Goal: Task Accomplishment & Management: Manage account settings

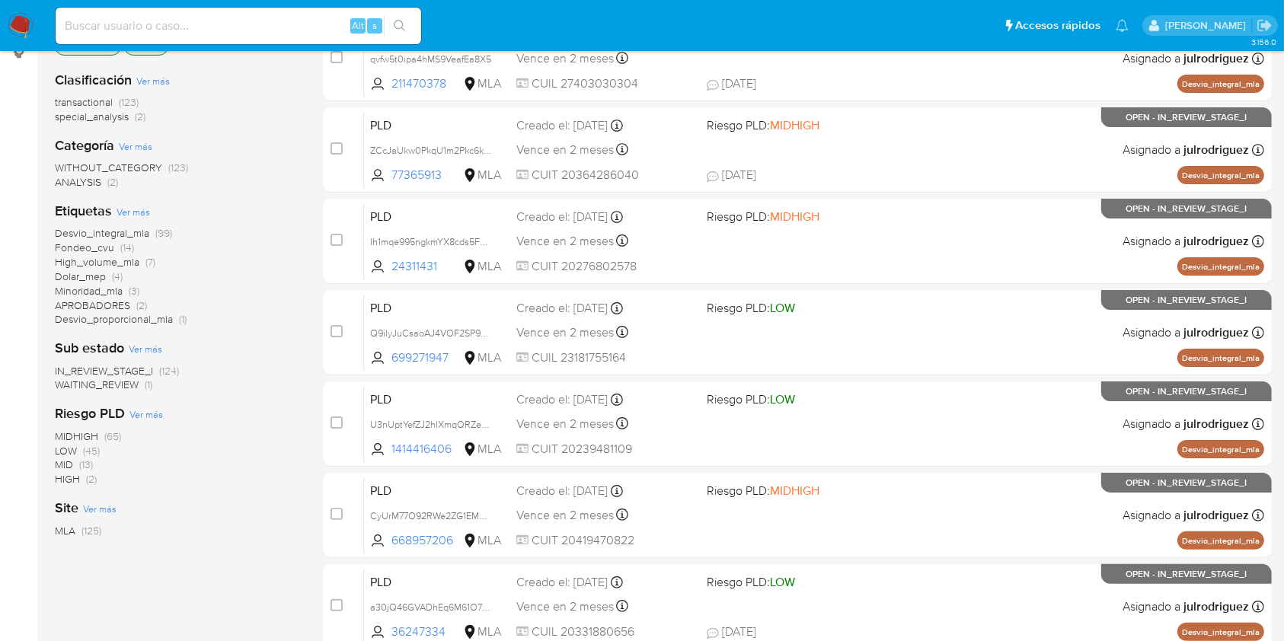
scroll to position [406, 0]
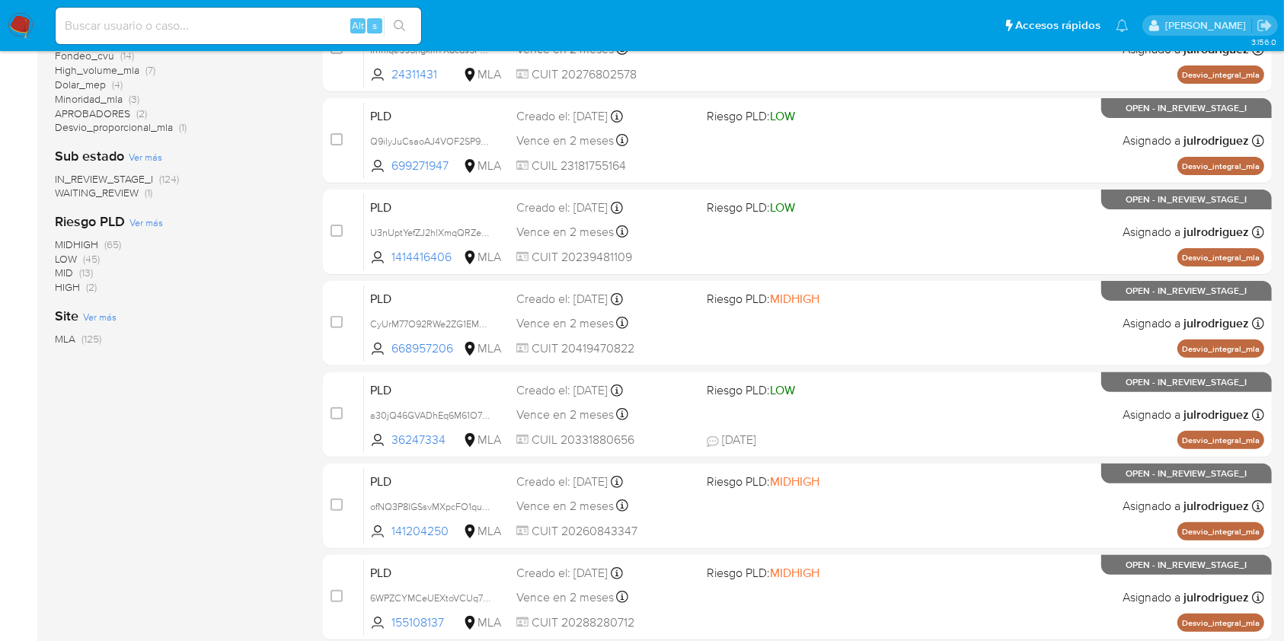
click at [216, 39] on div "Alt s" at bounding box center [239, 26] width 366 height 37
click at [215, 30] on input at bounding box center [239, 26] width 366 height 20
paste input "KyqJ5IffULUtBKO7JDiPeM9a"
type input "KyqJ5IffULUtBKO7JDiPeM9a"
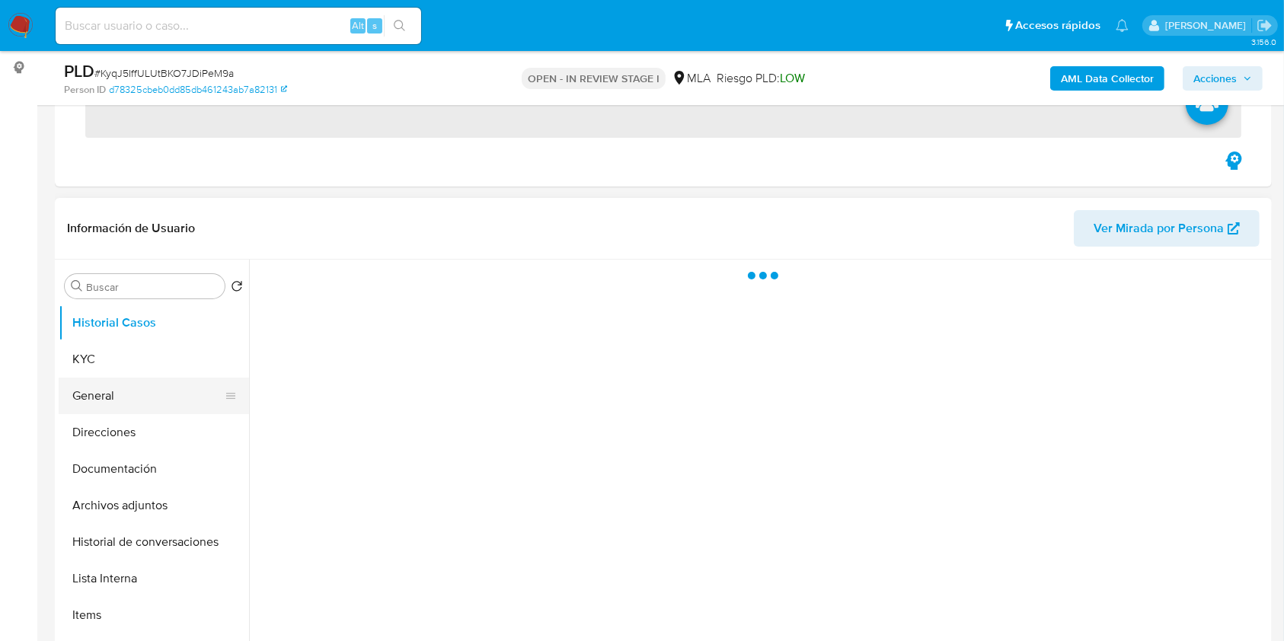
scroll to position [203, 0]
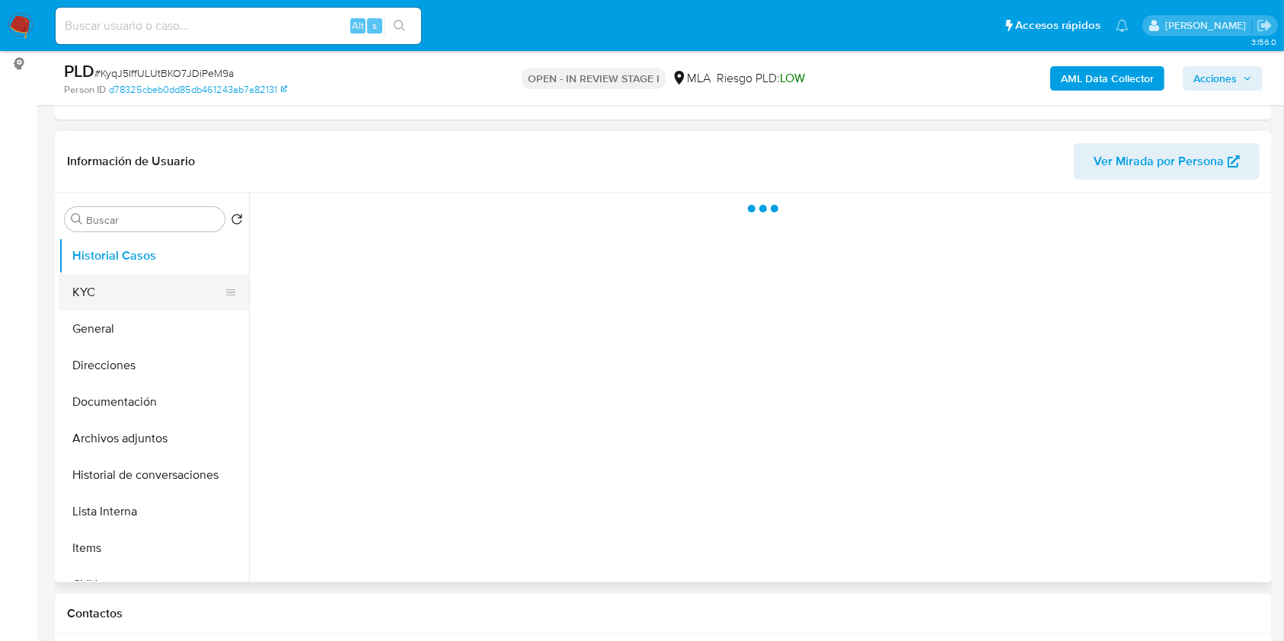
click at [105, 302] on button "KYC" at bounding box center [148, 292] width 178 height 37
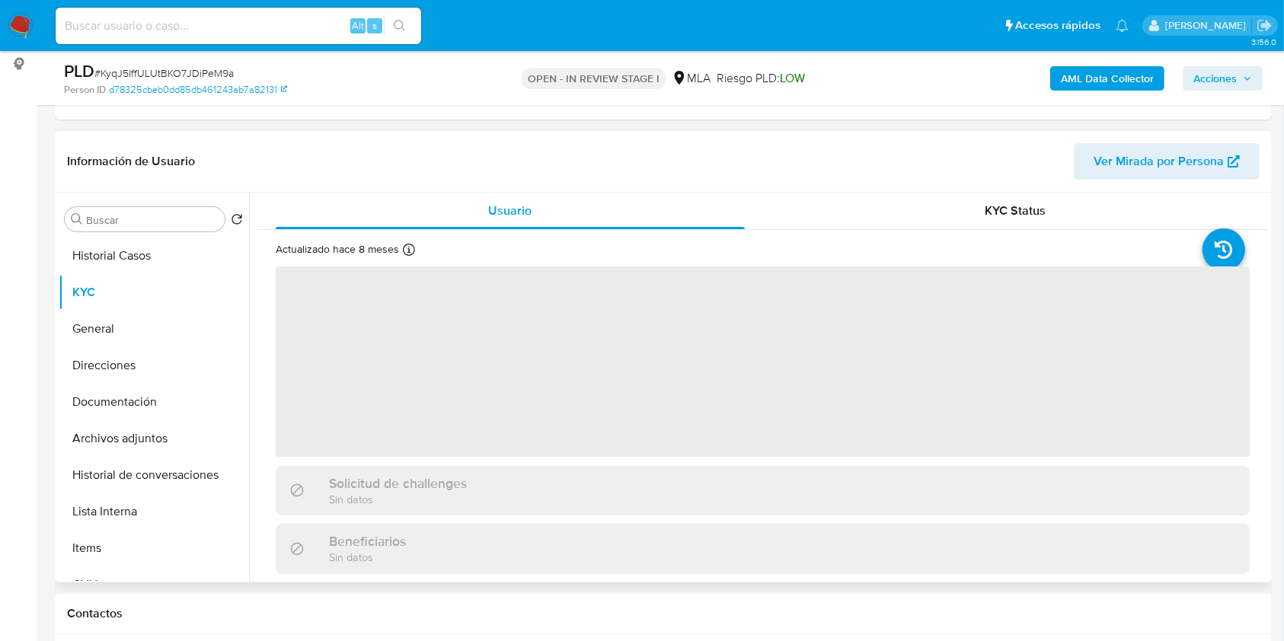
select select "10"
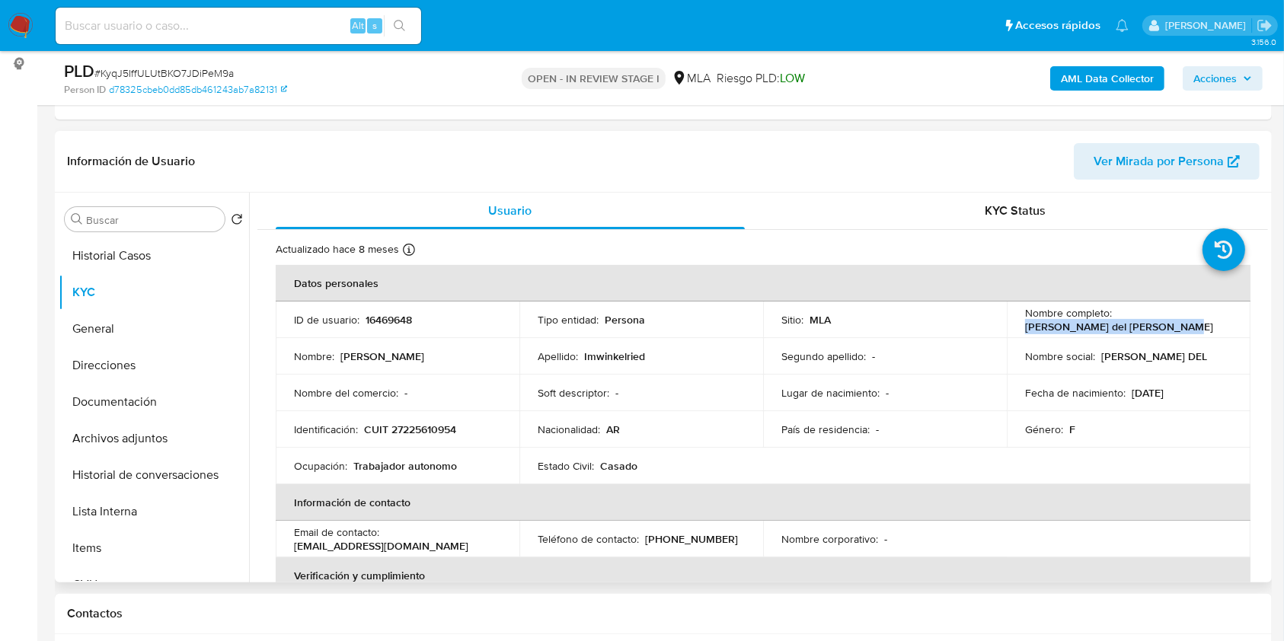
drag, startPoint x: 1020, startPoint y: 325, endPoint x: 1201, endPoint y: 326, distance: 180.6
click at [1201, 326] on div "Nombre completo : Maria del Carmen Imwinkelried" at bounding box center [1128, 319] width 207 height 27
copy p "Maria del Carmen Imwinkelried"
click at [401, 315] on p "16469648" at bounding box center [389, 320] width 46 height 14
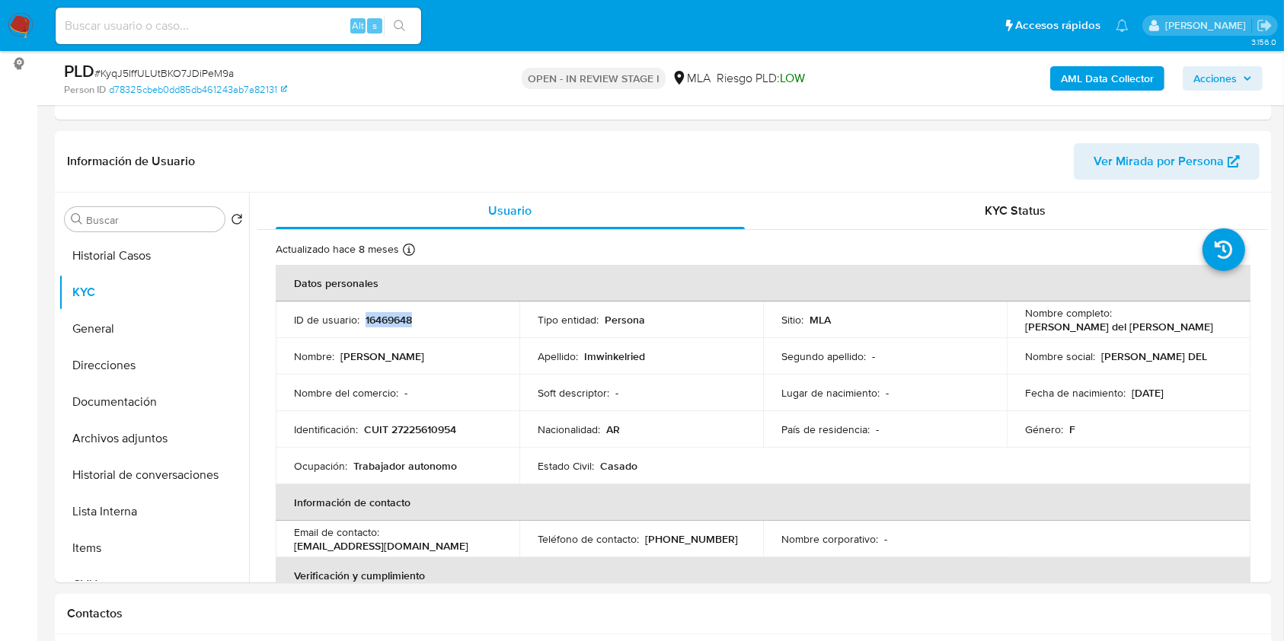
copy p "16469648"
click at [186, 70] on span "# KyqJ5IffULUtBKO7JDiPeM9a" at bounding box center [163, 73] width 139 height 15
copy span "KyqJ5IffULUtBKO7JDiPeM9a"
click at [414, 424] on p "CUIT 27225610954" at bounding box center [410, 430] width 92 height 14
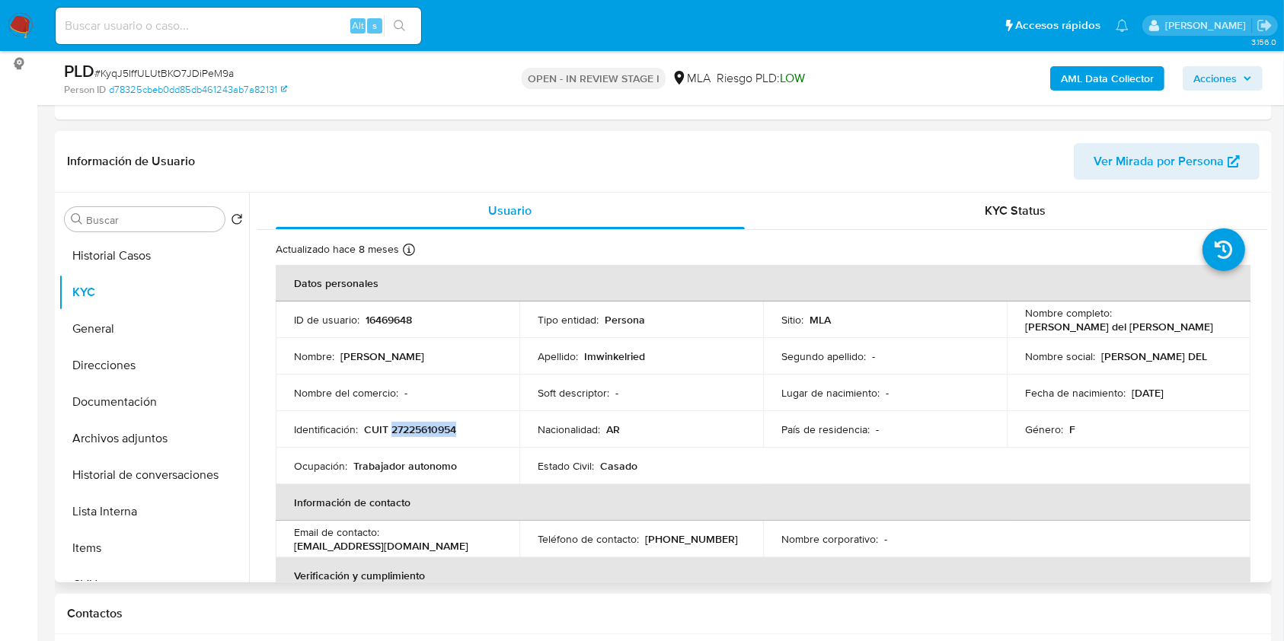
click at [414, 424] on p "CUIT 27225610954" at bounding box center [410, 430] width 92 height 14
copy p "27225610954"
click at [381, 326] on p "16469648" at bounding box center [389, 320] width 46 height 14
copy p "16469648"
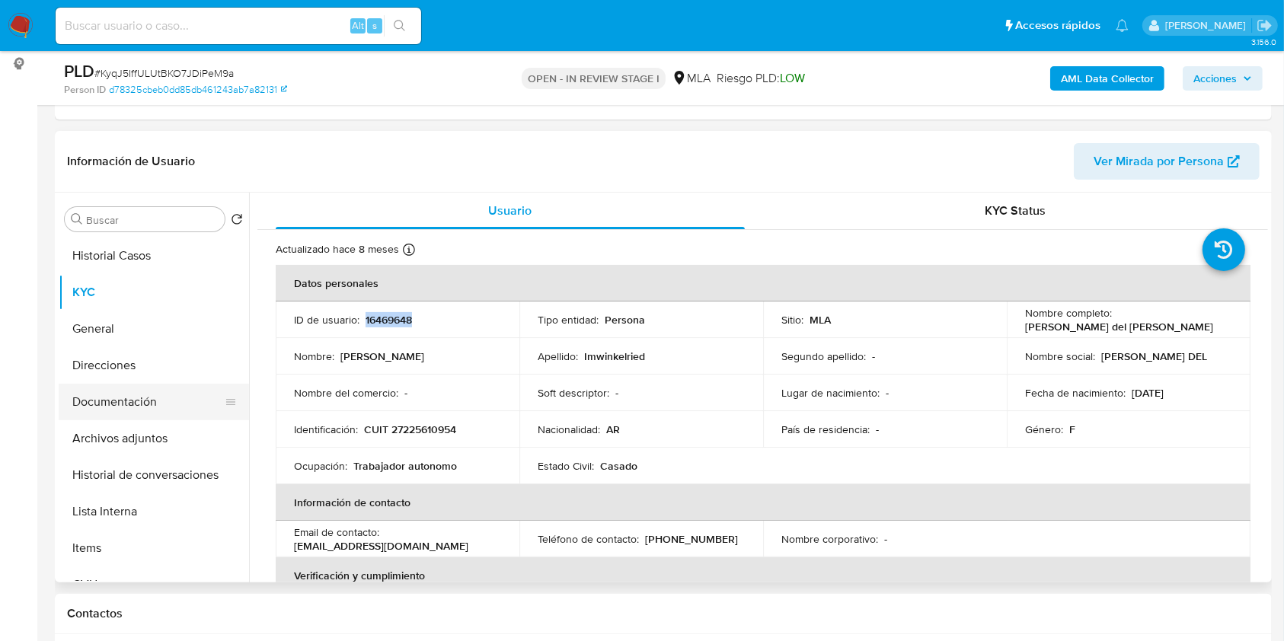
click at [110, 413] on button "Documentación" at bounding box center [148, 402] width 178 height 37
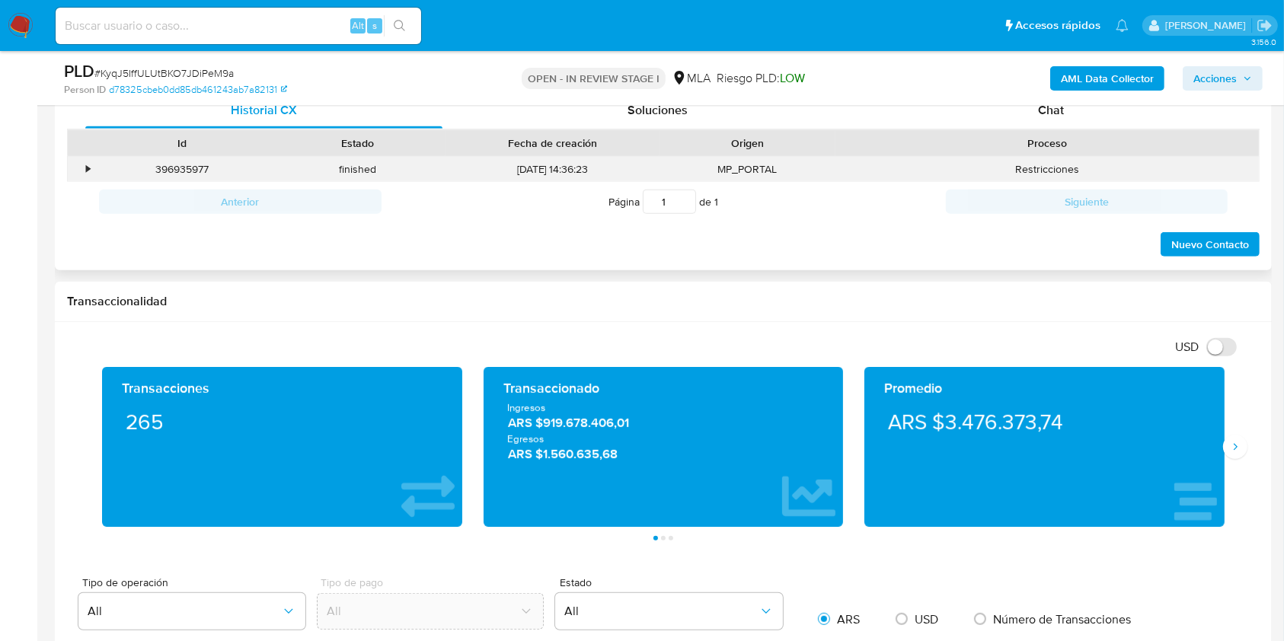
scroll to position [711, 0]
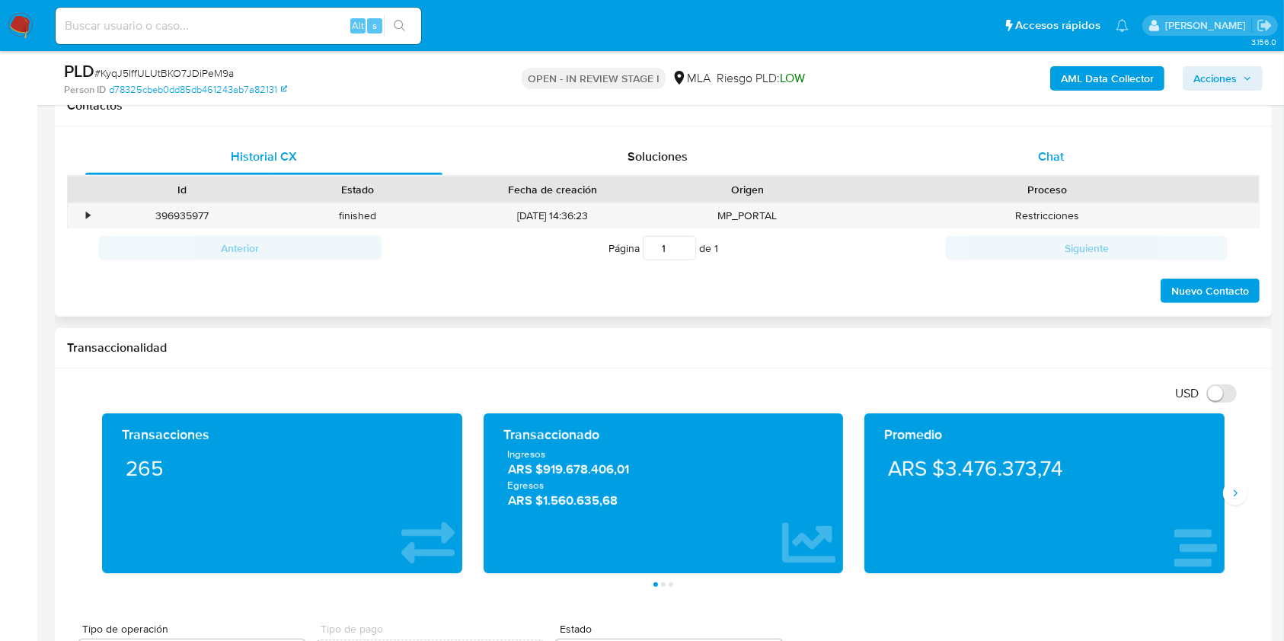
click at [1054, 159] on span "Chat" at bounding box center [1051, 157] width 26 height 18
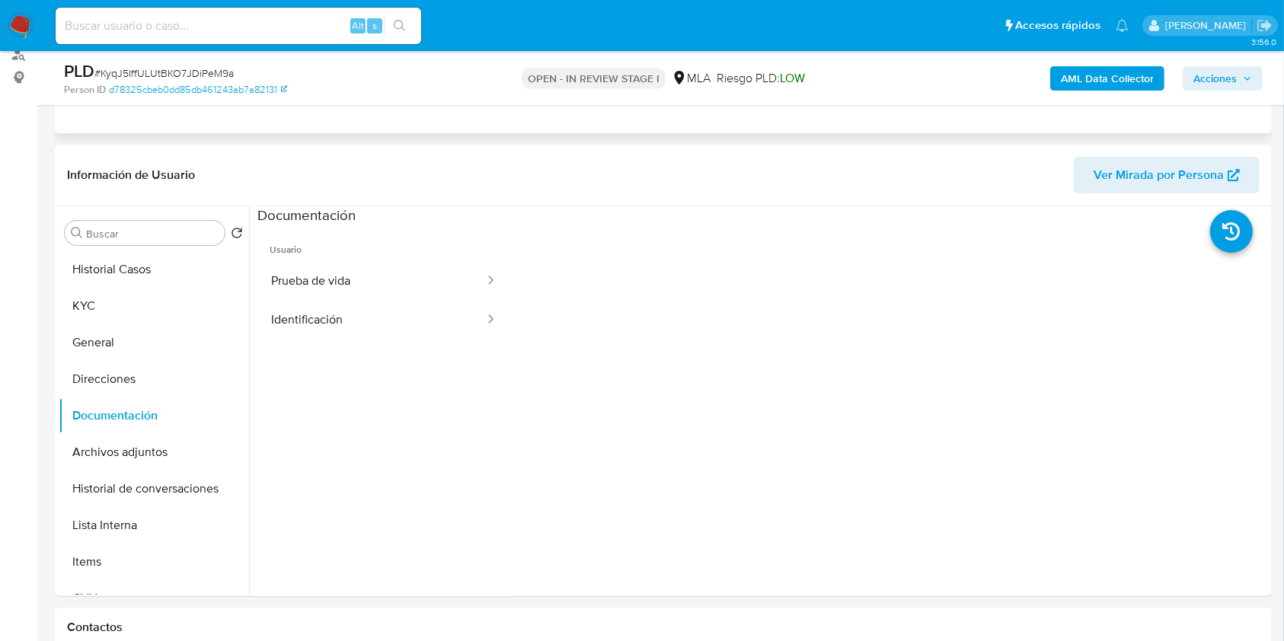
scroll to position [0, 0]
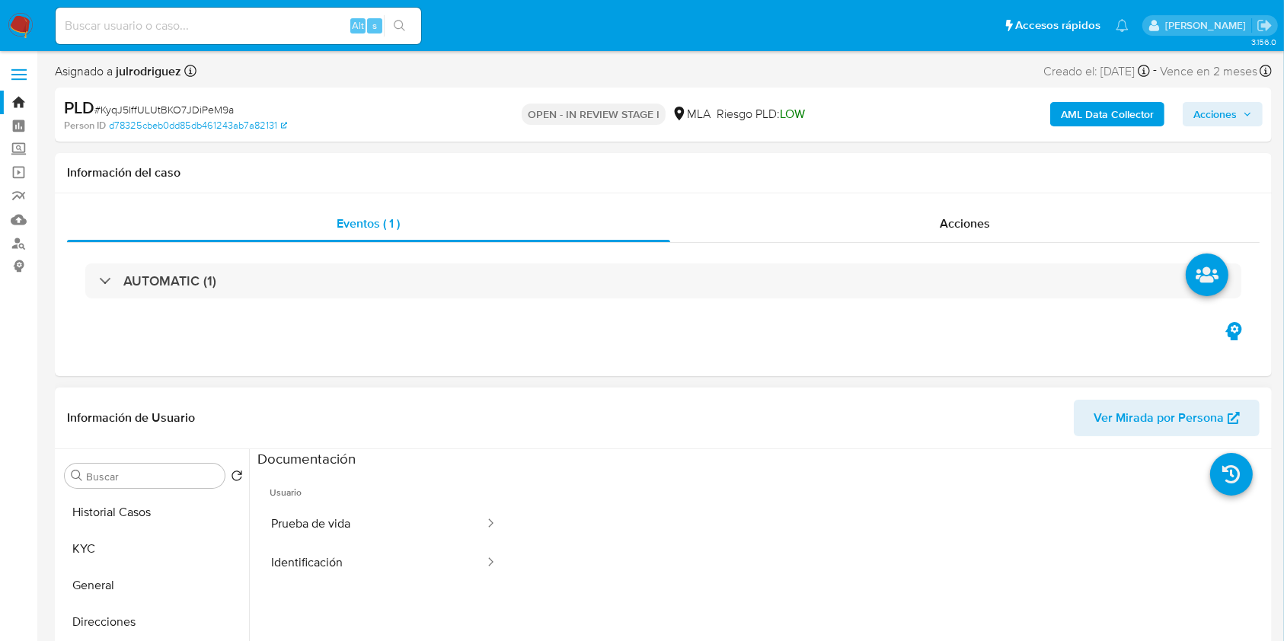
drag, startPoint x: 155, startPoint y: 503, endPoint x: 166, endPoint y: 493, distance: 14.6
click at [155, 504] on button "Historial Casos" at bounding box center [154, 512] width 190 height 37
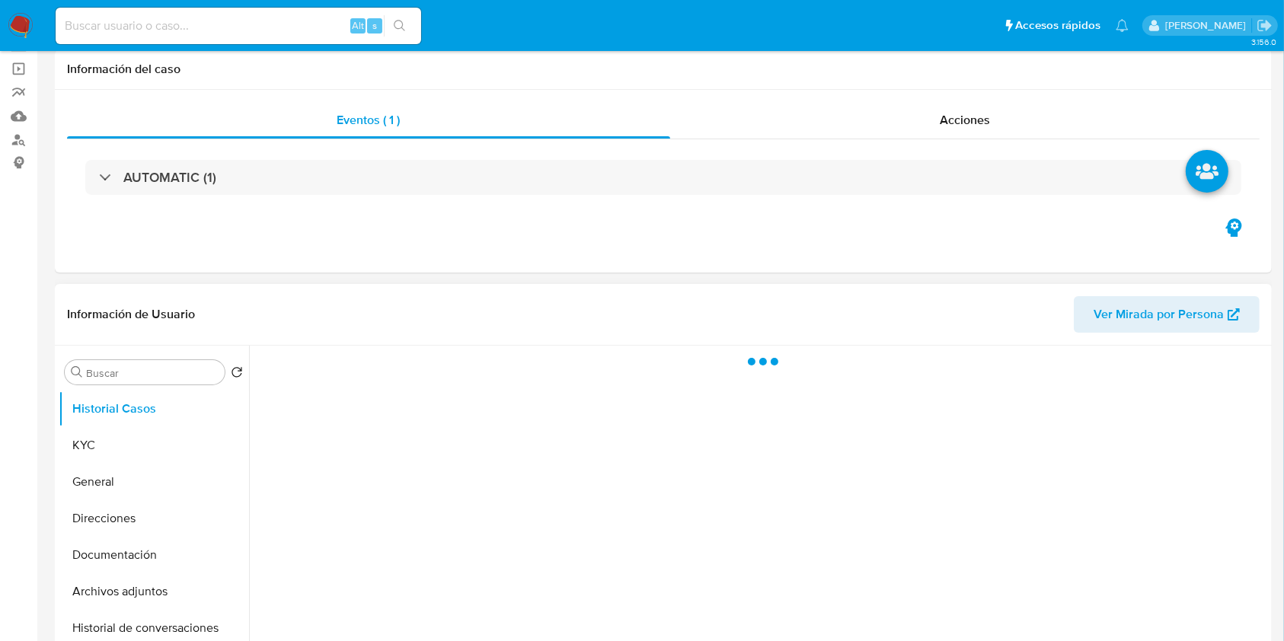
scroll to position [203, 0]
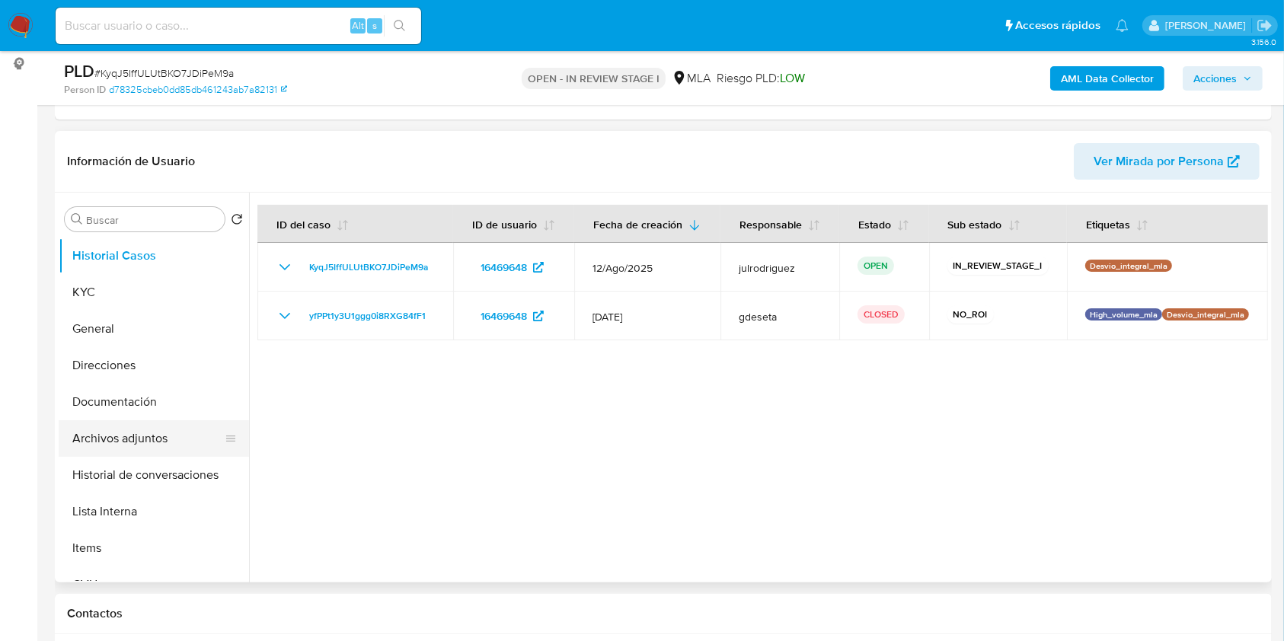
click at [162, 430] on button "Archivos adjuntos" at bounding box center [148, 439] width 178 height 37
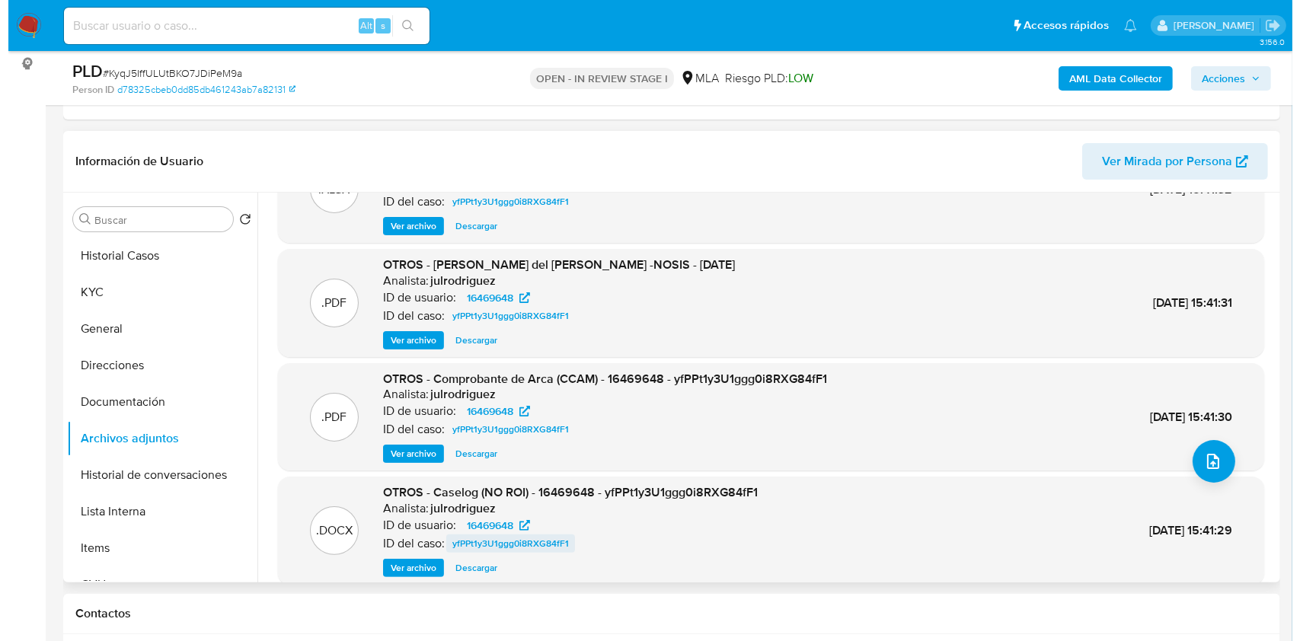
scroll to position [101, 0]
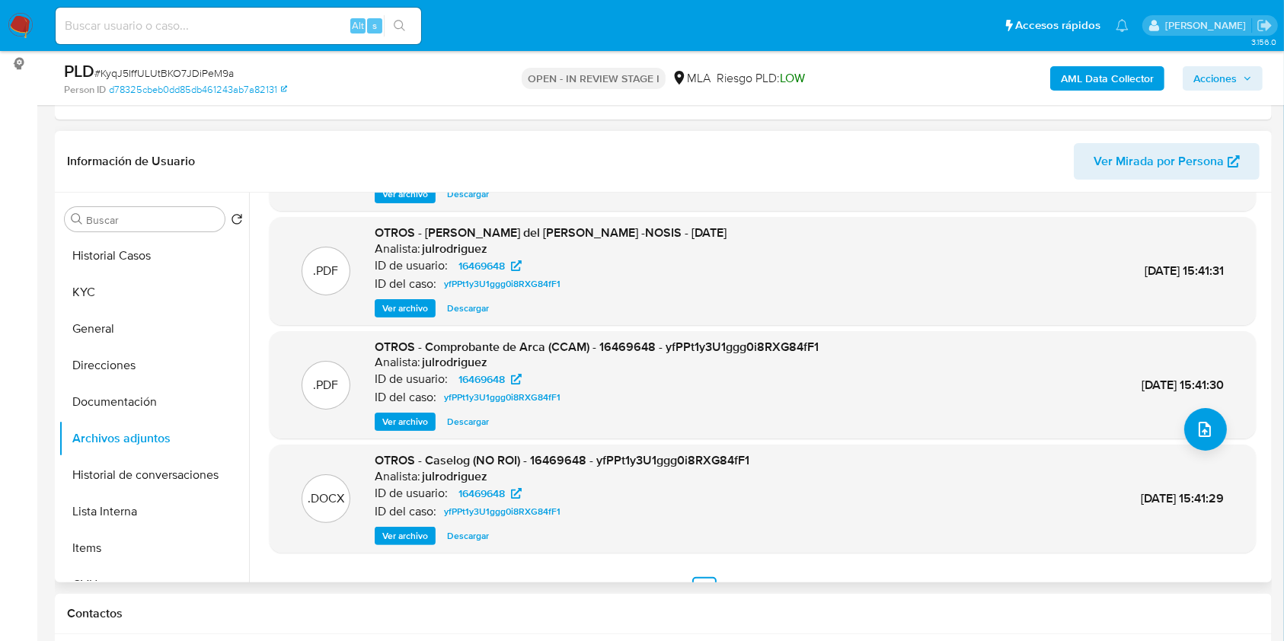
click at [408, 533] on span "Ver archivo" at bounding box center [405, 536] width 46 height 15
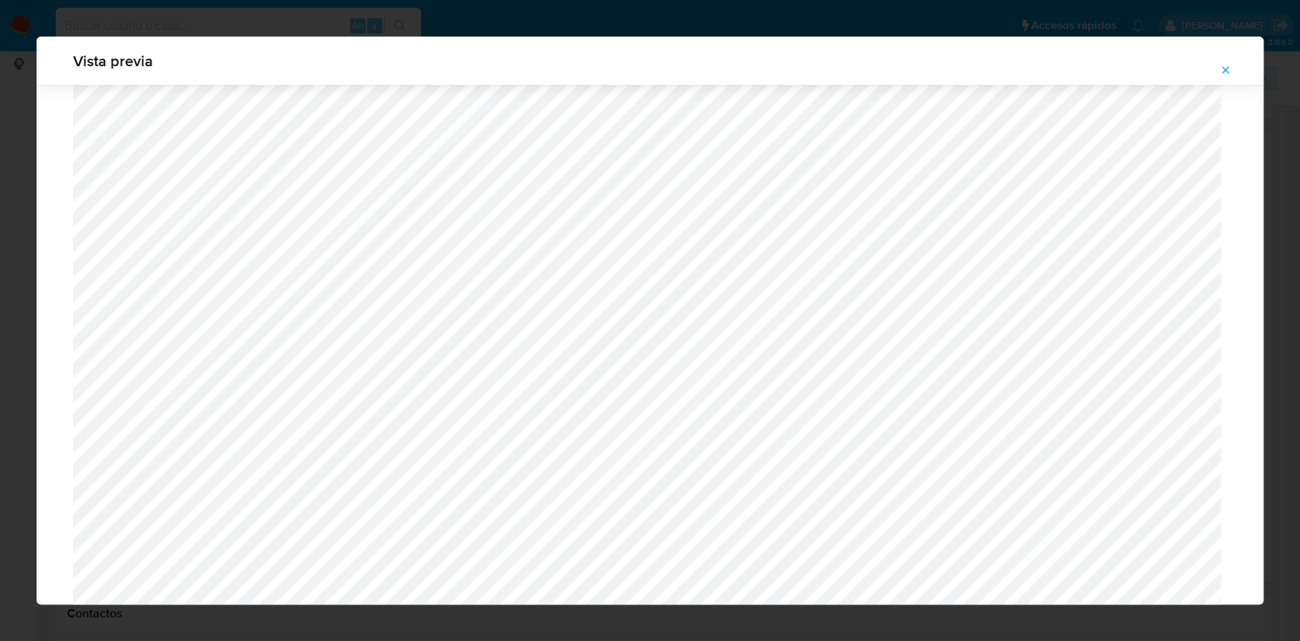
scroll to position [680, 0]
click at [1214, 66] on button "Attachment preview" at bounding box center [1226, 70] width 34 height 24
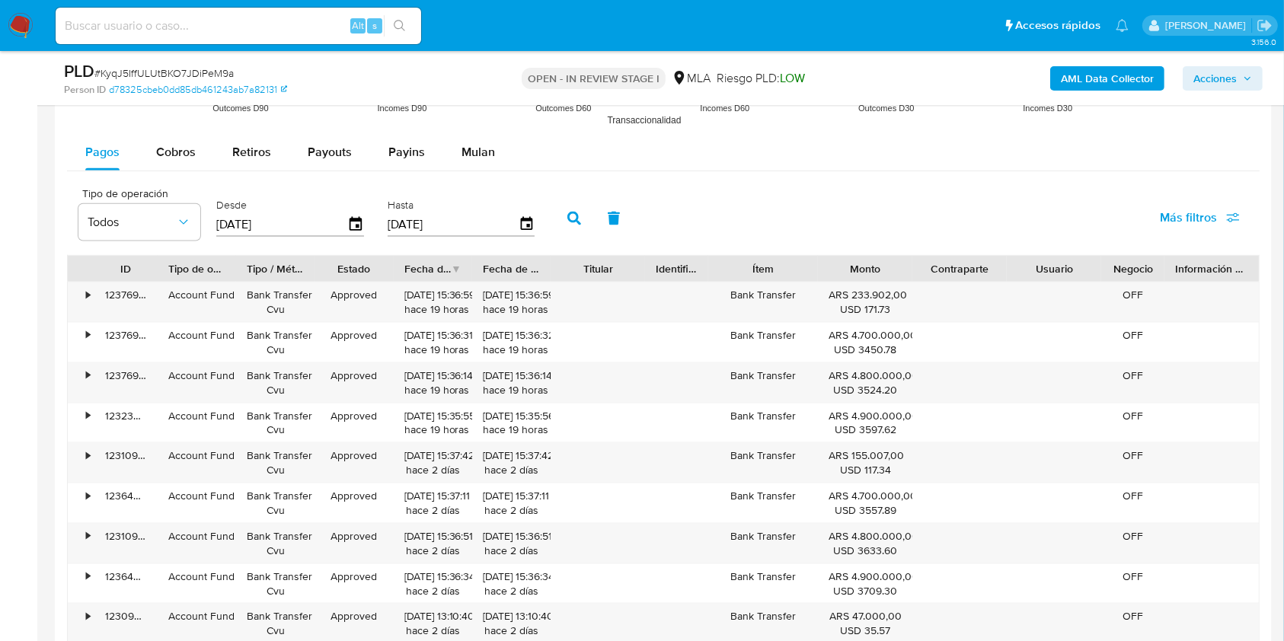
scroll to position [1930, 0]
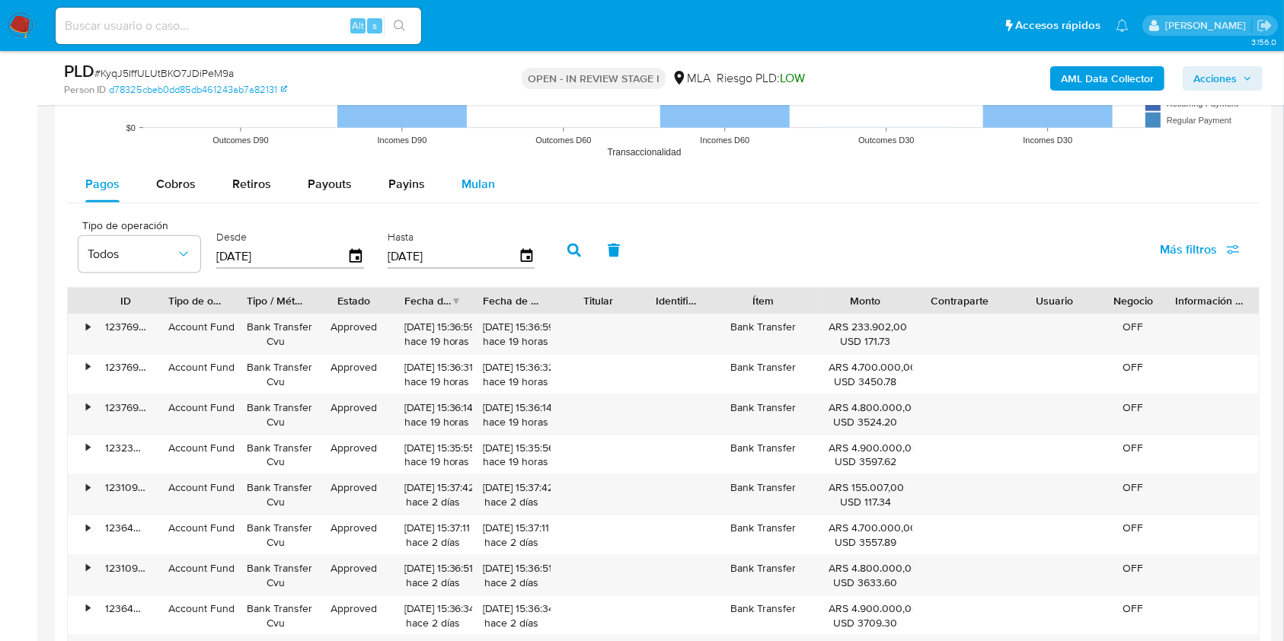
click at [472, 187] on span "Mulan" at bounding box center [479, 184] width 34 height 18
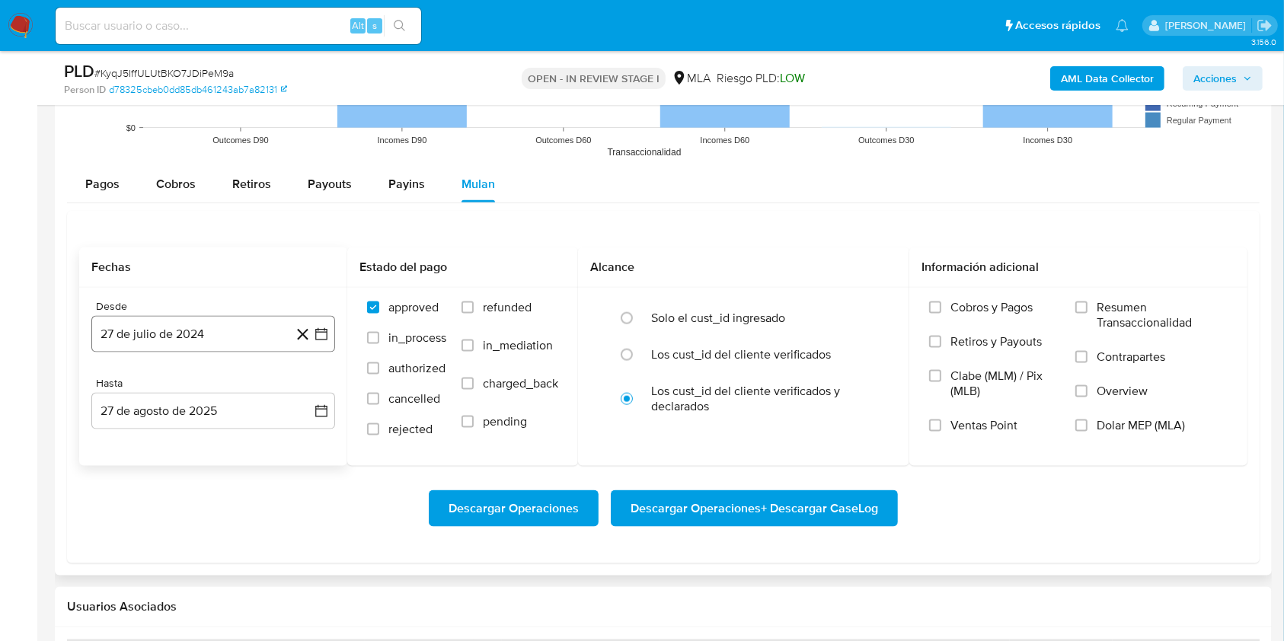
click at [222, 322] on button "27 de julio de 2024" at bounding box center [213, 334] width 244 height 37
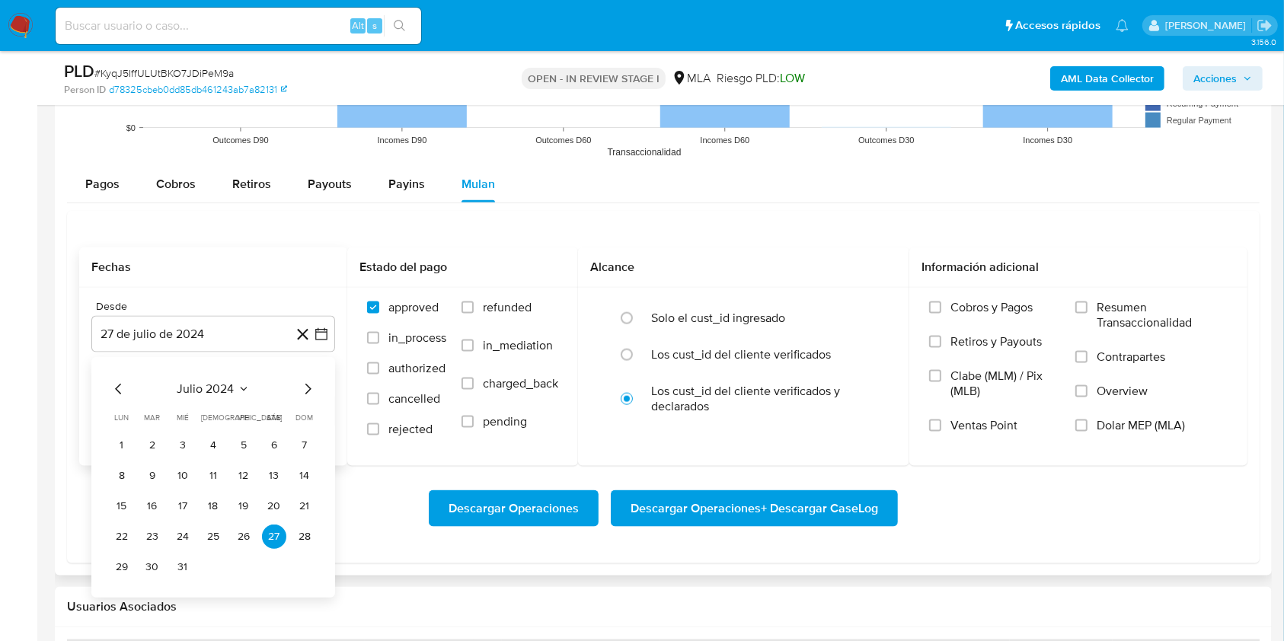
click at [199, 383] on span "julio 2024" at bounding box center [206, 389] width 57 height 15
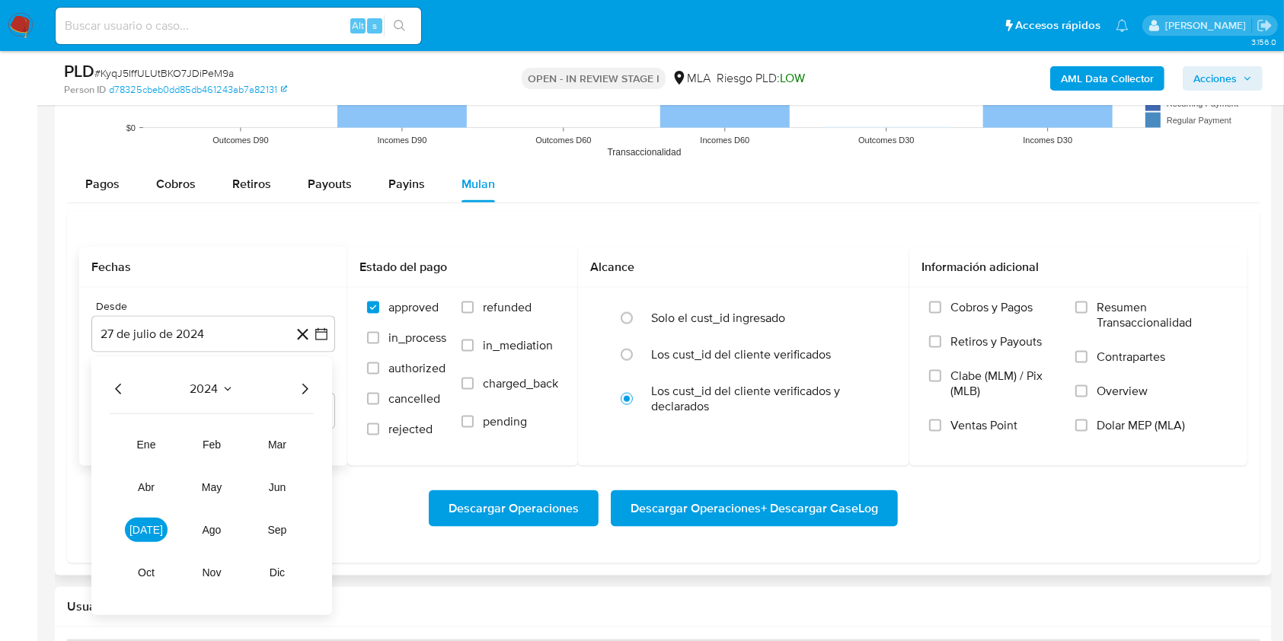
click at [293, 385] on div "2024" at bounding box center [212, 389] width 204 height 18
click at [299, 387] on icon "Año siguiente" at bounding box center [305, 389] width 18 height 18
click at [149, 526] on span "jul" at bounding box center [147, 530] width 34 height 12
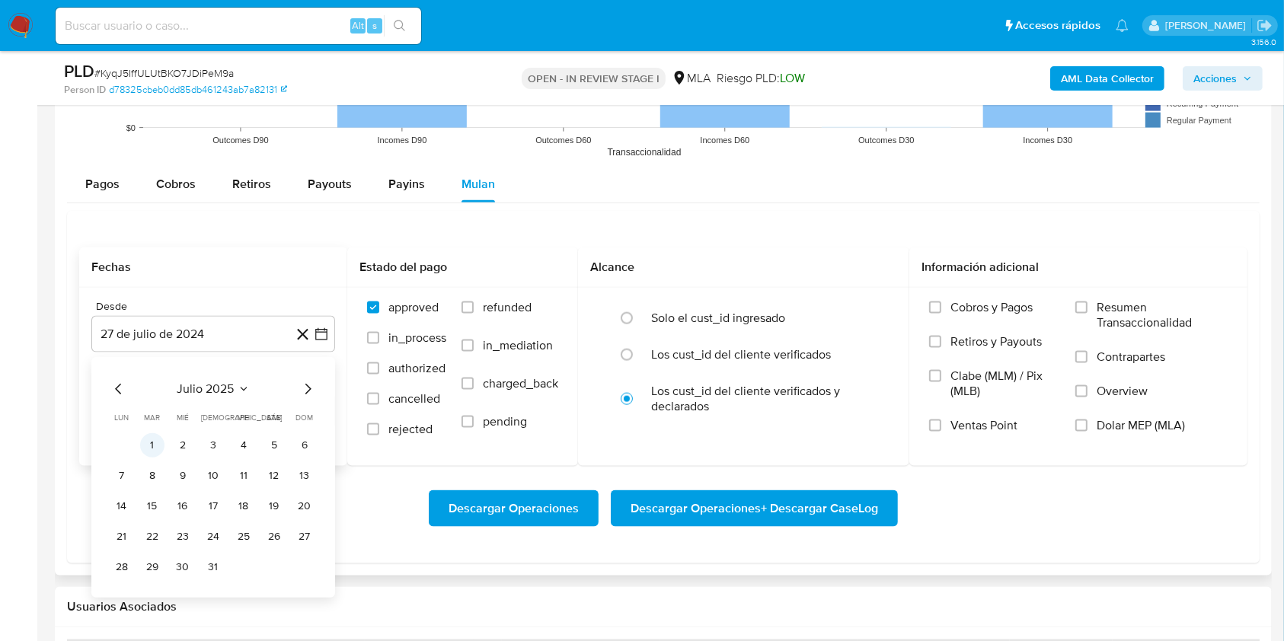
click at [157, 443] on button "1" at bounding box center [152, 445] width 24 height 24
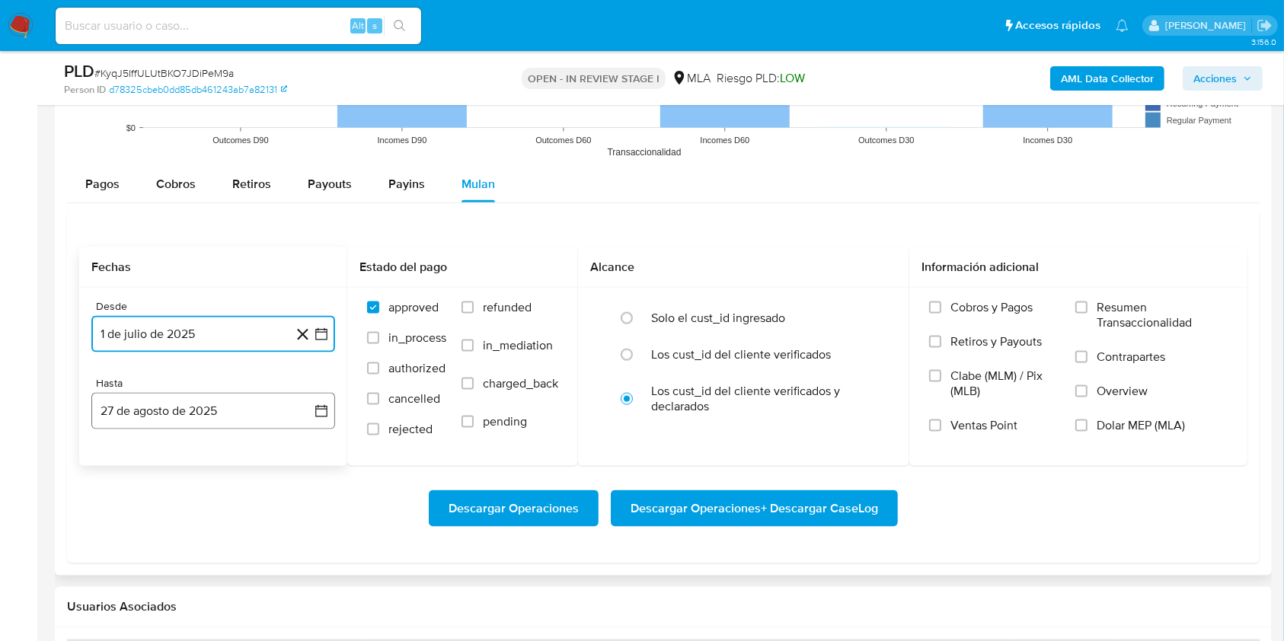
click at [186, 410] on button "27 de agosto de 2025" at bounding box center [213, 411] width 244 height 37
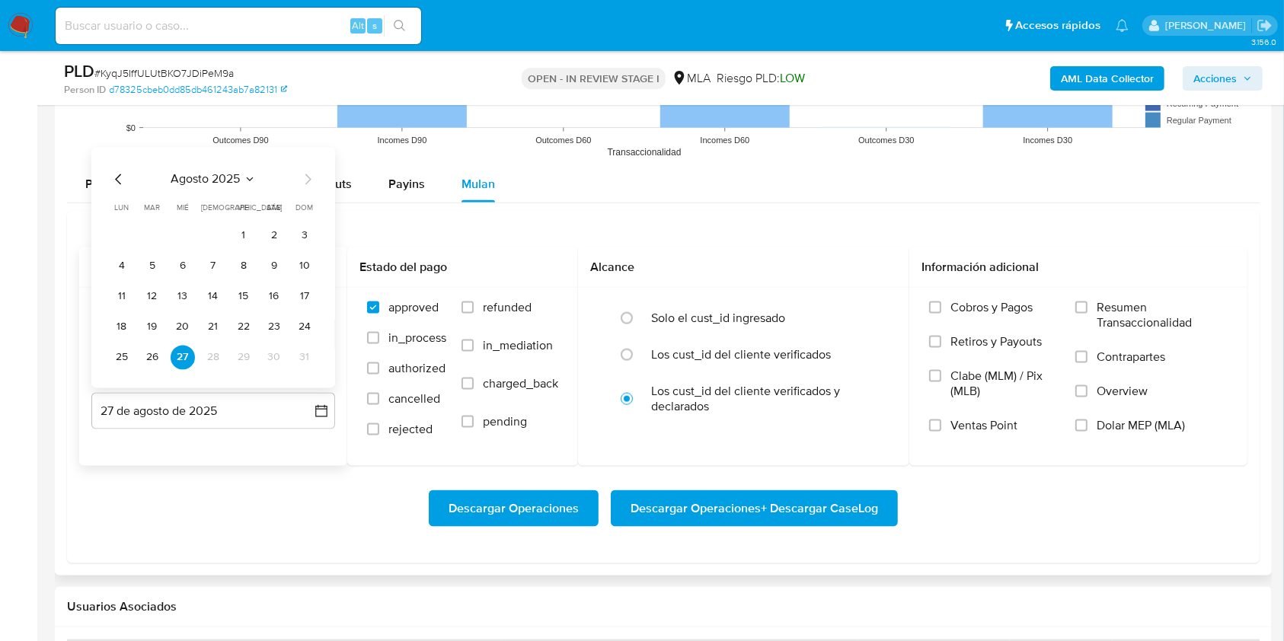
click at [117, 173] on icon "Mes anterior" at bounding box center [119, 180] width 18 height 18
click at [212, 363] on button "31" at bounding box center [213, 358] width 24 height 24
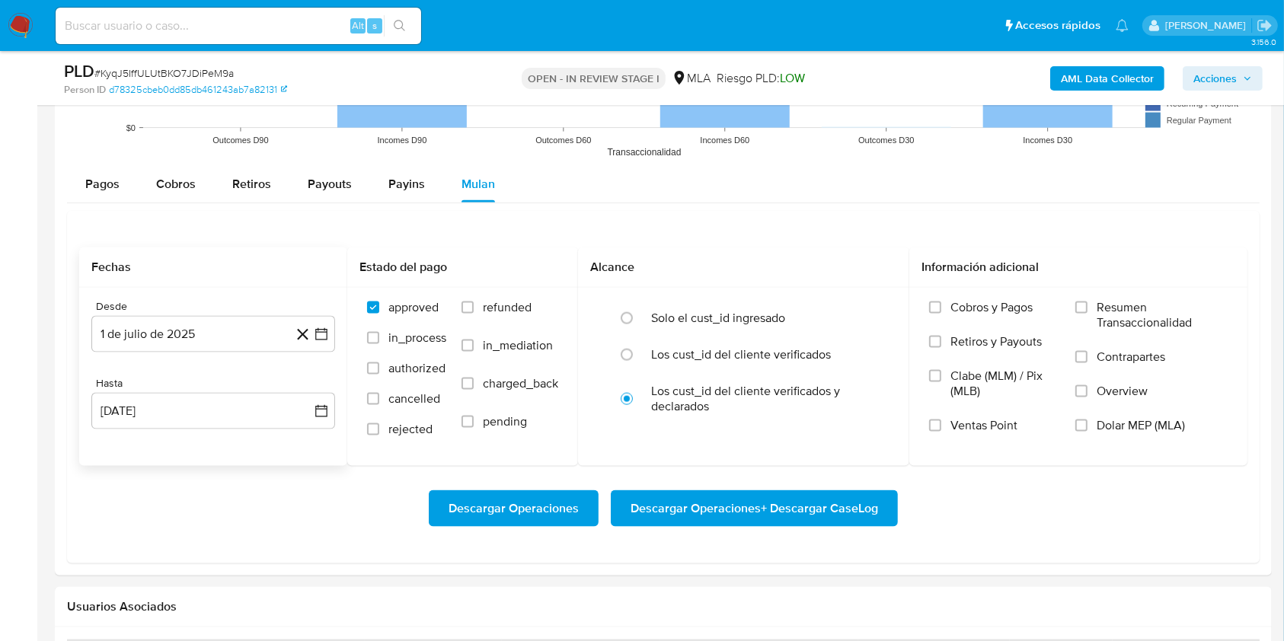
drag, startPoint x: 1145, startPoint y: 568, endPoint x: 1137, endPoint y: 488, distance: 80.4
click at [1146, 568] on div at bounding box center [663, 62] width 1217 height 1028
click at [1106, 418] on span "Dolar MEP (MLA)" at bounding box center [1141, 425] width 88 height 15
click at [1088, 420] on input "Dolar MEP (MLA)" at bounding box center [1082, 426] width 12 height 12
click at [789, 492] on span "Descargar Operaciones + Descargar CaseLog" at bounding box center [755, 509] width 248 height 34
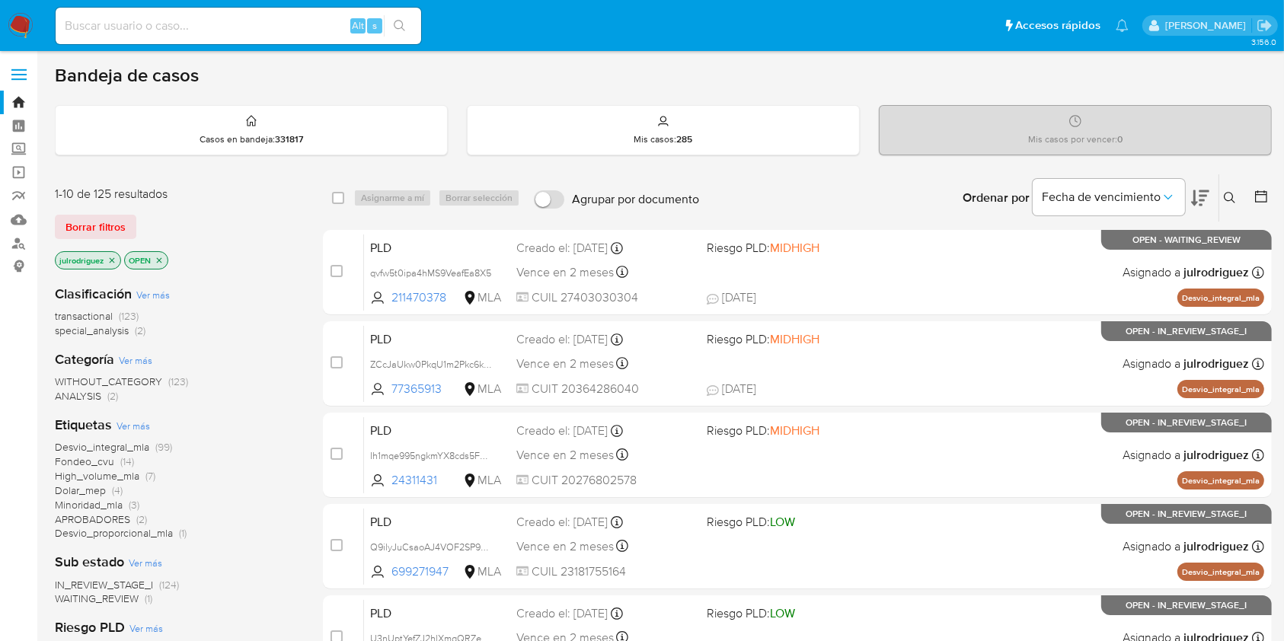
click at [189, 37] on div "Alt s" at bounding box center [239, 26] width 366 height 37
click at [189, 26] on input at bounding box center [239, 26] width 366 height 20
paste input "KNjAnobZmMRnrneoRGtnJY0D"
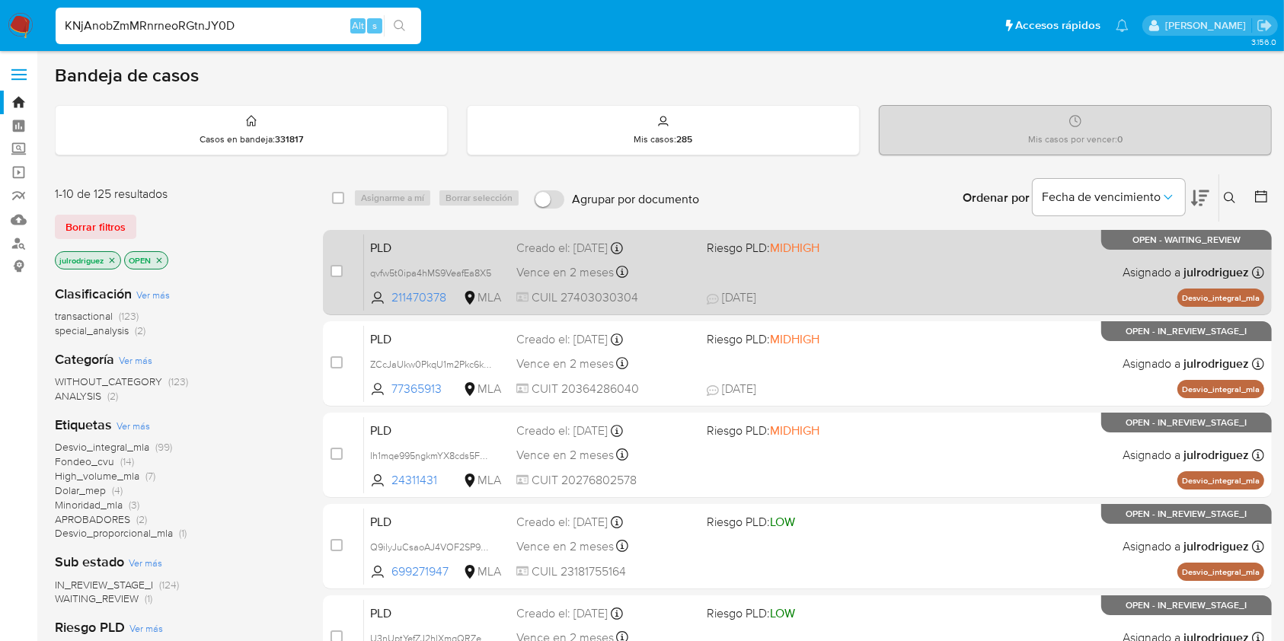
type input "KNjAnobZmMRnrneoRGtnJY0D"
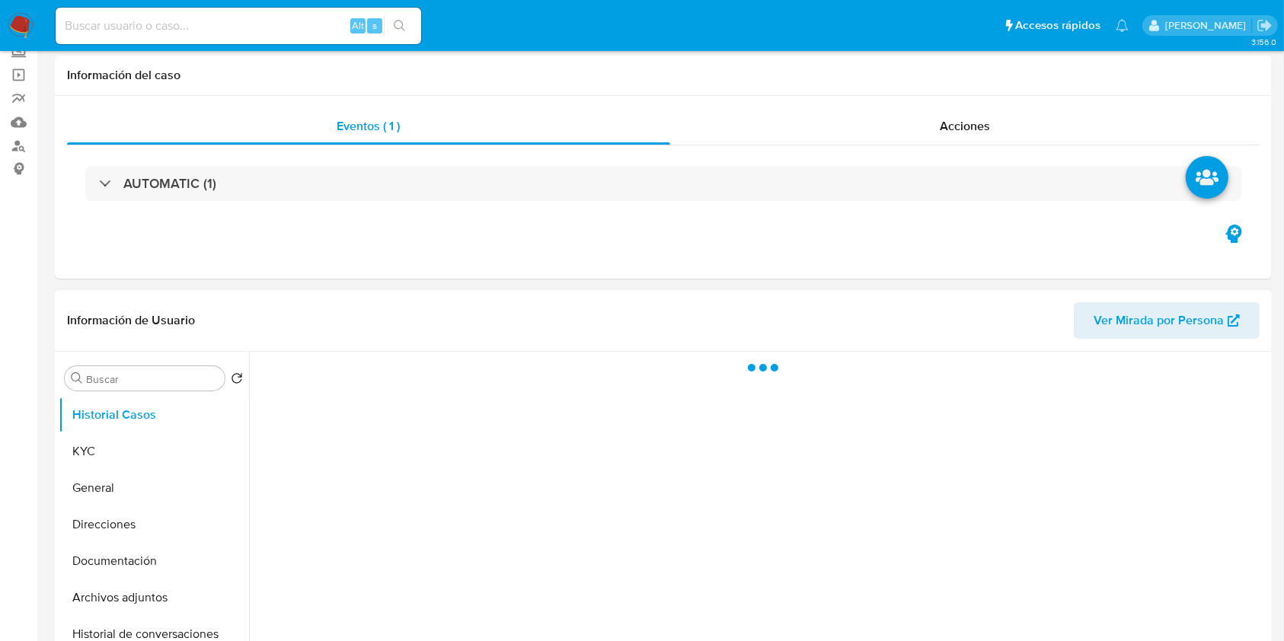
scroll to position [305, 0]
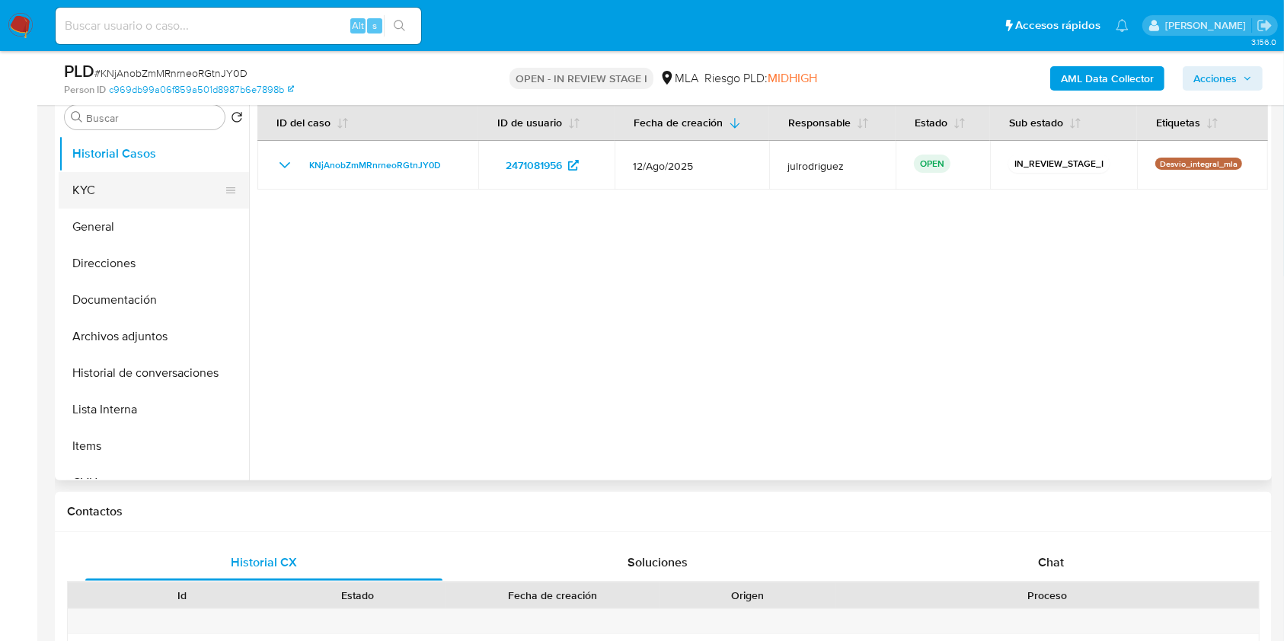
click at [116, 194] on button "KYC" at bounding box center [148, 190] width 178 height 37
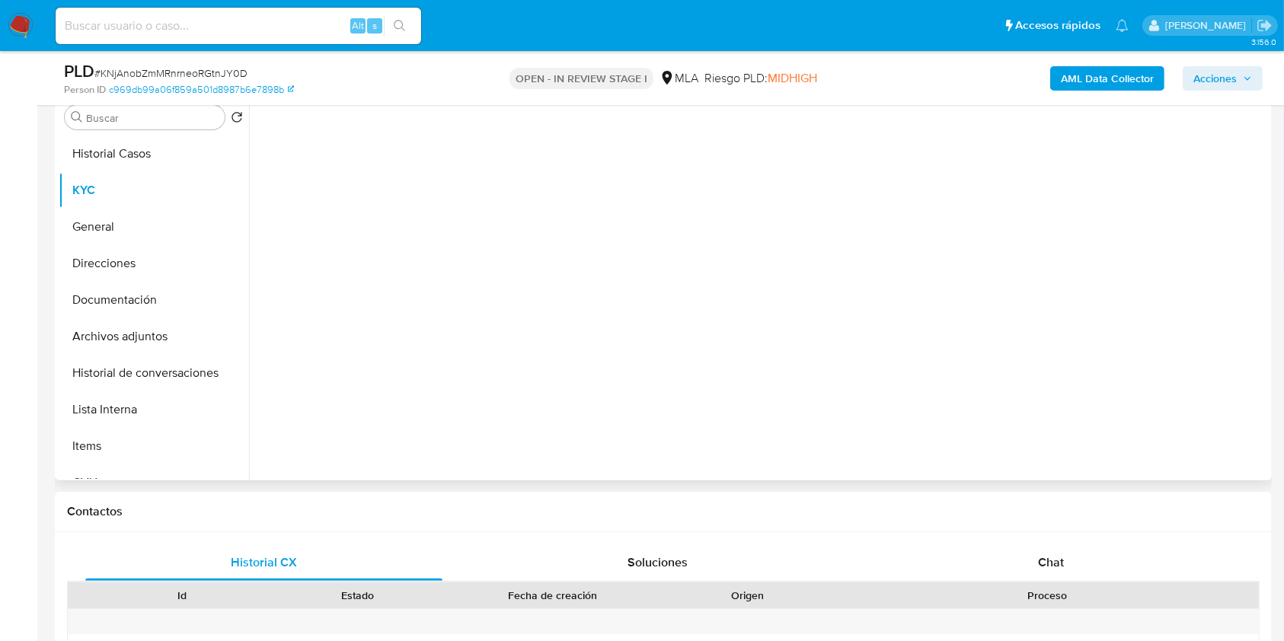
select select "10"
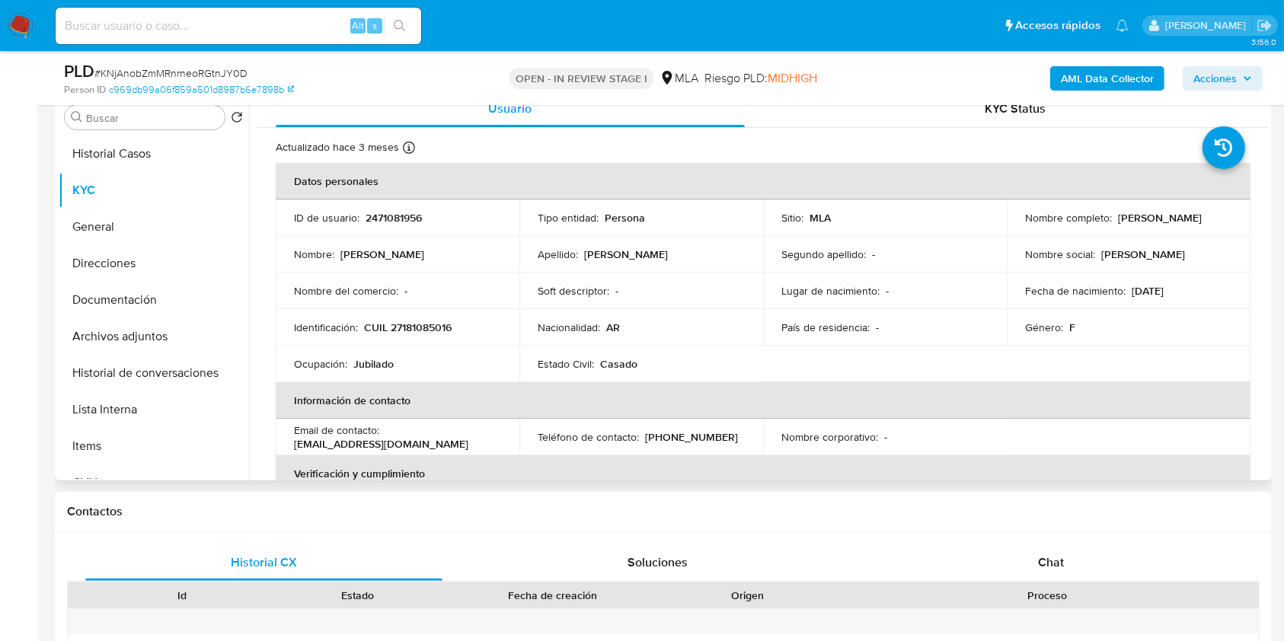
drag, startPoint x: 1022, startPoint y: 229, endPoint x: 1204, endPoint y: 229, distance: 182.1
click at [1204, 225] on div "Nombre completo : Mariela Guadalupe Wermuth" at bounding box center [1128, 218] width 207 height 14
copy p "Mariela Guadalupe Wermuth"
click at [396, 213] on p "2471081956" at bounding box center [394, 218] width 56 height 14
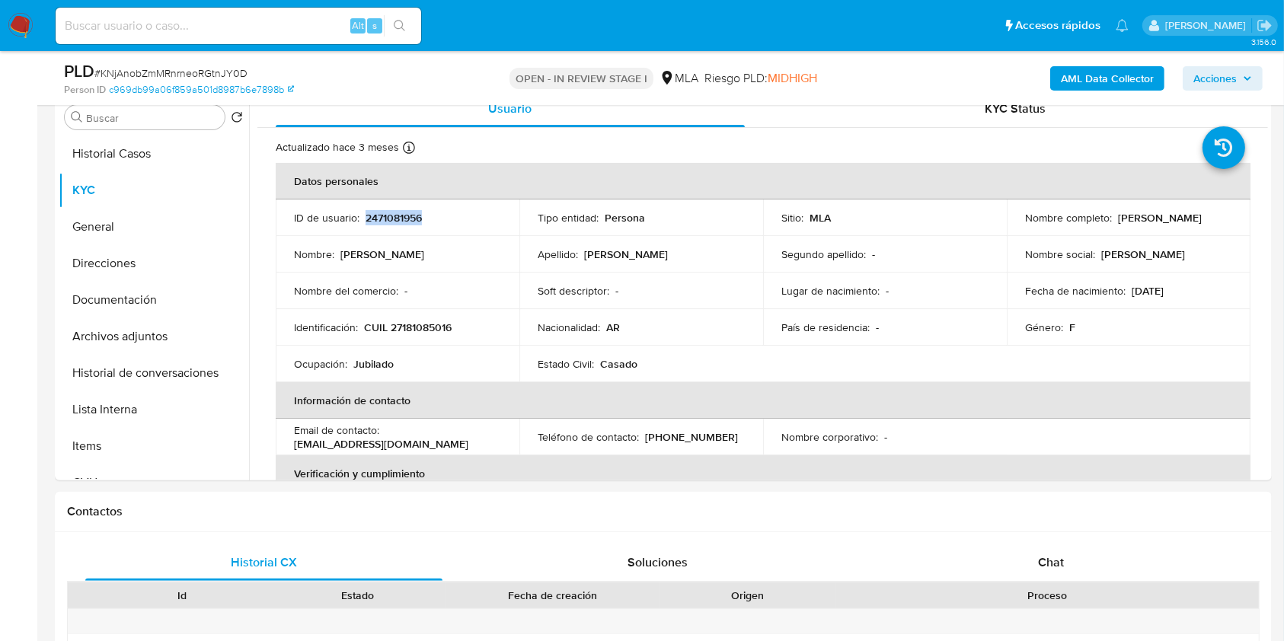
copy p "2471081956"
click at [197, 70] on span "# KNjAnobZmMRnrneoRGtnJY0D" at bounding box center [170, 73] width 153 height 15
copy span "KNjAnobZmMRnrneoRGtnJY0D"
drag, startPoint x: 116, startPoint y: 291, endPoint x: 345, endPoint y: 31, distance: 346.5
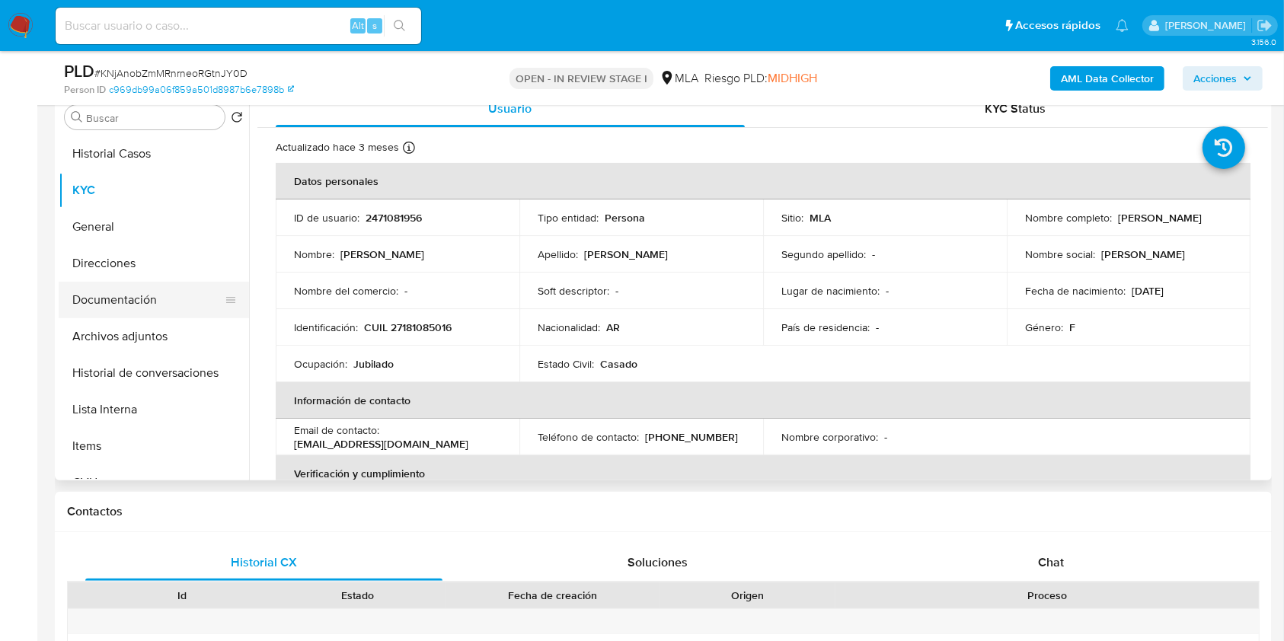
click at [117, 293] on button "Documentación" at bounding box center [148, 300] width 178 height 37
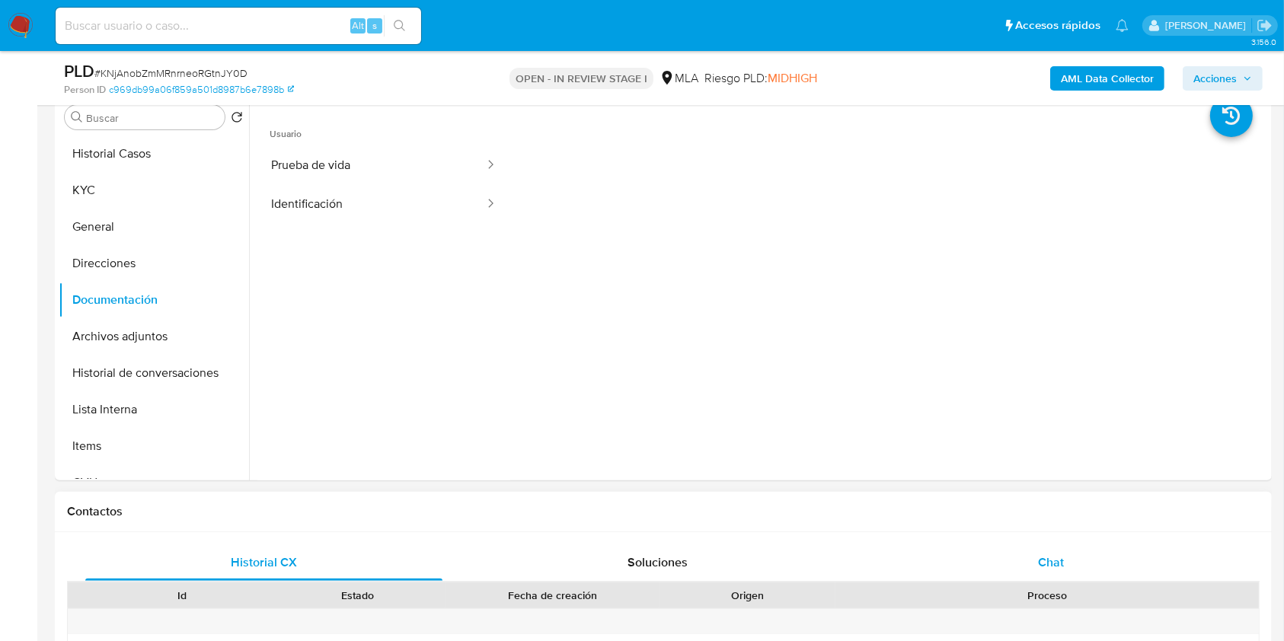
click at [1041, 572] on div "Chat" at bounding box center [1051, 563] width 357 height 37
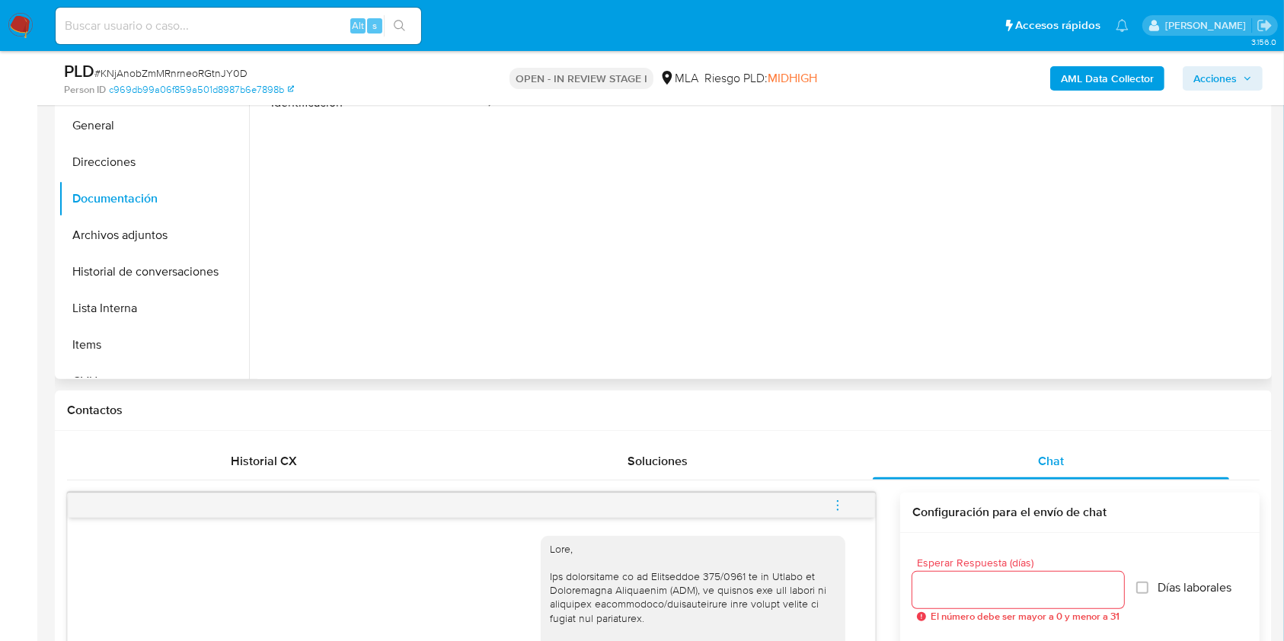
scroll to position [203, 0]
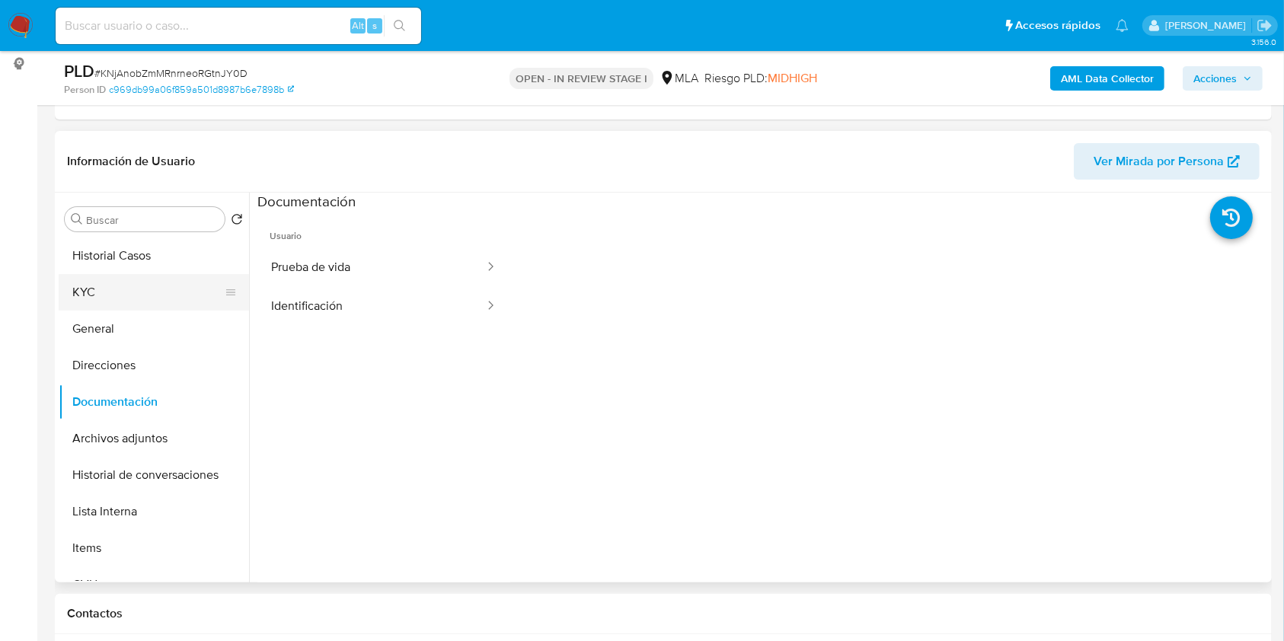
click at [162, 290] on button "KYC" at bounding box center [148, 292] width 178 height 37
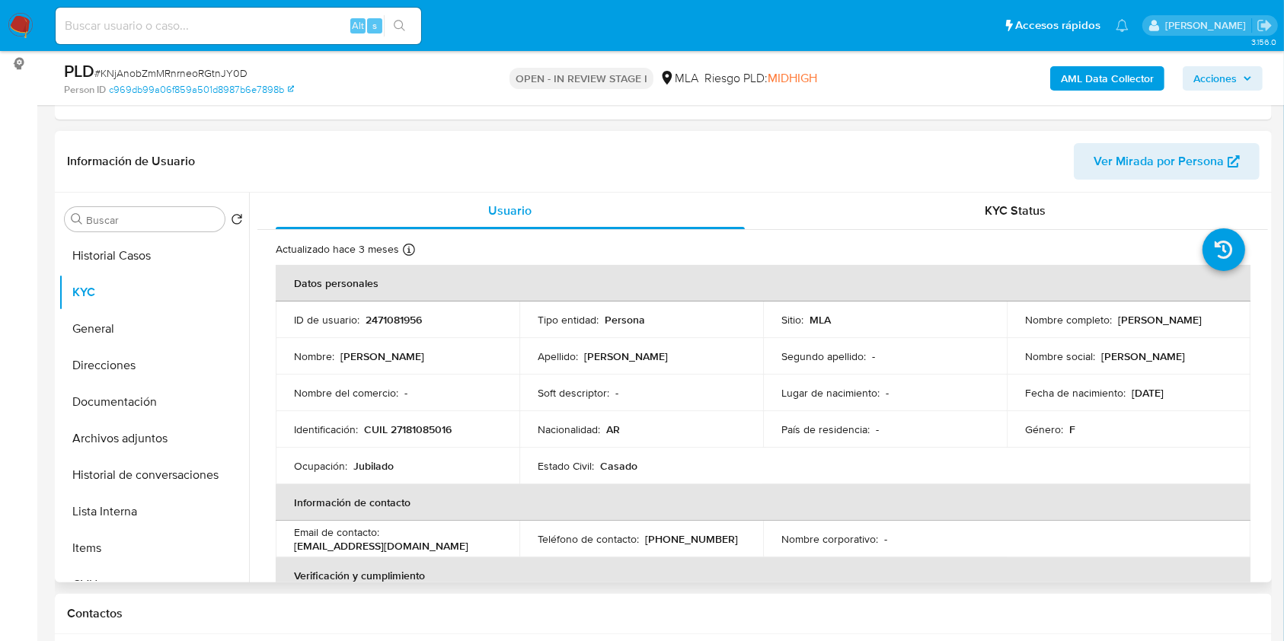
click at [423, 432] on p "CUIL 27181085016" at bounding box center [408, 430] width 88 height 14
copy p "27181085016"
click at [395, 319] on p "2471081956" at bounding box center [394, 320] width 56 height 14
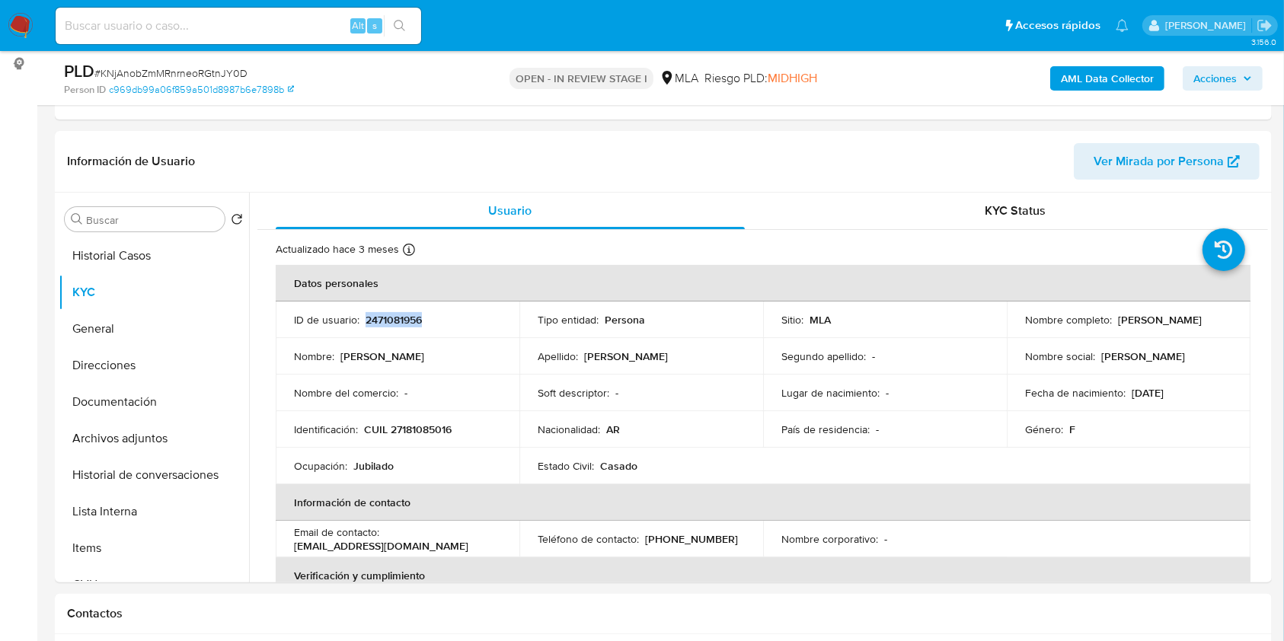
copy p "2471081956"
click at [125, 255] on button "Historial Casos" at bounding box center [148, 256] width 178 height 37
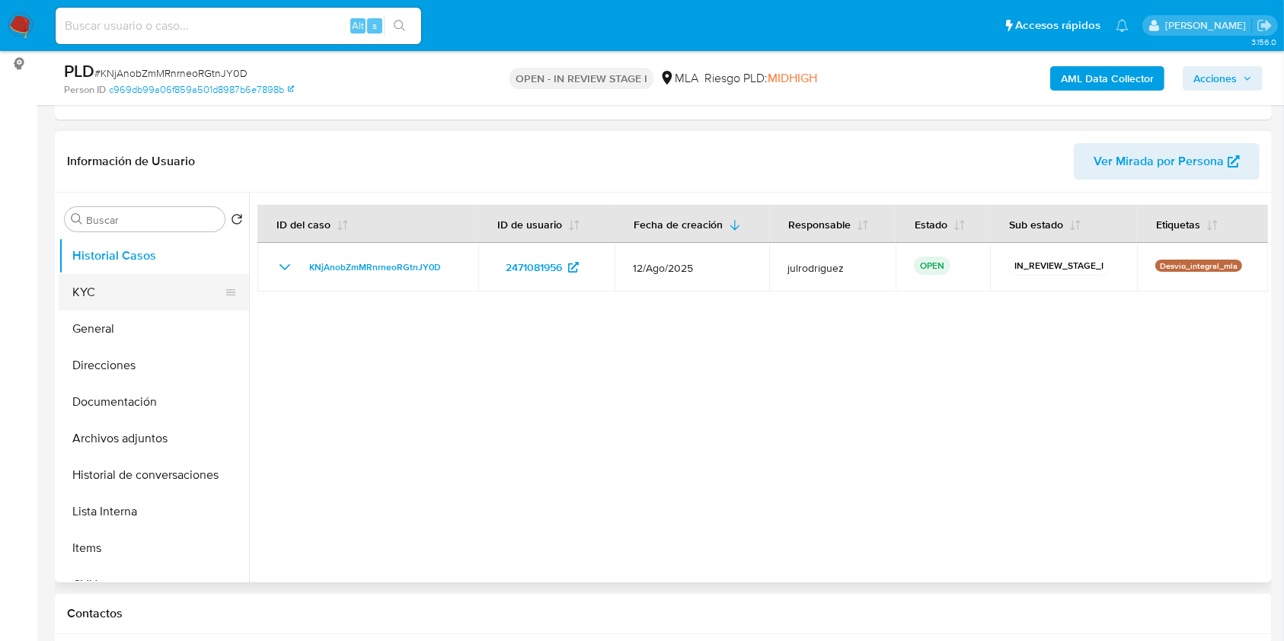
click at [107, 286] on button "KYC" at bounding box center [148, 292] width 178 height 37
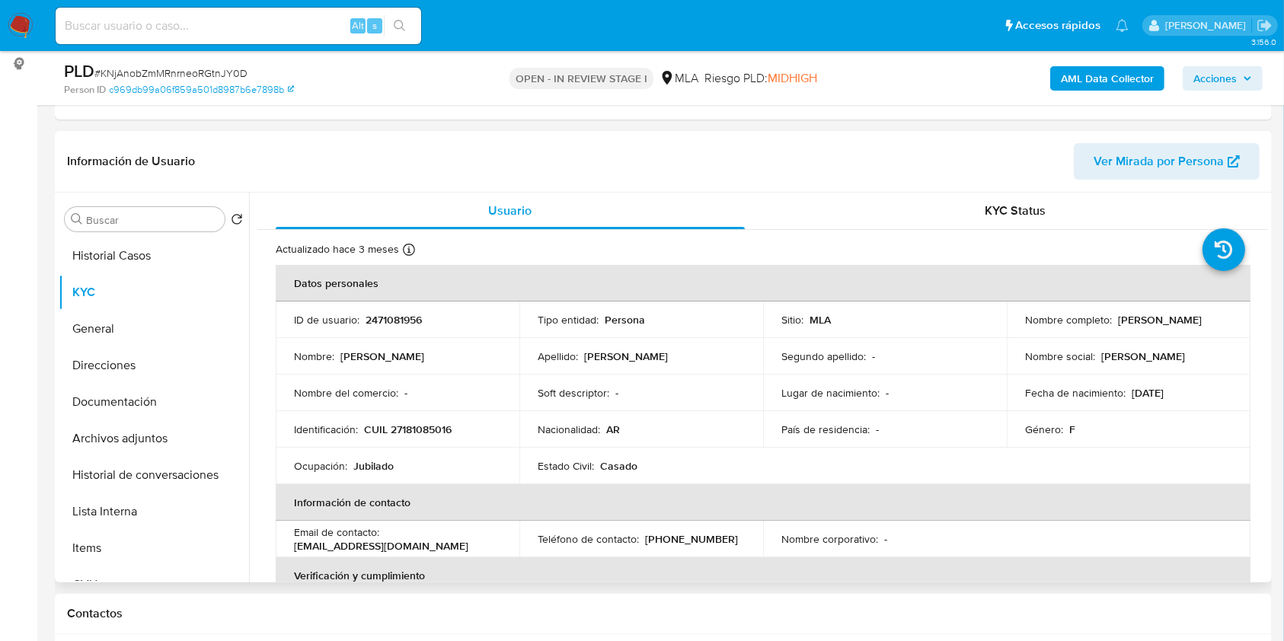
drag, startPoint x: 1010, startPoint y: 325, endPoint x: 1181, endPoint y: 330, distance: 170.7
click at [1181, 330] on td "Nombre completo : Mariela Guadalupe Wermuth" at bounding box center [1129, 320] width 244 height 37
copy p "Mariela Guadalupe Wermuth"
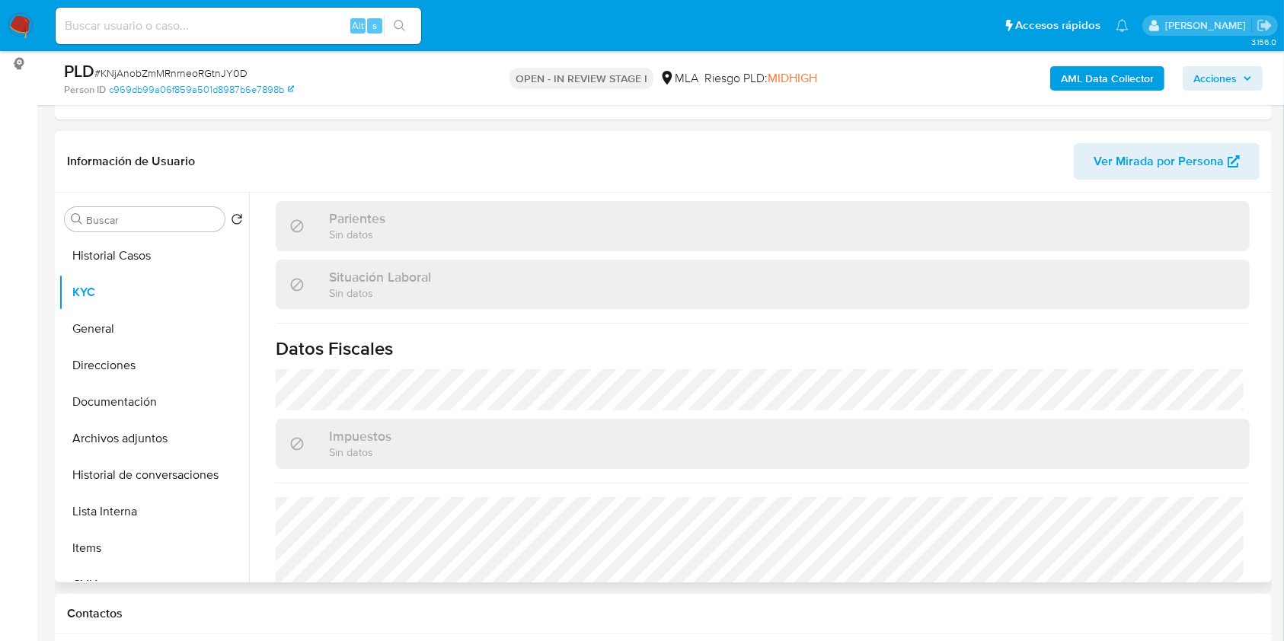
scroll to position [792, 0]
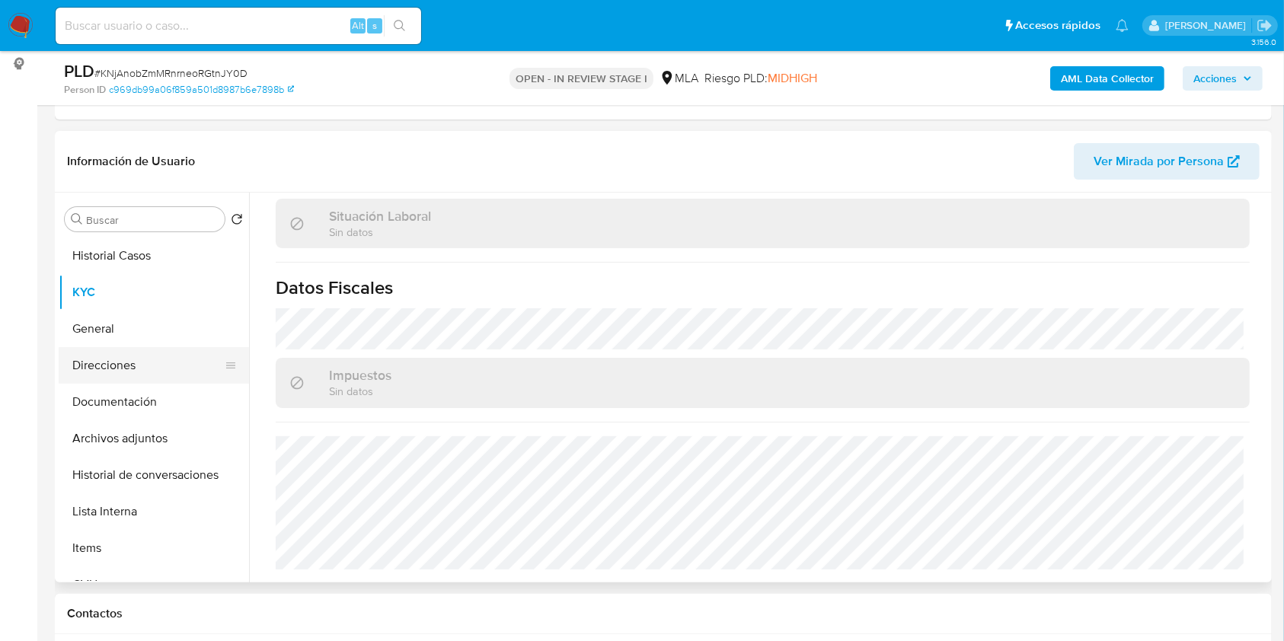
click at [136, 359] on button "Direcciones" at bounding box center [148, 365] width 178 height 37
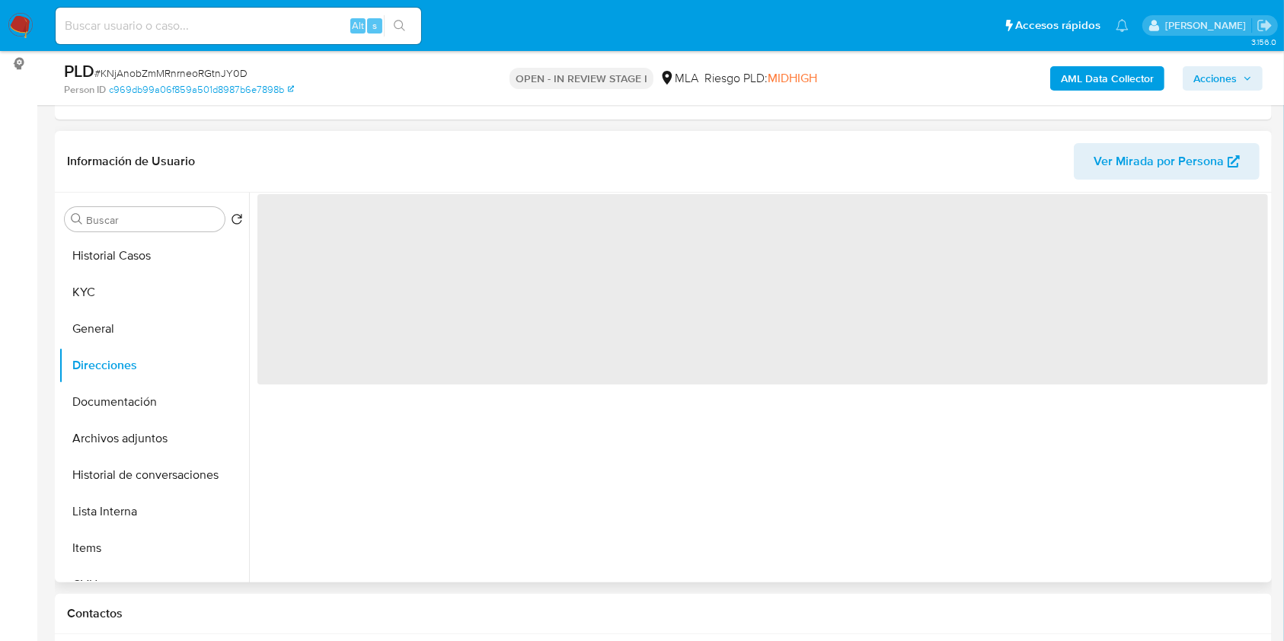
scroll to position [0, 0]
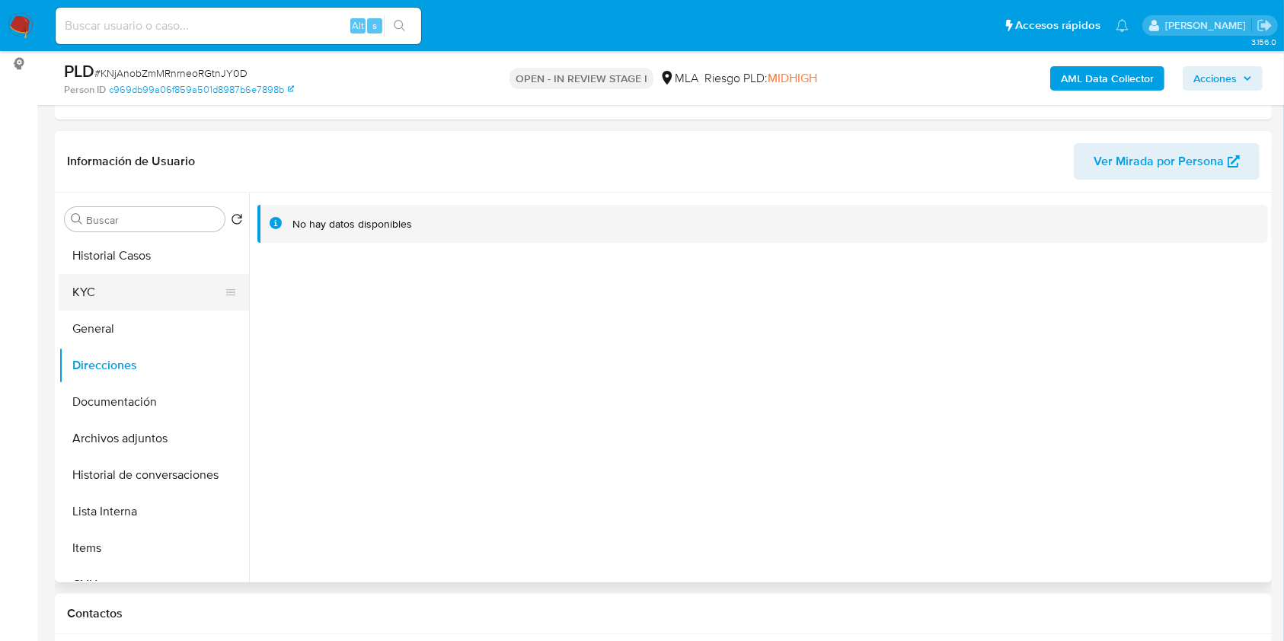
click at [88, 296] on button "KYC" at bounding box center [148, 292] width 178 height 37
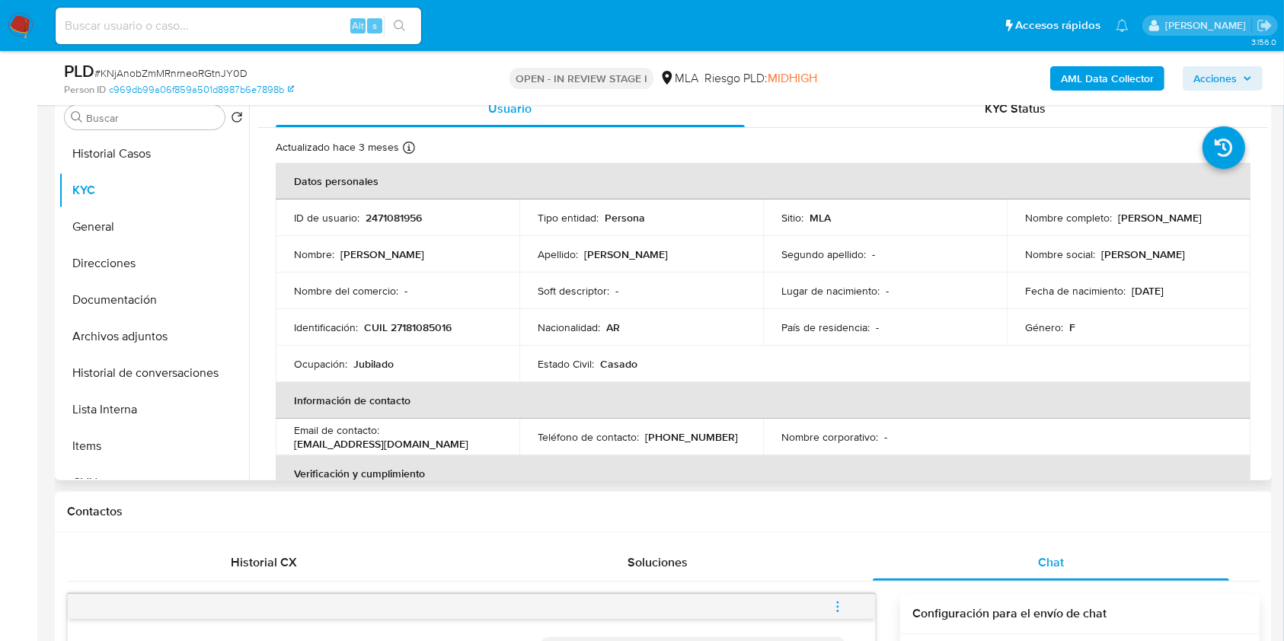
click at [413, 334] on p "CUIL 27181085016" at bounding box center [408, 328] width 88 height 14
copy p "27181085016"
drag, startPoint x: 1102, startPoint y: 229, endPoint x: 1163, endPoint y: 225, distance: 61.8
click at [1164, 225] on td "Nombre completo : Mariela Guadalupe Wermuth" at bounding box center [1129, 218] width 244 height 37
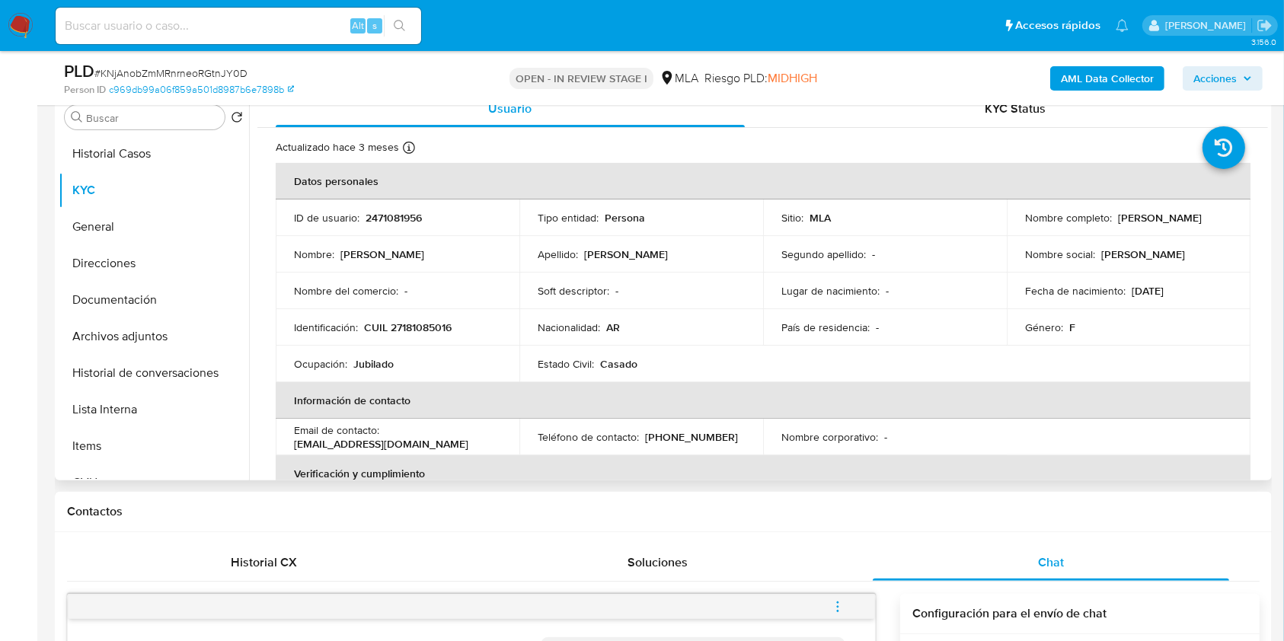
drag, startPoint x: 1016, startPoint y: 219, endPoint x: 1162, endPoint y: 229, distance: 145.8
click at [1162, 229] on td "Nombre completo : Mariela Guadalupe Wermuth" at bounding box center [1129, 218] width 244 height 37
copy p "Mariela Guadalupe Wermuth"
click at [444, 323] on p "CUIL 27181085016" at bounding box center [408, 328] width 88 height 14
click at [443, 323] on p "CUIL 27181085016" at bounding box center [408, 328] width 88 height 14
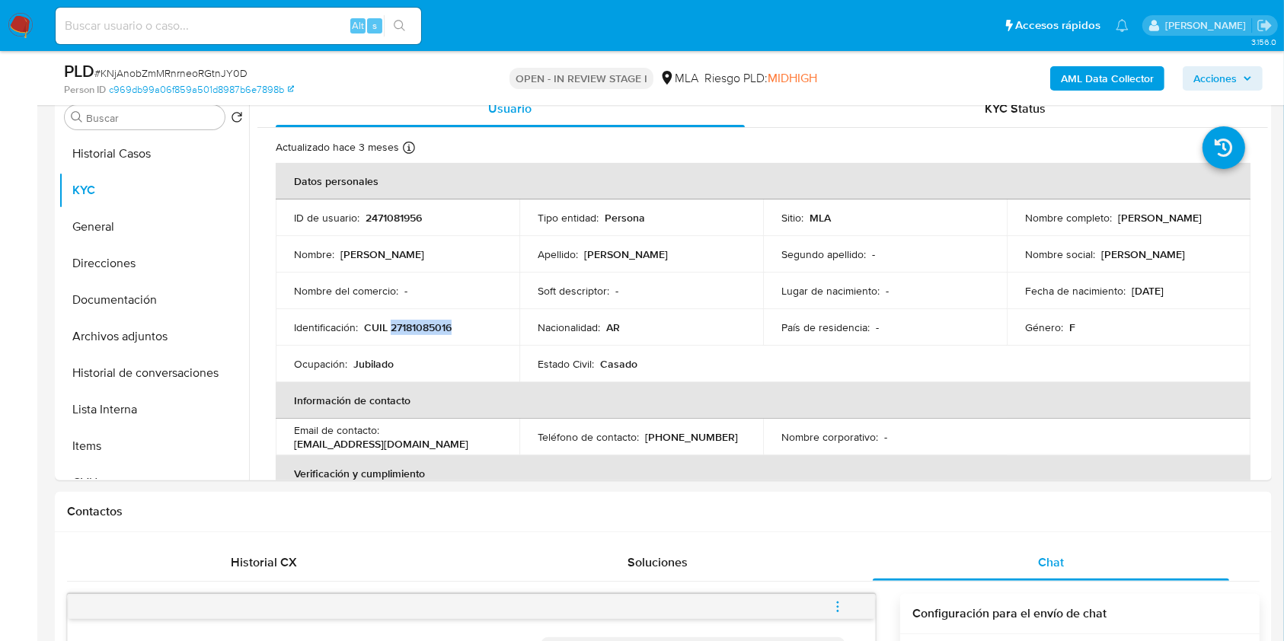
copy p "27181085016"
click at [156, 289] on button "Documentación" at bounding box center [148, 300] width 178 height 37
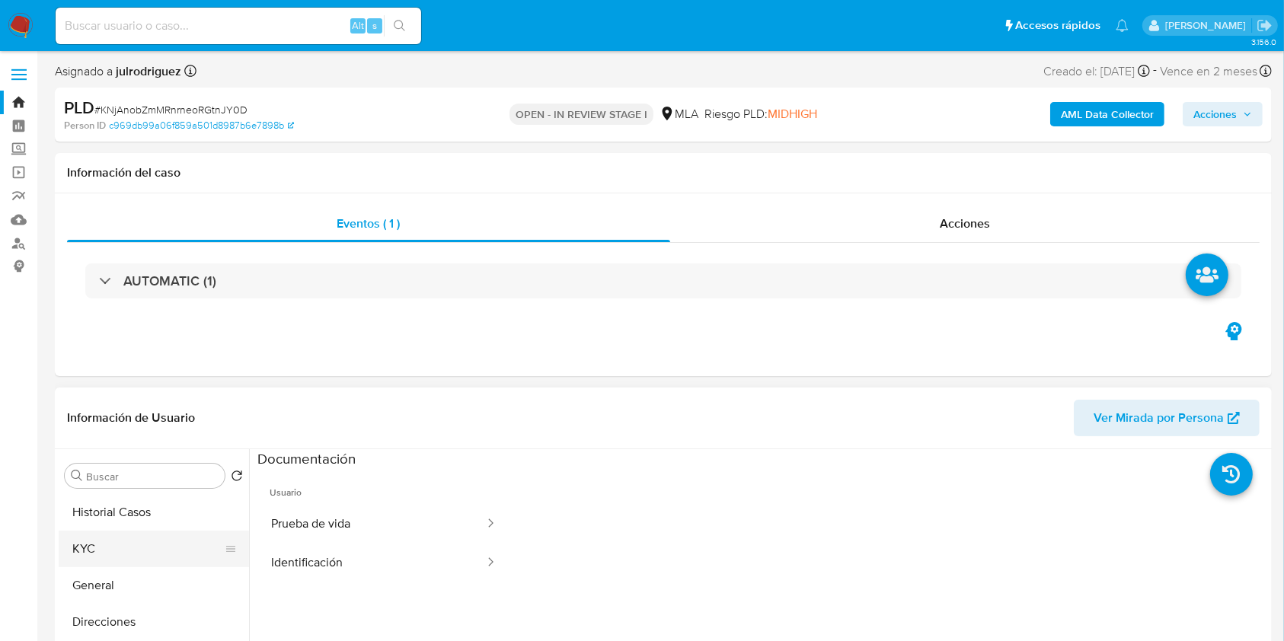
click at [84, 545] on button "KYC" at bounding box center [148, 549] width 178 height 37
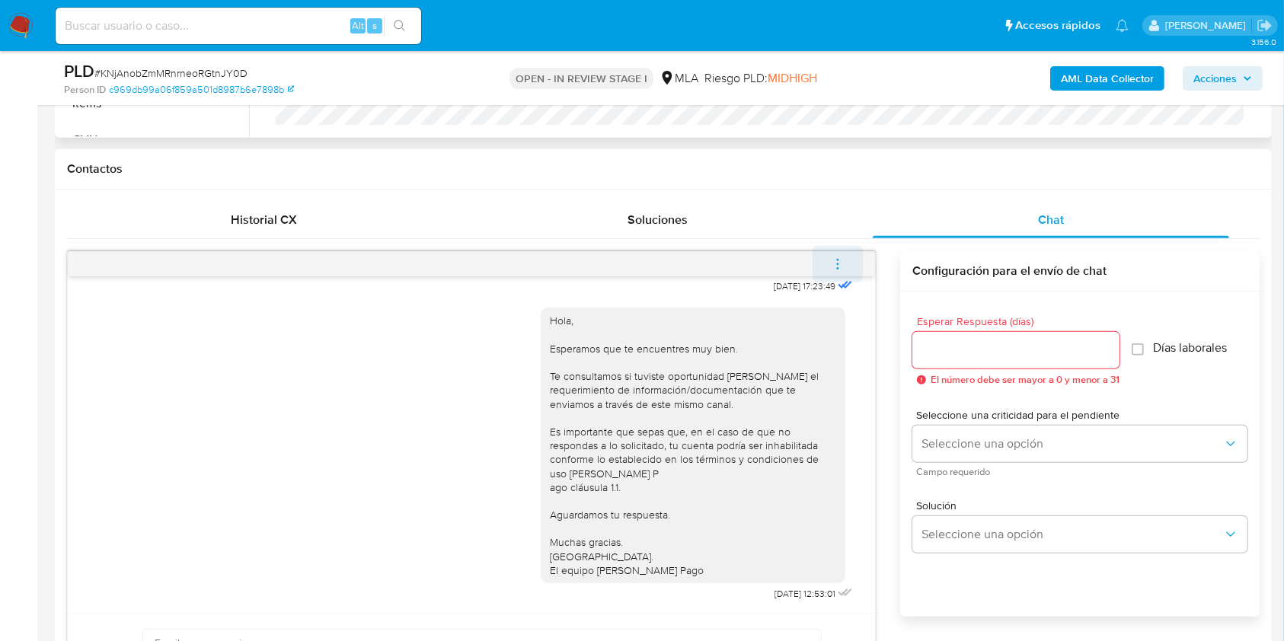
scroll to position [507, 0]
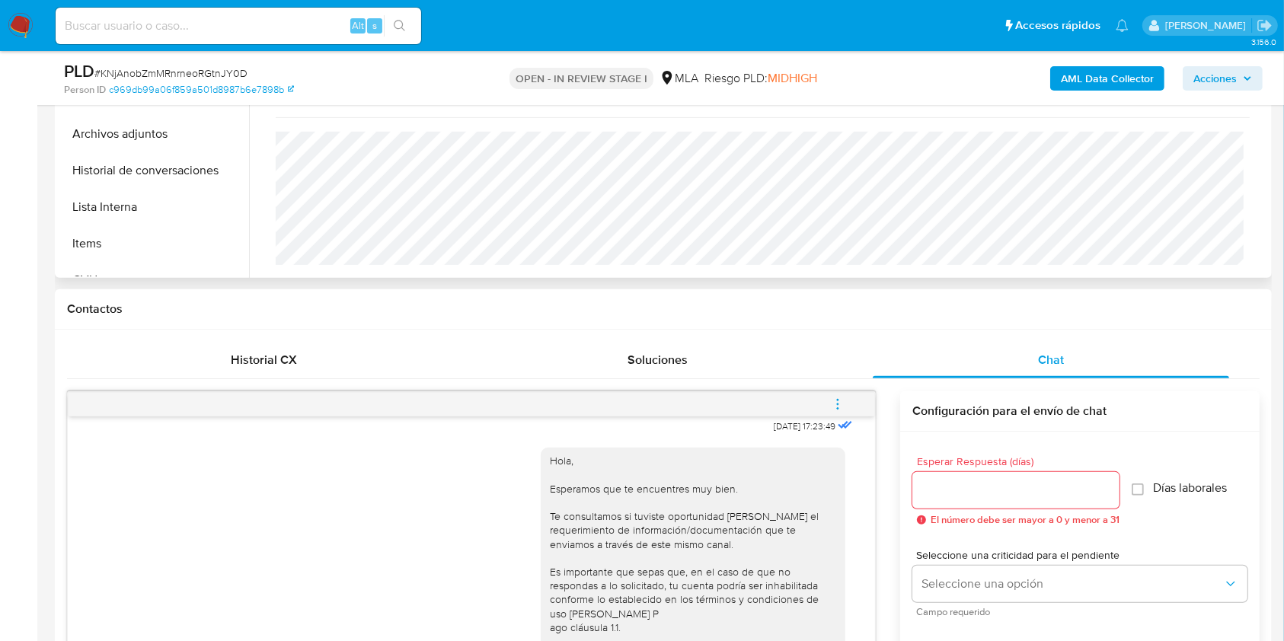
click at [838, 408] on icon "menu-action" at bounding box center [838, 409] width 2 height 2
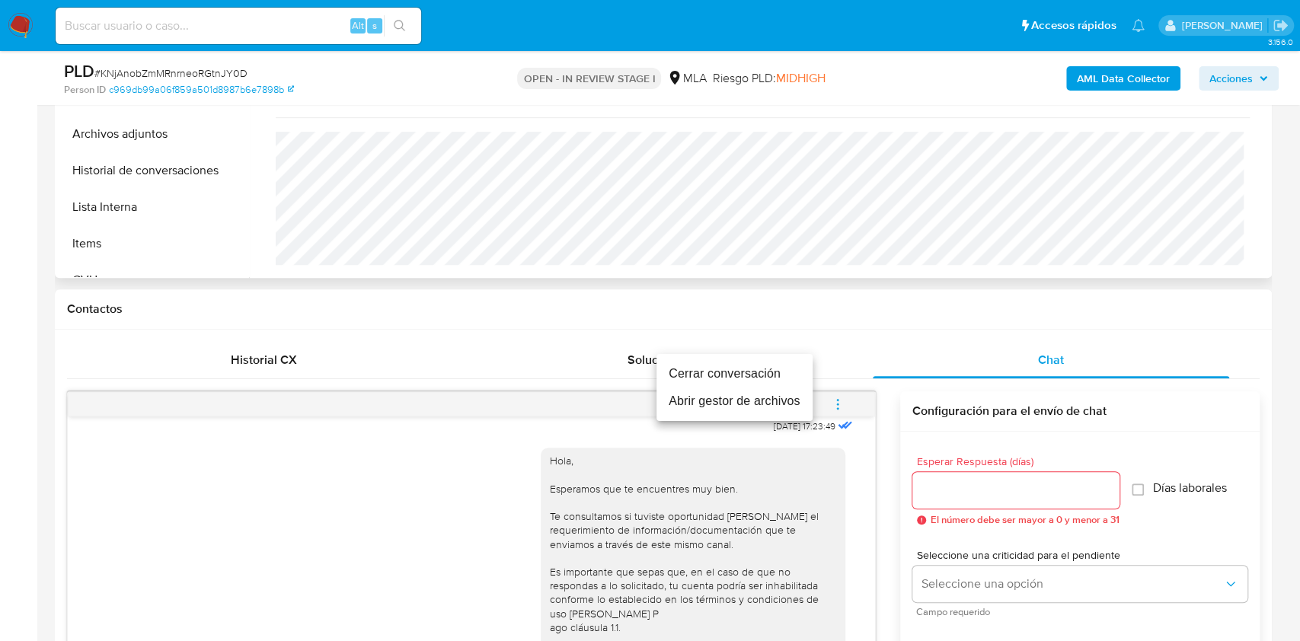
click at [689, 372] on li "Cerrar conversación" at bounding box center [735, 373] width 156 height 27
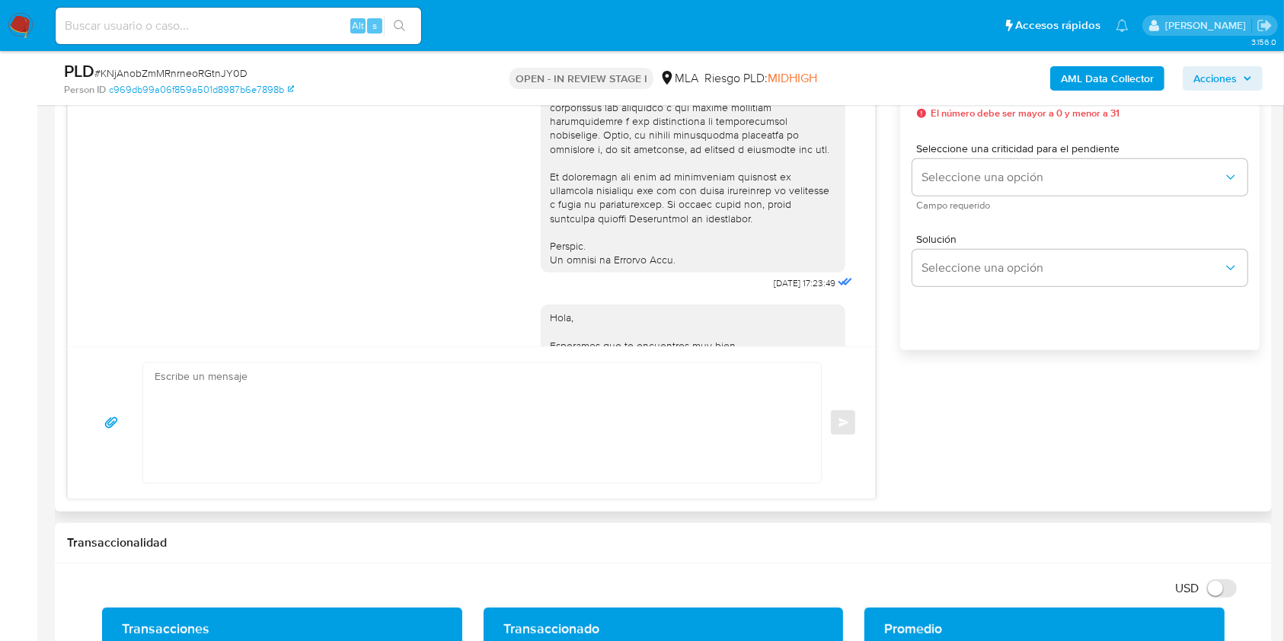
scroll to position [556, 0]
drag, startPoint x: 737, startPoint y: 309, endPoint x: 785, endPoint y: 311, distance: 47.3
copy span "18/08/2025"
click at [75, 373] on div "Enviar" at bounding box center [472, 423] width 808 height 152
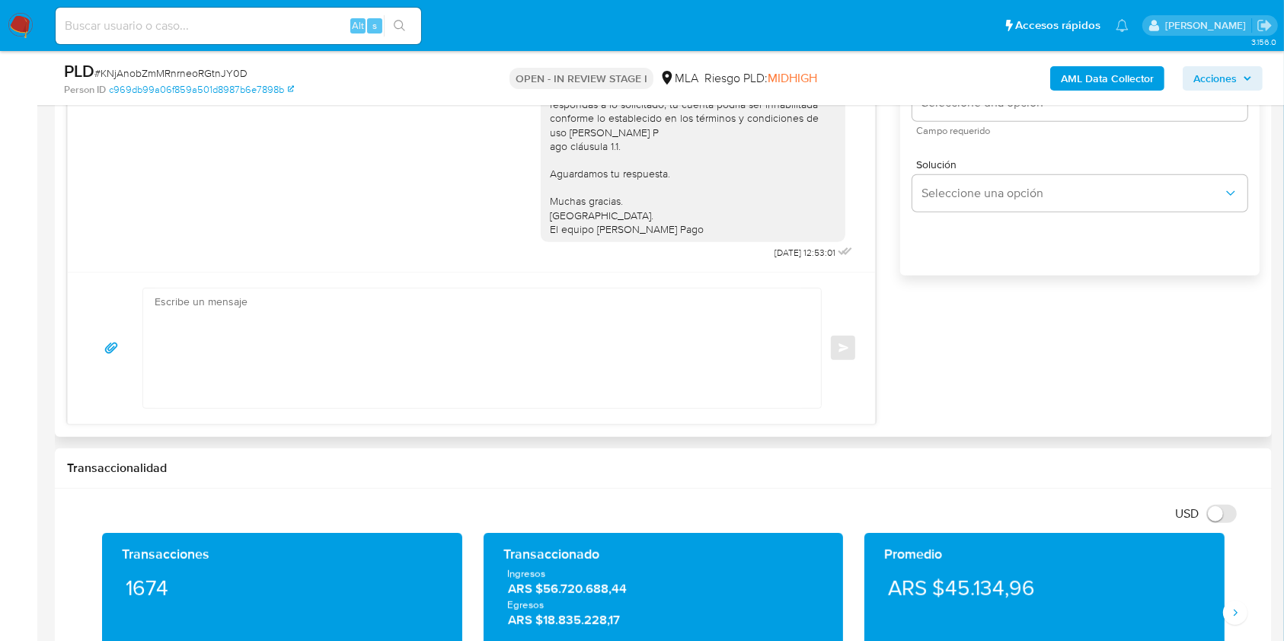
scroll to position [1117, 0]
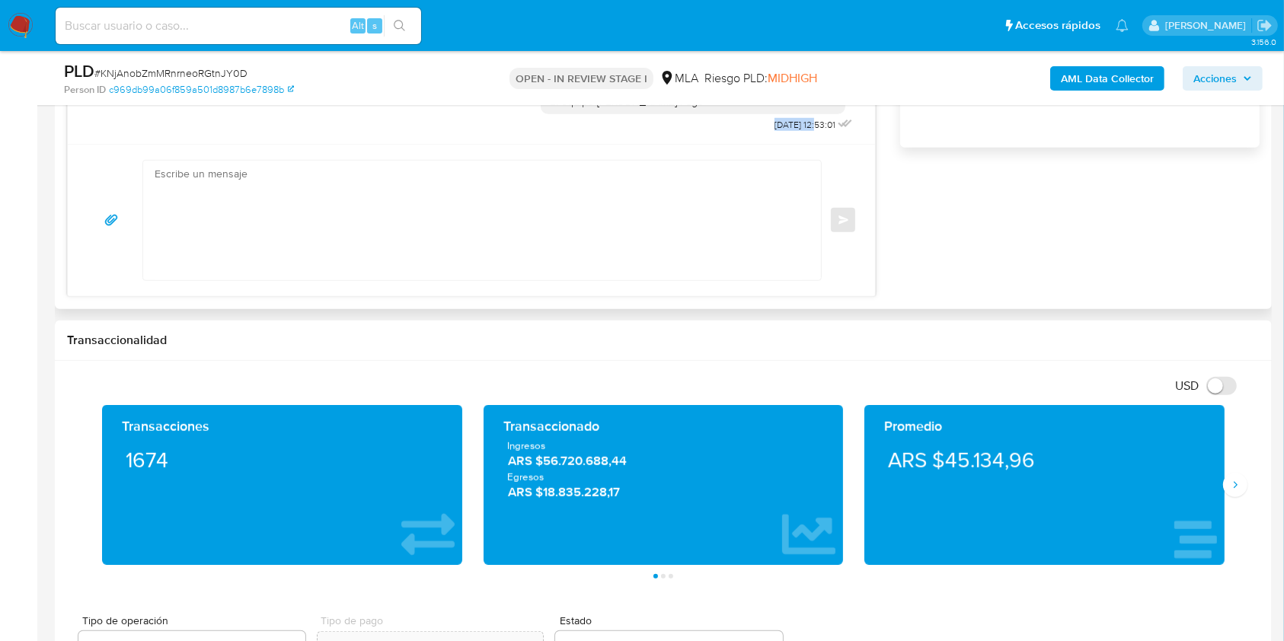
drag, startPoint x: 736, startPoint y: 126, endPoint x: 785, endPoint y: 125, distance: 49.5
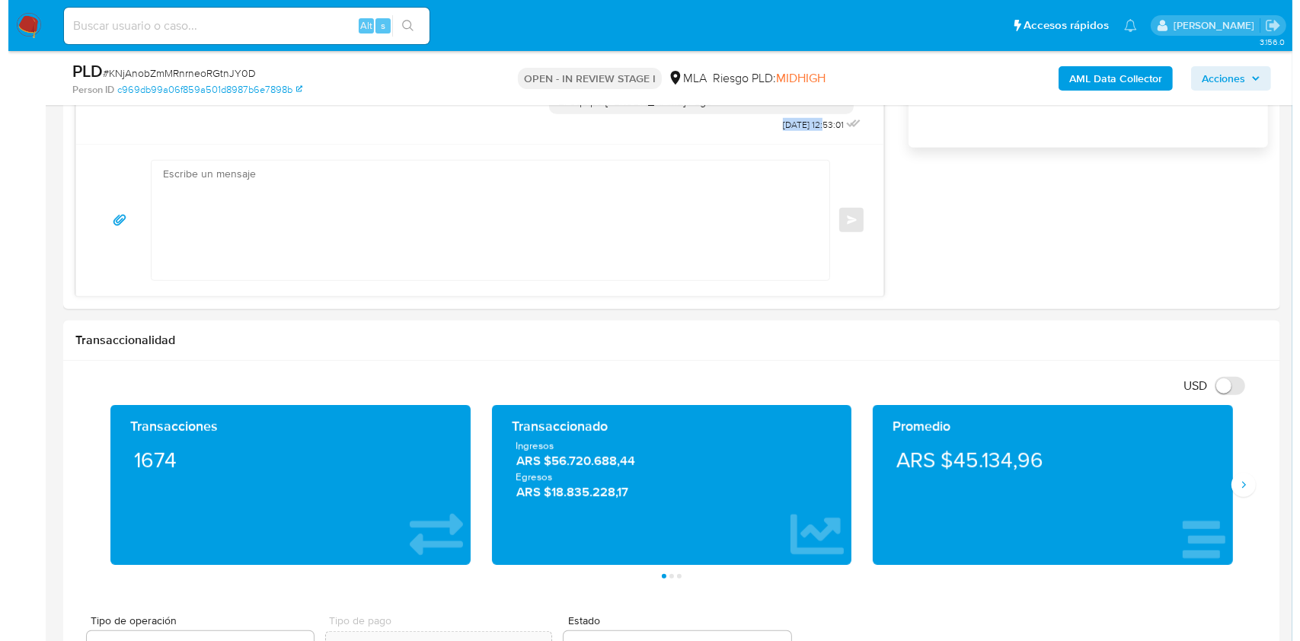
scroll to position [2778, 0]
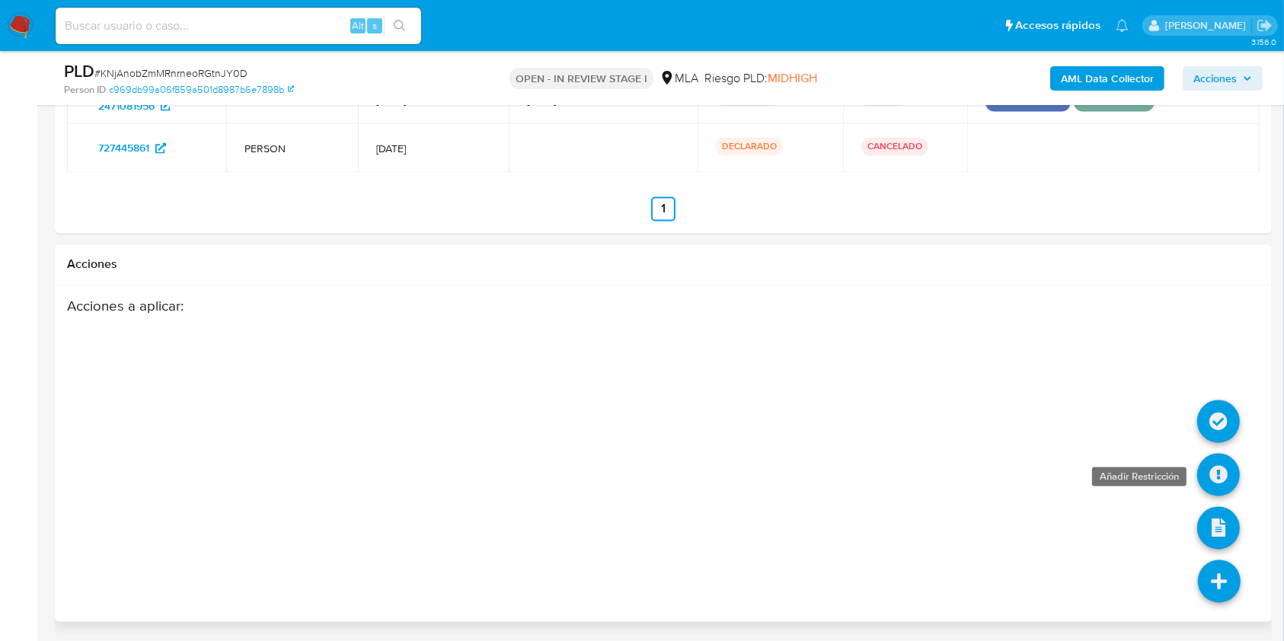
click at [1225, 470] on icon at bounding box center [1219, 475] width 43 height 43
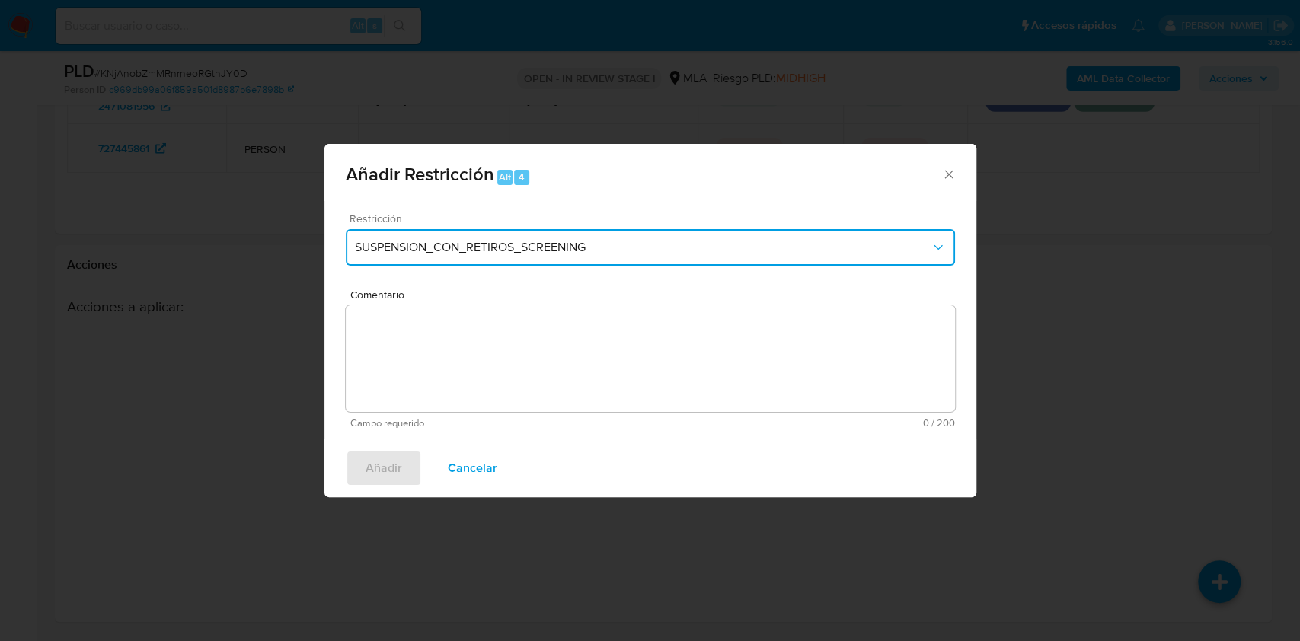
click at [557, 260] on button "SUSPENSION_CON_RETIROS_SCREENING" at bounding box center [650, 247] width 609 height 37
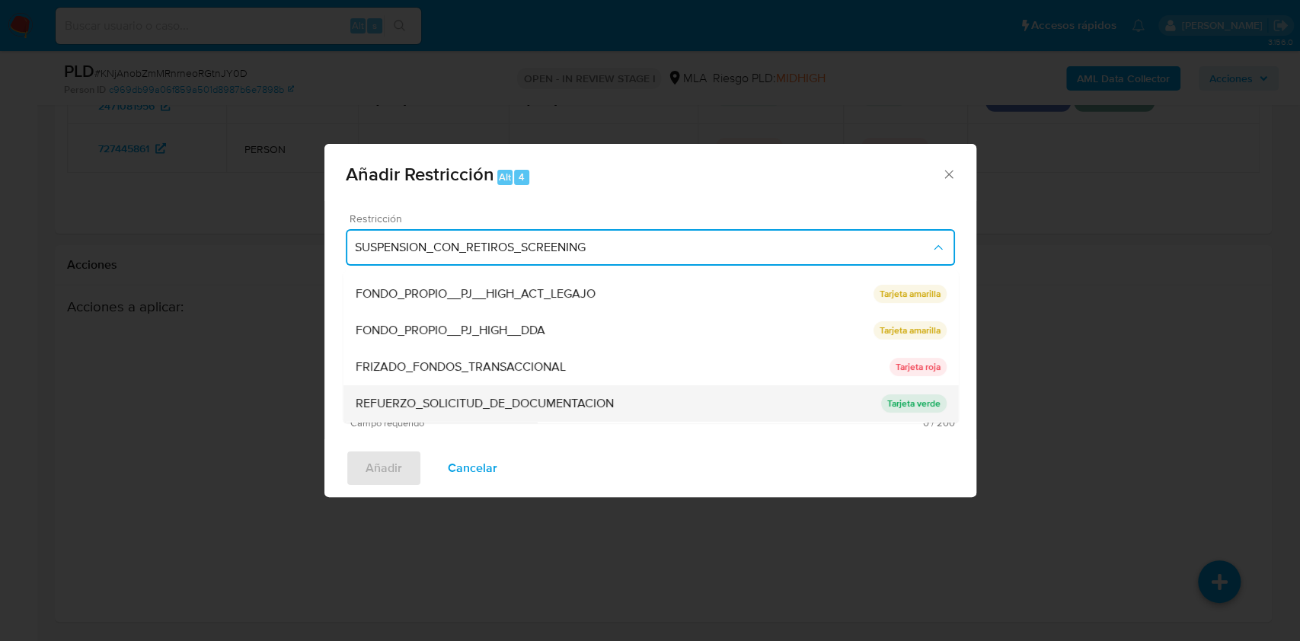
scroll to position [323, 0]
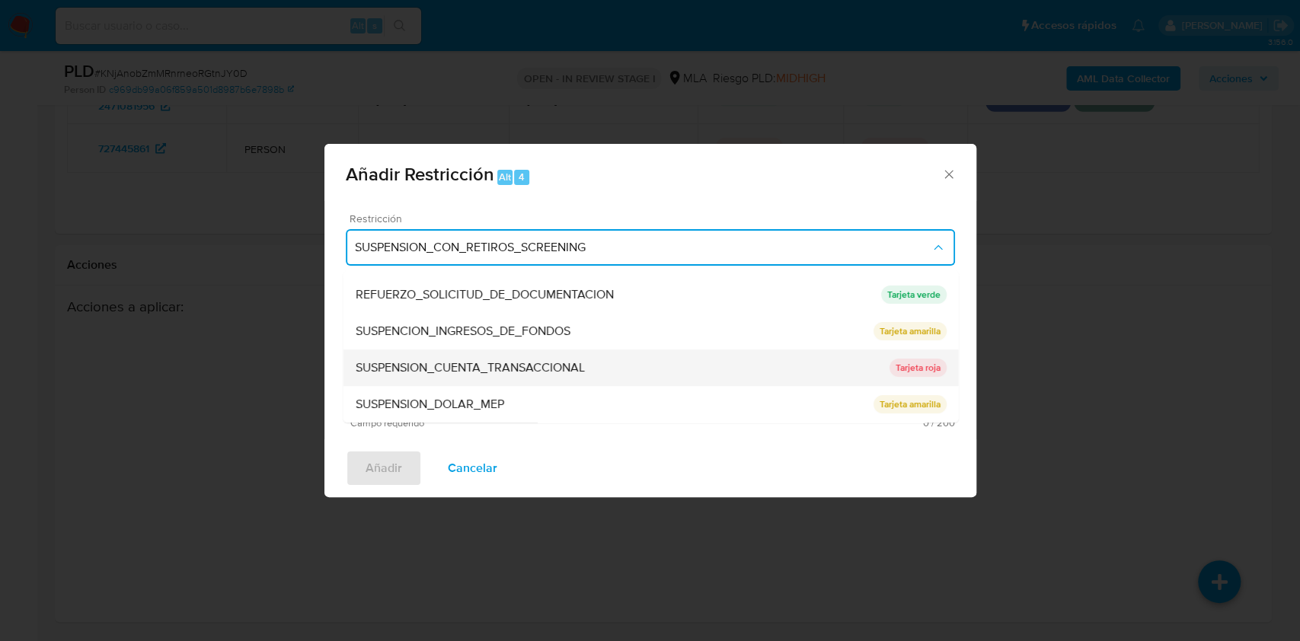
click at [478, 360] on span "SUSPENSION_CUENTA_TRANSACCIONAL" at bounding box center [469, 367] width 229 height 15
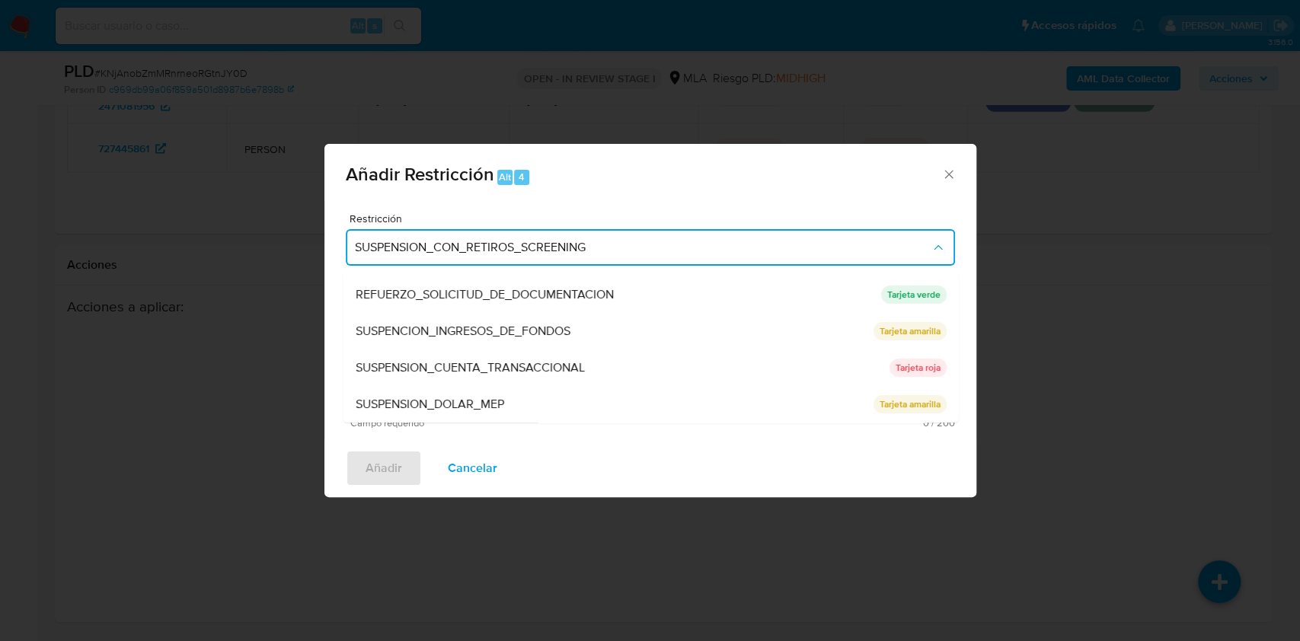
click at [587, 341] on textarea "Comentario" at bounding box center [650, 358] width 609 height 107
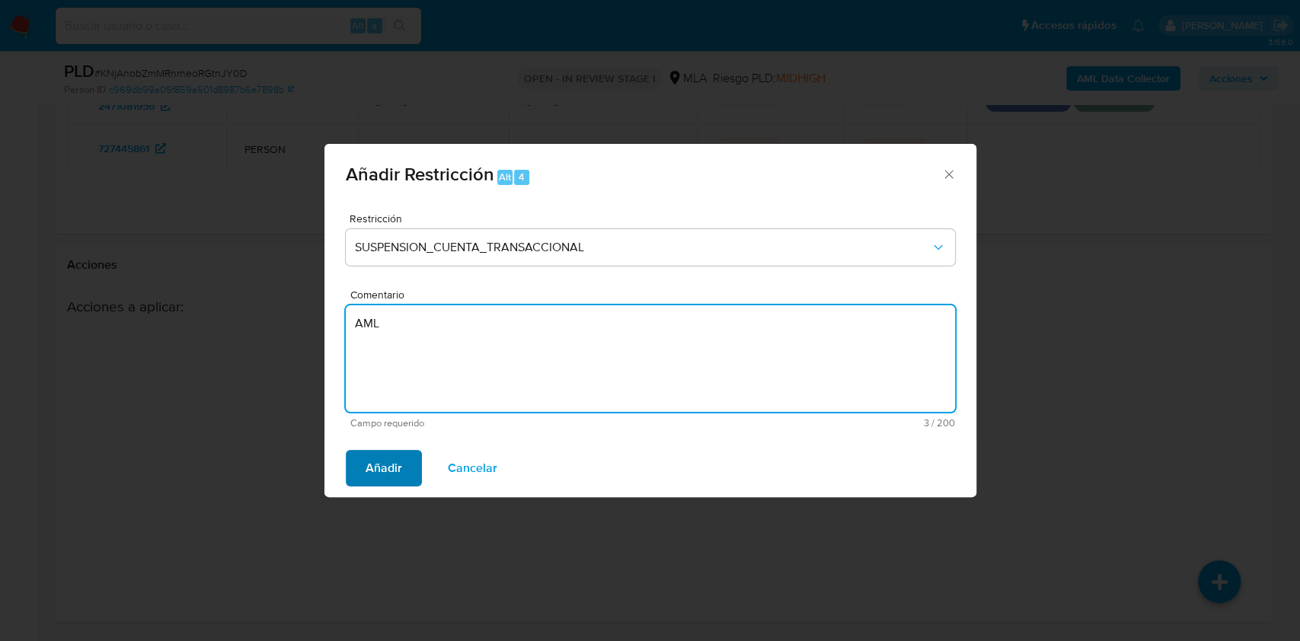
type textarea "AML"
click at [400, 460] on span "Añadir" at bounding box center [384, 469] width 37 height 34
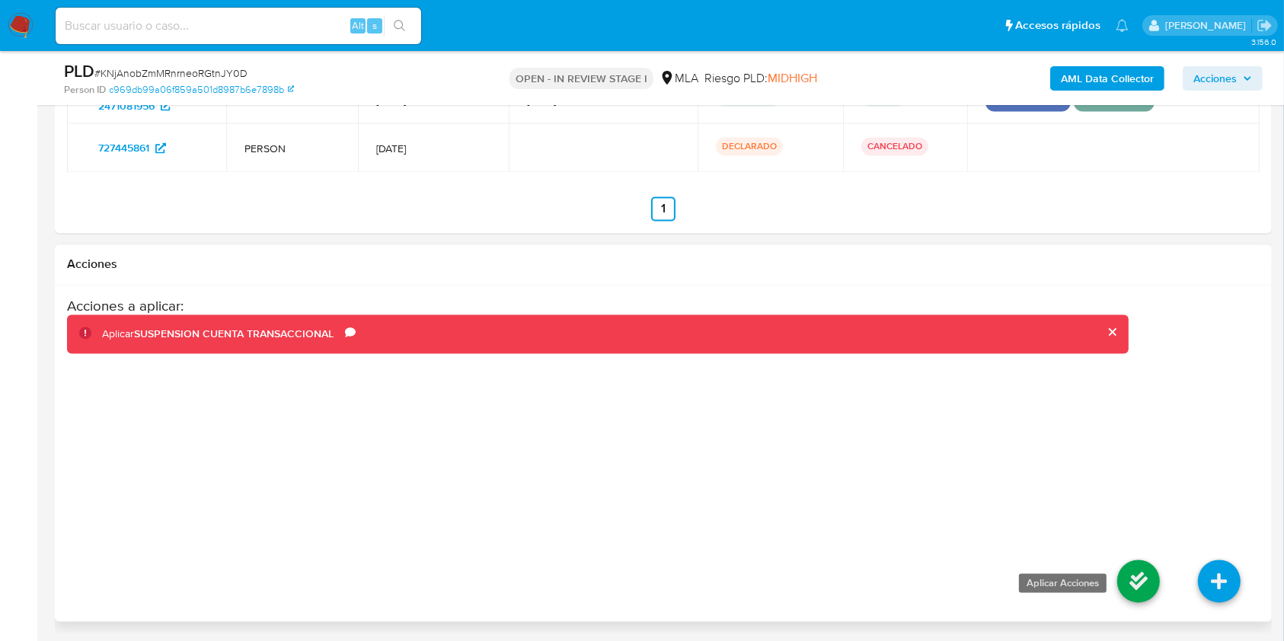
click at [1132, 576] on icon at bounding box center [1139, 582] width 43 height 43
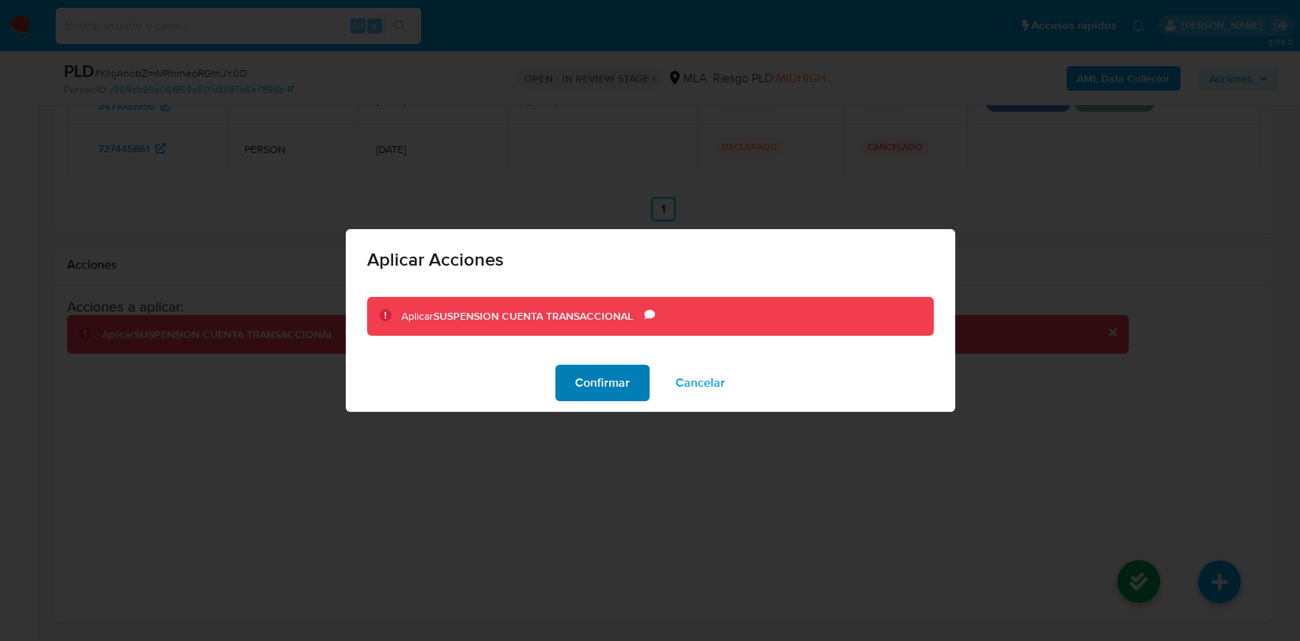
click at [604, 377] on span "Confirmar" at bounding box center [602, 383] width 55 height 34
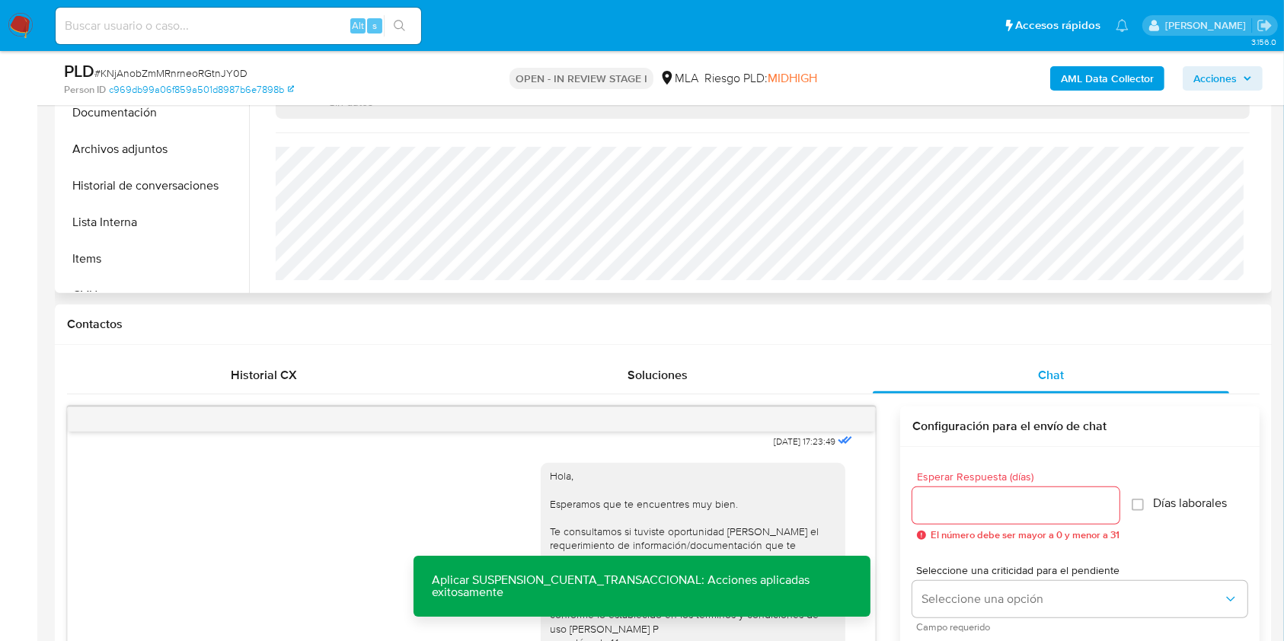
scroll to position [238, 0]
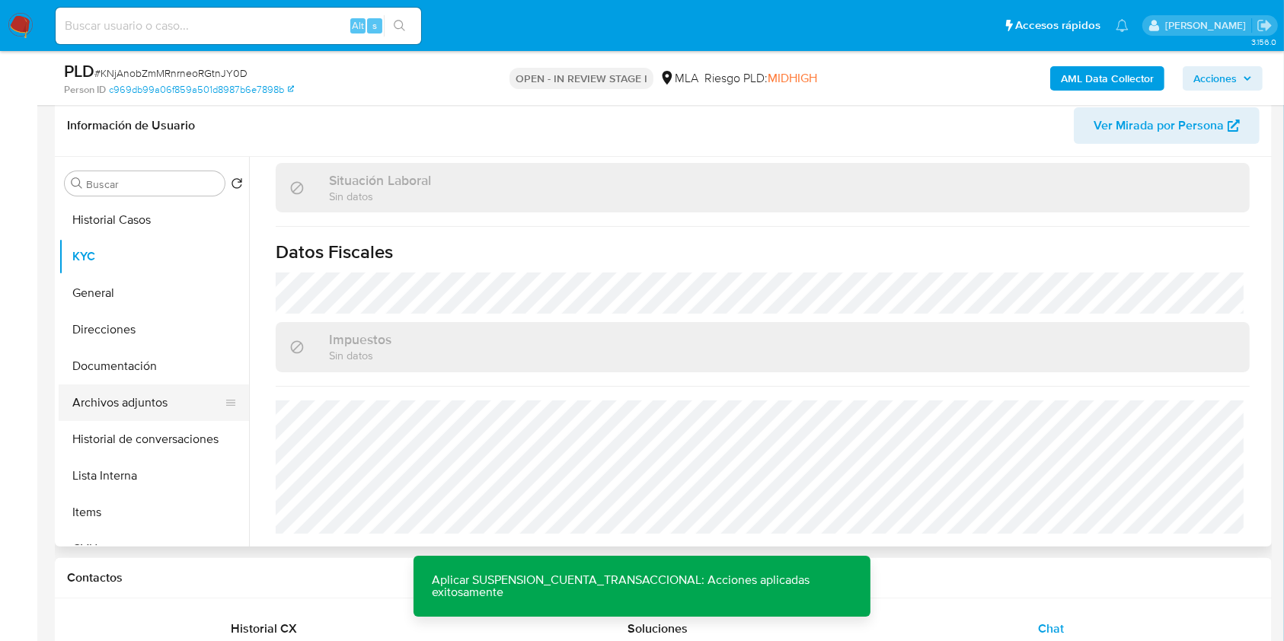
click at [159, 418] on button "Archivos adjuntos" at bounding box center [148, 403] width 178 height 37
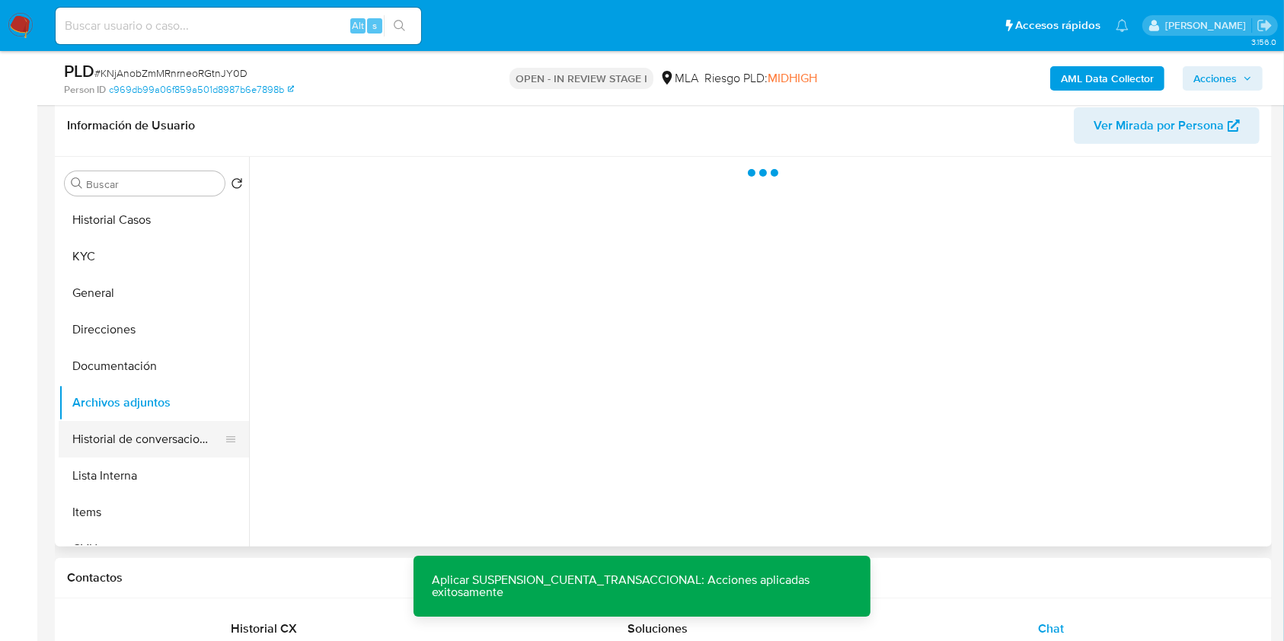
click at [158, 438] on button "Historial de conversaciones" at bounding box center [148, 439] width 178 height 37
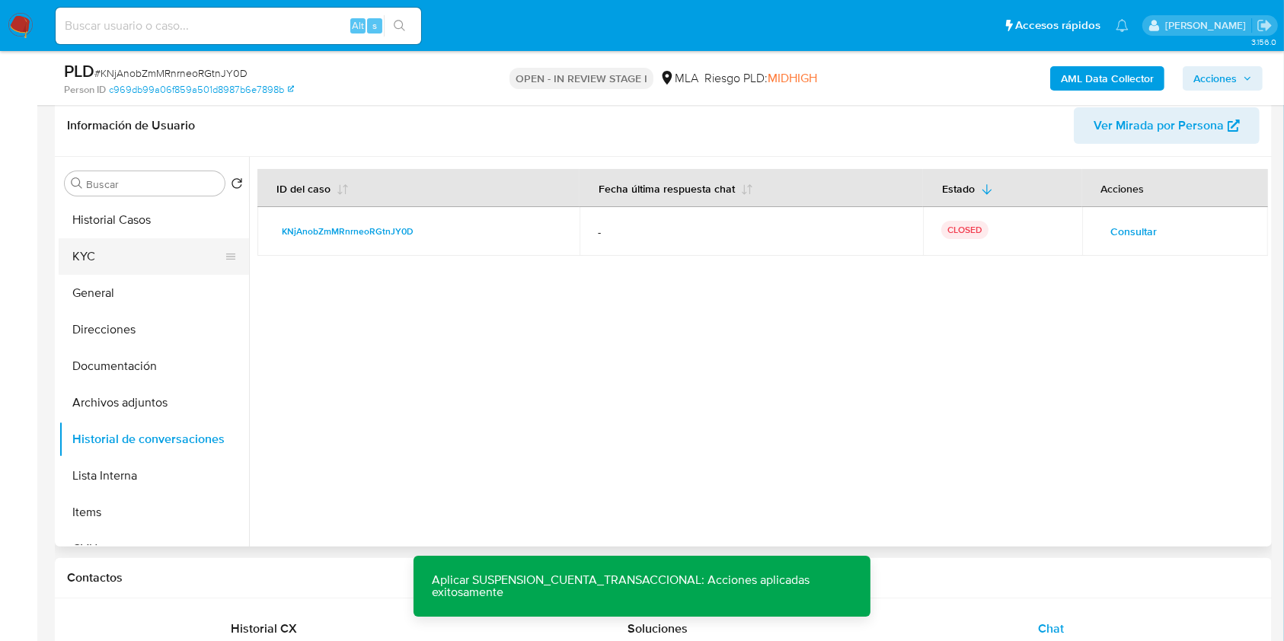
click at [116, 258] on button "KYC" at bounding box center [148, 256] width 178 height 37
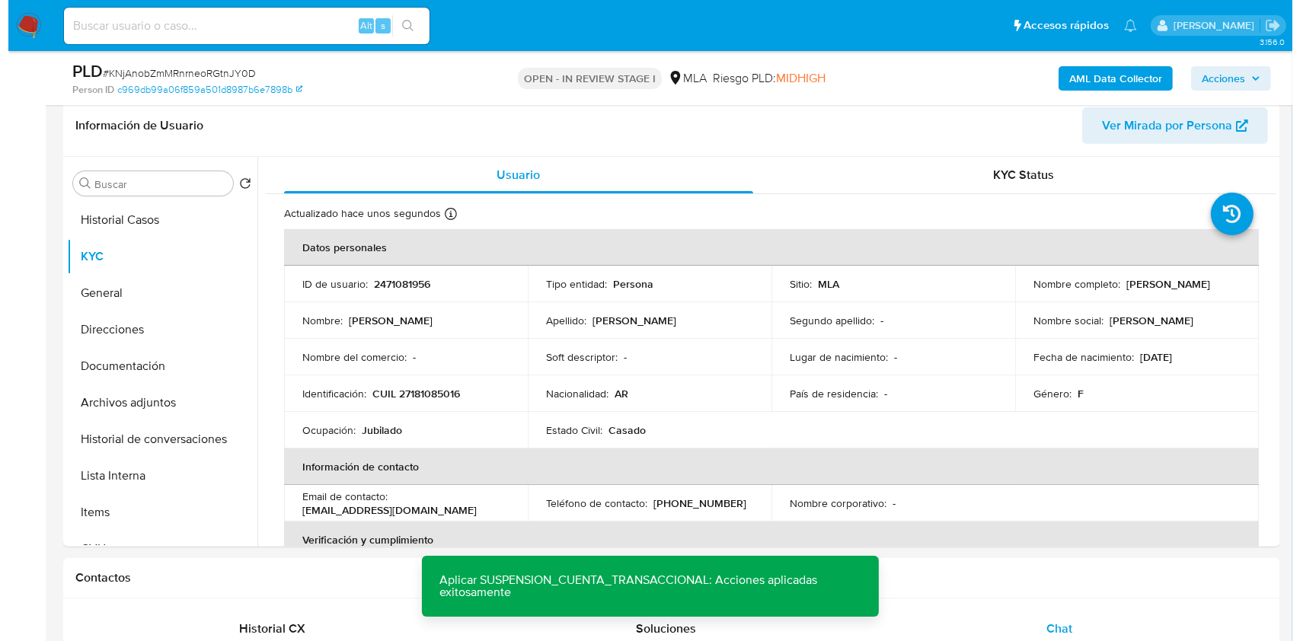
scroll to position [781, 0]
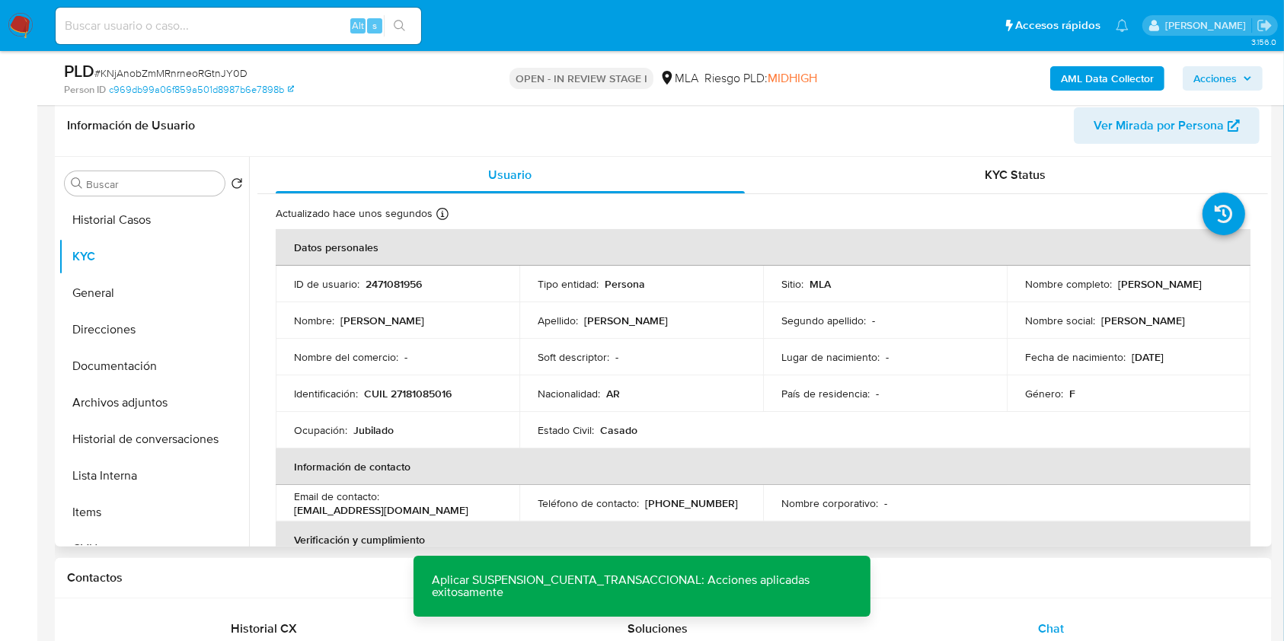
click at [371, 285] on p "2471081956" at bounding box center [394, 284] width 56 height 14
click at [162, 68] on span "# KNjAnobZmMRnrneoRGtnJY0D" at bounding box center [170, 73] width 153 height 15
click at [1120, 76] on b "AML Data Collector" at bounding box center [1107, 78] width 93 height 24
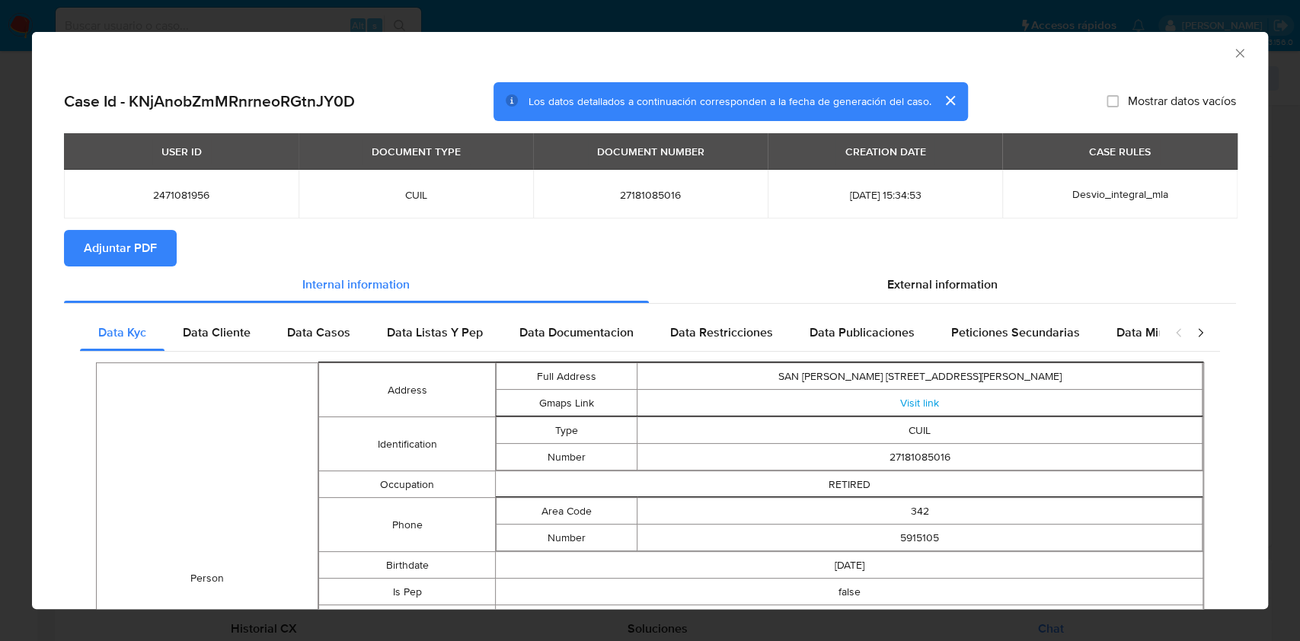
click at [1233, 52] on icon "Cerrar ventana" at bounding box center [1240, 53] width 15 height 15
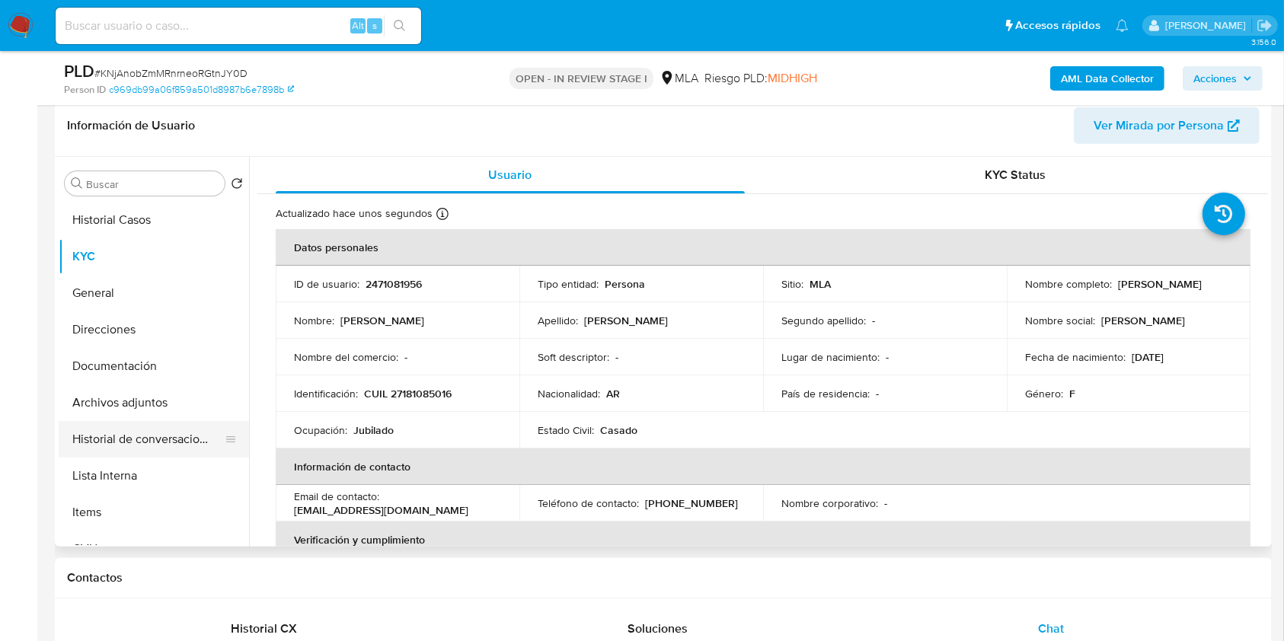
click at [132, 433] on button "Historial de conversaciones" at bounding box center [148, 439] width 178 height 37
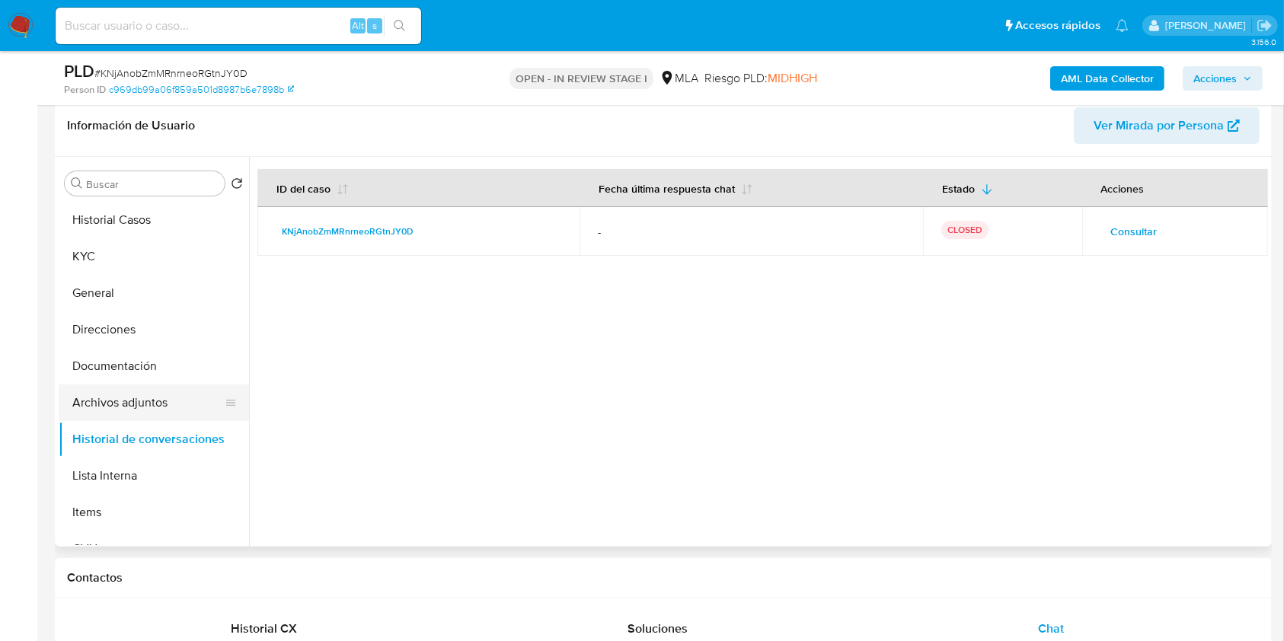
click at [123, 398] on button "Archivos adjuntos" at bounding box center [148, 403] width 178 height 37
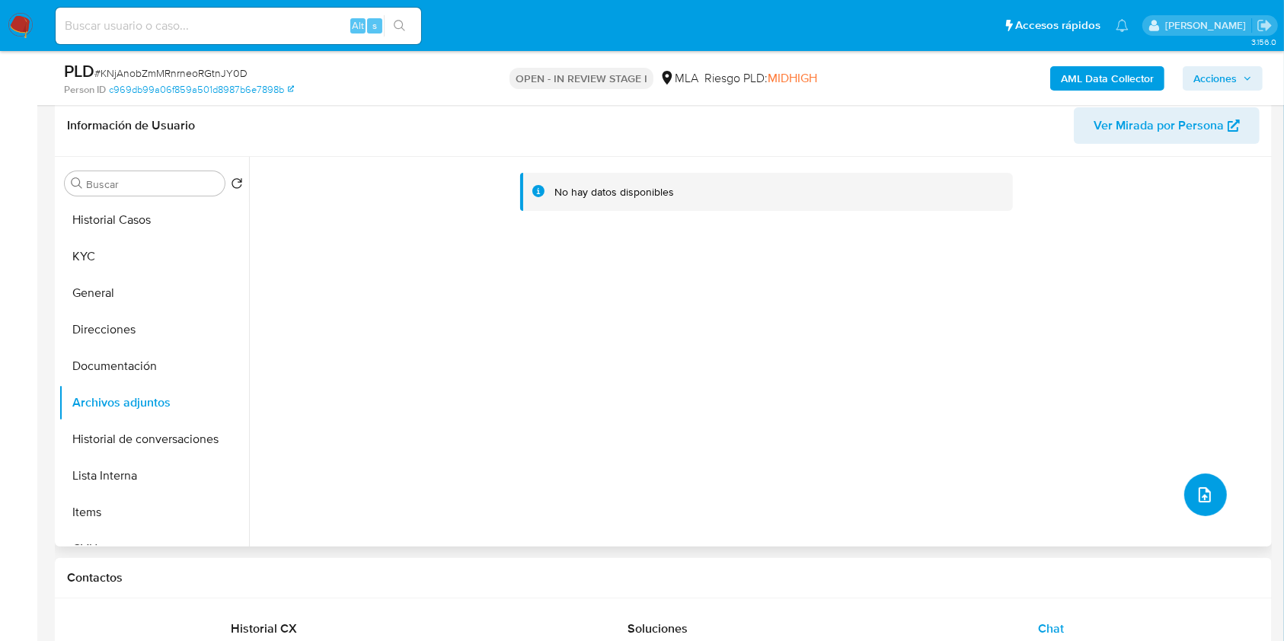
click at [1185, 489] on button "upload-file" at bounding box center [1206, 495] width 43 height 43
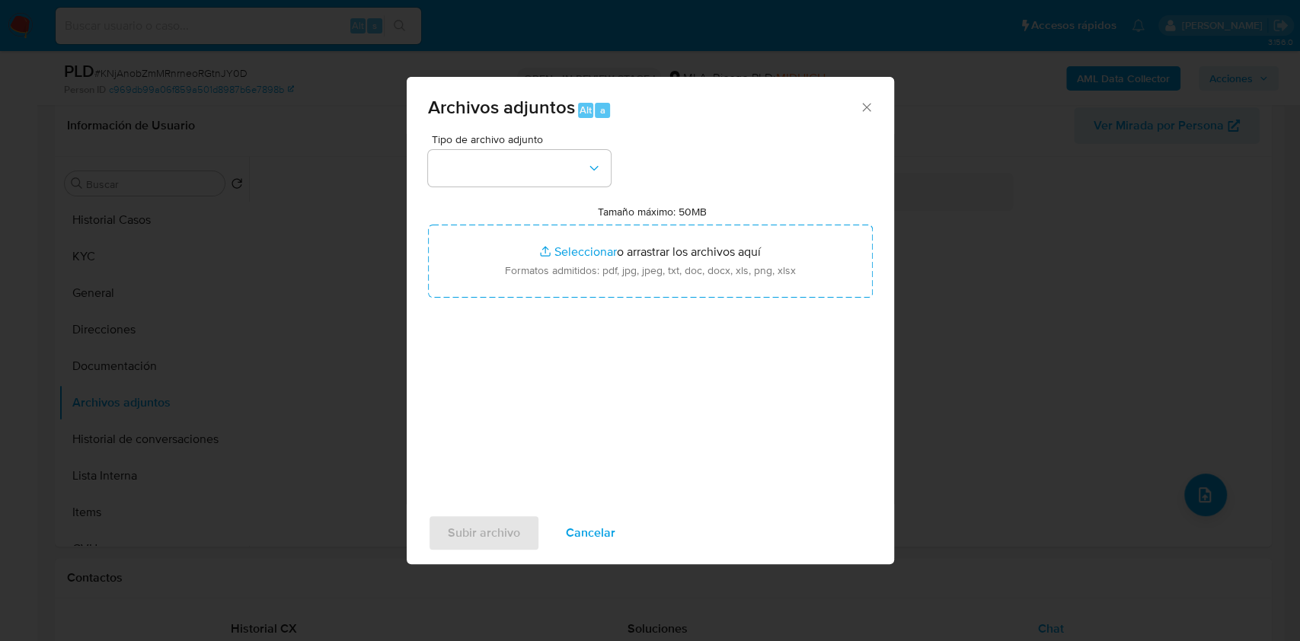
click at [1115, 193] on div "Archivos adjuntos Alt a Tipo de archivo adjunto Tamaño máximo: 50MB Seleccionar…" at bounding box center [650, 320] width 1300 height 641
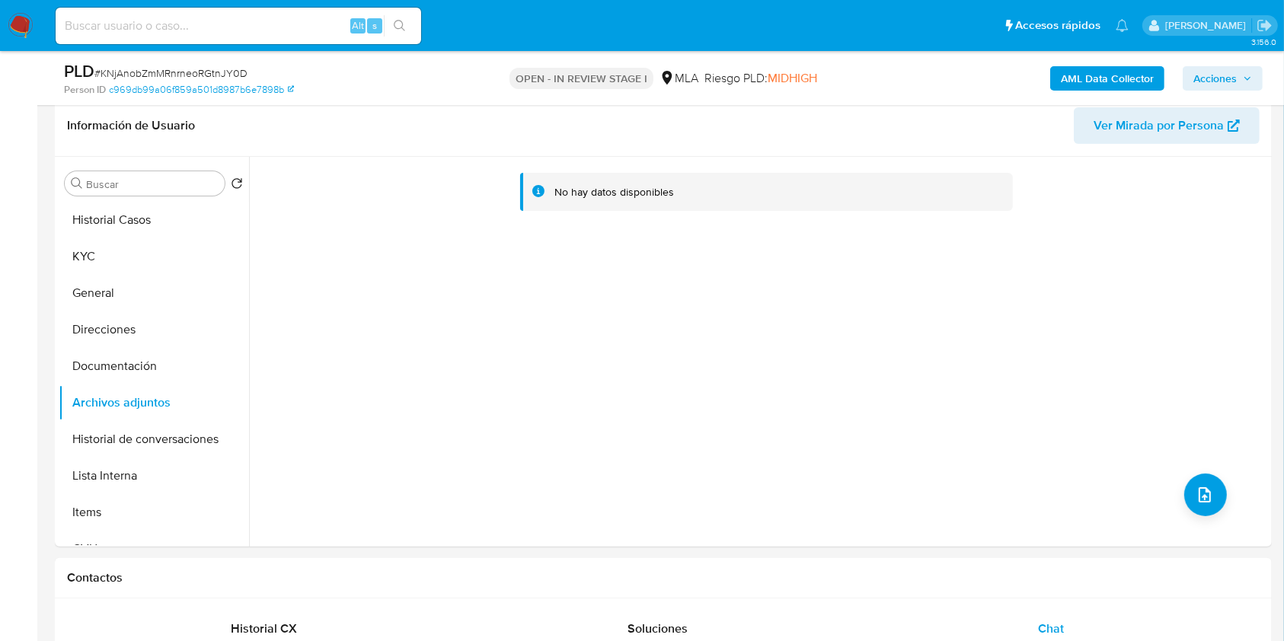
click at [1086, 76] on b "AML Data Collector" at bounding box center [1107, 78] width 93 height 24
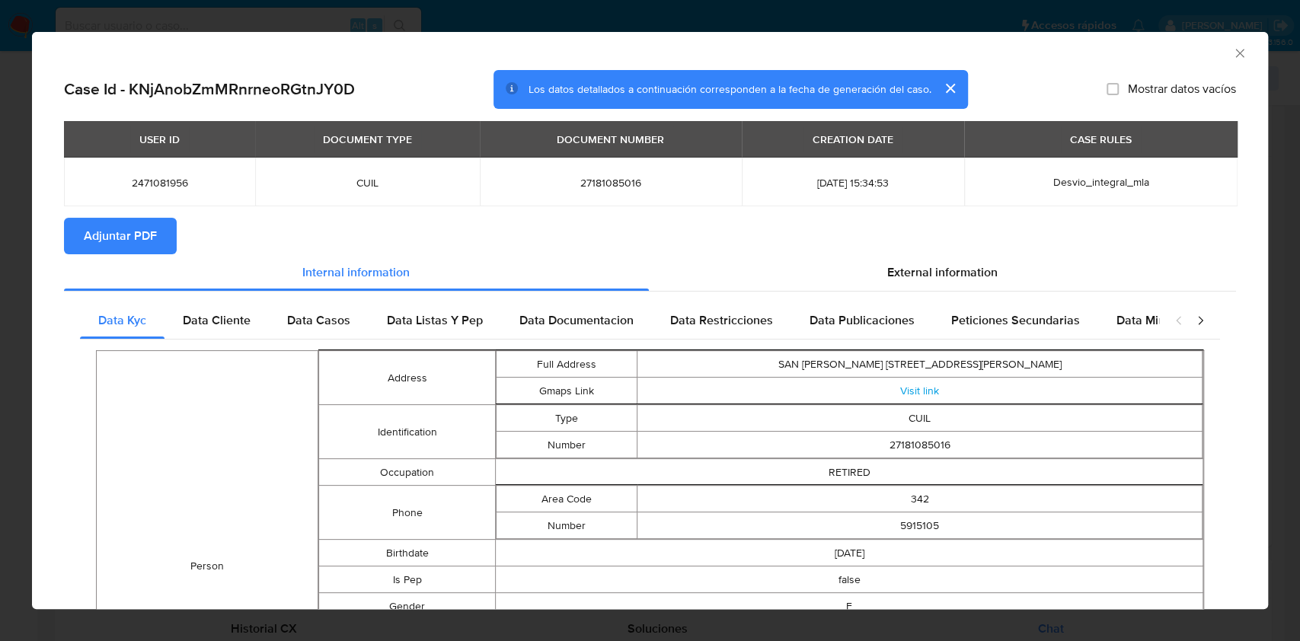
click at [101, 239] on span "Adjuntar PDF" at bounding box center [120, 236] width 73 height 34
click at [1233, 48] on icon "Cerrar ventana" at bounding box center [1240, 53] width 15 height 15
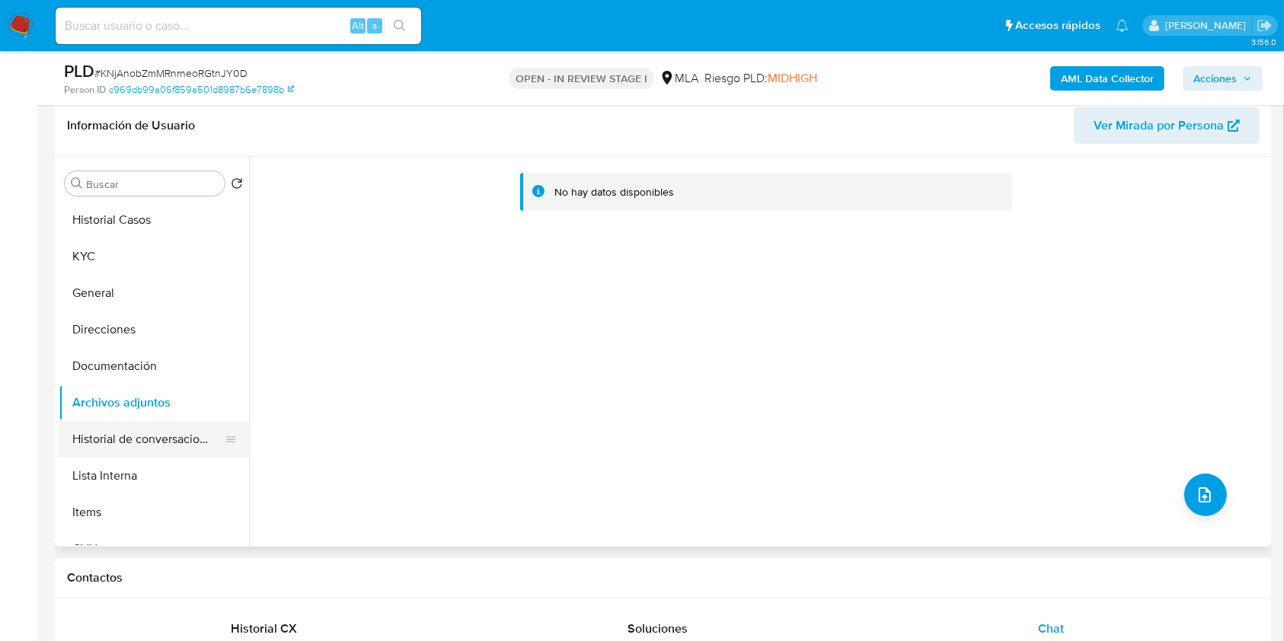
click at [134, 424] on button "Historial de conversaciones" at bounding box center [148, 439] width 178 height 37
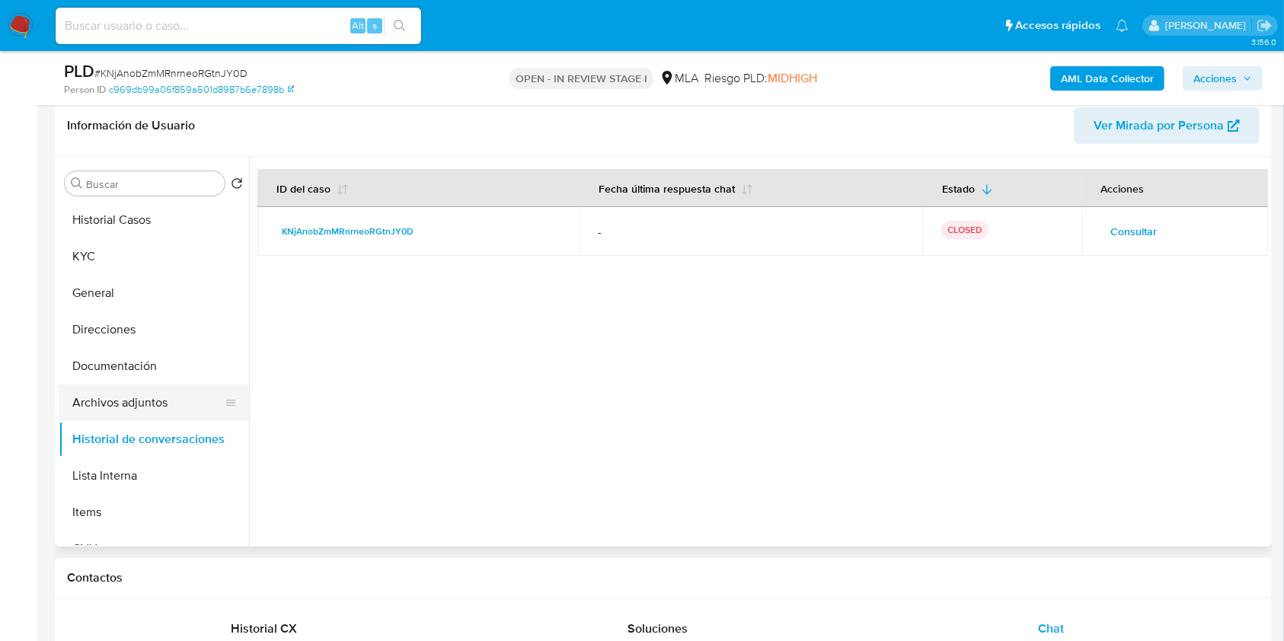
click at [130, 404] on button "Archivos adjuntos" at bounding box center [148, 403] width 178 height 37
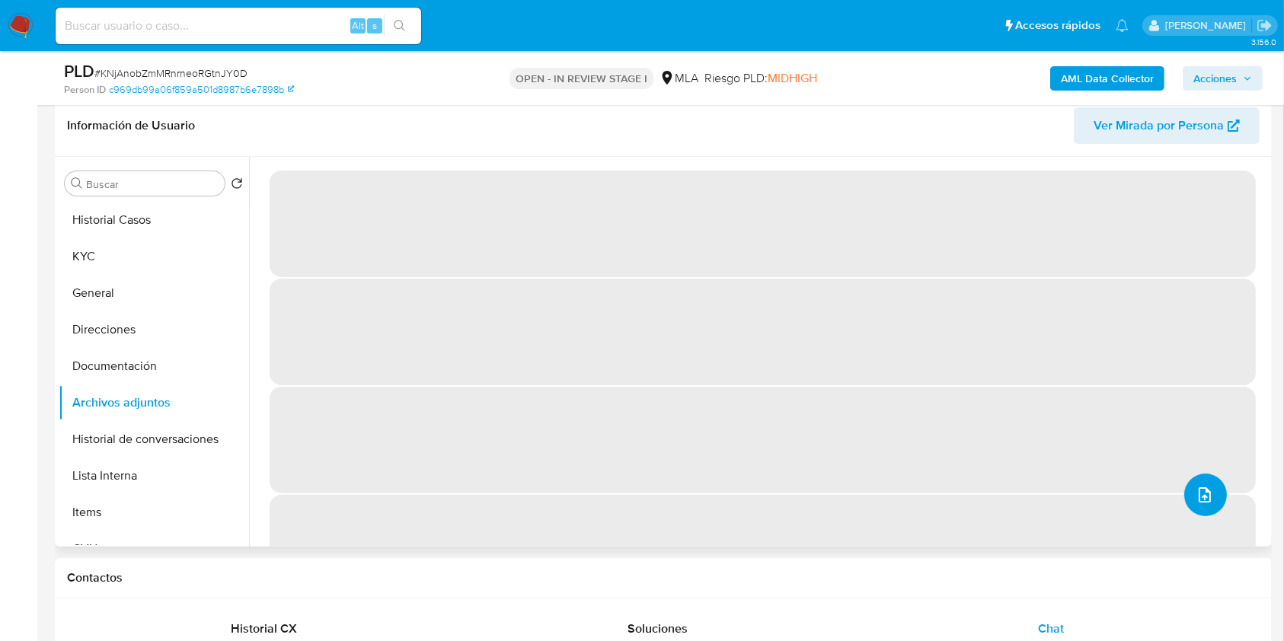
click at [1204, 493] on icon "upload-file" at bounding box center [1205, 495] width 18 height 18
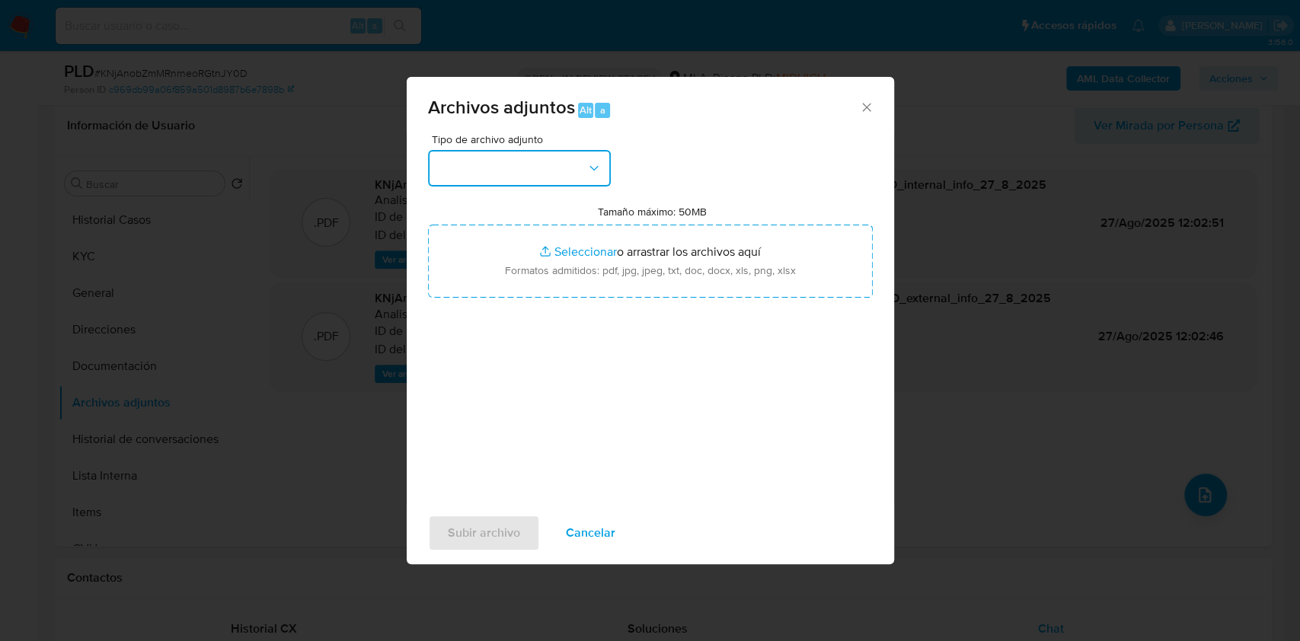
click at [497, 173] on button "button" at bounding box center [519, 168] width 183 height 37
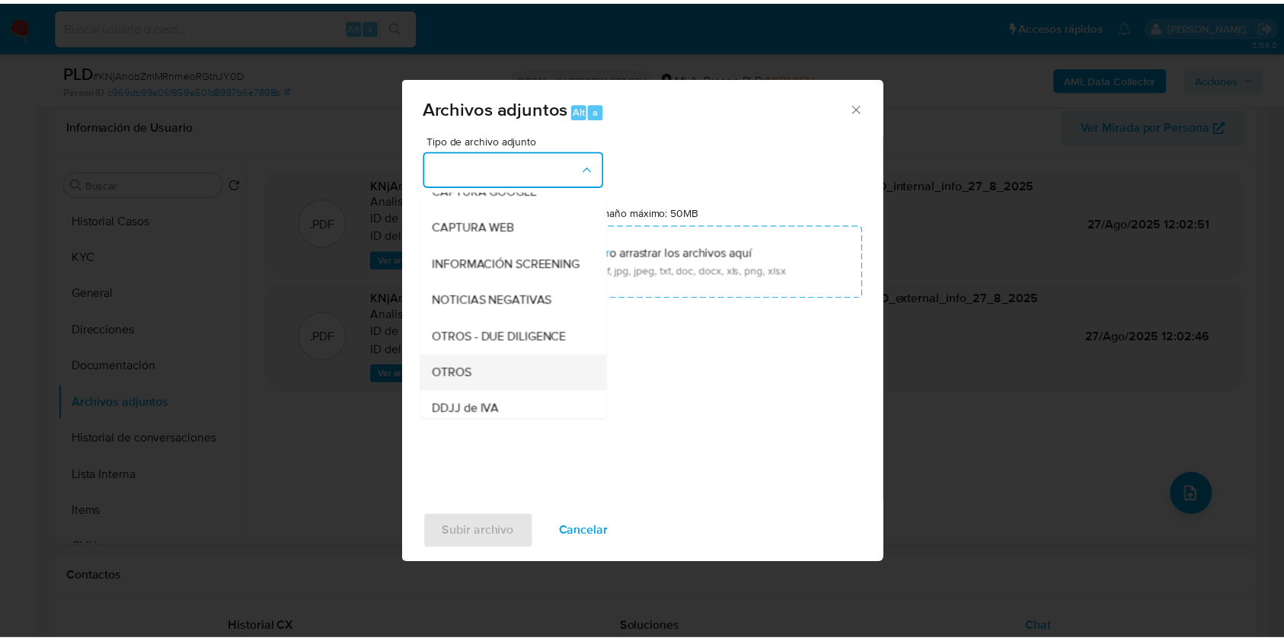
scroll to position [203, 0]
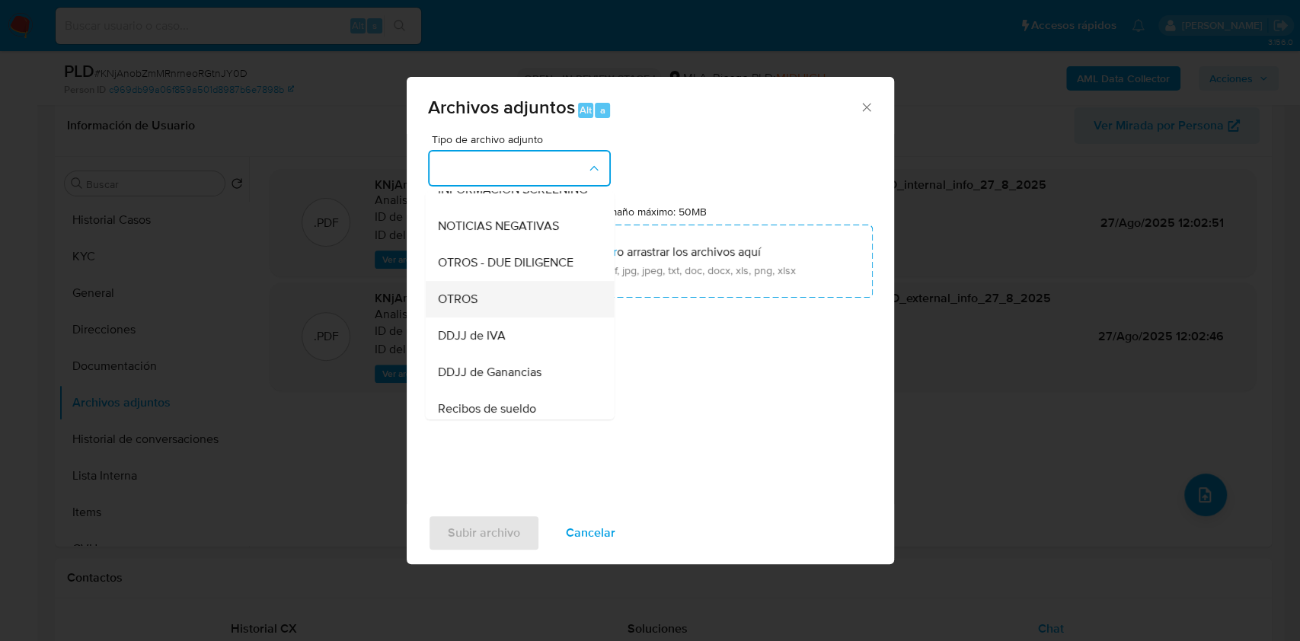
click at [494, 316] on div "OTROS" at bounding box center [514, 299] width 155 height 37
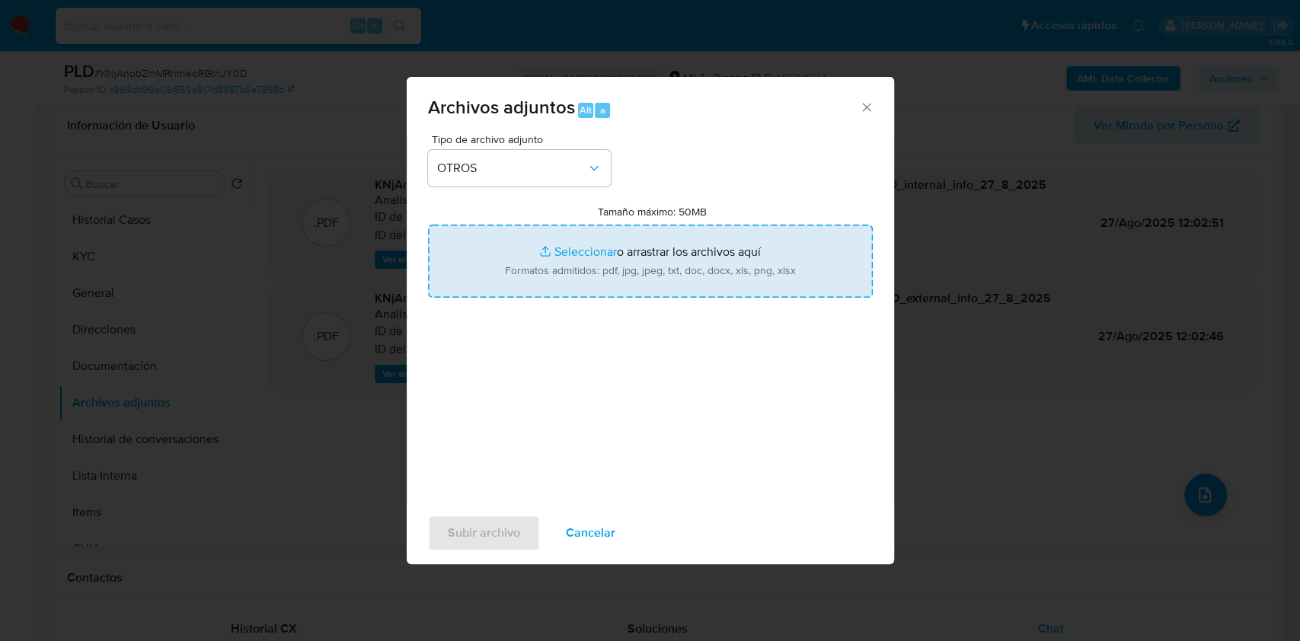
click at [630, 265] on input "Tamaño máximo: 50MB Seleccionar archivos" at bounding box center [650, 261] width 445 height 73
type input "C:\fakepath\Mariela Guadalupe Wermuth - NOSIS - AGOSTO 2025.pdf"
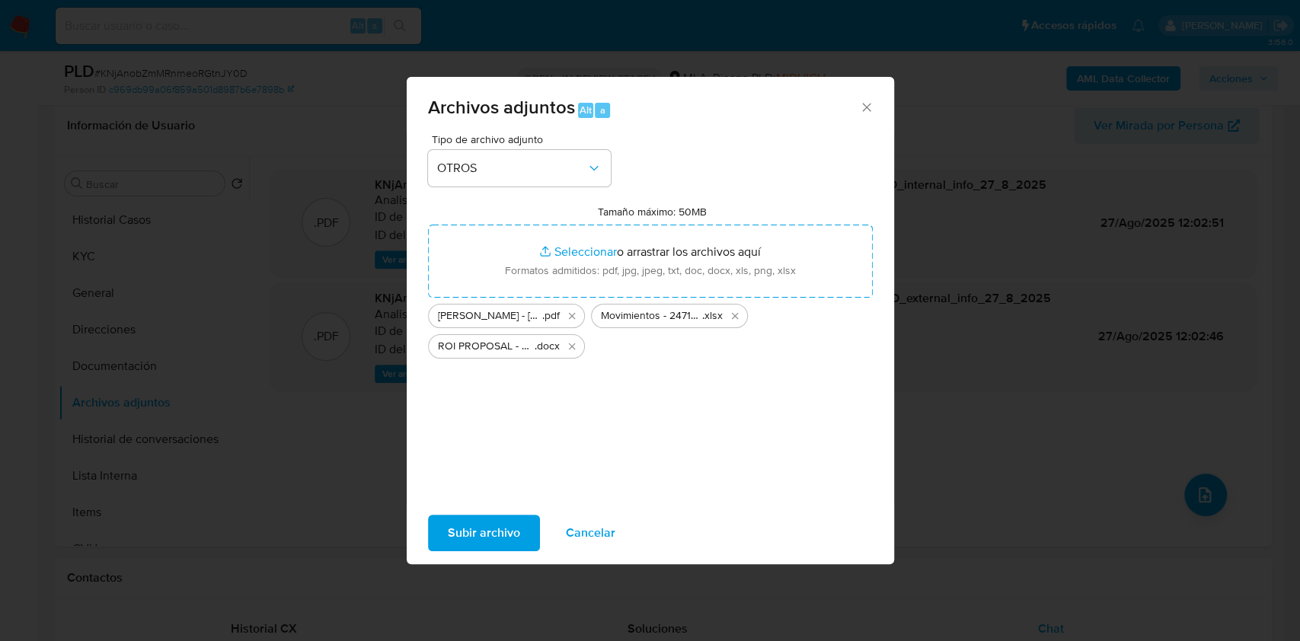
click at [518, 527] on button "Subir archivo" at bounding box center [484, 533] width 112 height 37
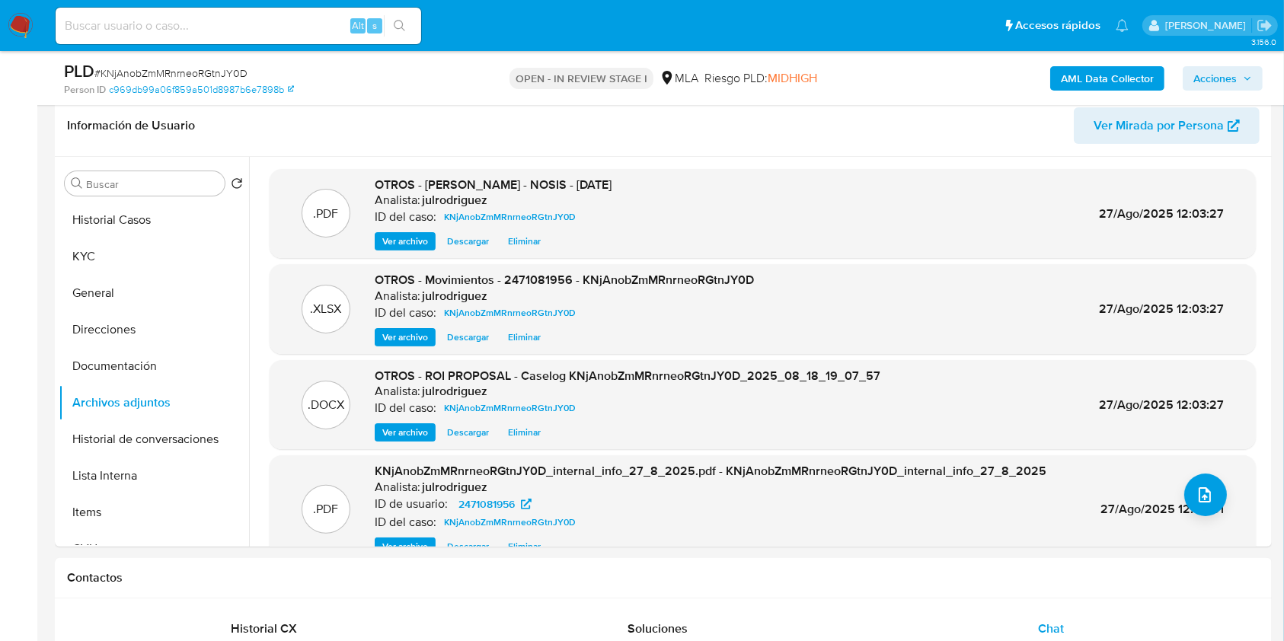
drag, startPoint x: 1220, startPoint y: 76, endPoint x: 1168, endPoint y: 88, distance: 53.8
click at [1220, 76] on span "Acciones" at bounding box center [1215, 78] width 43 height 24
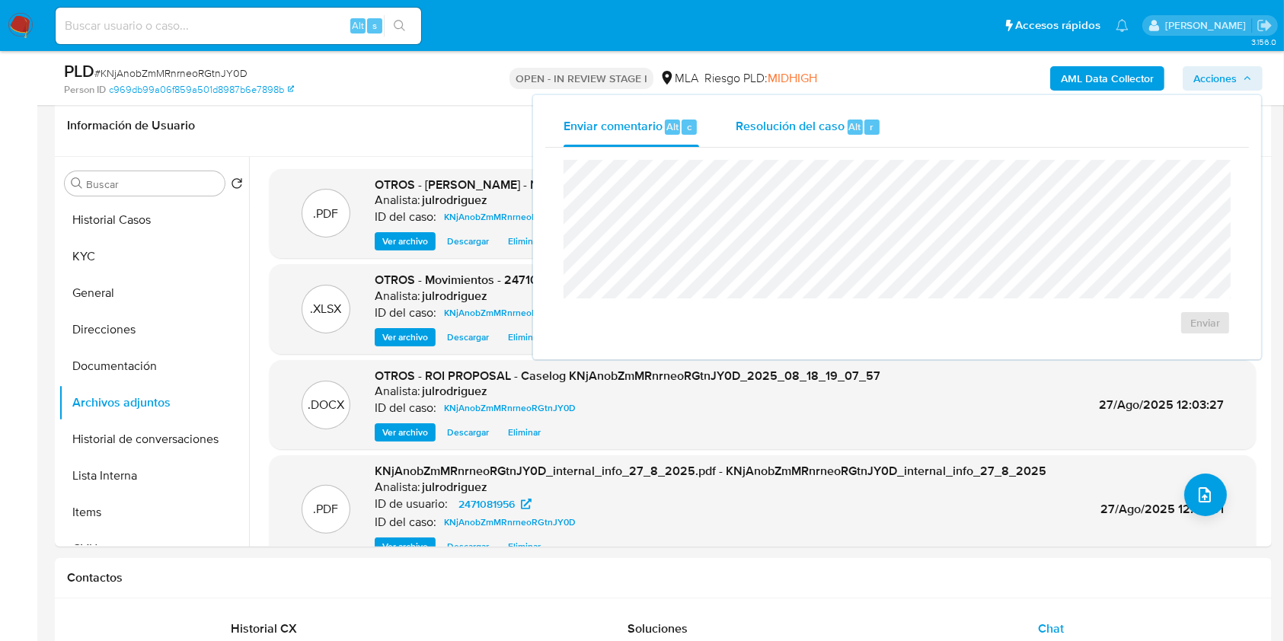
click at [848, 130] on div "Alt" at bounding box center [855, 127] width 15 height 15
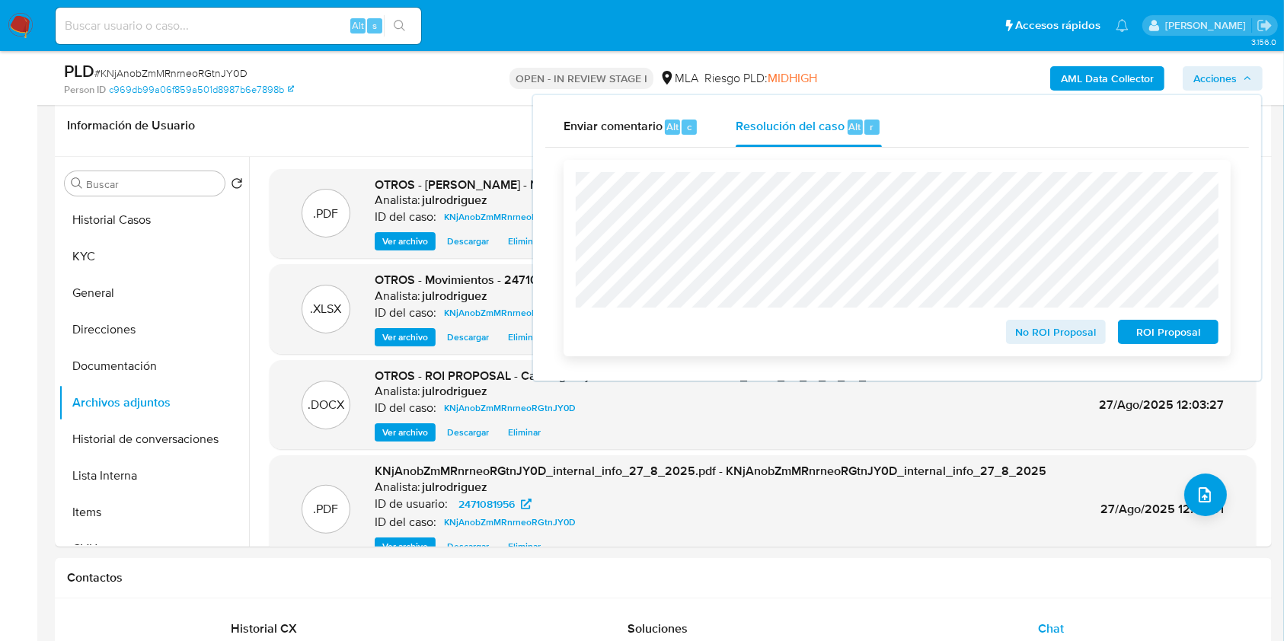
click at [1134, 323] on span "ROI Proposal" at bounding box center [1168, 331] width 79 height 21
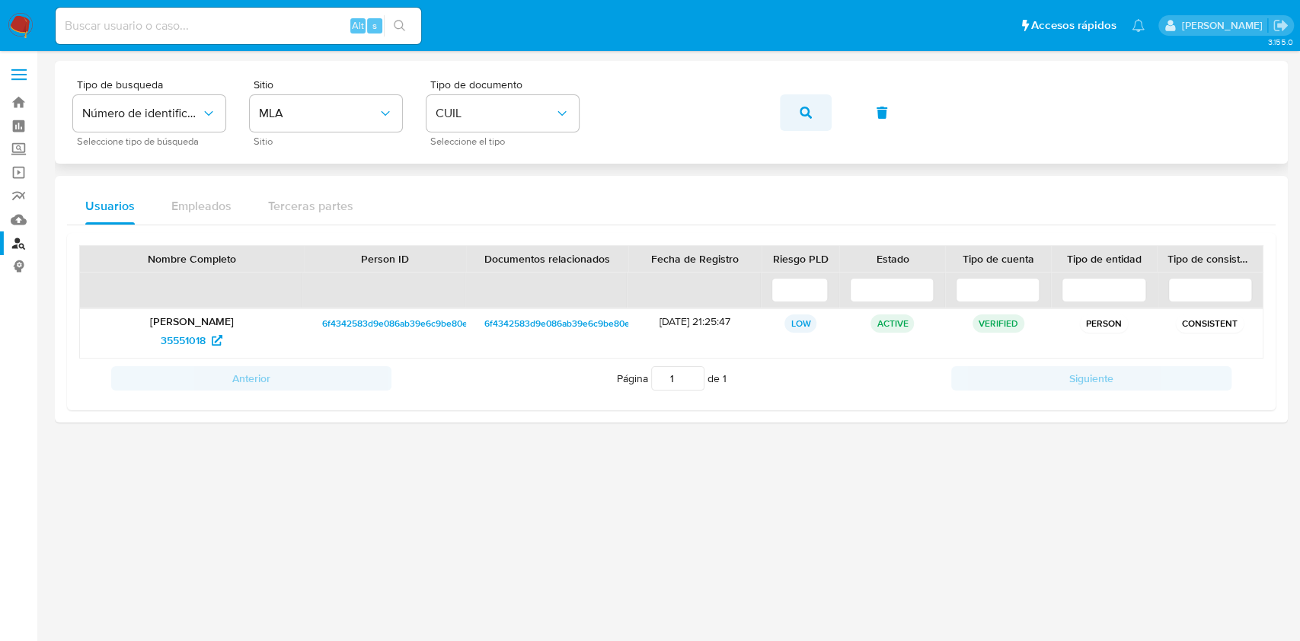
click at [798, 114] on button "button" at bounding box center [806, 112] width 52 height 37
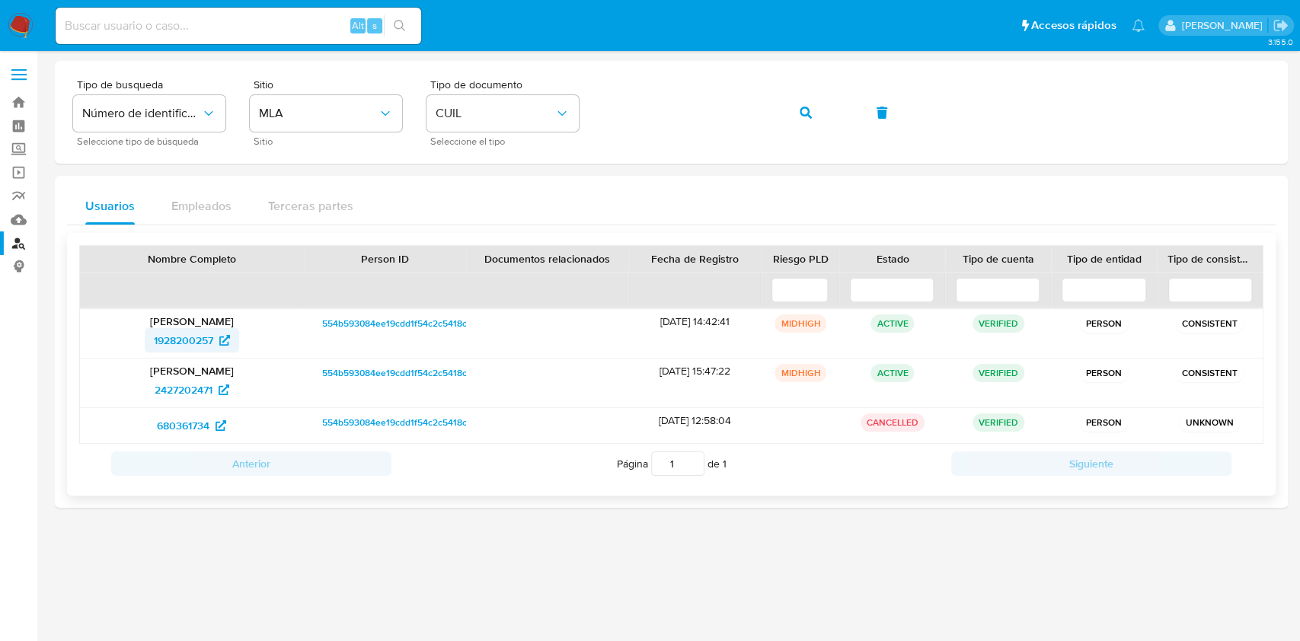
click at [200, 342] on span "1928200257" at bounding box center [183, 340] width 59 height 24
click at [798, 107] on button "button" at bounding box center [806, 112] width 52 height 37
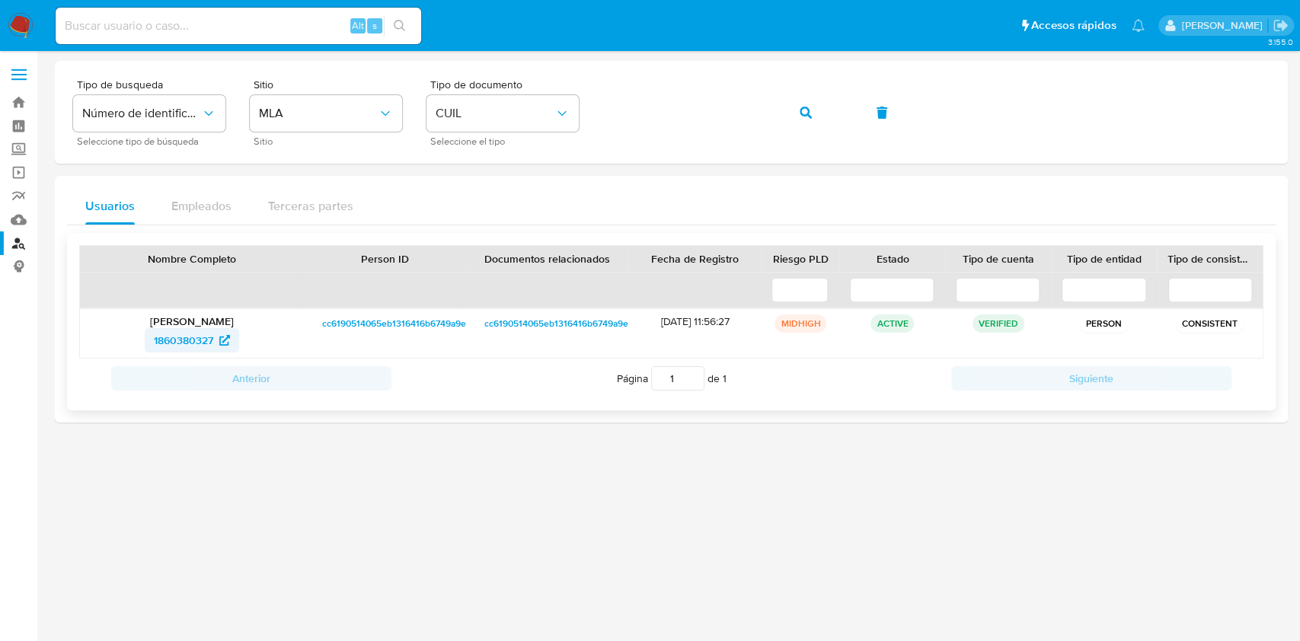
click at [177, 333] on span "1860380327" at bounding box center [183, 340] width 59 height 24
click at [824, 108] on button "button" at bounding box center [806, 112] width 52 height 37
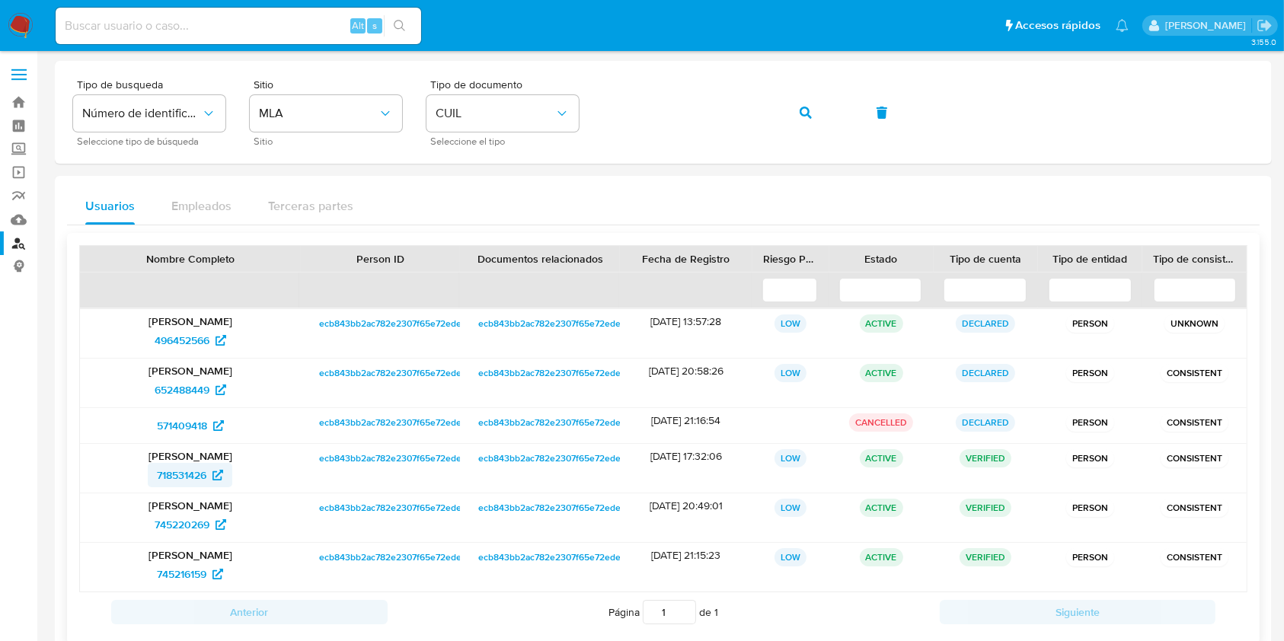
click at [199, 466] on span "718531426" at bounding box center [182, 475] width 50 height 24
click at [801, 107] on icon "button" at bounding box center [806, 113] width 12 height 12
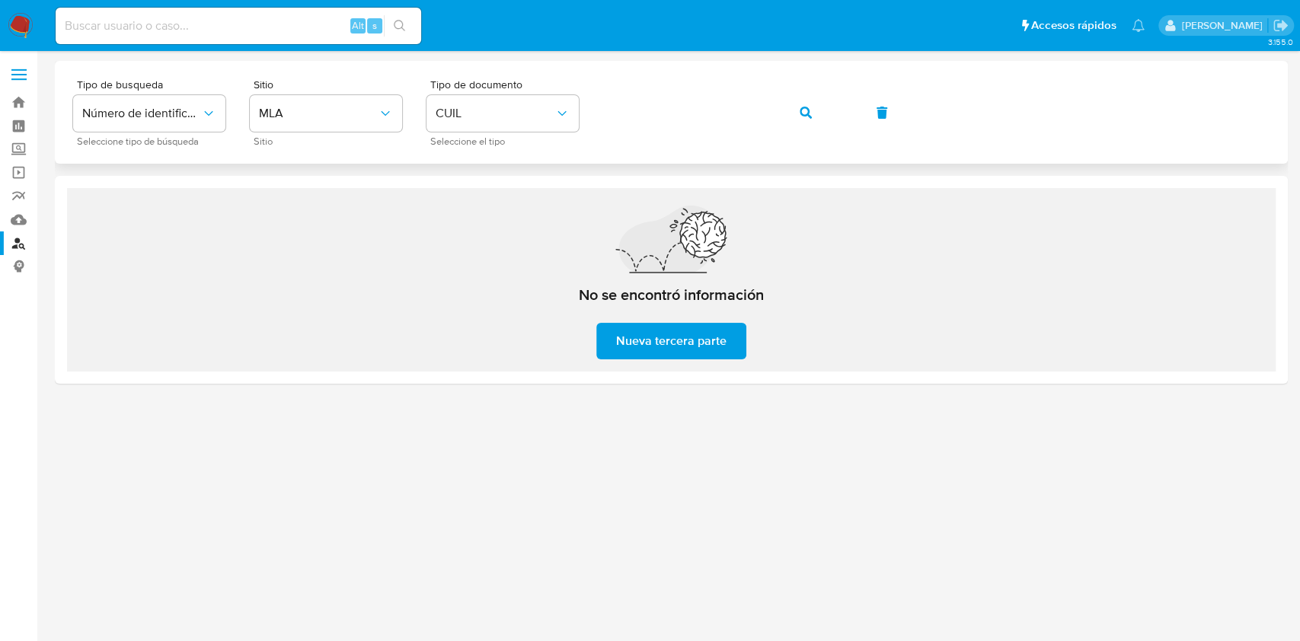
click at [814, 104] on button "button" at bounding box center [806, 112] width 52 height 37
click at [804, 103] on span "button" at bounding box center [806, 113] width 12 height 34
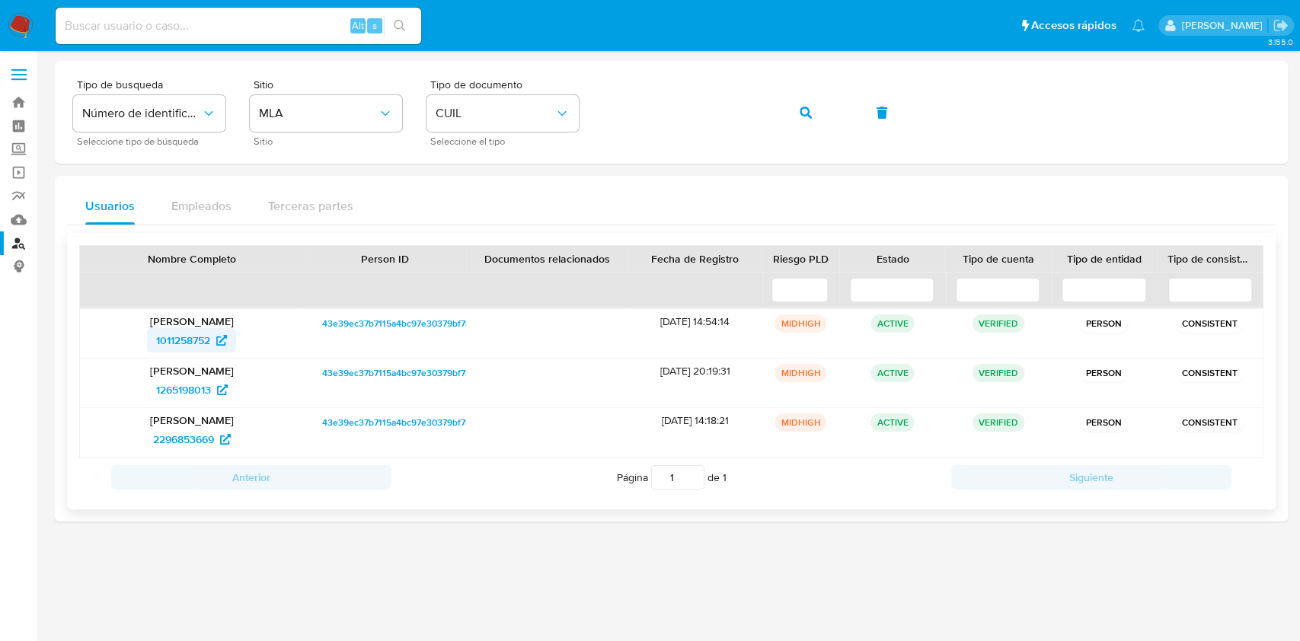
click at [197, 337] on span "1011258752" at bounding box center [183, 340] width 54 height 24
click at [819, 112] on button "button" at bounding box center [806, 112] width 52 height 37
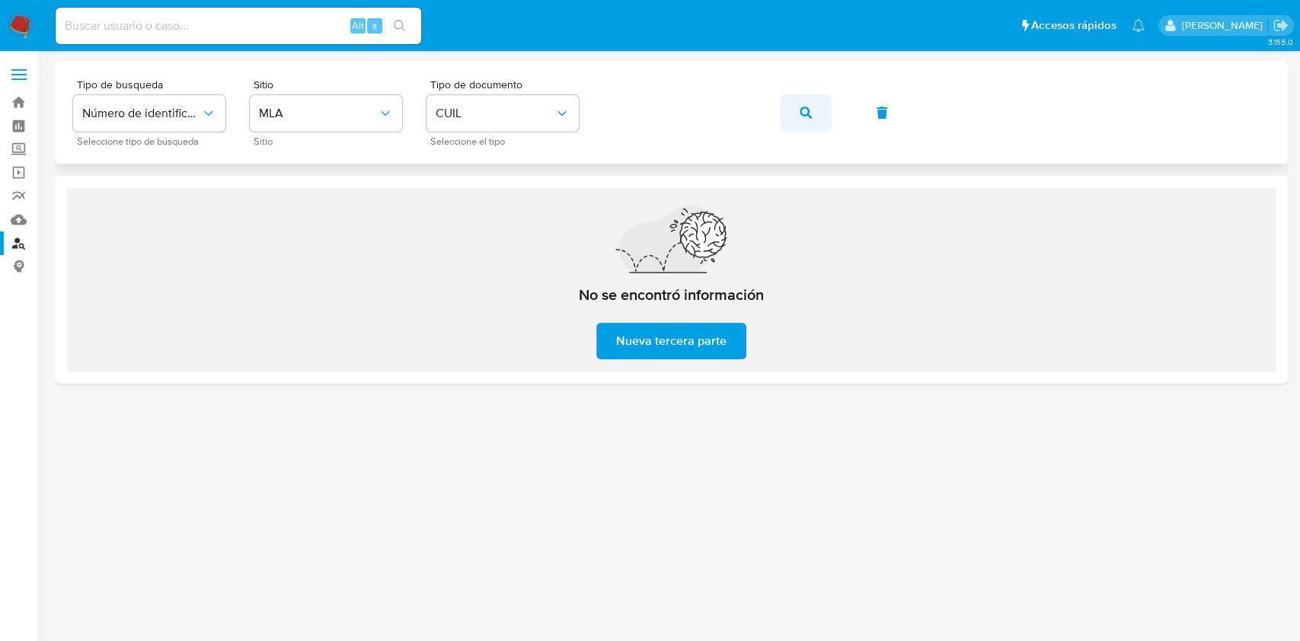
click at [798, 114] on button "button" at bounding box center [806, 112] width 52 height 37
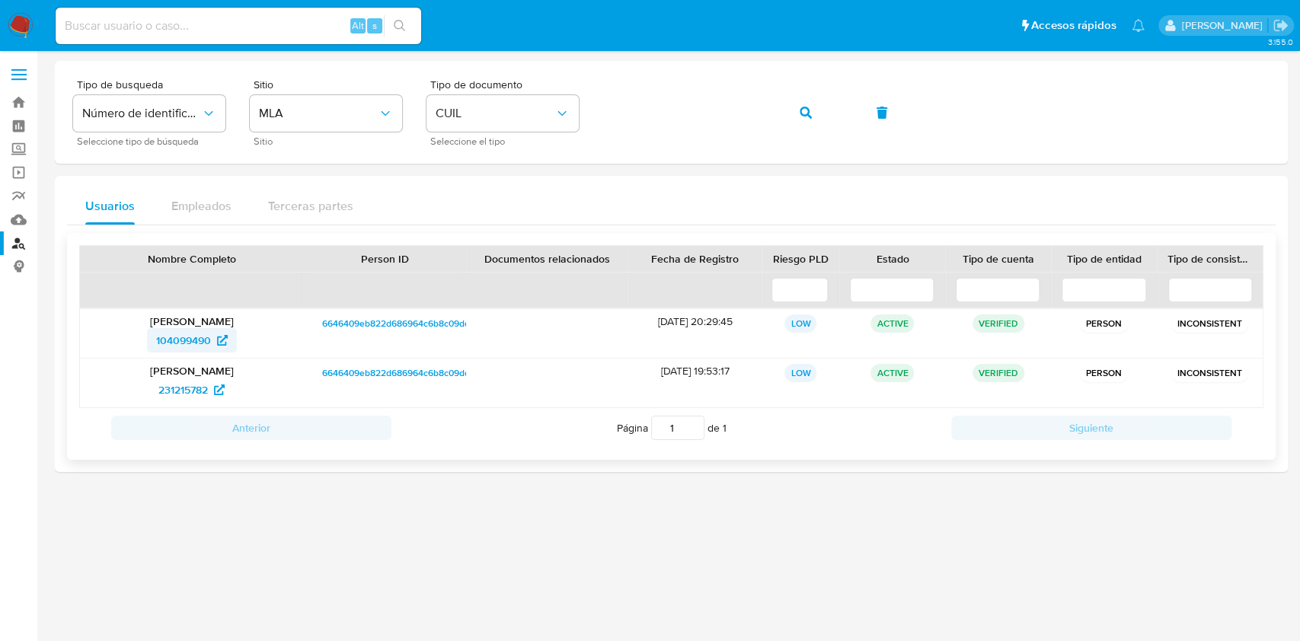
click at [178, 337] on span "104099490" at bounding box center [183, 340] width 55 height 24
click at [811, 115] on icon "button" at bounding box center [806, 113] width 12 height 12
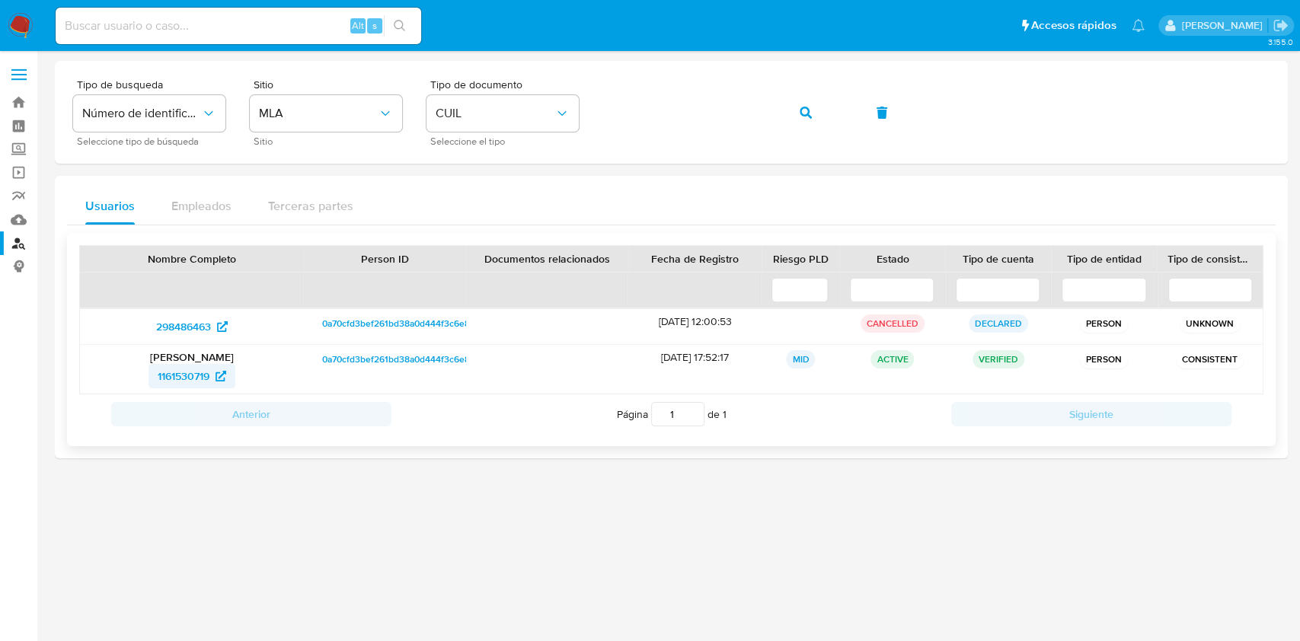
click at [187, 371] on span "1161530719" at bounding box center [184, 376] width 52 height 24
click at [808, 116] on icon "button" at bounding box center [806, 113] width 12 height 12
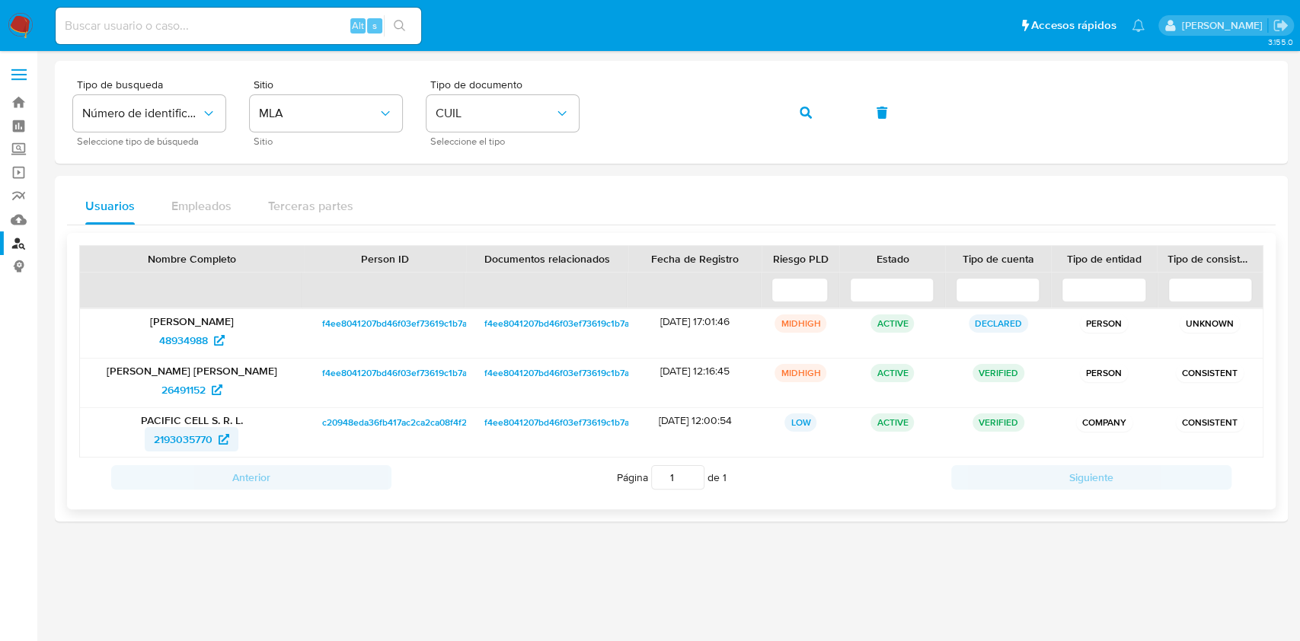
click at [192, 433] on span "2193035770" at bounding box center [183, 439] width 59 height 24
click at [804, 109] on icon "button" at bounding box center [806, 113] width 12 height 12
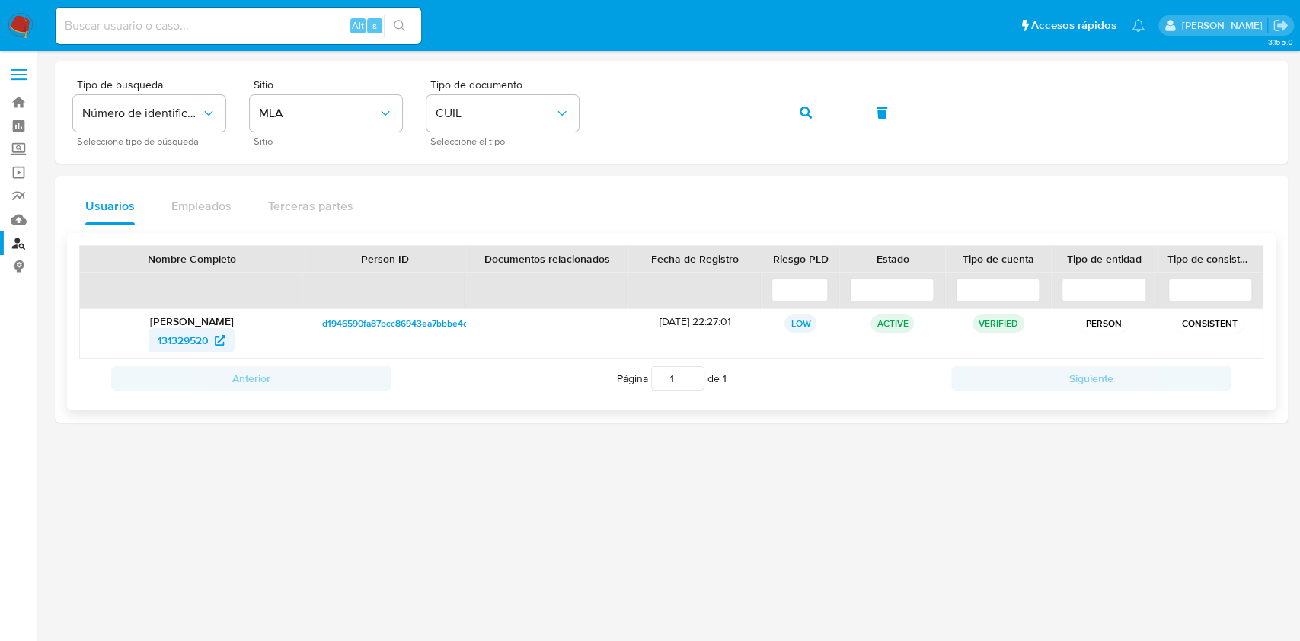
click at [183, 348] on span "131329520" at bounding box center [183, 340] width 51 height 24
drag, startPoint x: 810, startPoint y: 109, endPoint x: 628, endPoint y: 180, distance: 195.4
click at [811, 109] on icon "button" at bounding box center [806, 113] width 12 height 12
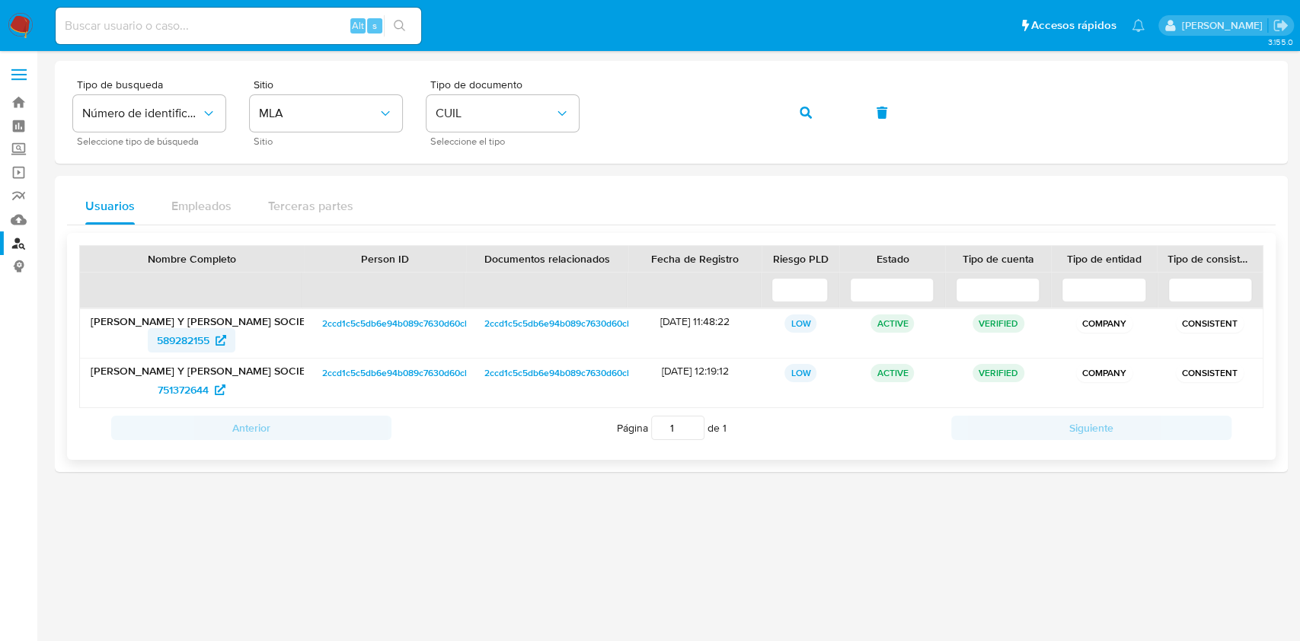
click at [188, 338] on span "589282155" at bounding box center [183, 340] width 53 height 24
click at [804, 113] on icon "button" at bounding box center [806, 113] width 12 height 12
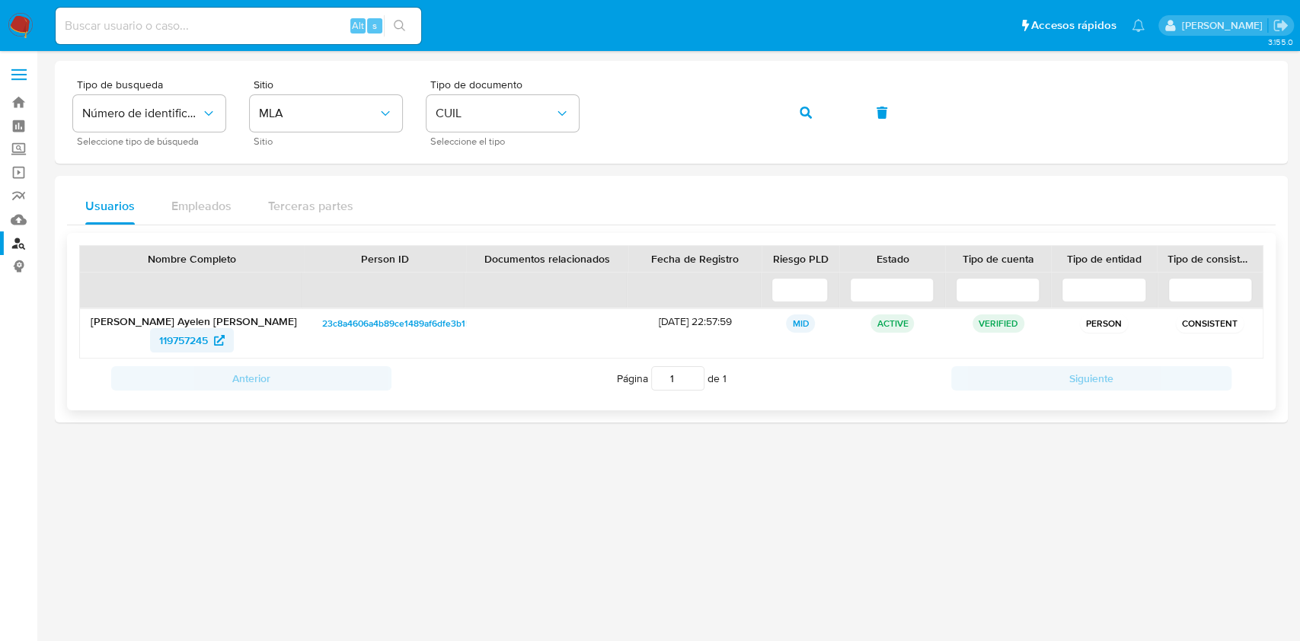
click at [168, 341] on span "119757245" at bounding box center [183, 340] width 49 height 24
click at [816, 104] on button "button" at bounding box center [806, 112] width 52 height 37
click at [151, 345] on link "386123003" at bounding box center [191, 340] width 89 height 24
click at [815, 110] on button "button" at bounding box center [806, 112] width 52 height 37
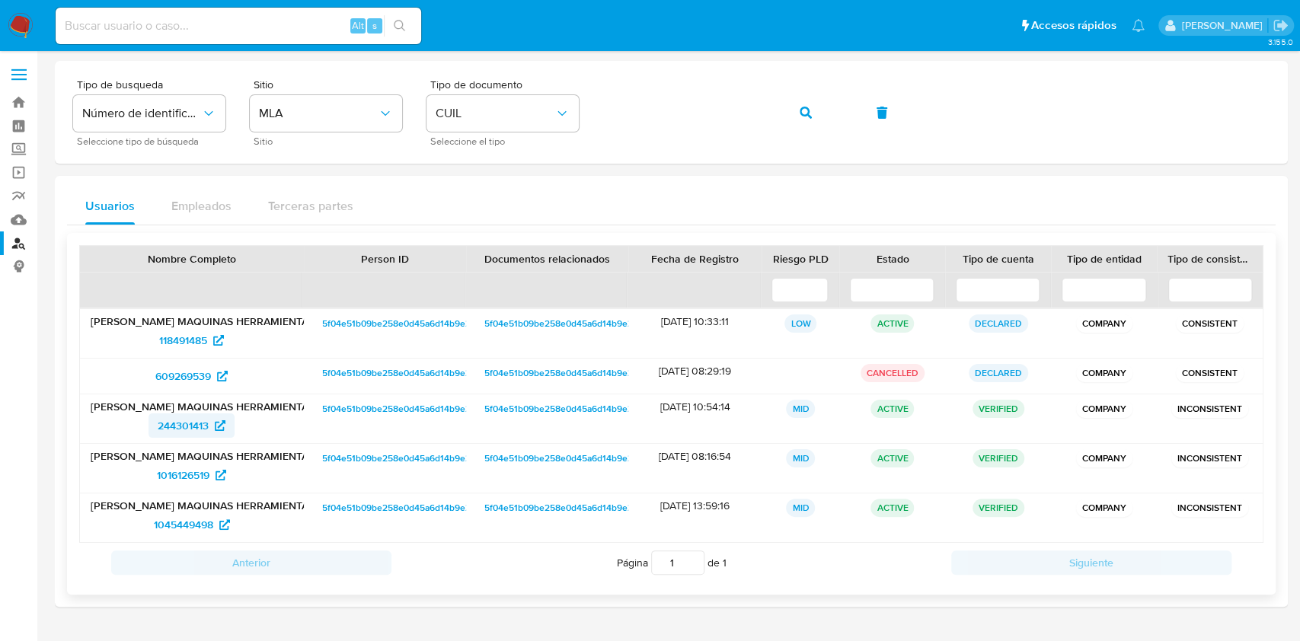
click at [211, 428] on span "244301413" at bounding box center [192, 426] width 68 height 24
click at [817, 113] on button "button" at bounding box center [806, 112] width 52 height 37
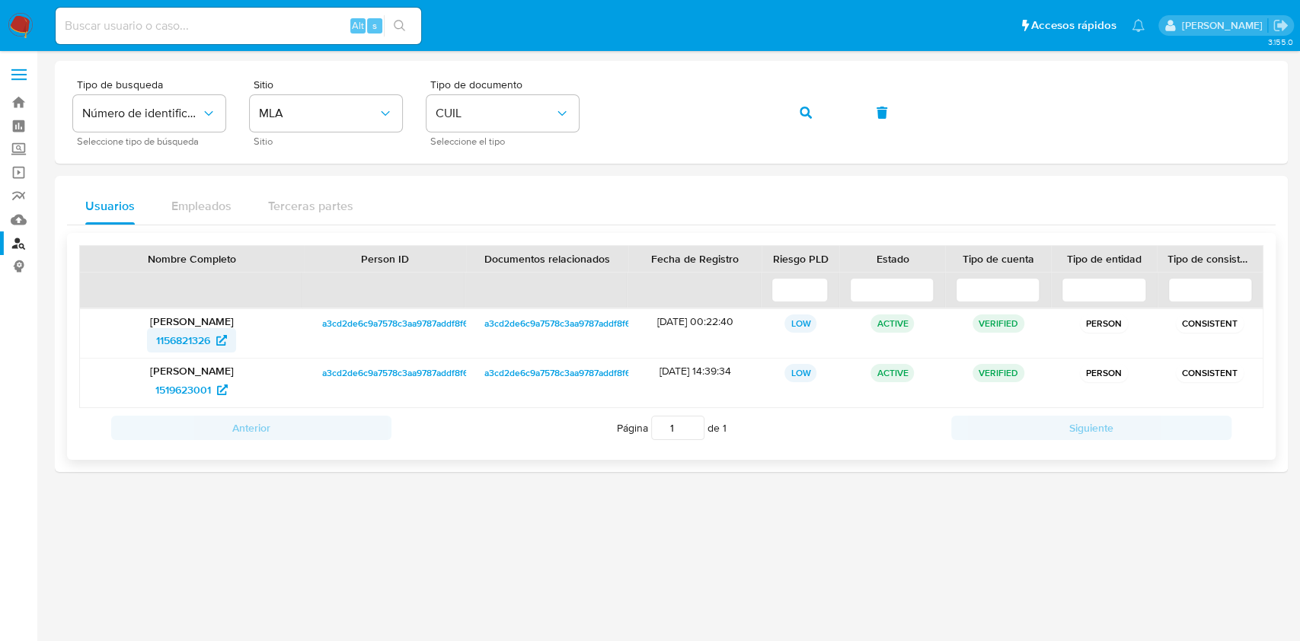
click at [181, 341] on span "1156821326" at bounding box center [183, 340] width 54 height 24
click at [193, 389] on span "1519623001" at bounding box center [183, 390] width 56 height 24
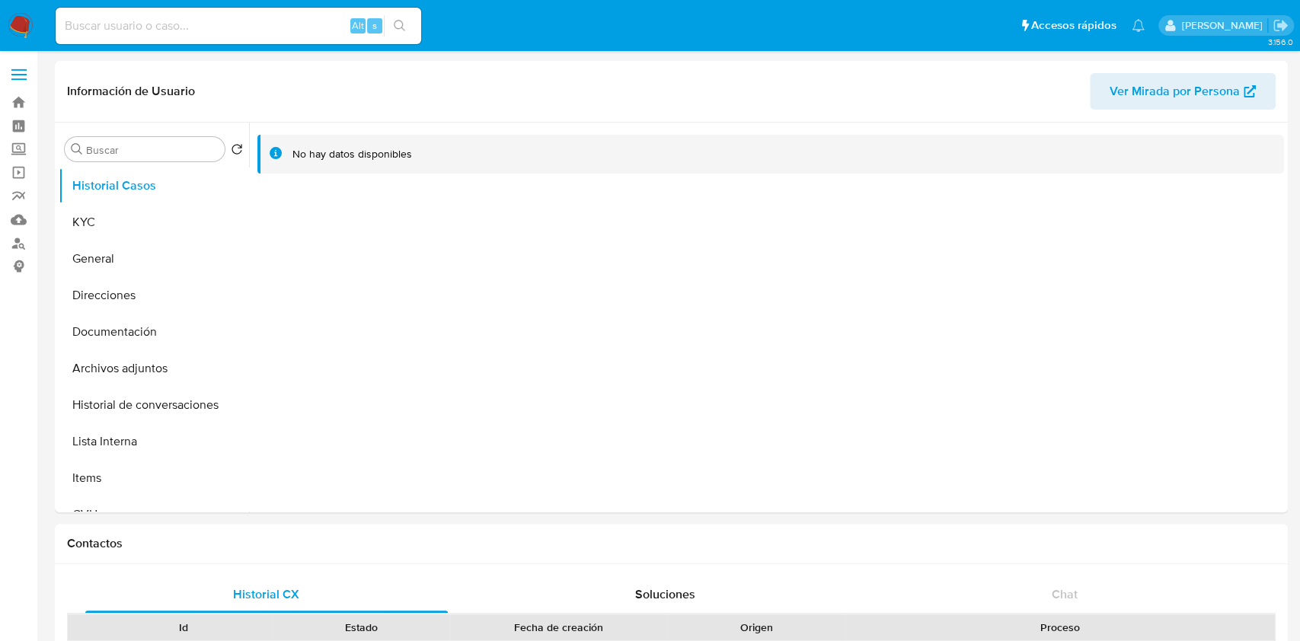
select select "10"
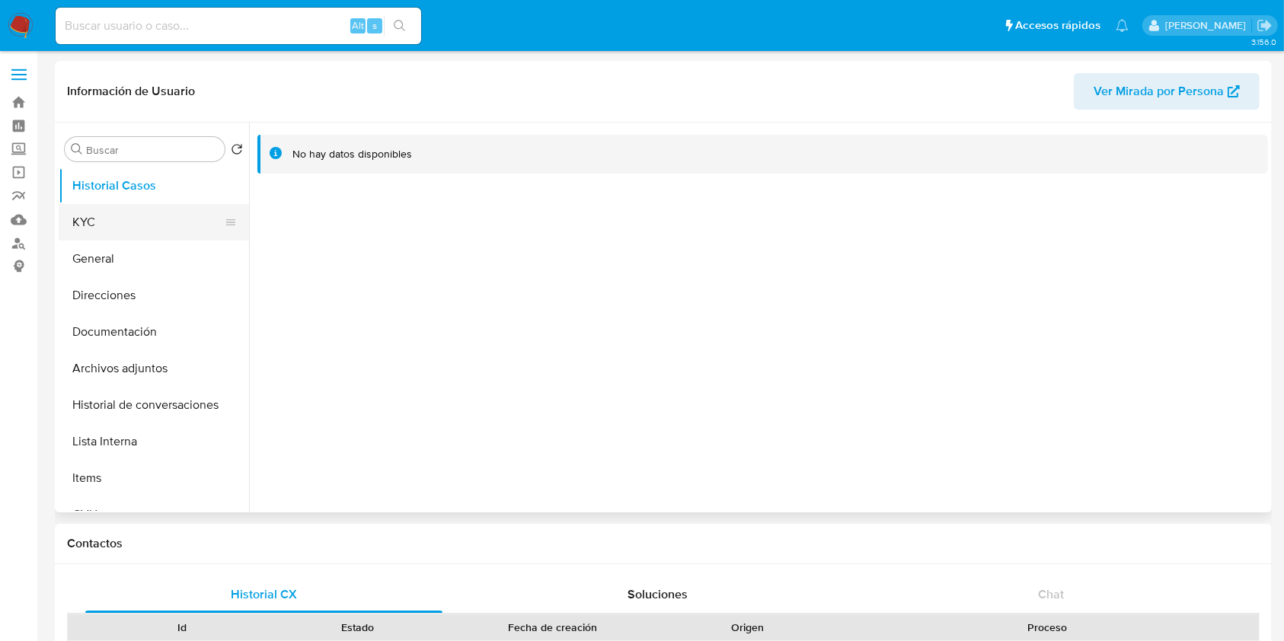
click at [147, 225] on button "KYC" at bounding box center [148, 222] width 178 height 37
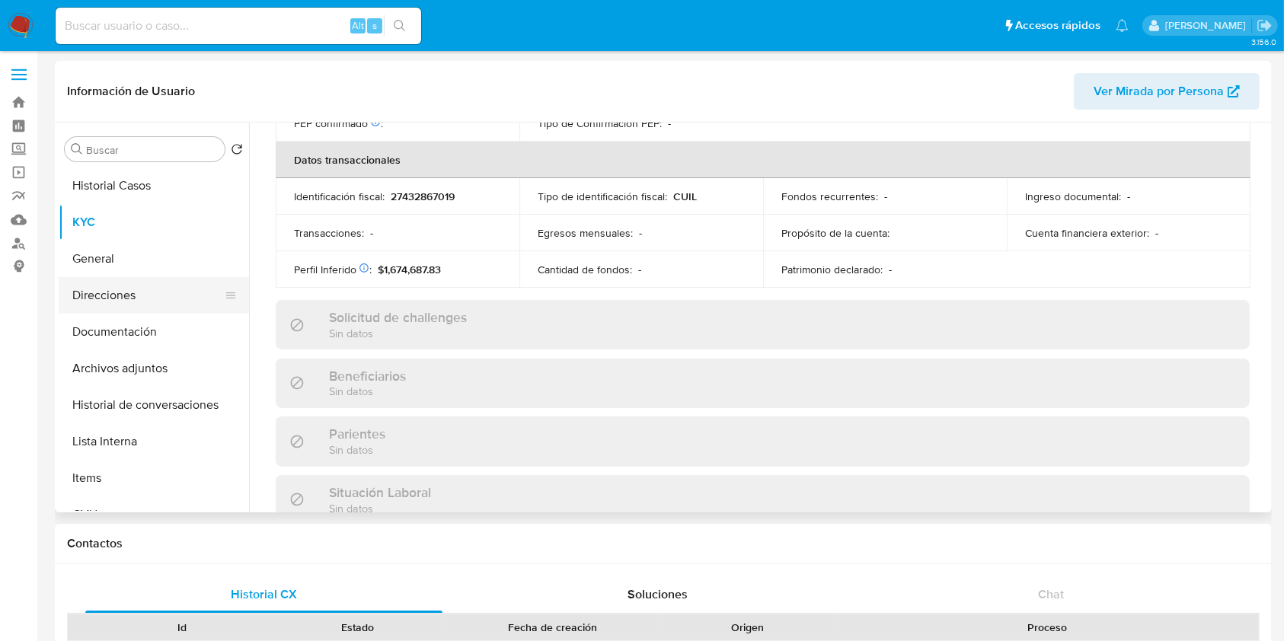
scroll to position [802, 0]
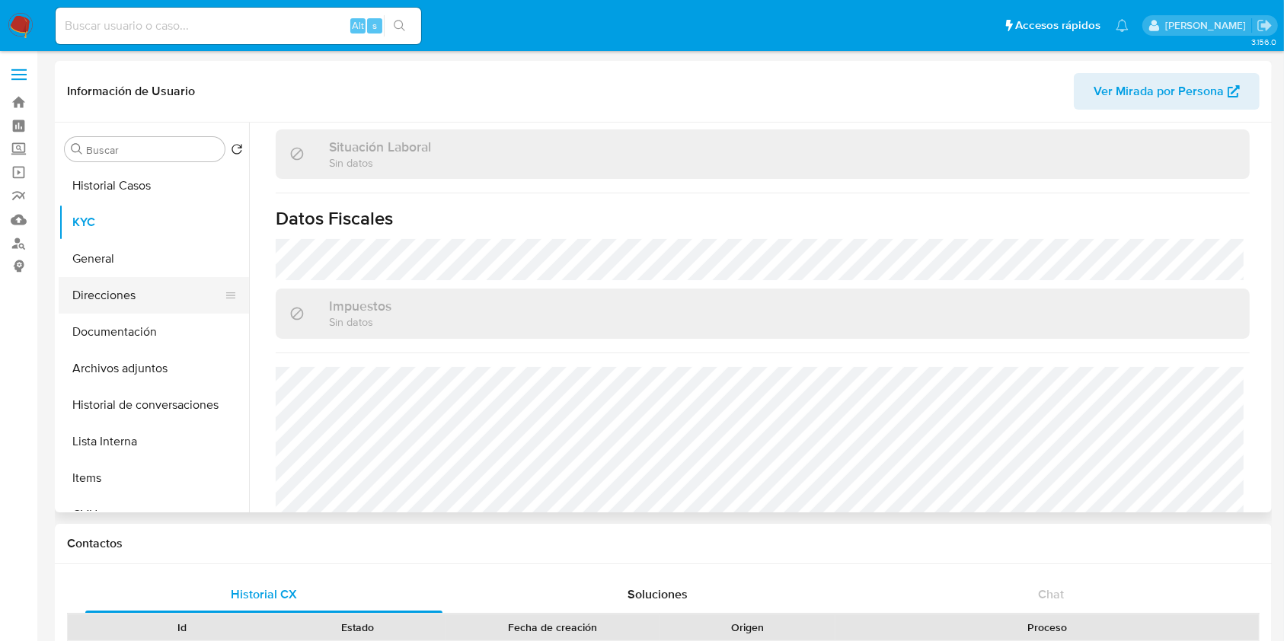
click at [140, 302] on button "Direcciones" at bounding box center [148, 295] width 178 height 37
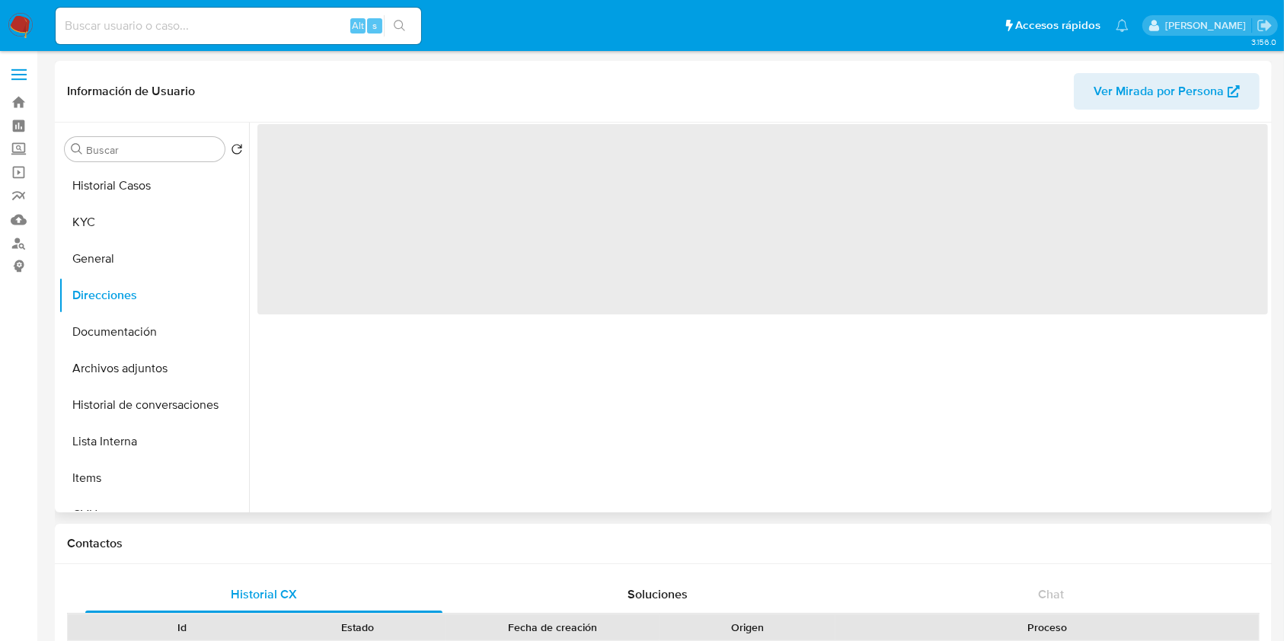
scroll to position [0, 0]
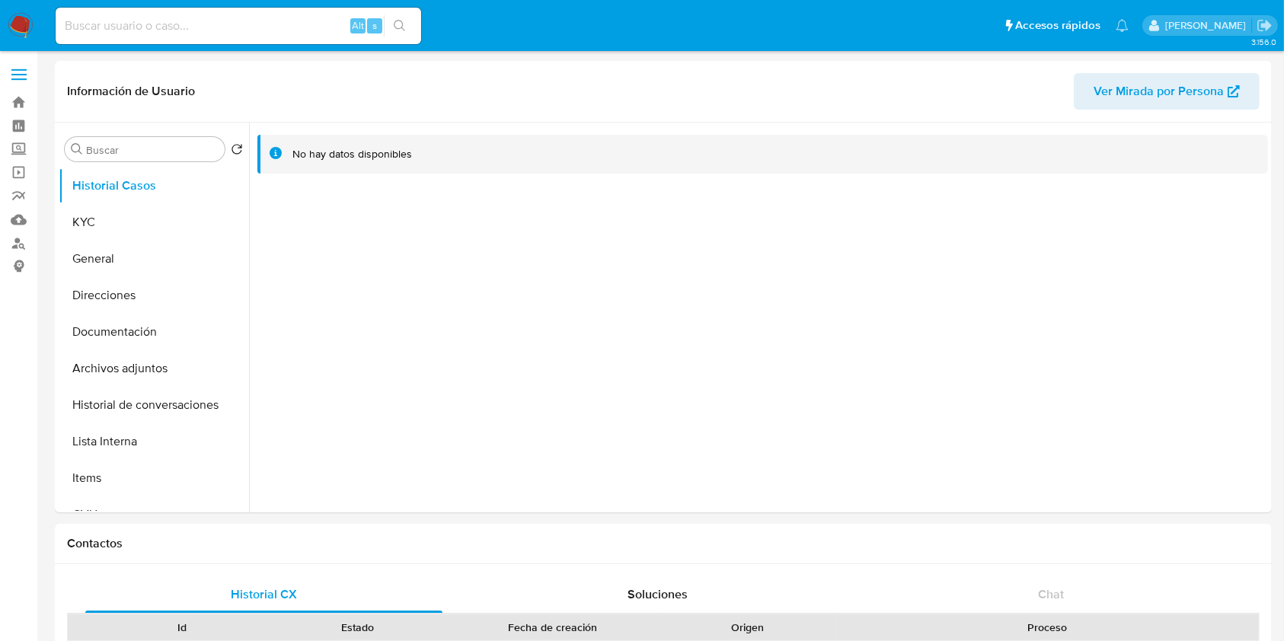
select select "10"
click at [152, 220] on button "KYC" at bounding box center [148, 222] width 178 height 37
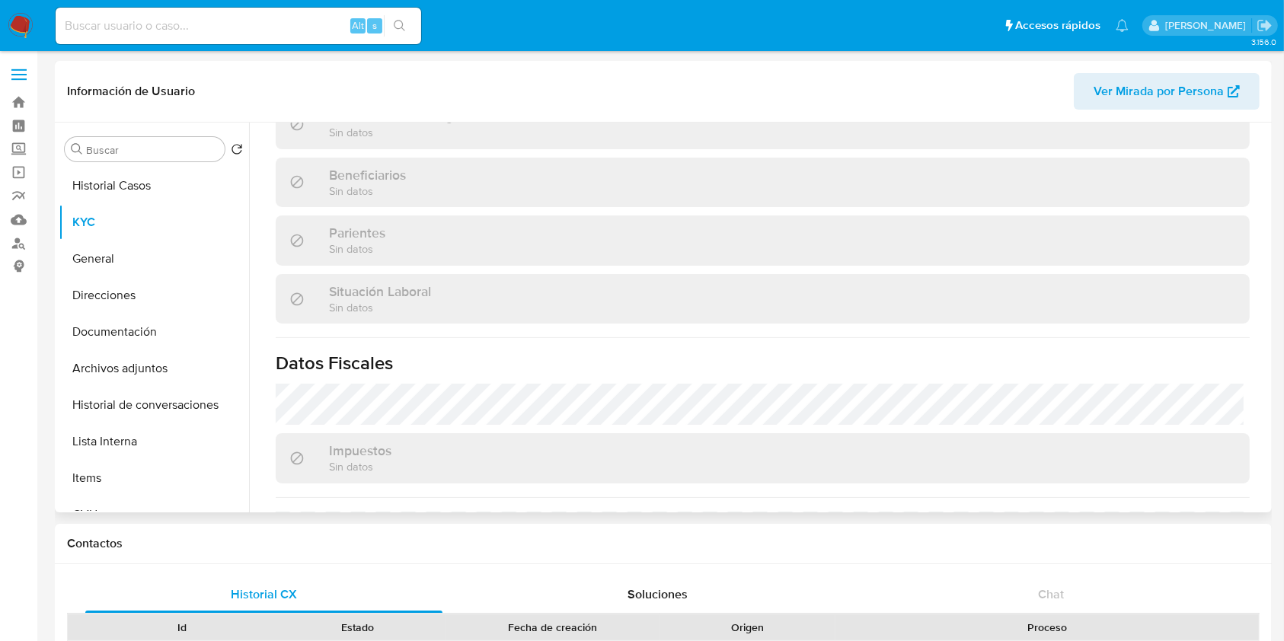
scroll to position [456, 0]
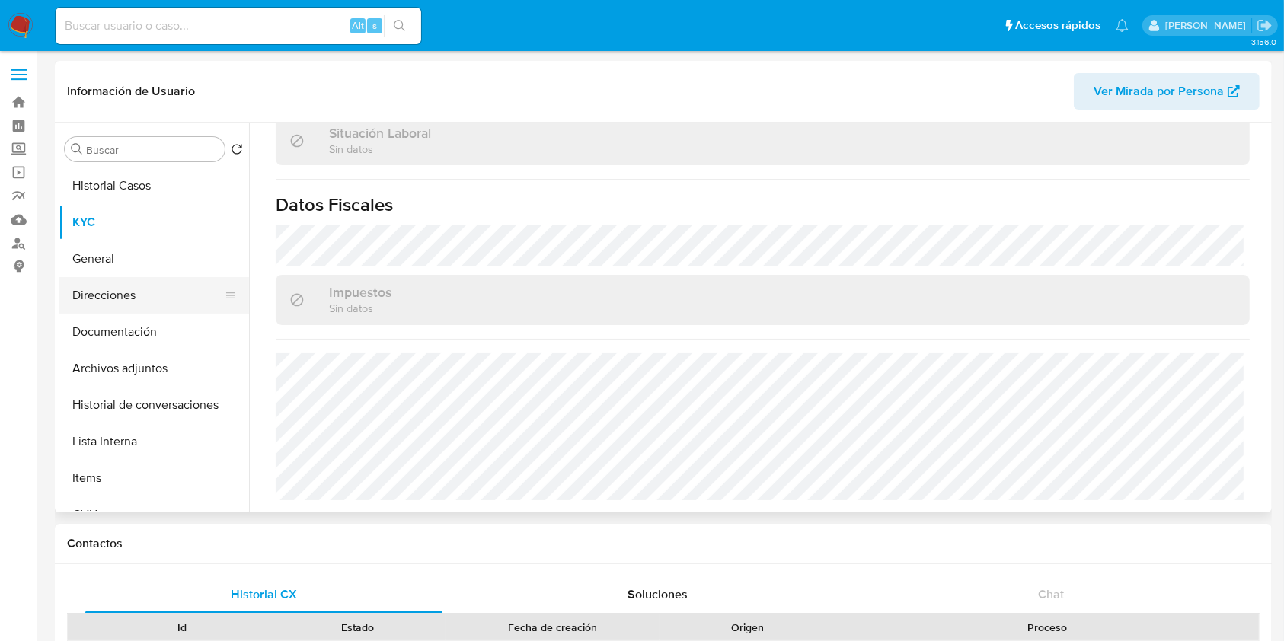
click at [130, 293] on button "Direcciones" at bounding box center [148, 295] width 178 height 37
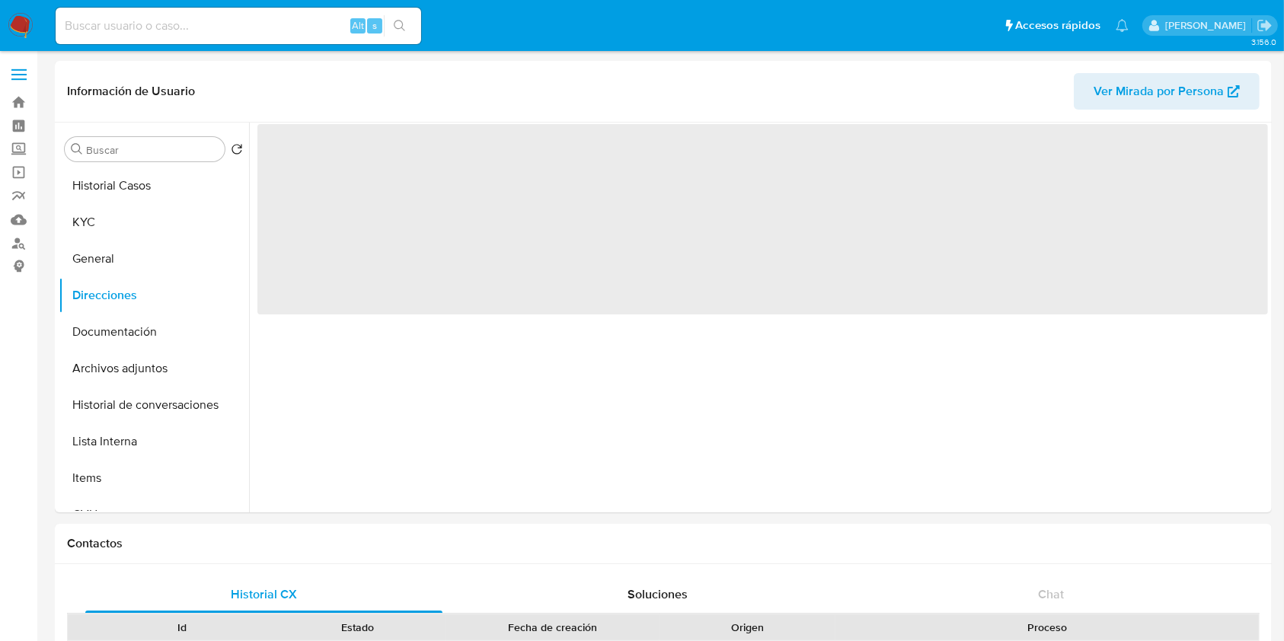
scroll to position [0, 0]
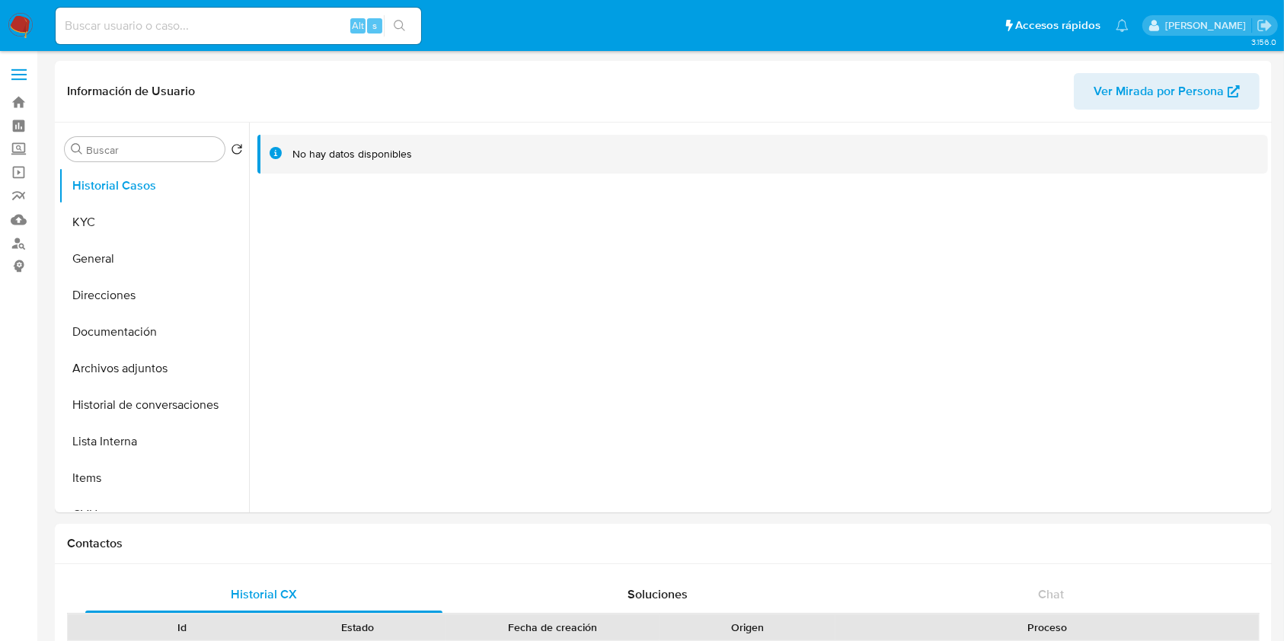
select select "10"
click at [168, 198] on button "Historial Casos" at bounding box center [148, 186] width 178 height 37
click at [168, 200] on button "Historial Casos" at bounding box center [148, 186] width 178 height 37
click at [168, 213] on button "KYC" at bounding box center [148, 222] width 178 height 37
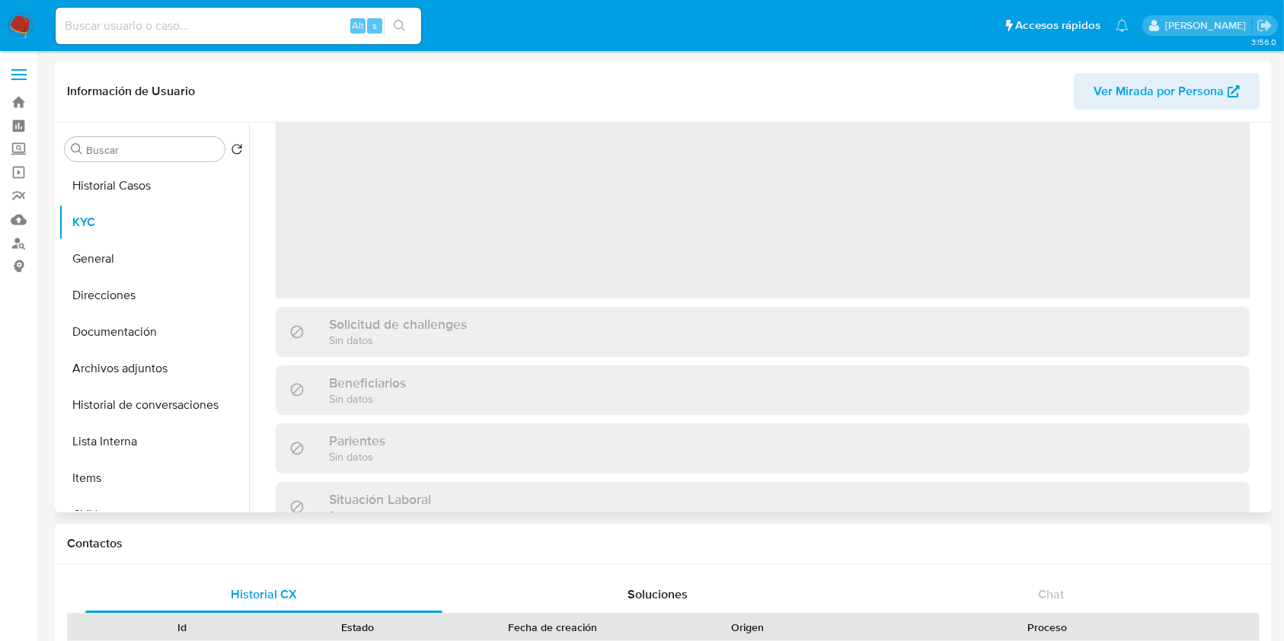
scroll to position [456, 0]
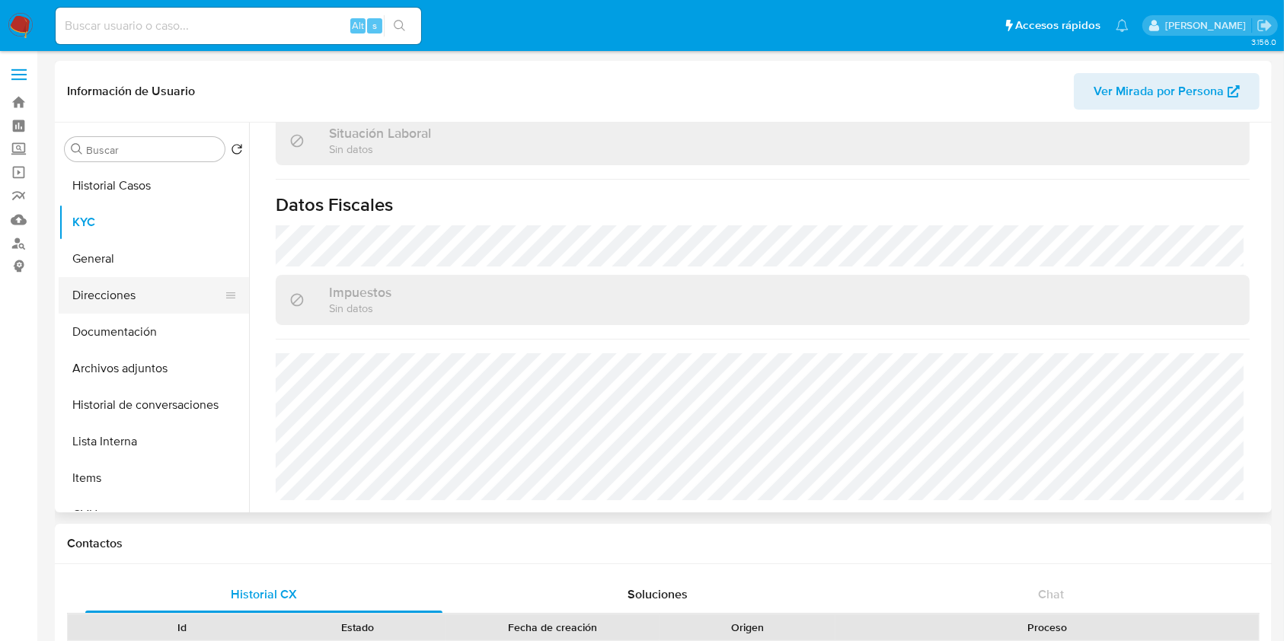
click at [131, 287] on button "Direcciones" at bounding box center [148, 295] width 178 height 37
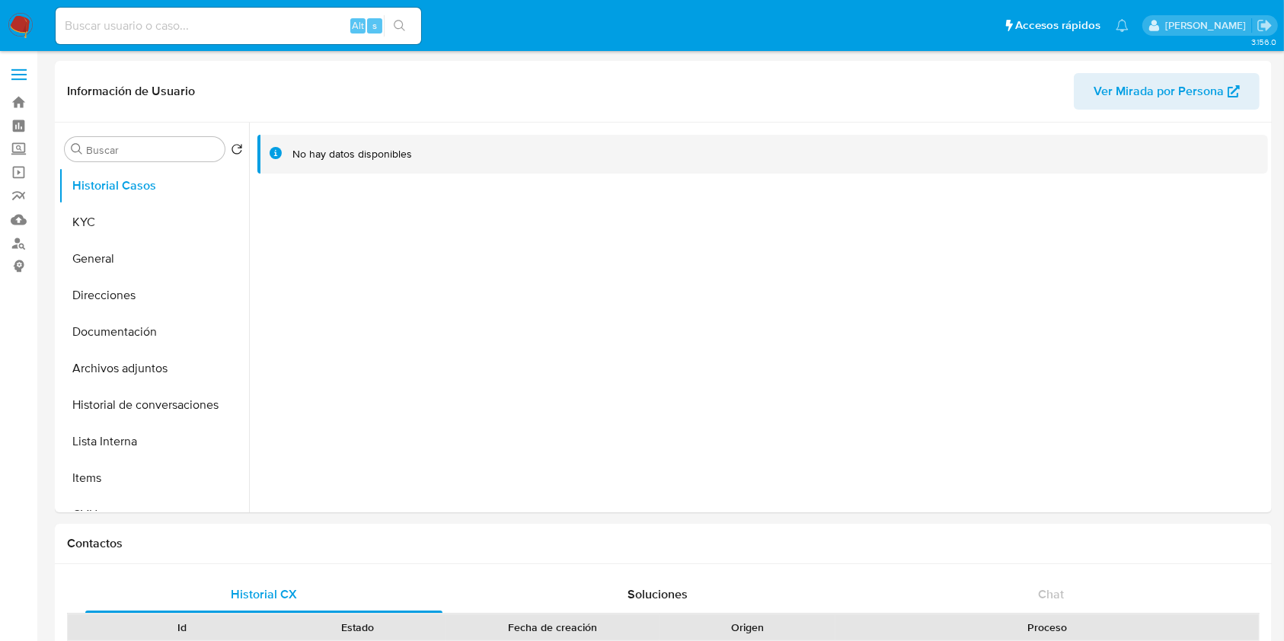
select select "10"
click at [116, 218] on button "KYC" at bounding box center [148, 222] width 178 height 37
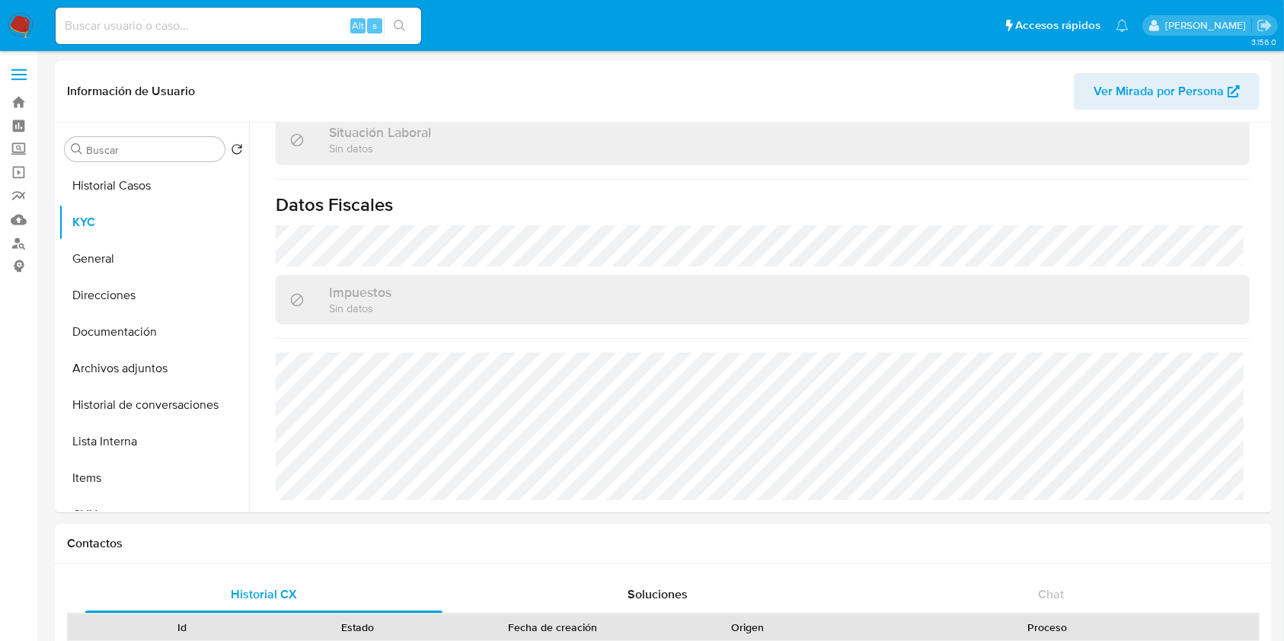
scroll to position [787, 0]
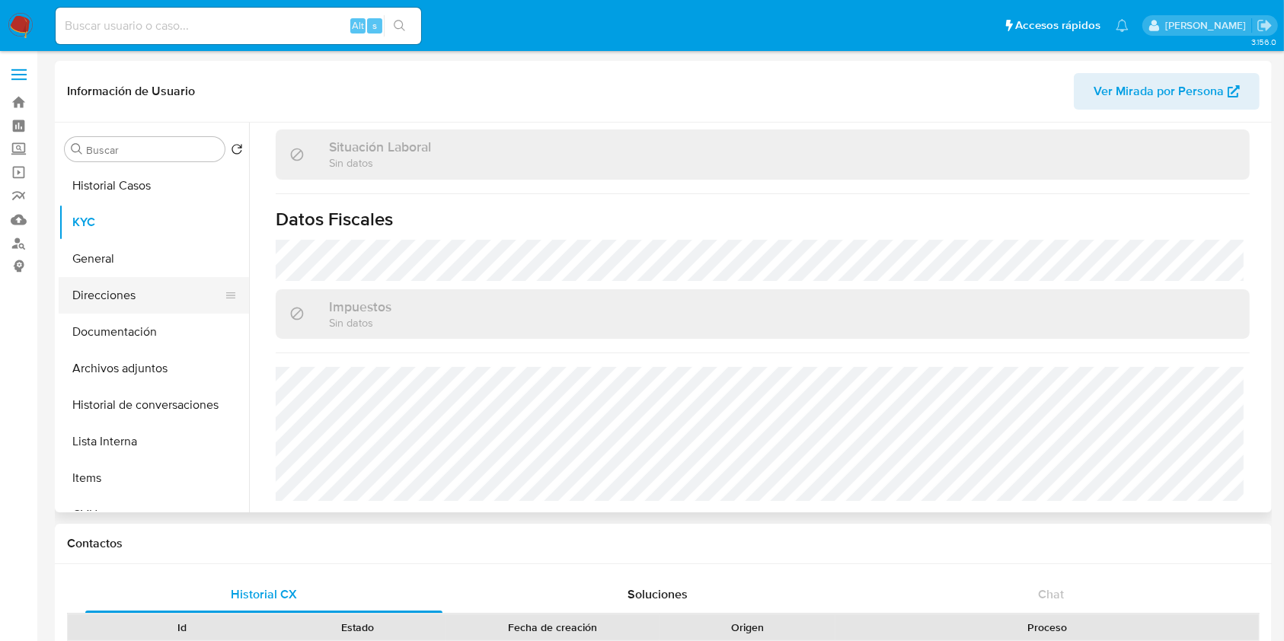
click at [119, 288] on button "Direcciones" at bounding box center [148, 295] width 178 height 37
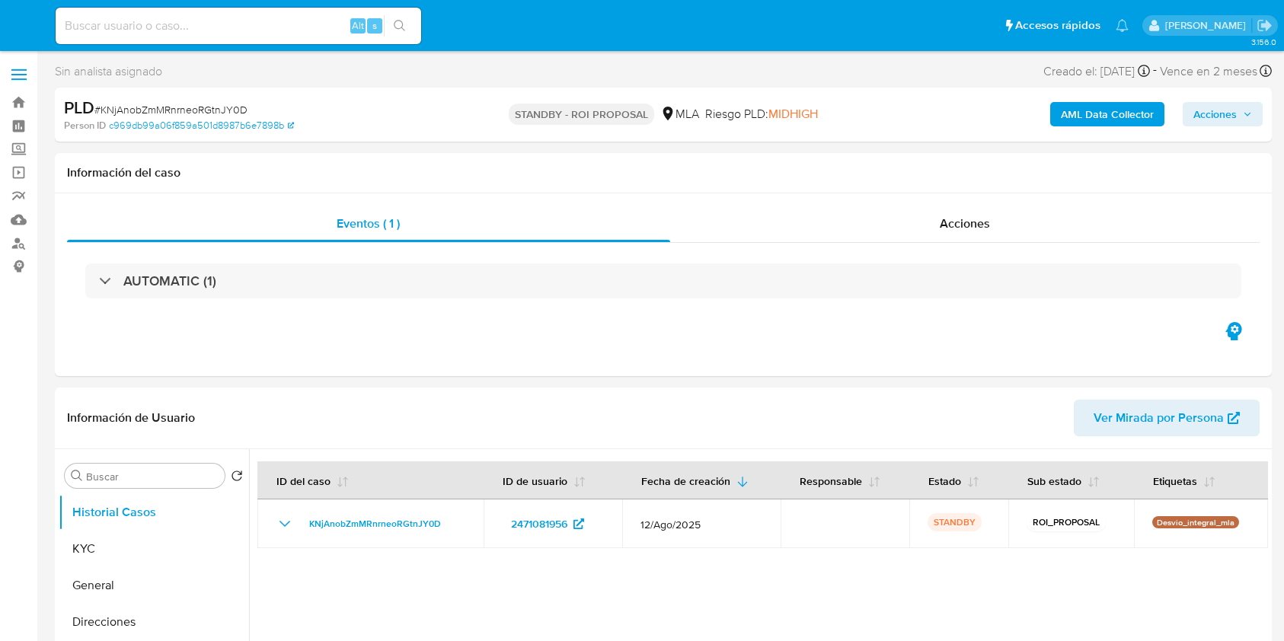
select select "10"
click at [250, 21] on input at bounding box center [239, 26] width 366 height 20
paste input "yLASZxCWOXU4ra4oraGCzYWo"
type input "yLASZxCWOXU4ra4oraGCzYWo"
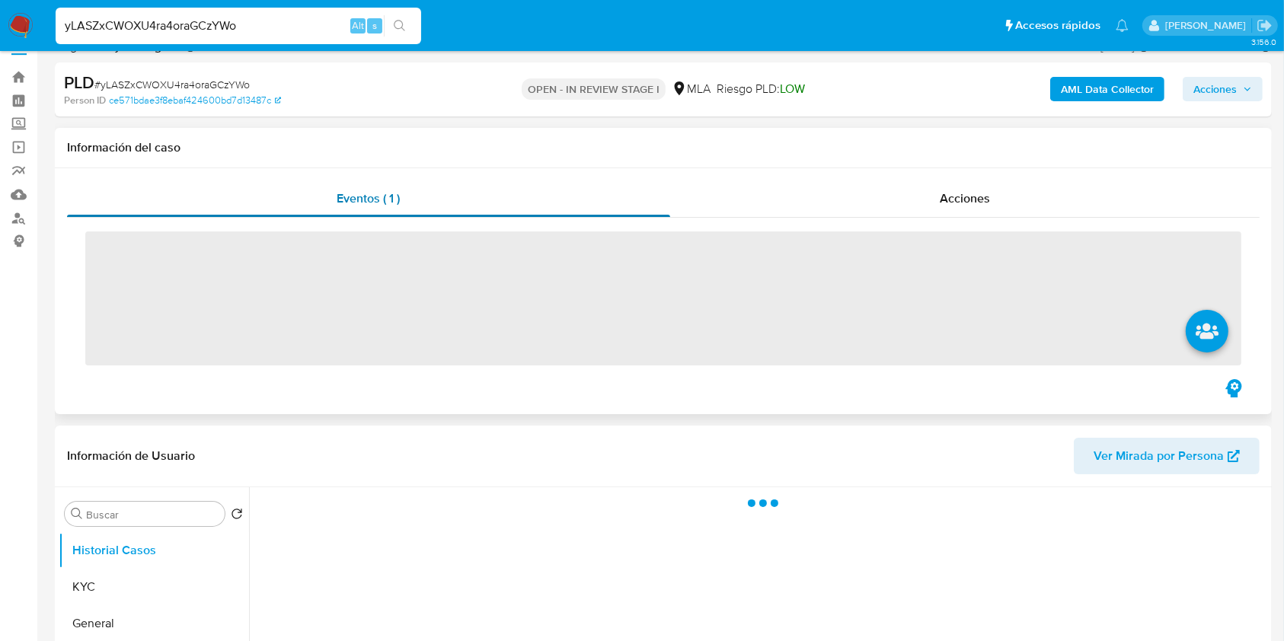
scroll to position [101, 0]
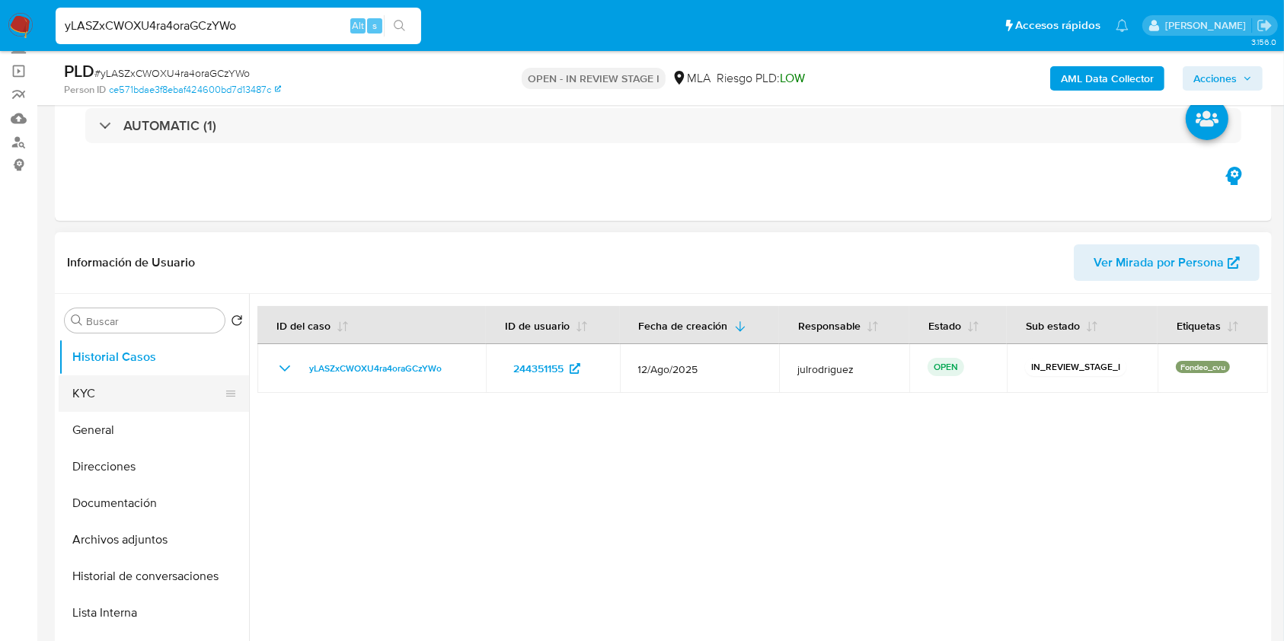
click at [110, 391] on button "KYC" at bounding box center [148, 394] width 178 height 37
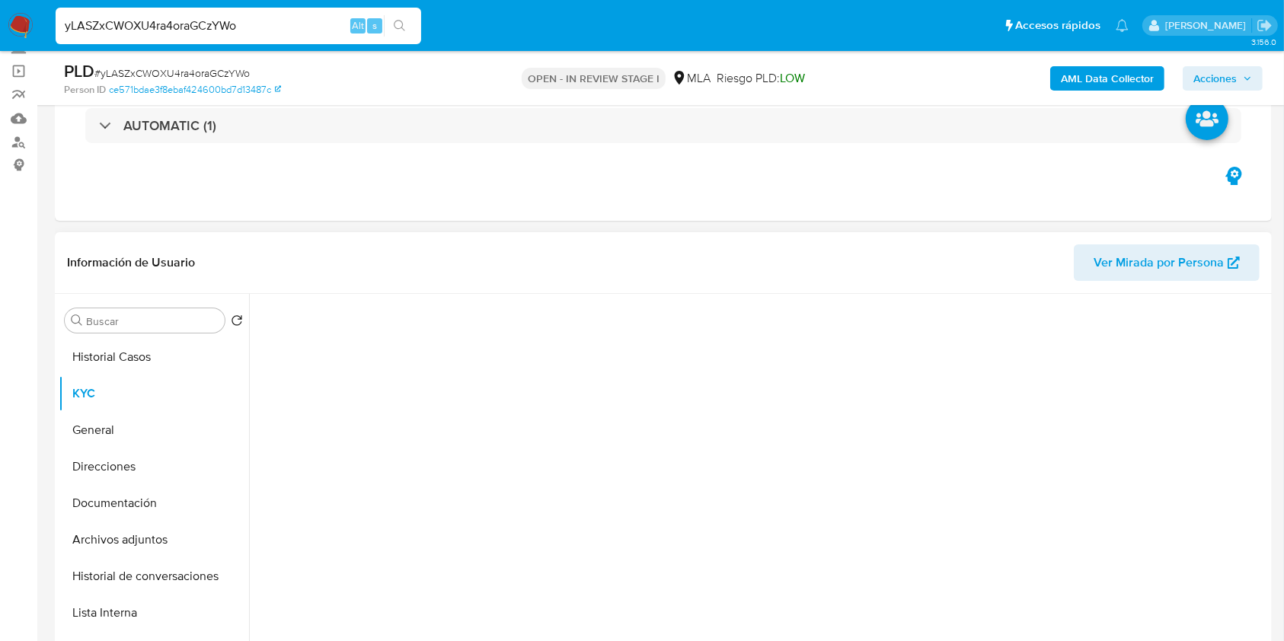
select select "10"
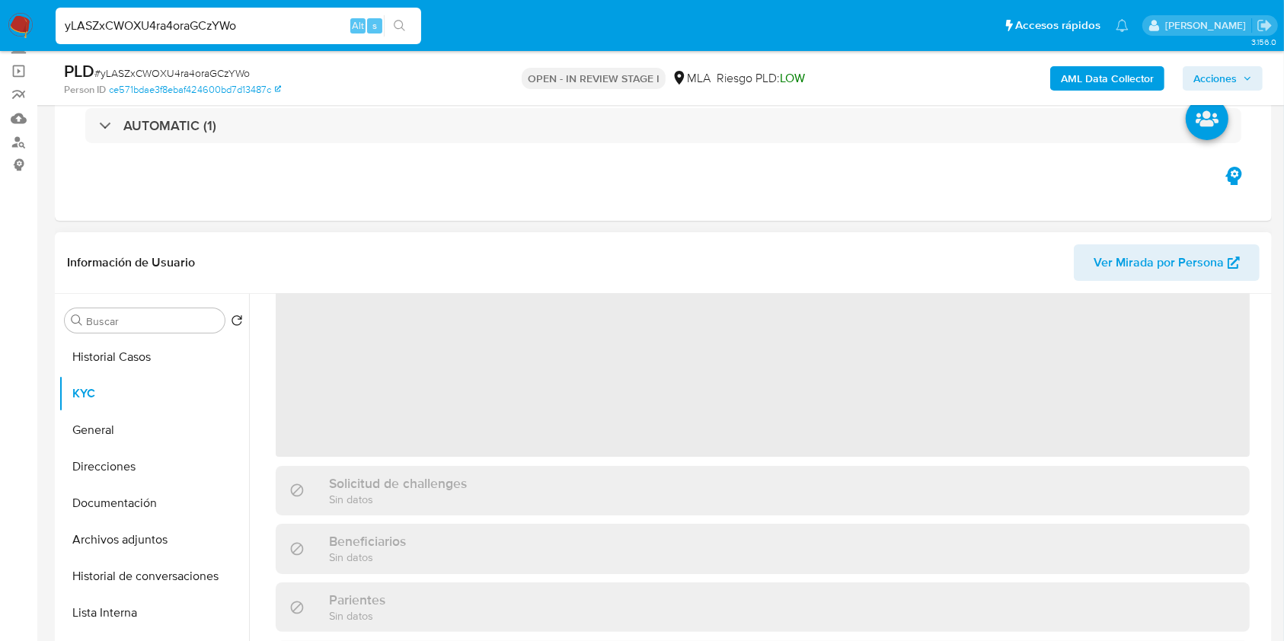
scroll to position [0, 0]
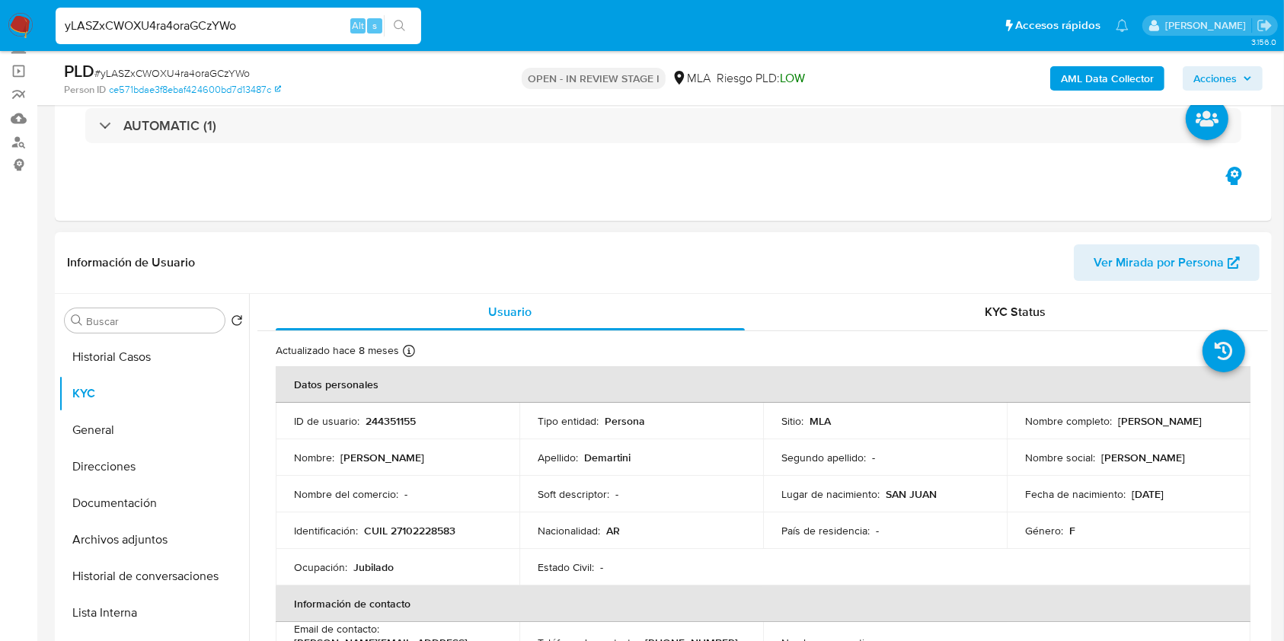
drag, startPoint x: 1021, startPoint y: 421, endPoint x: 1148, endPoint y: 427, distance: 127.3
click at [1148, 427] on div "Nombre completo : Hilda Susana Demartini" at bounding box center [1128, 421] width 207 height 14
copy p "[PERSON_NAME]"
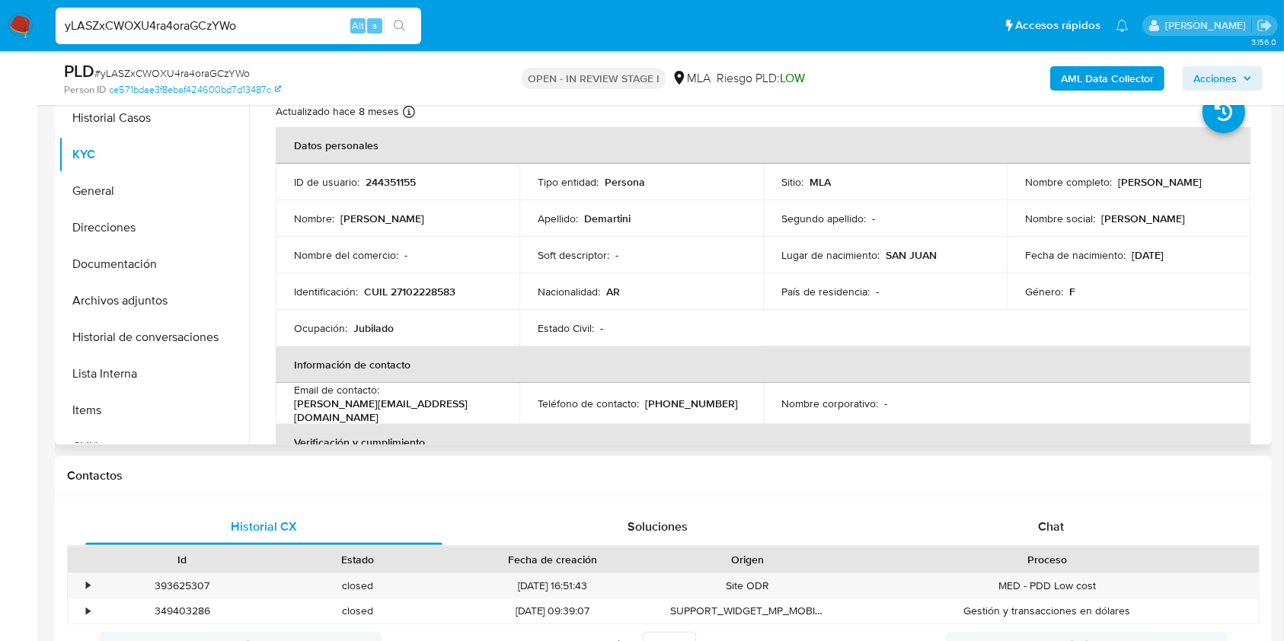
scroll to position [222, 0]
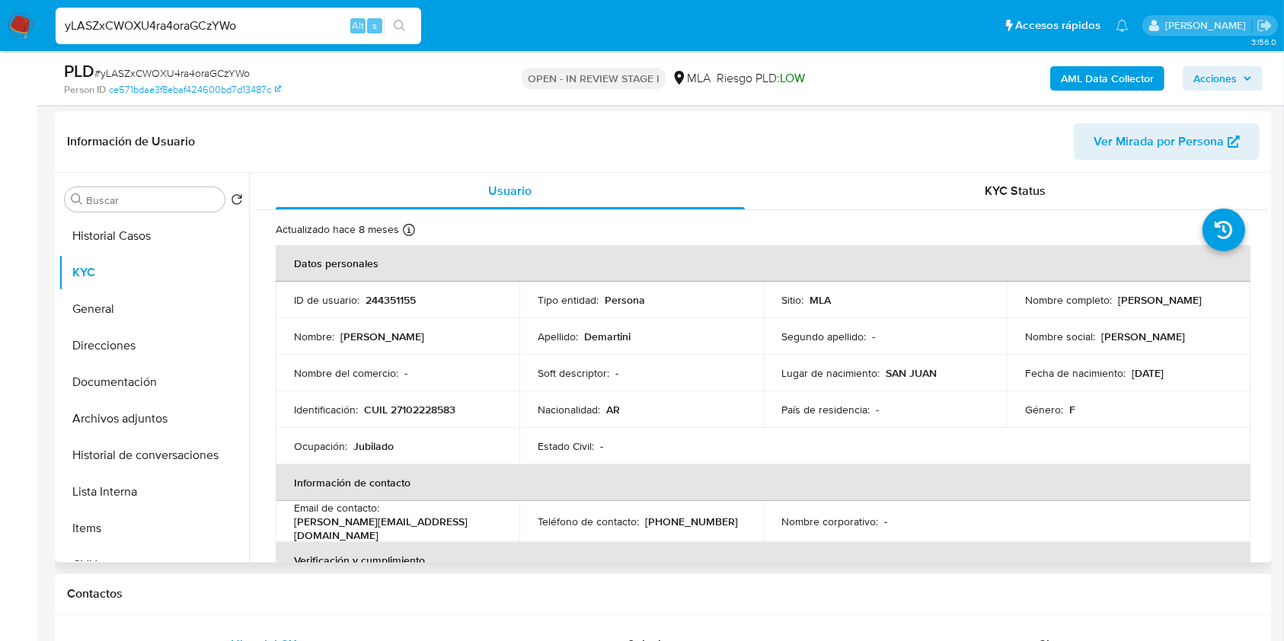
click at [398, 295] on p "244351155" at bounding box center [391, 300] width 50 height 14
copy p "244351155"
click at [190, 66] on span "# yLASZxCWOXU4ra4oraGCzYWo" at bounding box center [171, 73] width 155 height 15
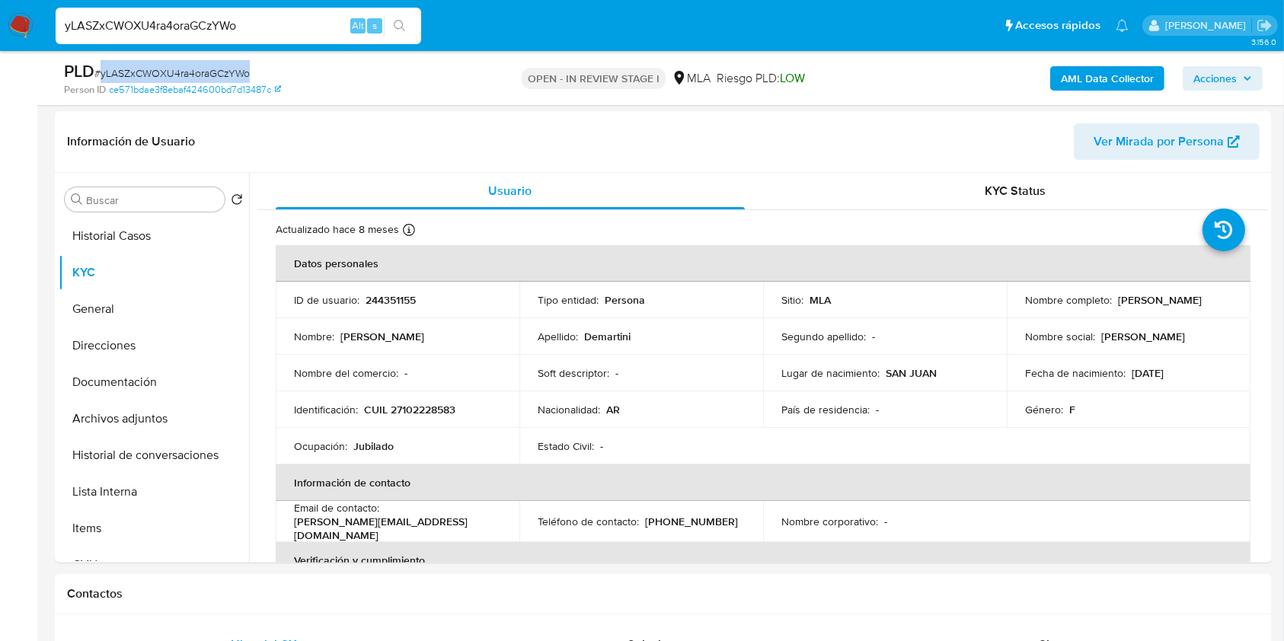
copy span "yLASZxCWOXU4ra4oraGCzYWo"
click at [427, 403] on p "CUIL 27102228583" at bounding box center [409, 410] width 91 height 14
copy p "27102228583"
click at [391, 295] on p "244351155" at bounding box center [391, 300] width 50 height 14
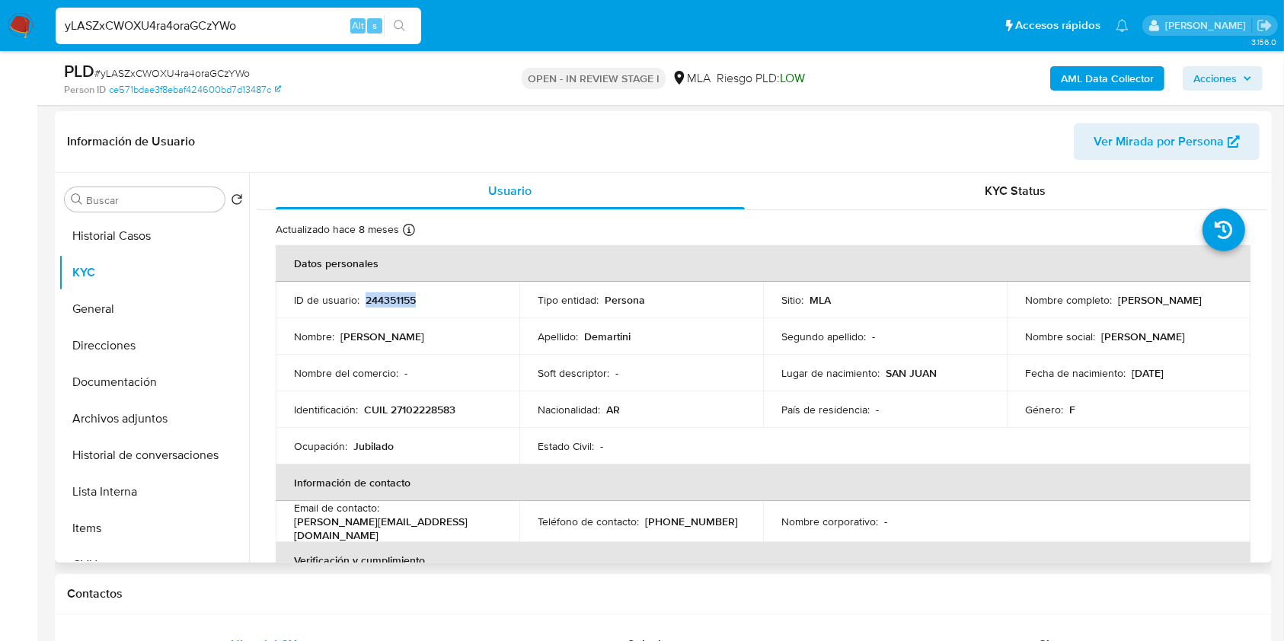
click at [391, 295] on p "244351155" at bounding box center [391, 300] width 50 height 14
copy p "244351155"
drag, startPoint x: 119, startPoint y: 370, endPoint x: 471, endPoint y: 55, distance: 472.6
click at [119, 371] on button "Documentación" at bounding box center [154, 382] width 190 height 37
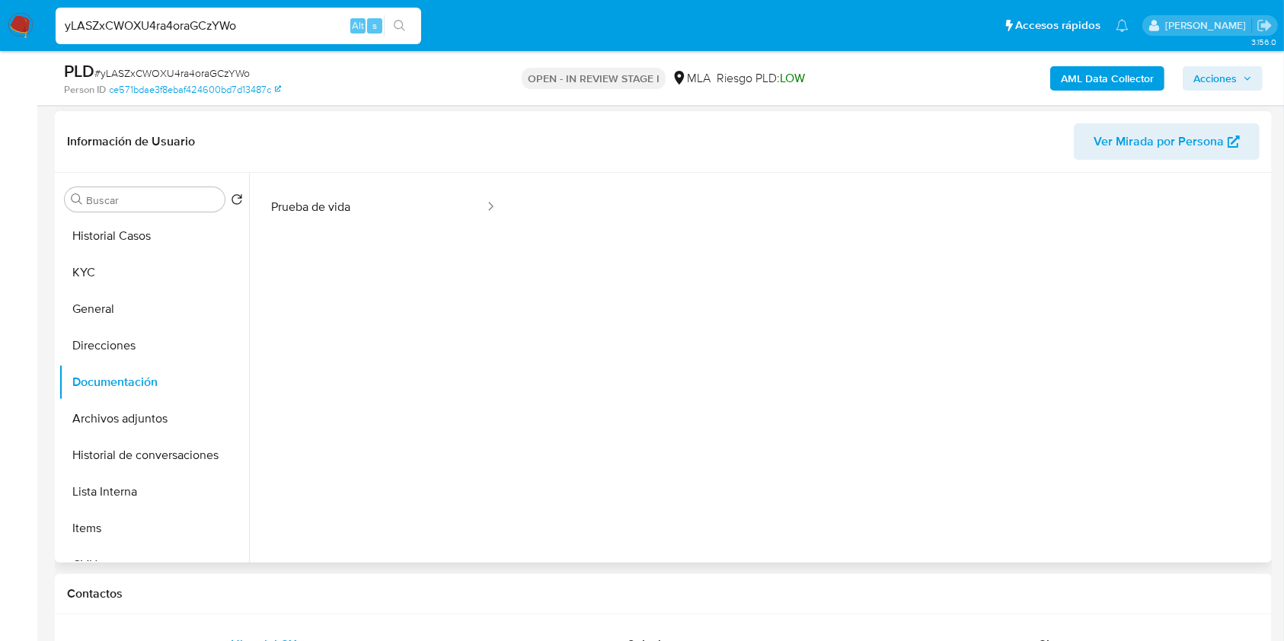
scroll to position [123, 0]
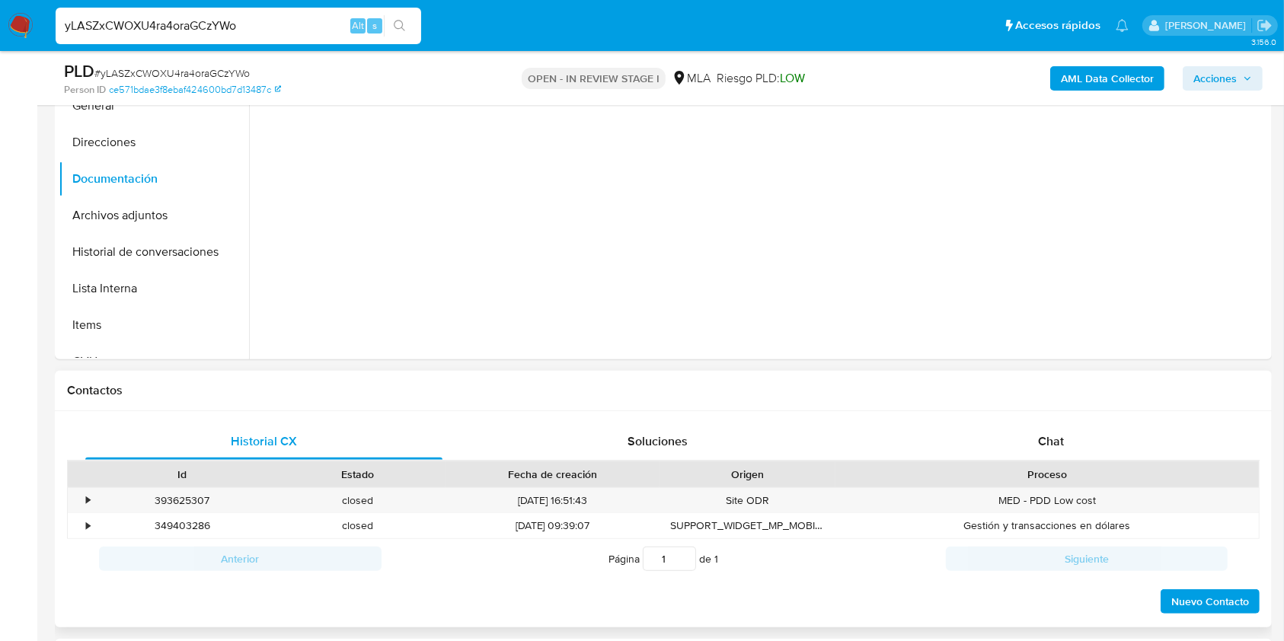
click at [1018, 421] on div "Historial CX Soluciones Chat Id Estado Fecha de creación Origen Proceso • 39362…" at bounding box center [663, 519] width 1217 height 217
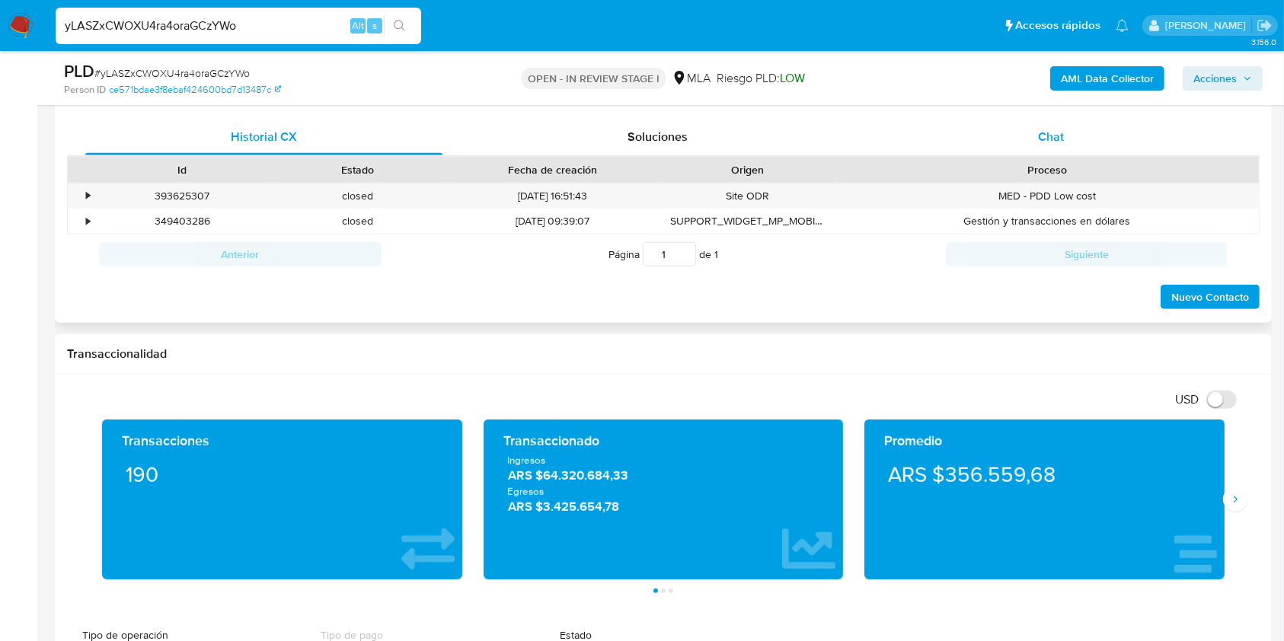
click at [1050, 150] on div "Chat" at bounding box center [1051, 137] width 357 height 37
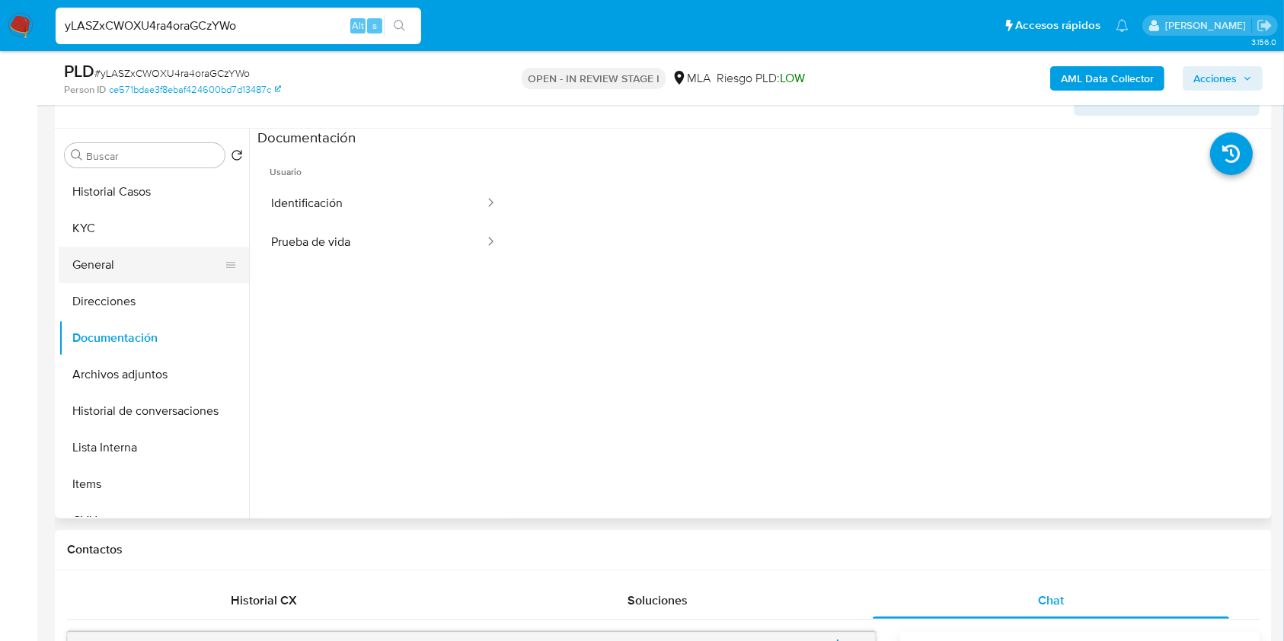
scroll to position [222, 0]
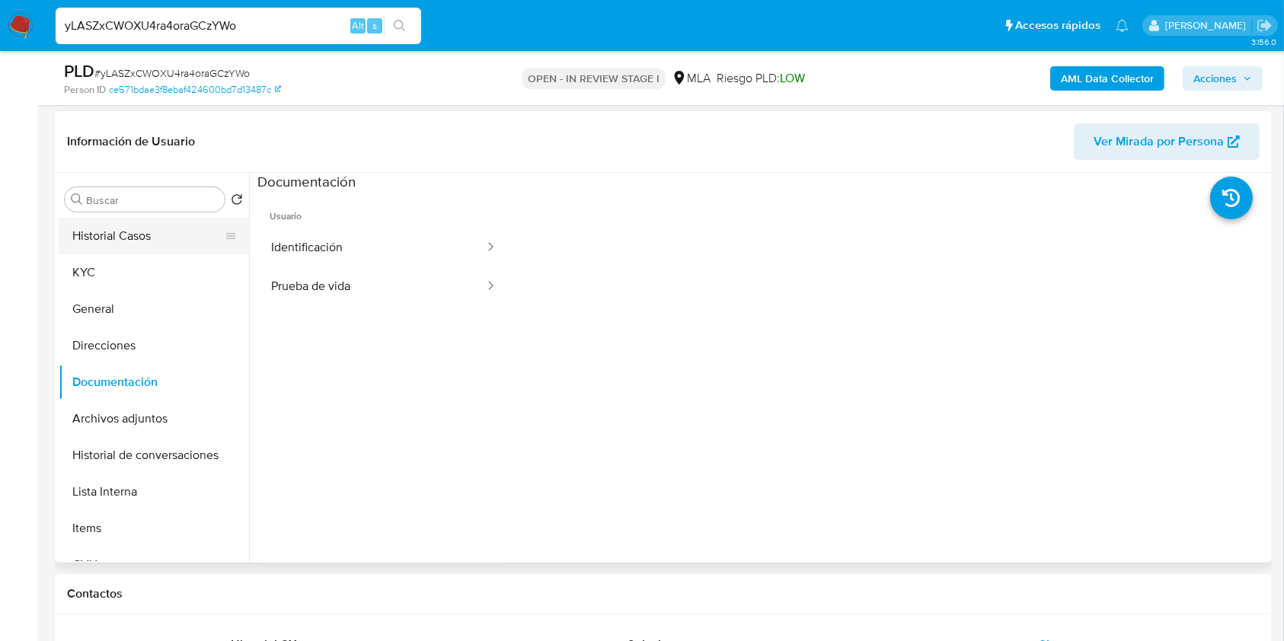
click at [102, 240] on button "Historial Casos" at bounding box center [148, 236] width 178 height 37
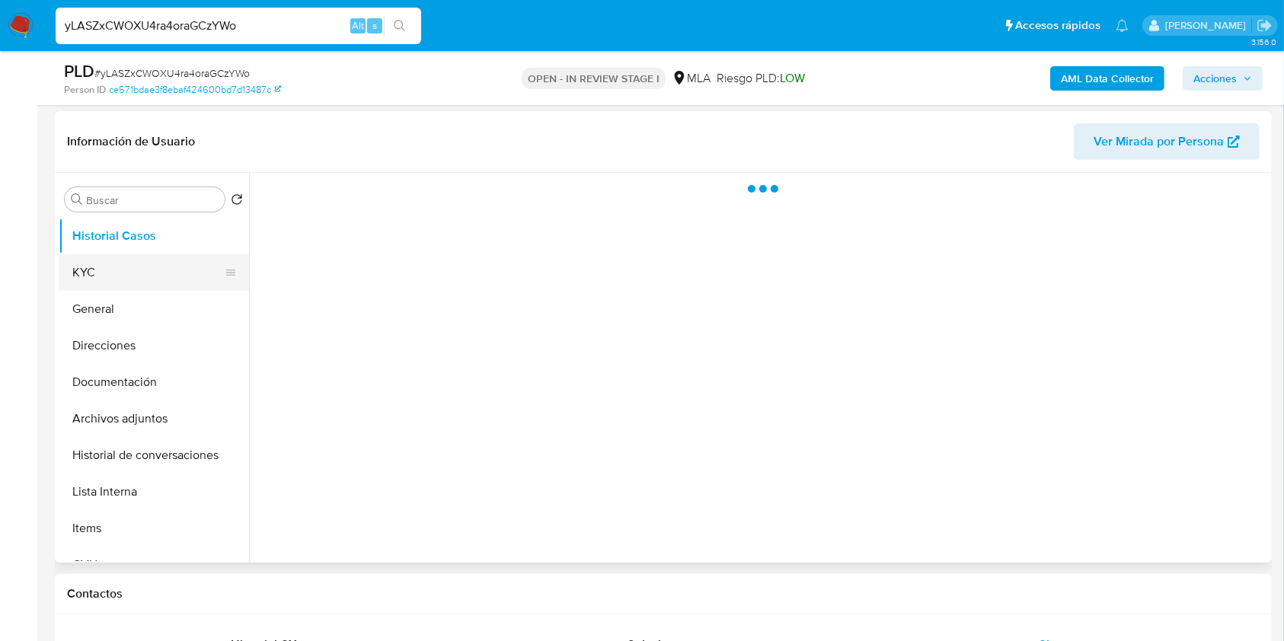
click at [95, 254] on button "KYC" at bounding box center [148, 272] width 178 height 37
click at [104, 262] on button "KYC" at bounding box center [148, 272] width 178 height 37
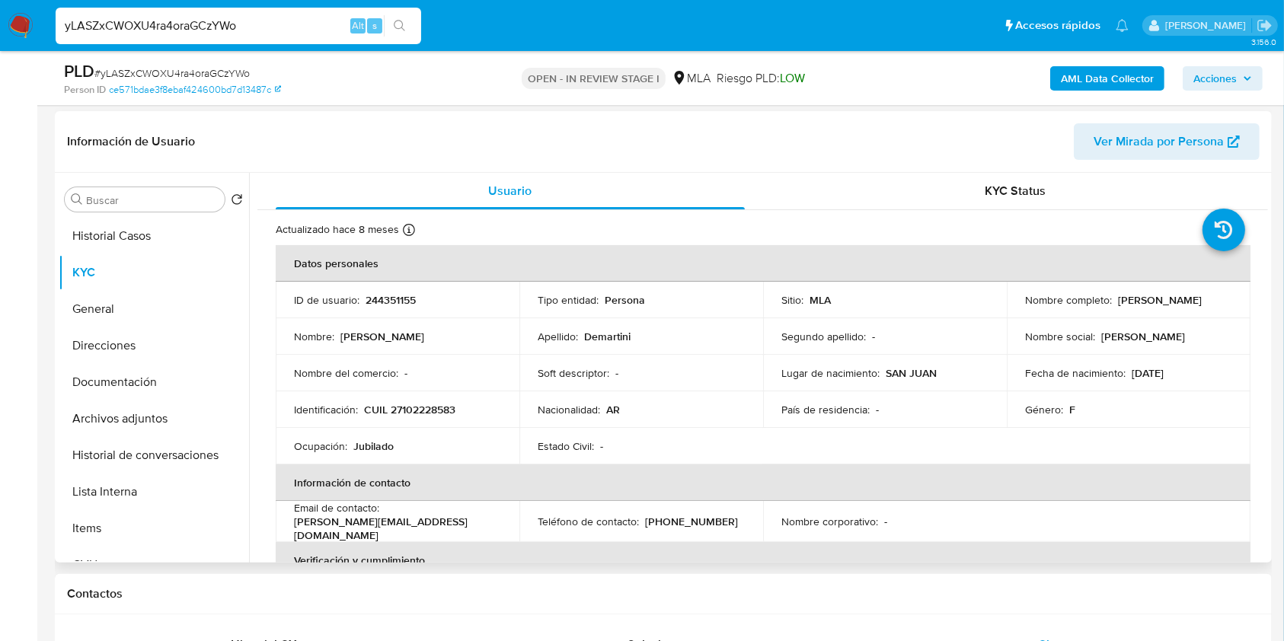
drag, startPoint x: 1022, startPoint y: 305, endPoint x: 1172, endPoint y: 305, distance: 150.1
click at [1172, 305] on div "Nombre completo : Hilda Susana Demartini" at bounding box center [1128, 300] width 207 height 14
copy p "Hilda Susana Demartini"
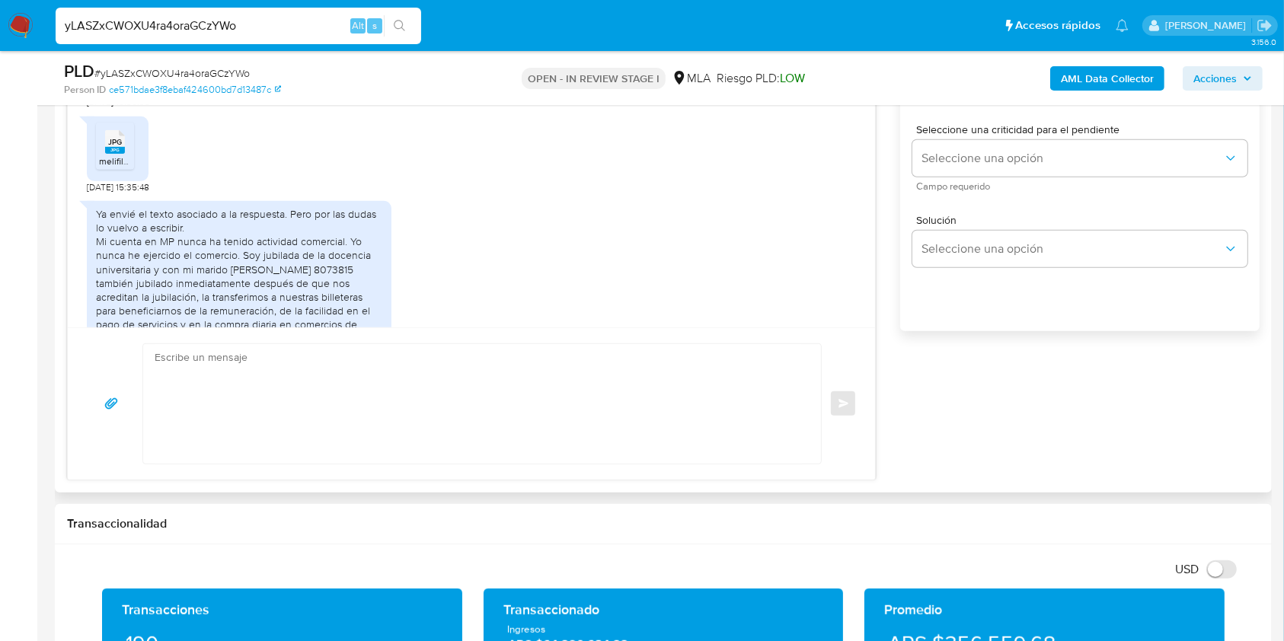
scroll to position [691, 0]
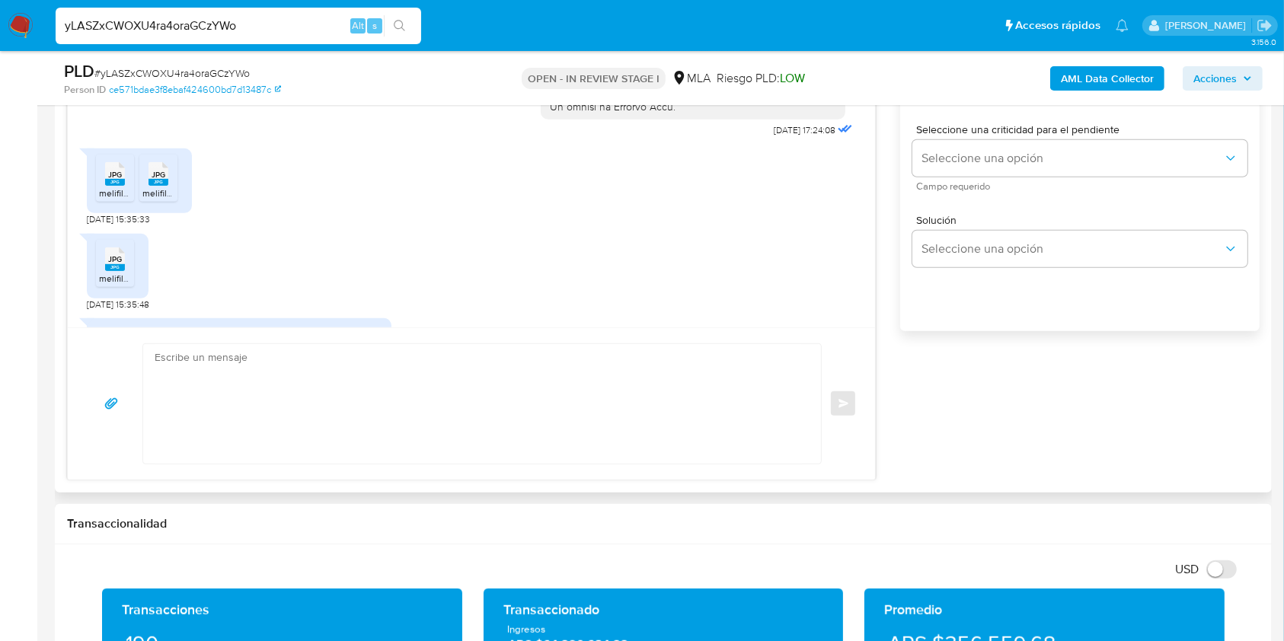
click at [128, 187] on div "JPG JPG" at bounding box center [115, 173] width 32 height 30
click at [162, 180] on span "JPG" at bounding box center [159, 175] width 14 height 10
click at [104, 273] on div "JPG JPG" at bounding box center [115, 258] width 32 height 30
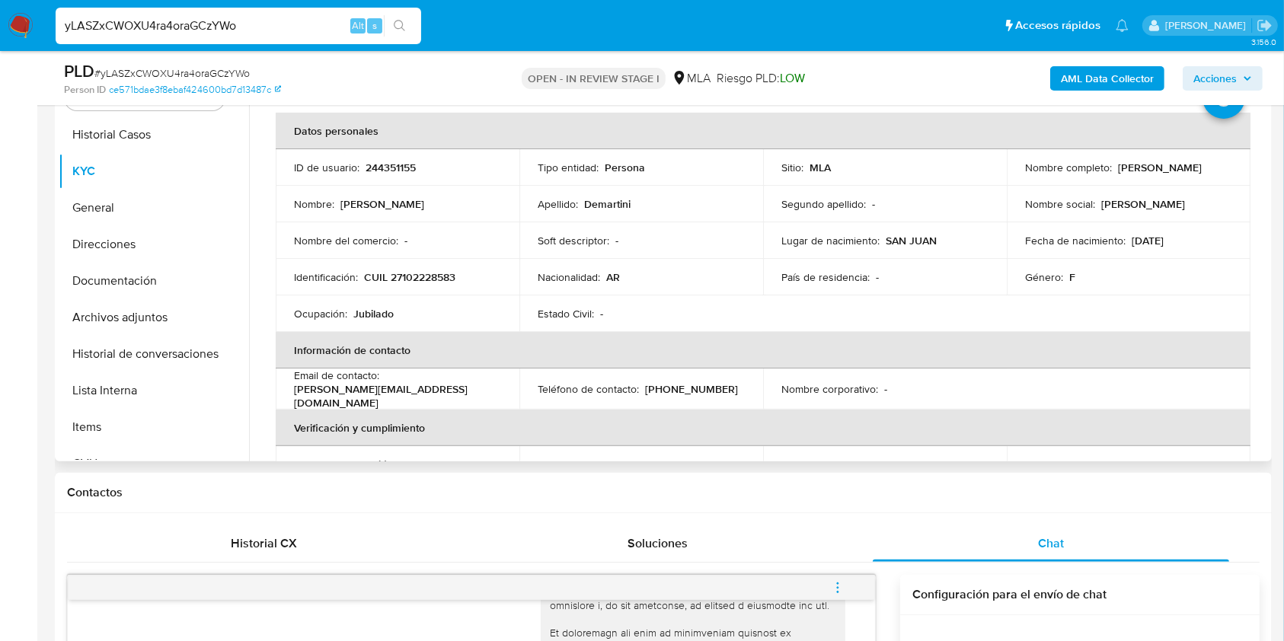
scroll to position [0, 0]
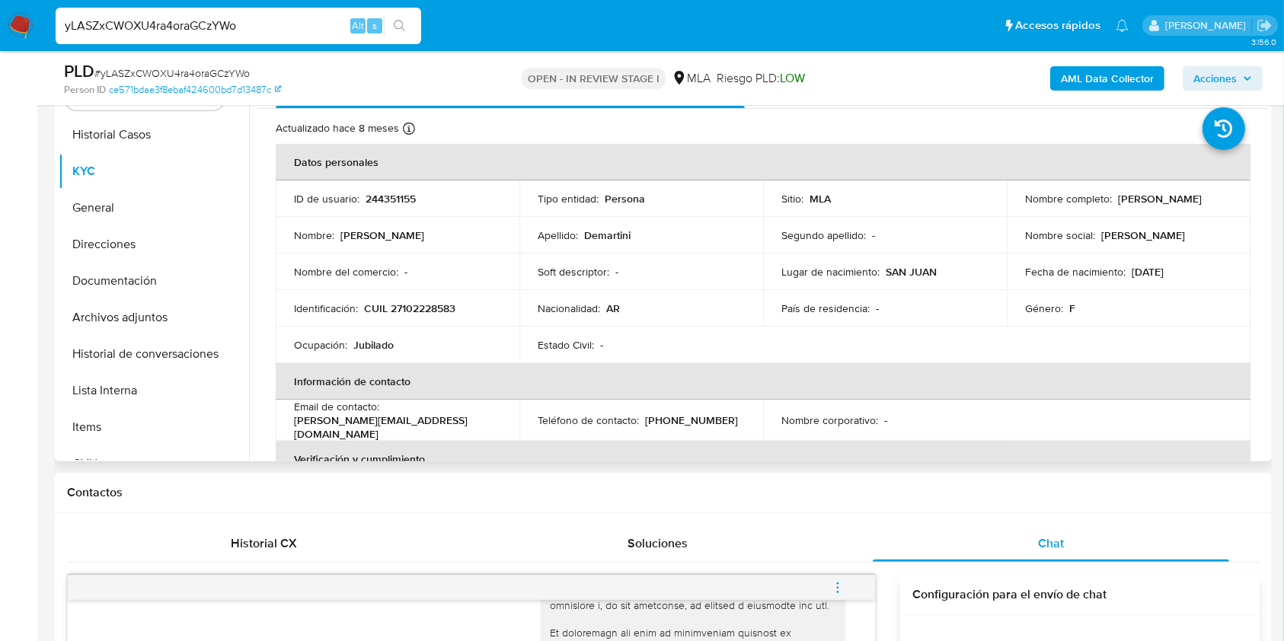
click at [434, 305] on p "CUIL 27102228583" at bounding box center [409, 309] width 91 height 14
copy p "27102228583"
click at [708, 295] on td "Nacionalidad : AR" at bounding box center [642, 308] width 244 height 37
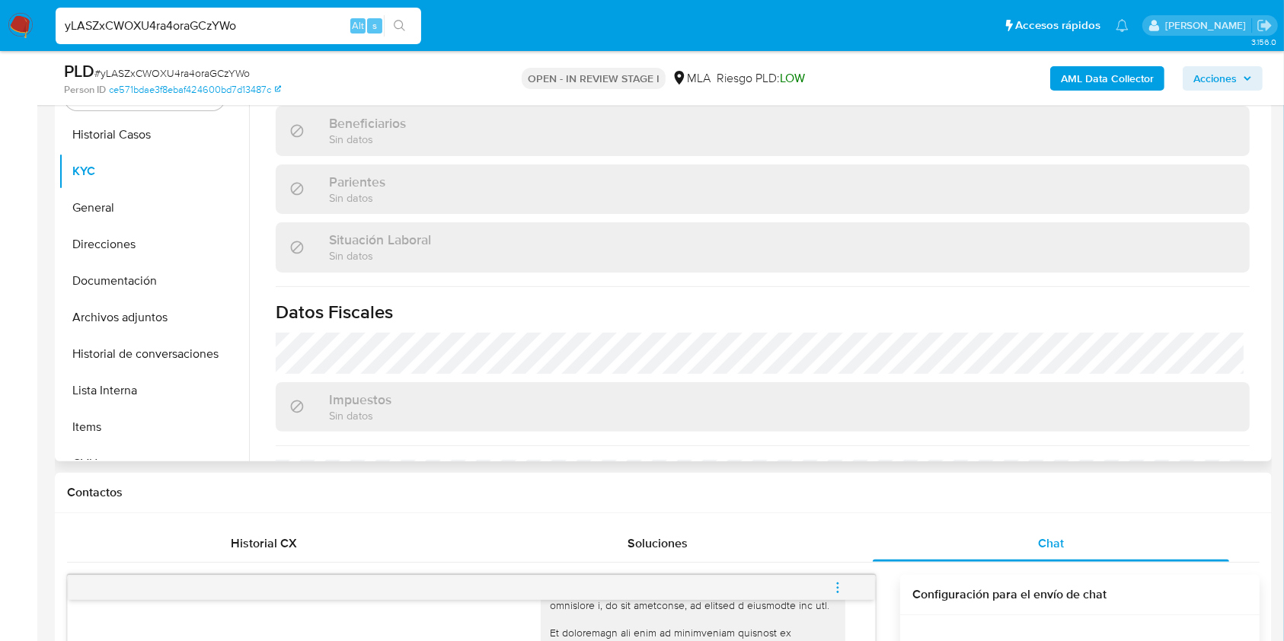
scroll to position [802, 0]
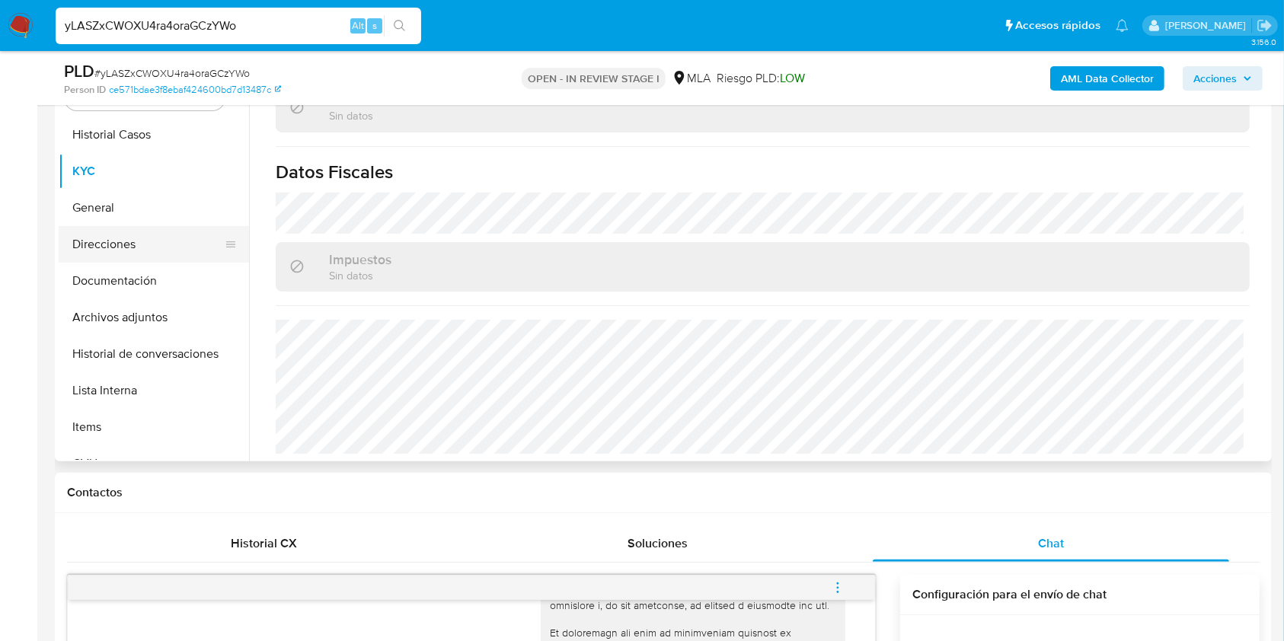
click at [120, 240] on button "Direcciones" at bounding box center [148, 244] width 178 height 37
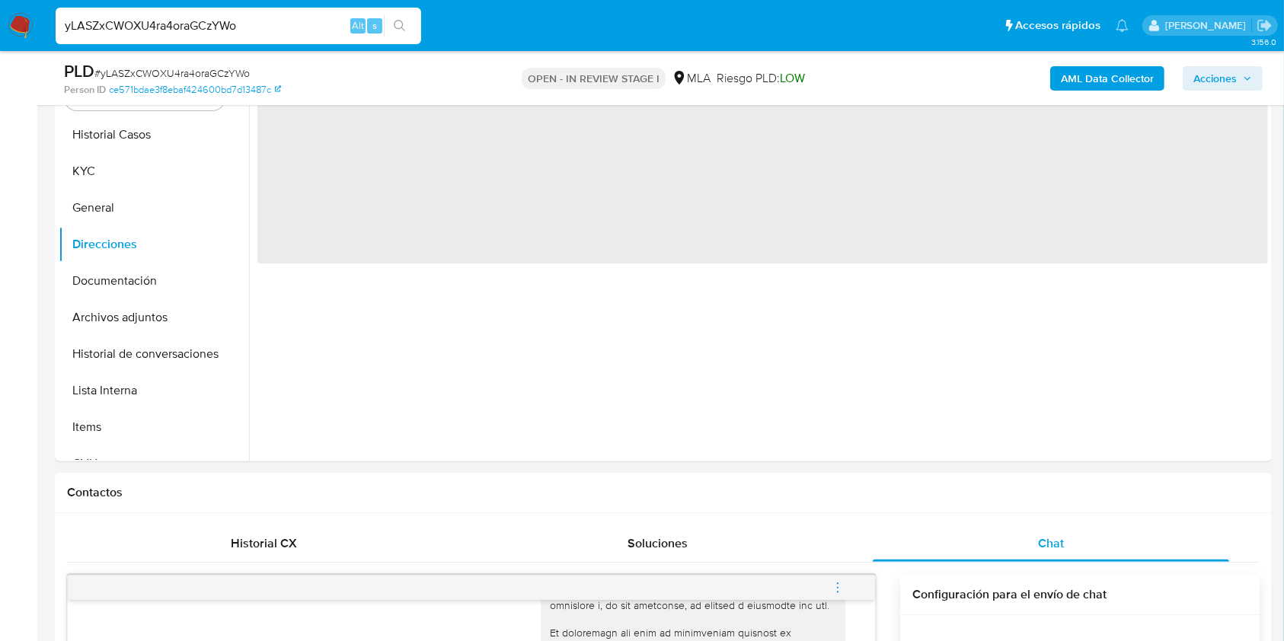
scroll to position [0, 0]
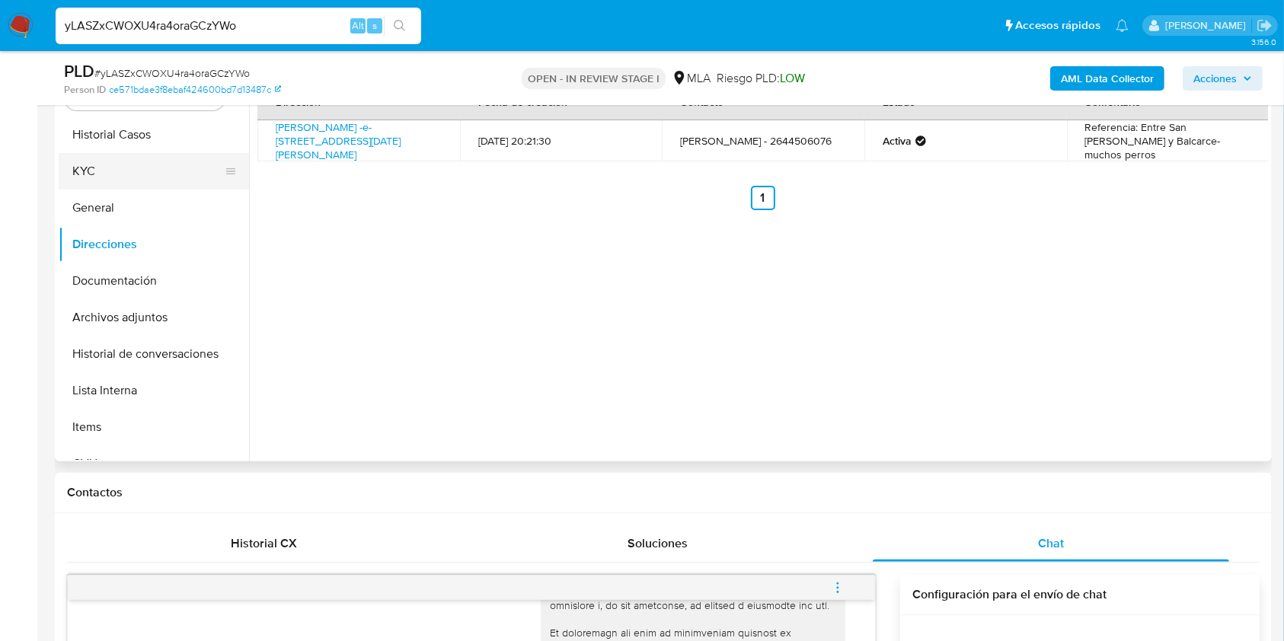
click at [120, 169] on button "KYC" at bounding box center [148, 171] width 178 height 37
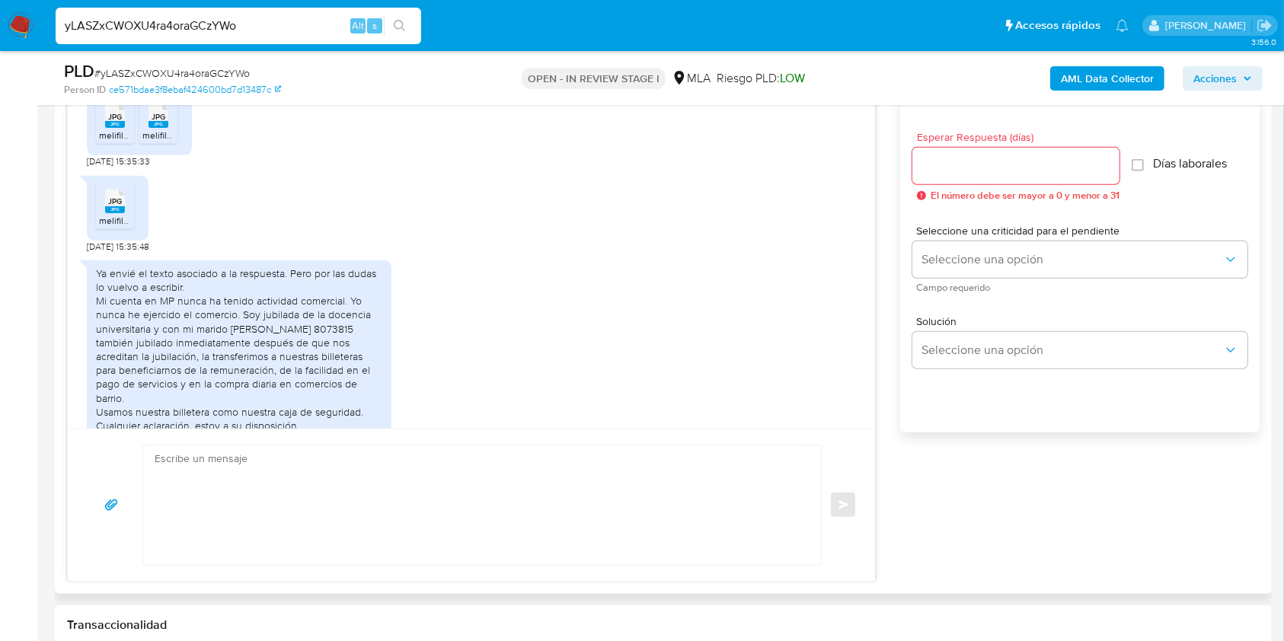
scroll to position [894, 0]
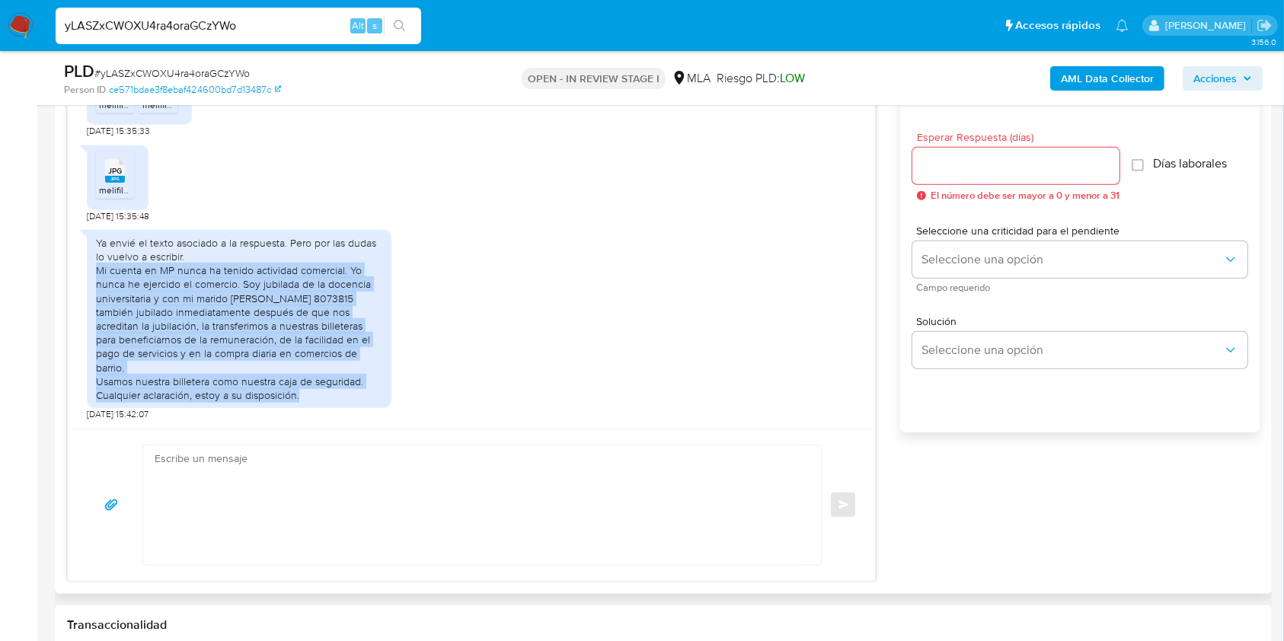
drag, startPoint x: 312, startPoint y: 394, endPoint x: 88, endPoint y: 277, distance: 253.2
click at [88, 277] on div "Ya envié el texto asociado a la respuesta. Pero por las dudas lo vuelvo a escri…" at bounding box center [239, 319] width 305 height 178
copy div "Mi cuenta en MP nunca ha tenido actividad comercial. Yo nunca he ejercido el co…"
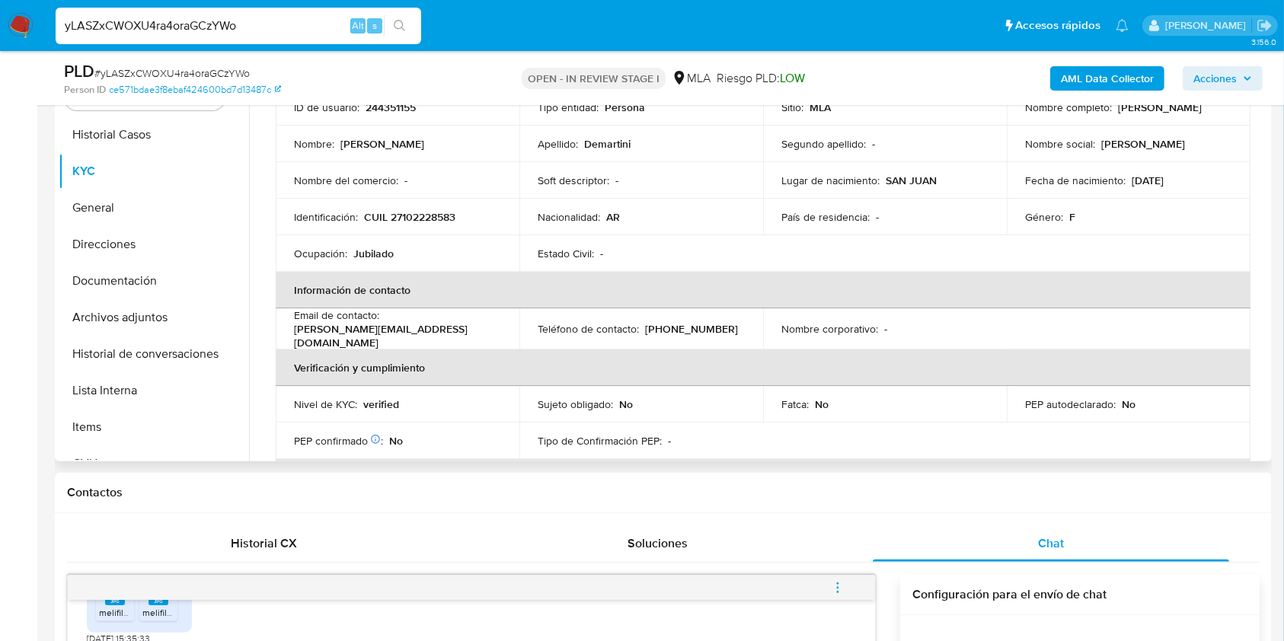
scroll to position [0, 0]
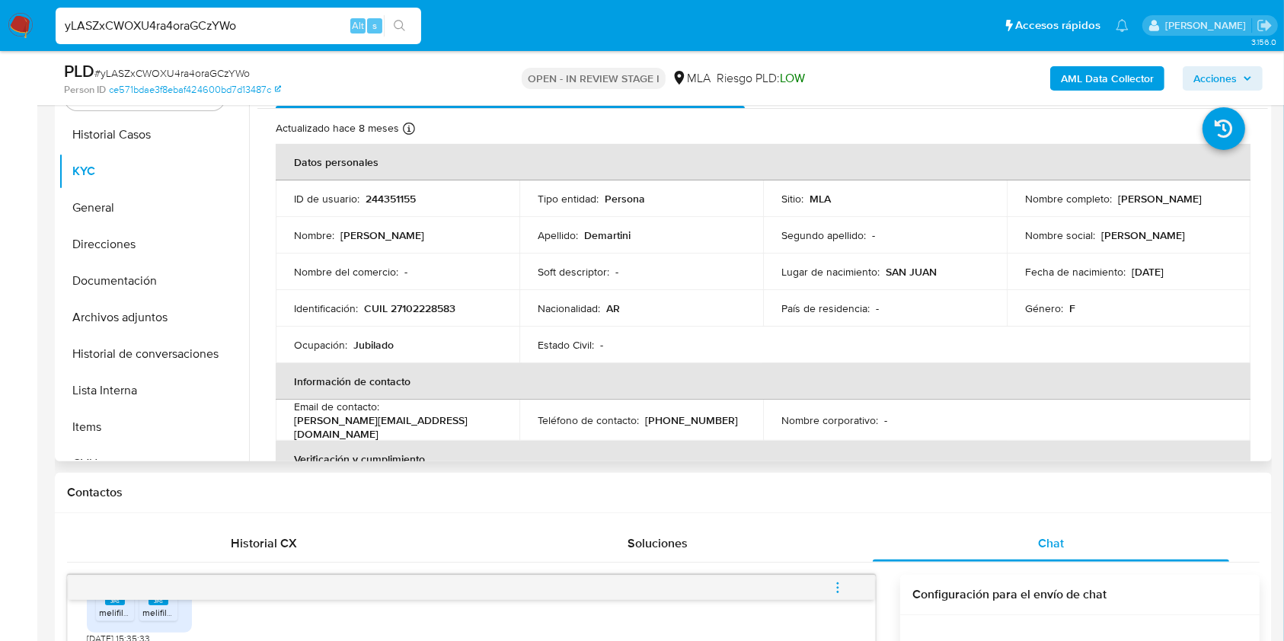
drag, startPoint x: 1022, startPoint y: 200, endPoint x: 1142, endPoint y: 197, distance: 119.6
click at [1145, 200] on div "Nombre completo : Hilda Susana Demartini" at bounding box center [1128, 199] width 207 height 14
copy p "Hilda Susana Demartini"
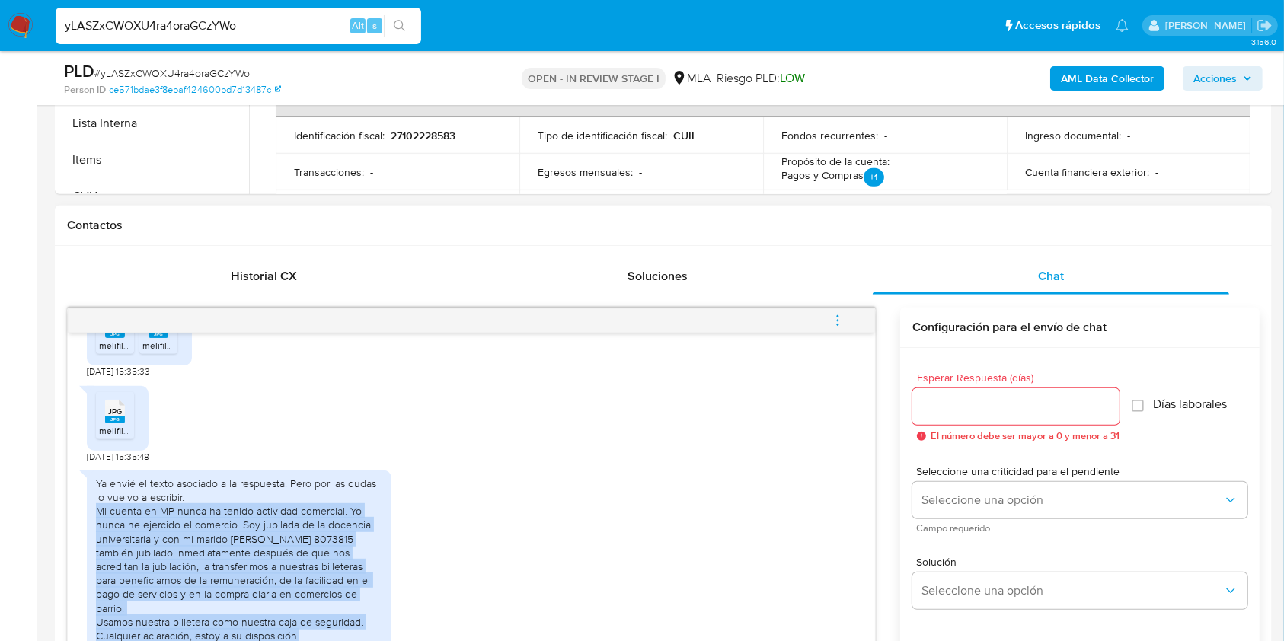
scroll to position [731, 0]
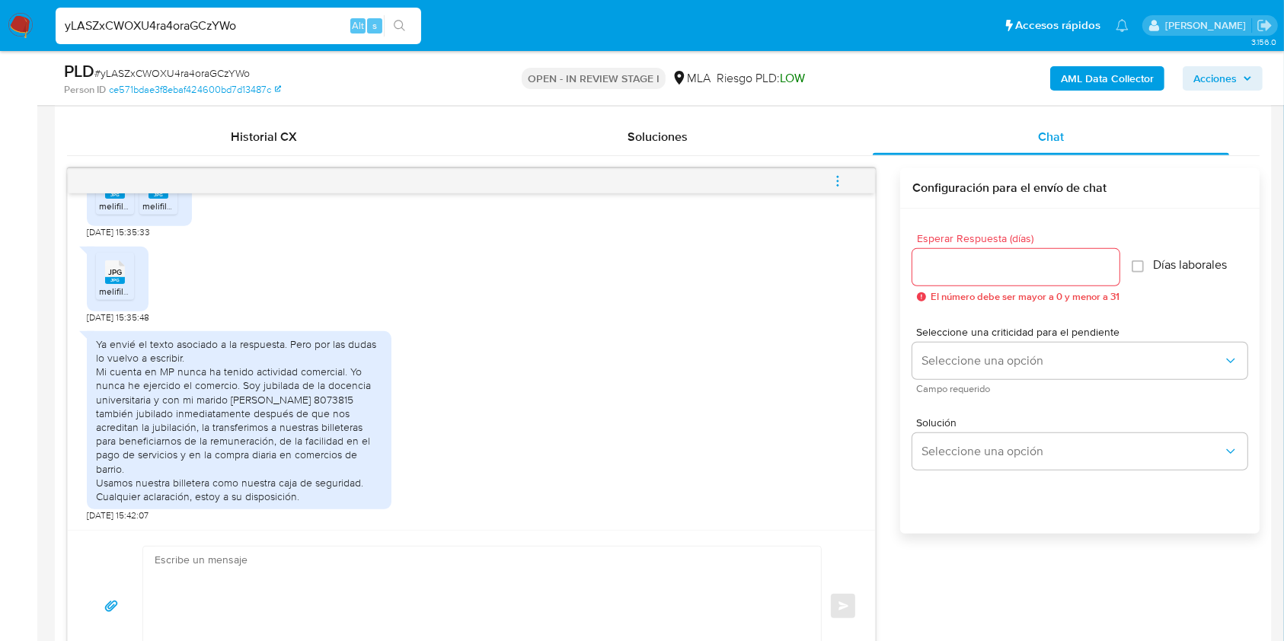
click at [1019, 264] on input "Esperar Respuesta (días)" at bounding box center [1016, 267] width 207 height 20
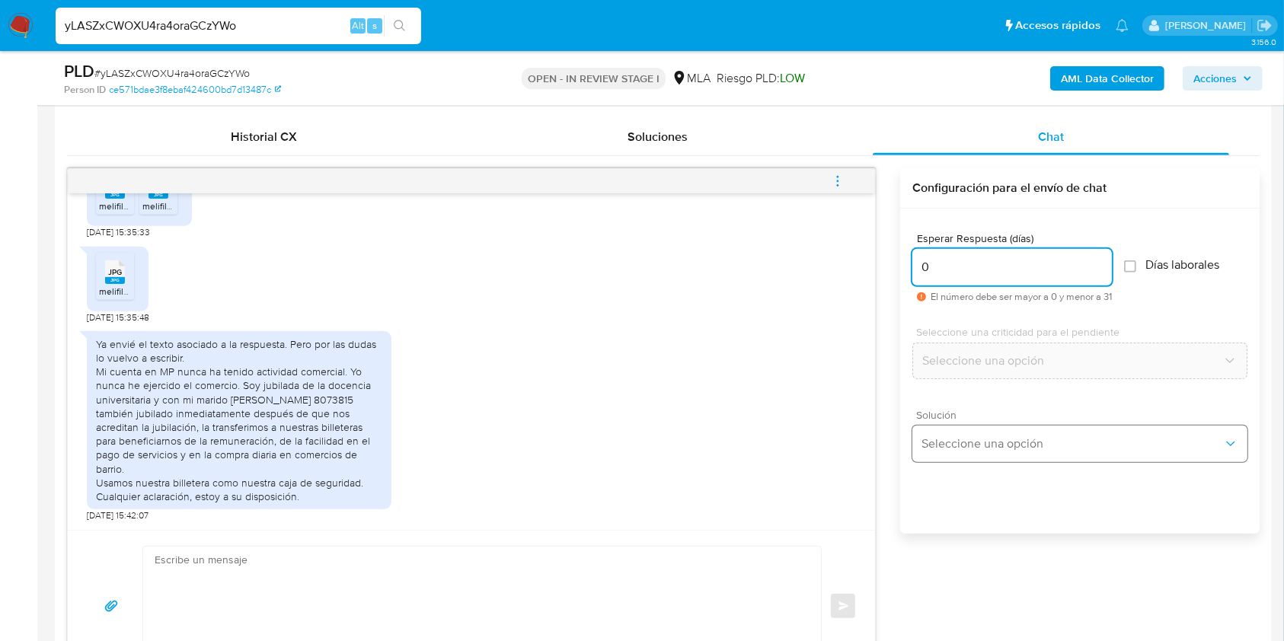
type input "0"
click at [953, 440] on span "Seleccione una opción" at bounding box center [1073, 444] width 302 height 15
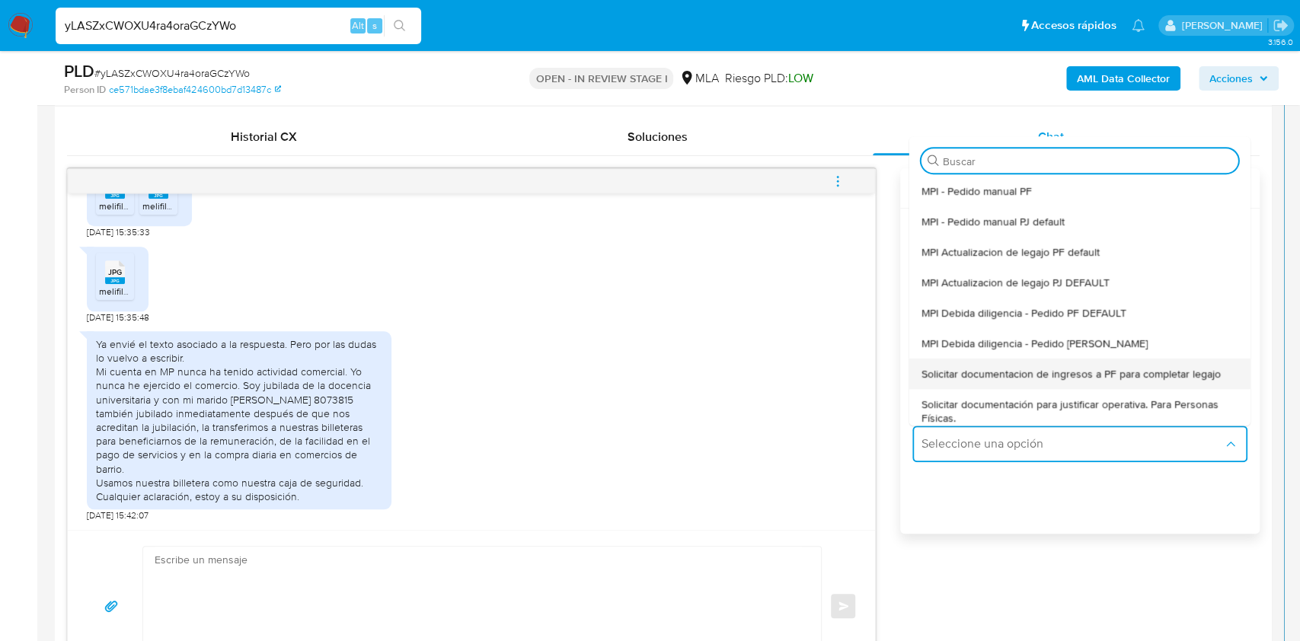
click at [1065, 373] on span "Solicitar documentacion de ingresos a PF para completar legajo" at bounding box center [1071, 374] width 299 height 14
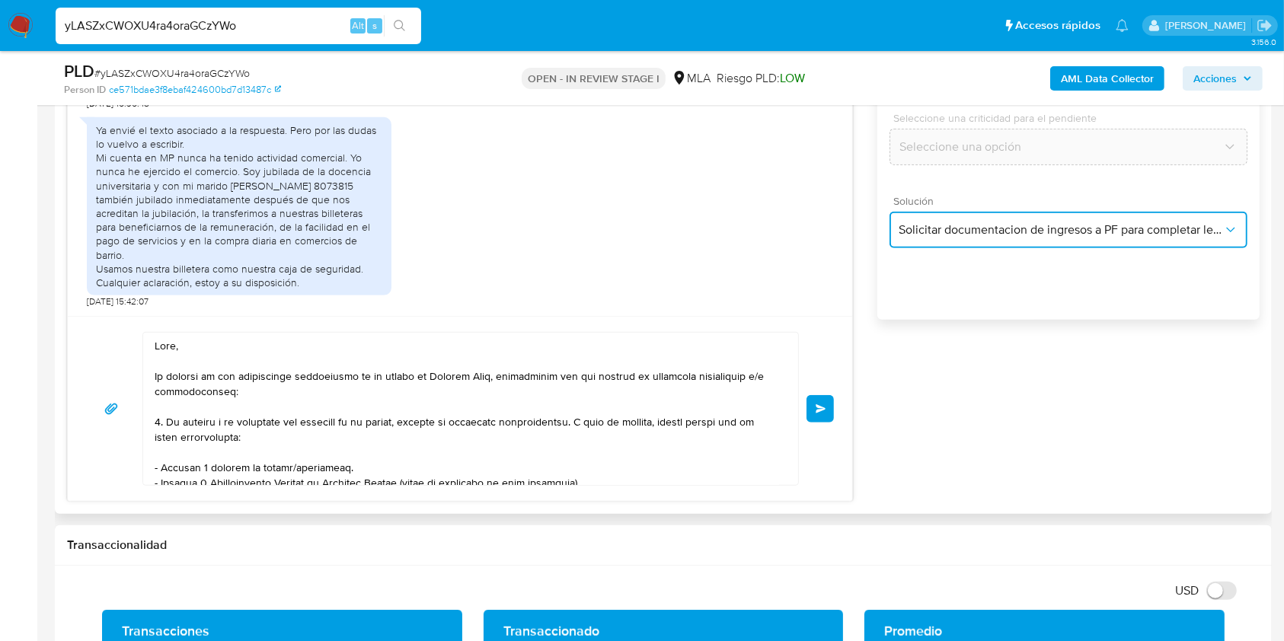
scroll to position [1035, 0]
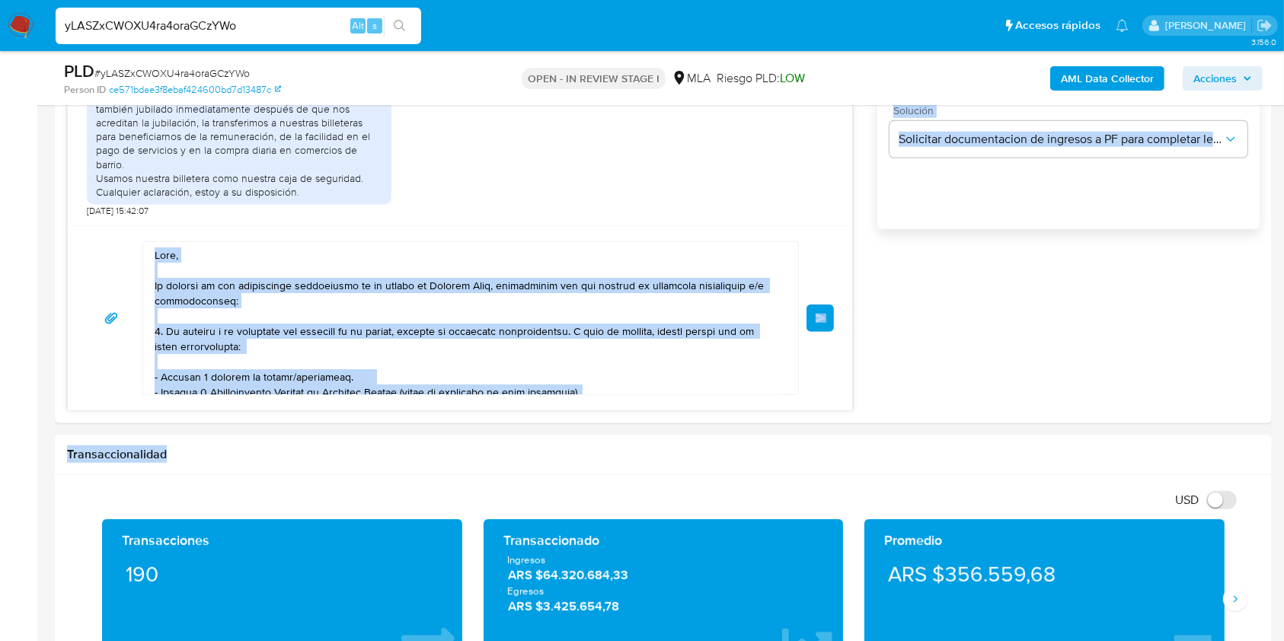
drag, startPoint x: 153, startPoint y: 280, endPoint x: 600, endPoint y: 594, distance: 546.2
click at [164, 256] on textarea at bounding box center [467, 318] width 625 height 152
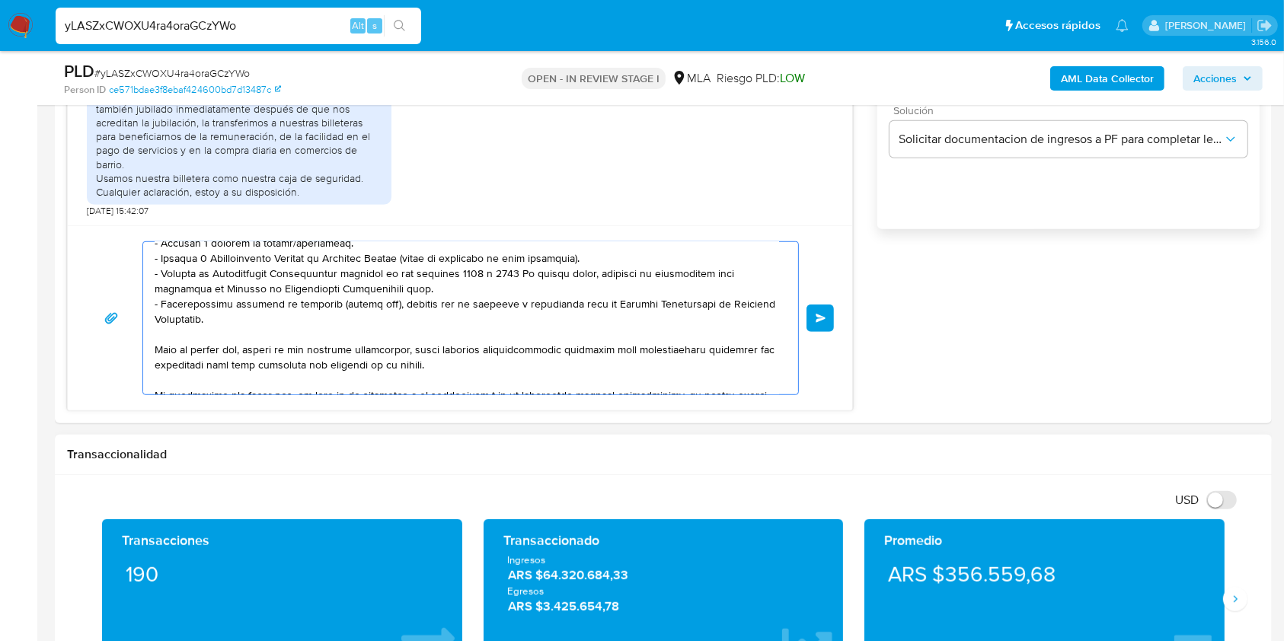
scroll to position [310, 0]
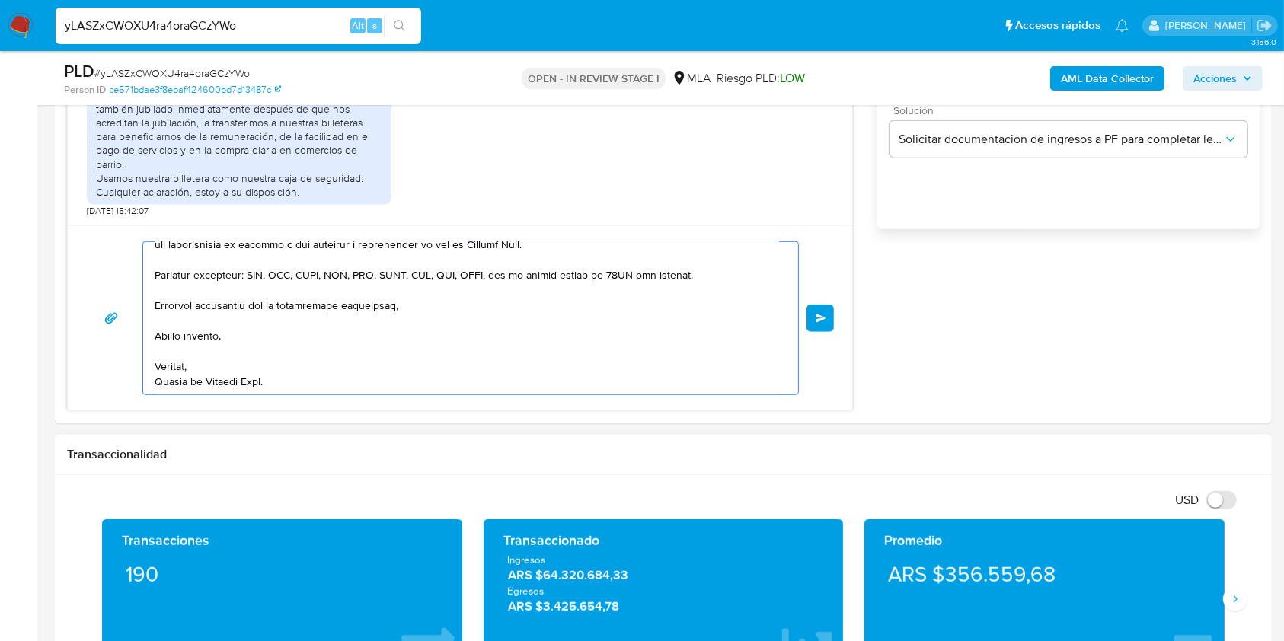
drag, startPoint x: 173, startPoint y: 259, endPoint x: 389, endPoint y: 427, distance: 273.5
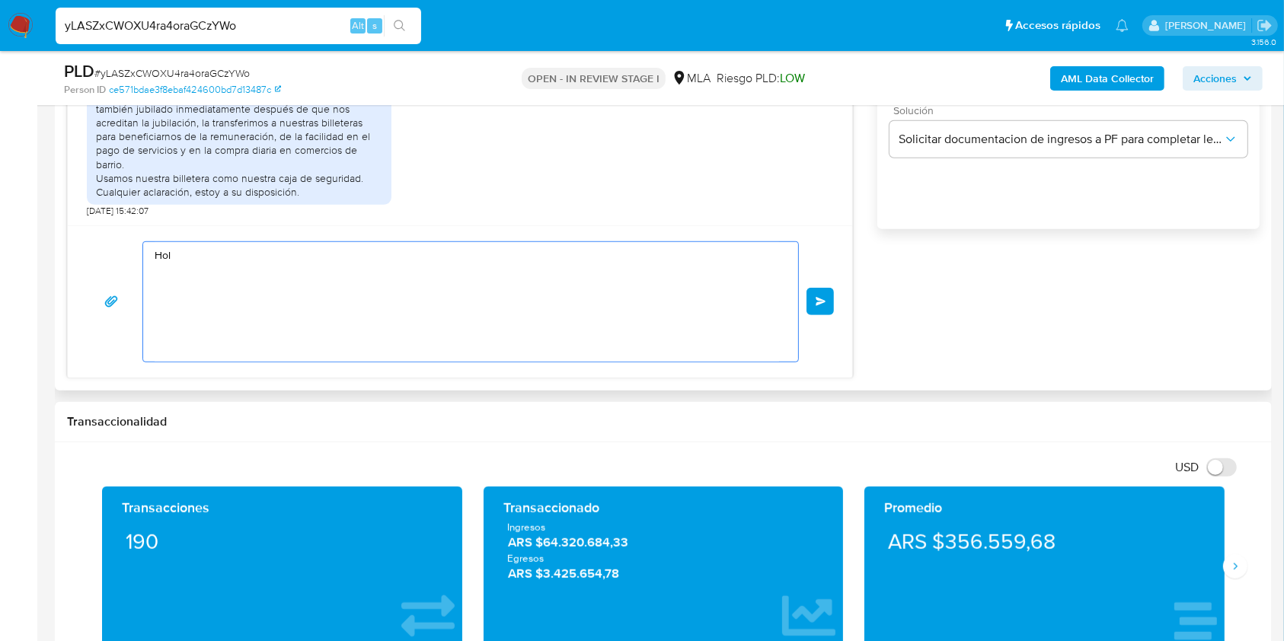
scroll to position [0, 0]
type textarea "H"
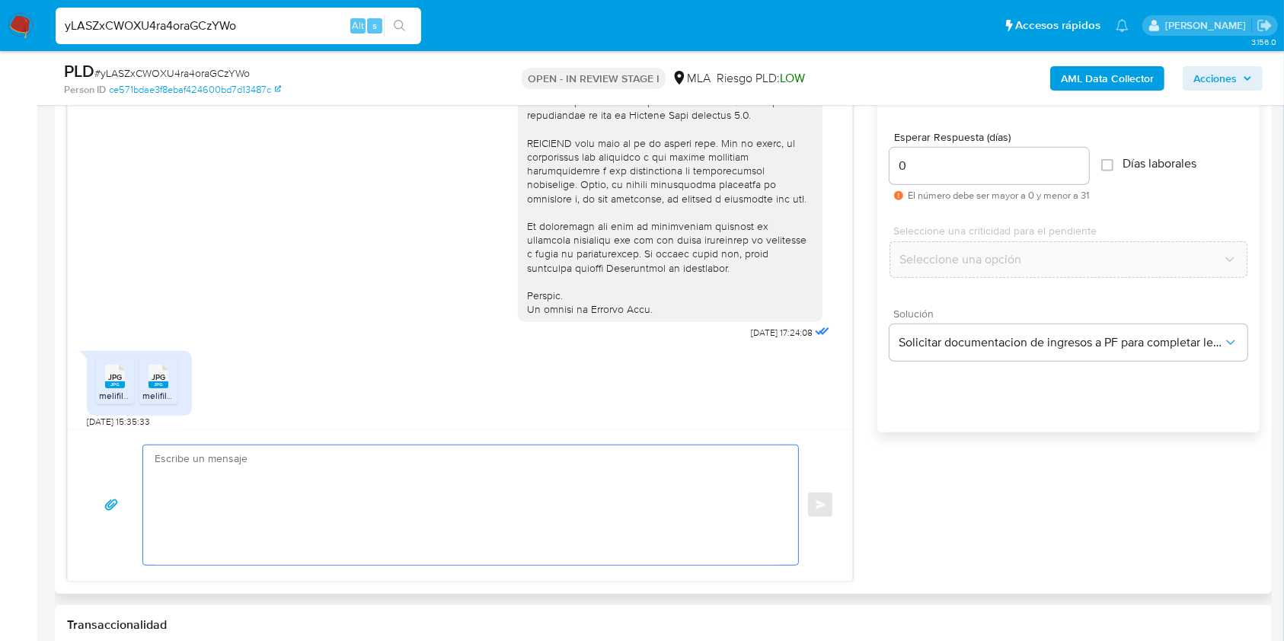
scroll to position [894, 0]
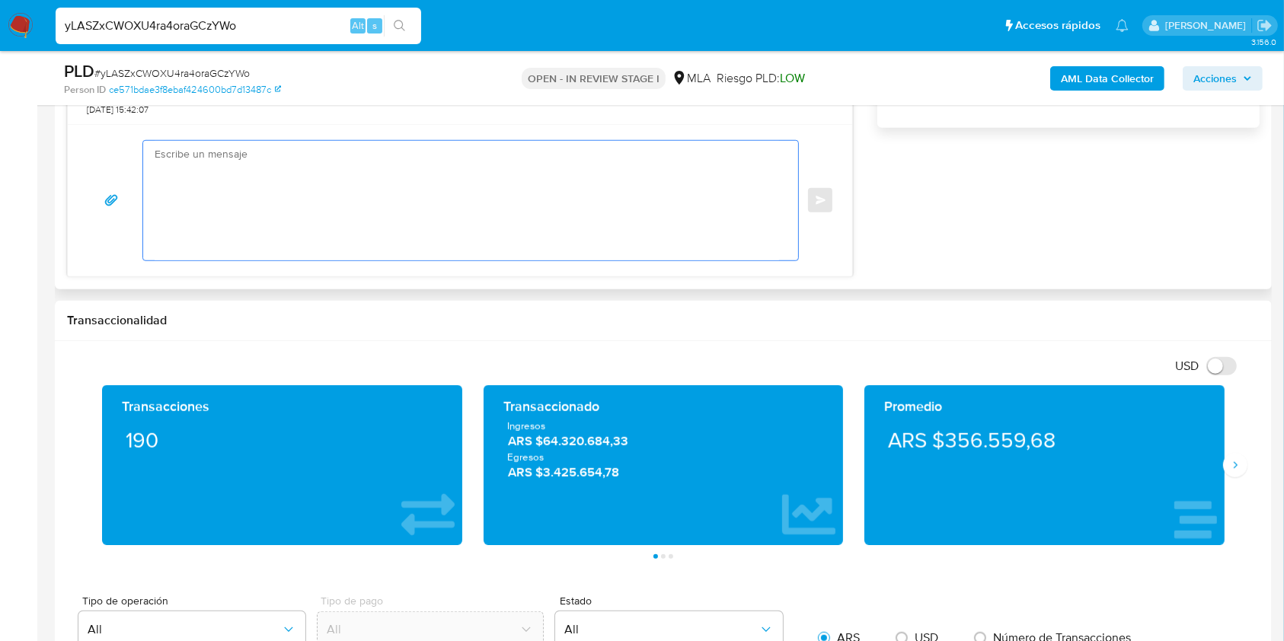
paste textarea "Buenas tardes, ¡Muchas gracias por tu respuesta! Confirmamos la recepción de la…"
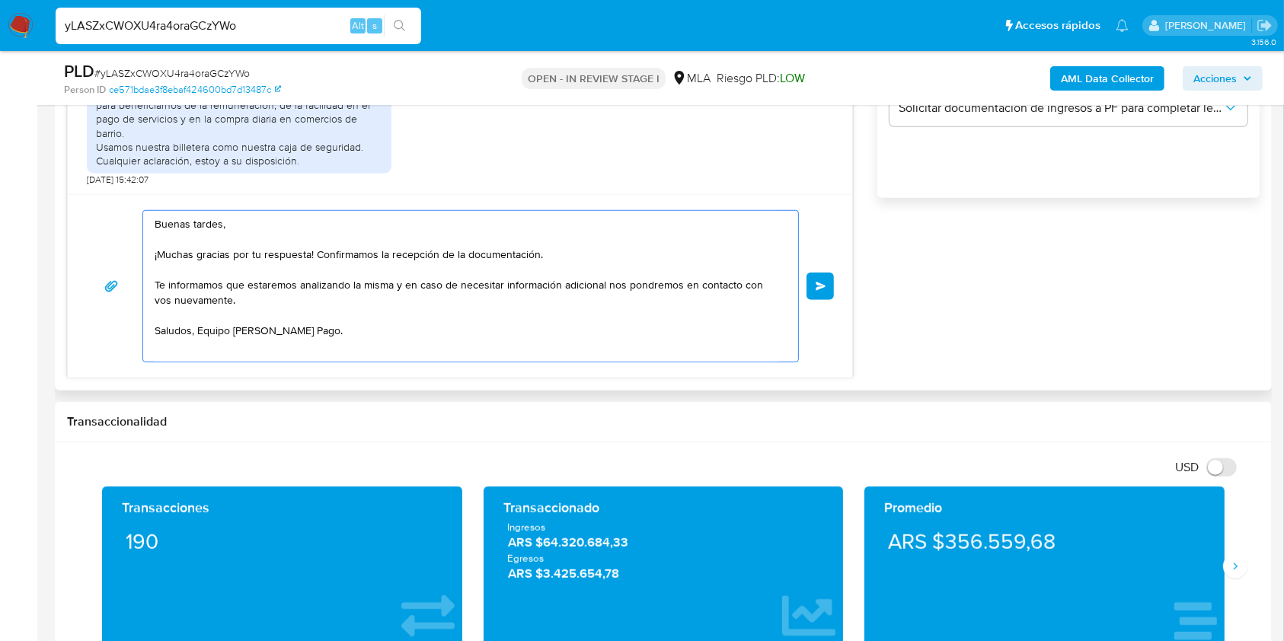
scroll to position [1035, 0]
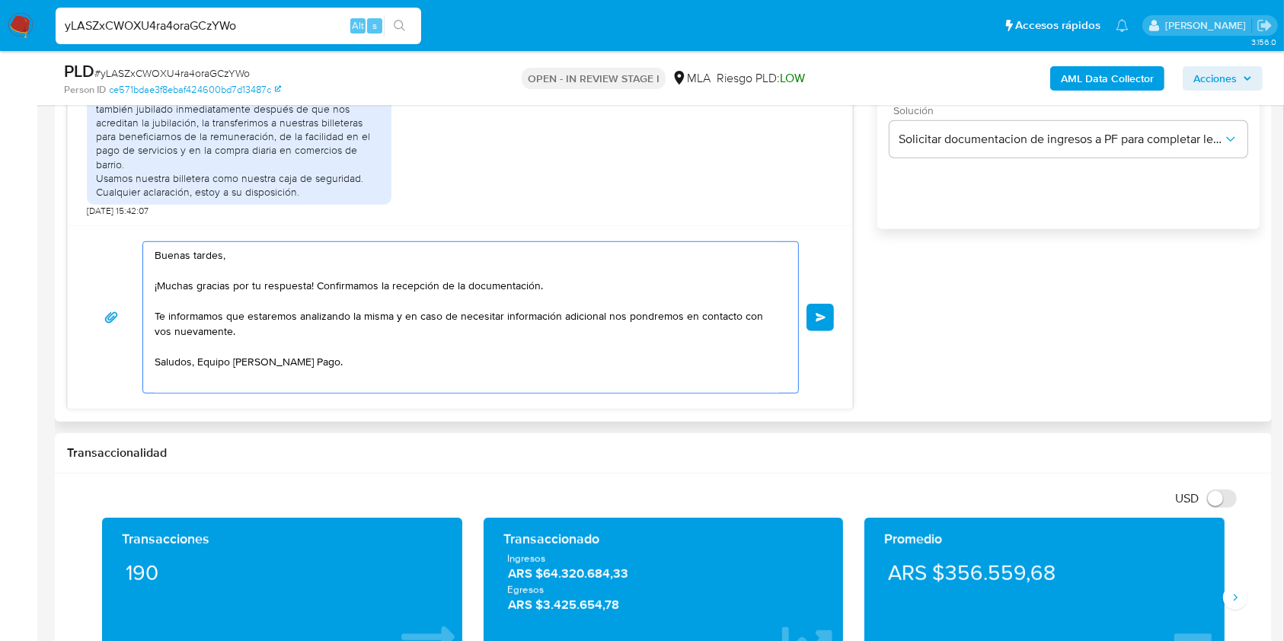
drag, startPoint x: 313, startPoint y: 281, endPoint x: 254, endPoint y: 284, distance: 58.7
click at [254, 284] on textarea "Buenas tardes, ¡Muchas gracias por tu respuesta! Confirmamos la recepción de la…" at bounding box center [467, 317] width 625 height 151
click at [278, 316] on textarea "Buenas tardes, ¡Muchas gracias por tu respuesta! Confirmamos la recepción de la…" at bounding box center [467, 317] width 625 height 151
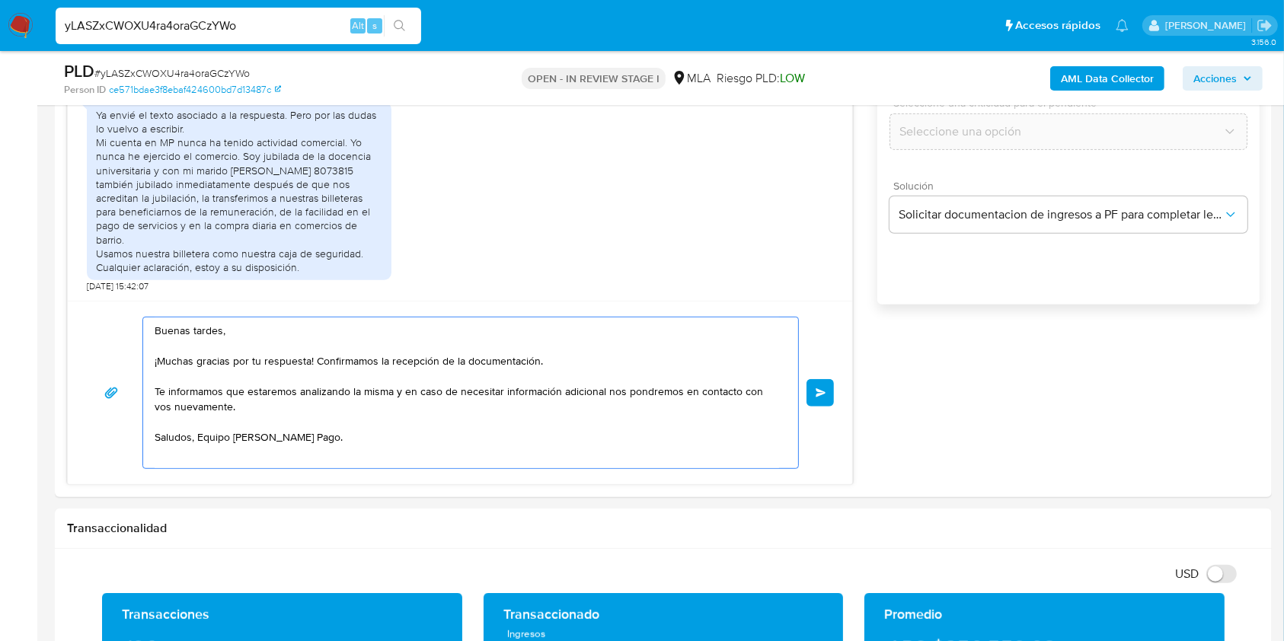
scroll to position [933, 0]
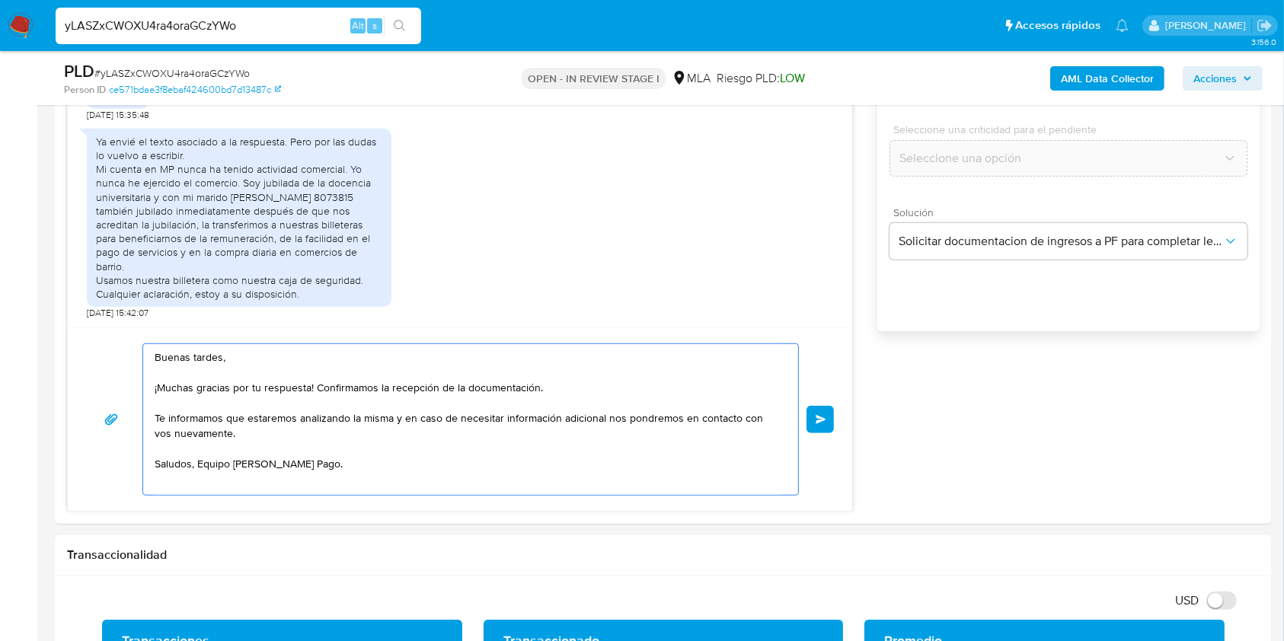
type textarea "Buenas tardes, ¡Muchas gracias por tu respuesta! Confirmamos la recepción de la…"
click at [222, 74] on span "# yLASZxCWOXU4ra4oraGCzYWo" at bounding box center [171, 73] width 155 height 15
click at [821, 420] on span "Enviar" at bounding box center [821, 419] width 11 height 9
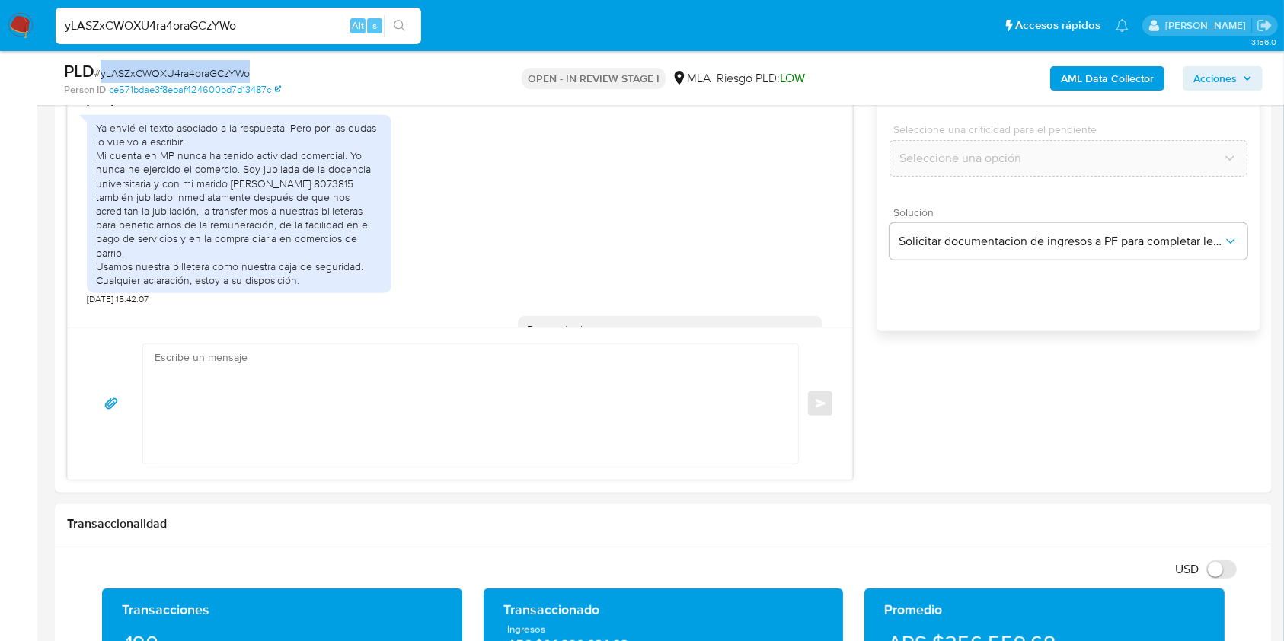
scroll to position [1077, 0]
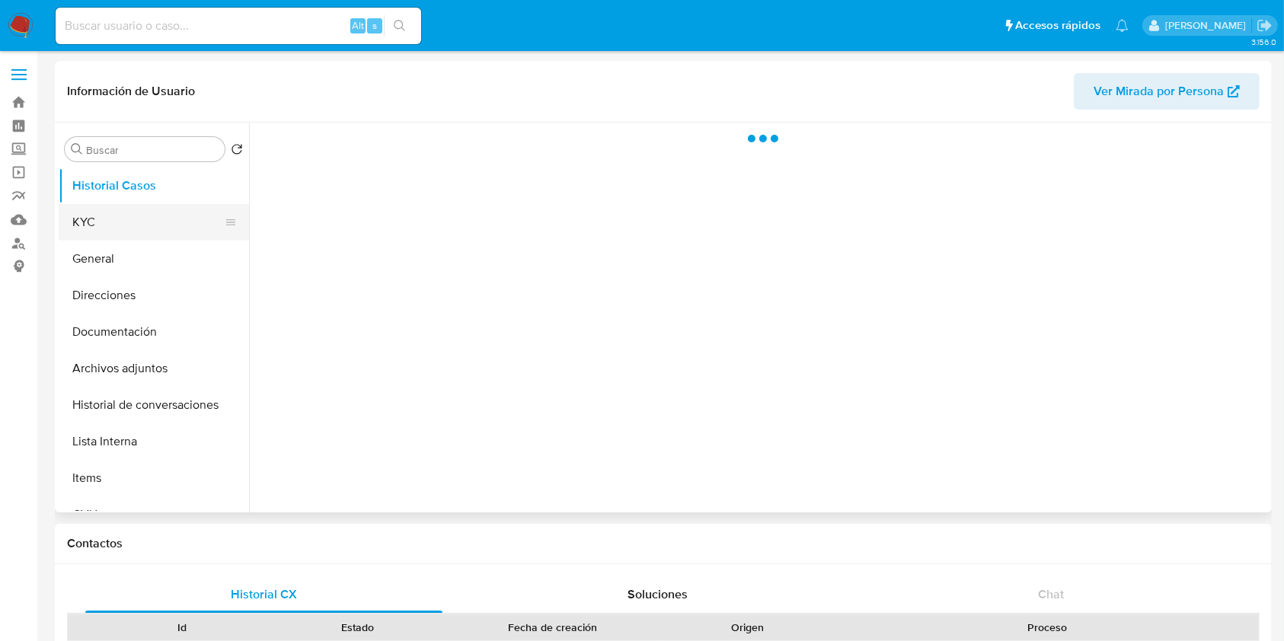
click at [134, 216] on button "KYC" at bounding box center [148, 222] width 178 height 37
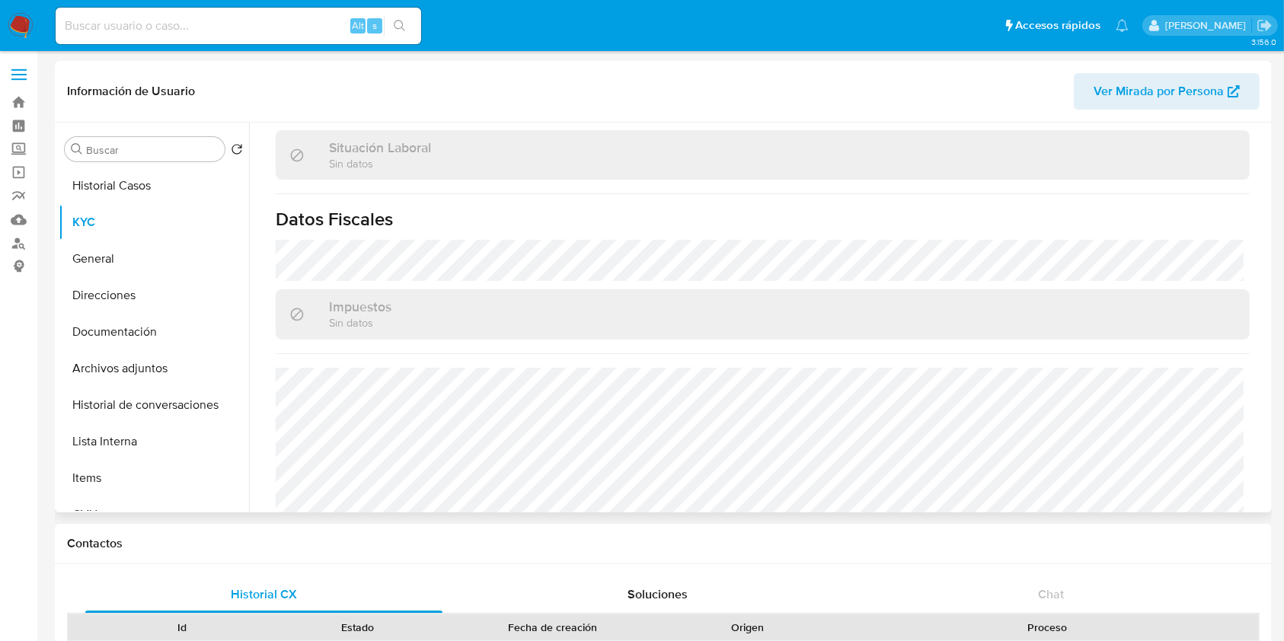
select select "10"
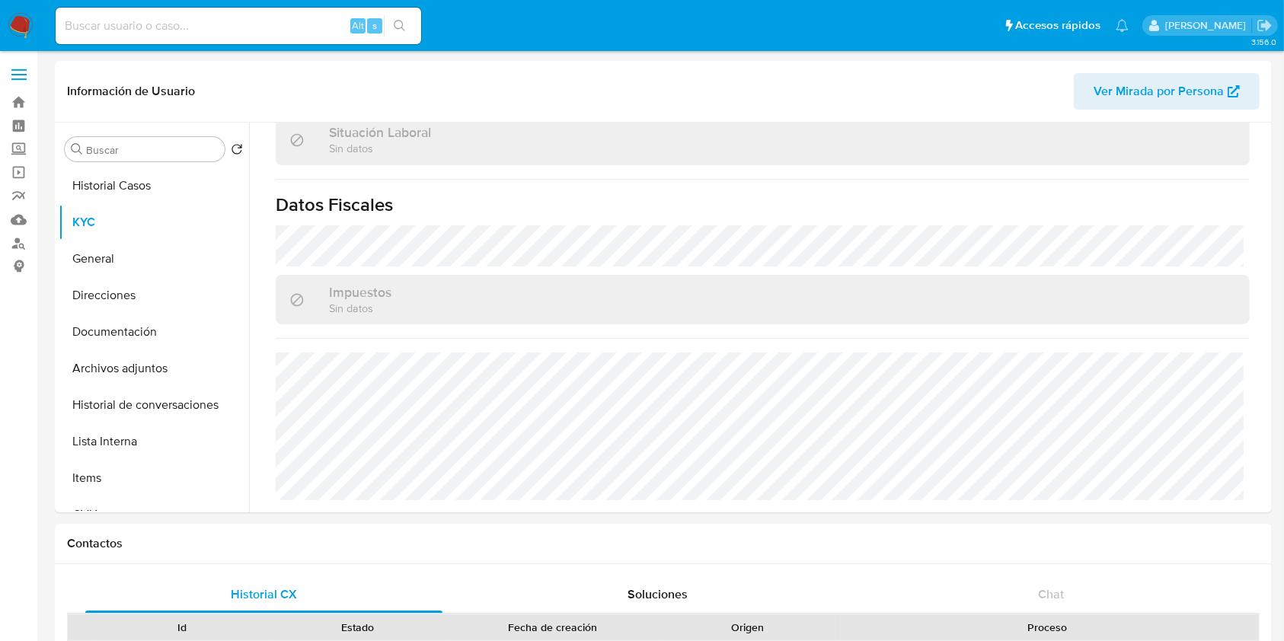
scroll to position [787, 0]
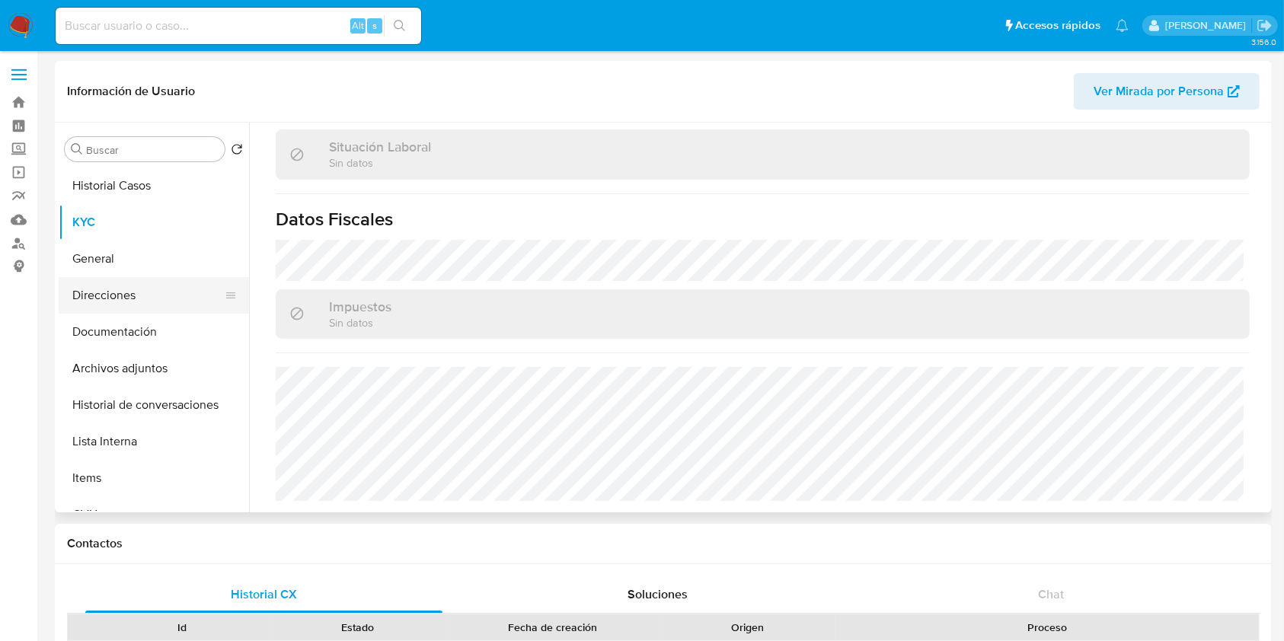
click at [116, 303] on button "Direcciones" at bounding box center [148, 295] width 178 height 37
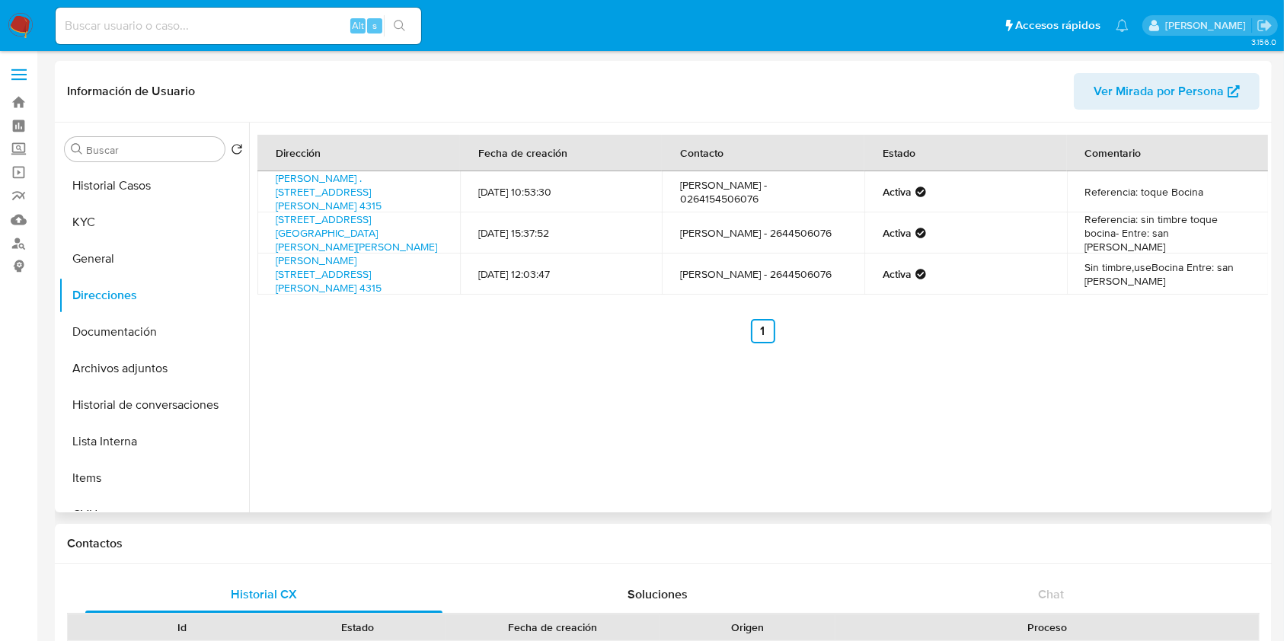
drag, startPoint x: 366, startPoint y: 244, endPoint x: 261, endPoint y: 226, distance: 106.7
click at [261, 226] on td "[STREET_ADDRESS][GEOGRAPHIC_DATA][PERSON_NAME][PERSON_NAME]" at bounding box center [358, 233] width 203 height 41
copy link "[STREET_ADDRESS][GEOGRAPHIC_DATA][PERSON_NAME][PERSON_NAME]"
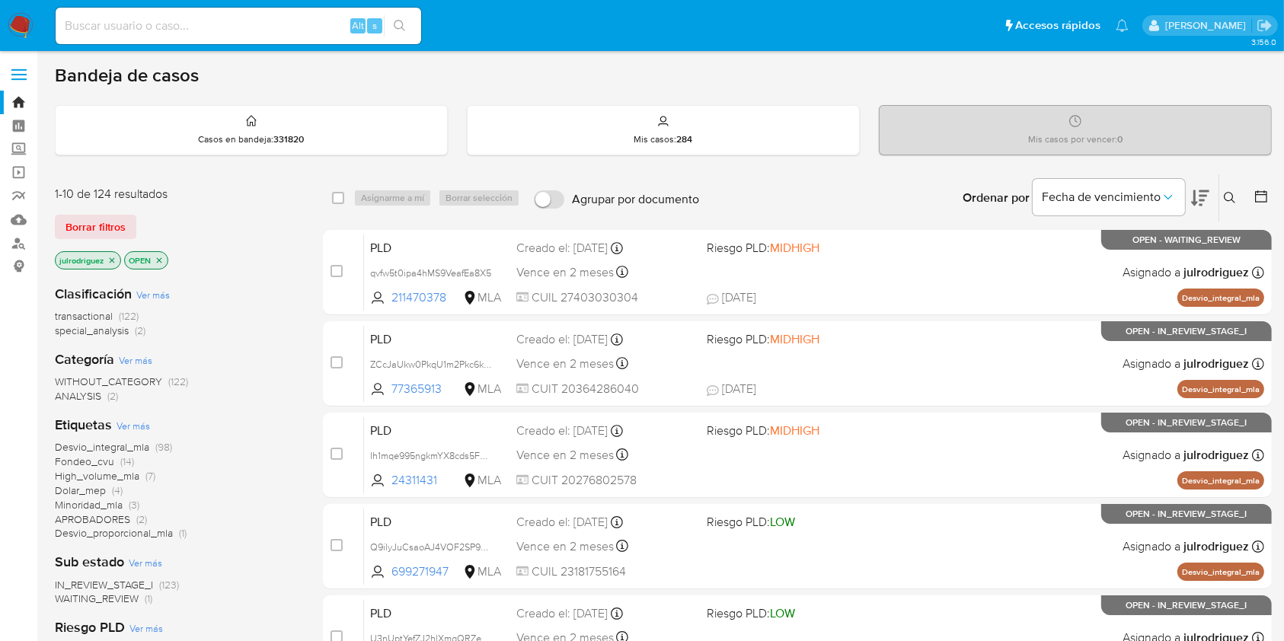
click at [1224, 194] on button at bounding box center [1232, 198] width 25 height 18
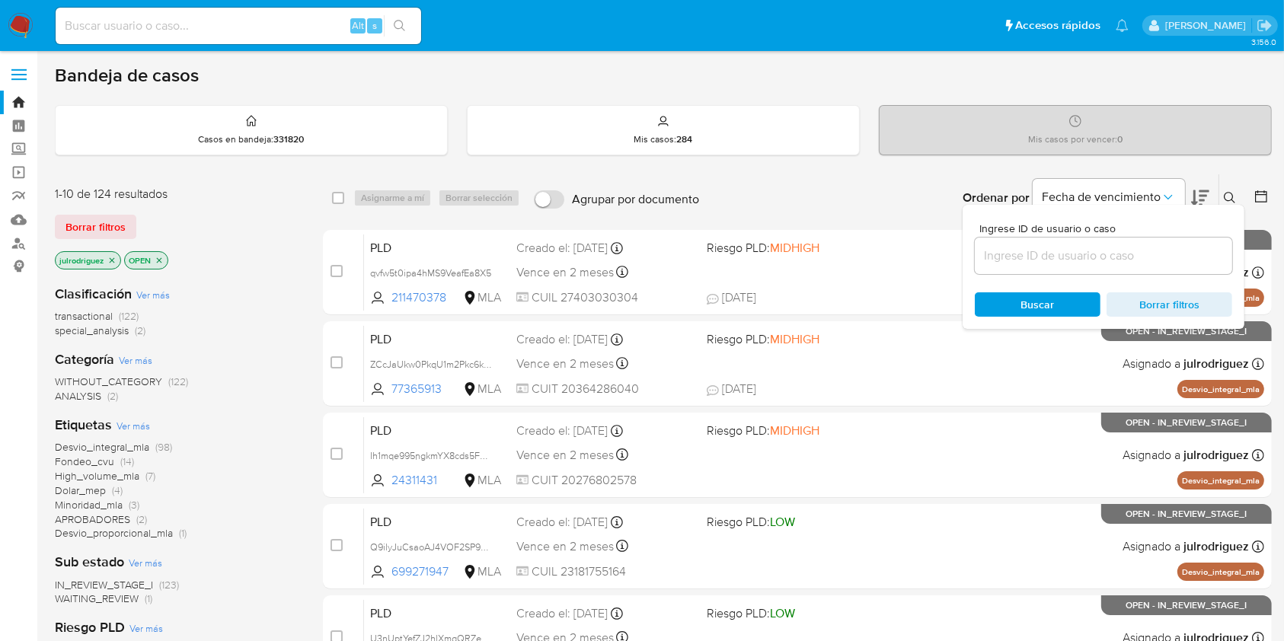
click at [1018, 258] on input at bounding box center [1103, 256] width 257 height 20
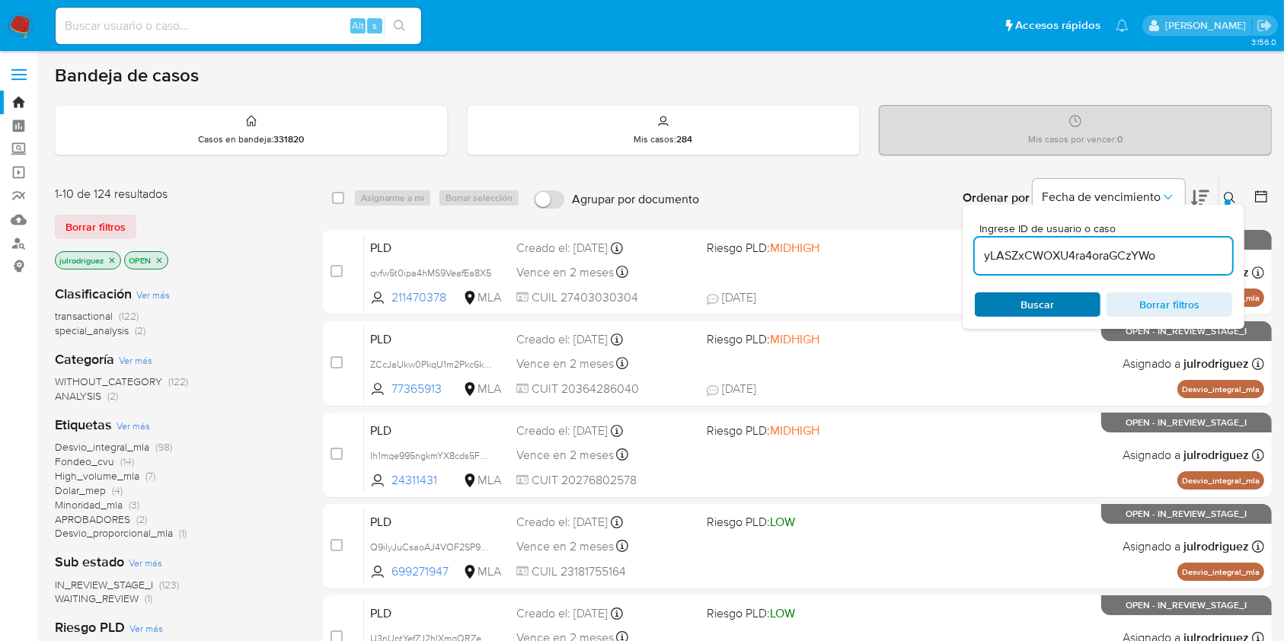
type input "yLASZxCWOXU4ra4oraGCzYWo"
click at [1014, 300] on span "Buscar" at bounding box center [1038, 304] width 104 height 21
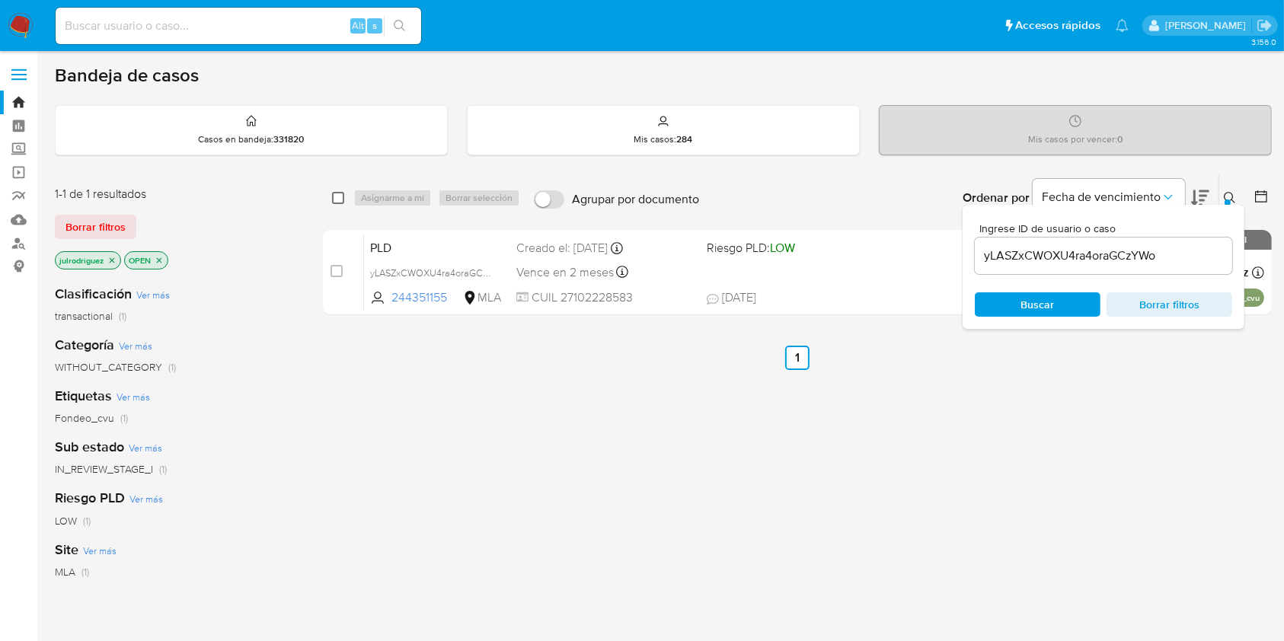
click at [337, 195] on input "checkbox" at bounding box center [338, 198] width 12 height 12
checkbox input "true"
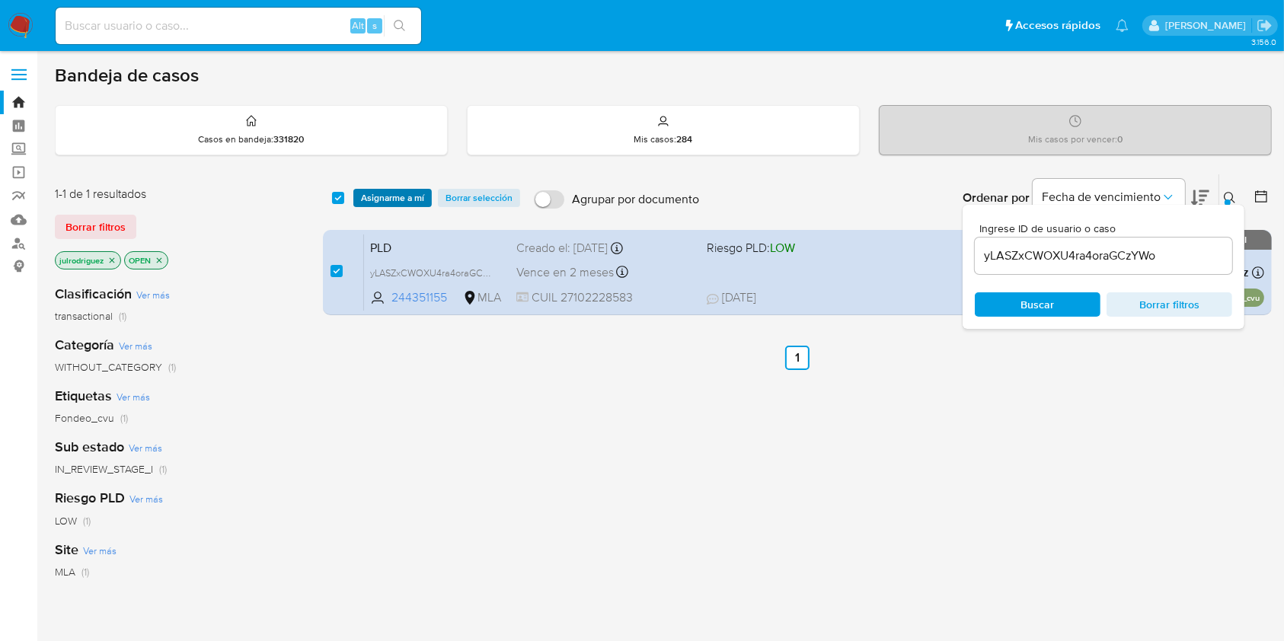
click at [390, 191] on span "Asignarme a mí" at bounding box center [392, 197] width 63 height 15
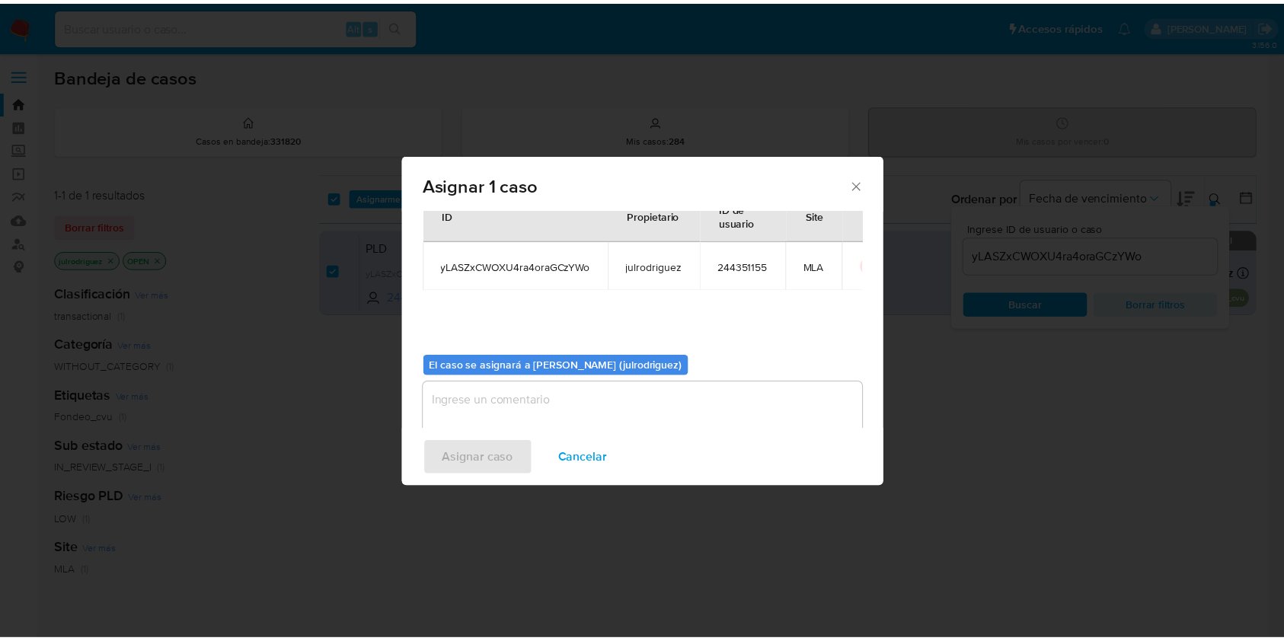
scroll to position [78, 0]
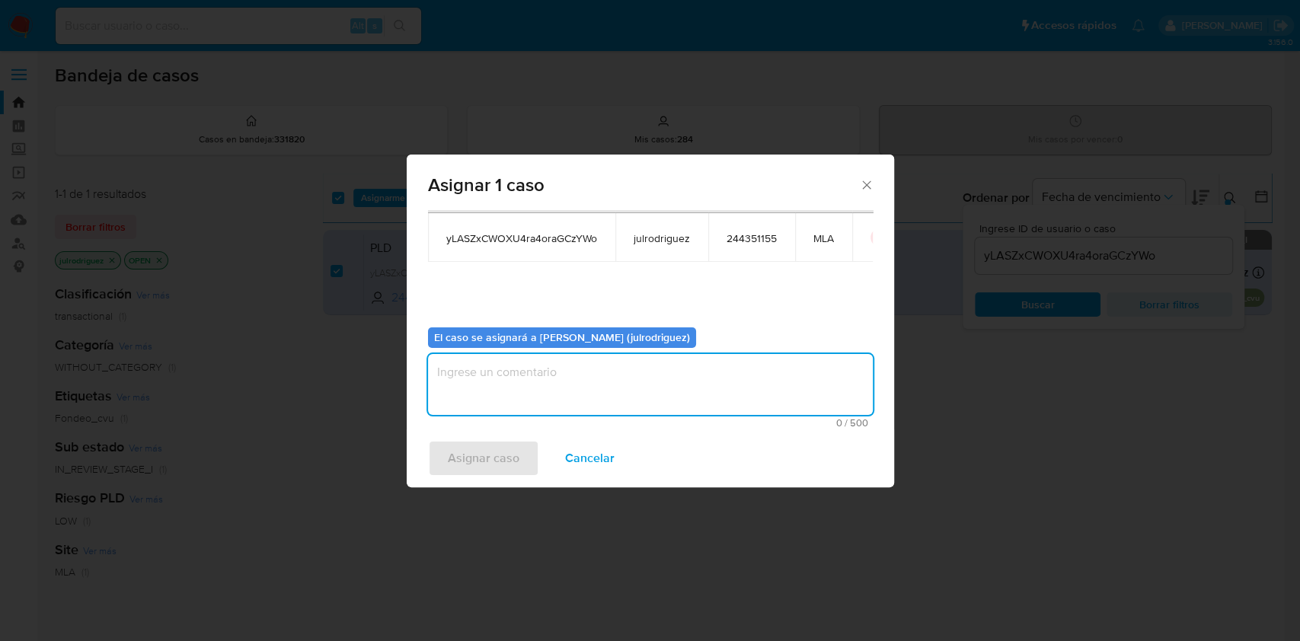
click at [512, 390] on textarea "assign-modal" at bounding box center [650, 384] width 445 height 61
type textarea "."
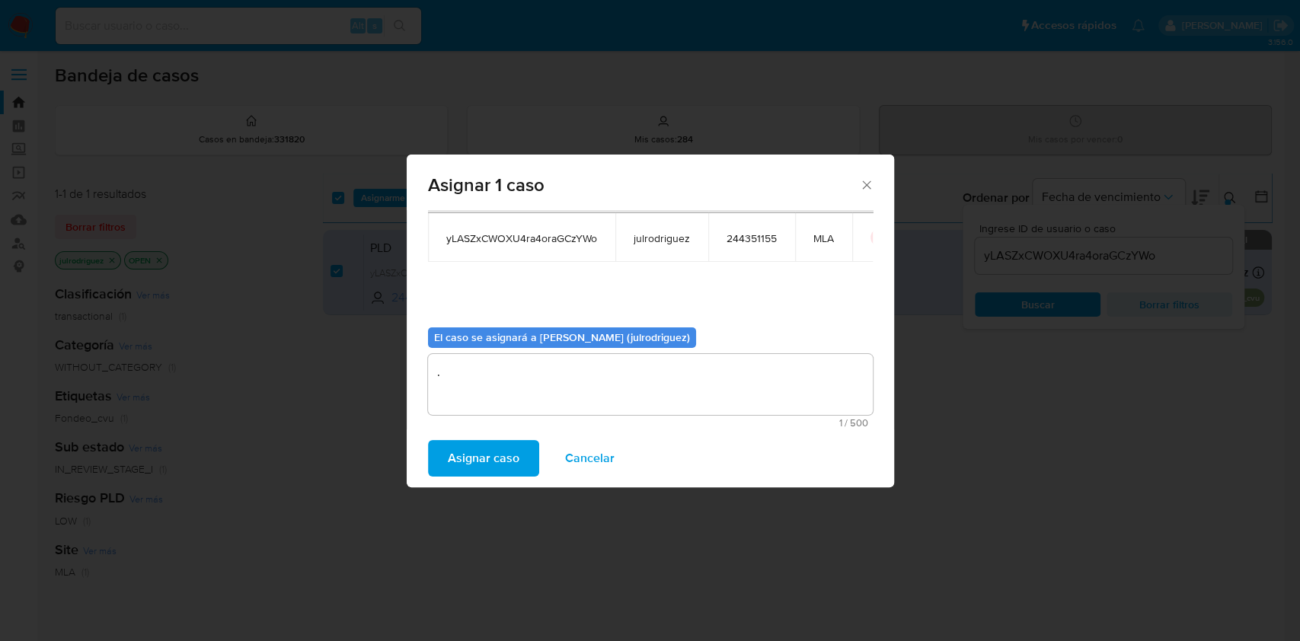
click at [484, 457] on span "Asignar caso" at bounding box center [484, 459] width 72 height 34
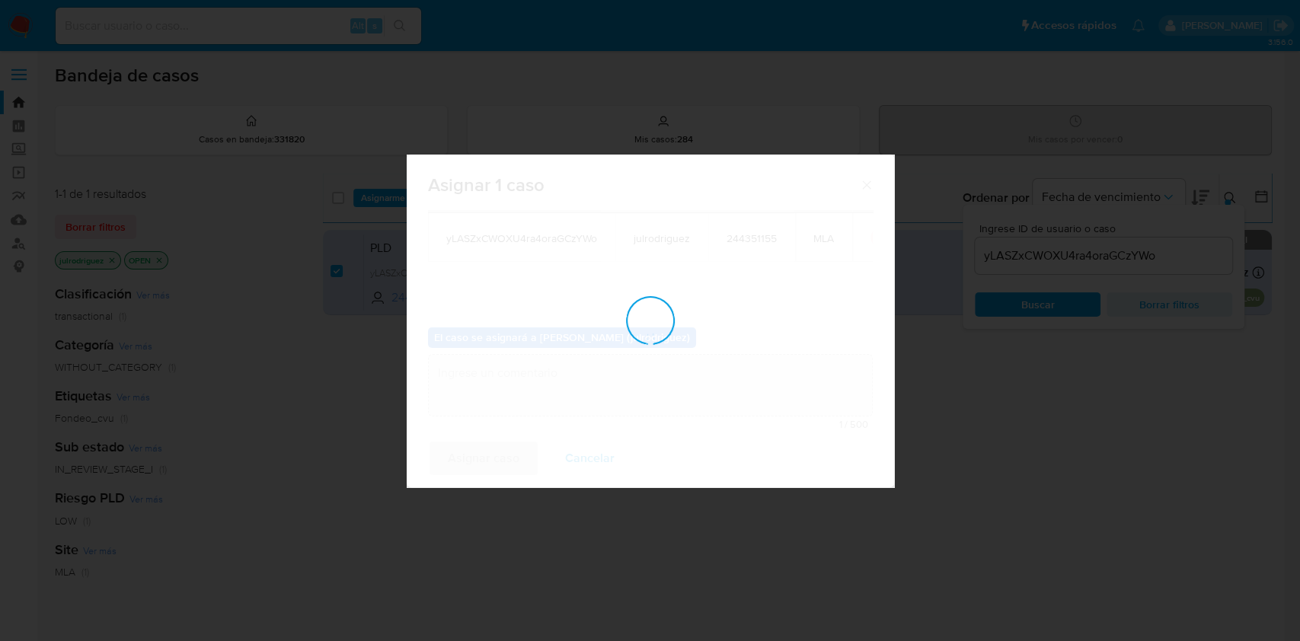
checkbox input "false"
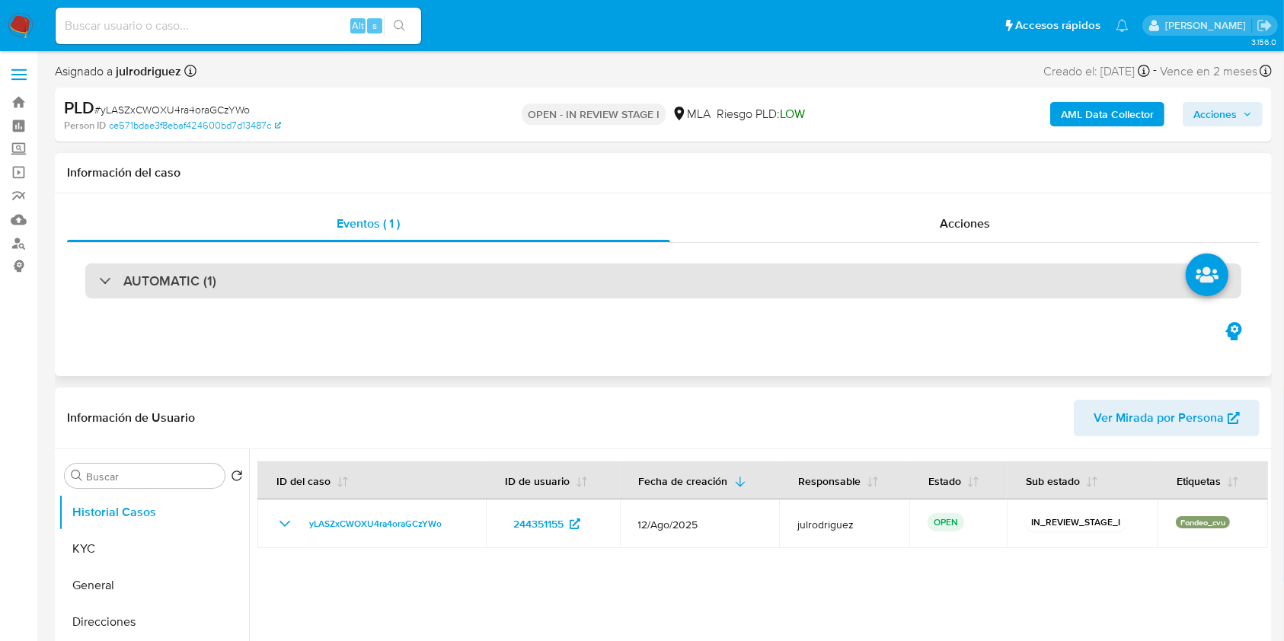
select select "10"
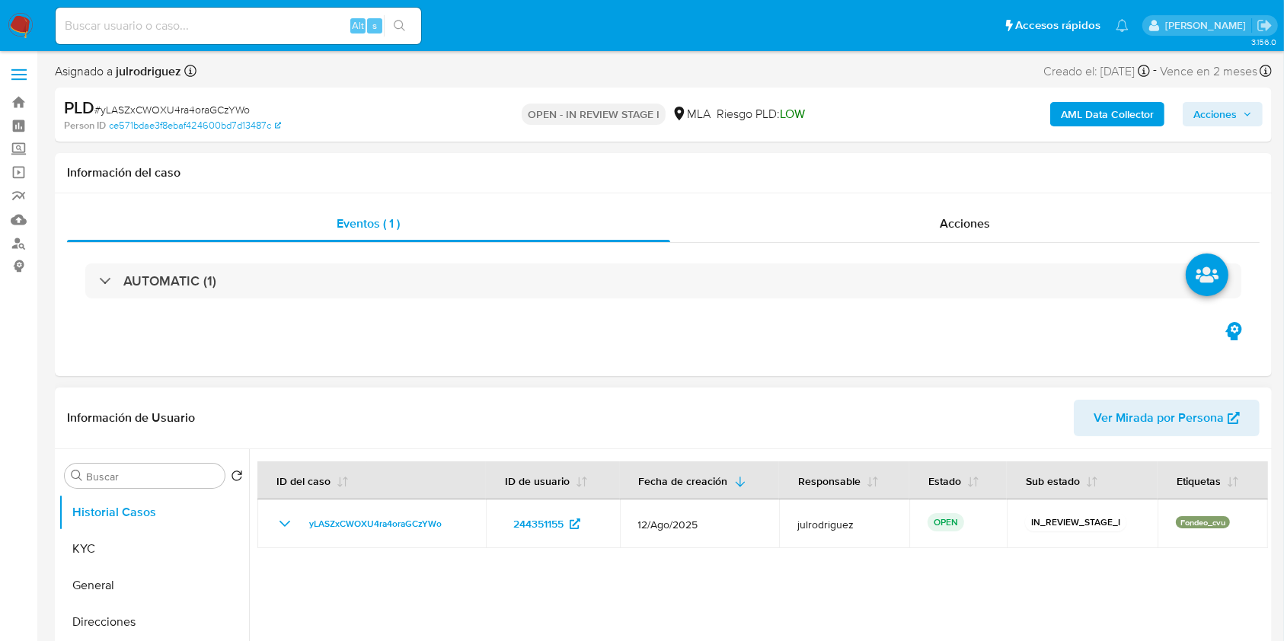
scroll to position [203, 0]
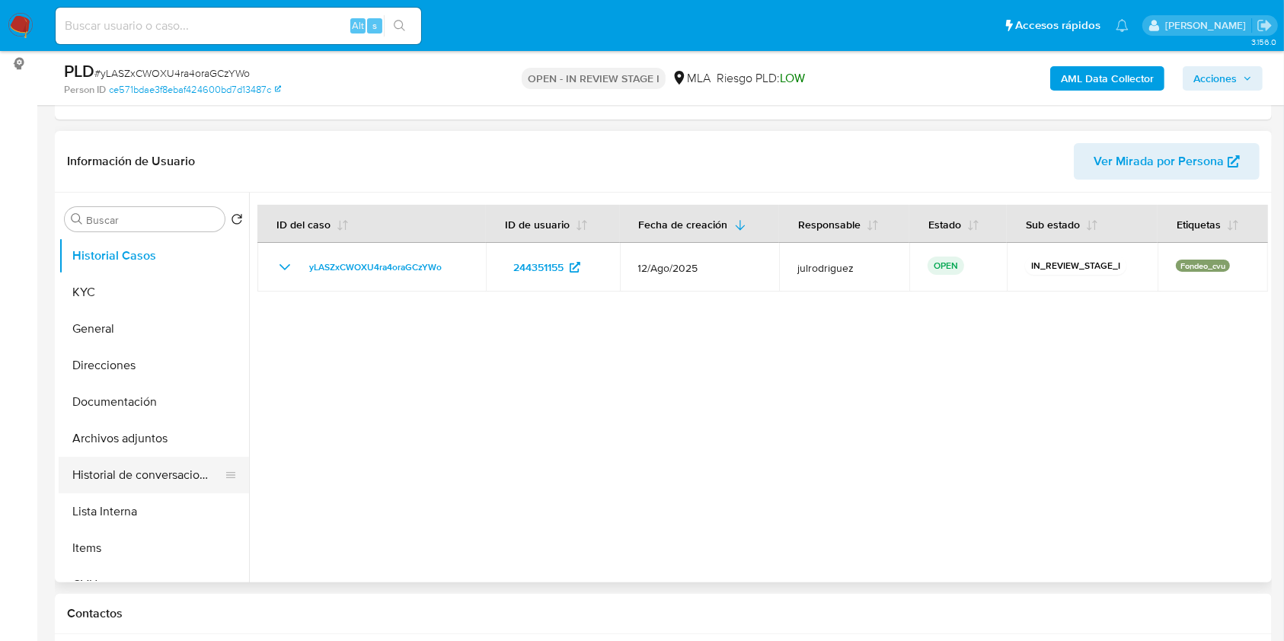
click at [147, 458] on button "Historial de conversaciones" at bounding box center [148, 475] width 178 height 37
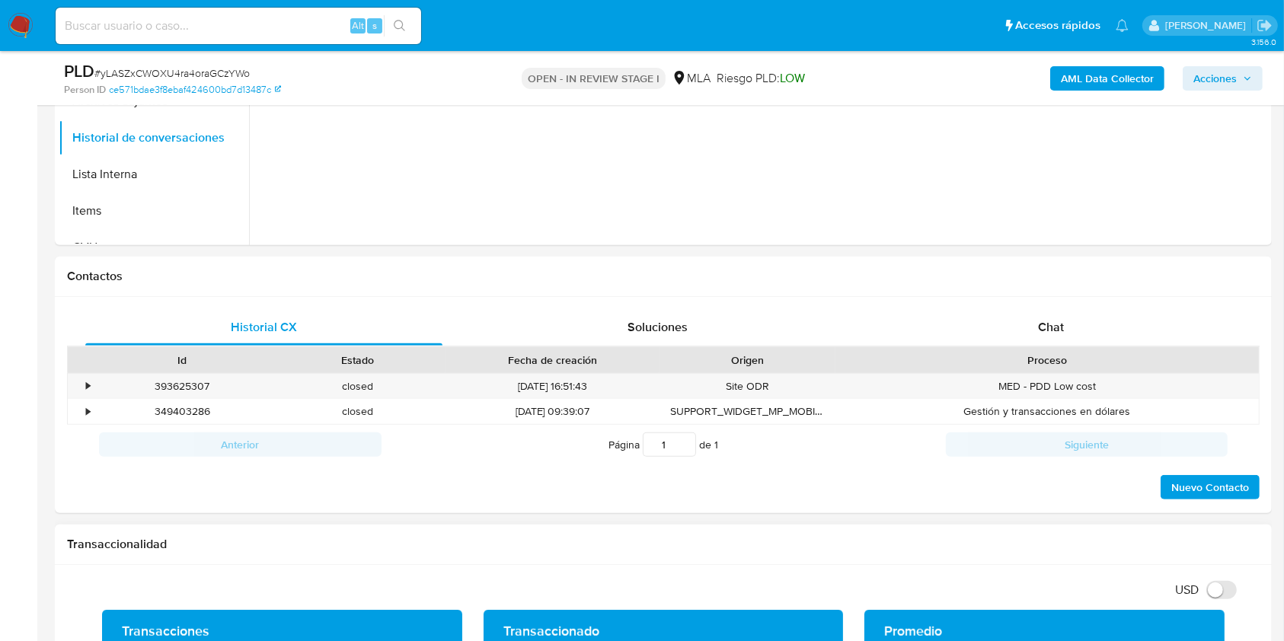
scroll to position [609, 0]
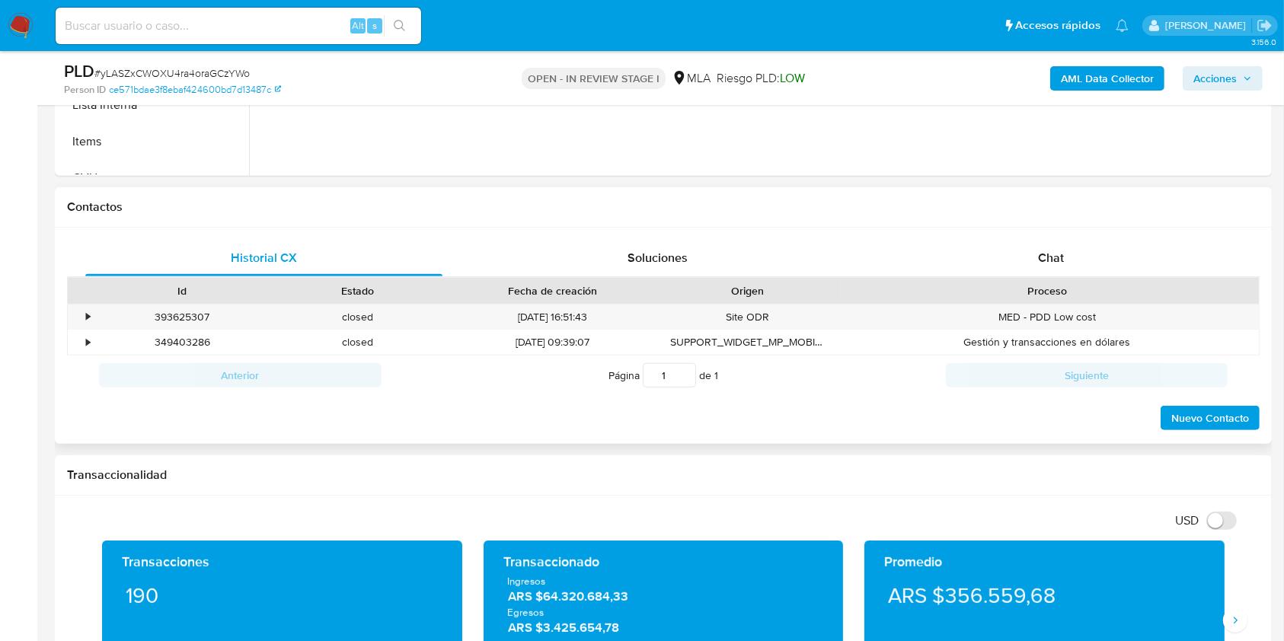
click at [1030, 283] on div "Proceso" at bounding box center [1047, 290] width 402 height 15
drag, startPoint x: 1048, startPoint y: 259, endPoint x: 1033, endPoint y: 274, distance: 21.5
click at [1048, 259] on span "Chat" at bounding box center [1051, 258] width 26 height 18
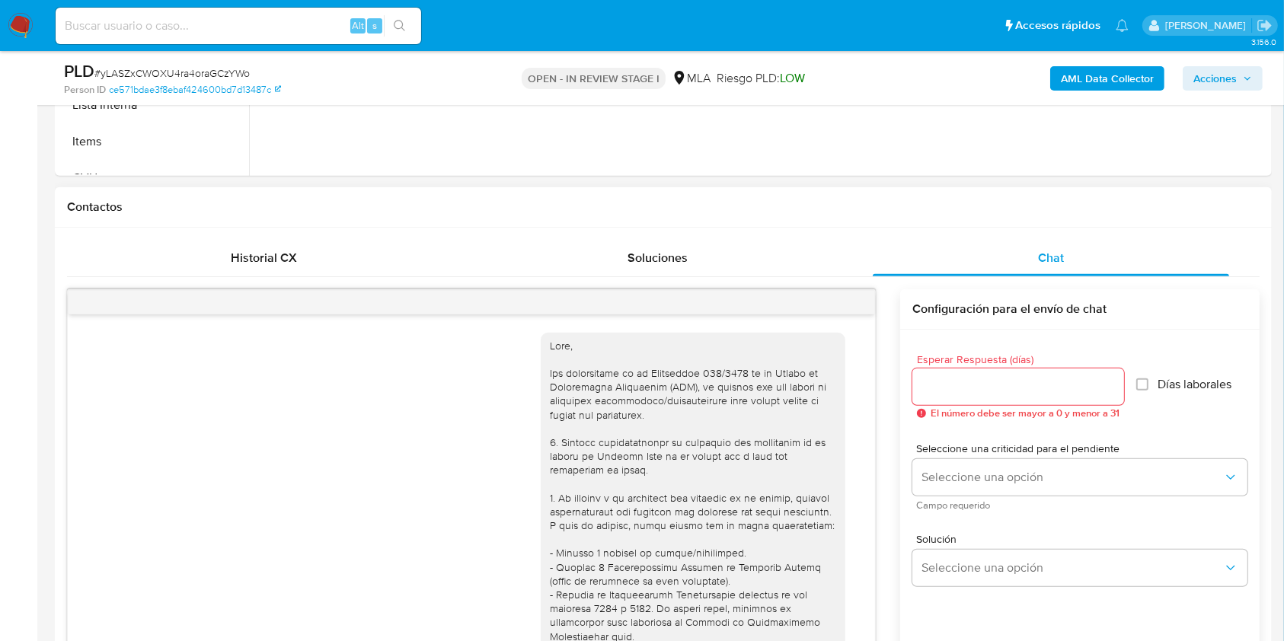
scroll to position [1077, 0]
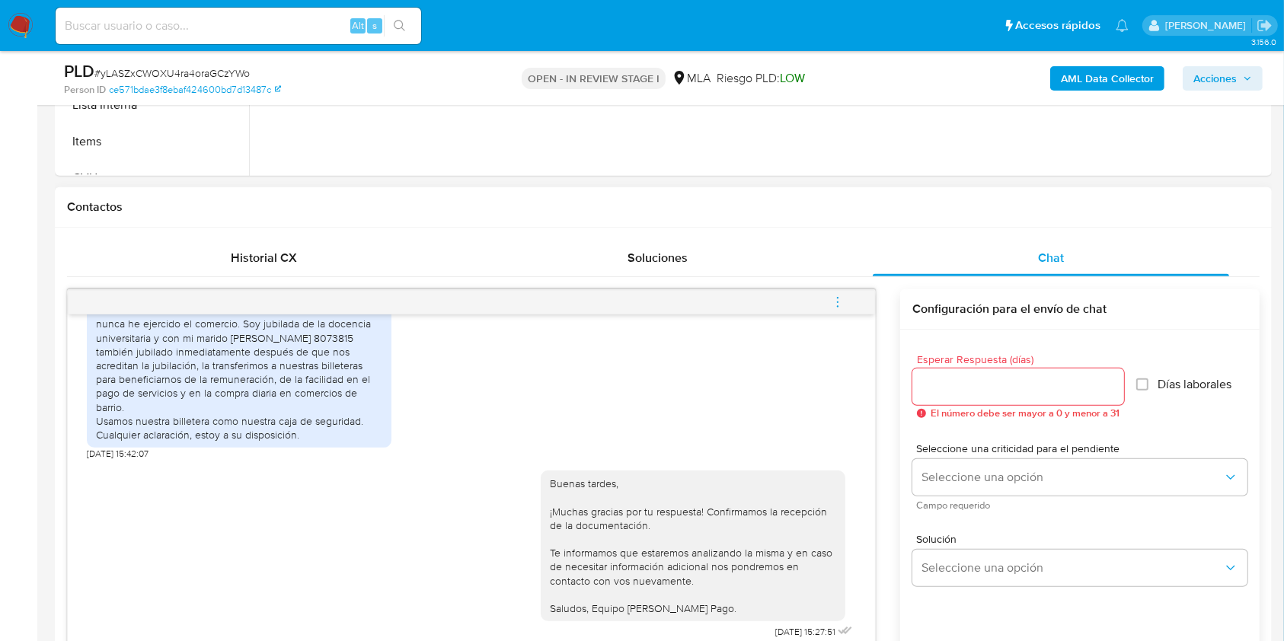
click at [840, 300] on icon "menu-action" at bounding box center [838, 303] width 14 height 14
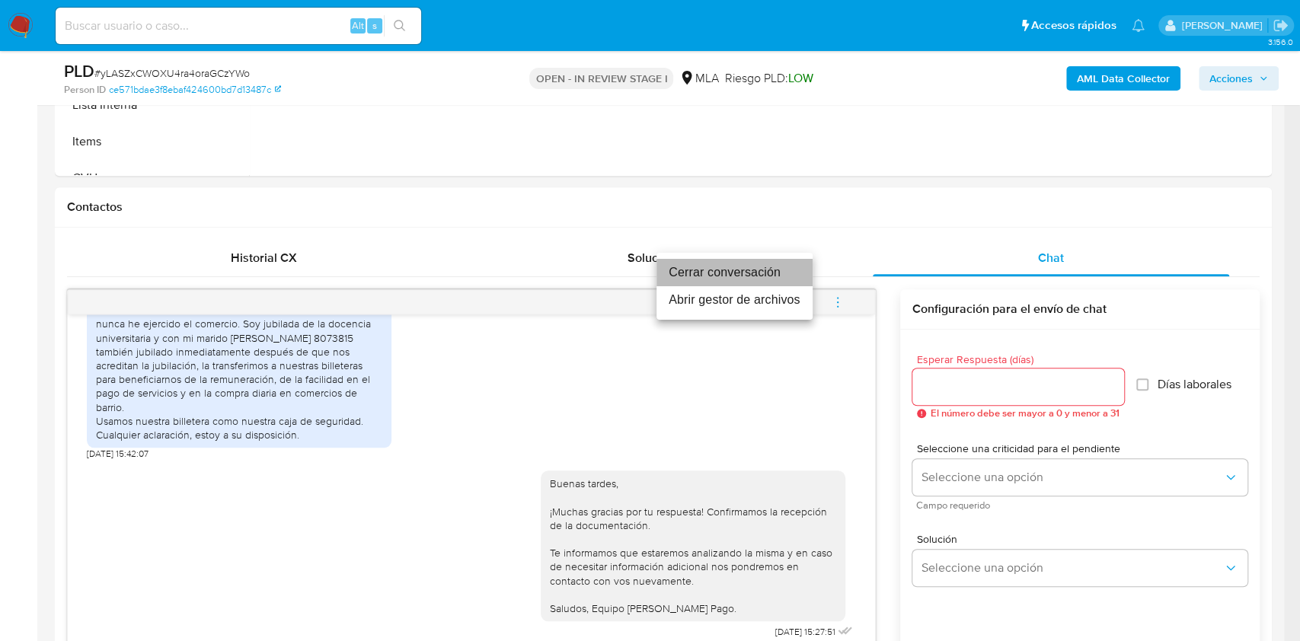
click at [718, 265] on li "Cerrar conversación" at bounding box center [735, 272] width 156 height 27
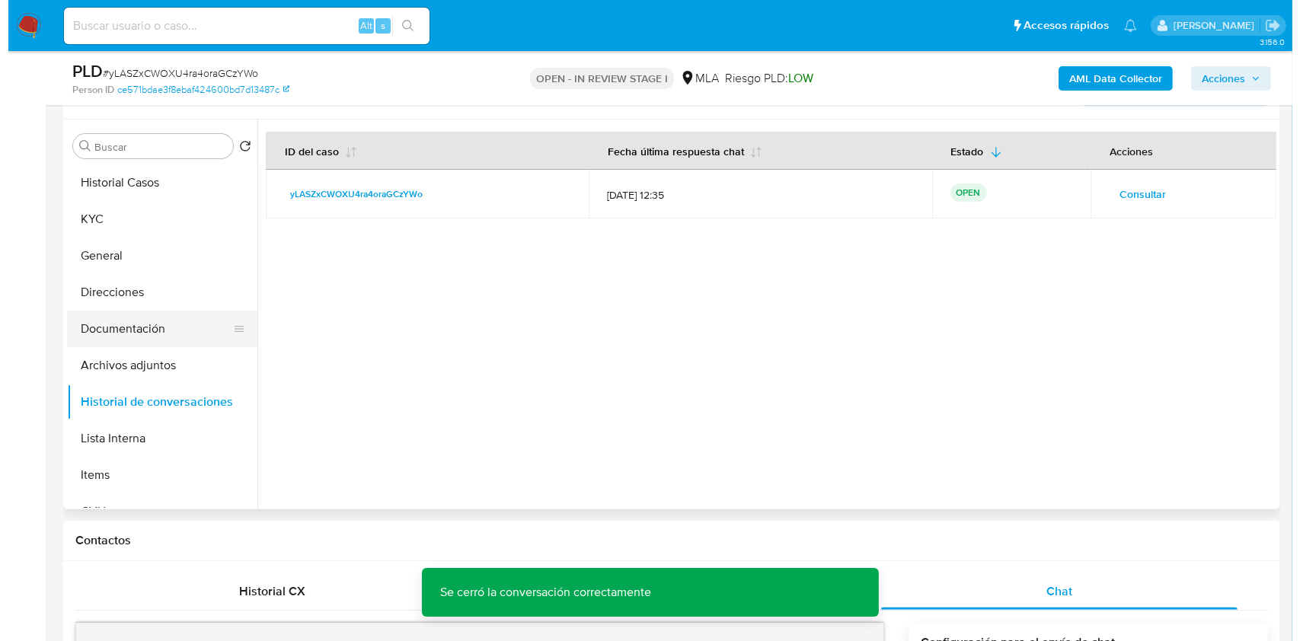
scroll to position [203, 0]
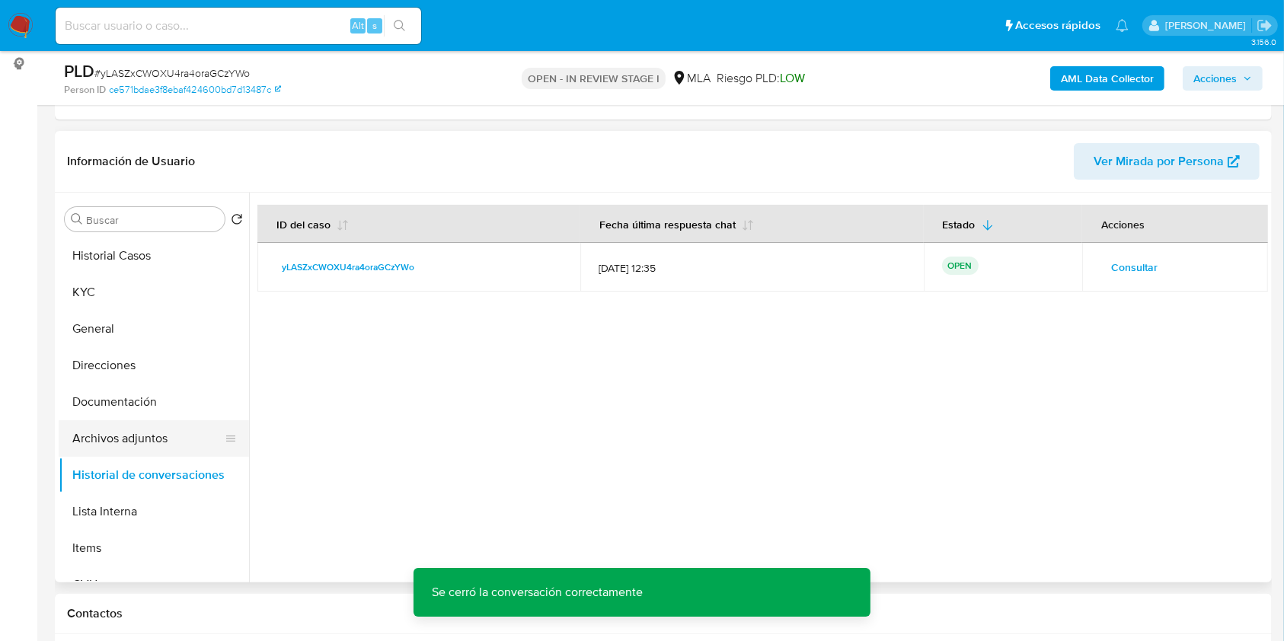
click at [130, 430] on button "Archivos adjuntos" at bounding box center [148, 439] width 178 height 37
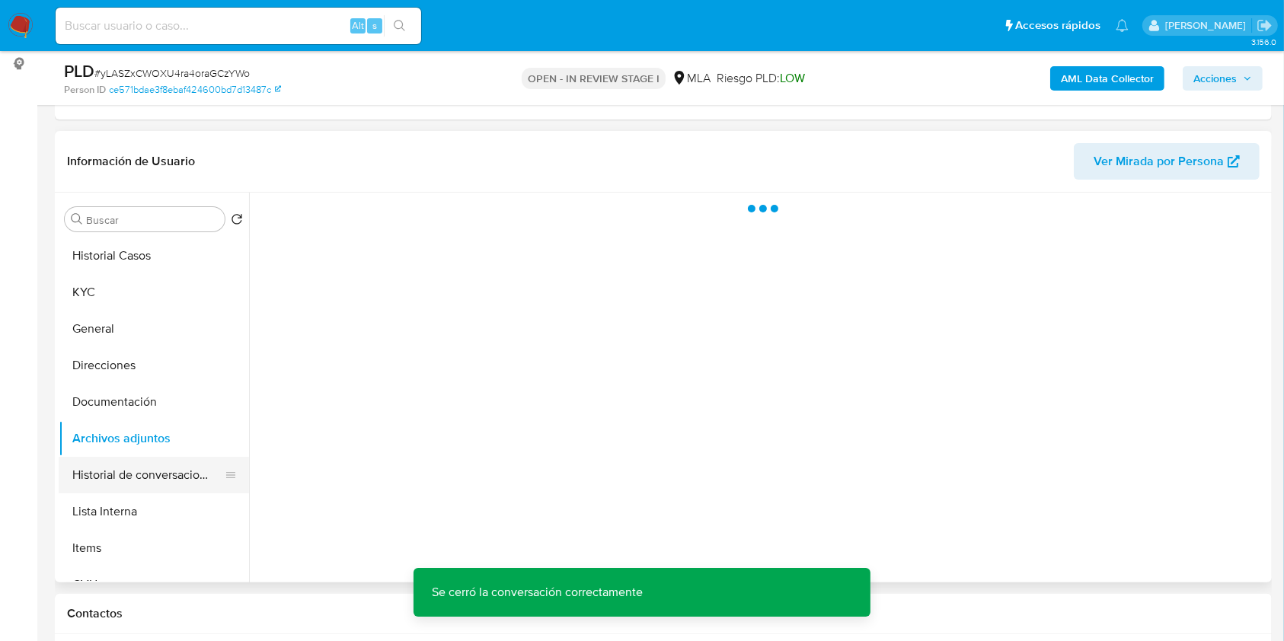
click at [146, 472] on button "Historial de conversaciones" at bounding box center [148, 475] width 178 height 37
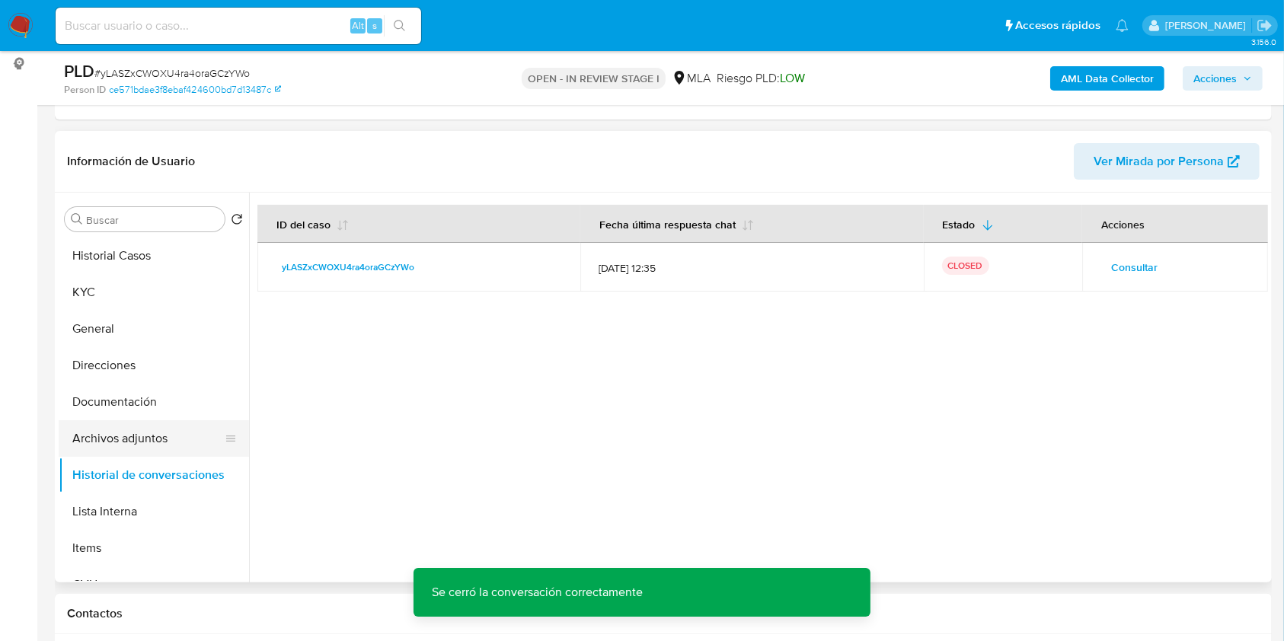
click at [139, 438] on button "Archivos adjuntos" at bounding box center [148, 439] width 178 height 37
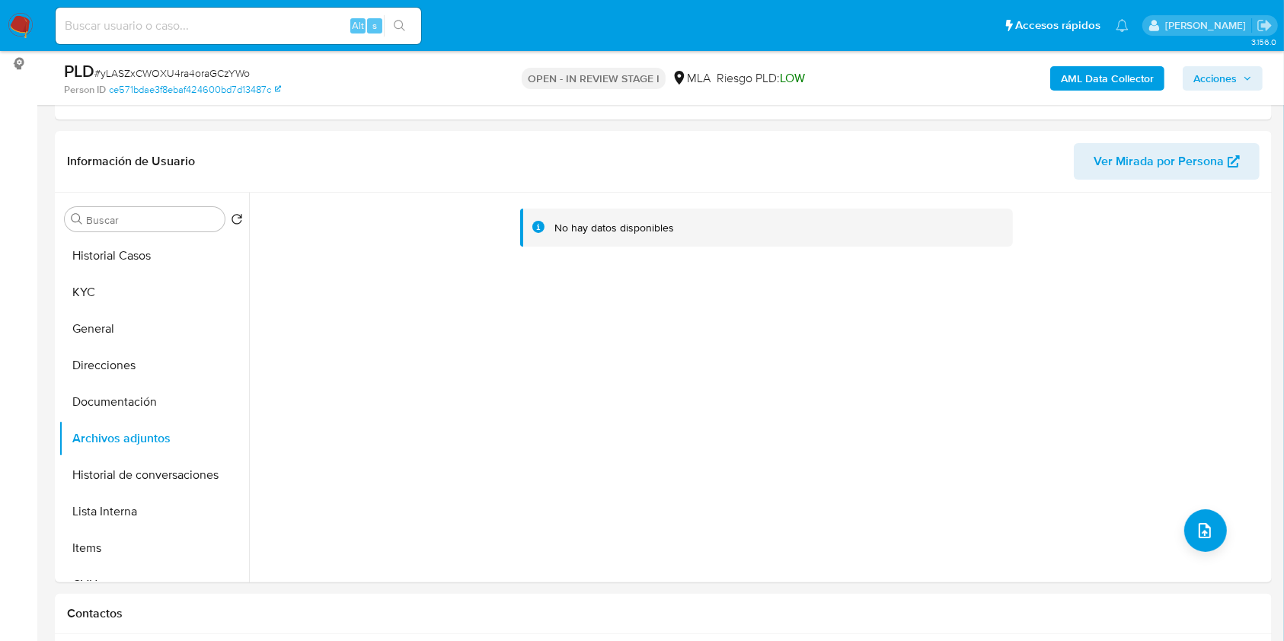
click at [1073, 78] on b "AML Data Collector" at bounding box center [1107, 78] width 93 height 24
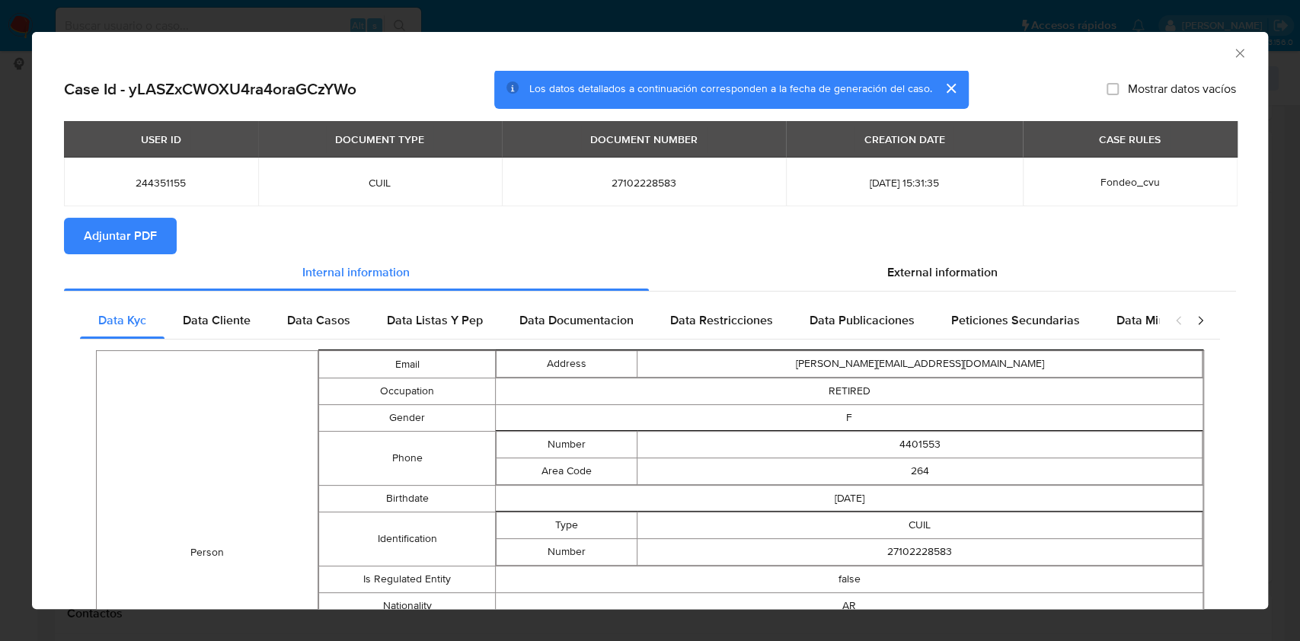
click at [142, 251] on span "Adjuntar PDF" at bounding box center [120, 236] width 73 height 34
click at [1232, 53] on div "AML Data Collector" at bounding box center [650, 51] width 1236 height 38
click at [1236, 54] on icon "Cerrar ventana" at bounding box center [1240, 53] width 8 height 8
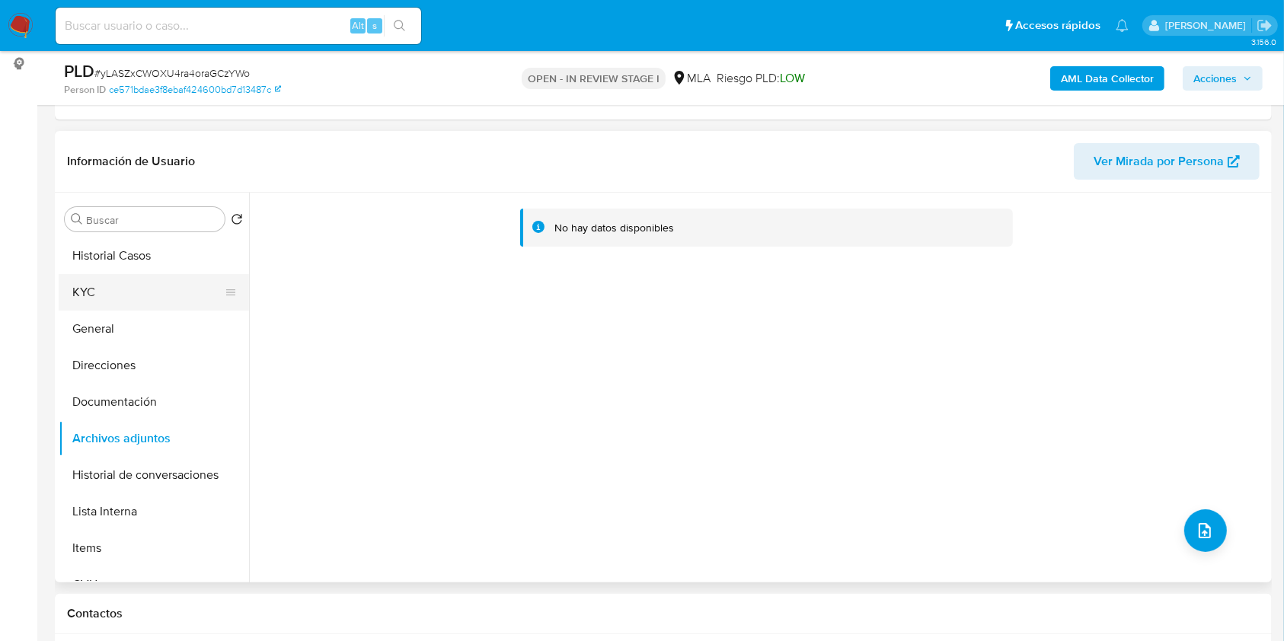
click at [121, 287] on button "KYC" at bounding box center [148, 292] width 178 height 37
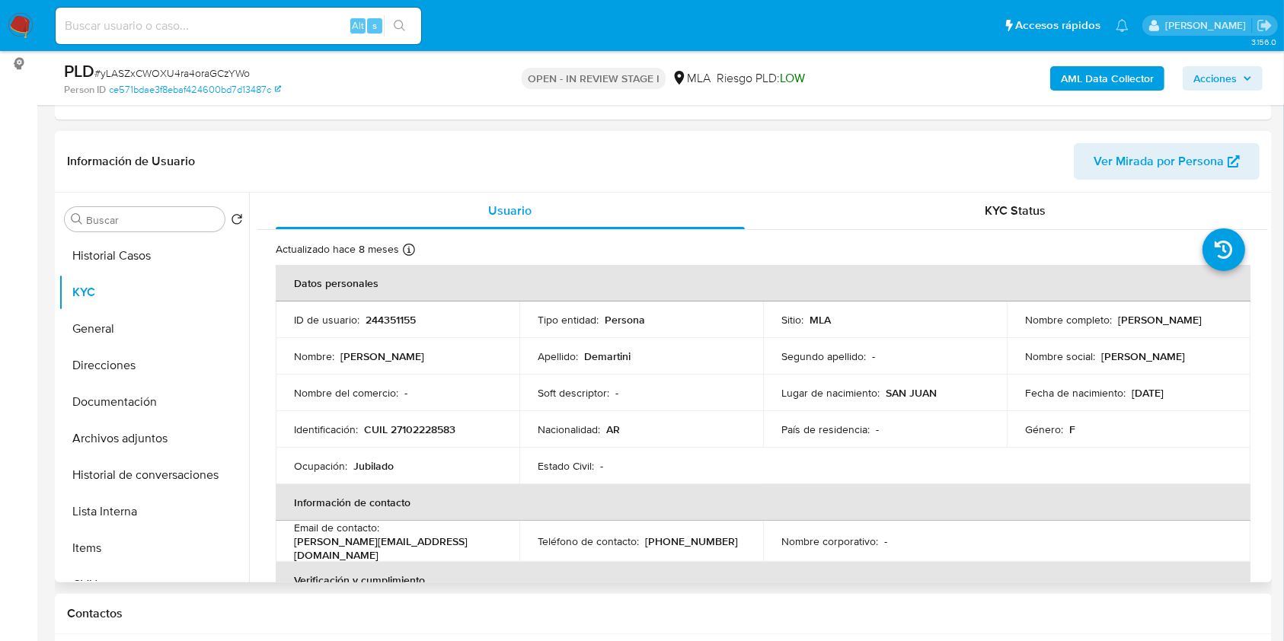
click at [392, 326] on p "244351155" at bounding box center [391, 320] width 50 height 14
copy p "244351155"
click at [182, 66] on span "# yLASZxCWOXU4ra4oraGCzYWo" at bounding box center [171, 73] width 155 height 15
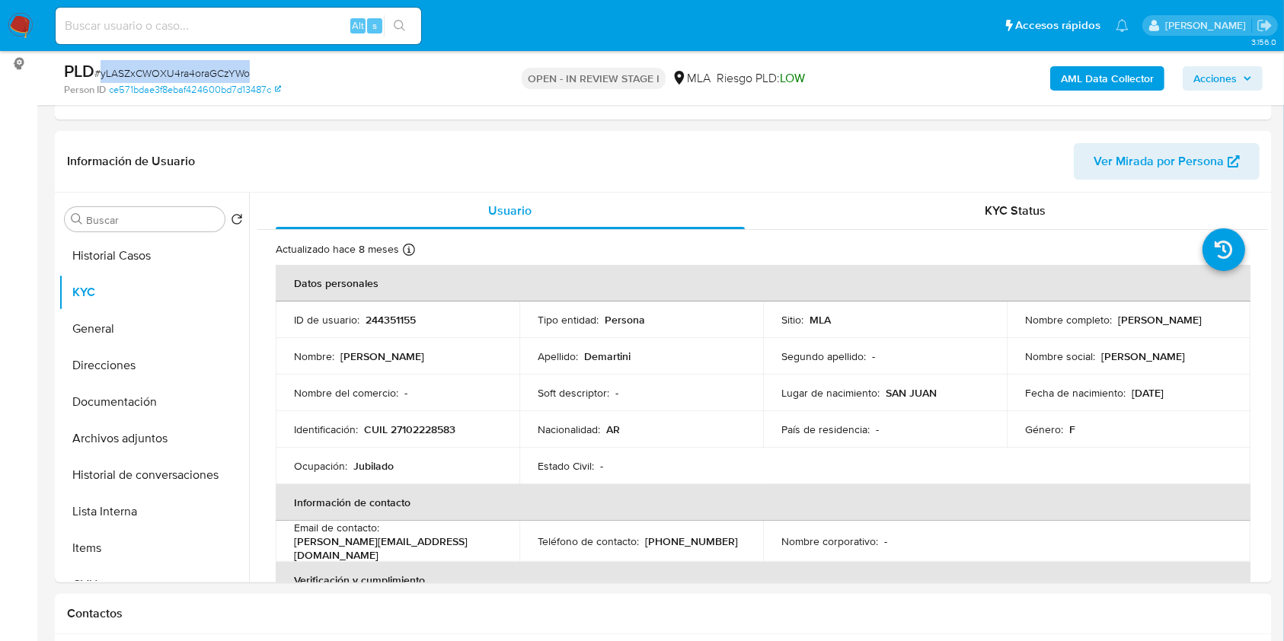
copy span "yLASZxCWOXU4ra4oraGCzYWo"
click at [146, 446] on button "Archivos adjuntos" at bounding box center [148, 439] width 178 height 37
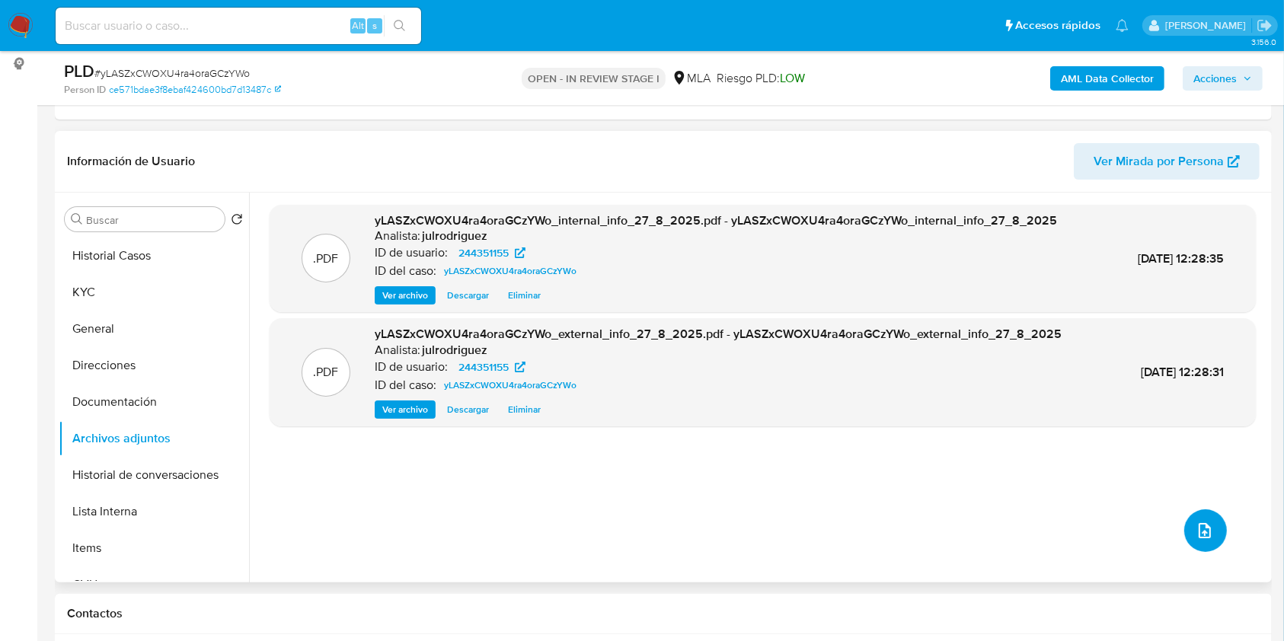
click at [1195, 510] on button "upload-file" at bounding box center [1206, 531] width 43 height 43
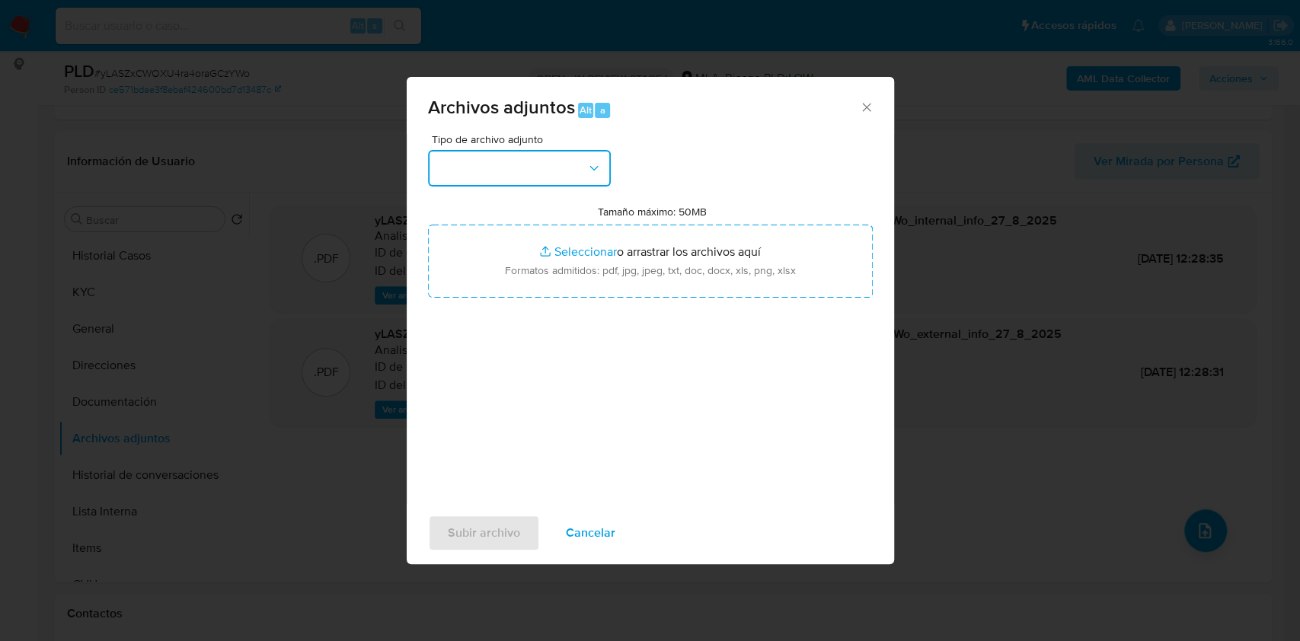
click at [520, 178] on button "button" at bounding box center [519, 168] width 183 height 37
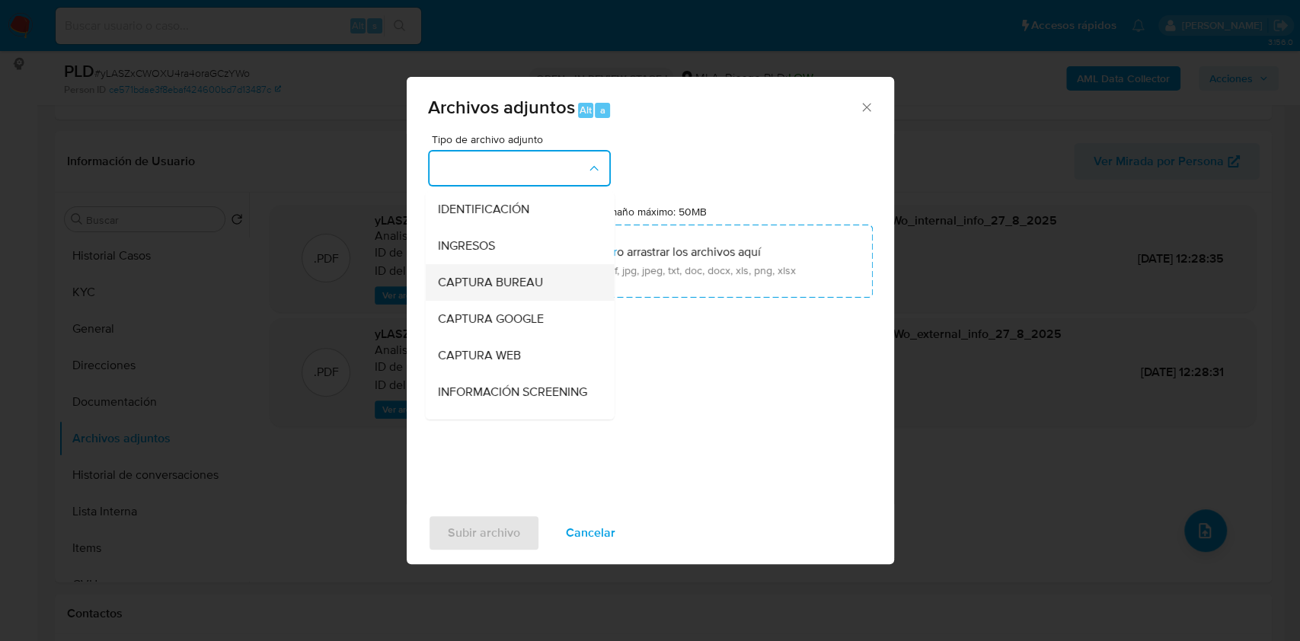
scroll to position [101, 0]
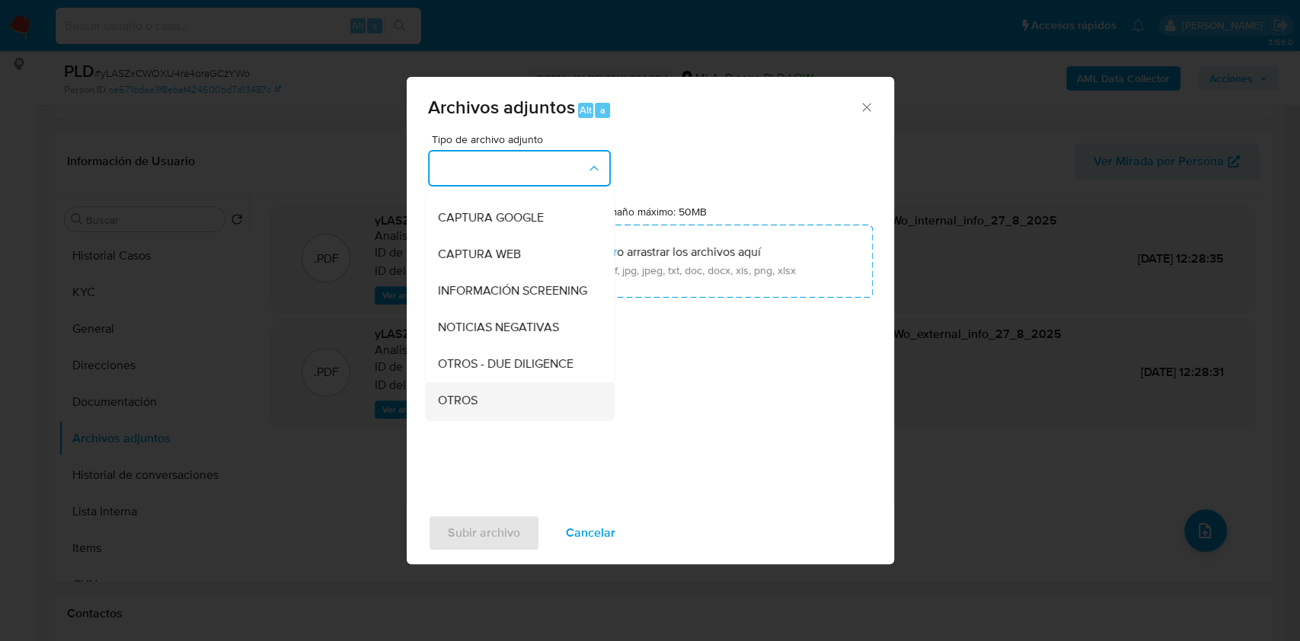
click at [456, 398] on div "OTROS" at bounding box center [514, 400] width 155 height 37
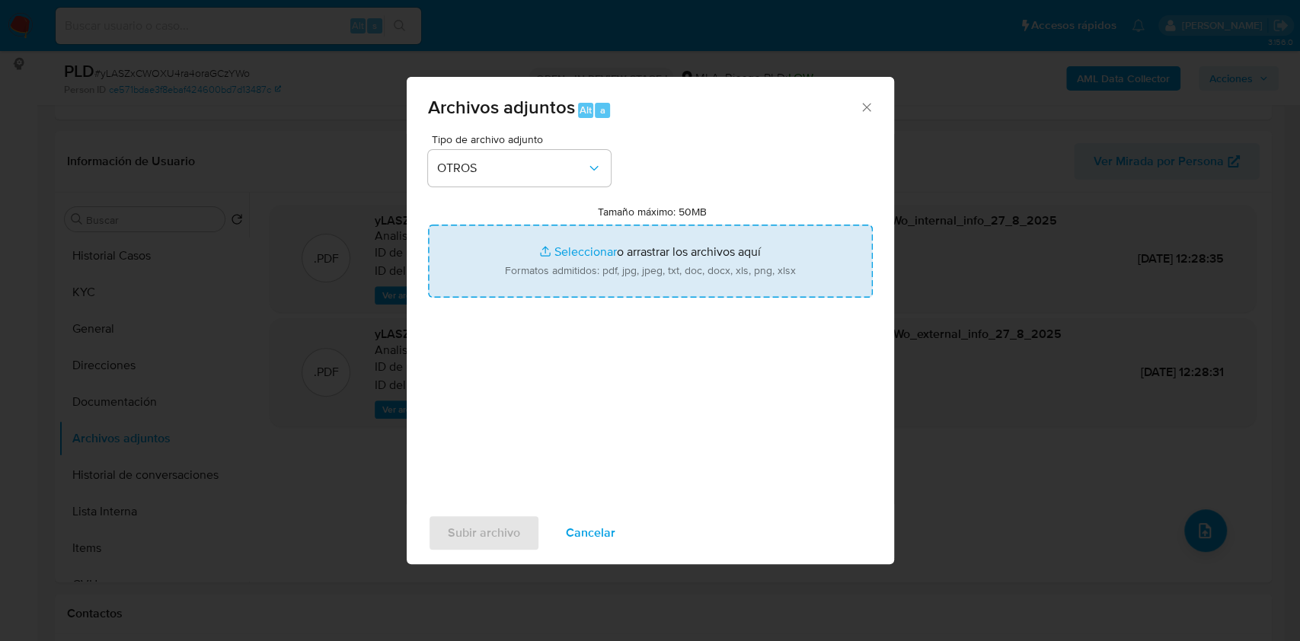
click at [604, 265] on input "Tamaño máximo: 50MB Seleccionar archivos" at bounding box center [650, 261] width 445 height 73
type input "C:\fakepath\[PERSON_NAME] - NOSIS - [DATE].pdf"
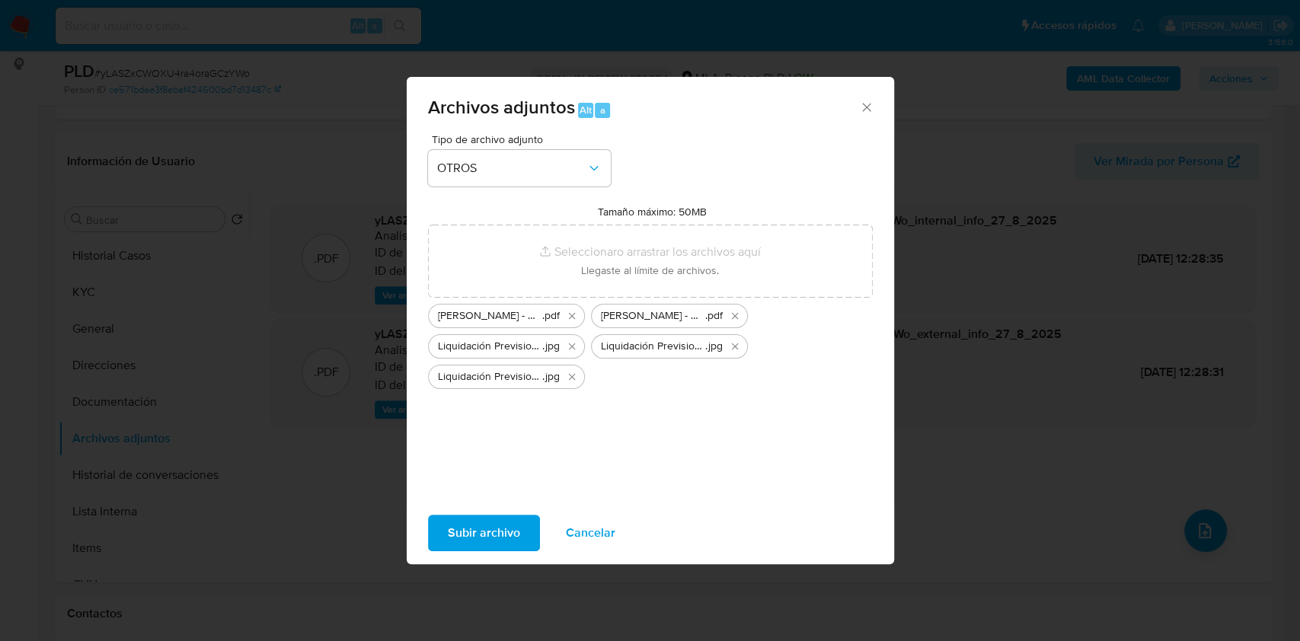
click at [487, 546] on span "Subir archivo" at bounding box center [484, 534] width 72 height 34
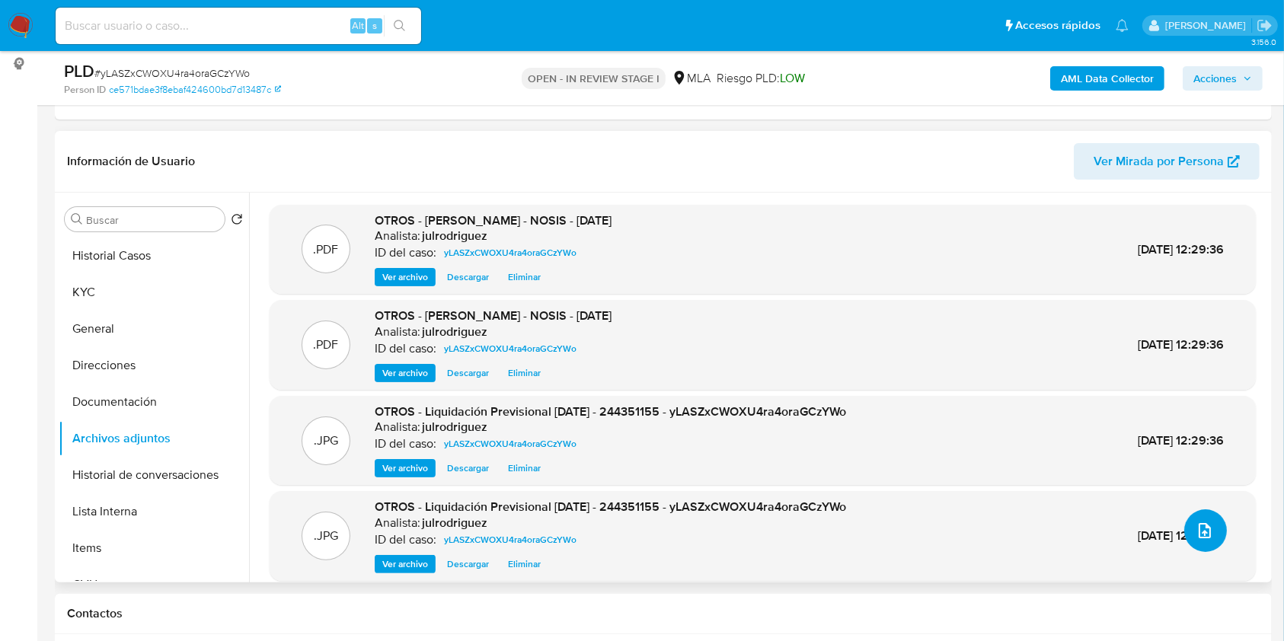
click at [1197, 529] on icon "upload-file" at bounding box center [1205, 531] width 18 height 18
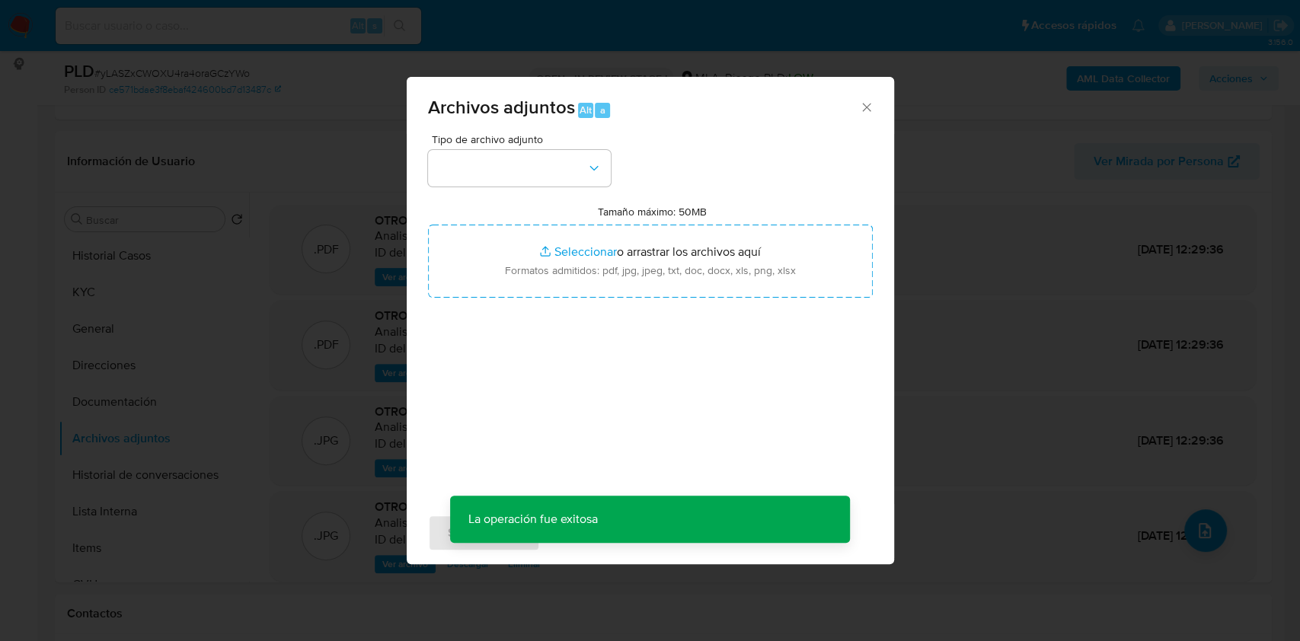
click at [549, 186] on div "Tipo de archivo adjunto Tamaño máximo: 50MB Seleccionar archivos Seleccionar o …" at bounding box center [650, 314] width 445 height 360
click at [528, 155] on button "button" at bounding box center [519, 168] width 183 height 37
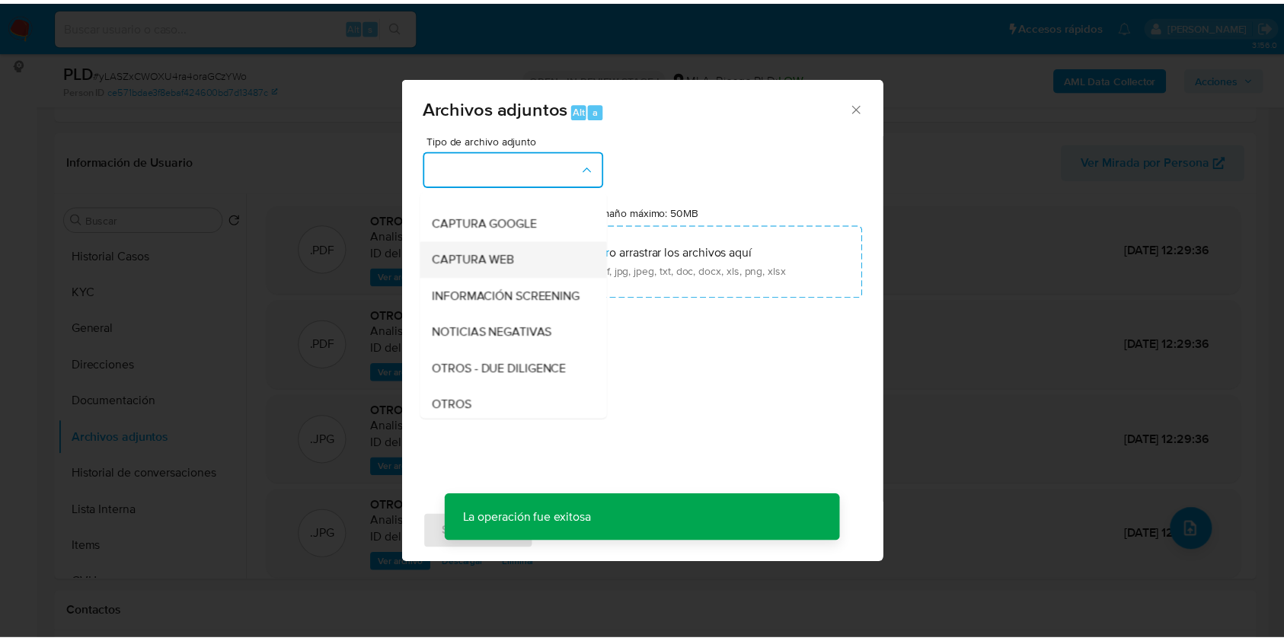
scroll to position [203, 0]
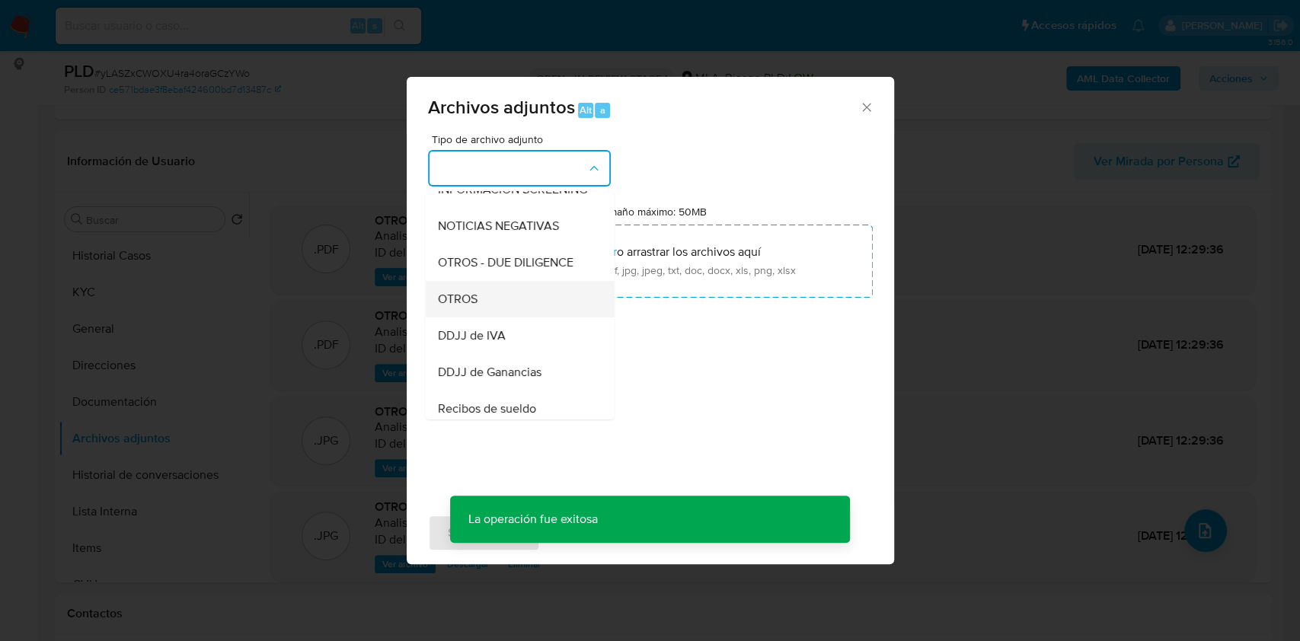
click at [491, 312] on div "OTROS" at bounding box center [514, 299] width 155 height 37
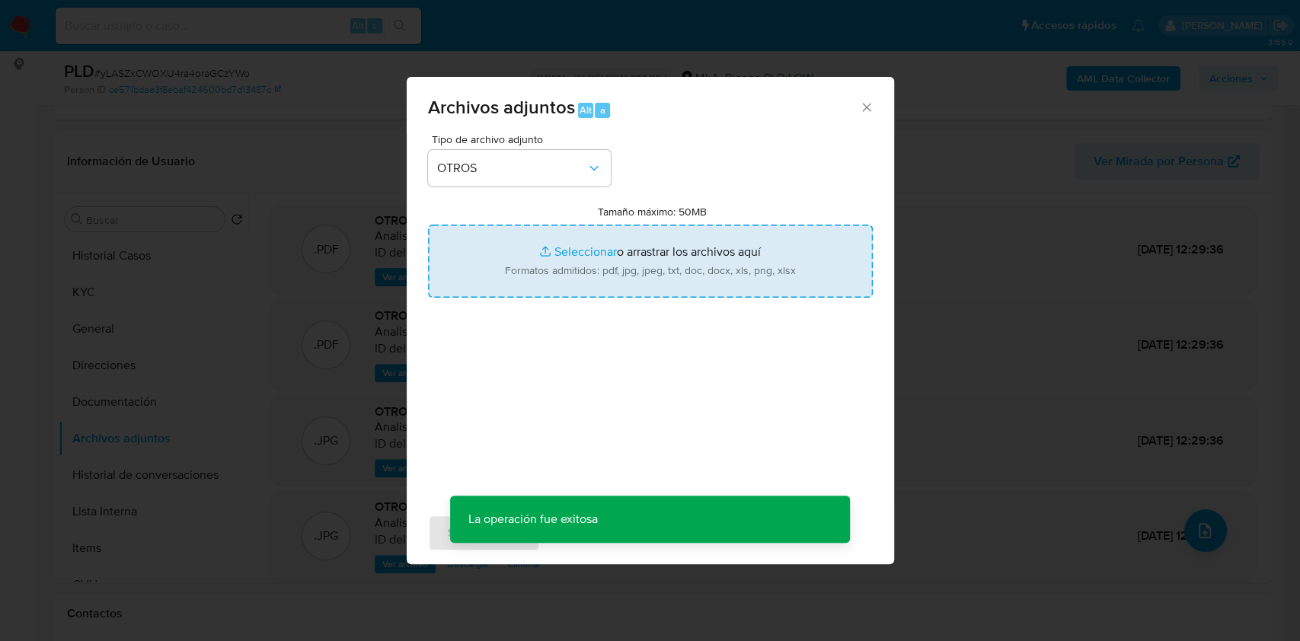
click at [609, 262] on input "Tamaño máximo: 50MB Seleccionar archivos" at bounding box center [650, 261] width 445 height 73
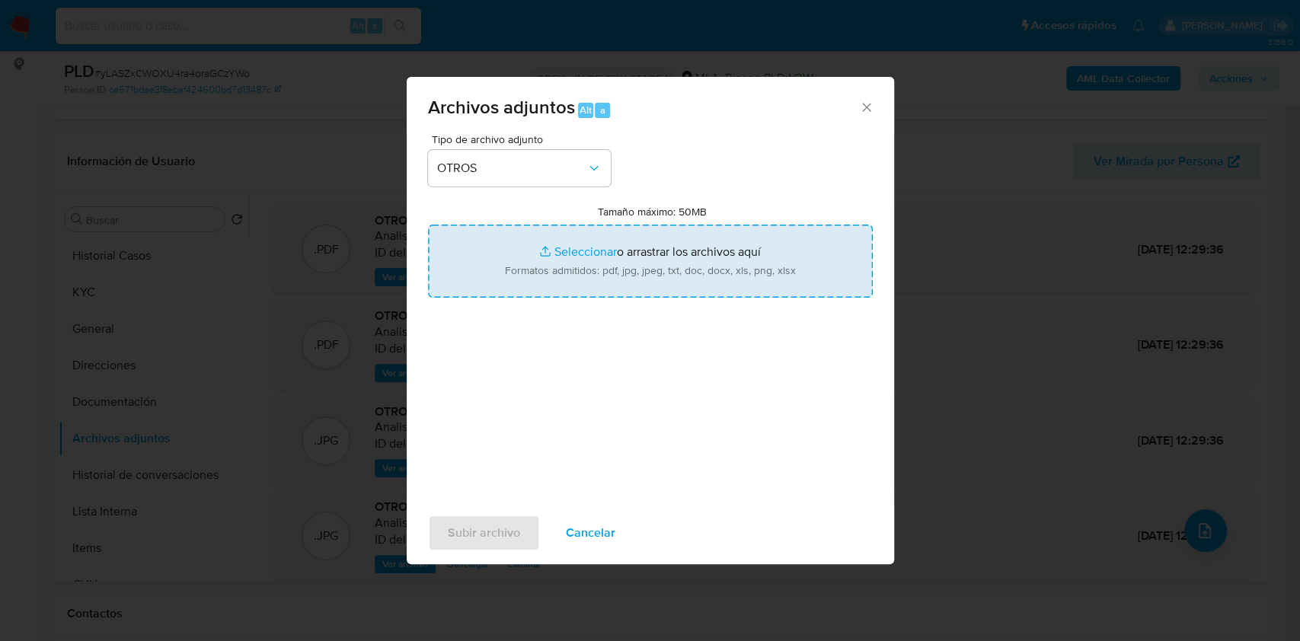
type input "C:\fakepath\Movimientos - 244351155 - yLASZxCWOXU4ra4oraGCzYWo.xlsx"
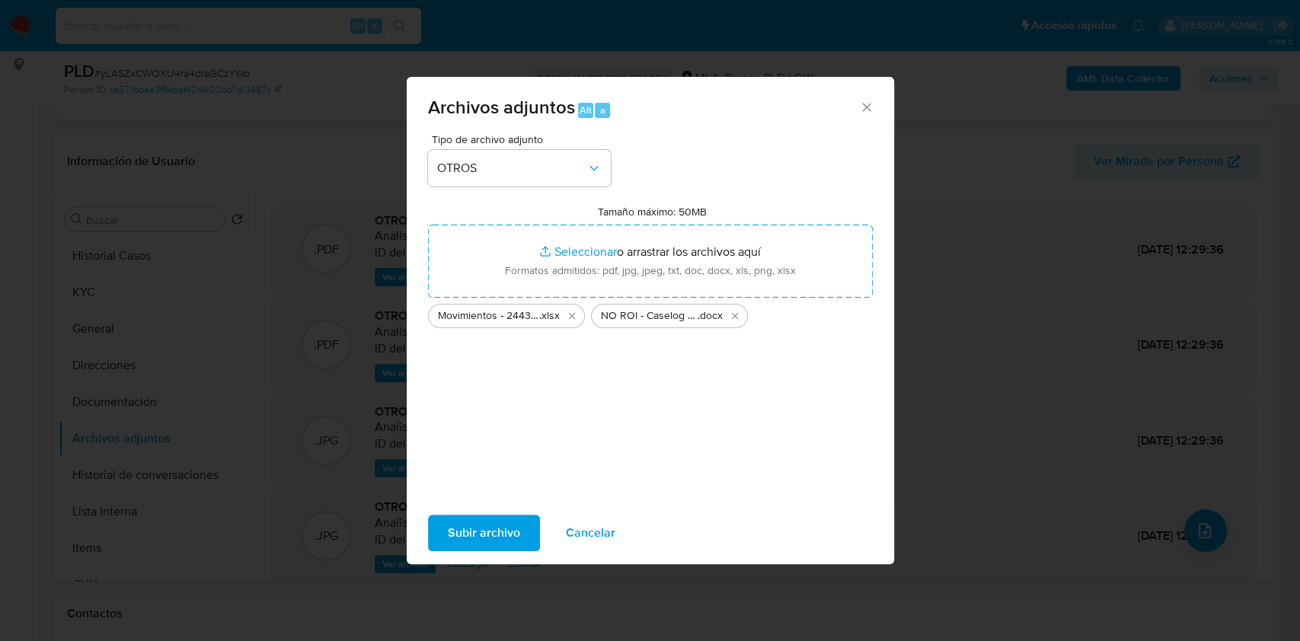
click at [500, 528] on span "Subir archivo" at bounding box center [484, 534] width 72 height 34
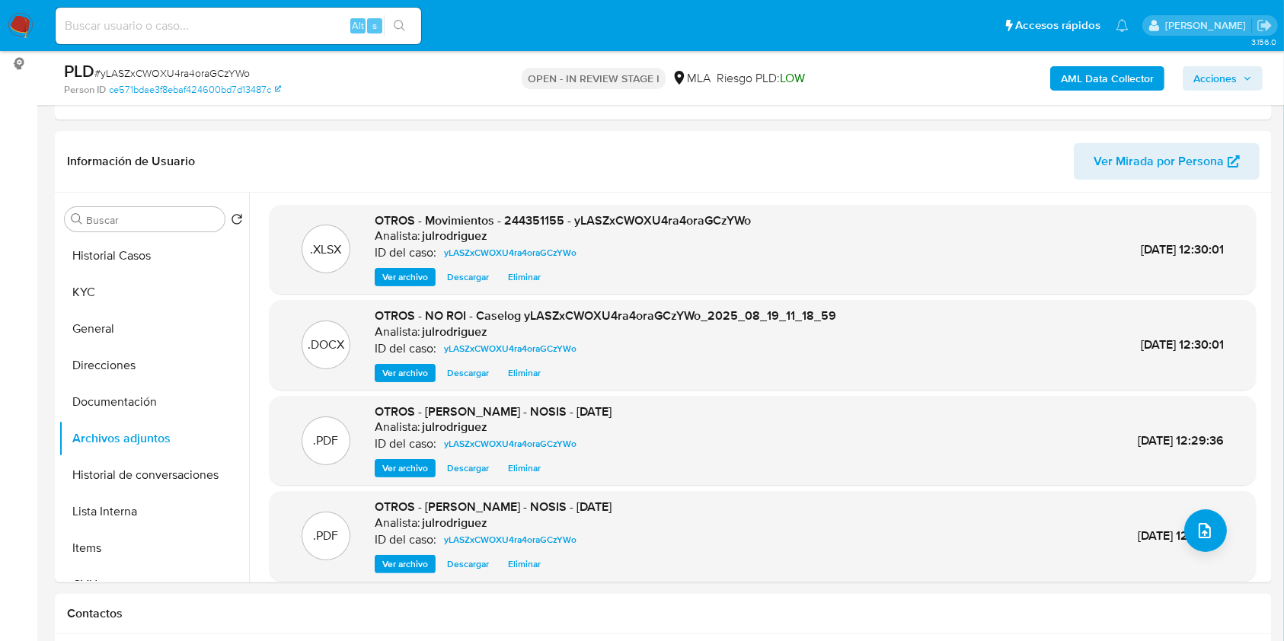
click at [128, 398] on button "Documentación" at bounding box center [154, 402] width 190 height 37
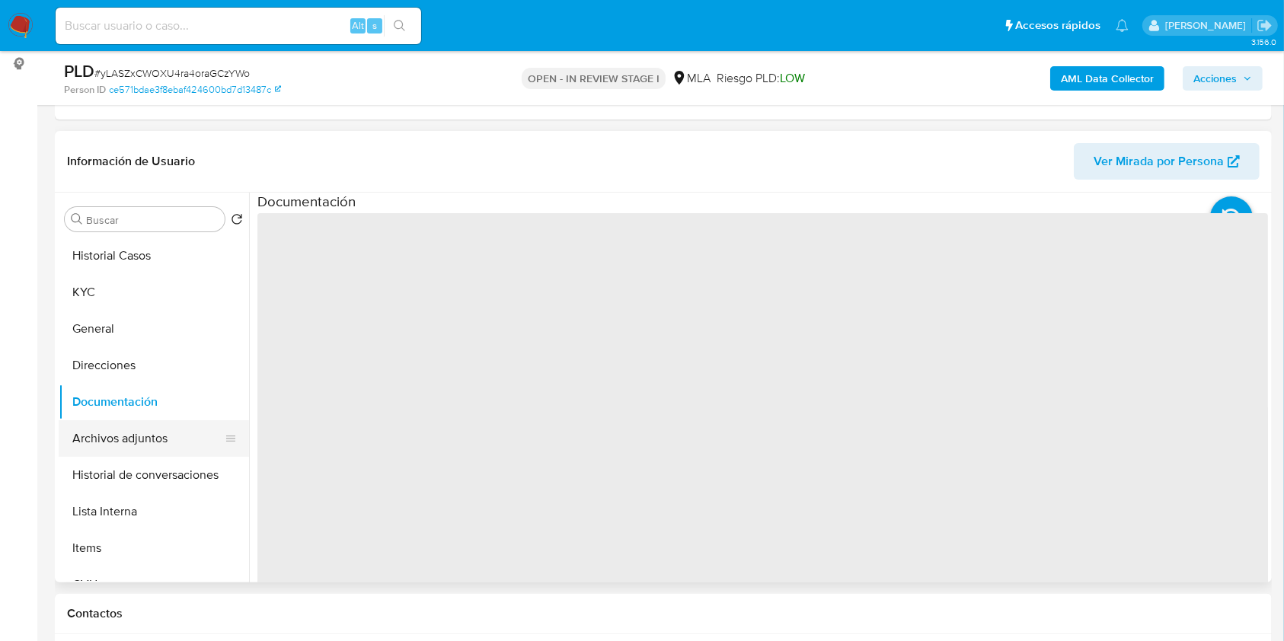
click at [130, 444] on button "Archivos adjuntos" at bounding box center [148, 439] width 178 height 37
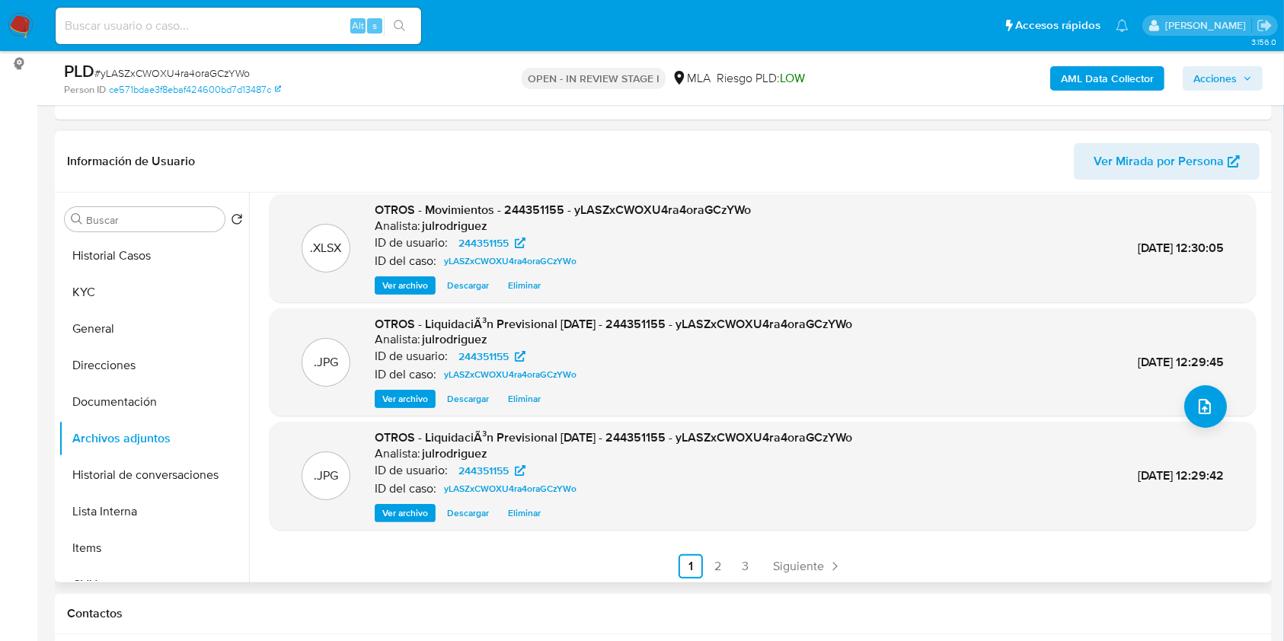
scroll to position [128, 0]
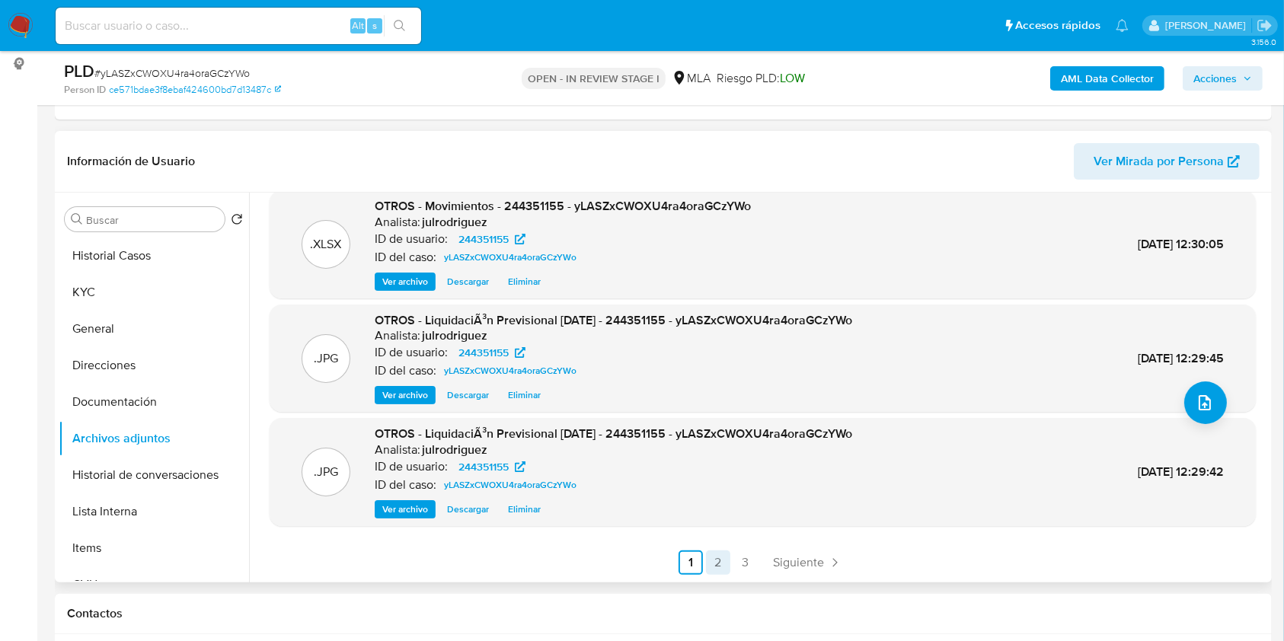
click at [719, 555] on link "2" at bounding box center [718, 563] width 24 height 24
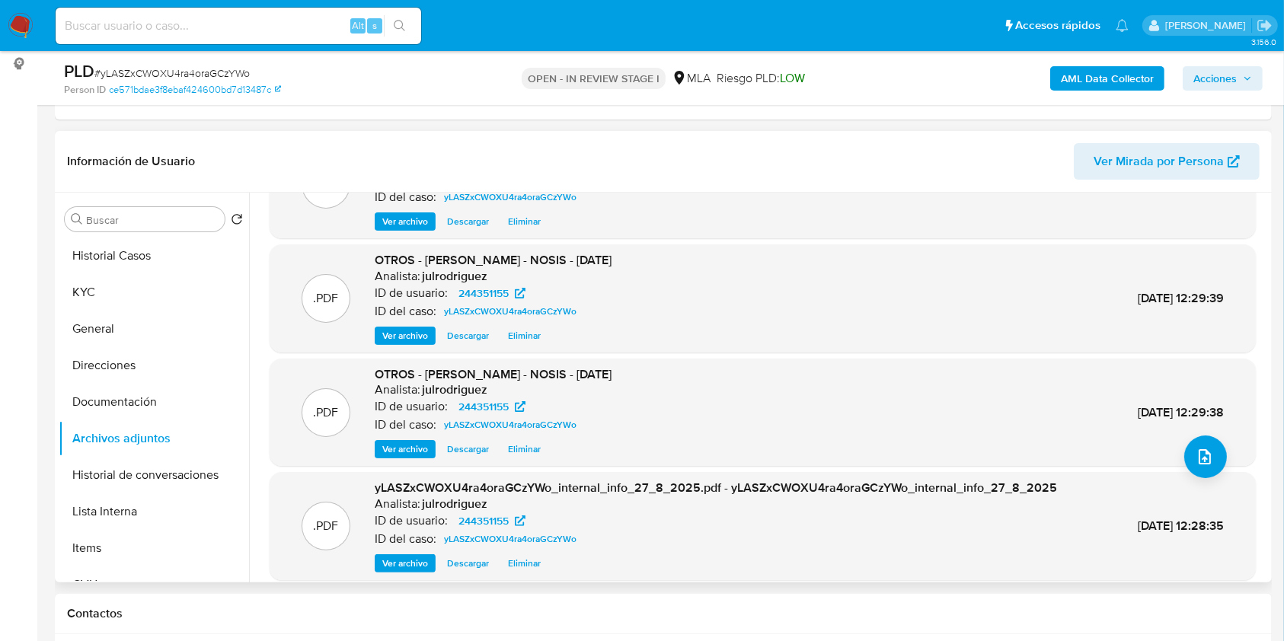
scroll to position [101, 0]
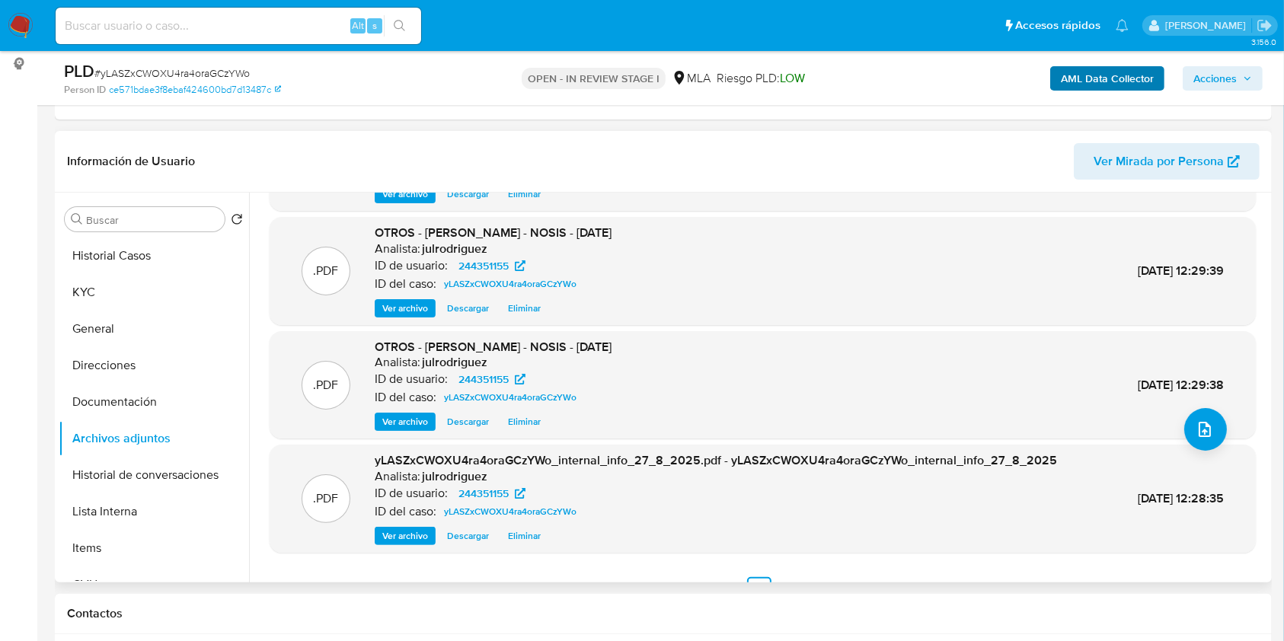
drag, startPoint x: 1220, startPoint y: 72, endPoint x: 1137, endPoint y: 80, distance: 82.7
click at [1219, 71] on span "Acciones" at bounding box center [1215, 78] width 43 height 24
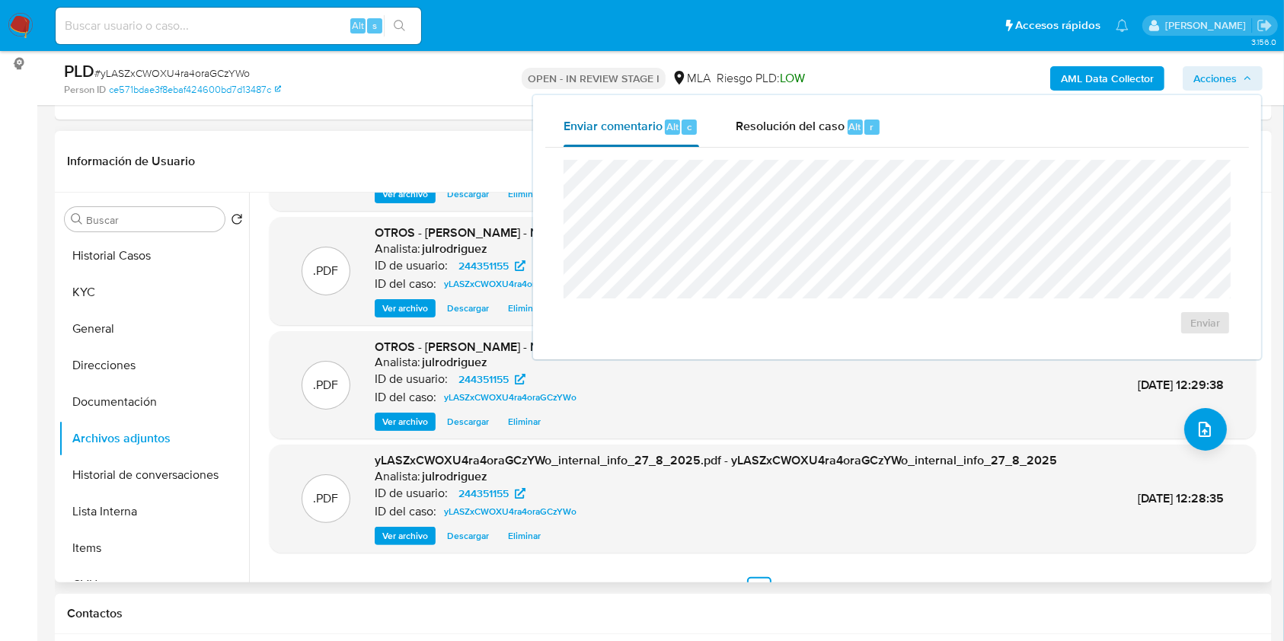
click at [682, 131] on div "c" at bounding box center [689, 127] width 15 height 15
click at [798, 121] on span "Resolución del caso" at bounding box center [790, 126] width 109 height 18
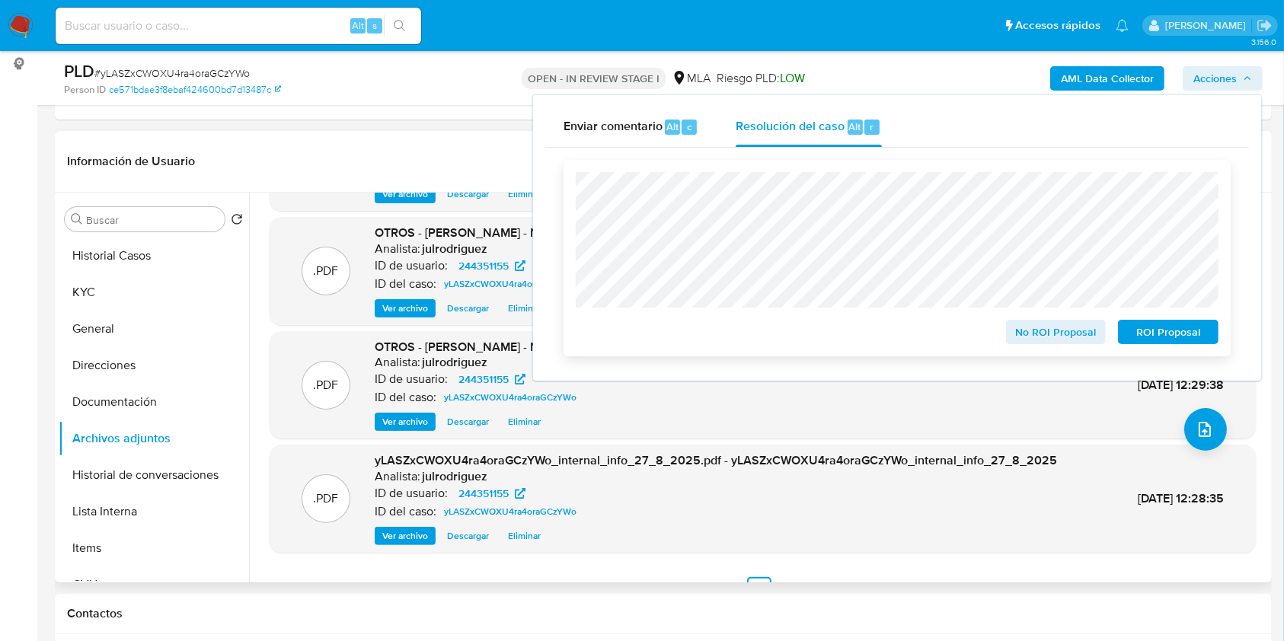
click at [1029, 336] on span "No ROI Proposal" at bounding box center [1056, 331] width 79 height 21
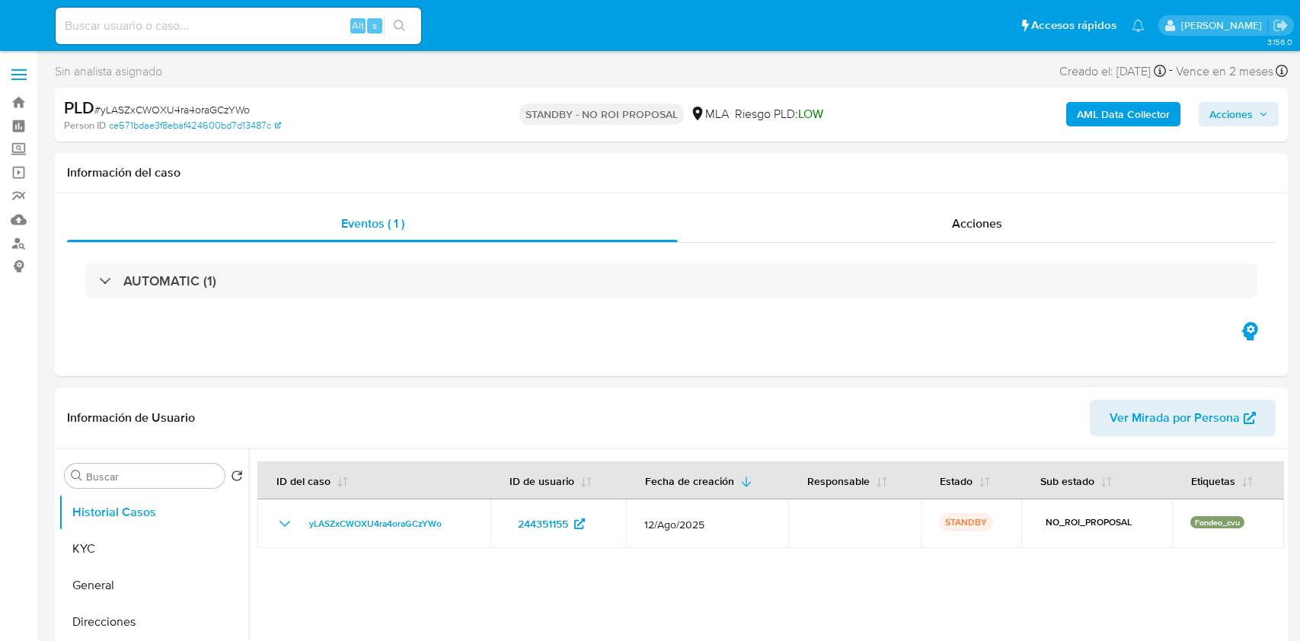
select select "10"
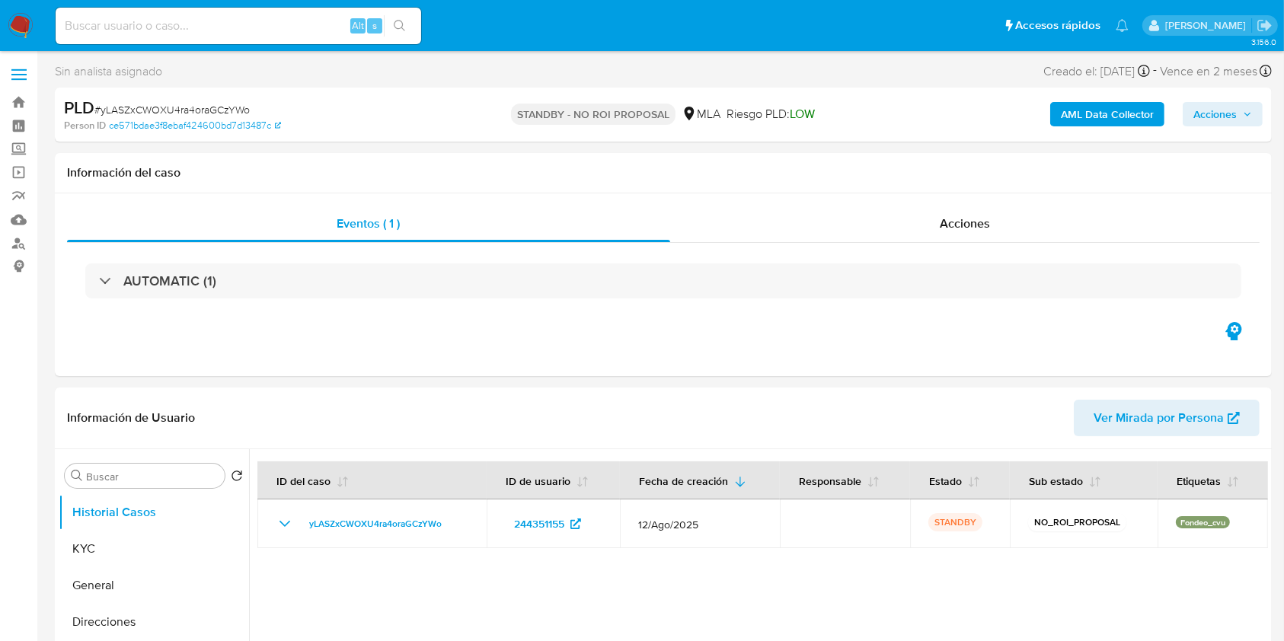
click at [213, 30] on input at bounding box center [239, 26] width 366 height 20
paste input "AK8SzWTIQyMTOuspTi26KSGI"
type input "AK8SzWTIQyMTOuspTi26KSGI"
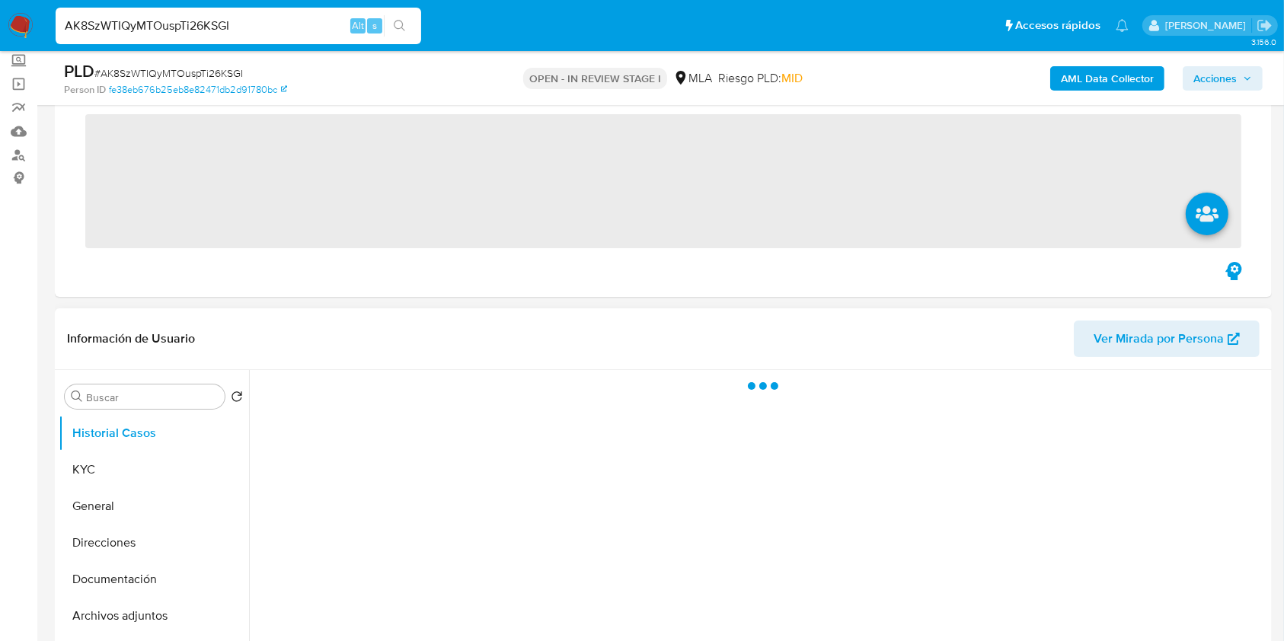
scroll to position [203, 0]
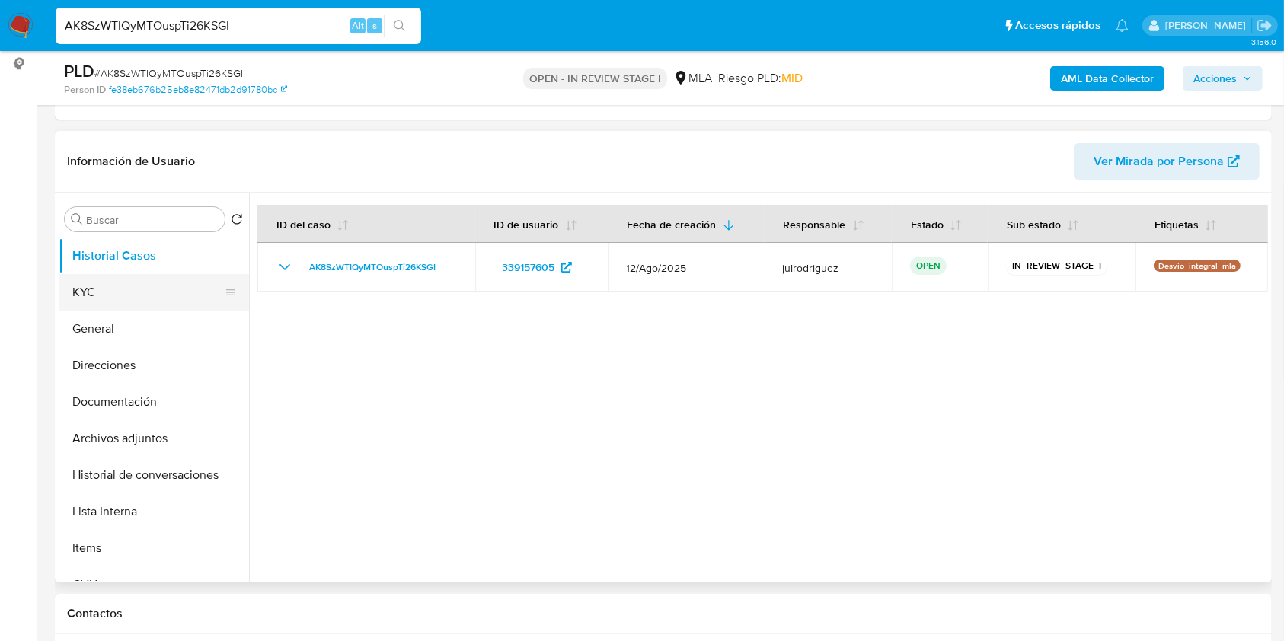
click at [116, 297] on button "KYC" at bounding box center [148, 292] width 178 height 37
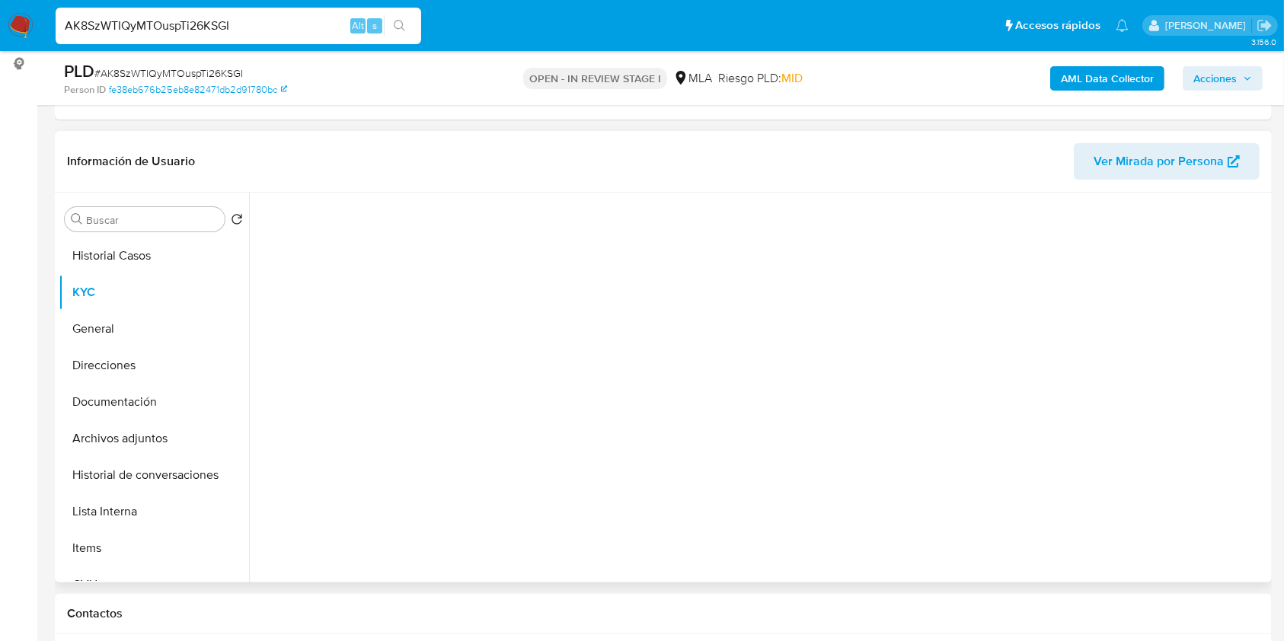
select select "10"
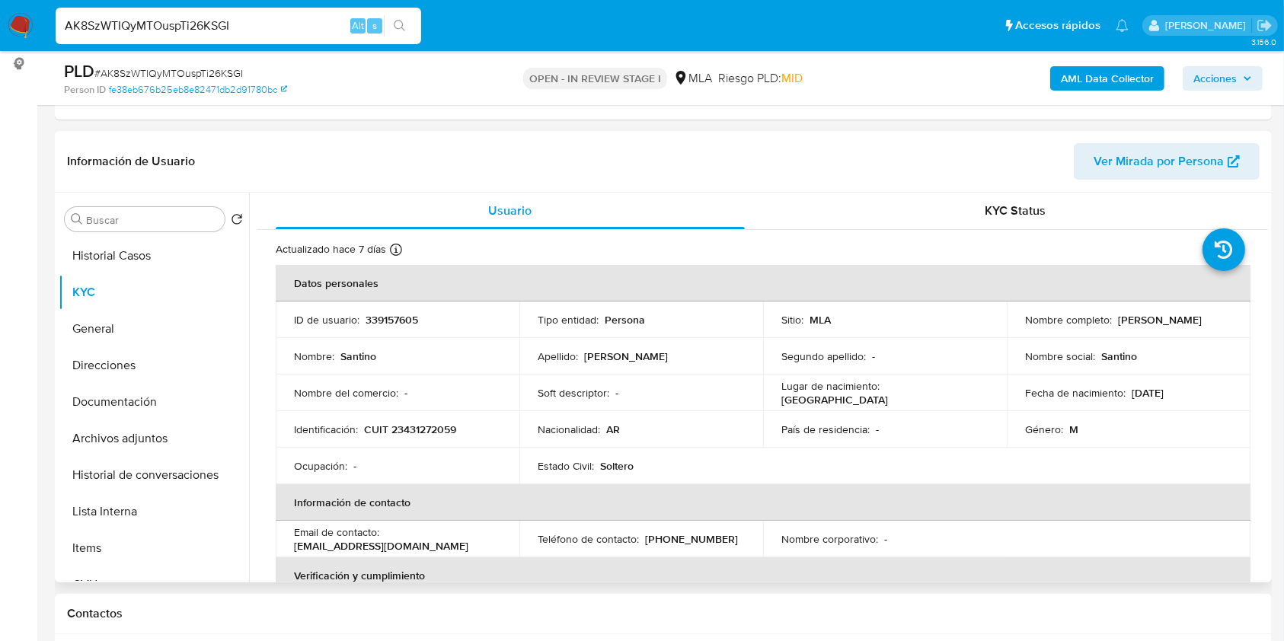
drag, startPoint x: 1115, startPoint y: 315, endPoint x: 1220, endPoint y: 321, distance: 105.3
click at [1220, 321] on div "Nombre completo : Santino Perez Castelli" at bounding box center [1128, 320] width 207 height 14
copy p "Santino Perez Castelli"
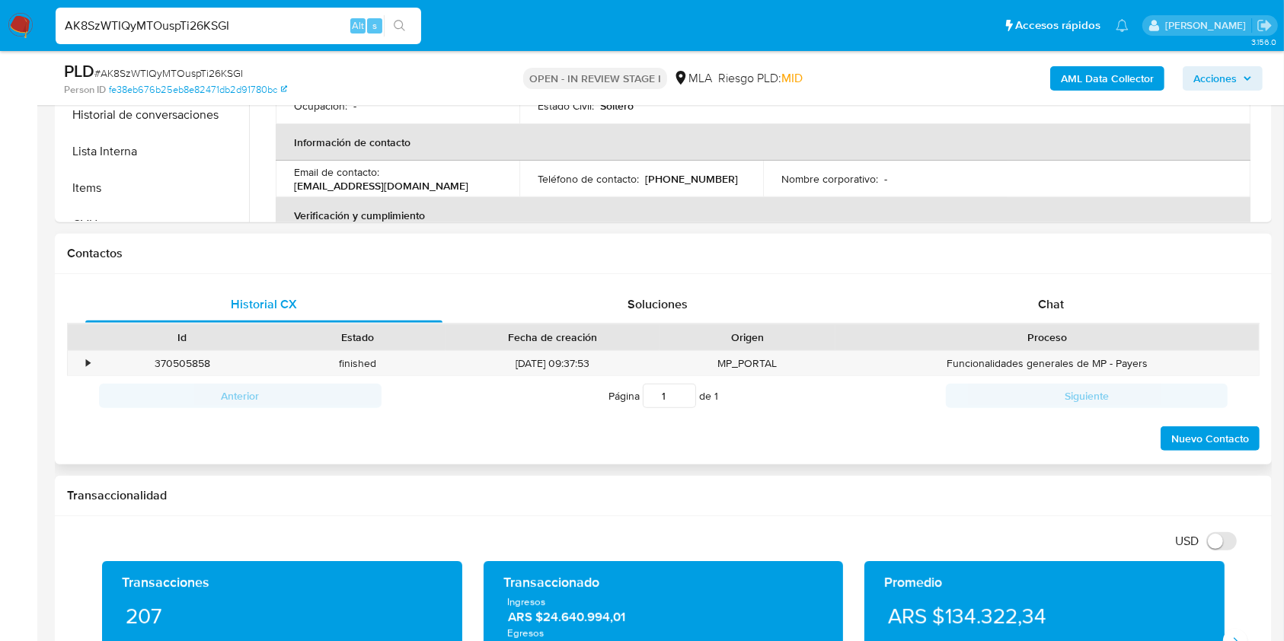
scroll to position [157, 0]
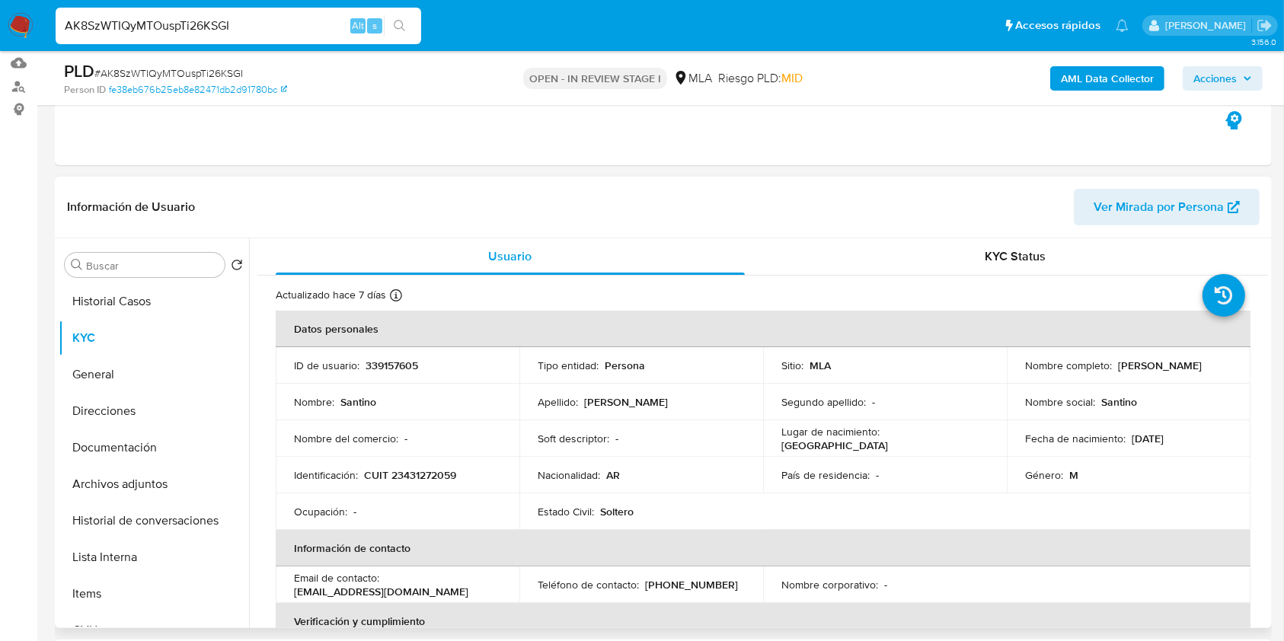
click at [385, 364] on p "339157605" at bounding box center [392, 366] width 53 height 14
copy p "339157605"
click at [201, 72] on span "# AK8SzWTIQyMTOuspTi26KSGI" at bounding box center [168, 73] width 149 height 15
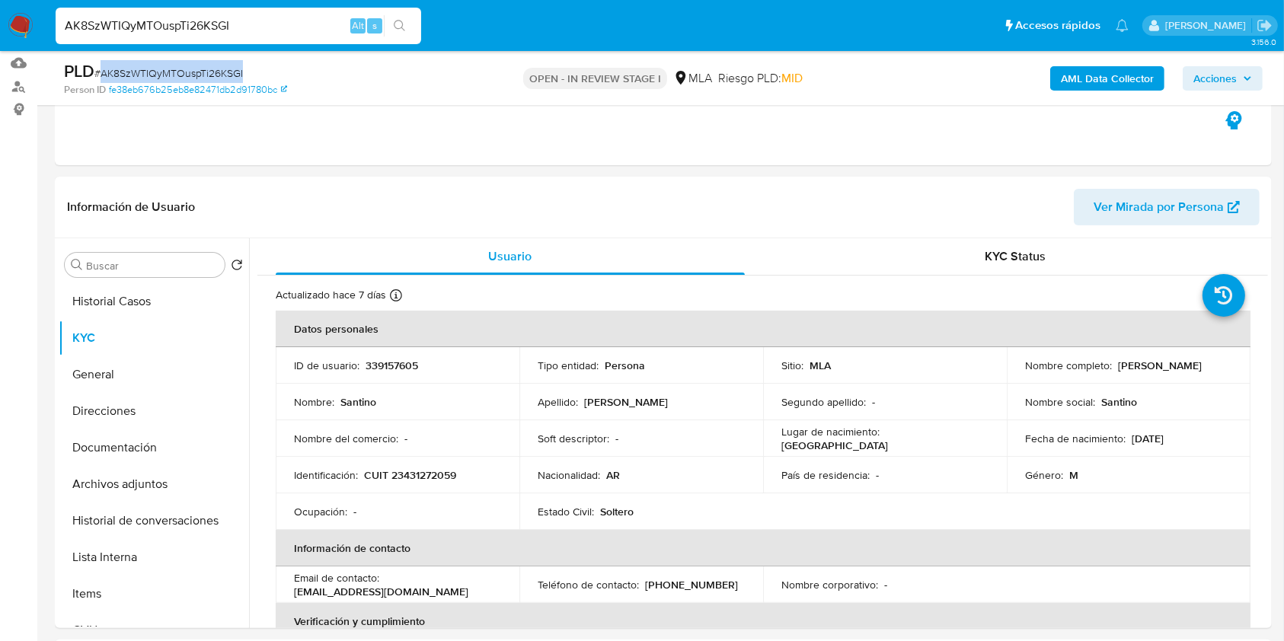
copy span "AK8SzWTIQyMTOuspTi26KSGI"
click at [414, 472] on p "CUIT 23431272059" at bounding box center [410, 476] width 92 height 14
copy p "23431272059"
click at [387, 368] on p "339157605" at bounding box center [392, 366] width 53 height 14
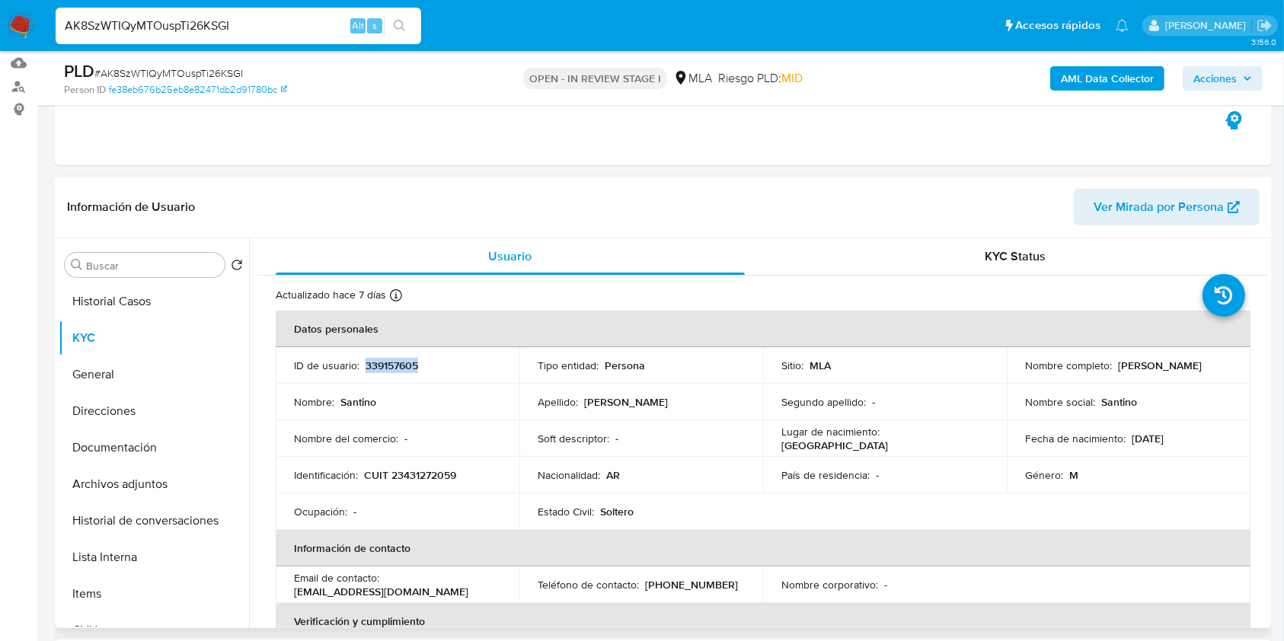
click at [387, 368] on p "339157605" at bounding box center [392, 366] width 53 height 14
copy p "339157605"
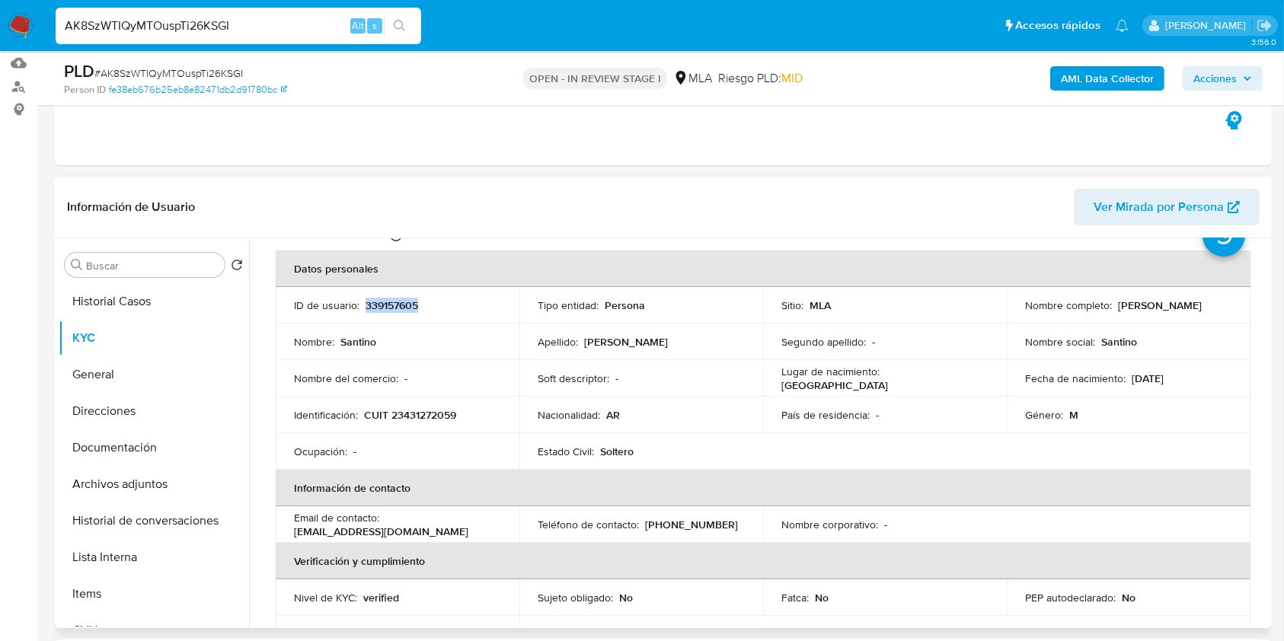
scroll to position [101, 0]
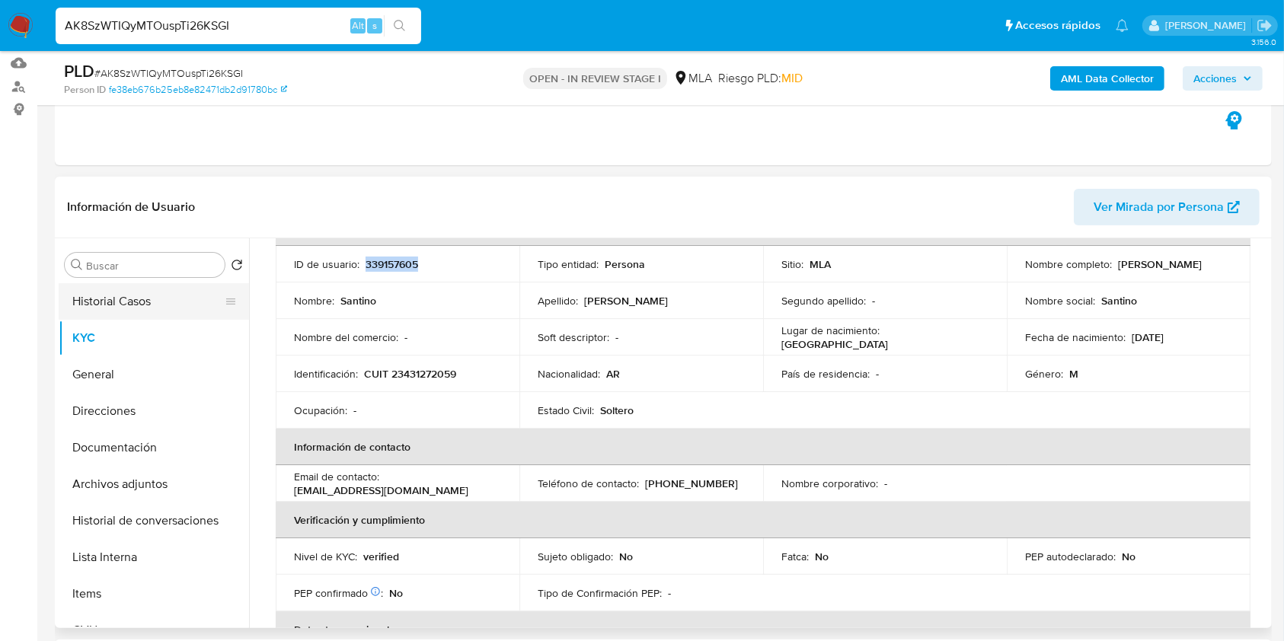
click at [163, 295] on button "Historial Casos" at bounding box center [148, 301] width 178 height 37
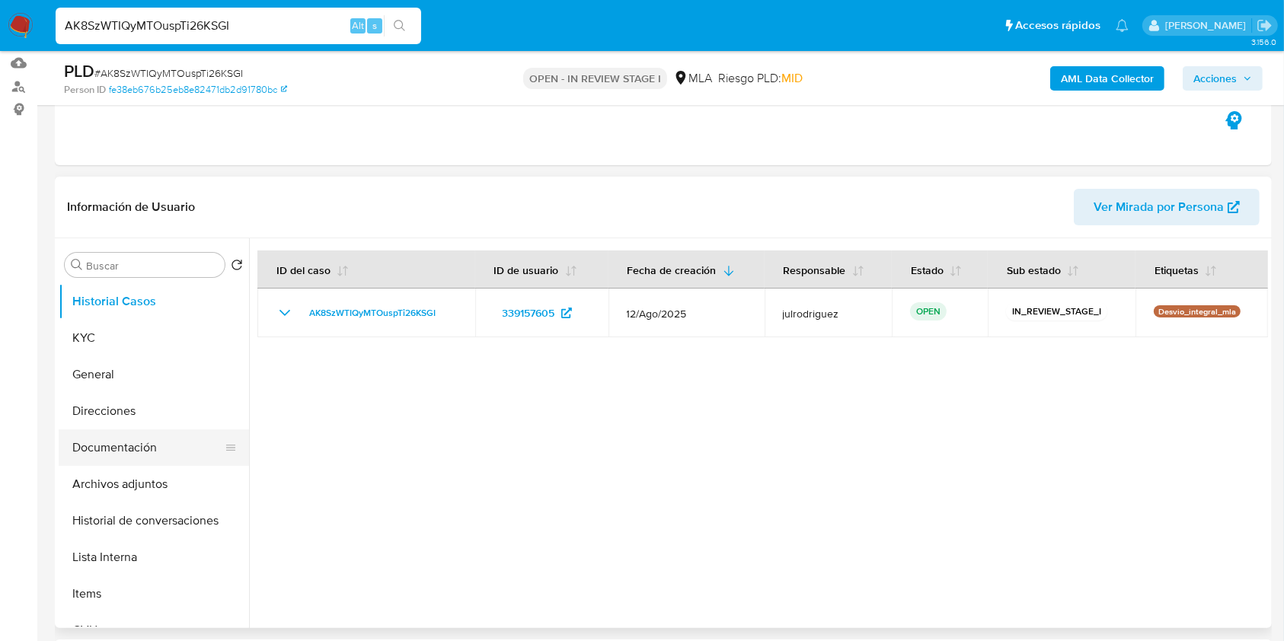
click at [104, 445] on button "Documentación" at bounding box center [148, 448] width 178 height 37
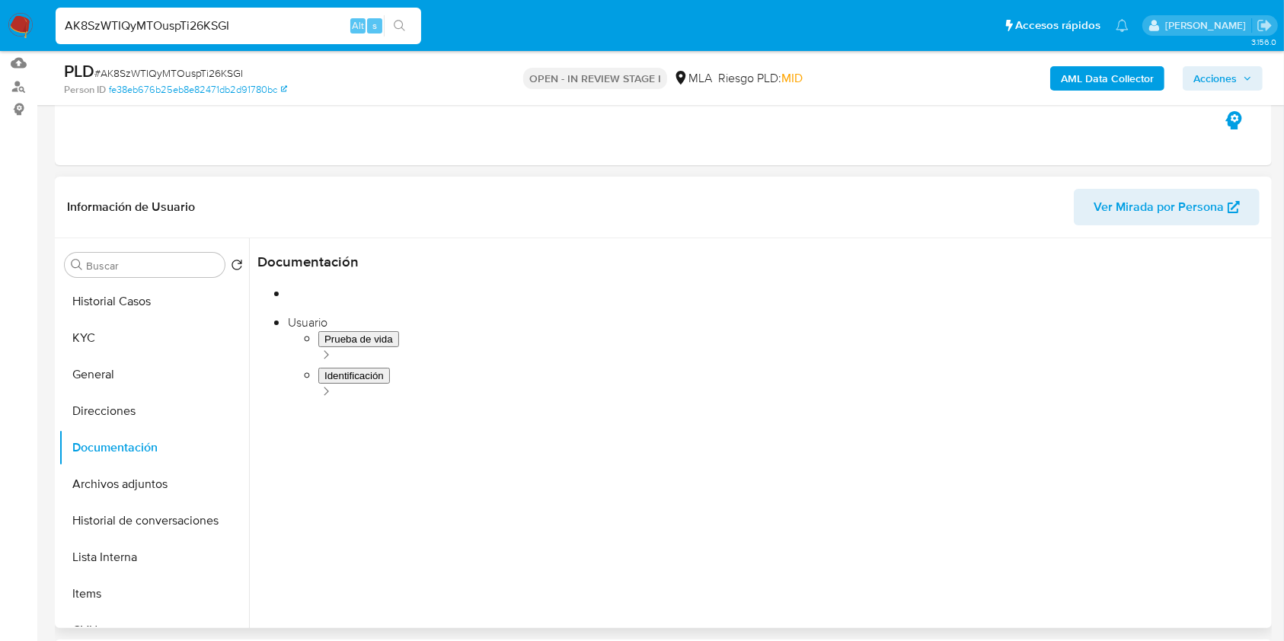
scroll to position [123, 0]
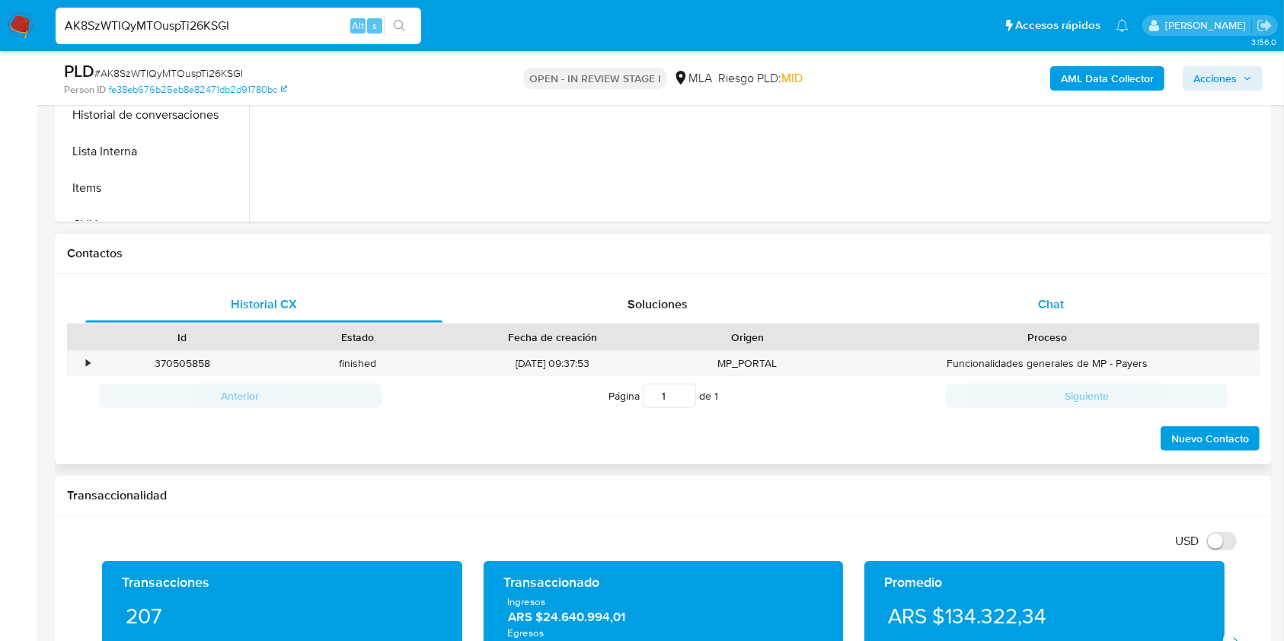
click at [1048, 302] on span "Chat" at bounding box center [1051, 305] width 26 height 18
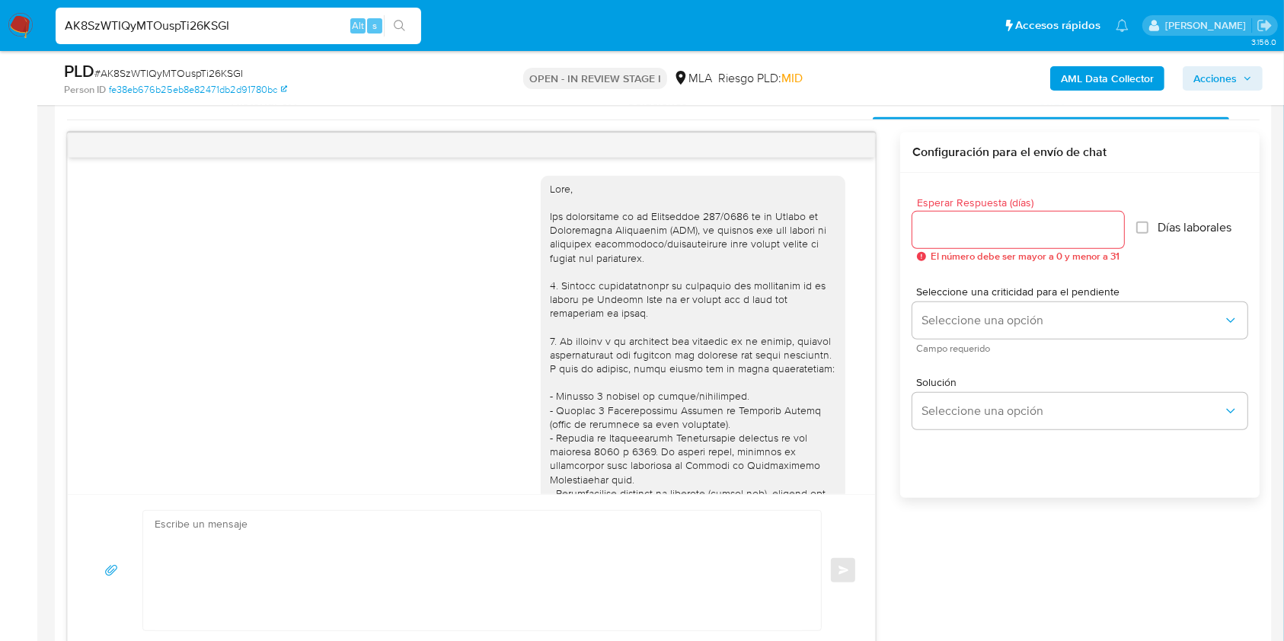
scroll to position [782, 0]
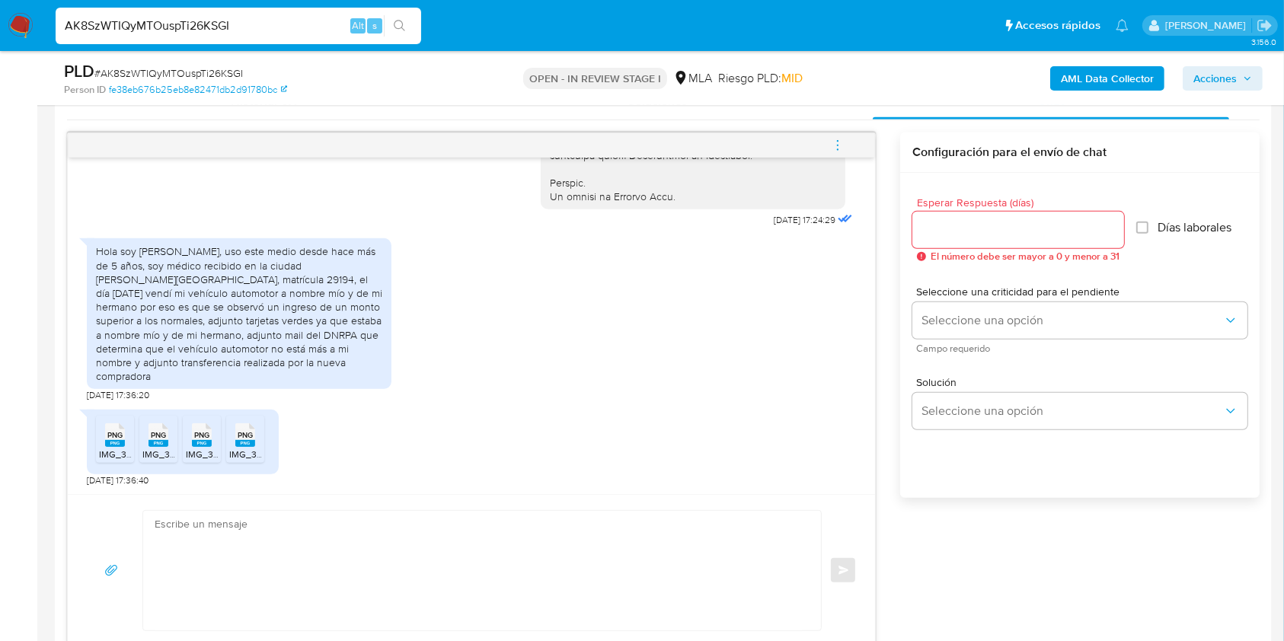
click at [117, 451] on span "IMG_3564.png" at bounding box center [130, 454] width 62 height 13
click at [161, 445] on rect at bounding box center [159, 443] width 20 height 7
click at [209, 434] on span "PNG" at bounding box center [201, 435] width 15 height 10
click at [268, 438] on ul "PNG PNG IMG_3564.png PNG PNG IMG_3565.png PNG PNG IMG_3562.png PNG PNG IMG_3563…" at bounding box center [183, 442] width 174 height 53
drag, startPoint x: 249, startPoint y: 436, endPoint x: 462, endPoint y: 436, distance: 212.6
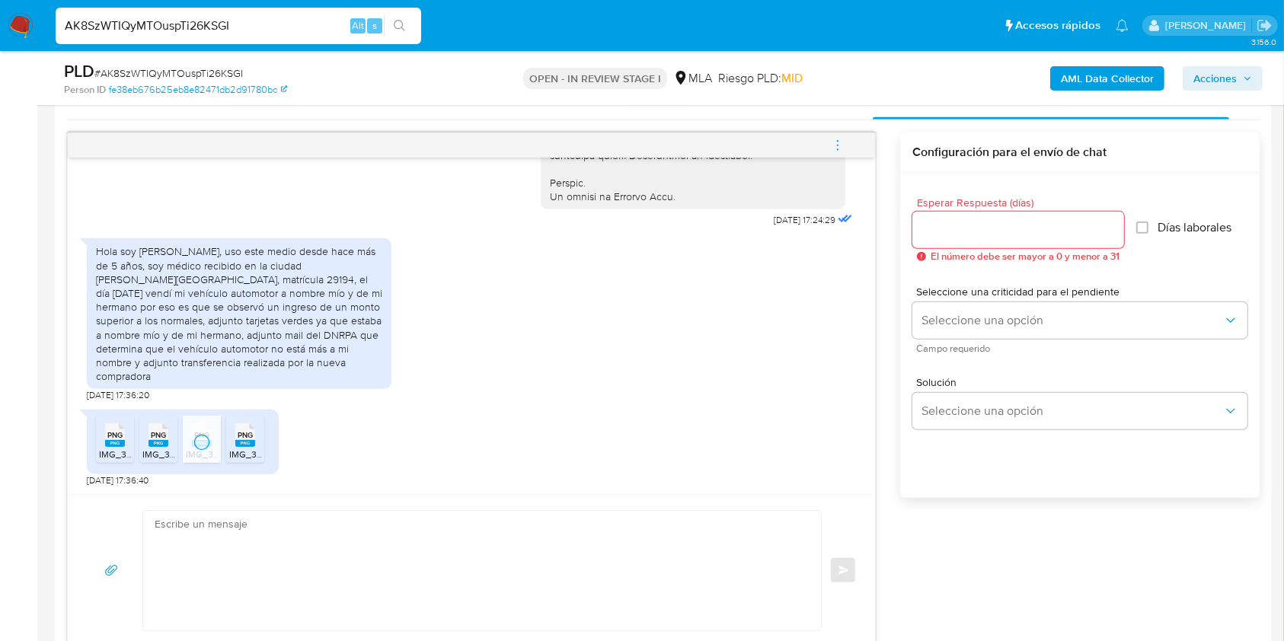
click at [249, 436] on span "PNG" at bounding box center [245, 435] width 15 height 10
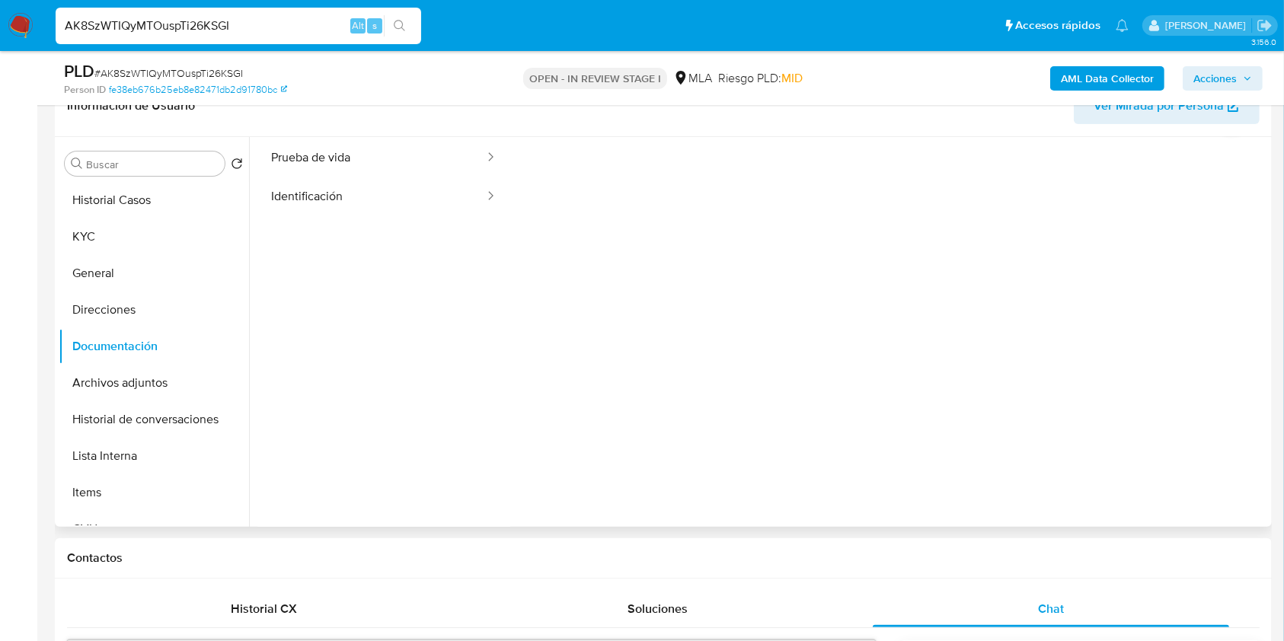
scroll to position [0, 0]
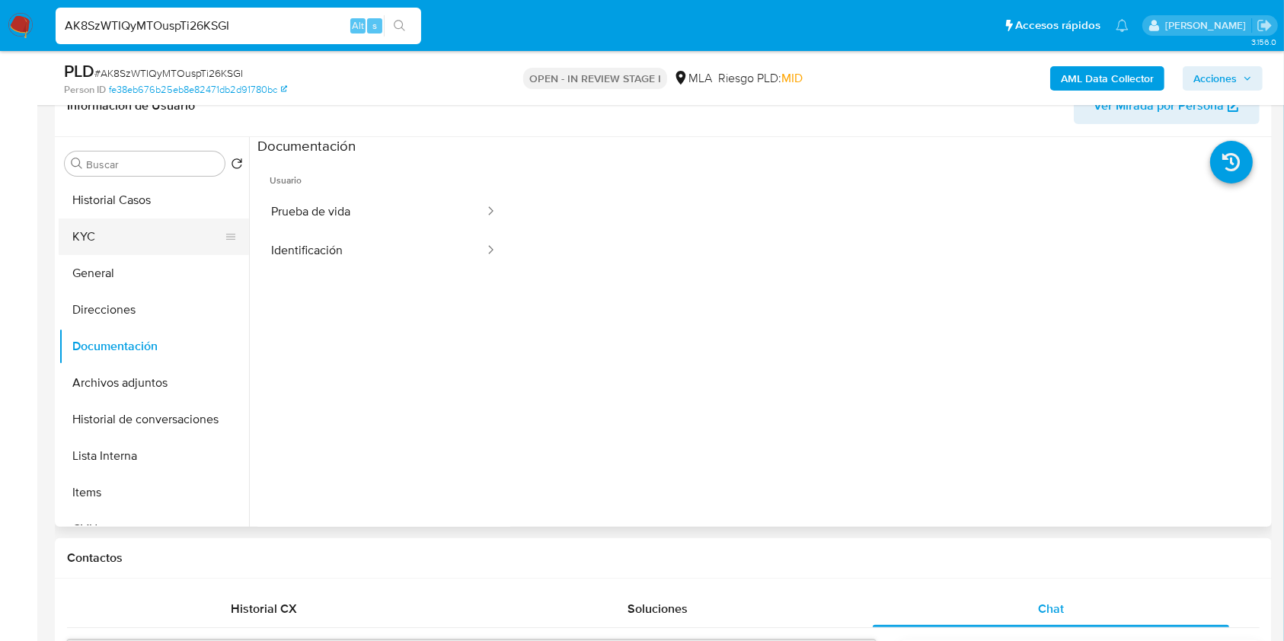
drag, startPoint x: 136, startPoint y: 238, endPoint x: 156, endPoint y: 247, distance: 22.5
click at [136, 238] on button "KYC" at bounding box center [148, 237] width 178 height 37
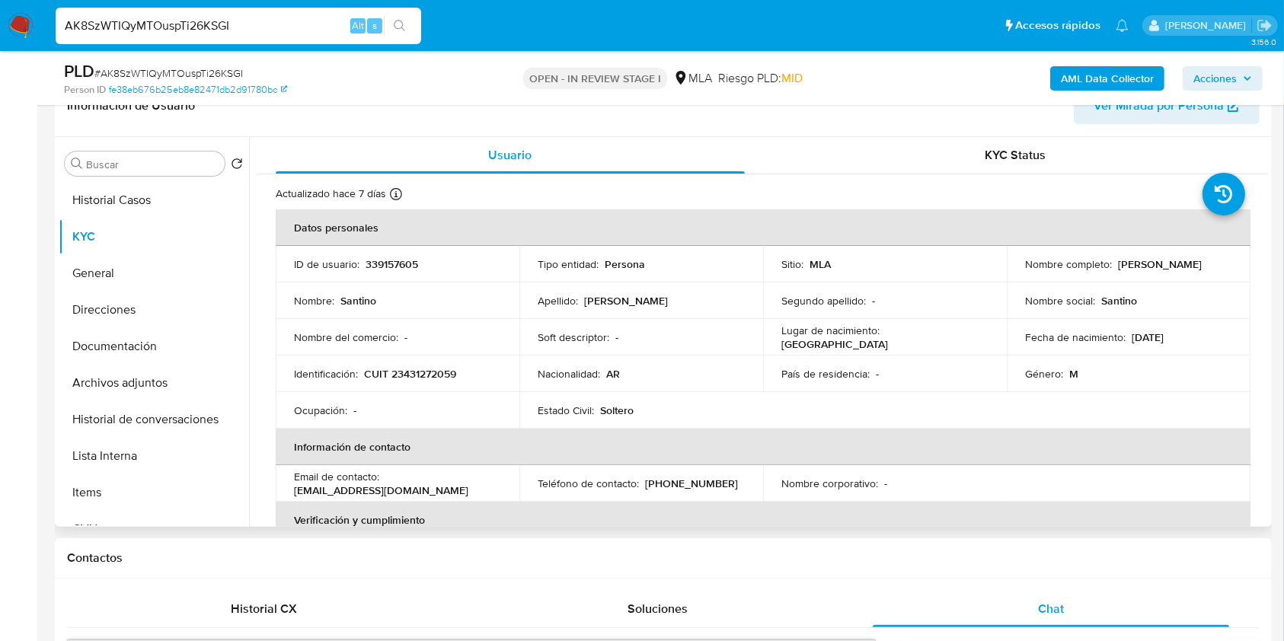
click at [420, 367] on p "CUIT 23431272059" at bounding box center [410, 374] width 92 height 14
click at [435, 370] on p "CUIT 23431272059" at bounding box center [410, 374] width 92 height 14
copy p "23431272059"
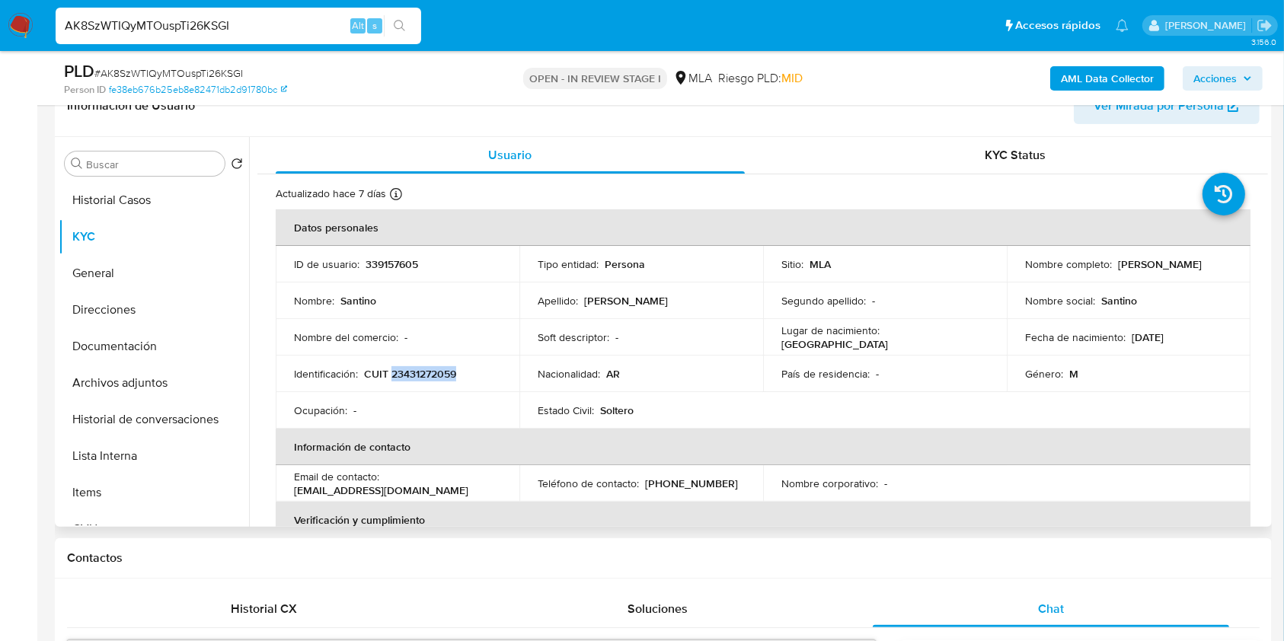
drag, startPoint x: 1112, startPoint y: 259, endPoint x: 1168, endPoint y: 238, distance: 60.3
click at [1231, 265] on td "Nombre completo : Santino Perez Castelli" at bounding box center [1129, 264] width 244 height 37
copy div "Santino Perez Castelli"
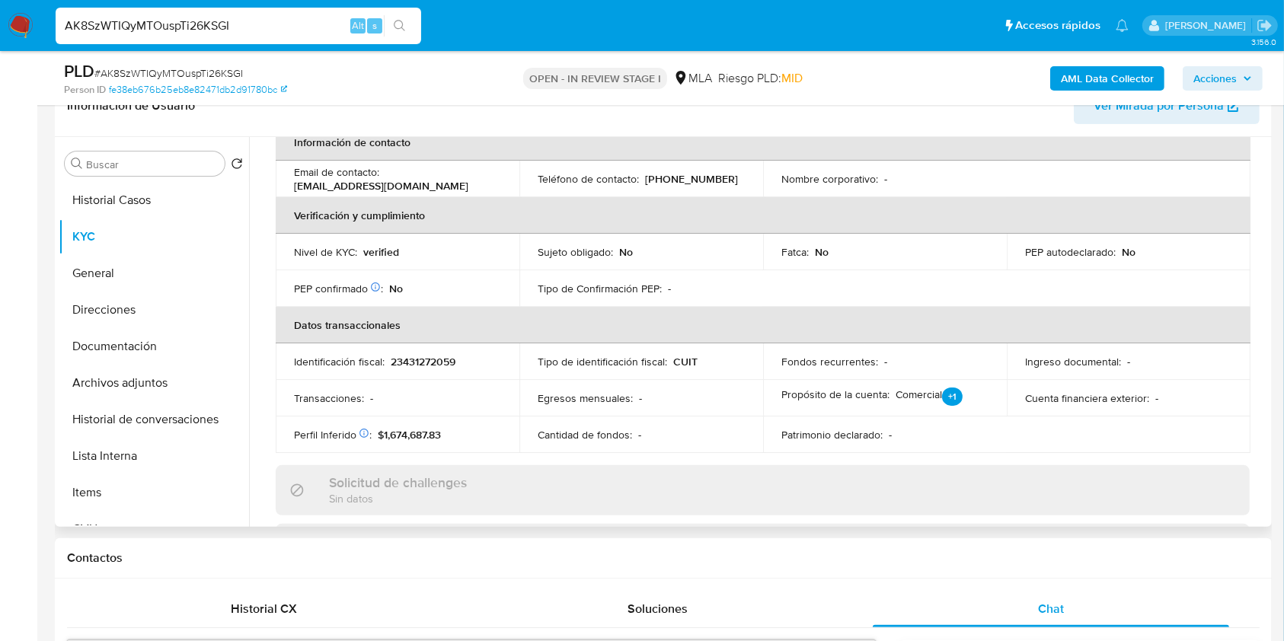
scroll to position [802, 0]
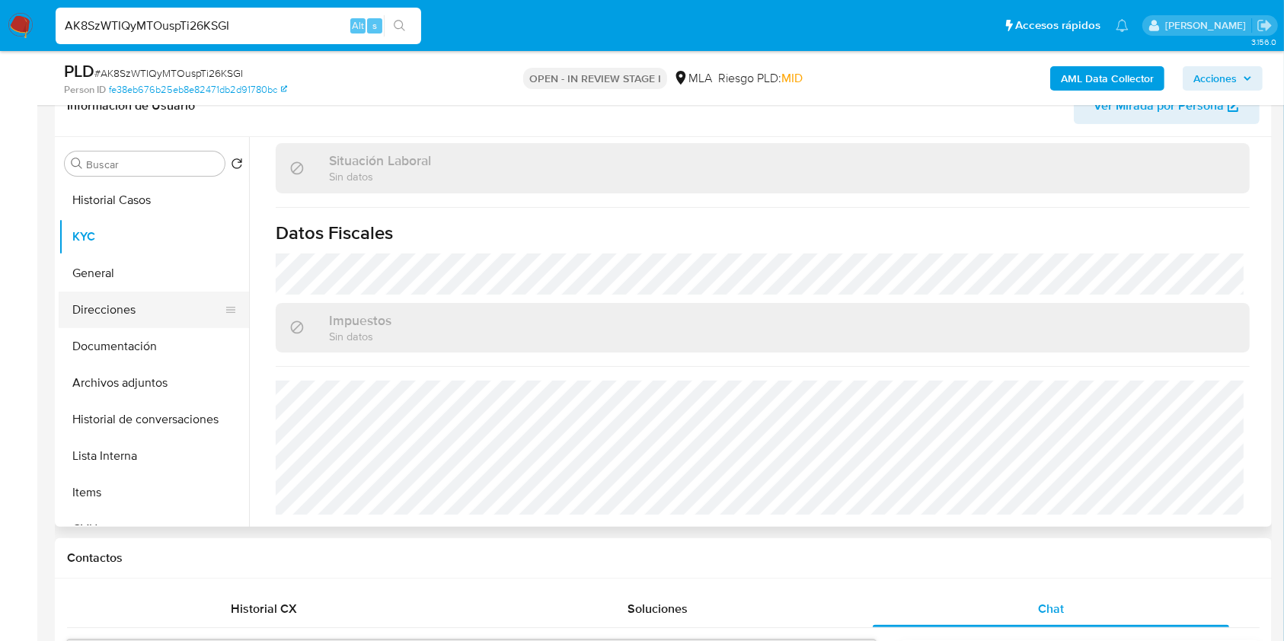
click at [142, 302] on button "Direcciones" at bounding box center [148, 310] width 178 height 37
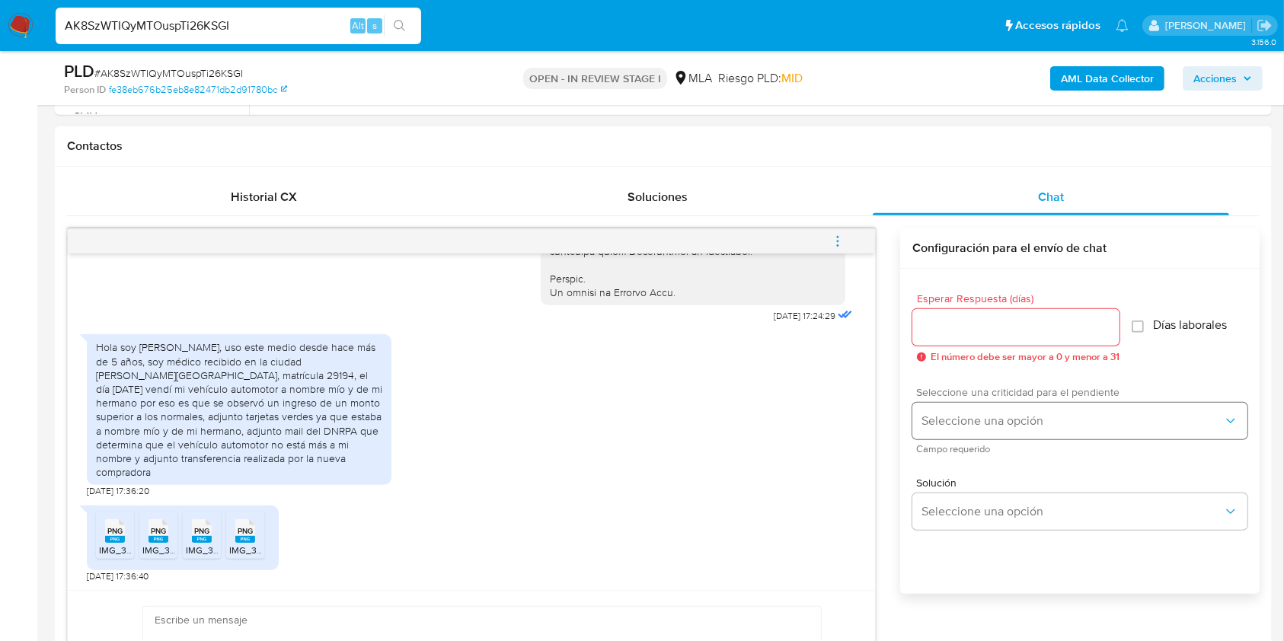
scroll to position [766, 0]
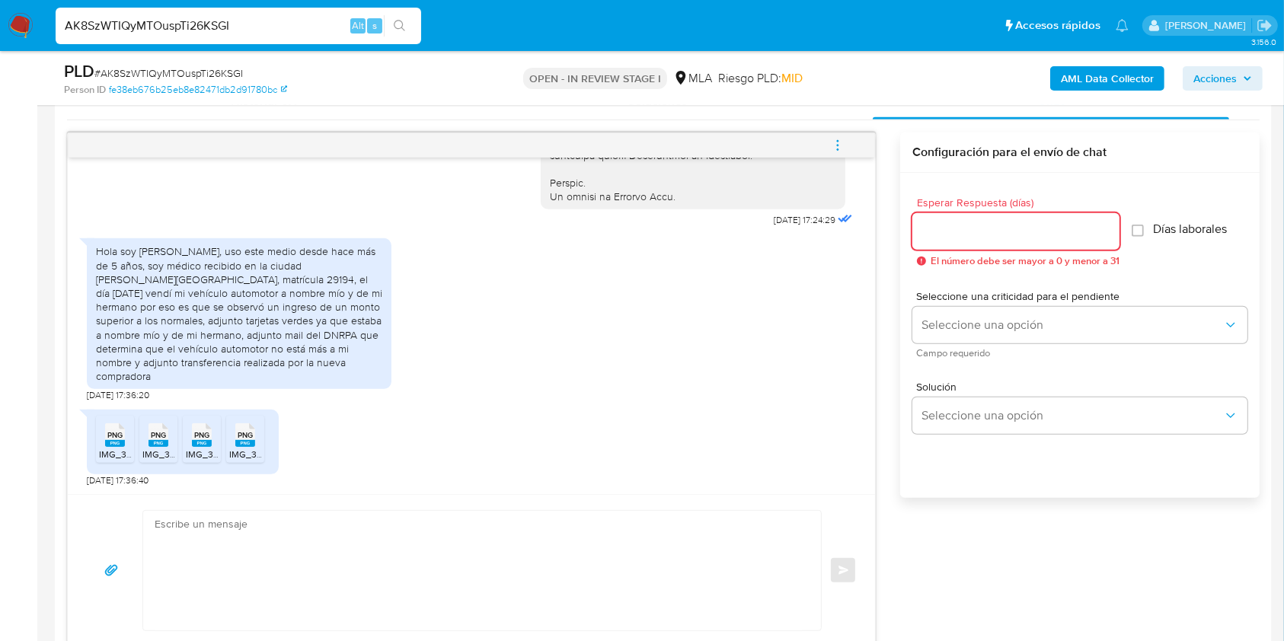
click at [980, 226] on input "Esperar Respuesta (días)" at bounding box center [1016, 232] width 207 height 20
type input "2"
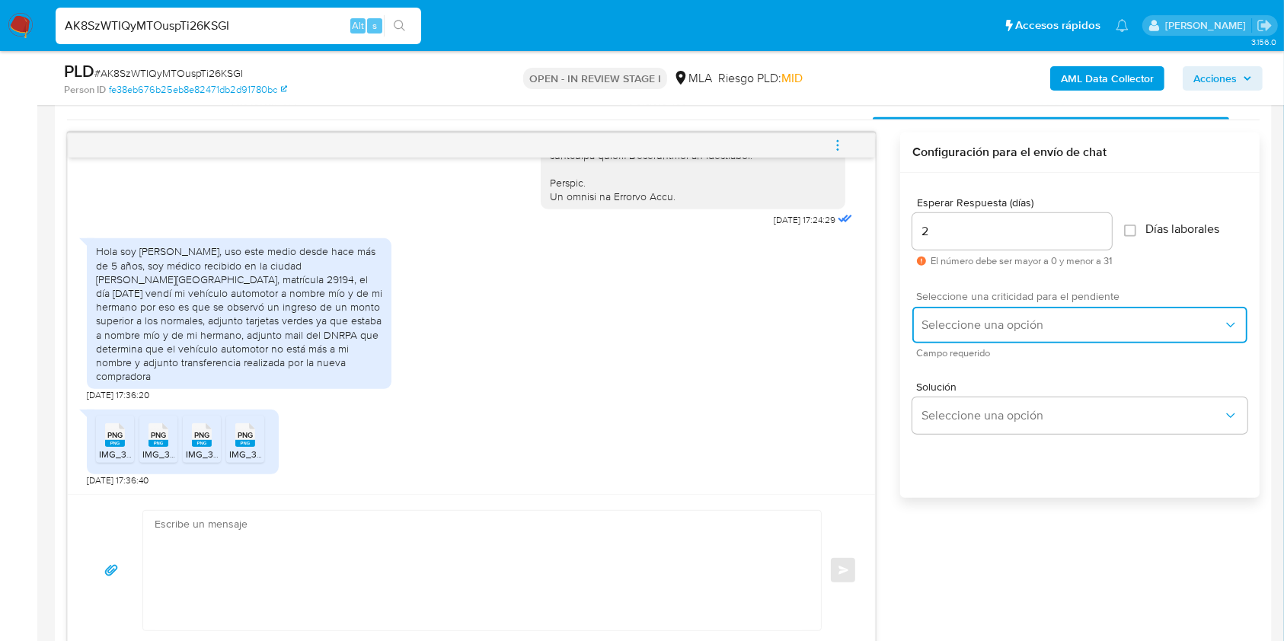
click at [977, 318] on span "Seleccione una opción" at bounding box center [1073, 325] width 302 height 15
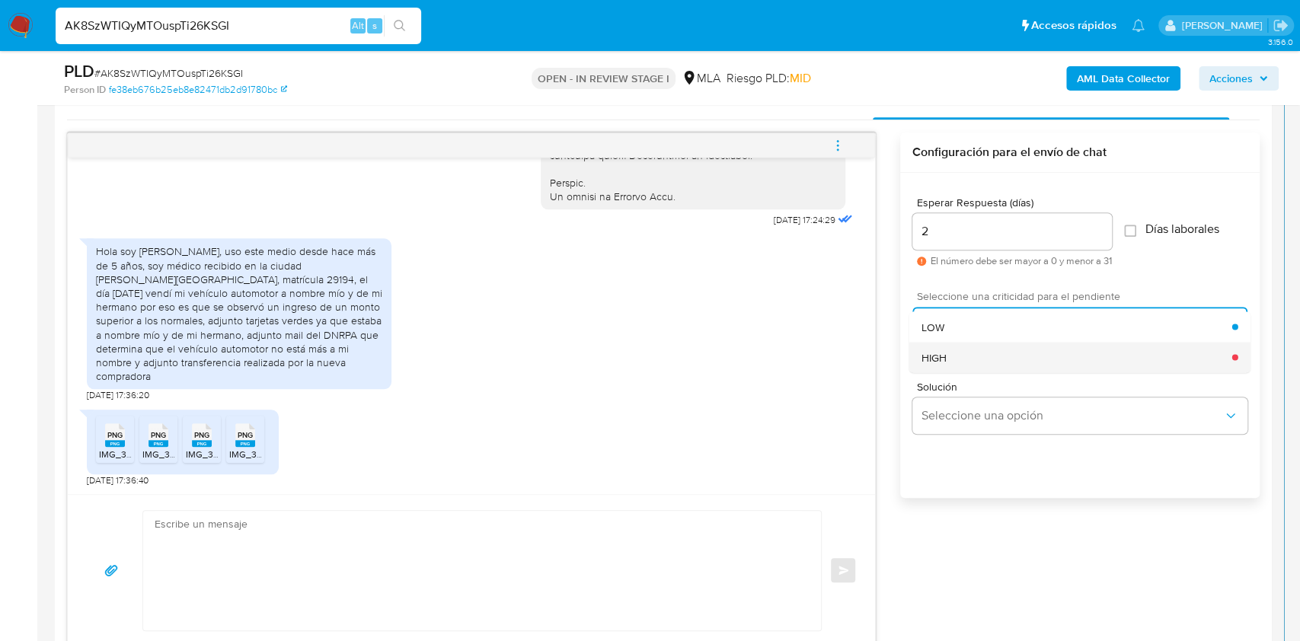
click at [975, 361] on div "HIGH" at bounding box center [1077, 357] width 311 height 30
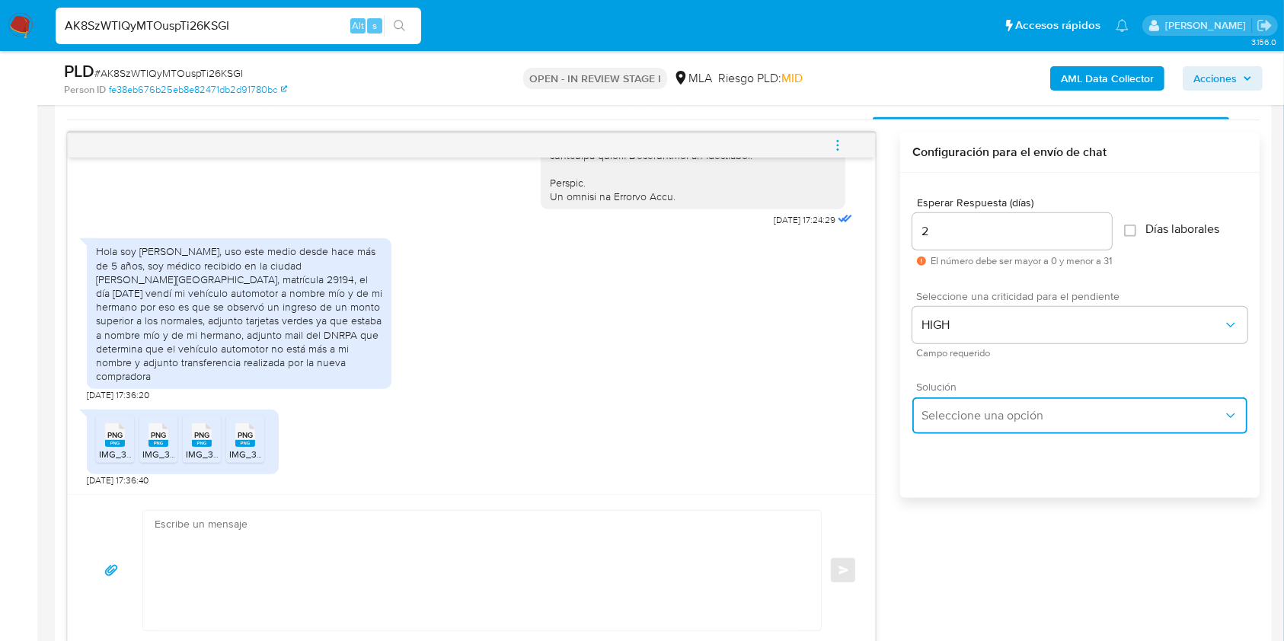
click at [979, 399] on button "Seleccione una opción" at bounding box center [1080, 416] width 335 height 37
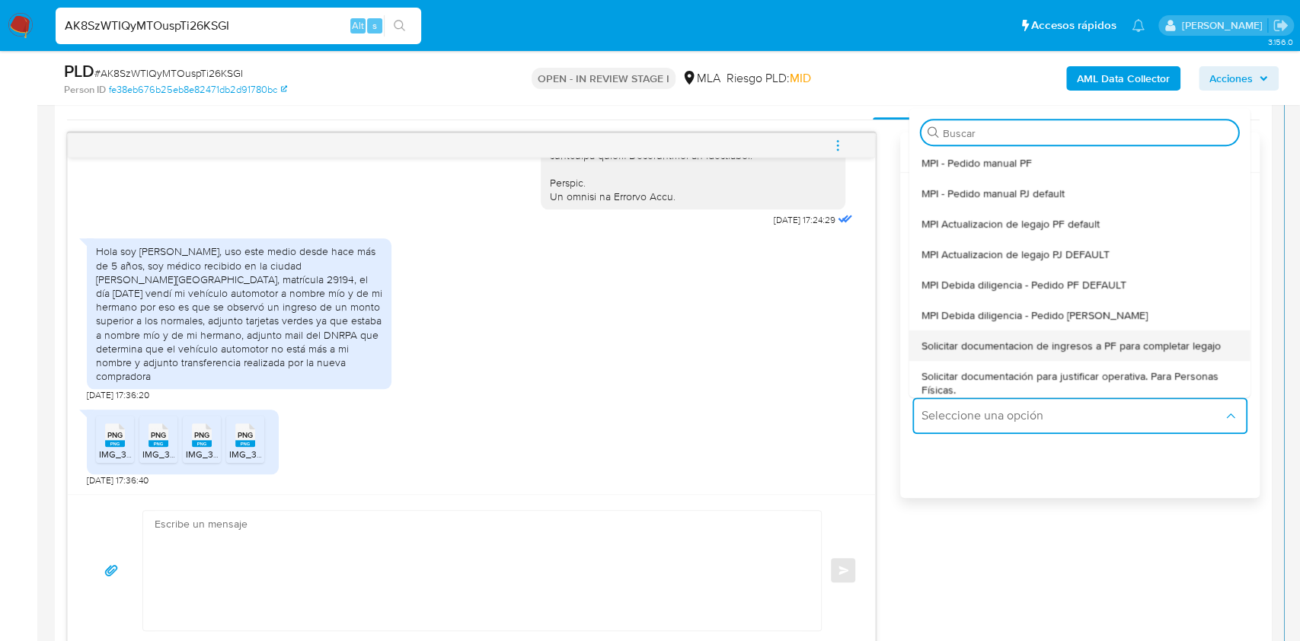
click at [1017, 334] on div "Solicitar documentacion de ingresos a PF para completar legajo" at bounding box center [1080, 346] width 317 height 30
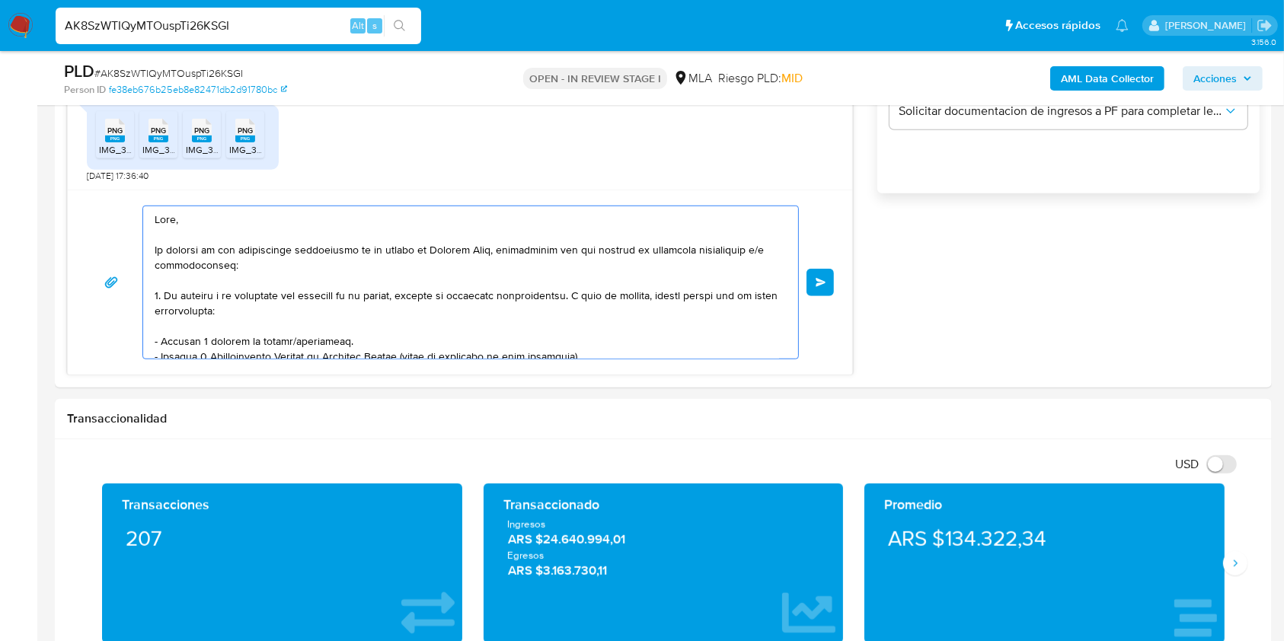
scroll to position [310, 0]
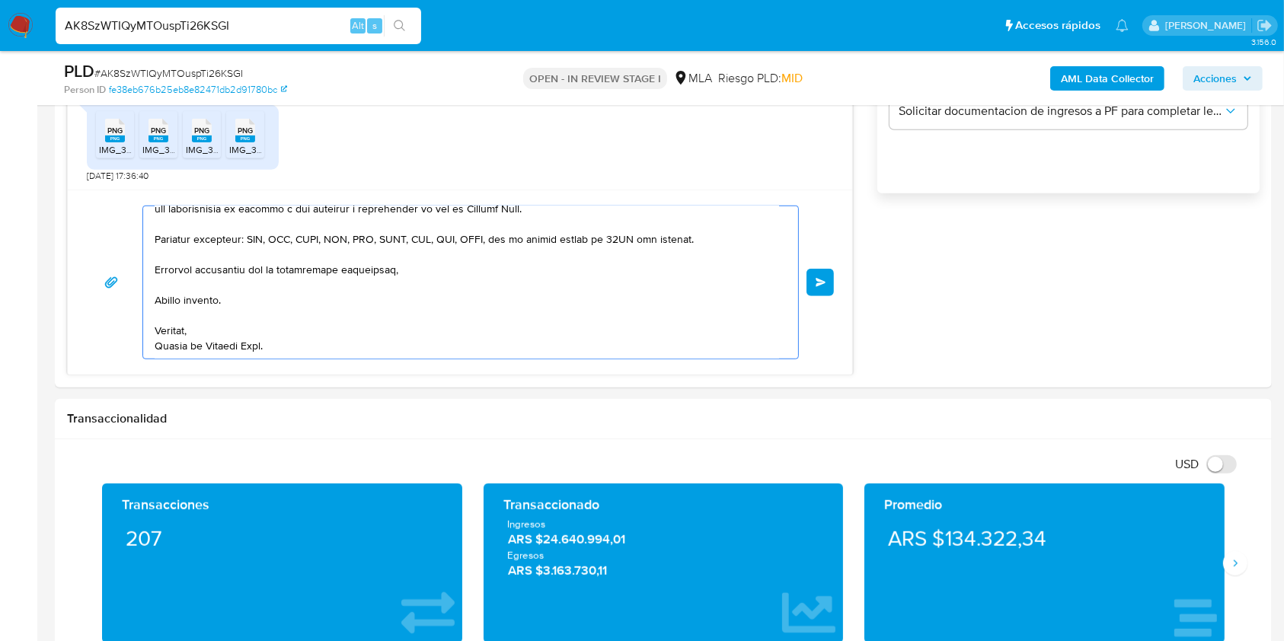
drag, startPoint x: 201, startPoint y: 252, endPoint x: 630, endPoint y: 687, distance: 610.9
click at [630, 641] on html "Pausado Ver notificaciones AK8SzWTIQyMTOuspTi26KSGI Alt s Accesos rápidos Presi…" at bounding box center [642, 607] width 1284 height 3356
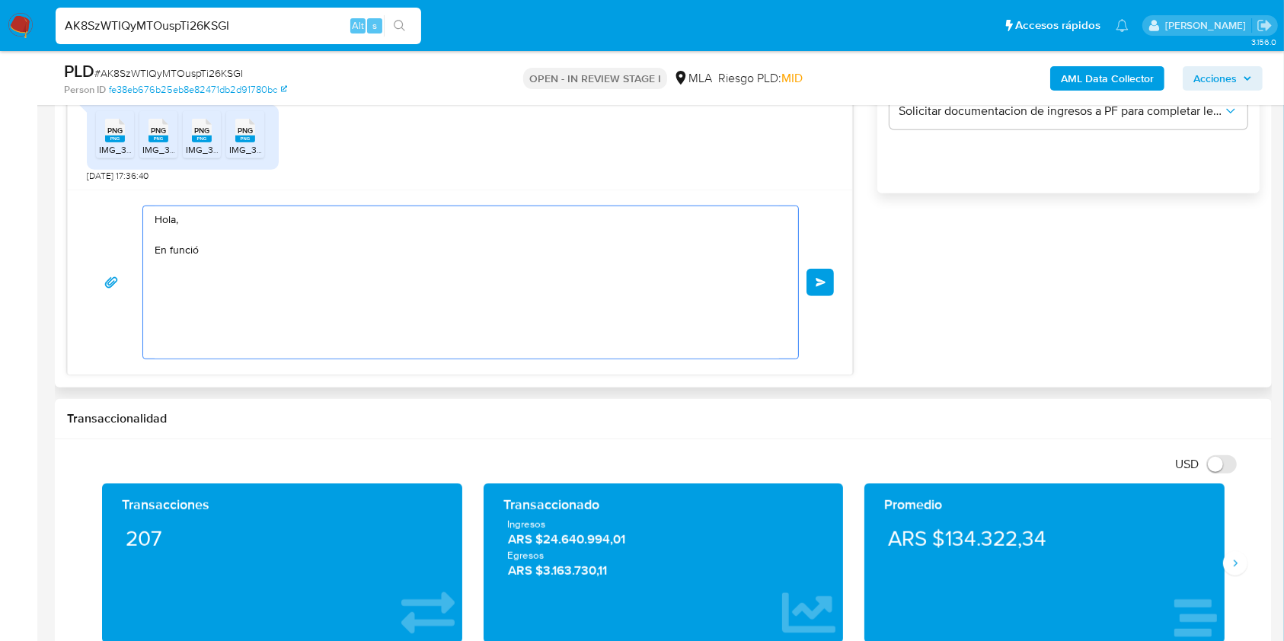
scroll to position [0, 0]
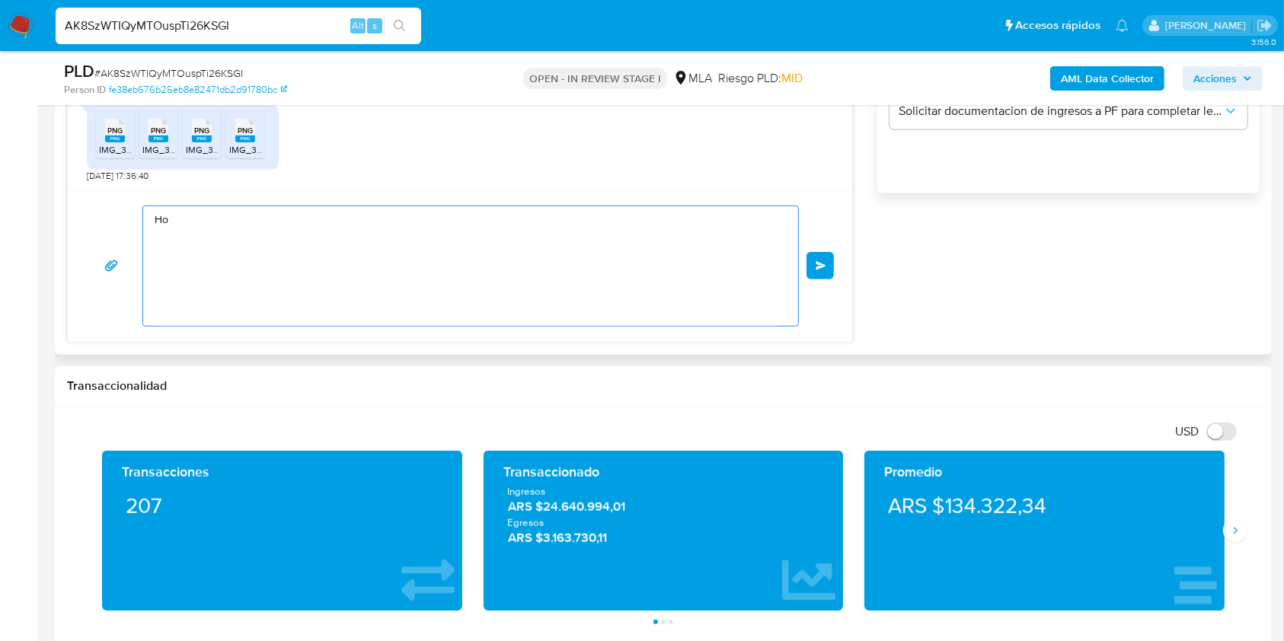
type textarea "H"
paste textarea "Buenas tardes, Queremos aclararte que la Resolución General ARCA 5696/2025 indi…"
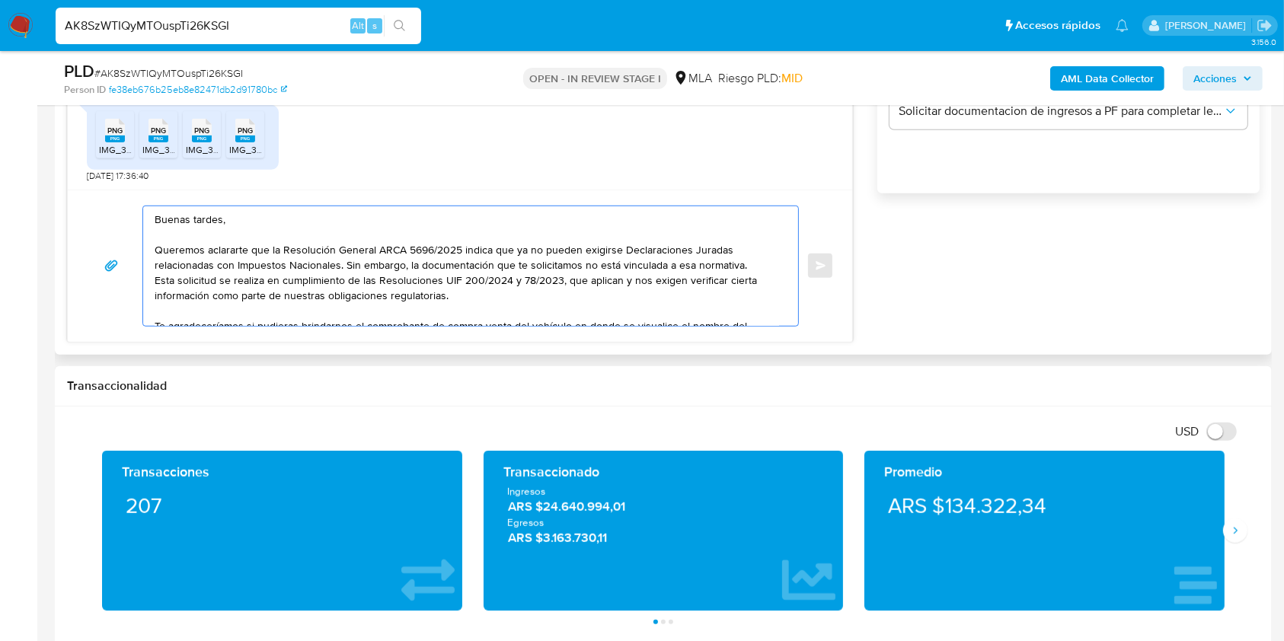
scroll to position [165, 0]
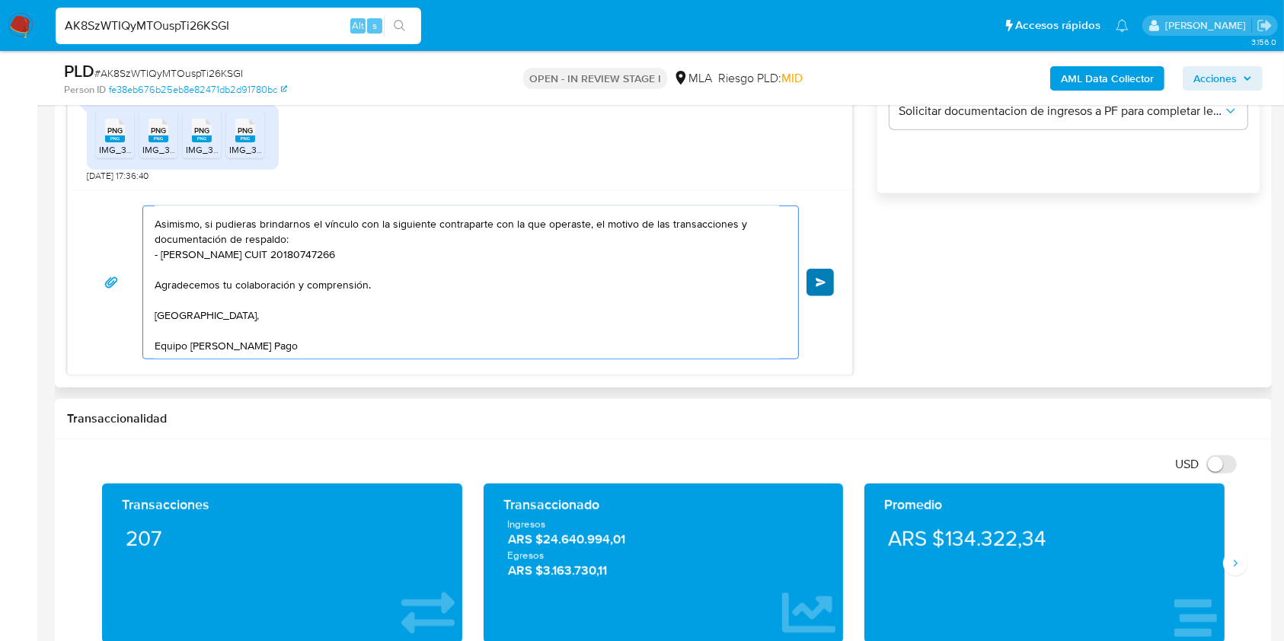
type textarea "Buenas tardes, Queremos aclararte que la Resolución General ARCA 5696/2025 indi…"
click at [817, 278] on span "Enviar" at bounding box center [821, 282] width 11 height 9
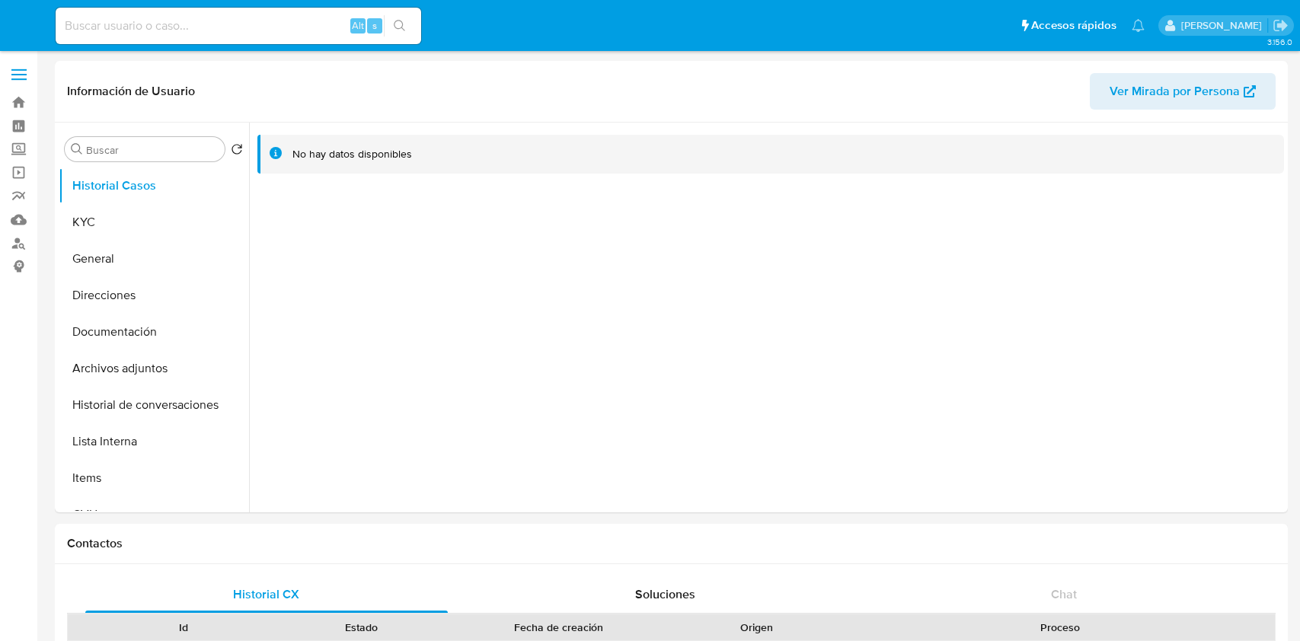
select select "10"
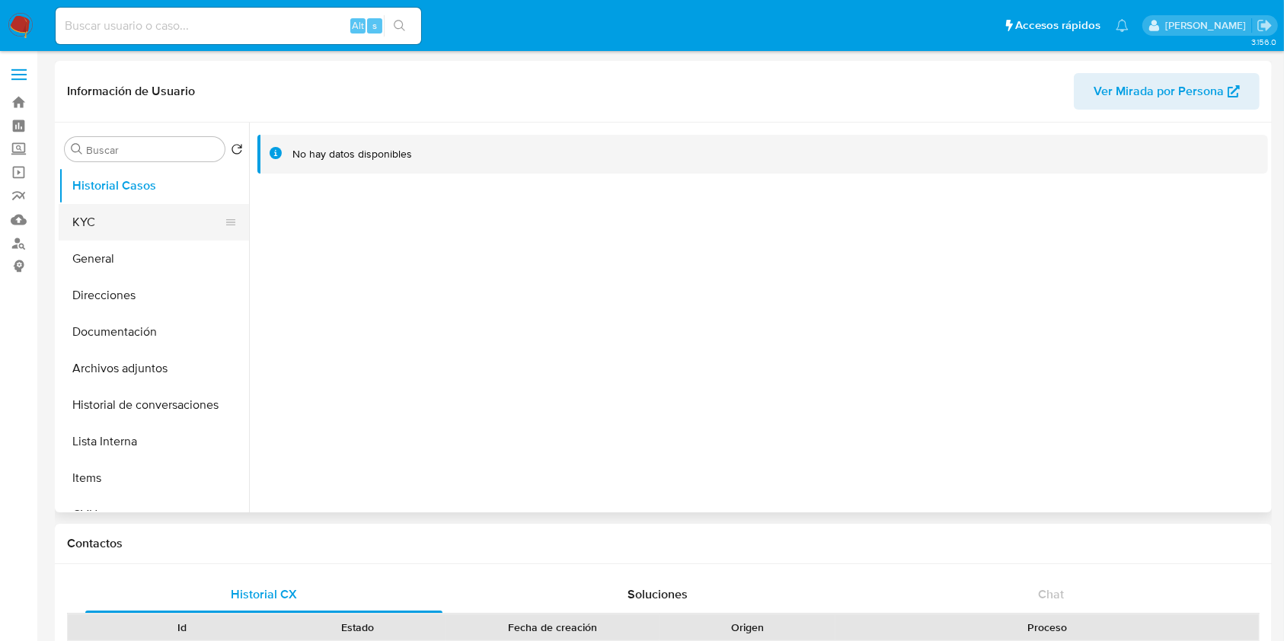
click at [145, 208] on button "KYC" at bounding box center [148, 222] width 178 height 37
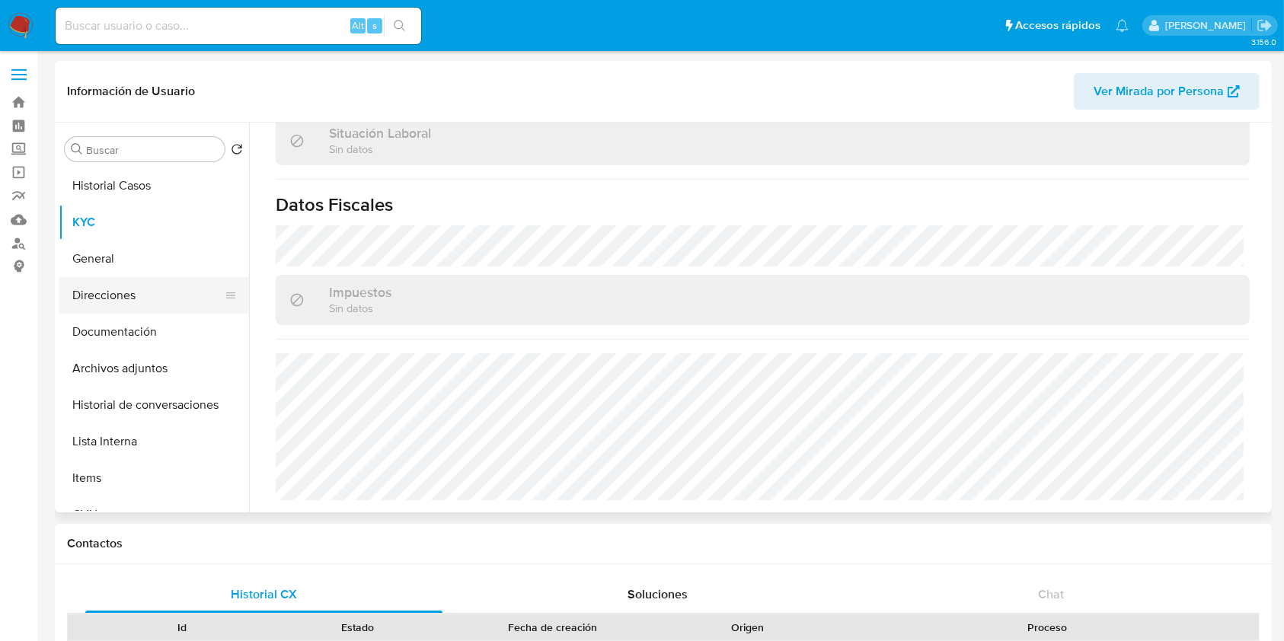
scroll to position [802, 0]
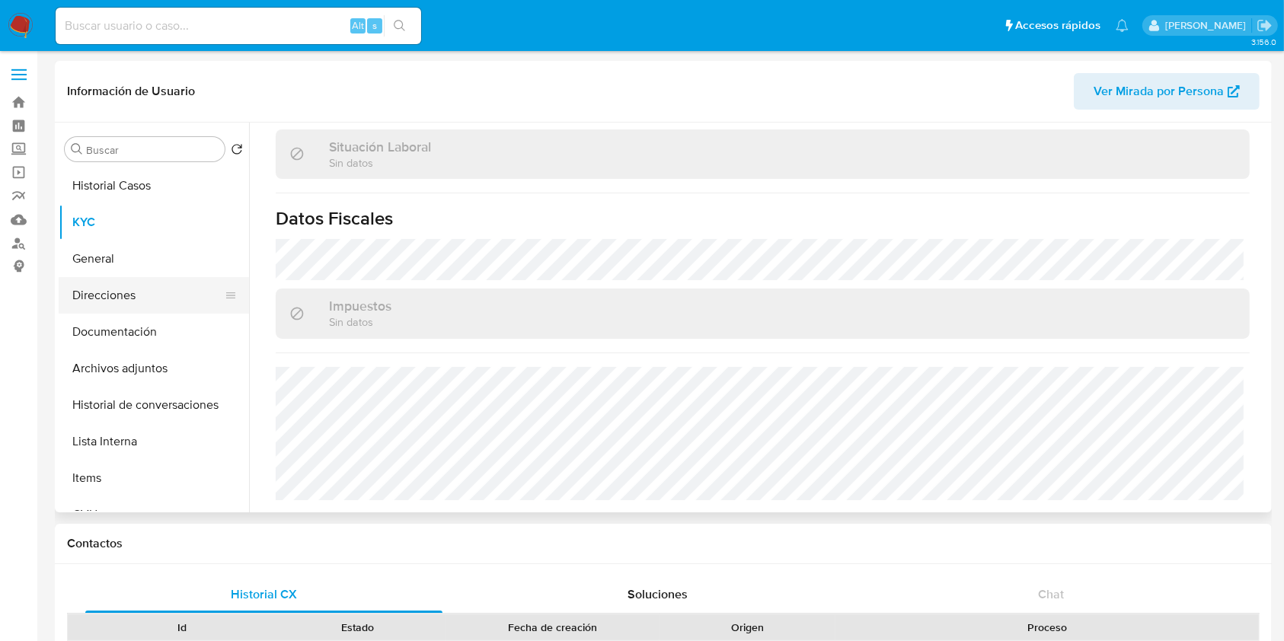
click at [120, 310] on button "Direcciones" at bounding box center [148, 295] width 178 height 37
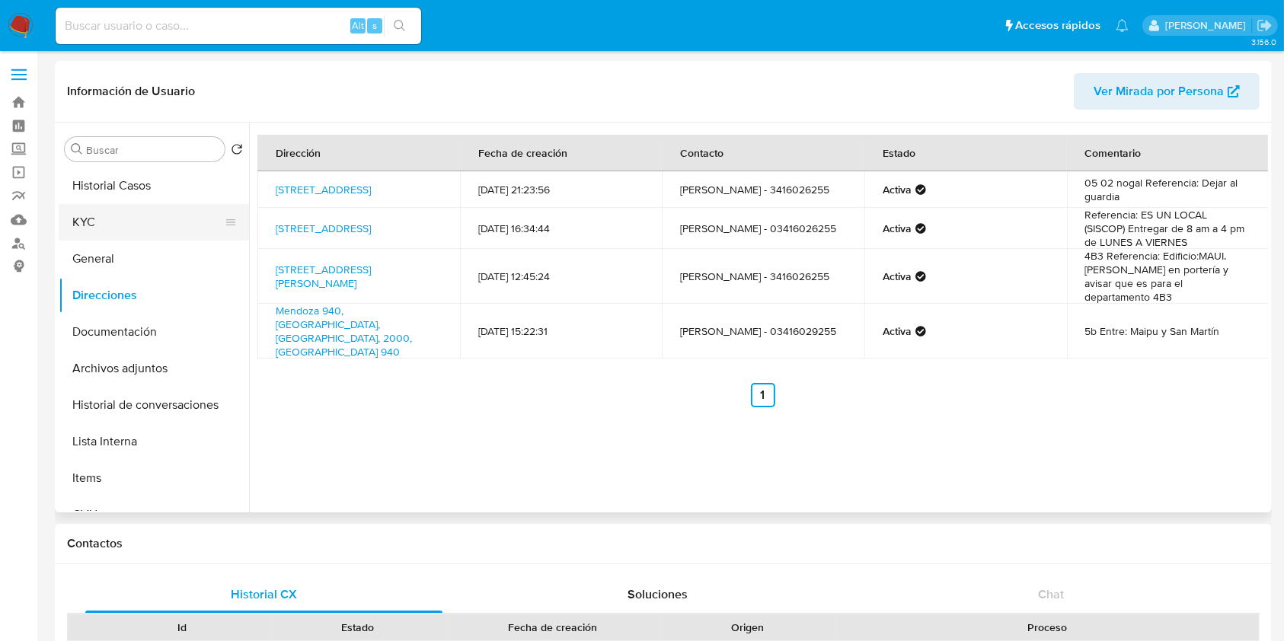
click at [110, 208] on button "KYC" at bounding box center [148, 222] width 178 height 37
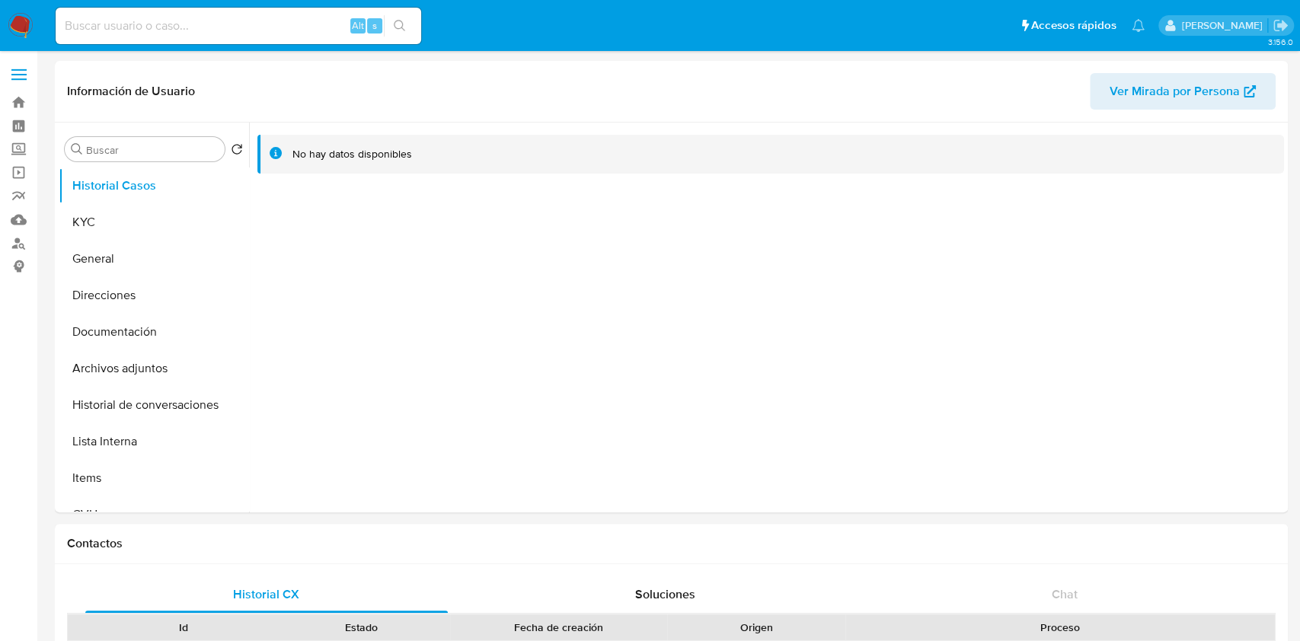
select select "10"
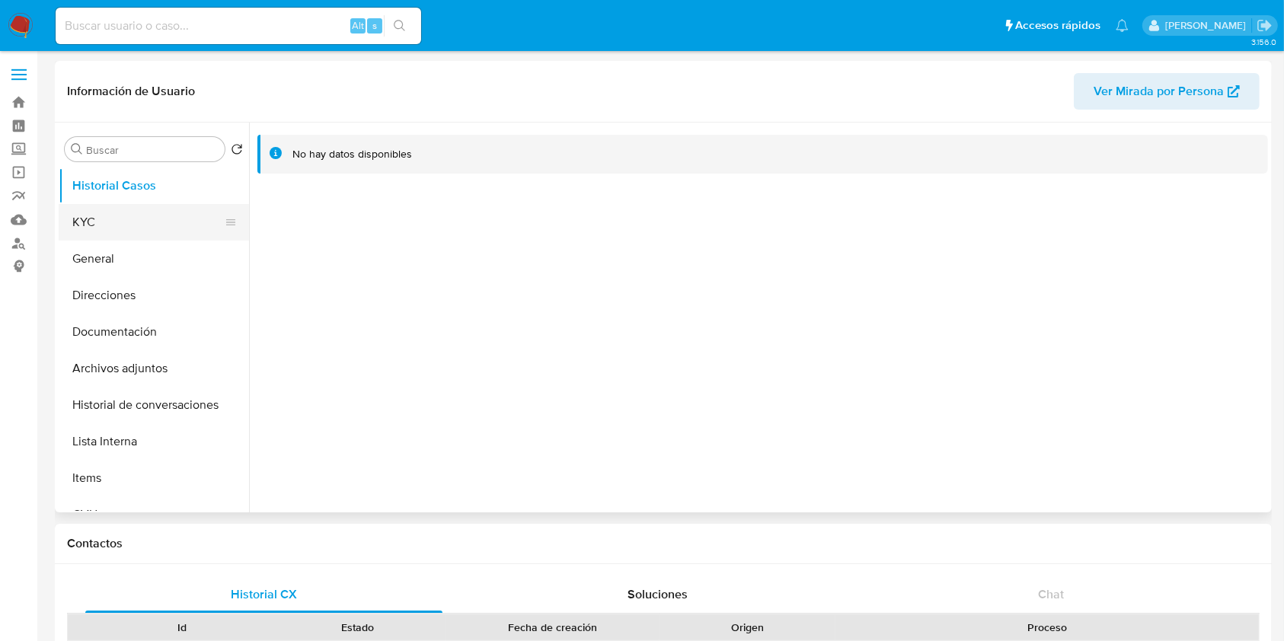
click at [151, 222] on button "KYC" at bounding box center [148, 222] width 178 height 37
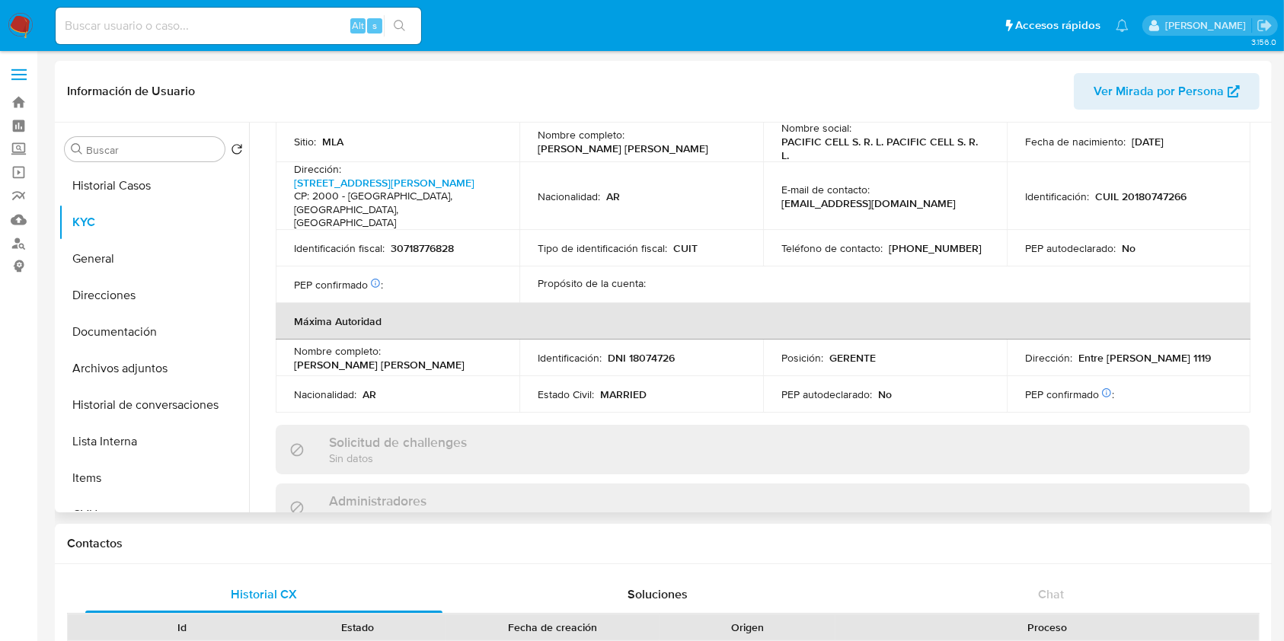
scroll to position [990, 0]
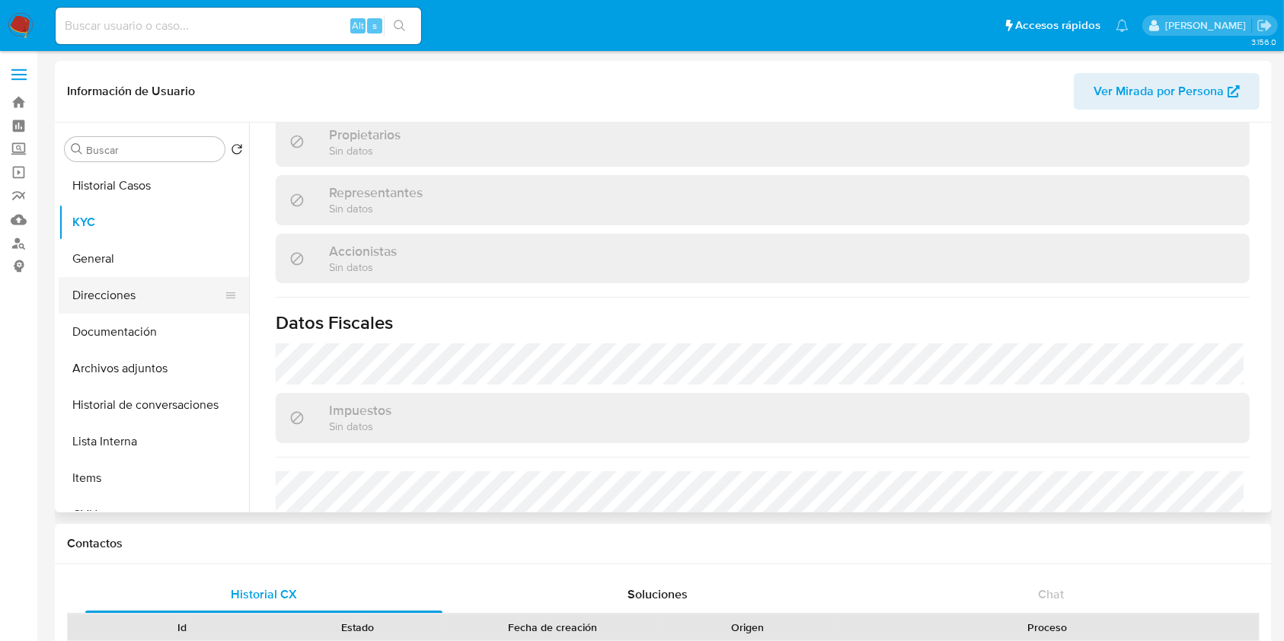
click at [140, 303] on button "Direcciones" at bounding box center [148, 295] width 178 height 37
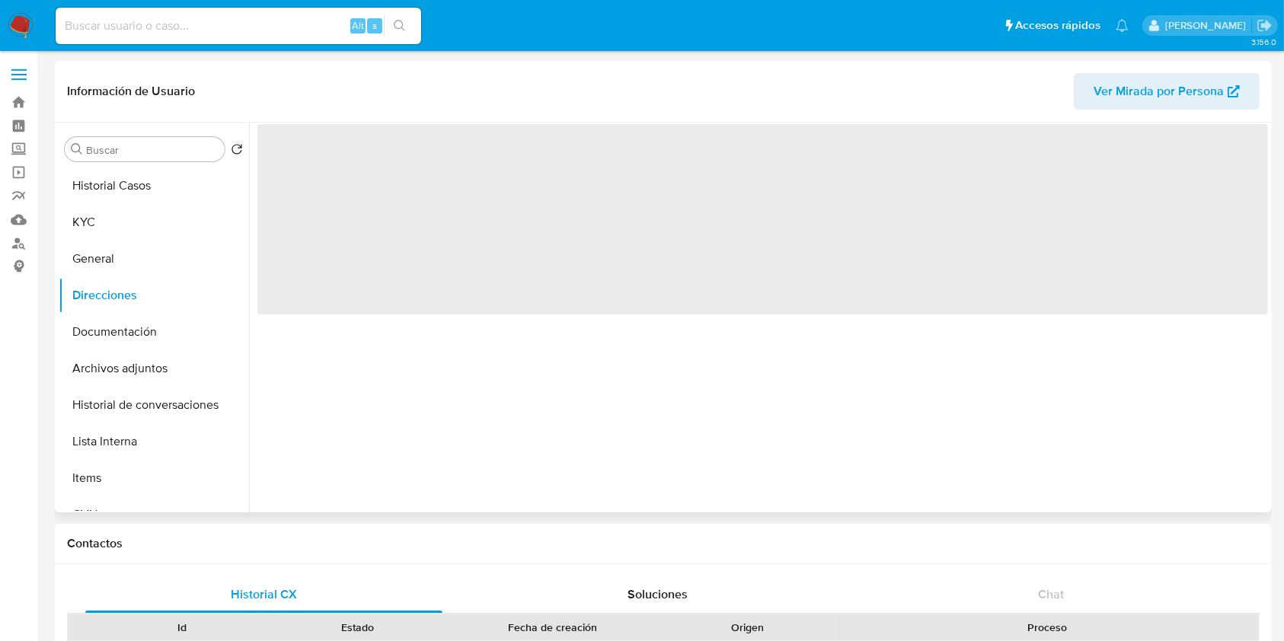
scroll to position [0, 0]
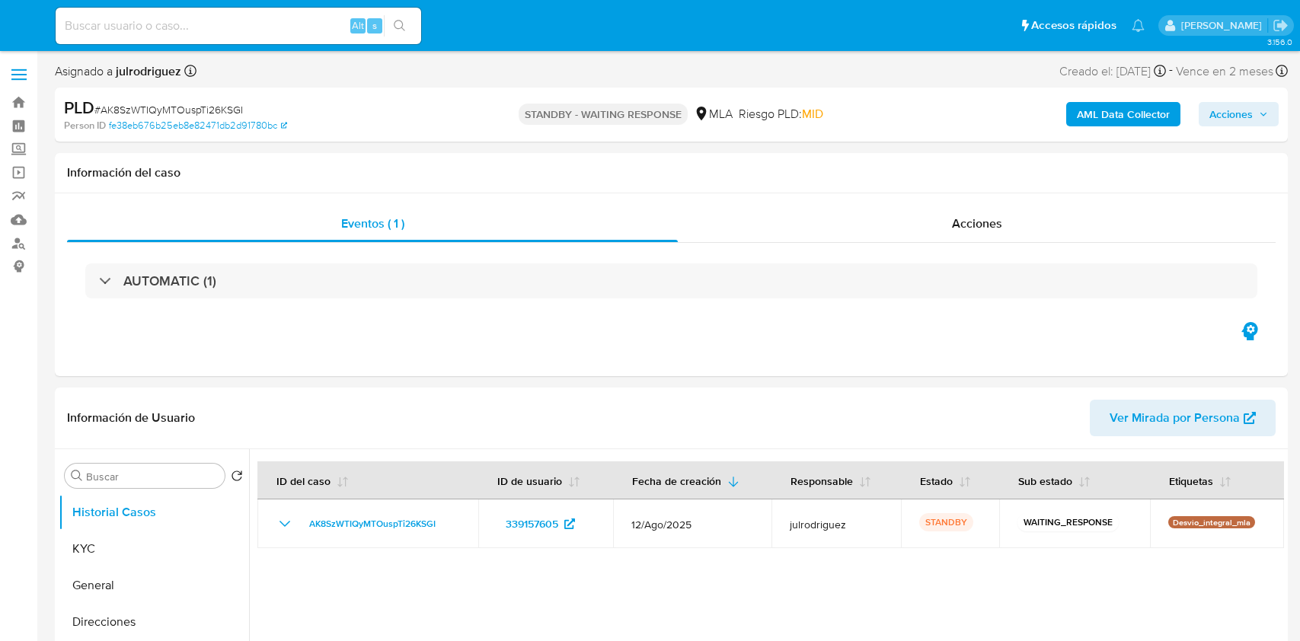
select select "10"
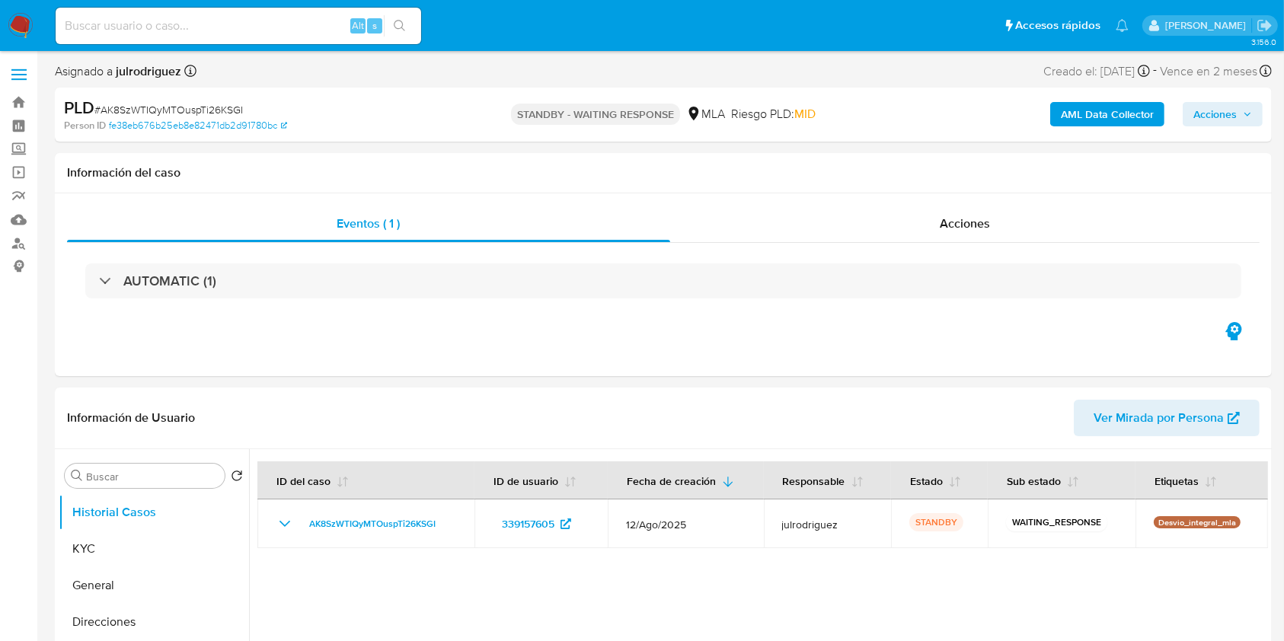
click at [161, 27] on input at bounding box center [239, 26] width 366 height 20
paste input "V9JMjpX9S2DqQ6pru5tLqXIR"
type input "V9JMjpX9S2DqQ6pru5tLqXIR"
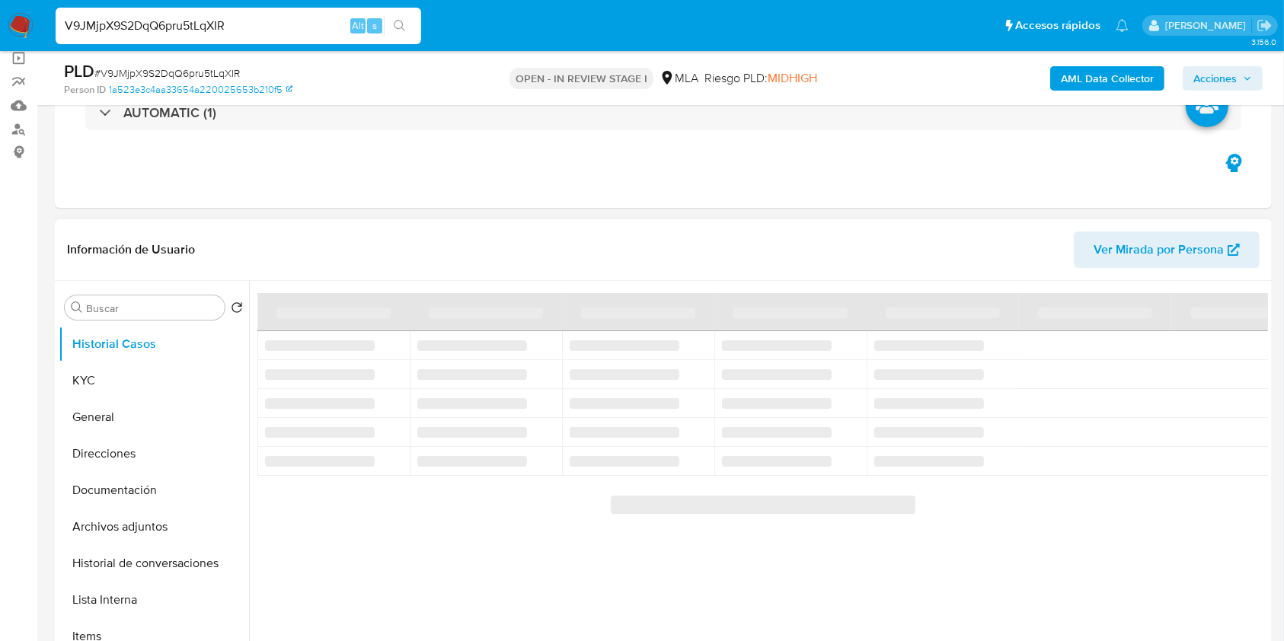
scroll to position [203, 0]
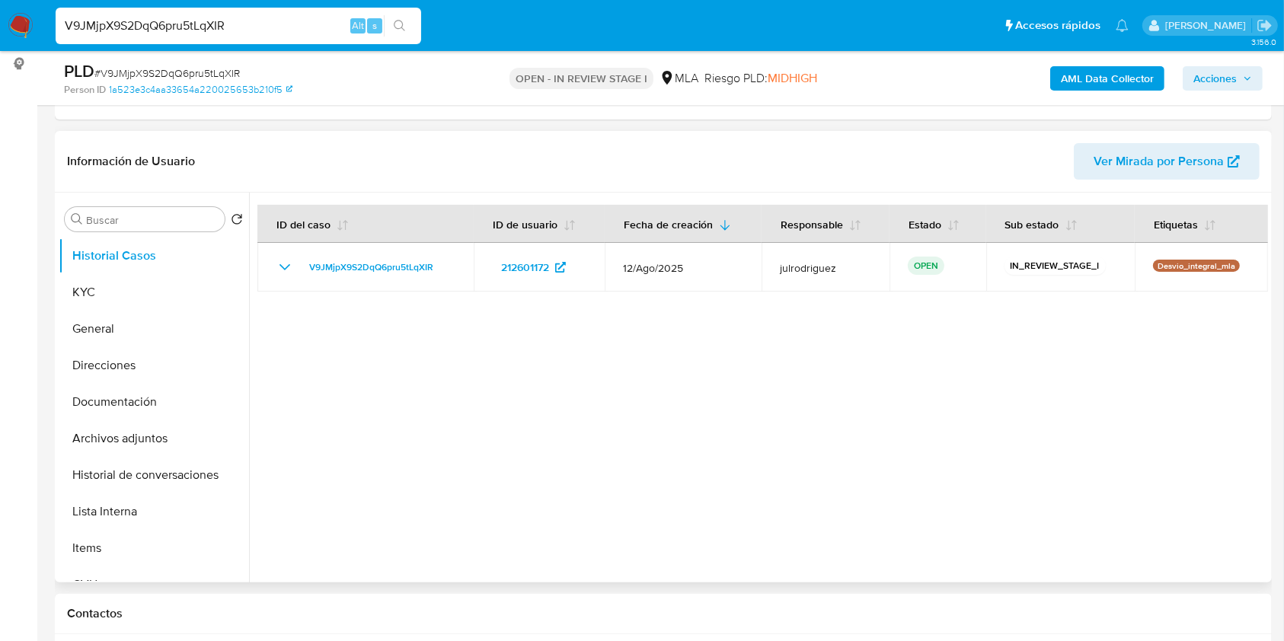
select select "10"
click at [168, 299] on button "KYC" at bounding box center [148, 292] width 178 height 37
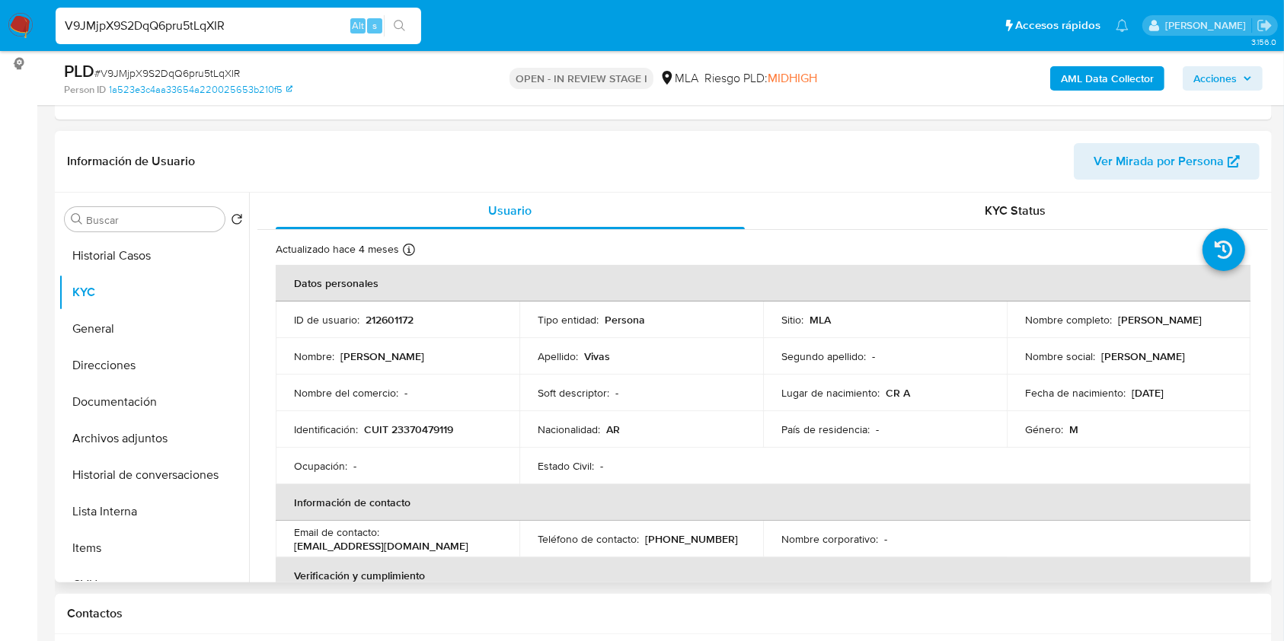
drag, startPoint x: 1116, startPoint y: 318, endPoint x: 1054, endPoint y: 319, distance: 62.5
click at [1216, 318] on div "Nombre completo : Juan Alberto Vivas" at bounding box center [1128, 320] width 207 height 14
drag, startPoint x: 1112, startPoint y: 317, endPoint x: 1226, endPoint y: 314, distance: 113.6
click at [1226, 314] on div "Nombre completo : Juan Alberto Vivas" at bounding box center [1128, 320] width 207 height 14
copy p "Juan Alberto Vivas"
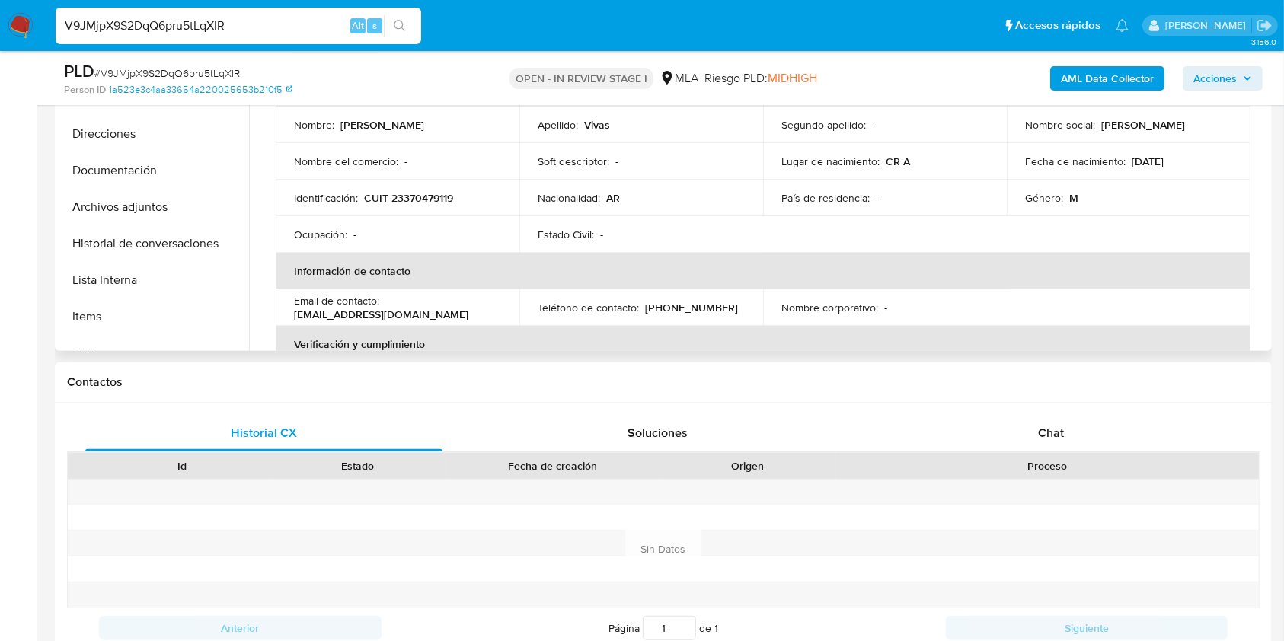
scroll to position [219, 0]
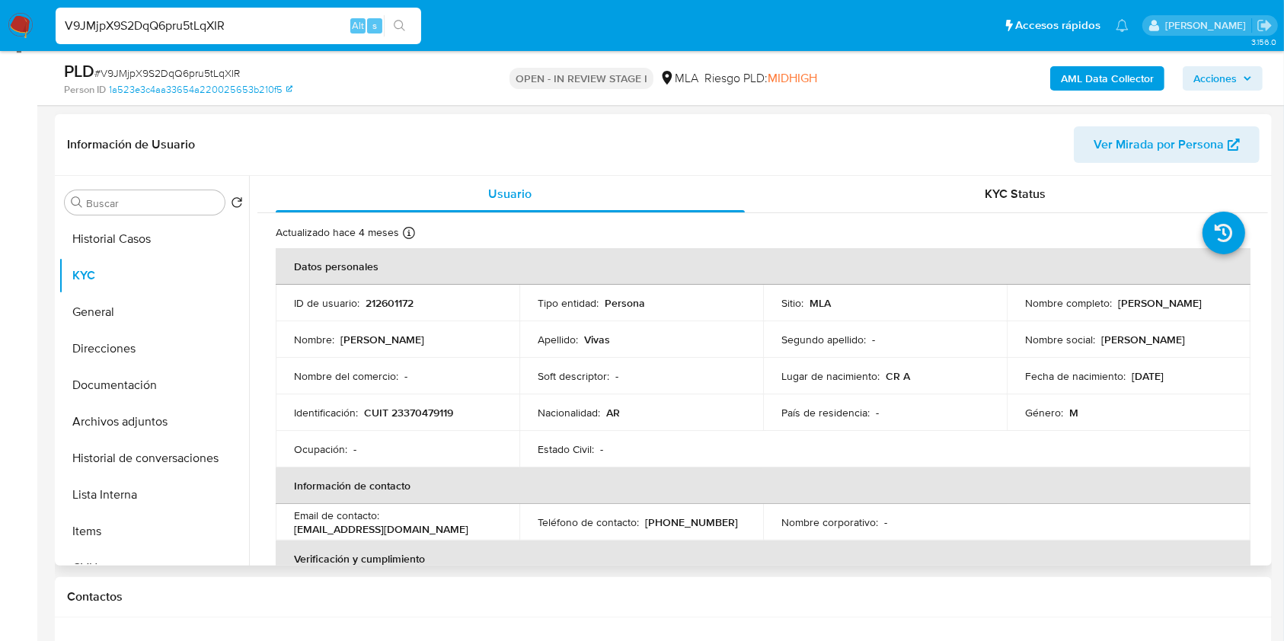
click at [417, 299] on div "ID de usuario : 212601172" at bounding box center [397, 303] width 207 height 14
click at [407, 296] on p "212601172" at bounding box center [390, 303] width 48 height 14
copy p "212601172"
click at [188, 67] on span "# V9JMjpX9S2DqQ6pru5tLqXIR" at bounding box center [167, 73] width 146 height 15
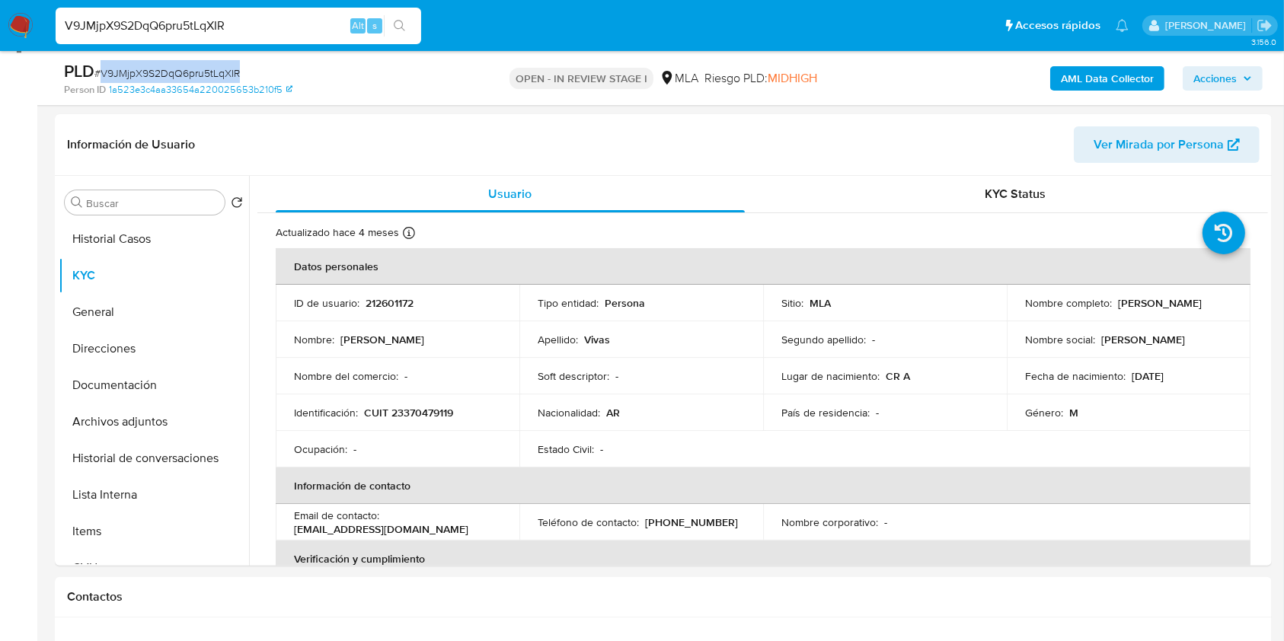
click at [188, 67] on span "# V9JMjpX9S2DqQ6pru5tLqXIR" at bounding box center [167, 73] width 146 height 15
copy span "V9JMjpX9S2DqQ6pru5tLqXIR"
click at [126, 373] on button "Documentación" at bounding box center [148, 385] width 178 height 37
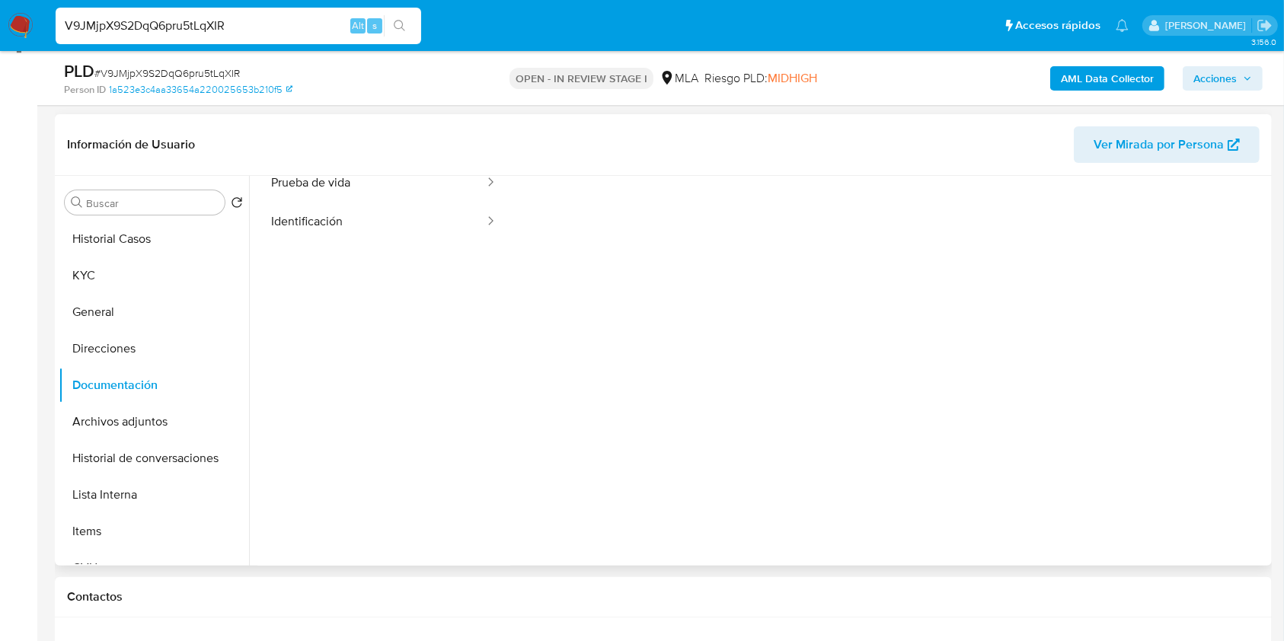
scroll to position [123, 0]
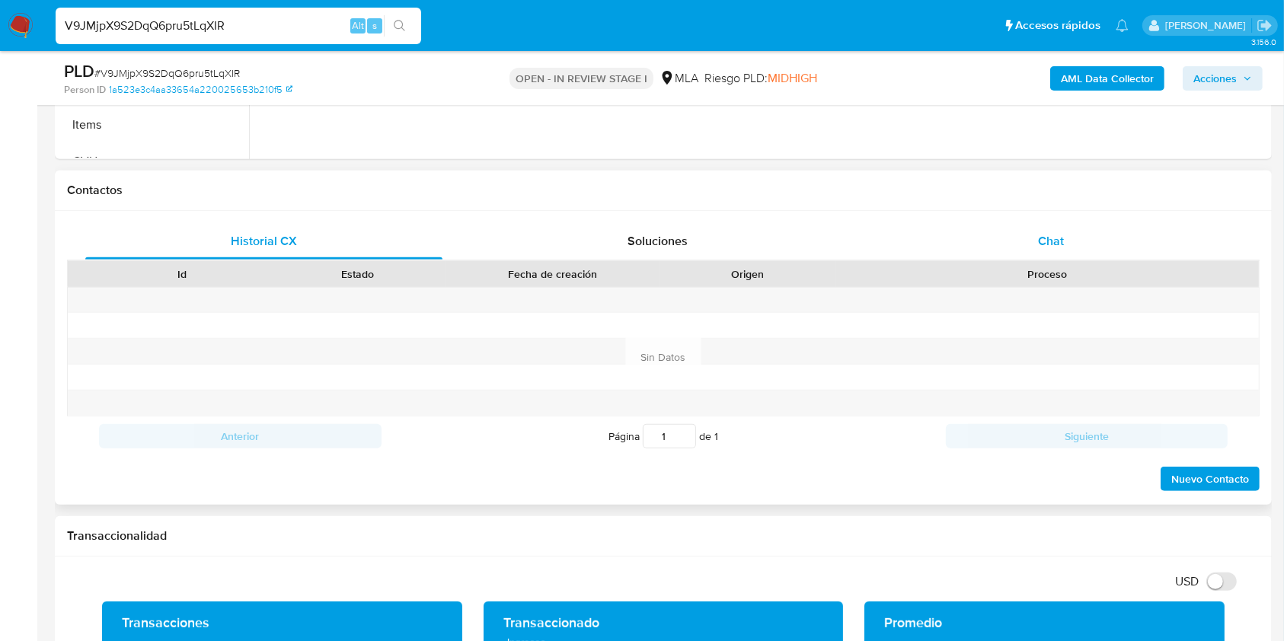
click at [1043, 239] on span "Chat" at bounding box center [1051, 241] width 26 height 18
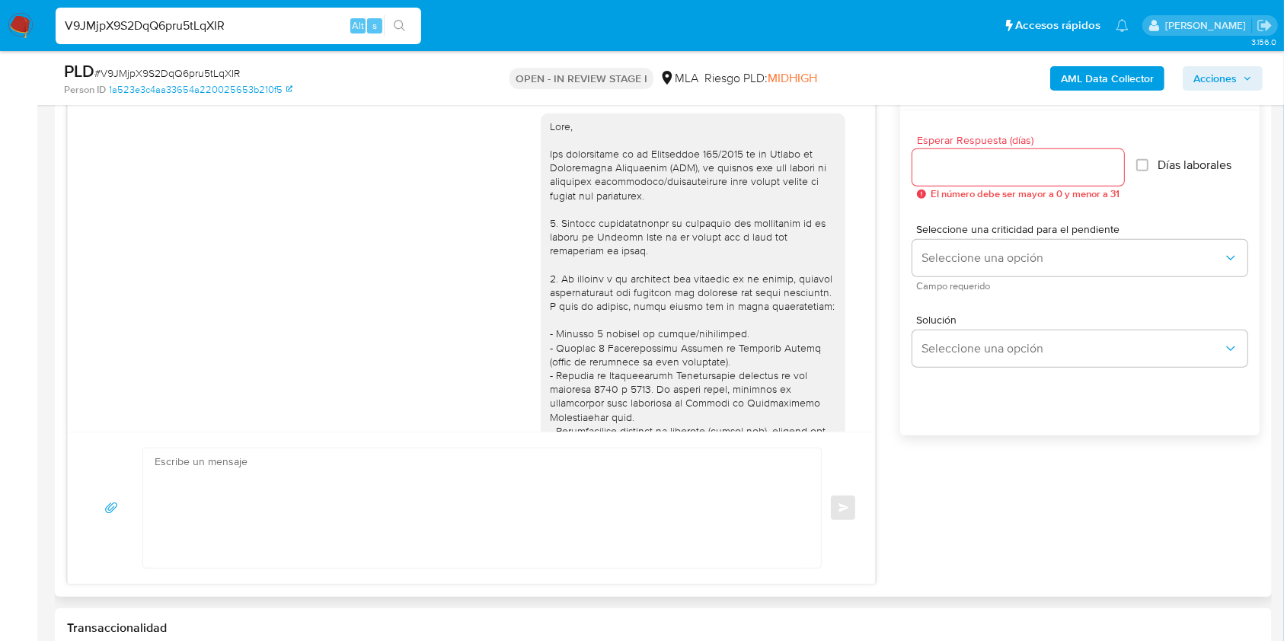
scroll to position [685, 0]
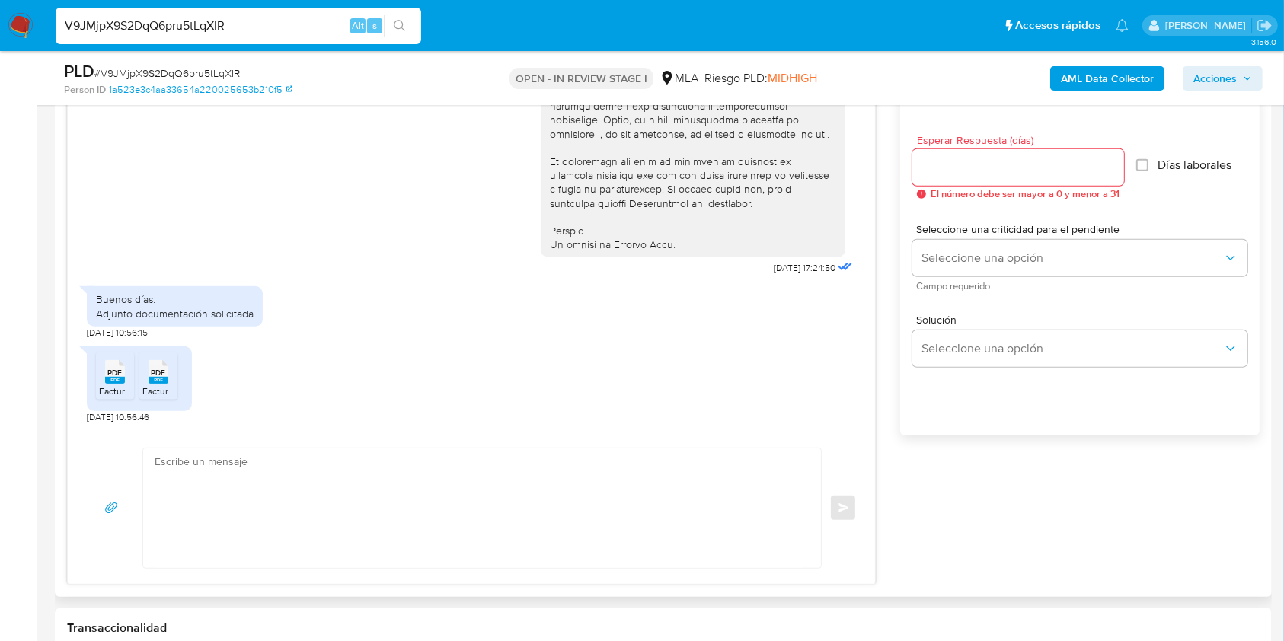
click at [118, 372] on span "PDF" at bounding box center [115, 373] width 14 height 10
click at [149, 371] on icon at bounding box center [159, 372] width 20 height 24
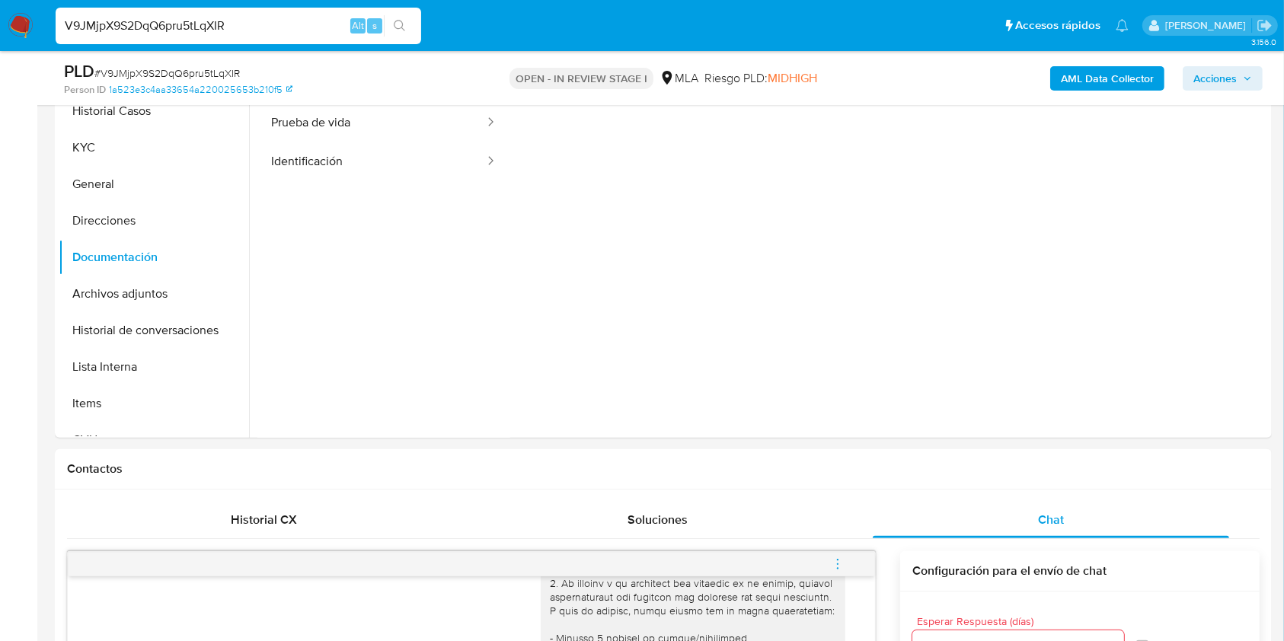
scroll to position [118, 0]
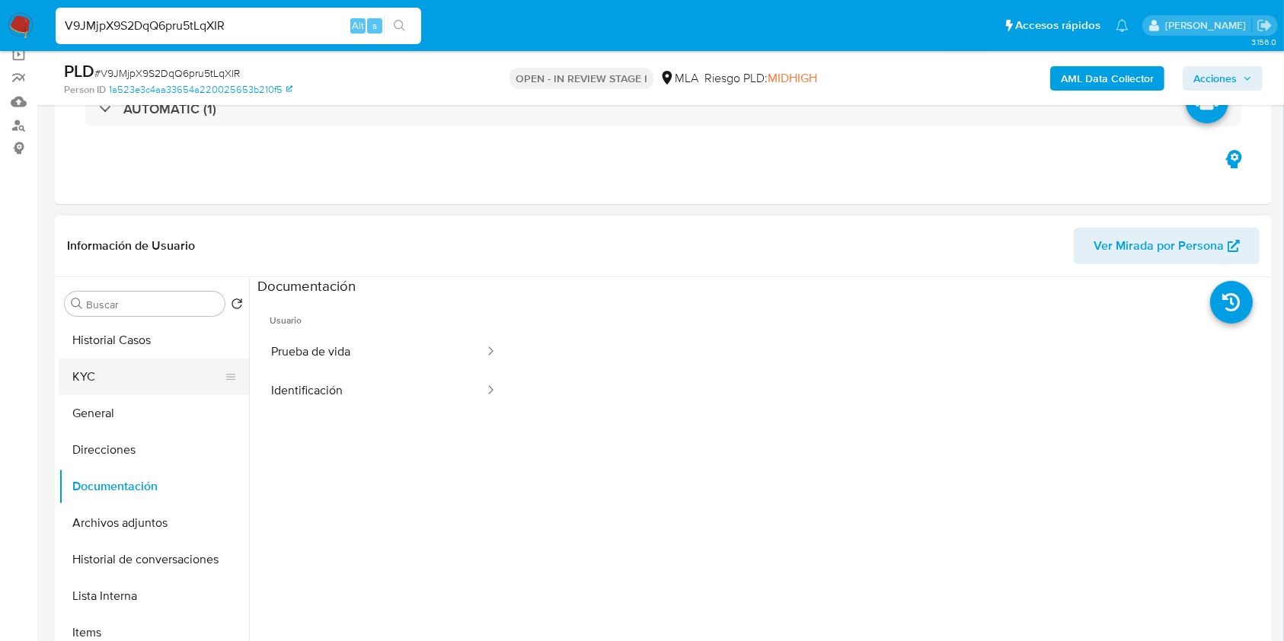
click at [141, 377] on button "KYC" at bounding box center [148, 377] width 178 height 37
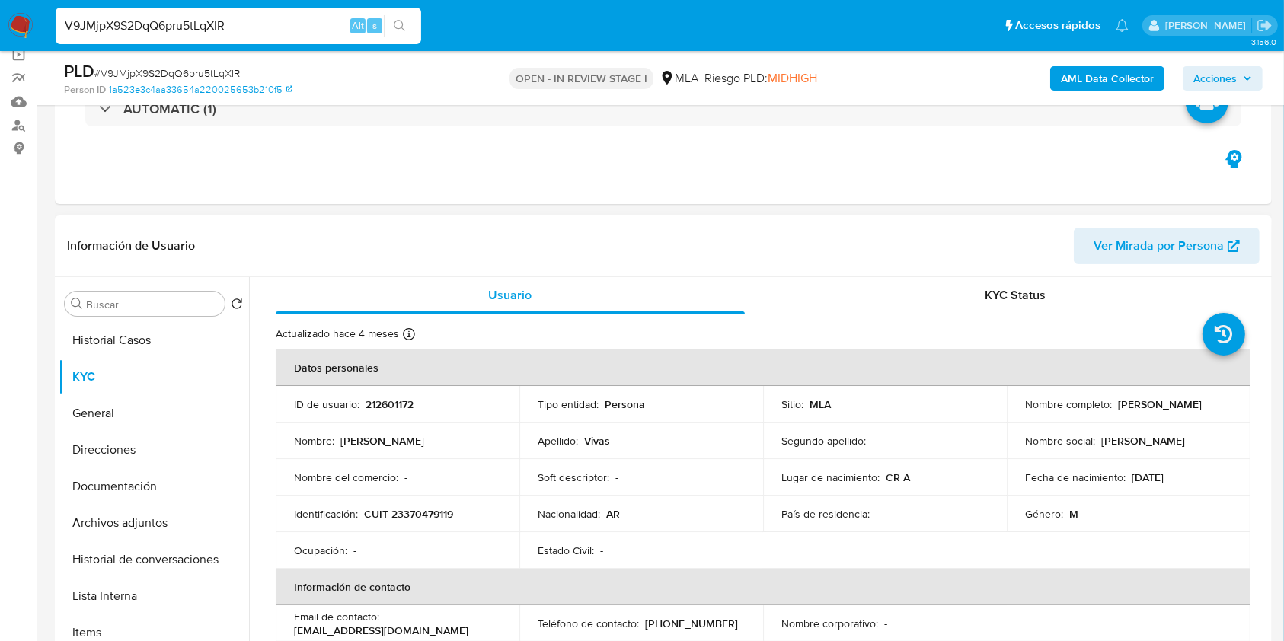
click at [411, 507] on p "CUIT 23370479119" at bounding box center [408, 514] width 89 height 14
copy p "23370479119"
click at [395, 401] on p "212601172" at bounding box center [390, 405] width 48 height 14
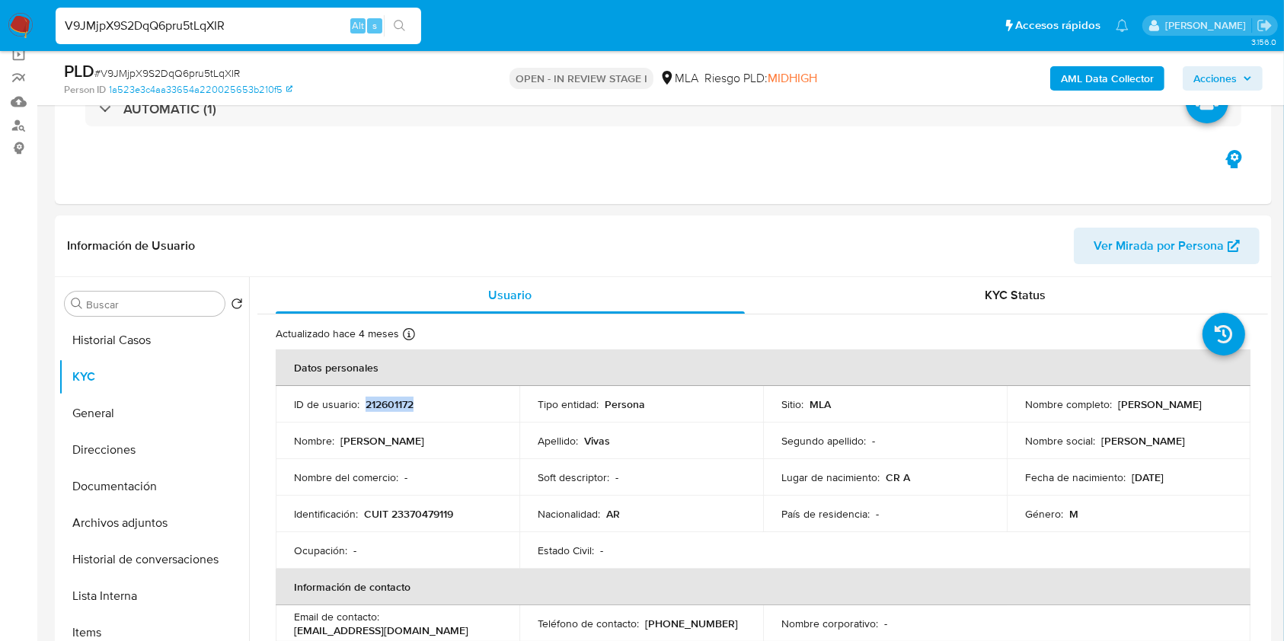
copy p "212601172"
drag, startPoint x: 1109, startPoint y: 405, endPoint x: 1199, endPoint y: 407, distance: 89.9
click at [1199, 407] on div "Nombre completo : Juan Alberto Vivas" at bounding box center [1128, 405] width 207 height 14
click at [1128, 411] on p "Juan Alberto Vivas" at bounding box center [1160, 405] width 84 height 14
drag, startPoint x: 1115, startPoint y: 402, endPoint x: 1235, endPoint y: 434, distance: 124.5
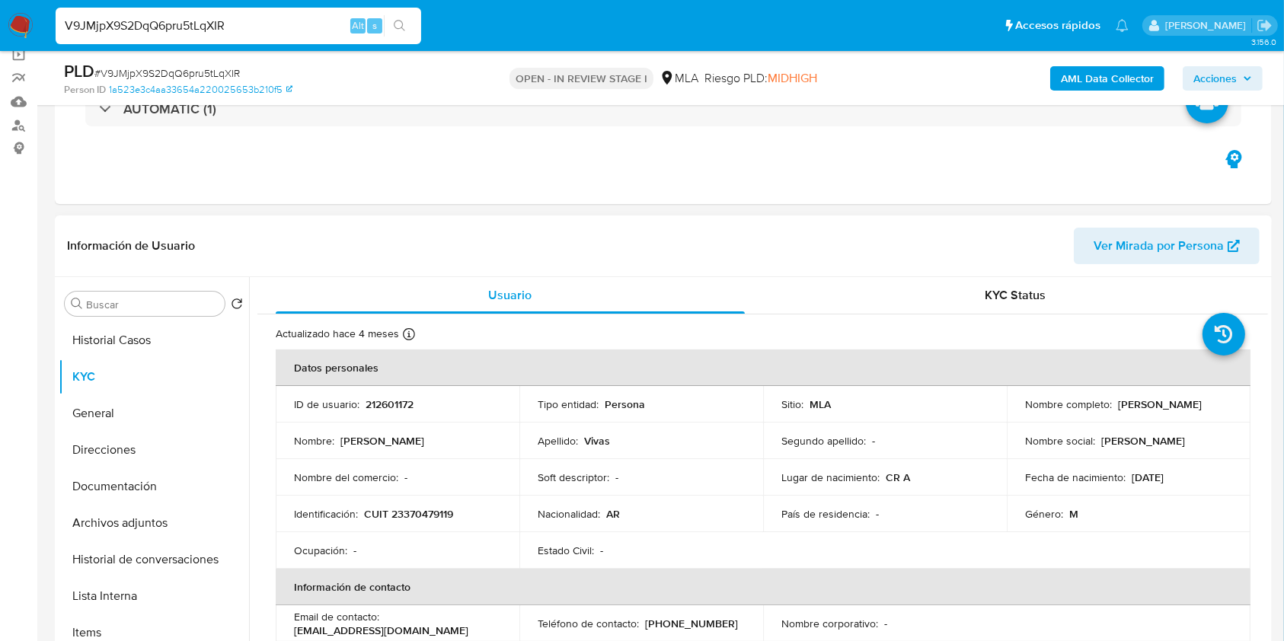
click at [1201, 401] on p "Juan Alberto Vivas" at bounding box center [1160, 405] width 84 height 14
copy p "Juan Alberto Vivas"
click at [417, 511] on p "CUIT 23370479119" at bounding box center [408, 514] width 89 height 14
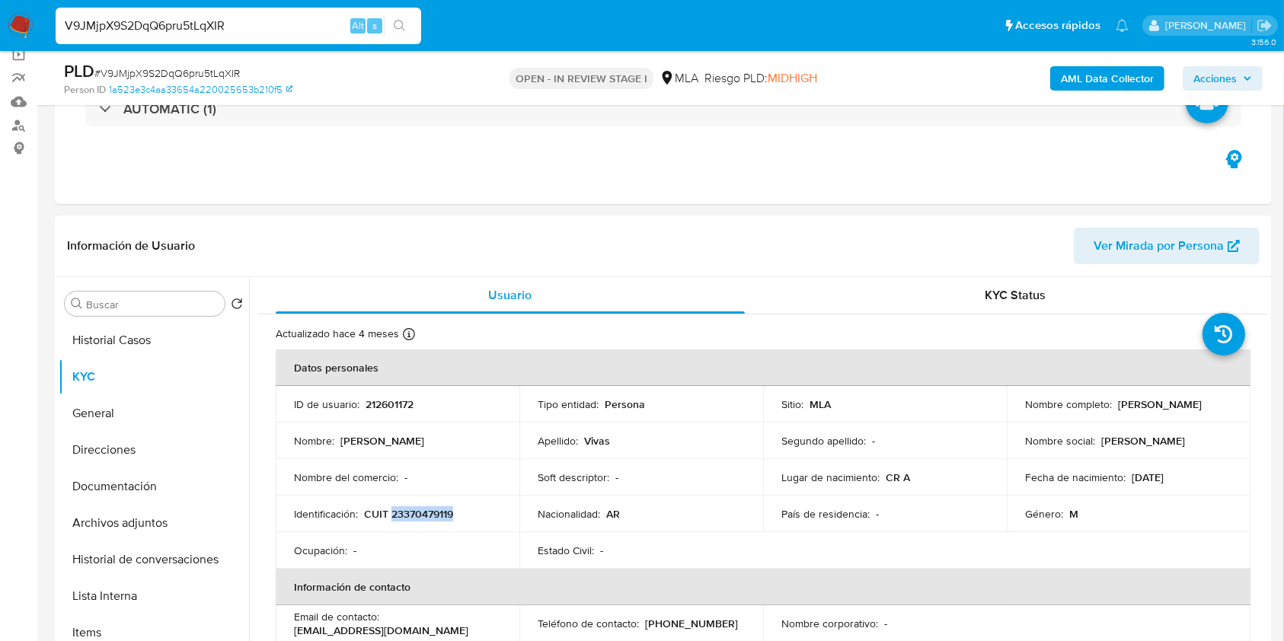
copy p "23370479119"
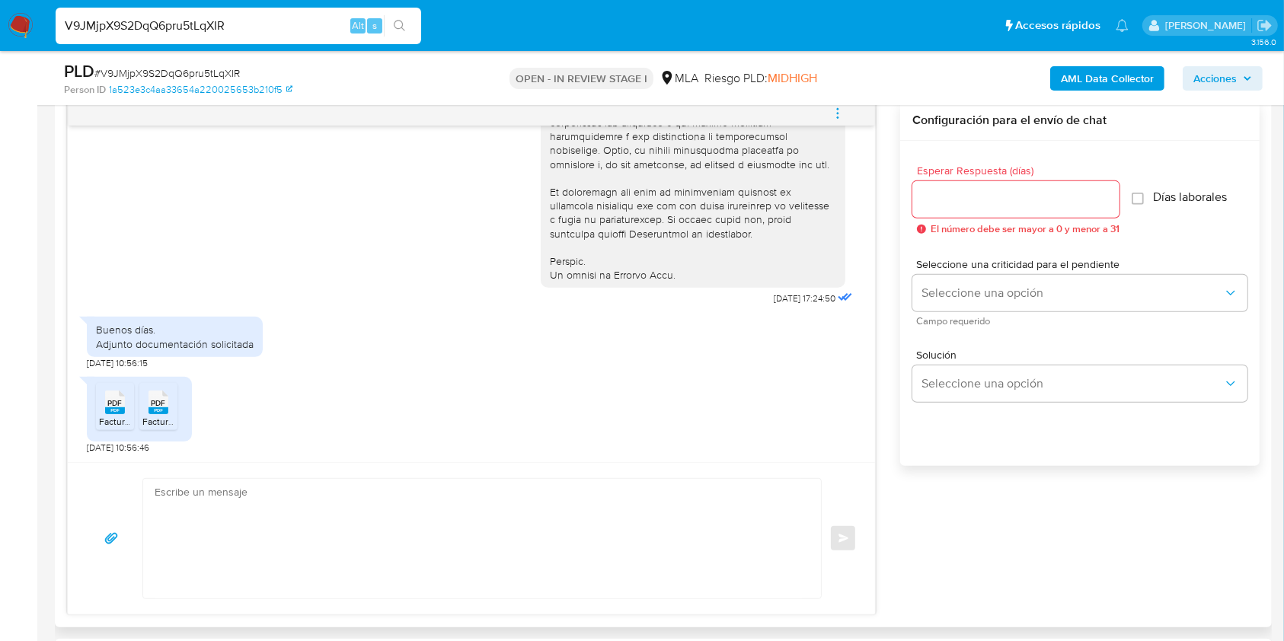
scroll to position [829, 0]
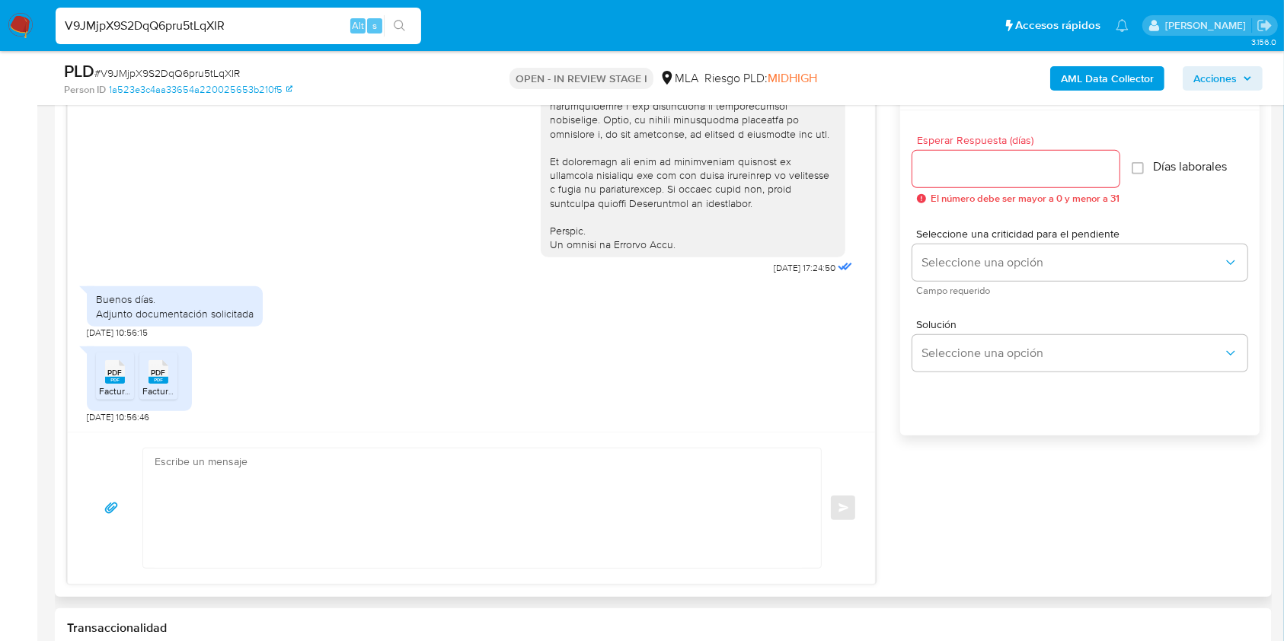
click at [998, 162] on input "Esperar Respuesta (días)" at bounding box center [1016, 169] width 207 height 20
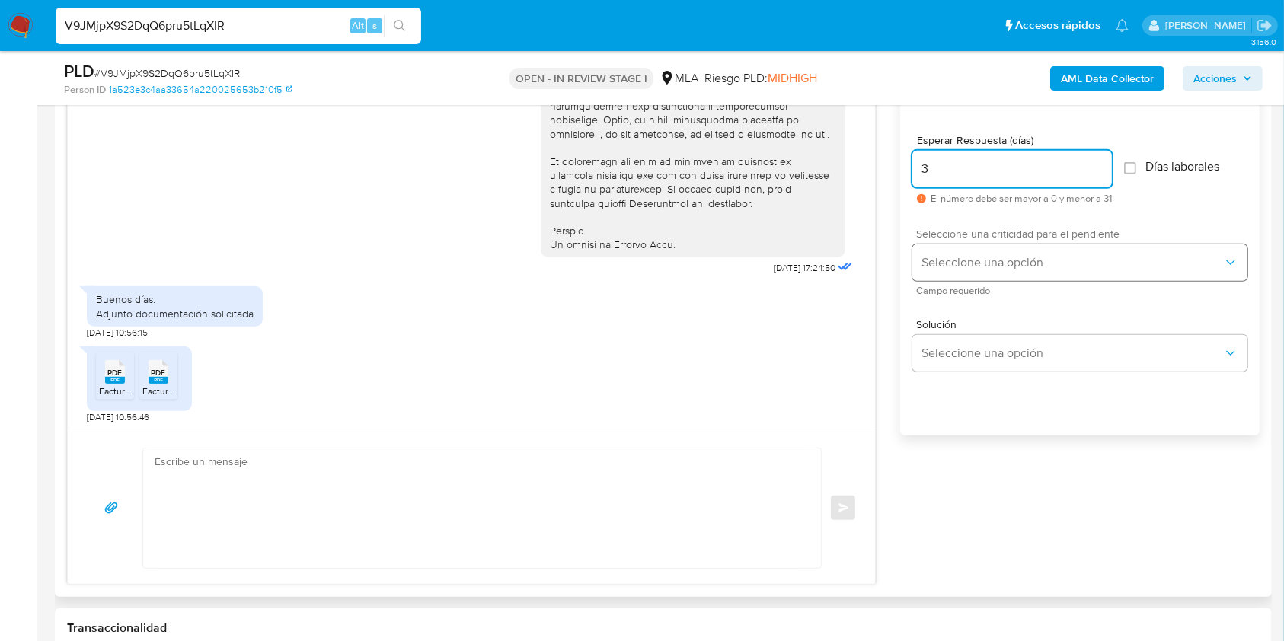
type input "3"
click at [1005, 251] on button "Seleccione una opción" at bounding box center [1080, 263] width 335 height 37
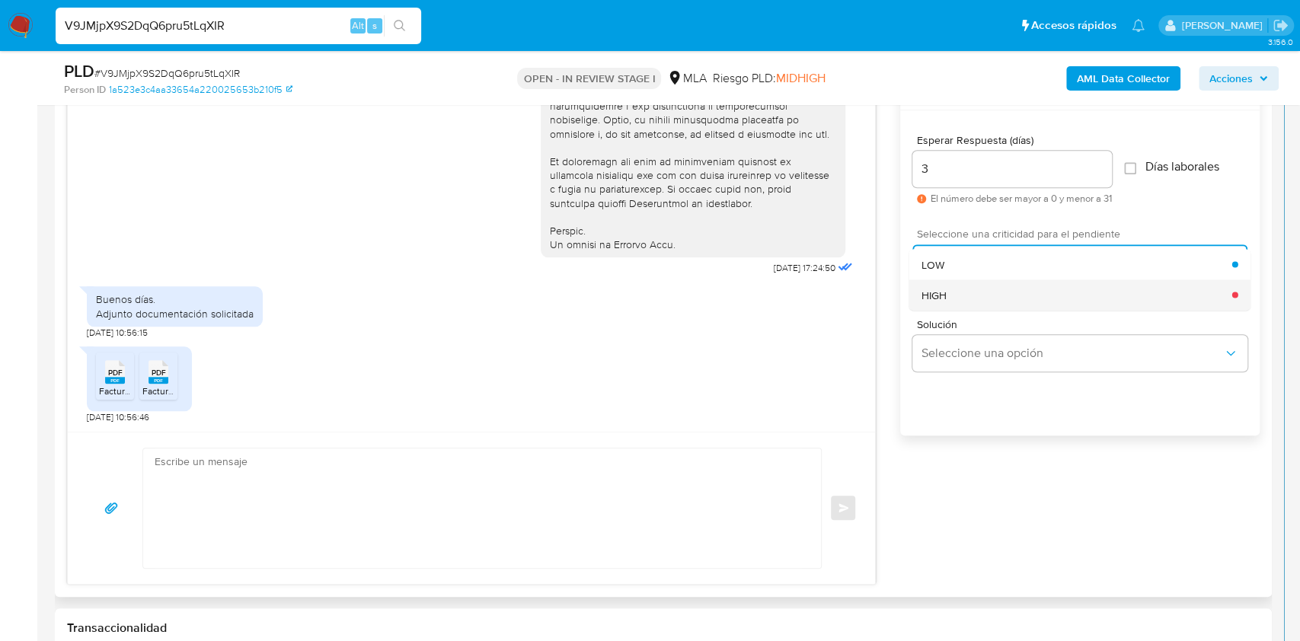
click at [996, 293] on div "HIGH" at bounding box center [1077, 295] width 311 height 30
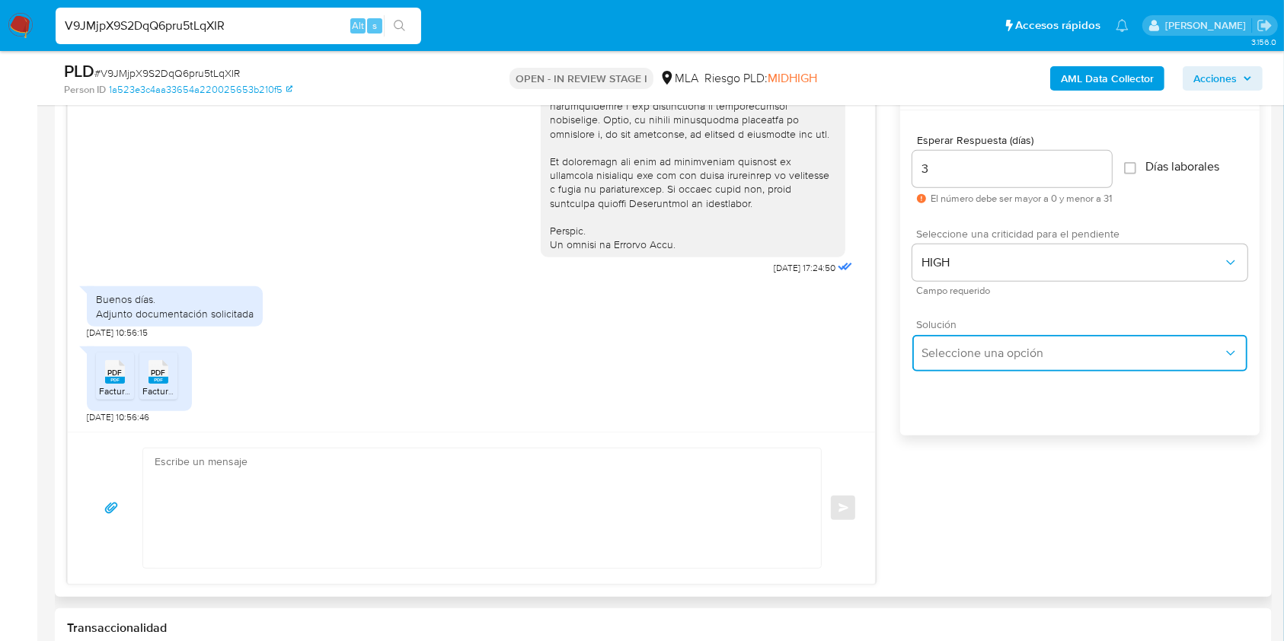
click at [1005, 360] on button "Seleccione una opción" at bounding box center [1080, 353] width 335 height 37
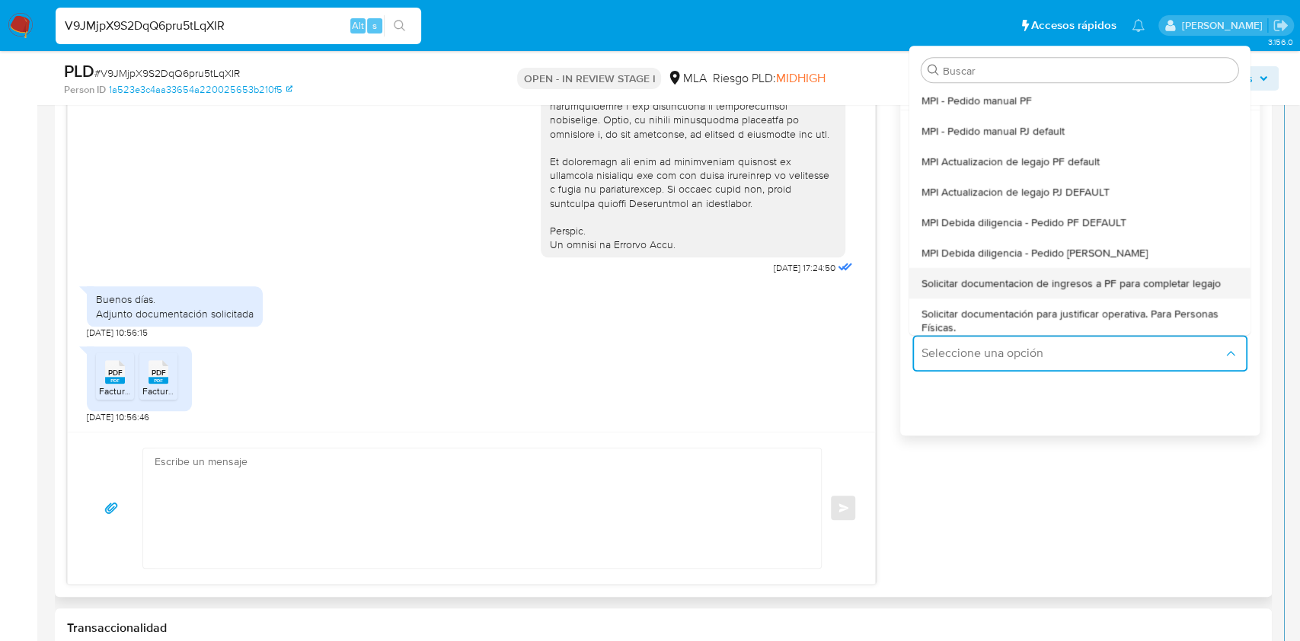
click at [1083, 283] on span "Solicitar documentacion de ingresos a PF para completar legajo" at bounding box center [1071, 284] width 299 height 14
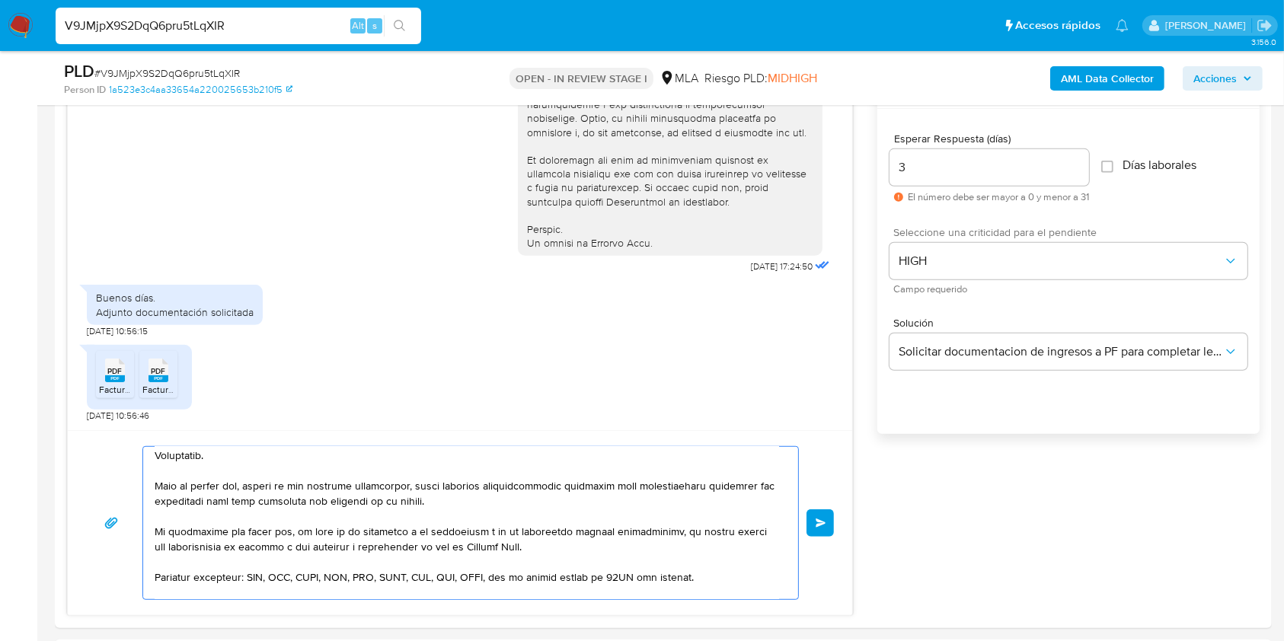
scroll to position [1080, 0]
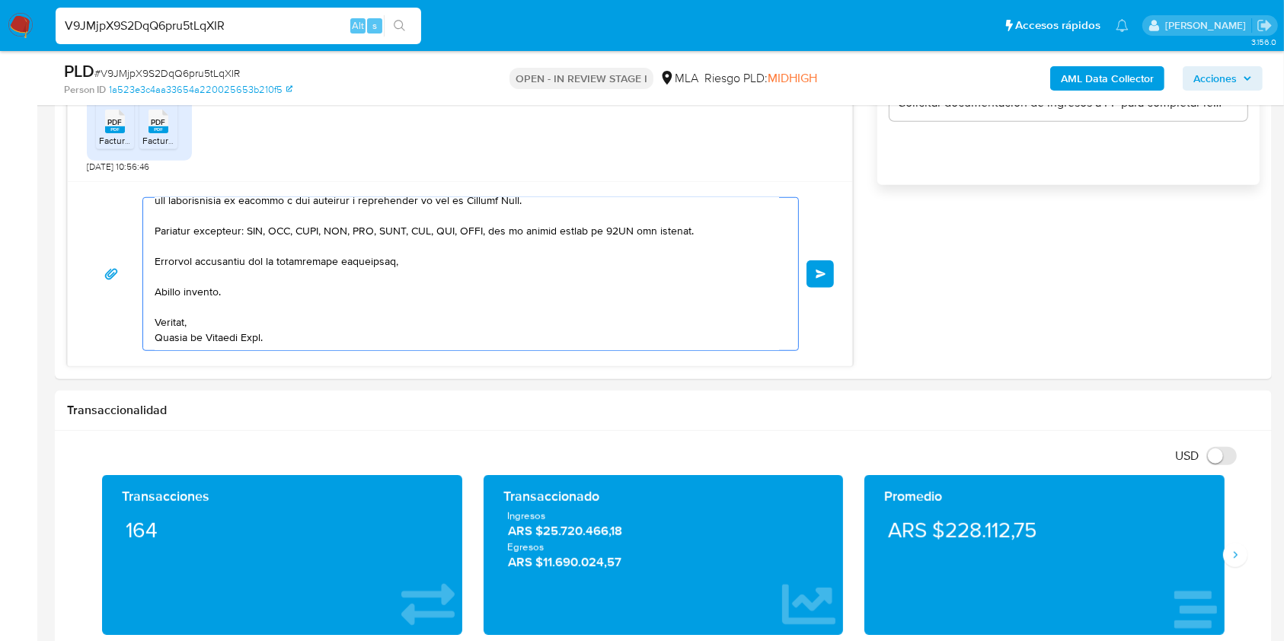
drag, startPoint x: 219, startPoint y: 485, endPoint x: 520, endPoint y: 674, distance: 355.7
click at [520, 641] on html "Pausado Ver notificaciones V9JMjpX9S2DqQ6pru5tLqXIR Alt s Accesos rápidos Presi…" at bounding box center [642, 598] width 1284 height 3356
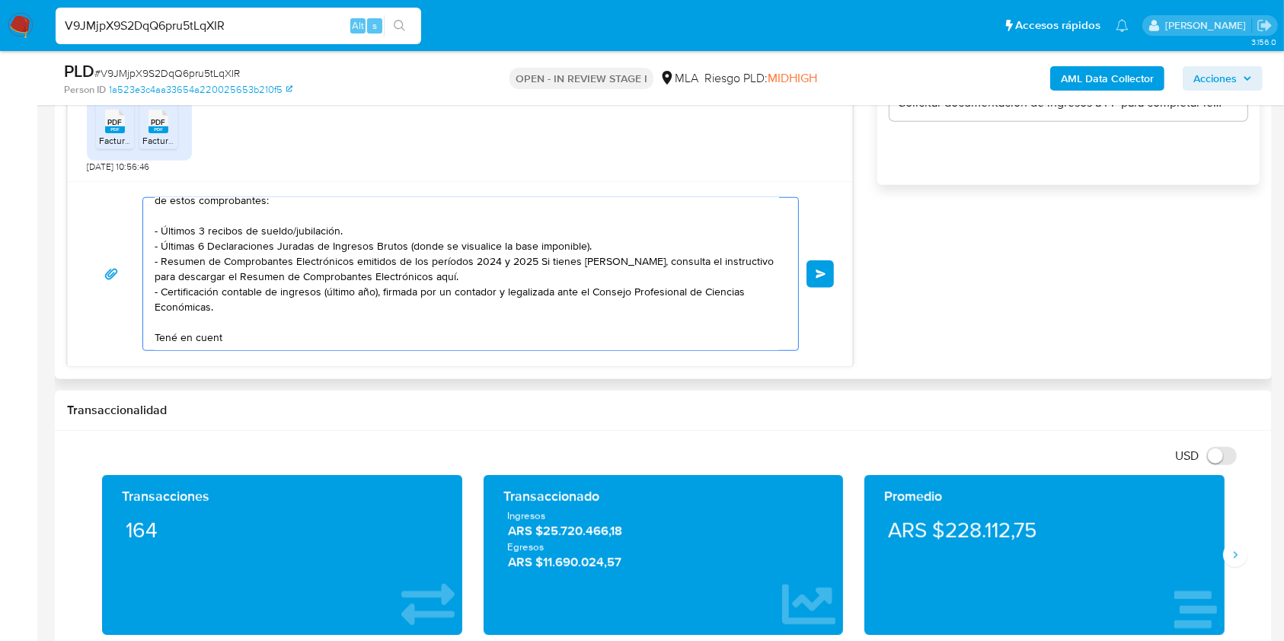
scroll to position [0, 0]
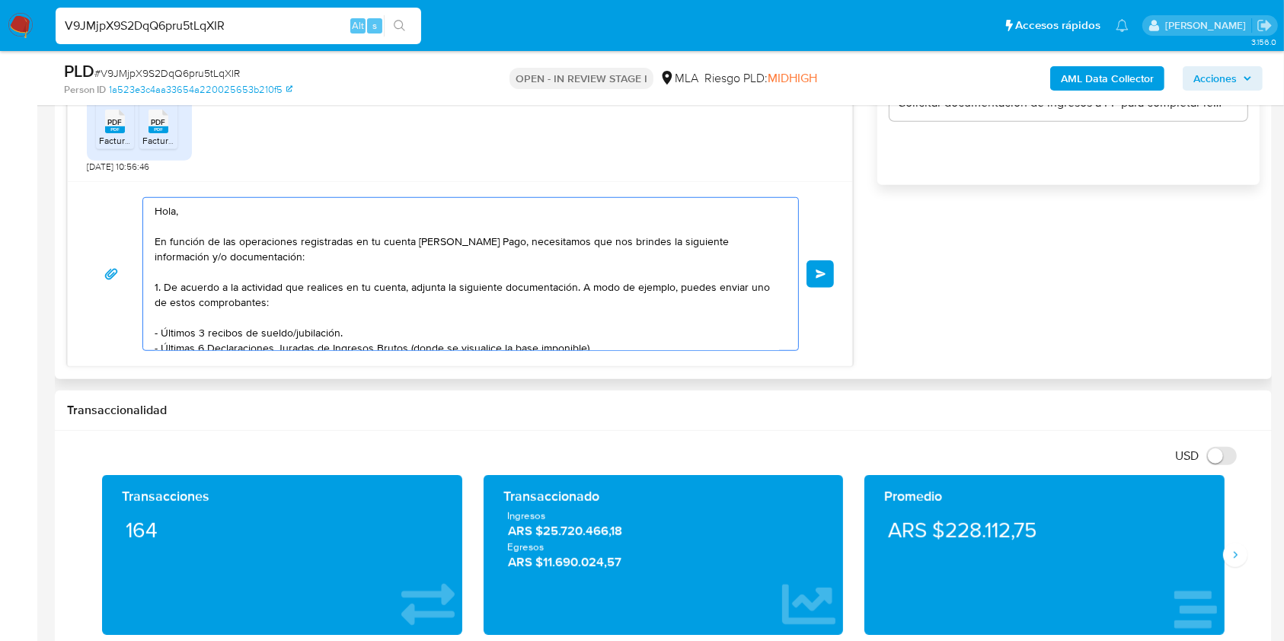
drag, startPoint x: 300, startPoint y: 322, endPoint x: 148, endPoint y: 197, distance: 197.0
click at [82, 107] on div "18/08/2025 17:24:50 Buenos días. Adjunto documentación solicitada 21/08/2025 10…" at bounding box center [460, 93] width 786 height 548
type textarea "Tené en cuent"
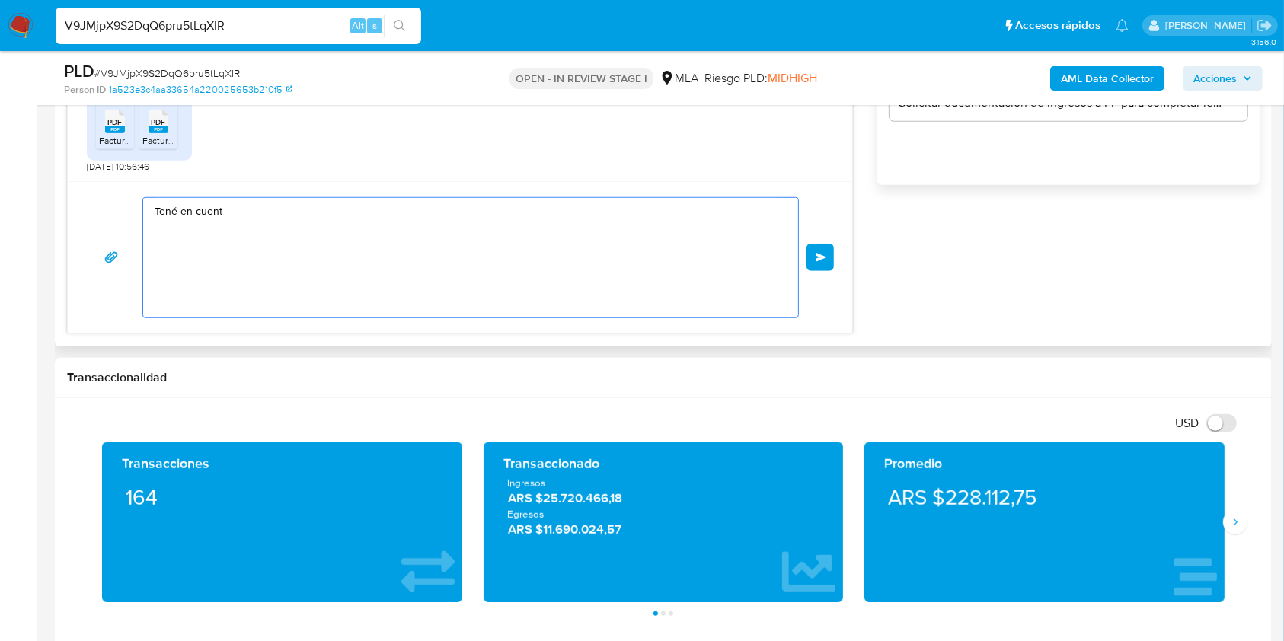
click at [80, 139] on div "18/08/2025 17:24:50 Buenos días. Adjunto documentación solicitada 21/08/2025 10…" at bounding box center [460, 76] width 786 height 515
paste textarea "Buenas tardes, Queremos aclararte que la Resolución General ARCA 5696/2025 indi…"
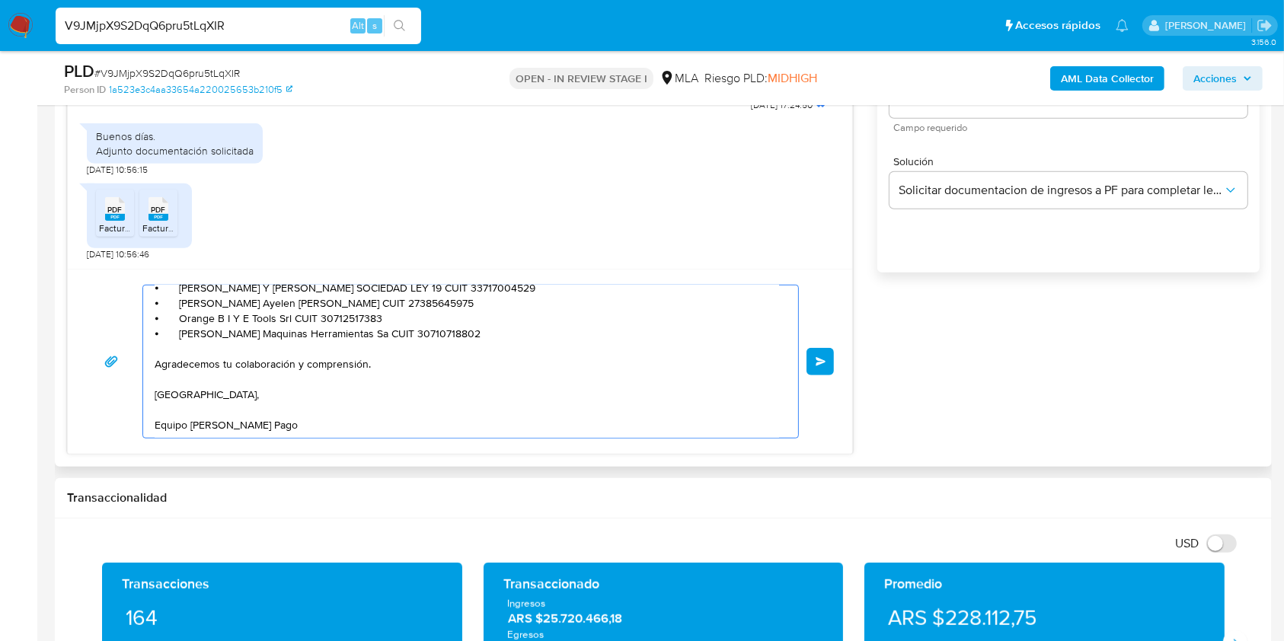
scroll to position [877, 0]
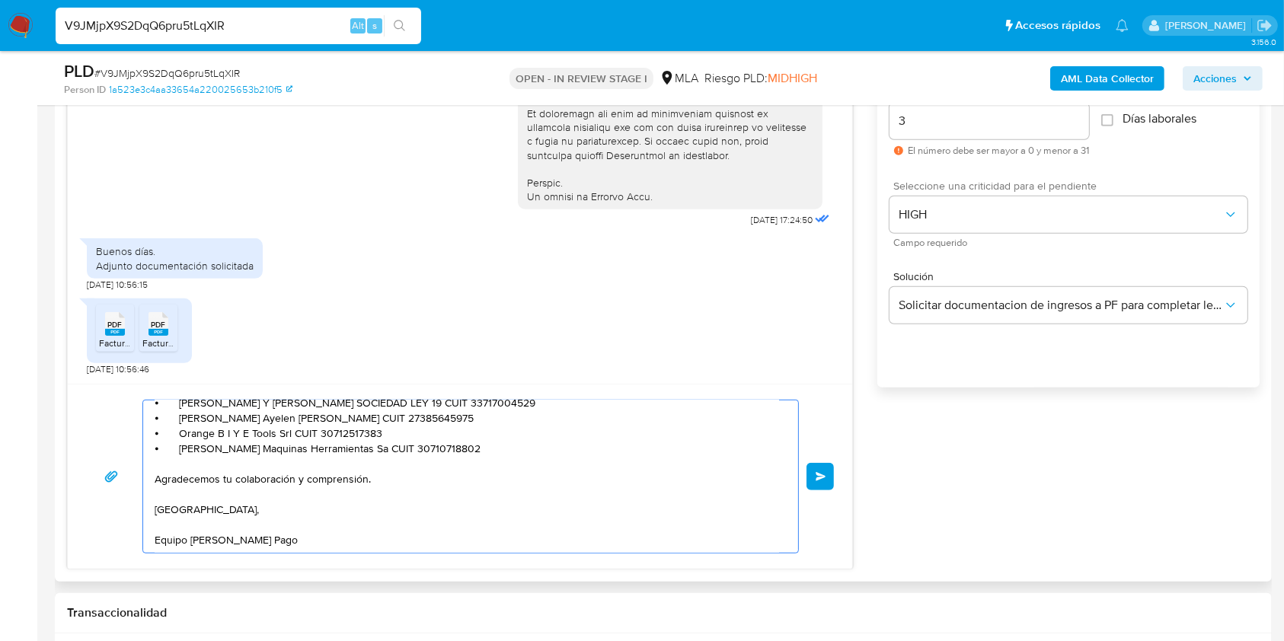
type textarea "Buenas tardes, Queremos aclararte que la Resolución General ARCA 5696/2025 indi…"
click at [923, 124] on input "3" at bounding box center [990, 121] width 200 height 20
click at [819, 472] on span "Enviar" at bounding box center [821, 476] width 11 height 9
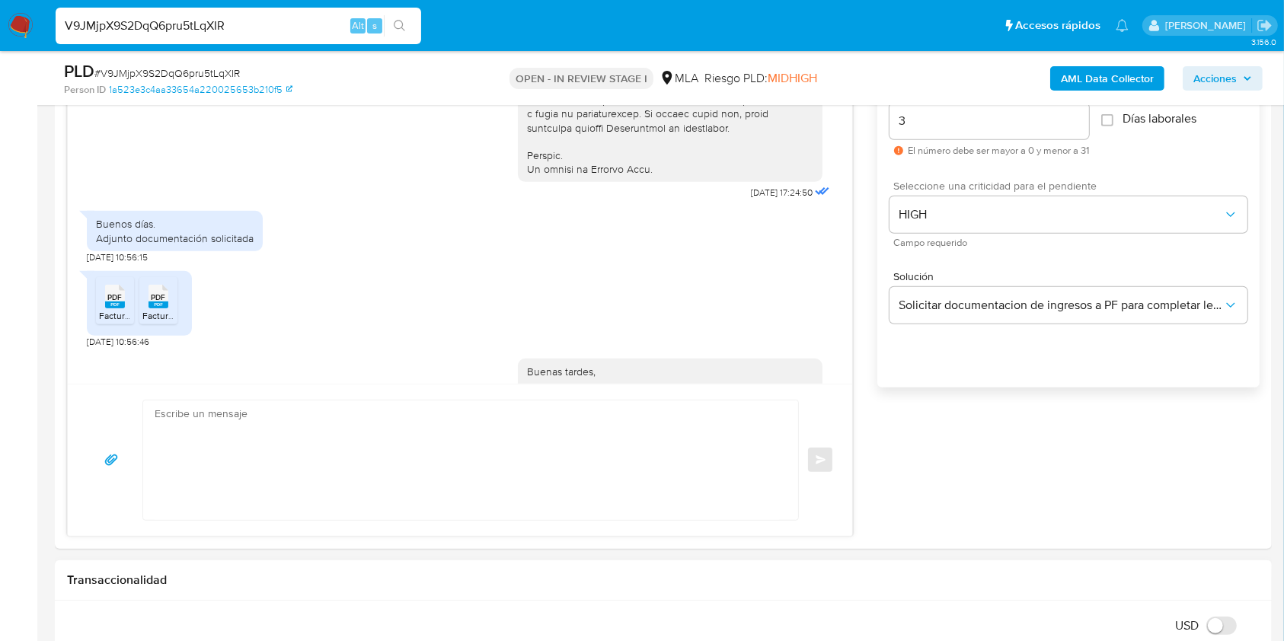
scroll to position [1103, 0]
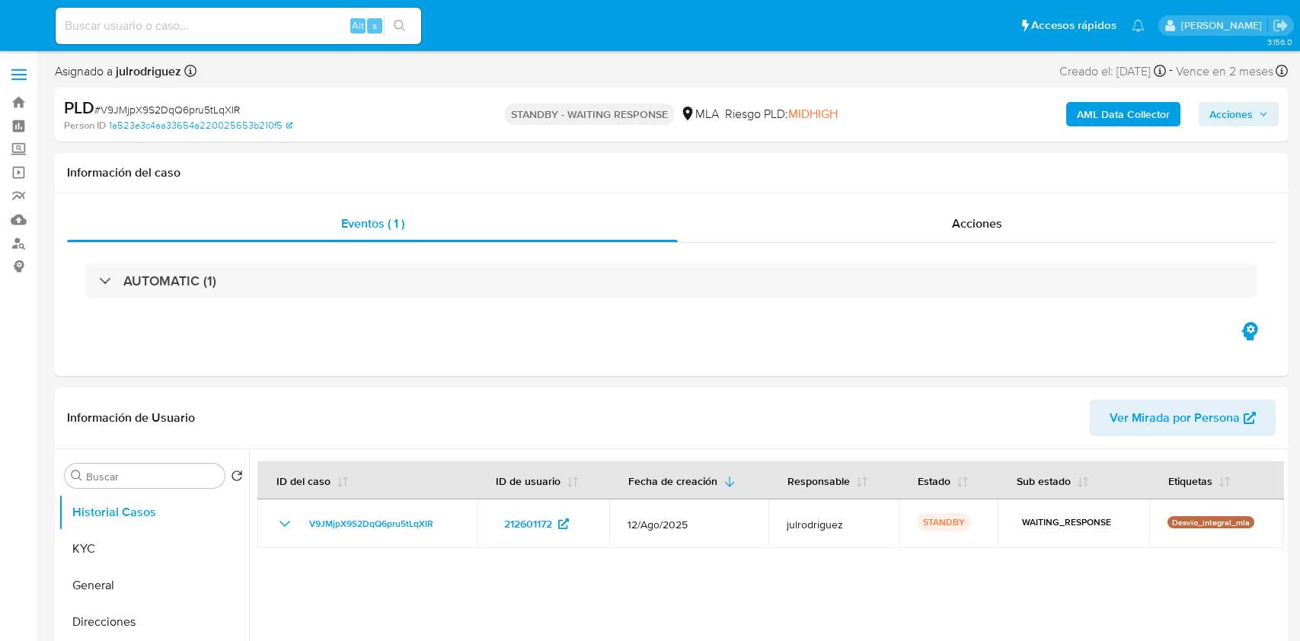
select select "10"
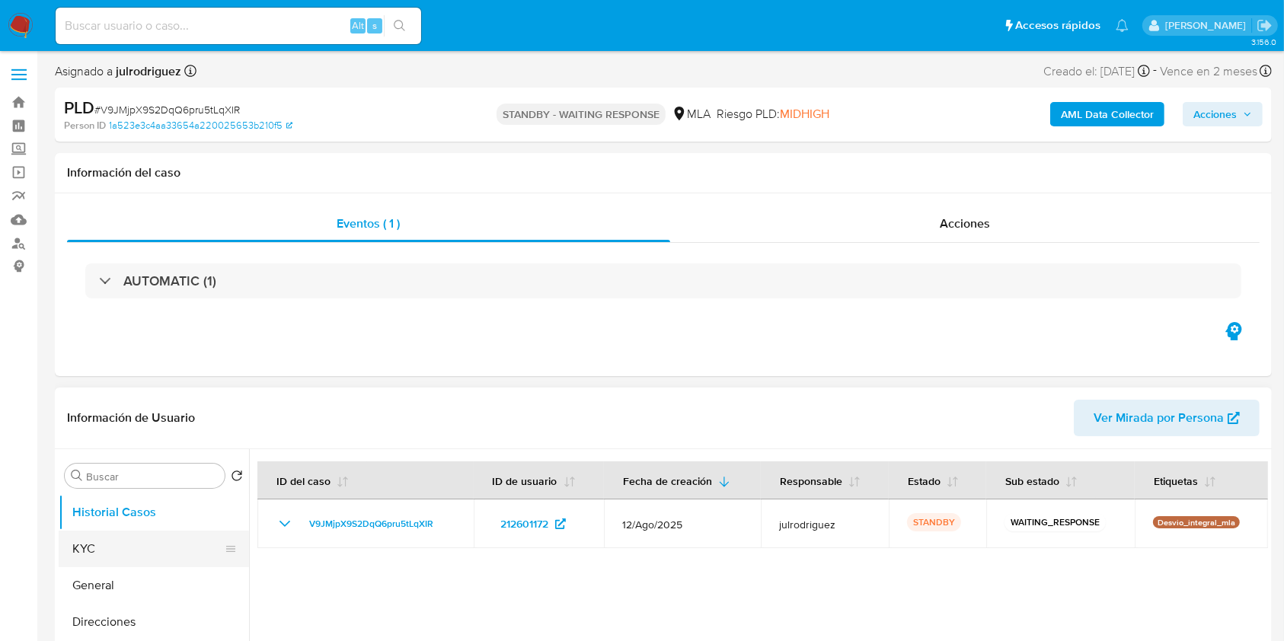
click at [124, 540] on button "KYC" at bounding box center [148, 549] width 178 height 37
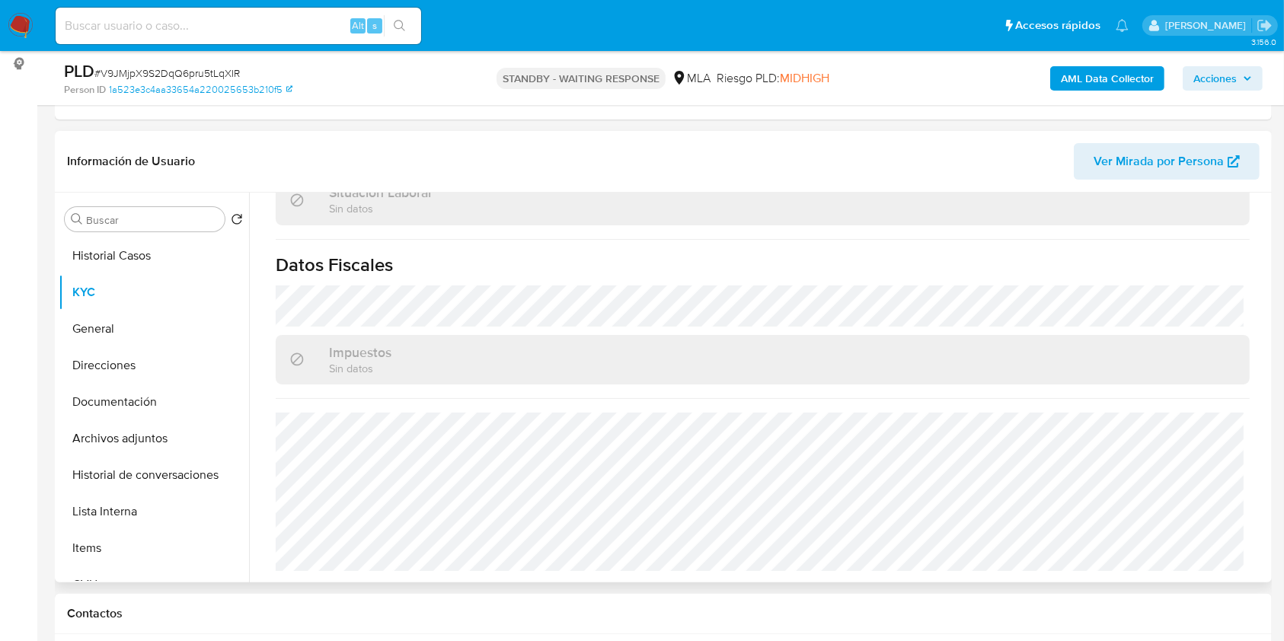
scroll to position [827, 0]
click at [115, 371] on button "Direcciones" at bounding box center [148, 365] width 178 height 37
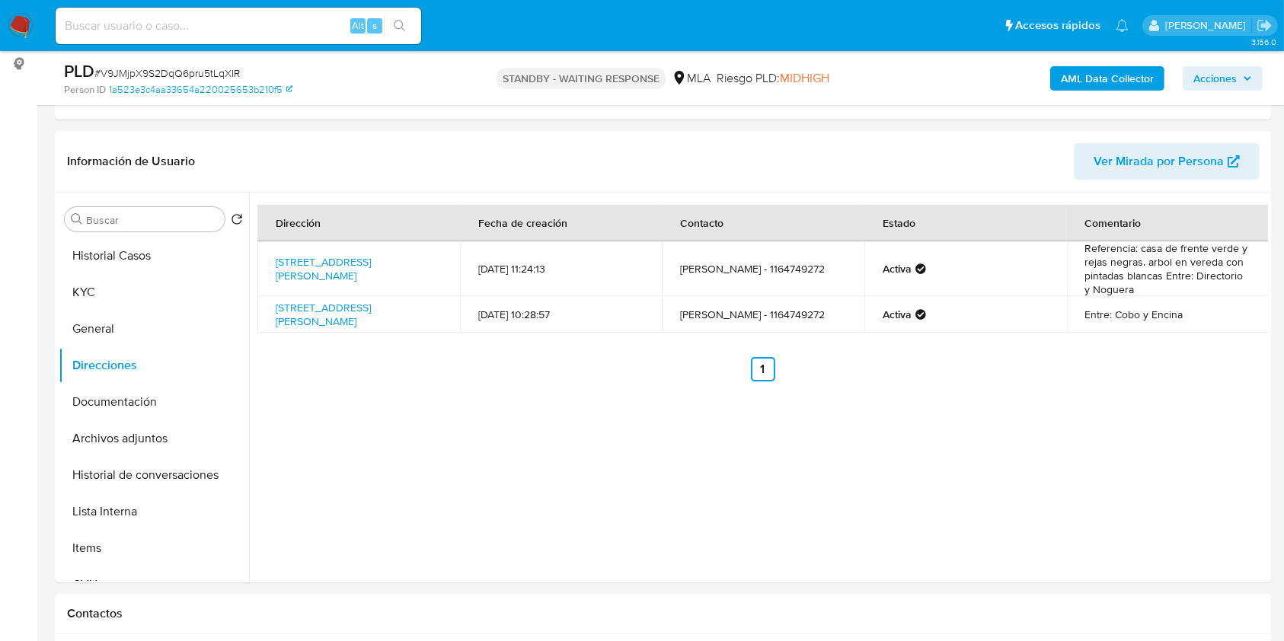
drag, startPoint x: 356, startPoint y: 285, endPoint x: 269, endPoint y: 253, distance: 92.6
click at [269, 253] on td "Calle Chubut 326, San Antonio De Padua, Buenos Aires, 1718, Argentina 326" at bounding box center [358, 269] width 203 height 55
copy link "Calle Chubut 326, San Antonio De Padua, Buenos Aires, 1718, Argentina 326"
click at [502, 469] on div "Dirección Fecha de creación Contacto Estado Comentario Calle Chubut 326, San An…" at bounding box center [758, 388] width 1019 height 390
click at [210, 24] on input at bounding box center [239, 26] width 366 height 20
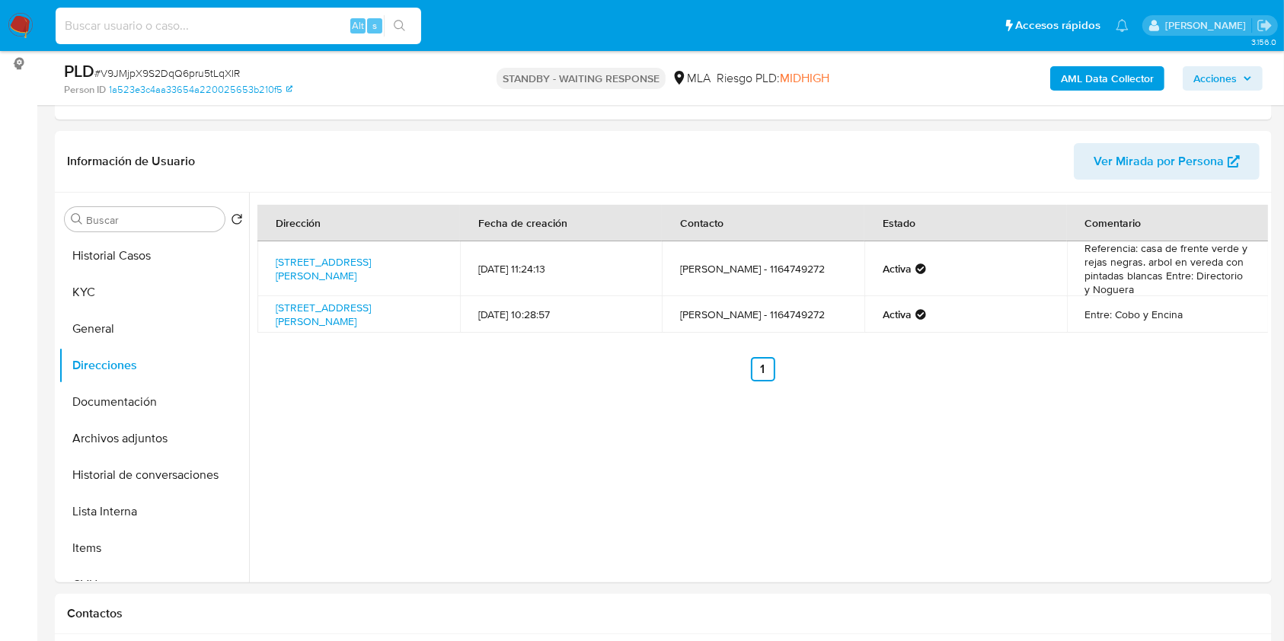
click at [209, 34] on input at bounding box center [239, 26] width 366 height 20
paste input "Ribvkto7WRbcYErFQs4yzhs0"
type input "Ribvkto7WRbcYErFQs4yzhs0"
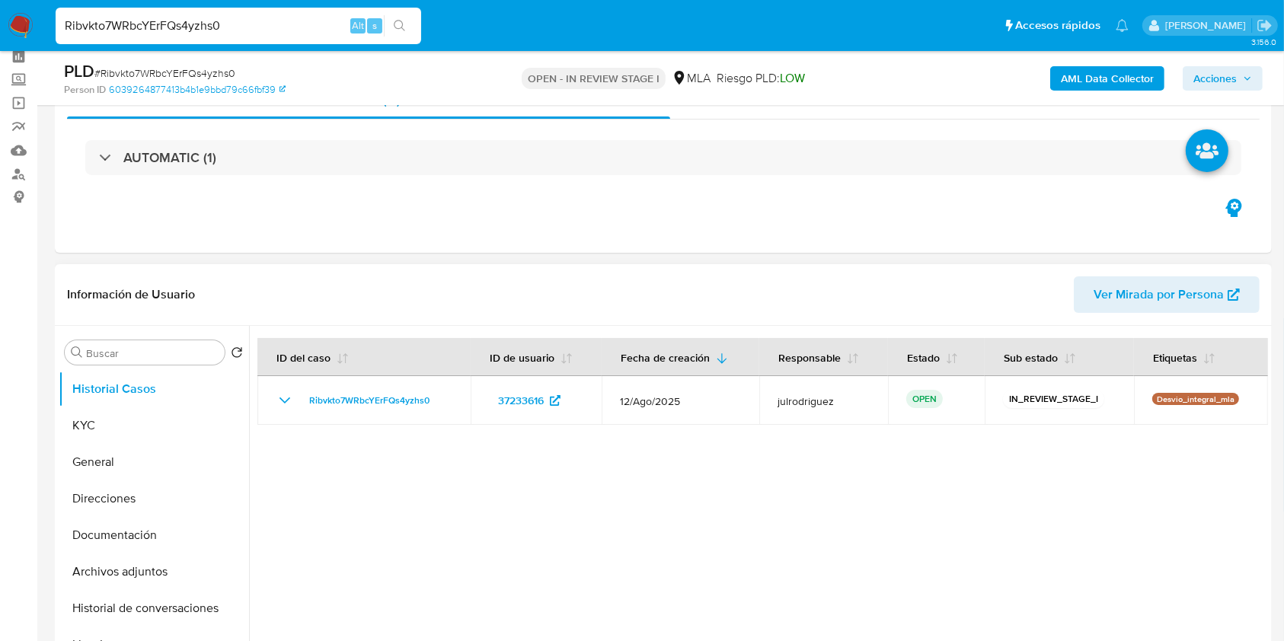
scroll to position [101, 0]
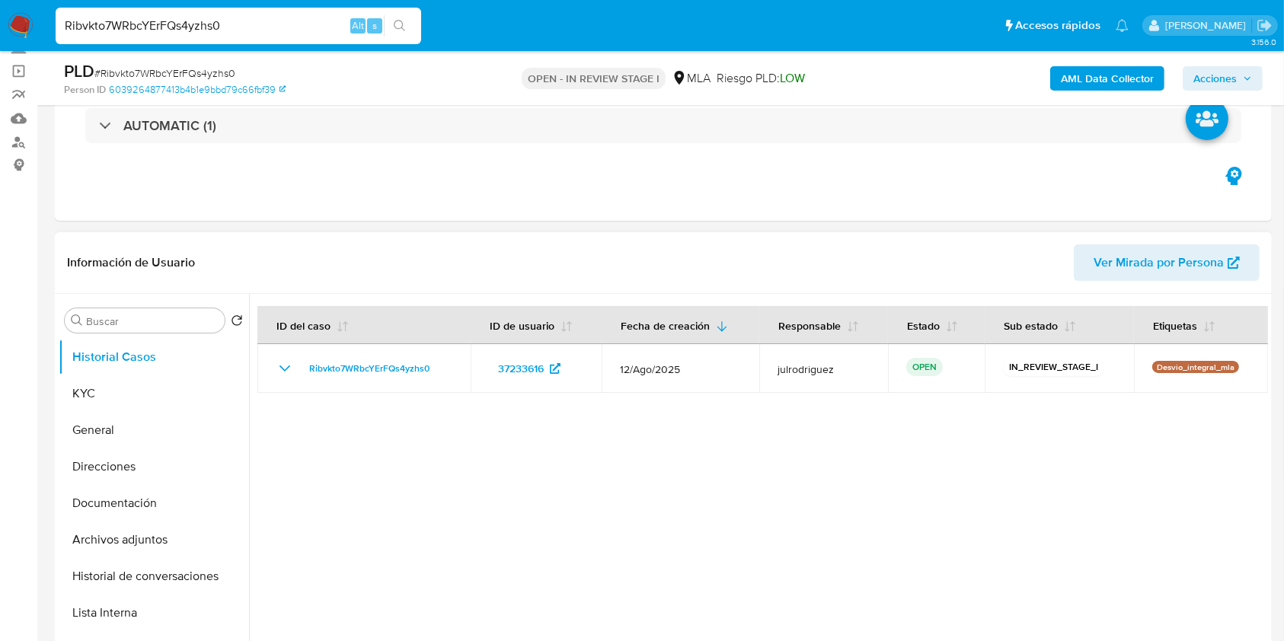
select select "10"
click at [159, 390] on button "KYC" at bounding box center [148, 394] width 178 height 37
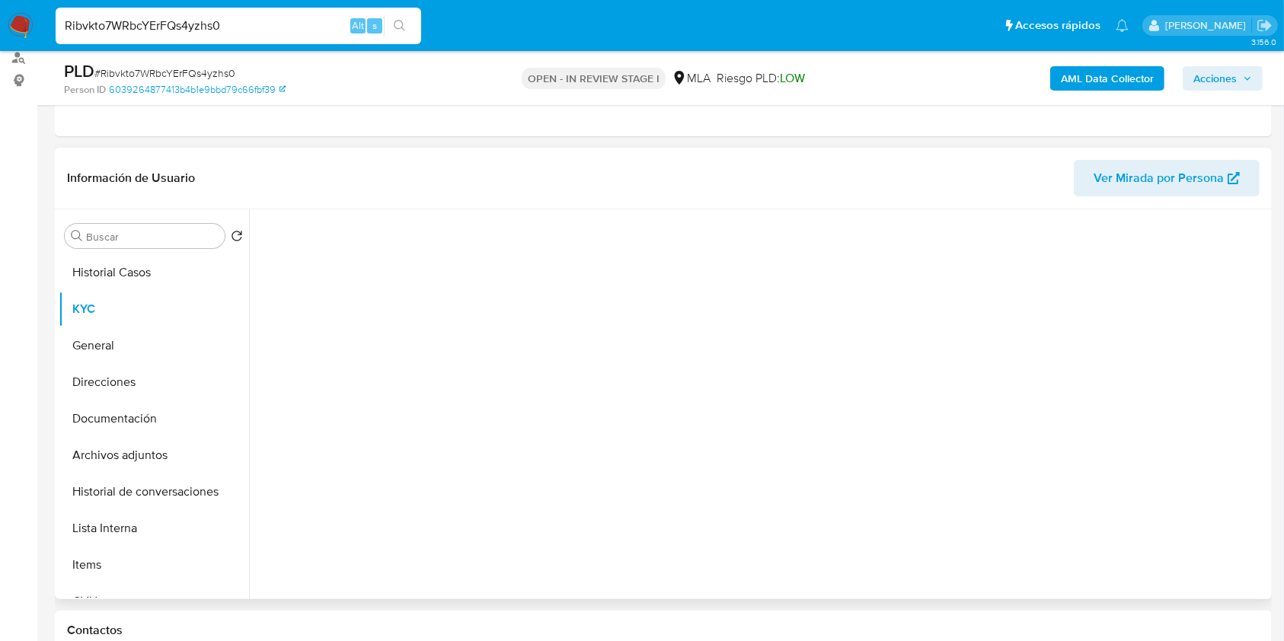
scroll to position [305, 0]
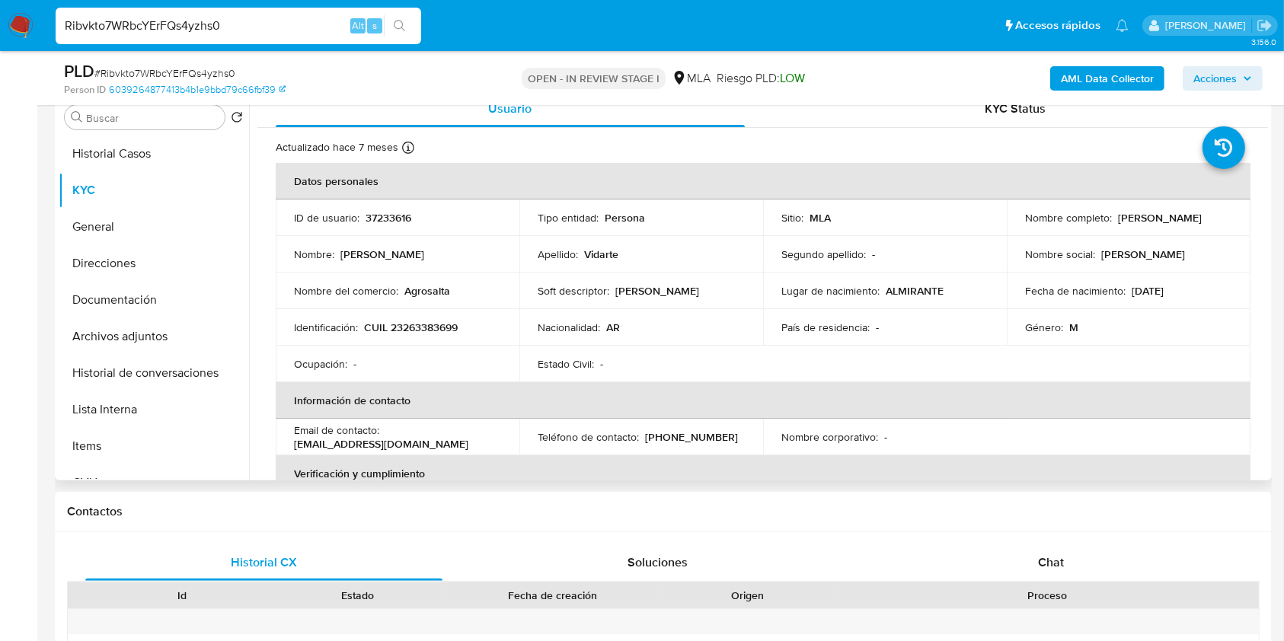
drag, startPoint x: 1022, startPoint y: 225, endPoint x: 1160, endPoint y: 226, distance: 137.9
click at [1160, 225] on div "Nombre completo : Roberto Gregorio Vidarte" at bounding box center [1128, 218] width 207 height 14
copy p "Roberto Gregorio Vidarte"
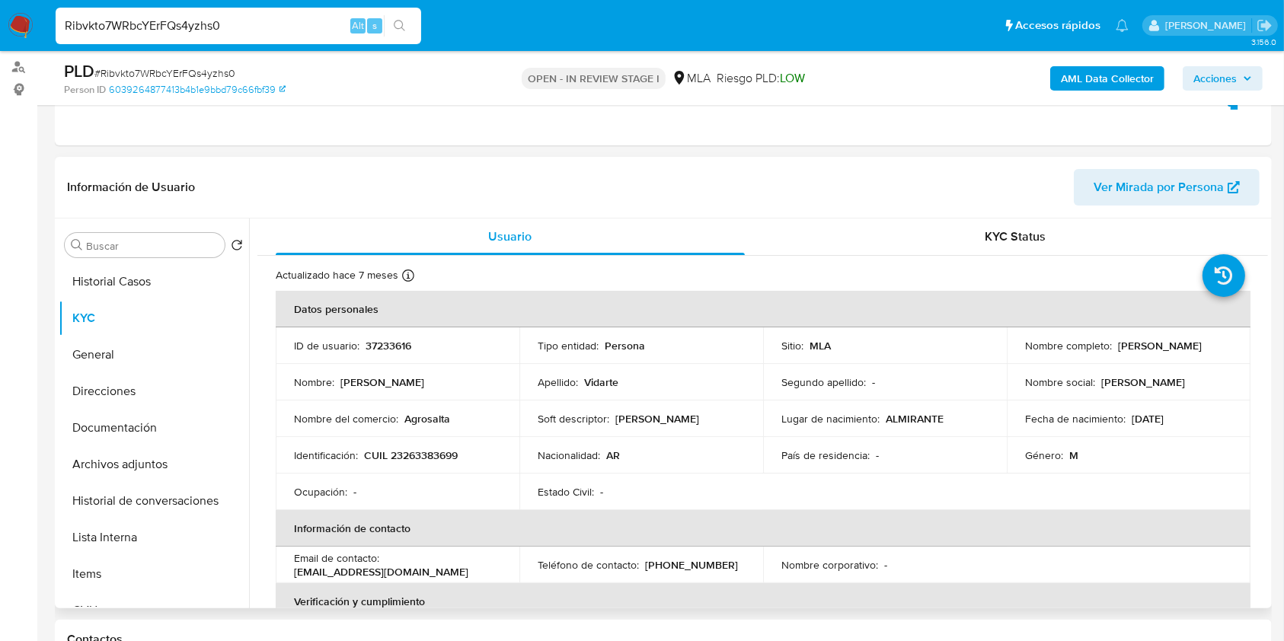
scroll to position [167, 0]
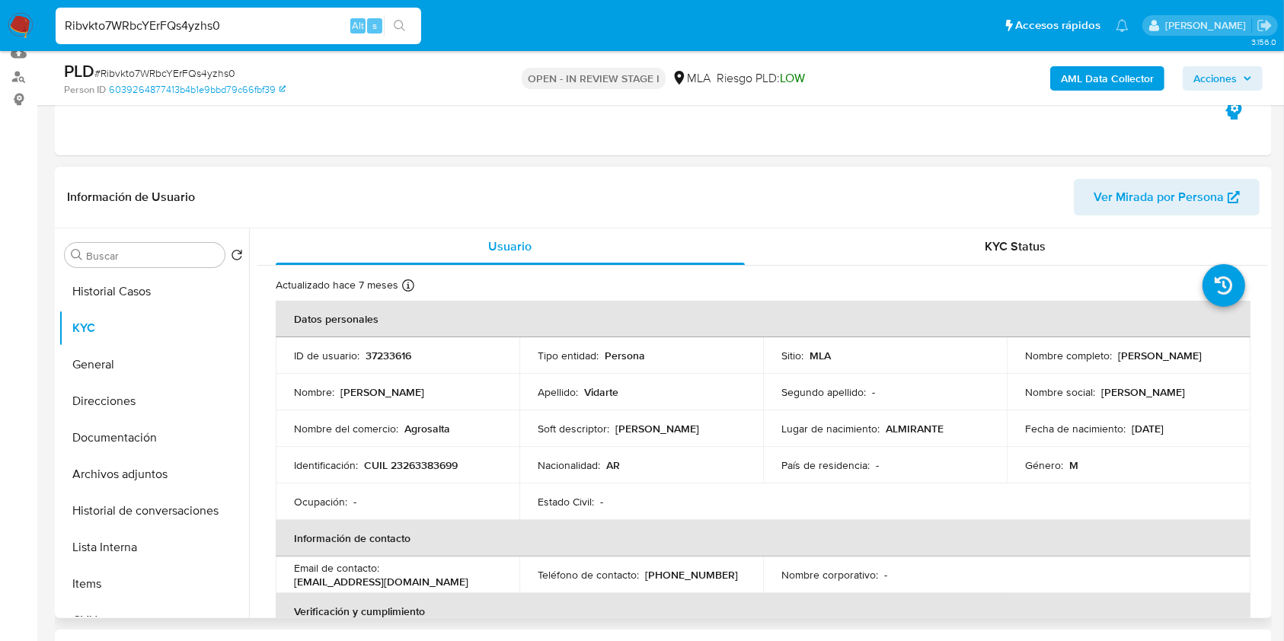
click at [380, 351] on p "37233616" at bounding box center [389, 356] width 46 height 14
copy p "37233616"
click at [189, 71] on span "# Ribvkto7WRbcYErFQs4yzhs0" at bounding box center [164, 73] width 141 height 15
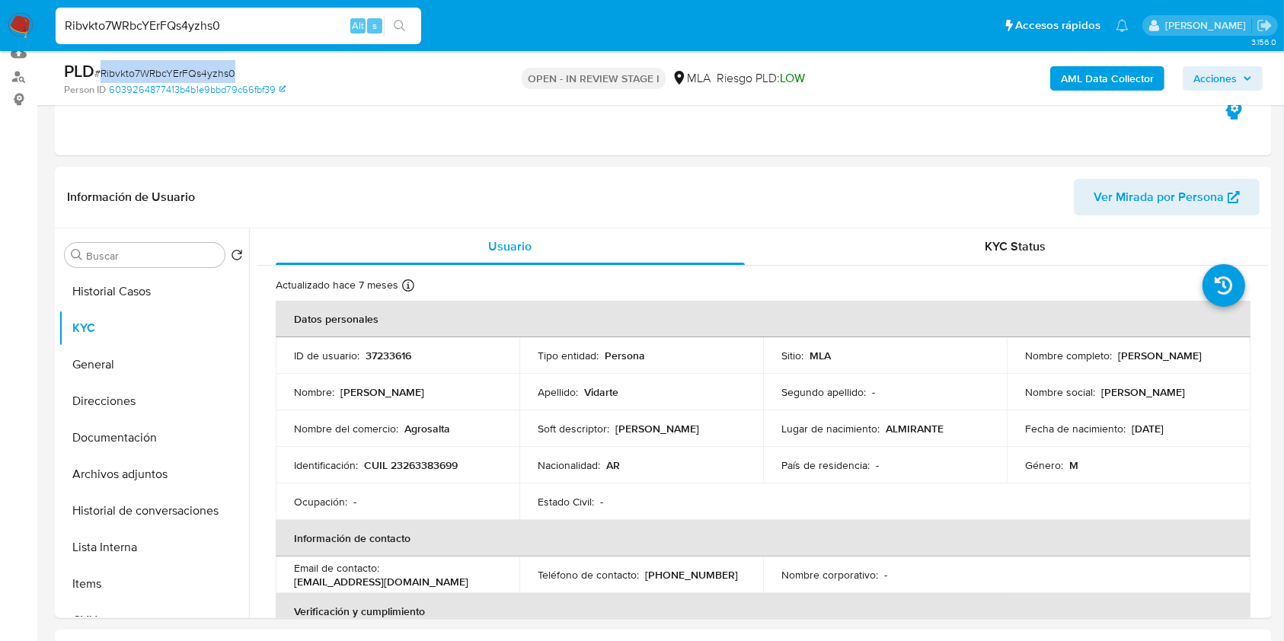
copy span "Ribvkto7WRbcYErFQs4yzhs0"
click at [414, 465] on p "CUIL 23263383699" at bounding box center [411, 466] width 94 height 14
copy p "23263383699"
click at [396, 349] on p "37233616" at bounding box center [389, 356] width 46 height 14
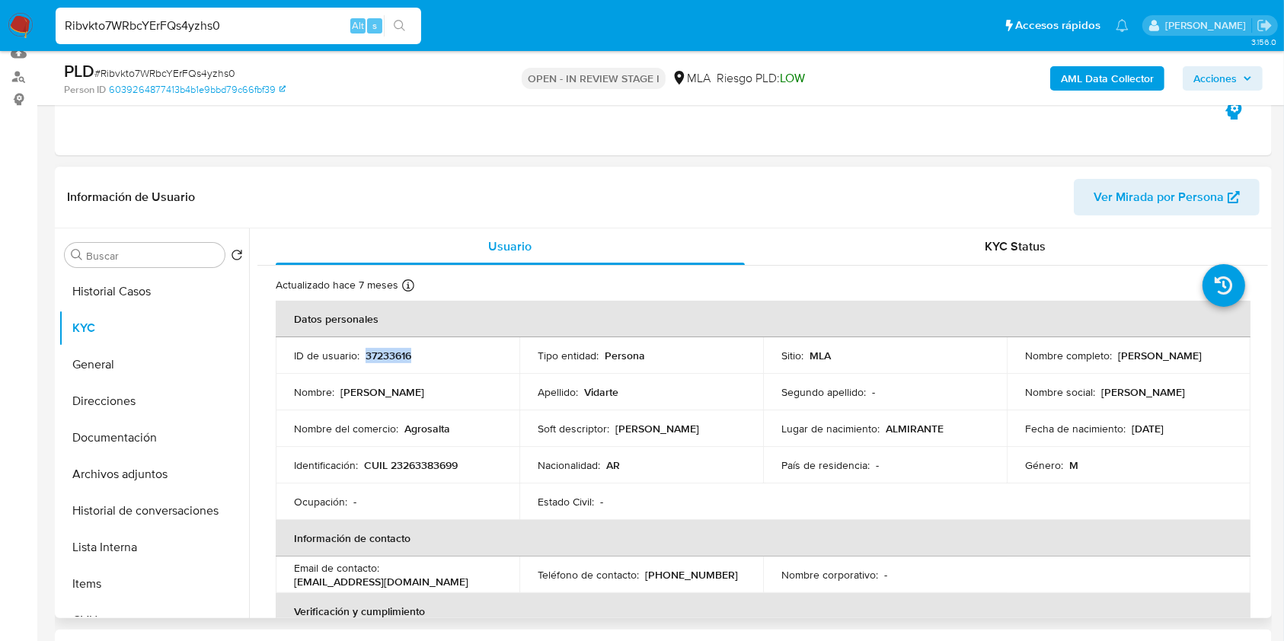
click at [396, 349] on p "37233616" at bounding box center [389, 356] width 46 height 14
copy p "37233616"
click at [172, 482] on button "Archivos adjuntos" at bounding box center [148, 474] width 178 height 37
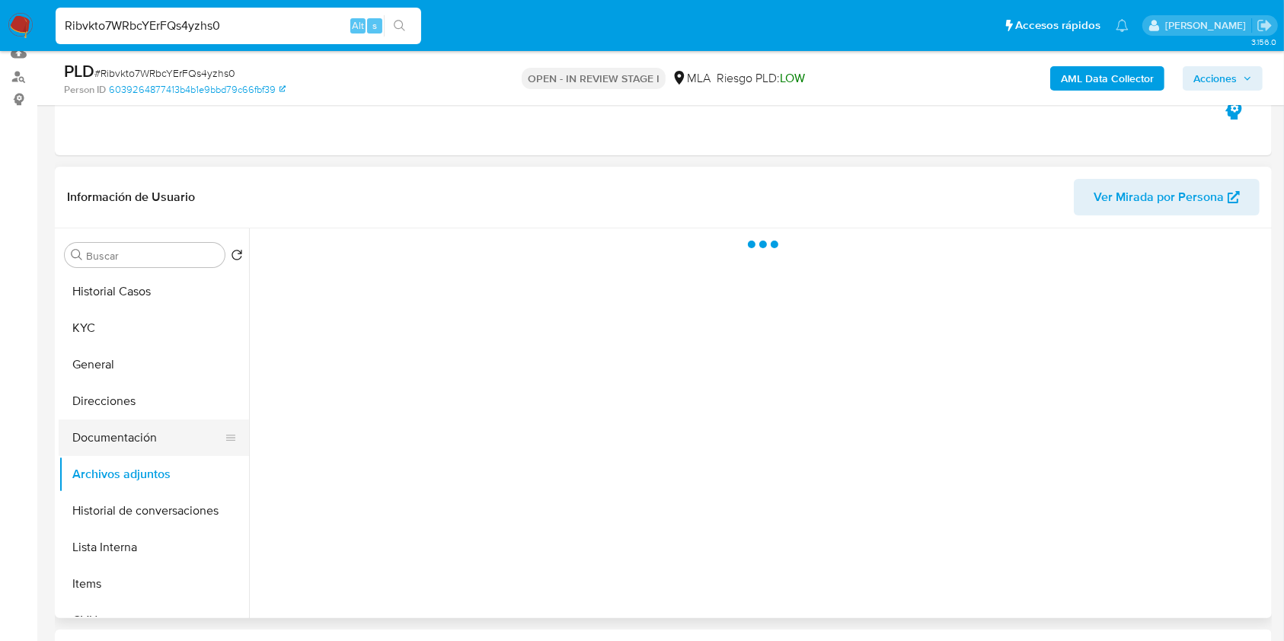
click at [110, 442] on button "Documentación" at bounding box center [148, 438] width 178 height 37
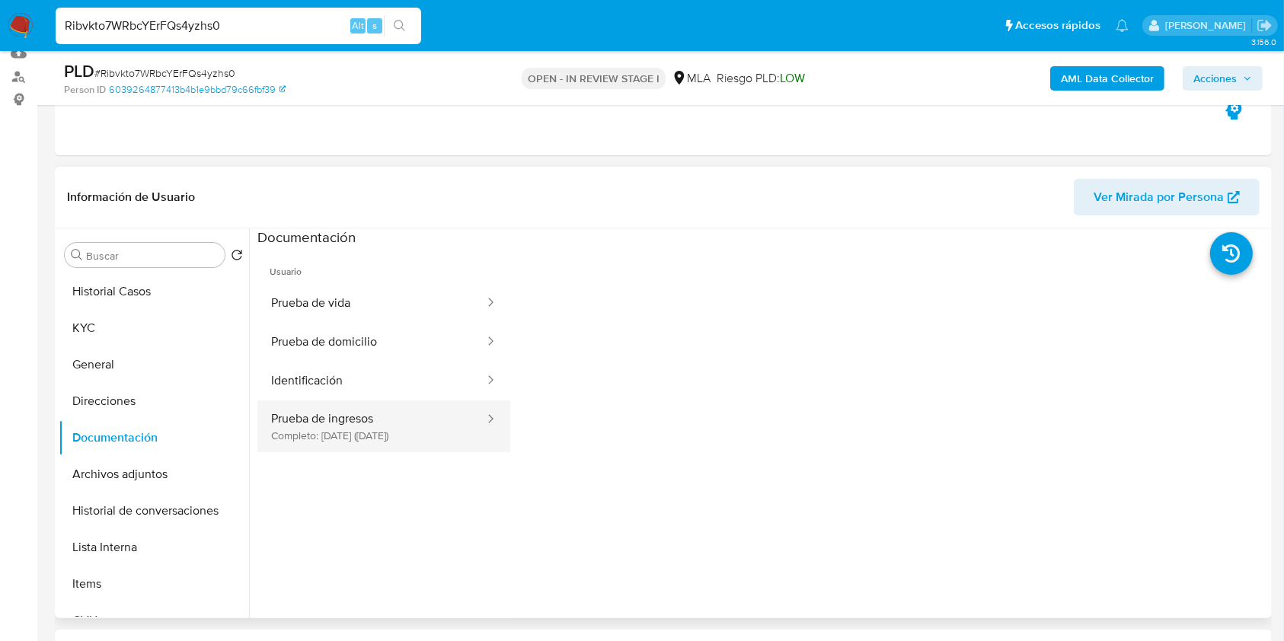
click at [345, 422] on button "Prueba de ingresos Completo: 06/08/2024 (hace un año)" at bounding box center [371, 427] width 229 height 52
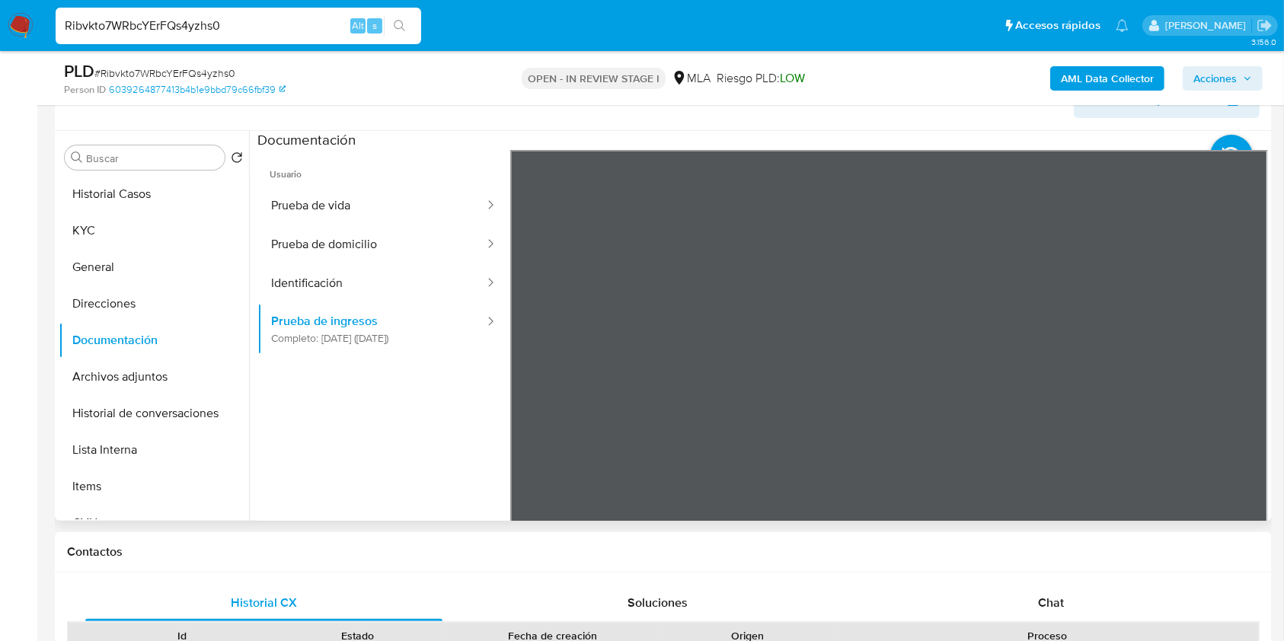
scroll to position [472, 0]
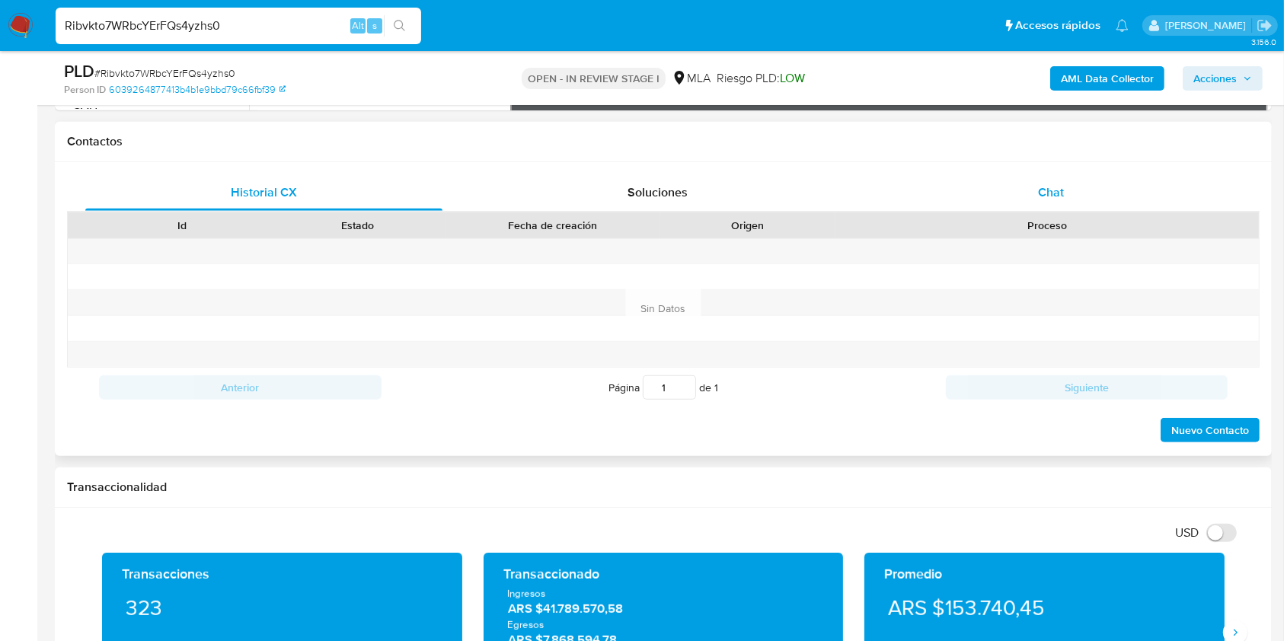
click at [1050, 189] on span "Chat" at bounding box center [1051, 193] width 26 height 18
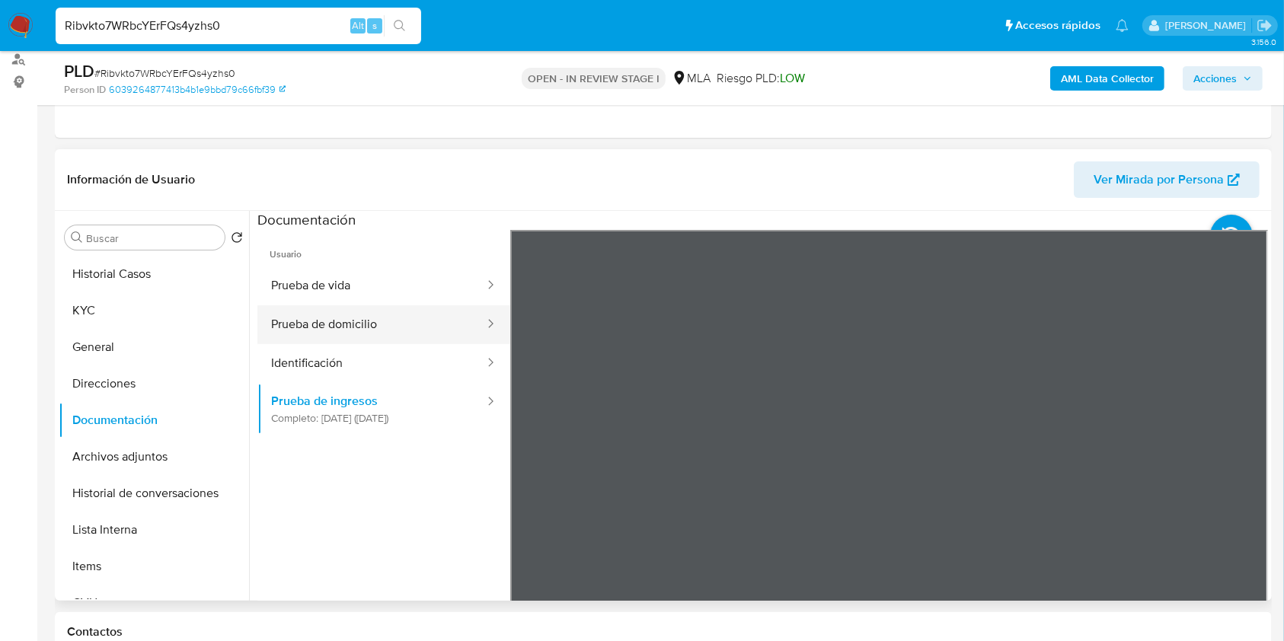
scroll to position [167, 0]
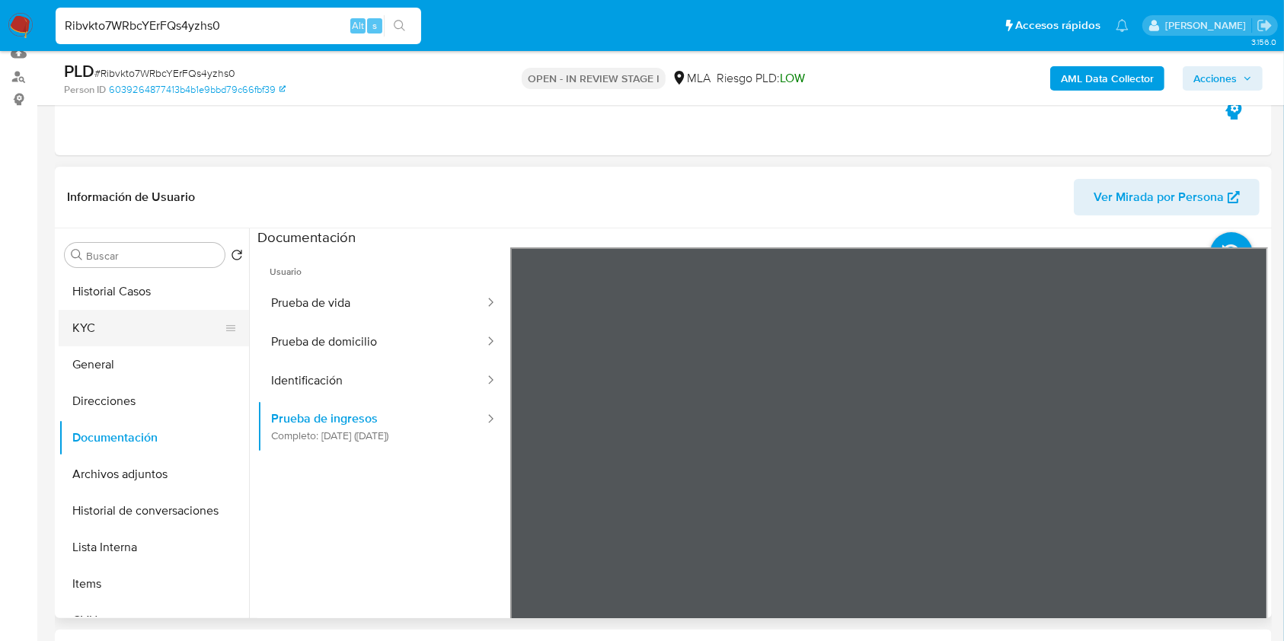
click at [97, 326] on button "KYC" at bounding box center [148, 328] width 178 height 37
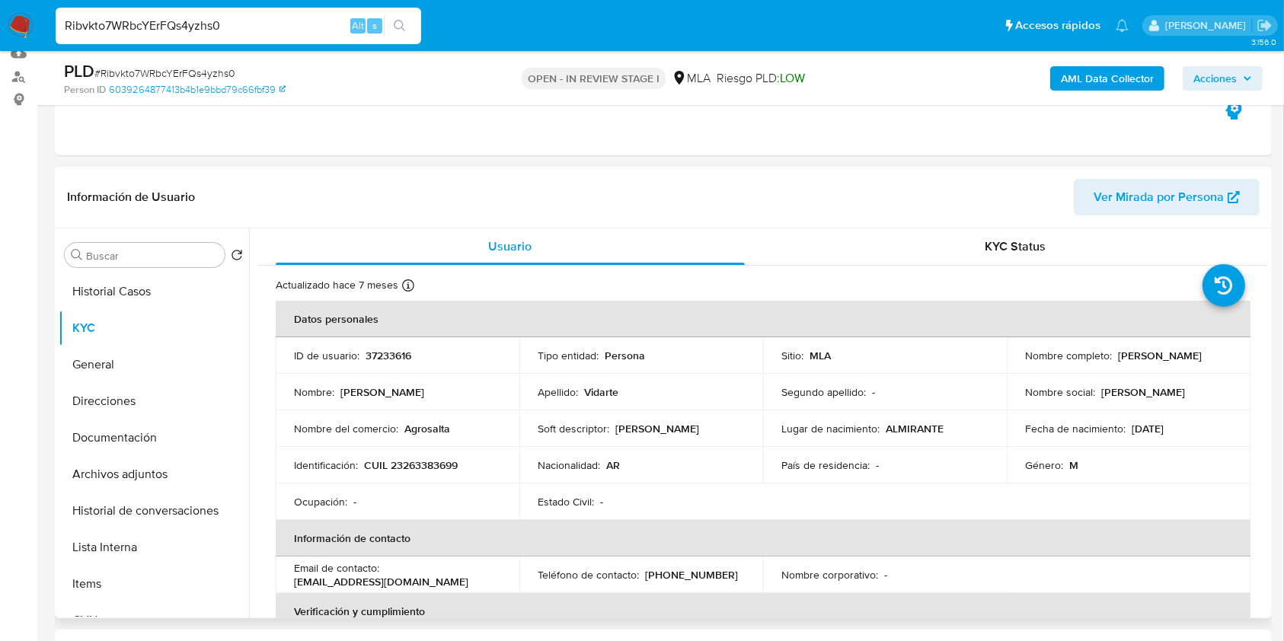
drag, startPoint x: 1025, startPoint y: 364, endPoint x: 1151, endPoint y: 369, distance: 126.5
click at [1151, 369] on td "Nombre completo : Roberto Gregorio Vidarte" at bounding box center [1129, 355] width 244 height 37
copy p "Roberto Gregorio Vidarte"
click at [438, 471] on p "CUIL 23263383699" at bounding box center [411, 466] width 94 height 14
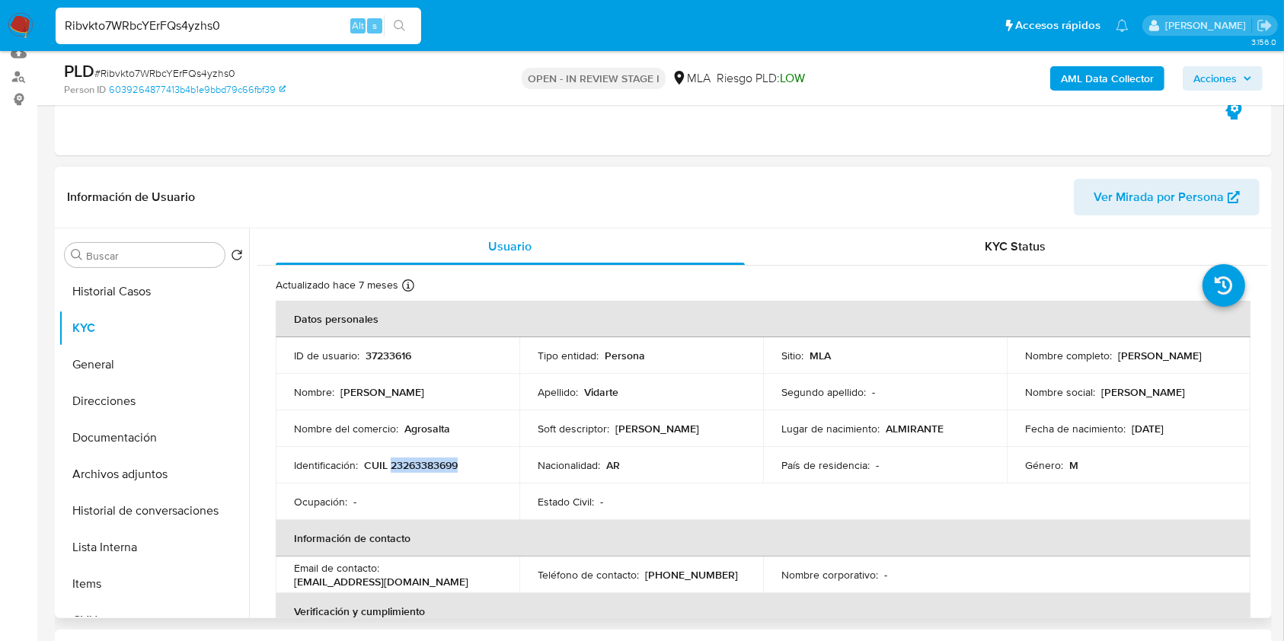
click at [438, 471] on p "CUIL 23263383699" at bounding box center [411, 466] width 94 height 14
click at [424, 424] on p "Agrosalta" at bounding box center [428, 429] width 46 height 14
copy p "Agrosalta"
click at [424, 454] on td "Identificación : CUIL 23263383699" at bounding box center [398, 465] width 244 height 37
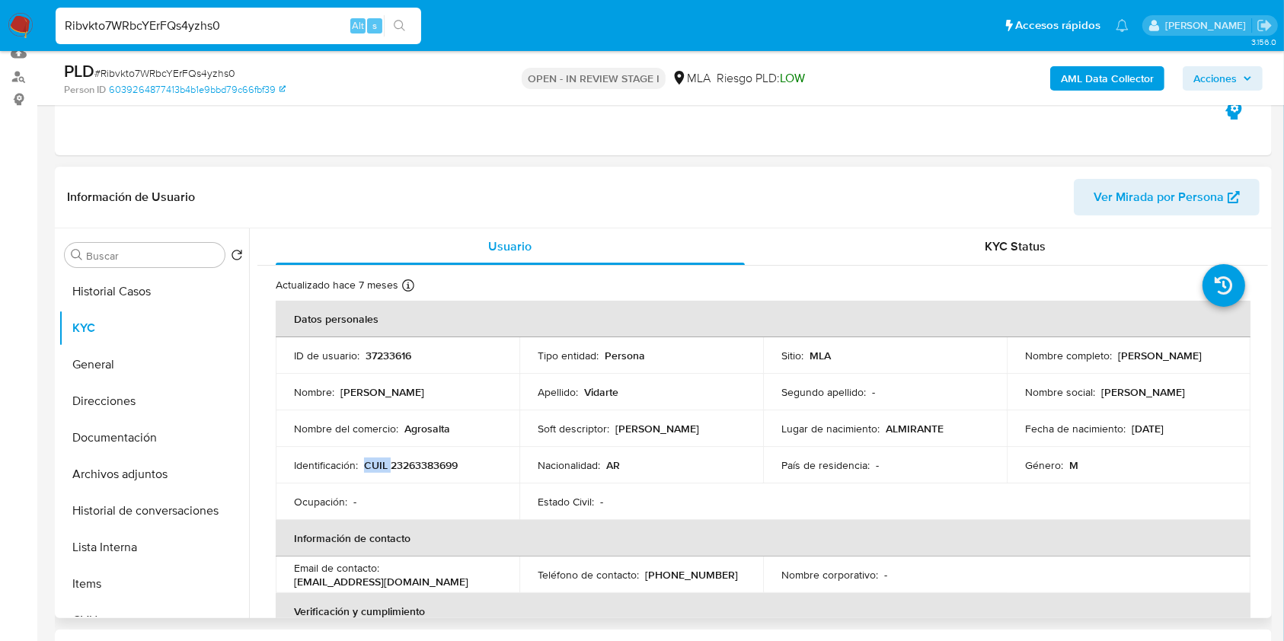
click at [424, 454] on td "Identificación : CUIL 23263383699" at bounding box center [398, 465] width 244 height 37
click at [429, 466] on p "CUIL 23263383699" at bounding box center [411, 466] width 94 height 14
copy p "23263383699"
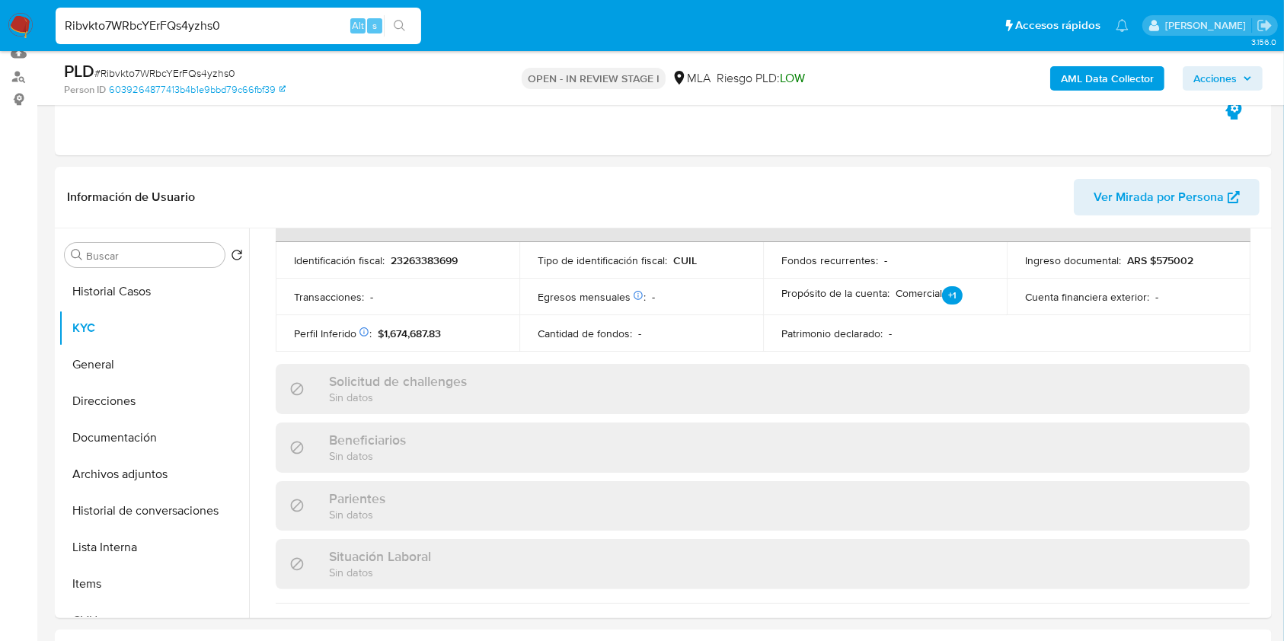
scroll to position [294, 0]
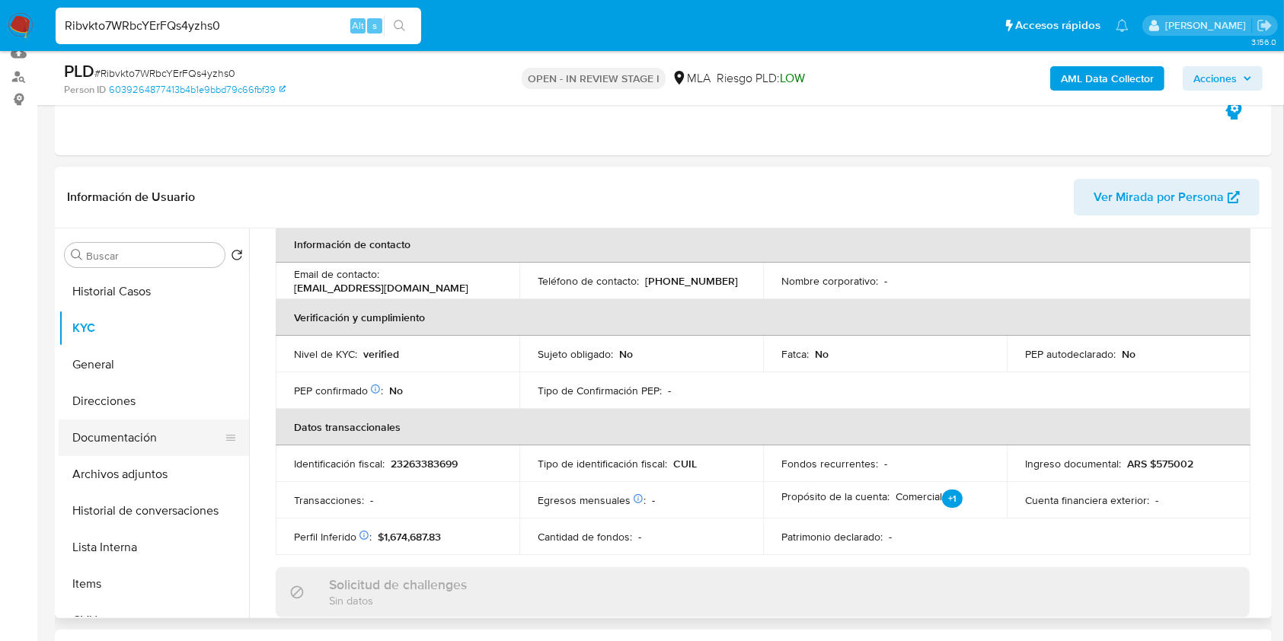
click at [165, 434] on button "Documentación" at bounding box center [148, 438] width 178 height 37
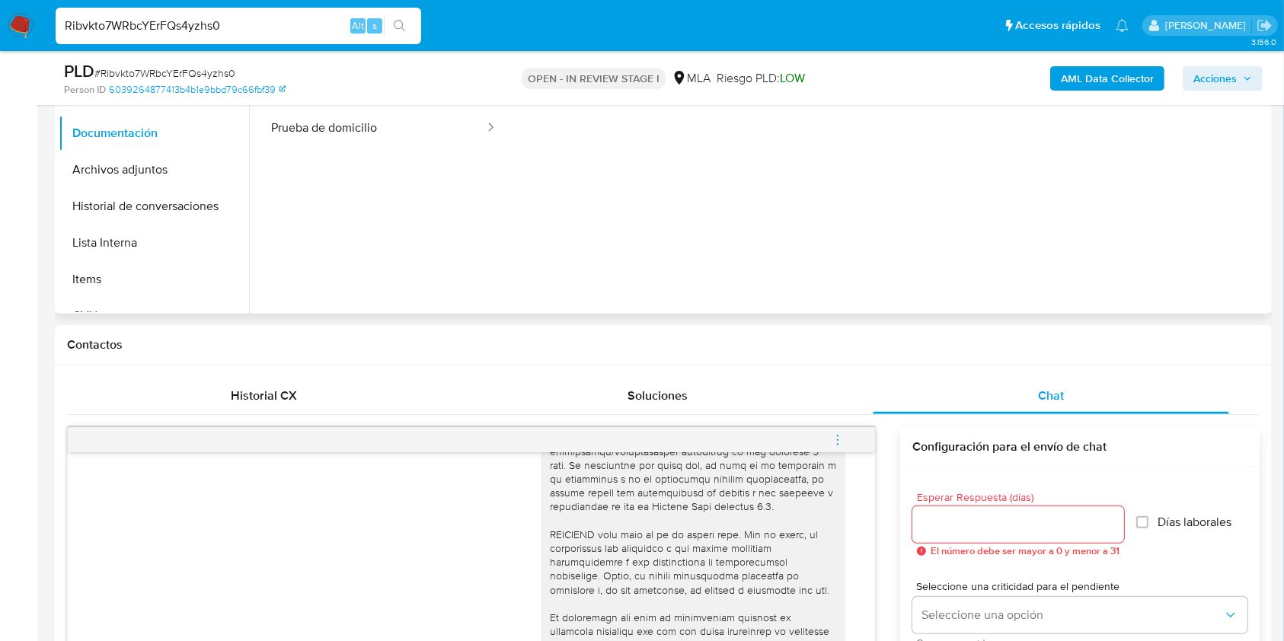
scroll to position [167, 0]
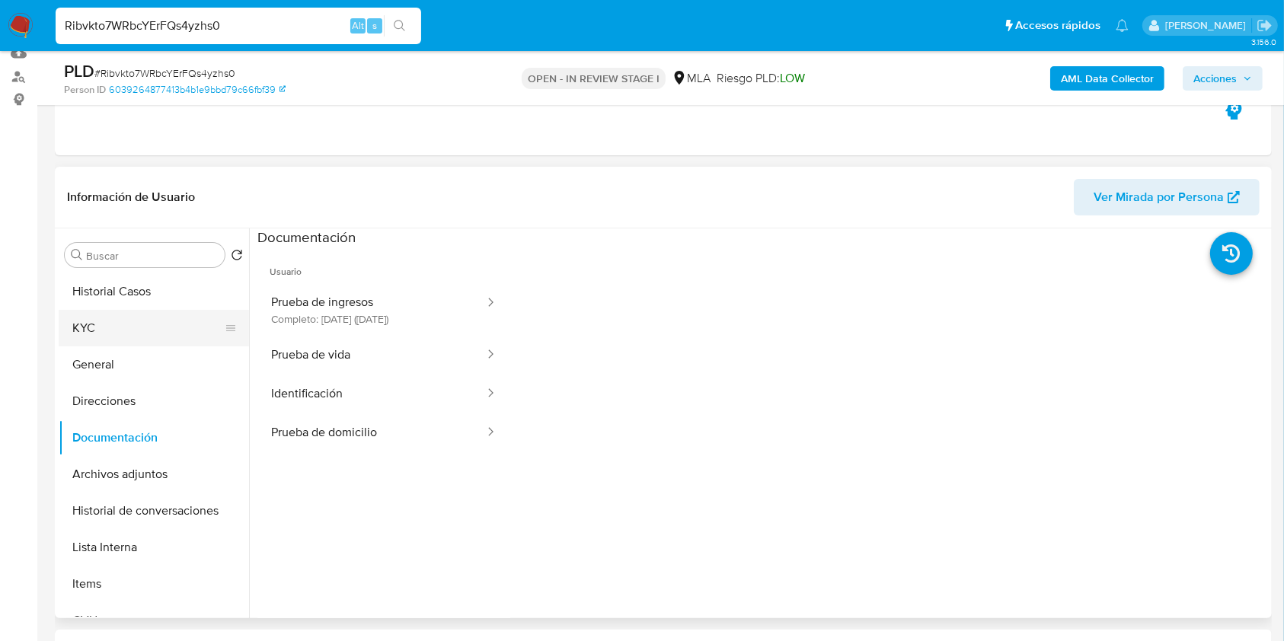
click at [105, 328] on button "KYC" at bounding box center [148, 328] width 178 height 37
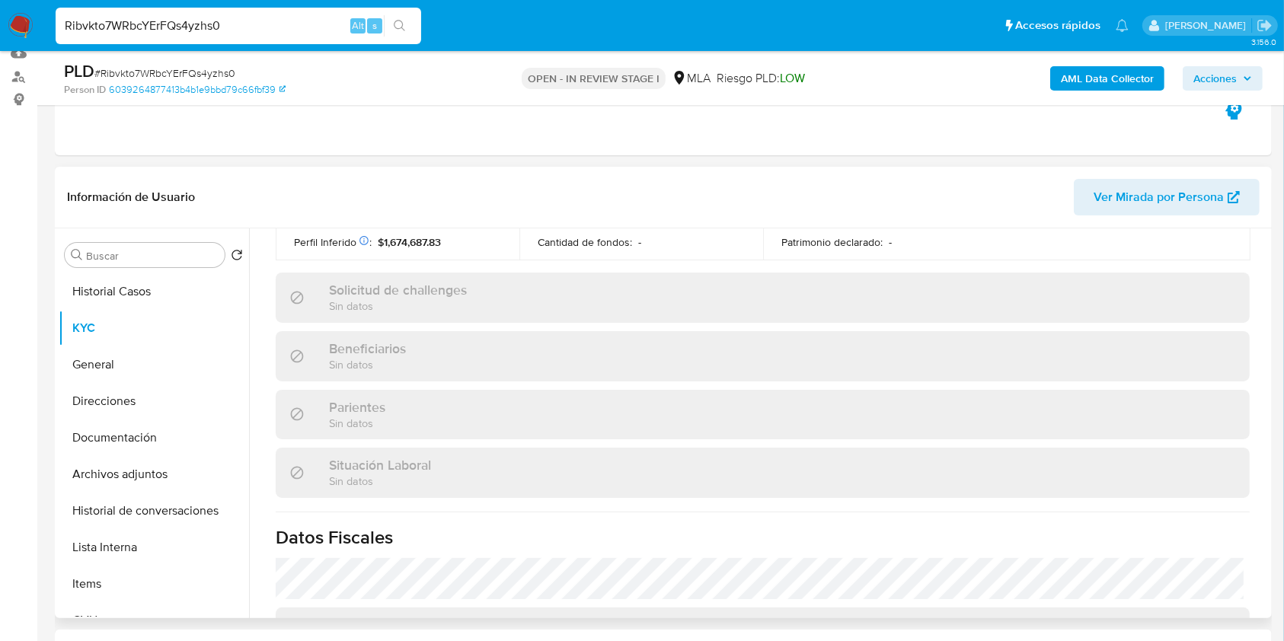
scroll to position [802, 0]
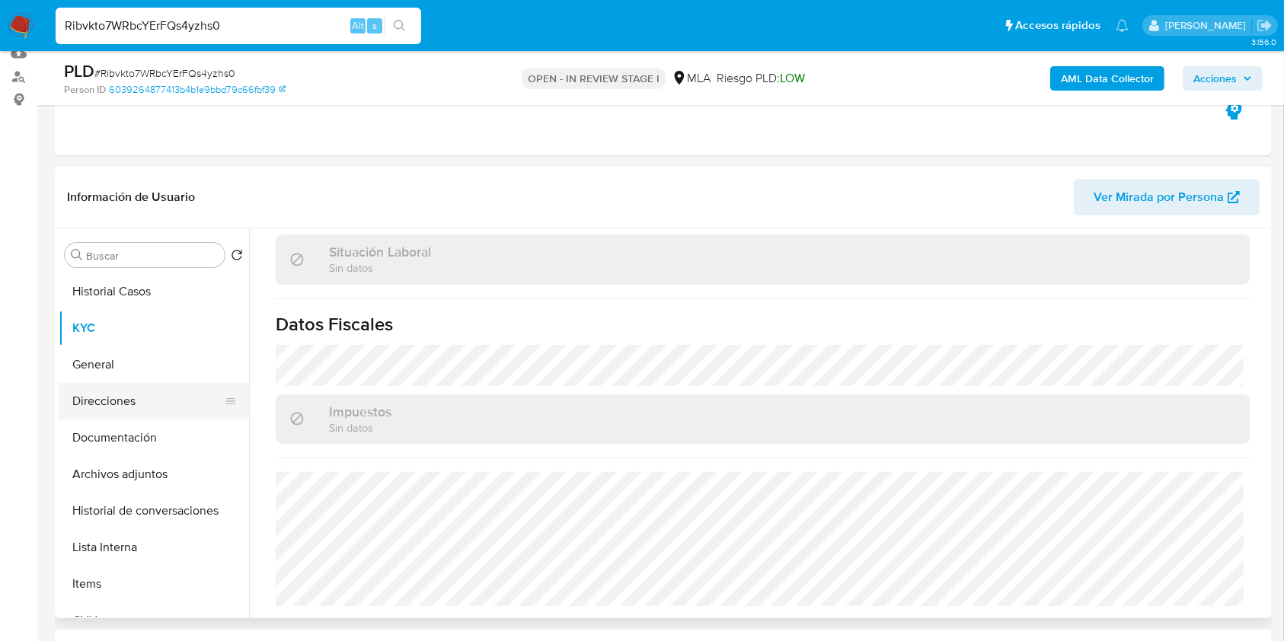
click at [121, 392] on button "Direcciones" at bounding box center [148, 401] width 178 height 37
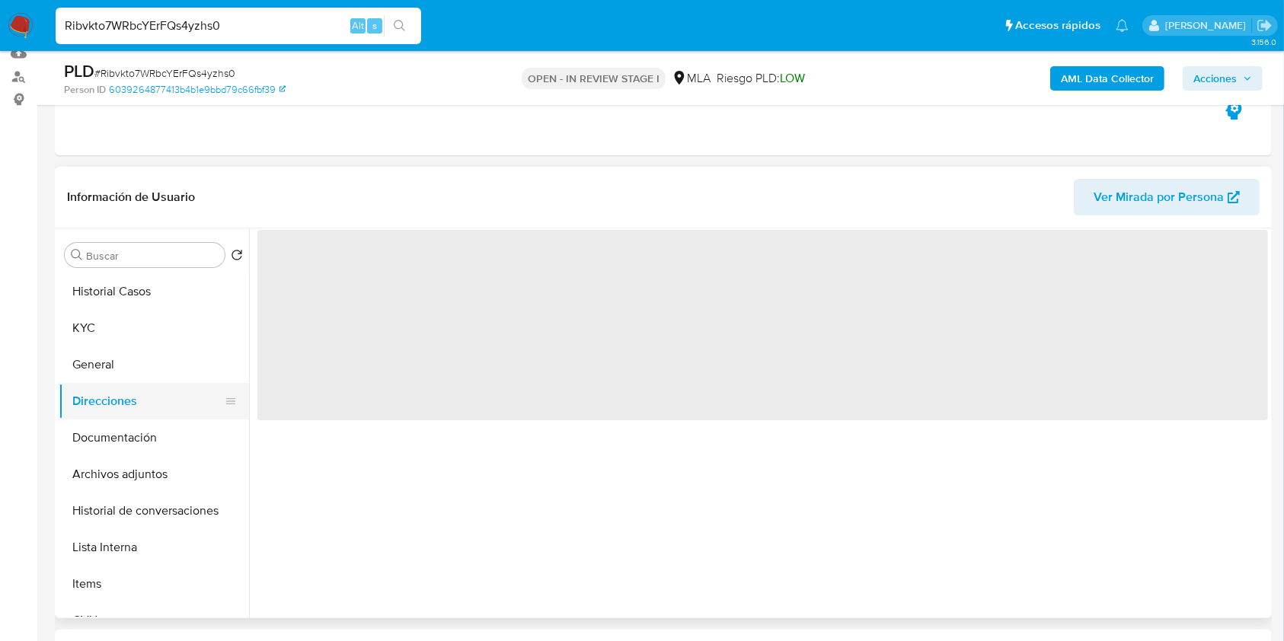
scroll to position [0, 0]
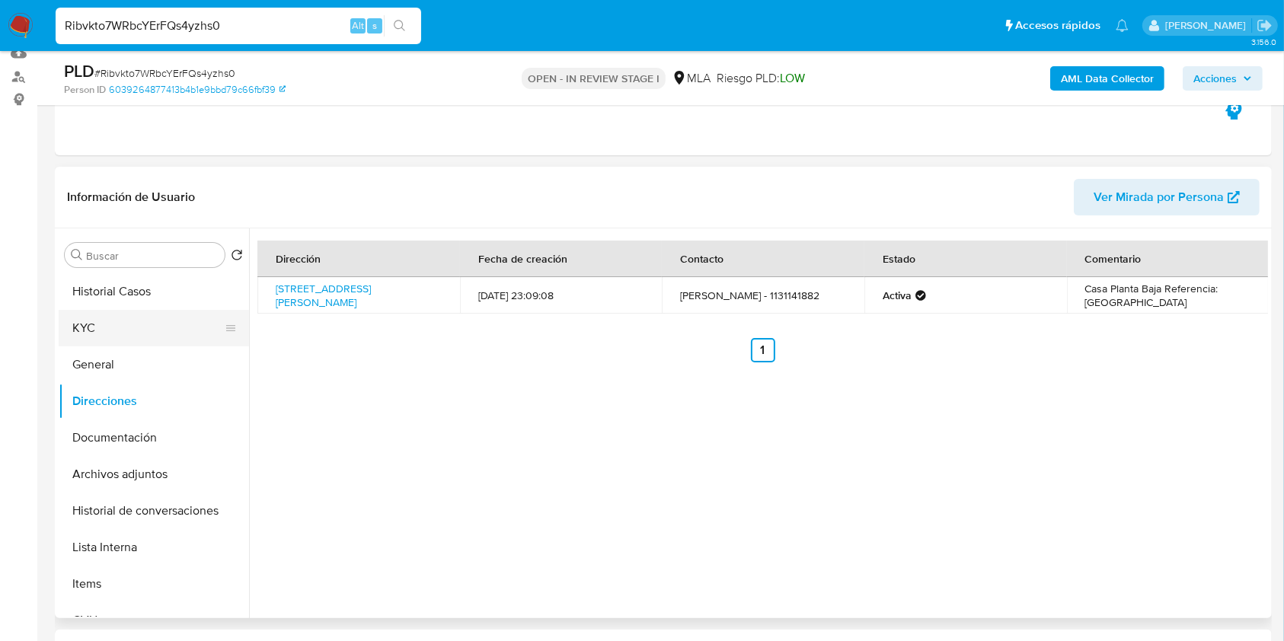
click at [145, 326] on button "KYC" at bounding box center [148, 328] width 178 height 37
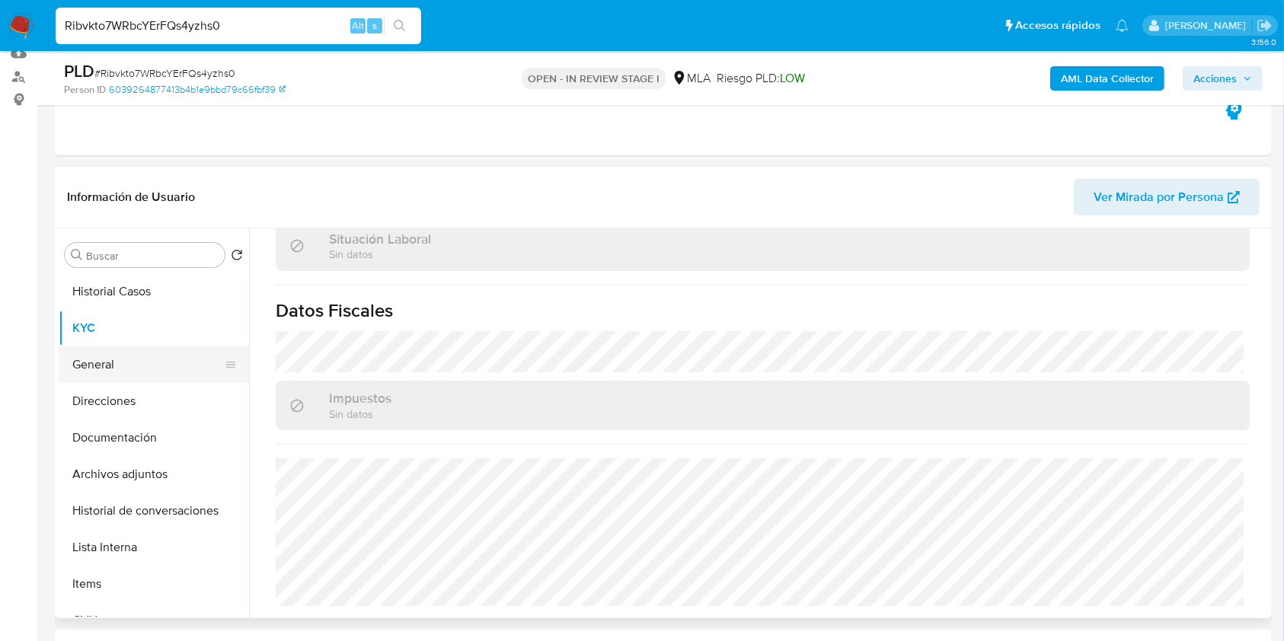
scroll to position [802, 0]
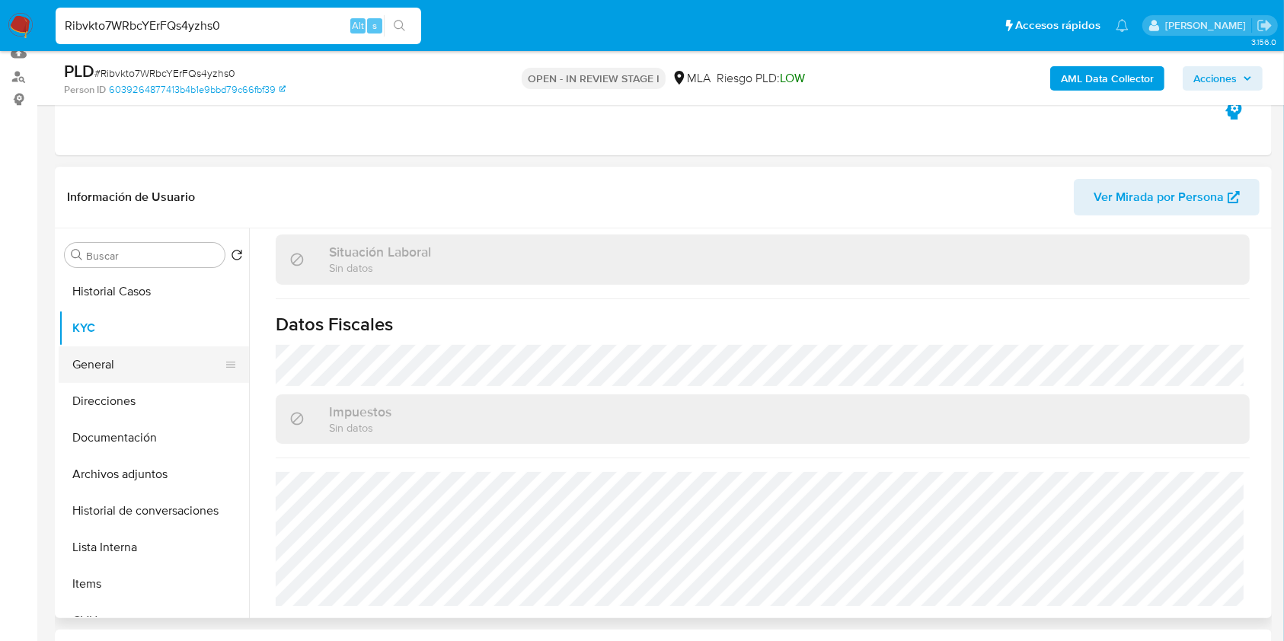
click at [133, 374] on button "General" at bounding box center [148, 365] width 178 height 37
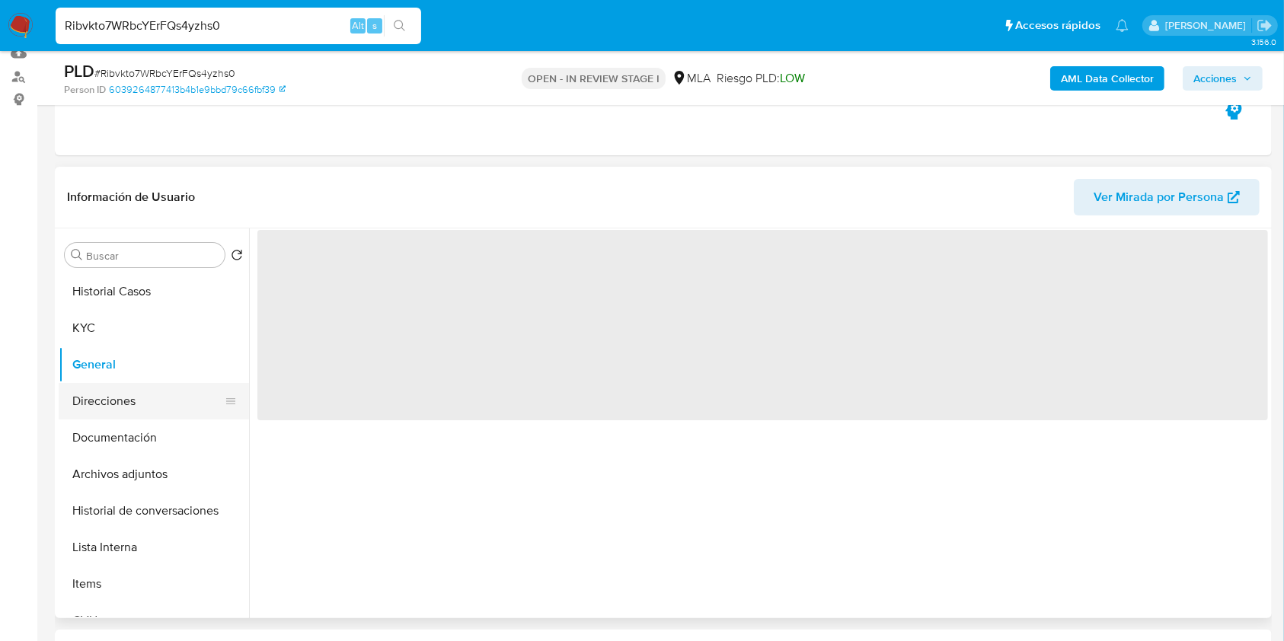
click at [128, 391] on button "Direcciones" at bounding box center [148, 401] width 178 height 37
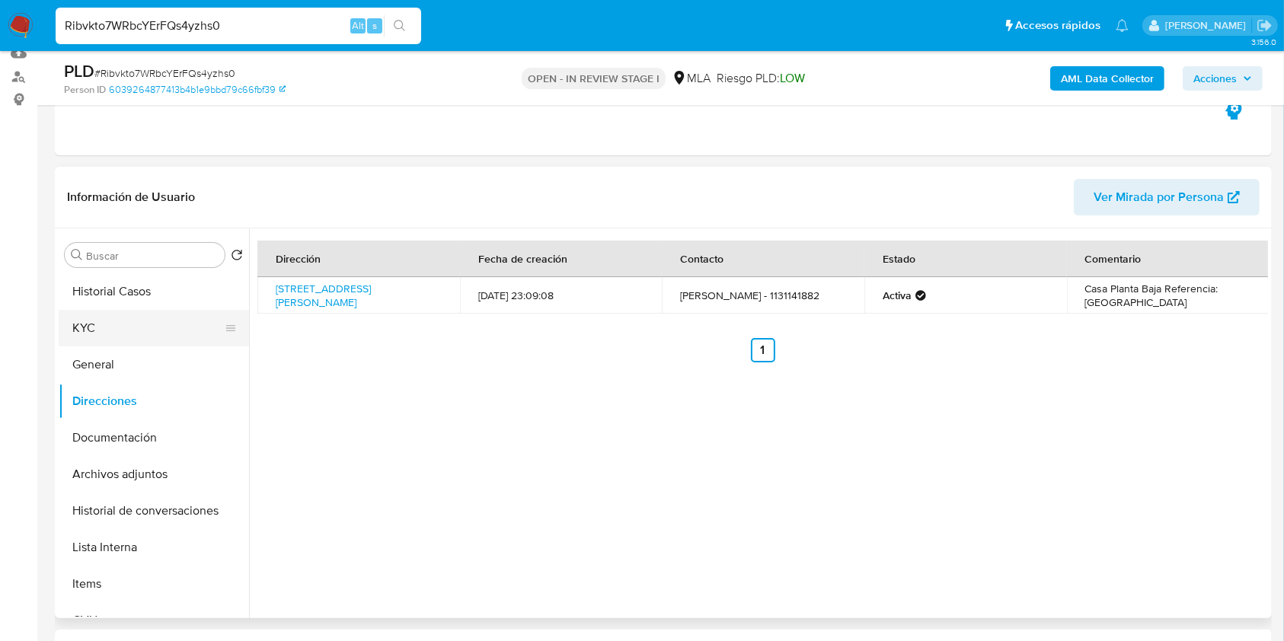
click at [111, 324] on button "KYC" at bounding box center [148, 328] width 178 height 37
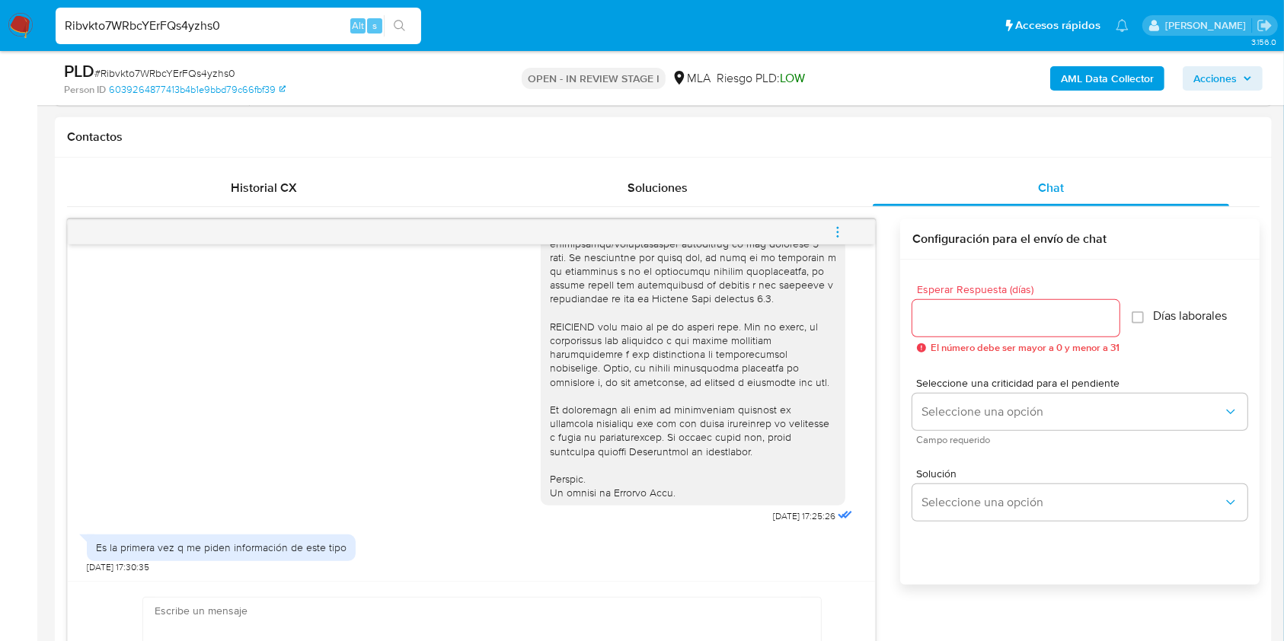
scroll to position [675, 0]
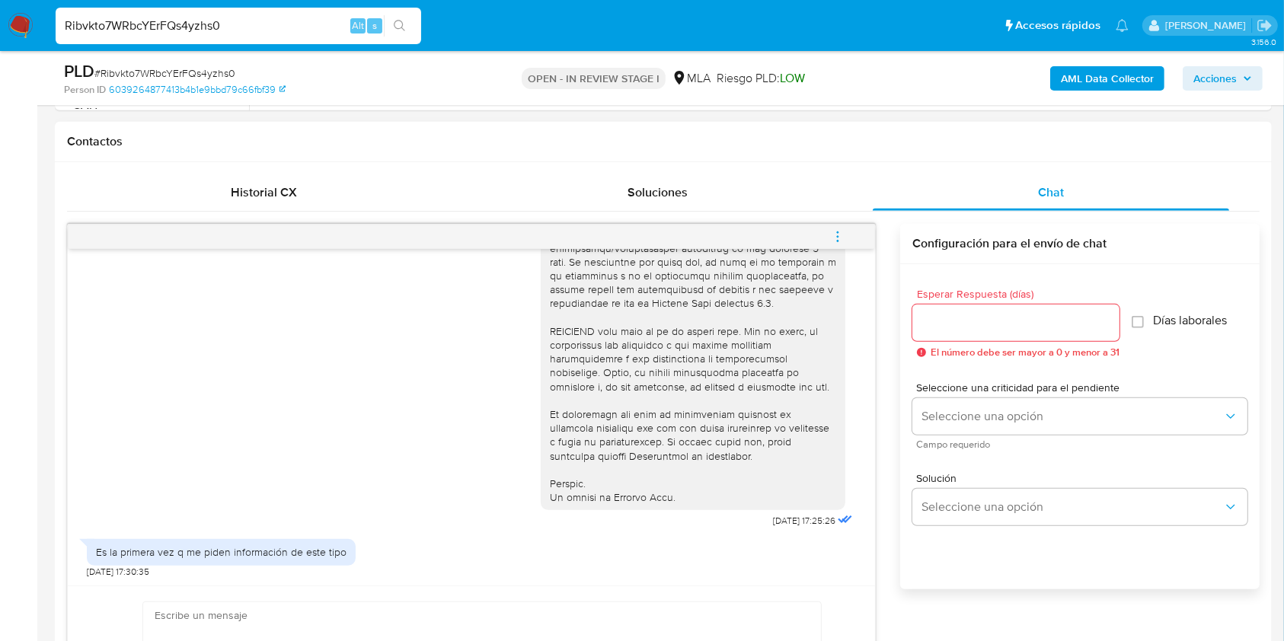
click at [840, 242] on icon "menu-action" at bounding box center [838, 237] width 14 height 14
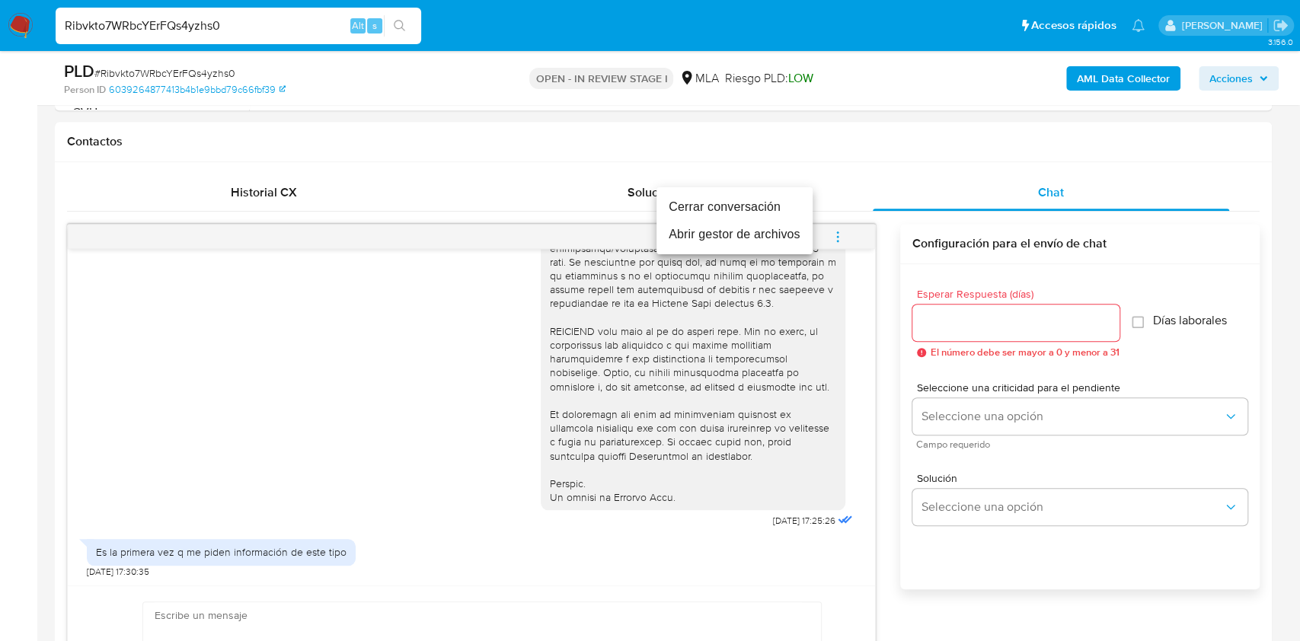
click at [679, 204] on li "Cerrar conversación" at bounding box center [735, 207] width 156 height 27
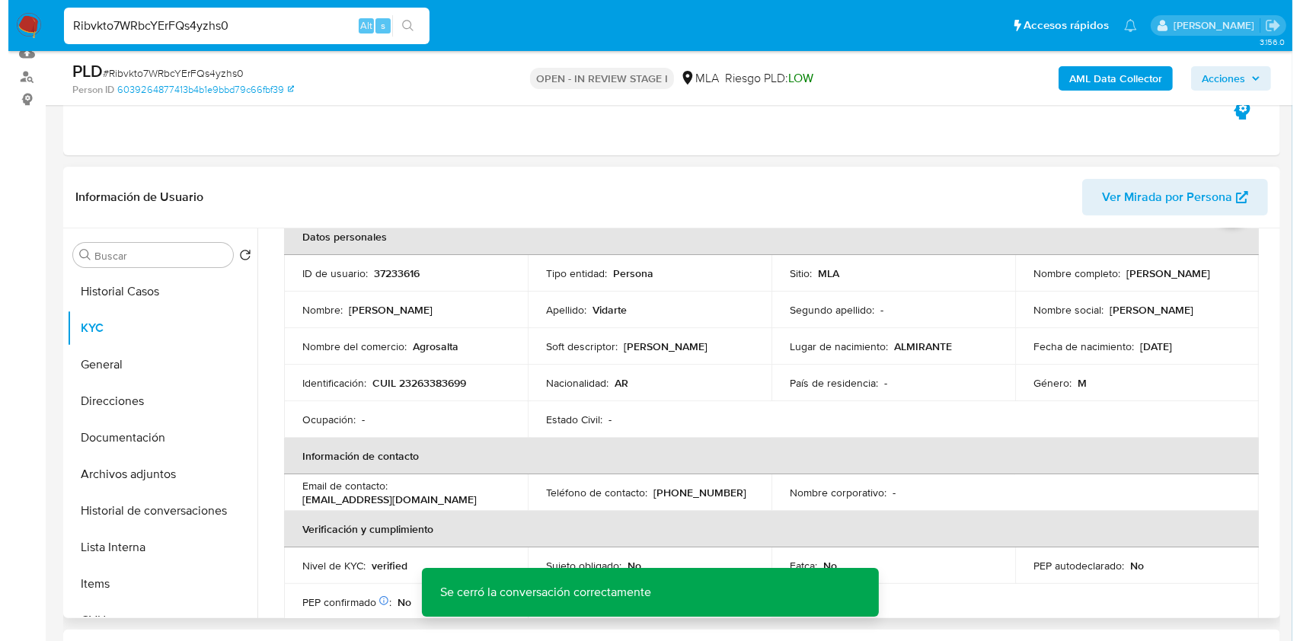
scroll to position [0, 0]
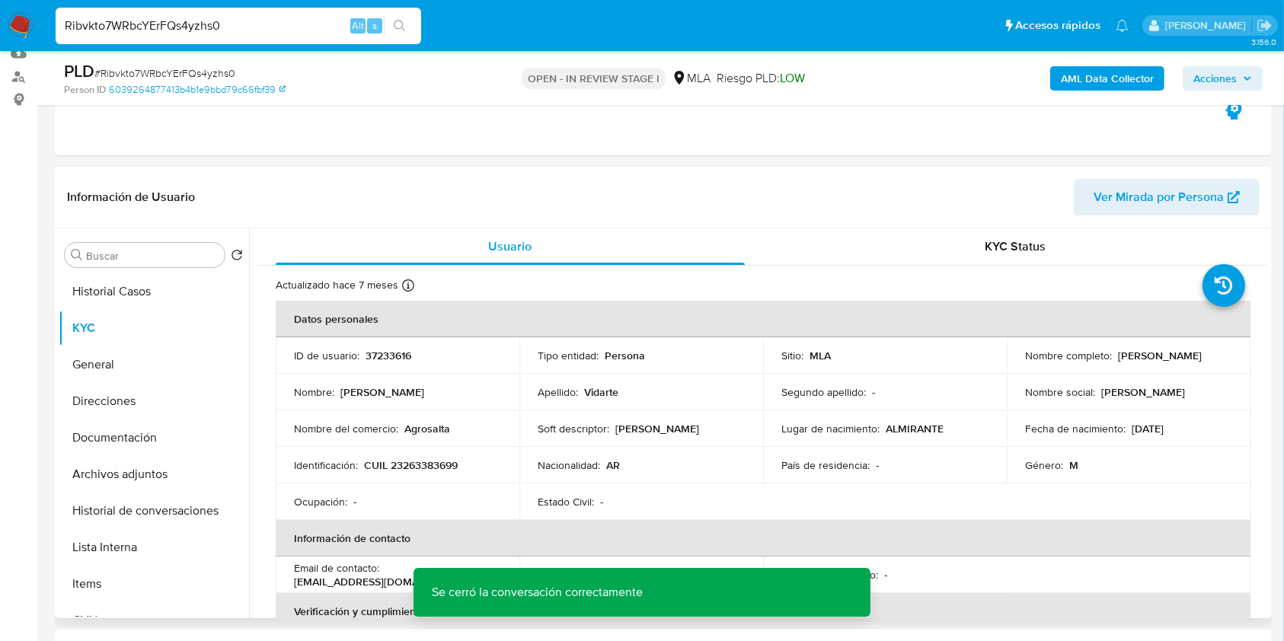
click at [396, 360] on p "37233616" at bounding box center [389, 356] width 46 height 14
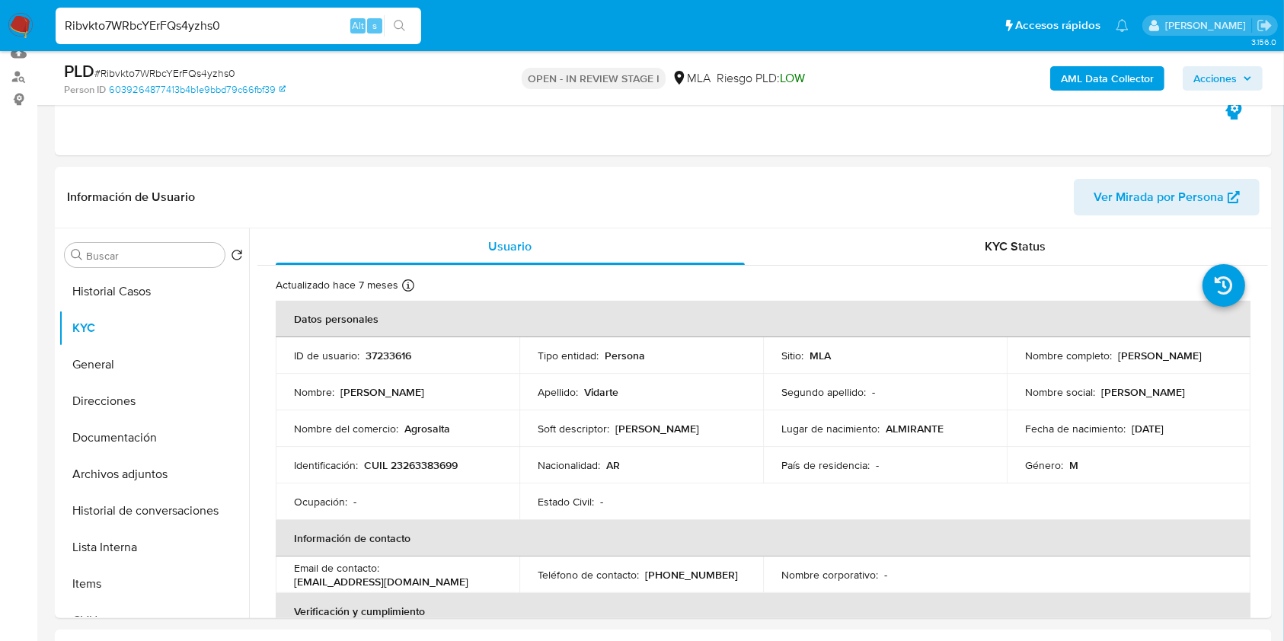
click at [188, 70] on span "# Ribvkto7WRbcYErFQs4yzhs0" at bounding box center [164, 73] width 141 height 15
click at [128, 498] on button "Historial de conversaciones" at bounding box center [148, 511] width 178 height 37
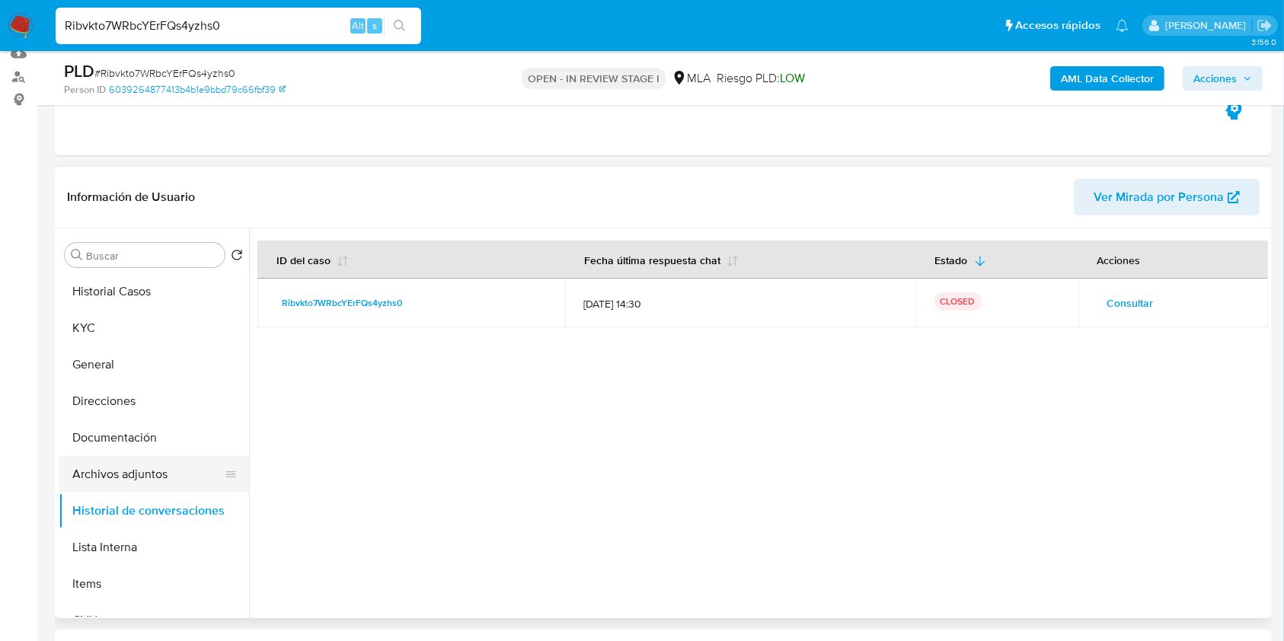
click at [120, 467] on button "Archivos adjuntos" at bounding box center [148, 474] width 178 height 37
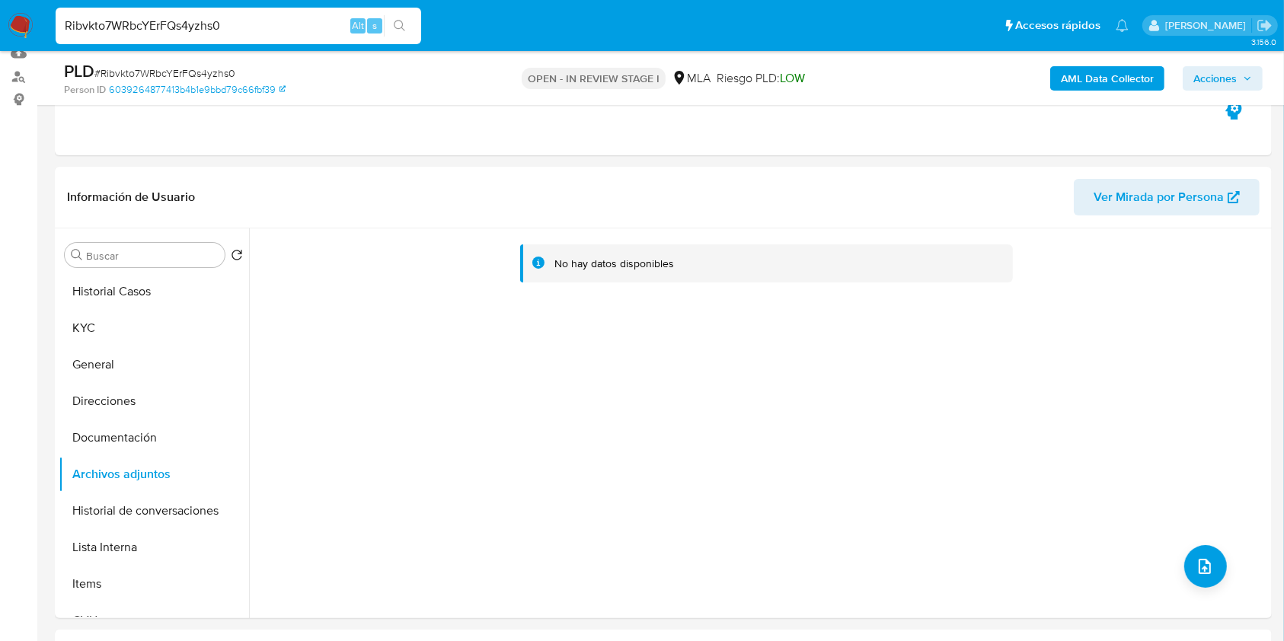
click at [1131, 72] on b "AML Data Collector" at bounding box center [1107, 78] width 93 height 24
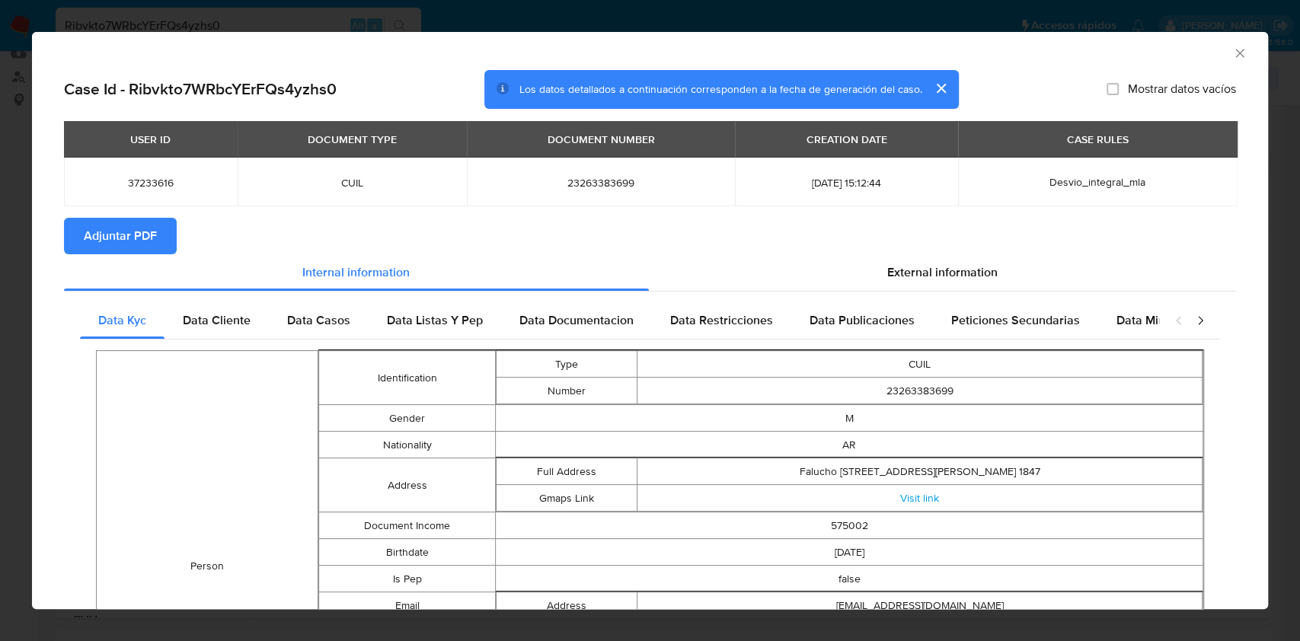
click at [134, 243] on span "Adjuntar PDF" at bounding box center [120, 236] width 73 height 34
click at [1236, 51] on icon "Cerrar ventana" at bounding box center [1240, 53] width 8 height 8
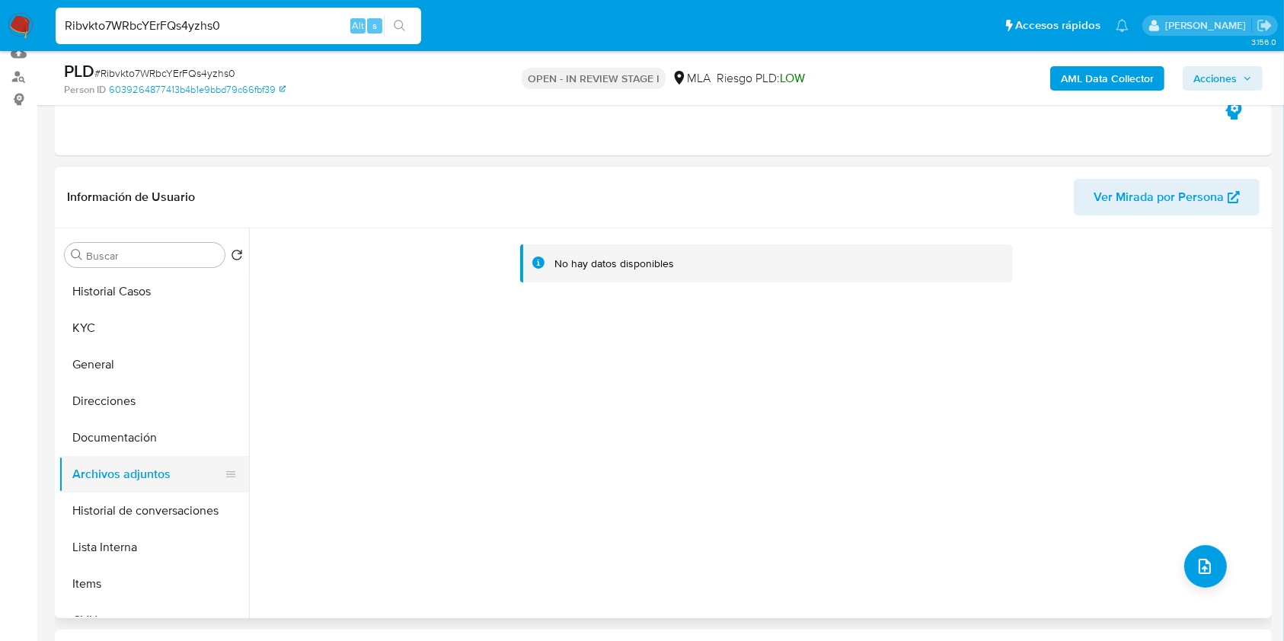
click at [111, 441] on button "Documentación" at bounding box center [154, 438] width 190 height 37
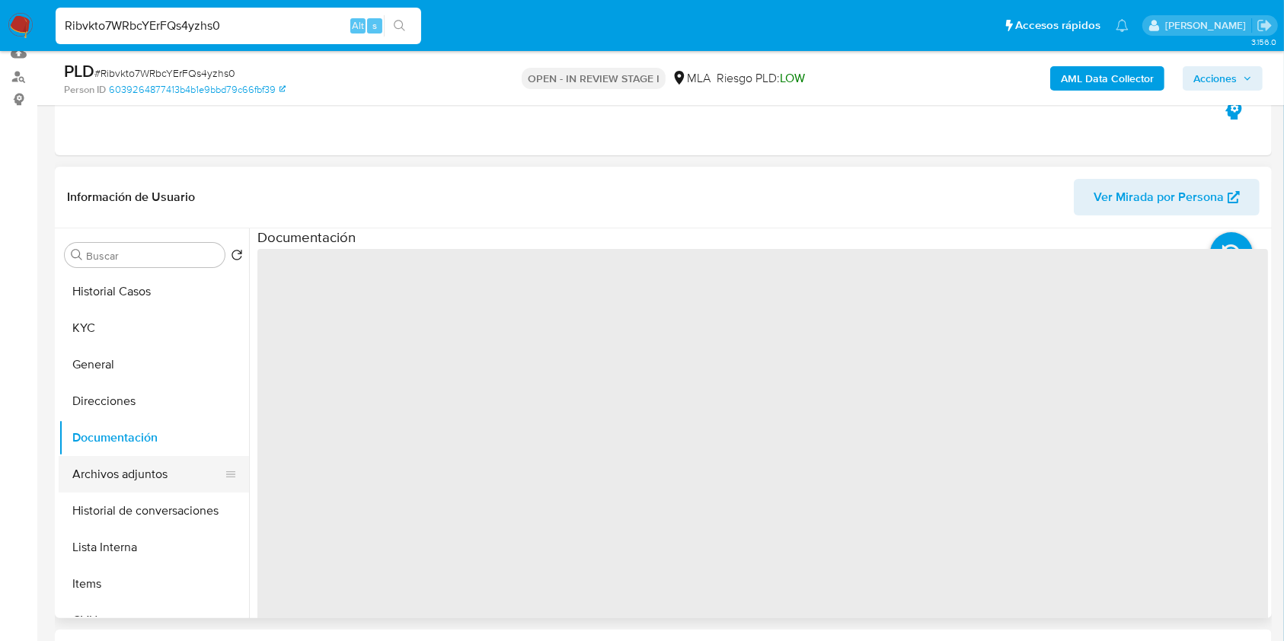
click at [113, 478] on button "Archivos adjuntos" at bounding box center [148, 474] width 178 height 37
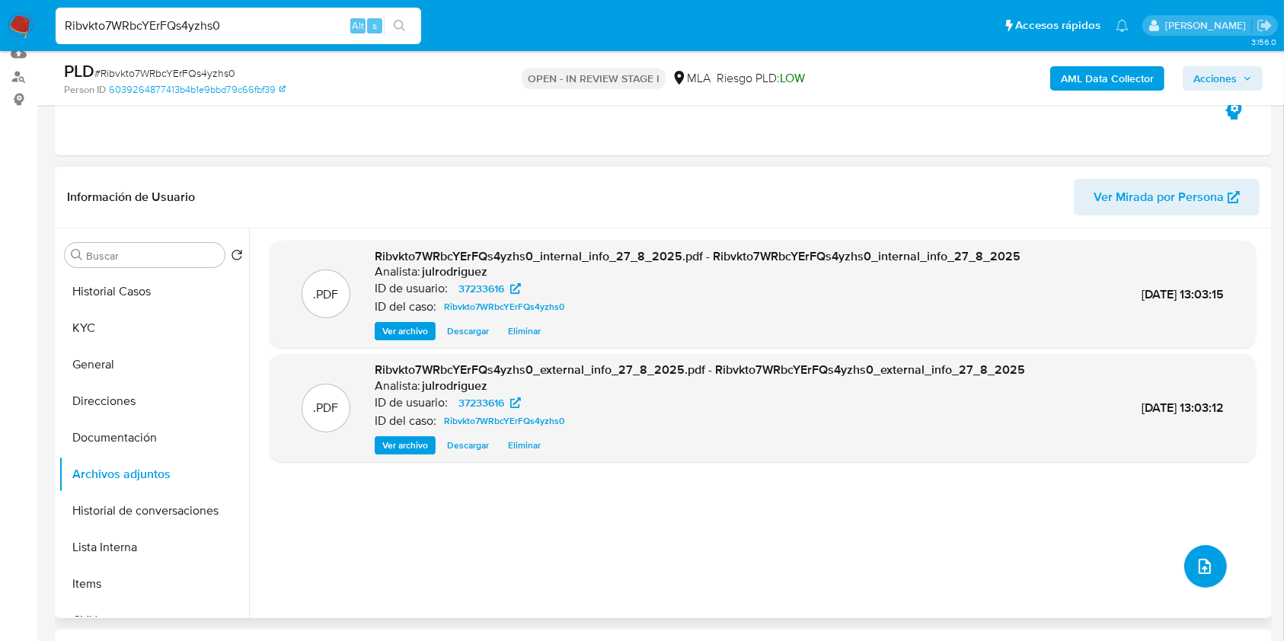
click at [1207, 571] on span "upload-file" at bounding box center [1205, 567] width 18 height 18
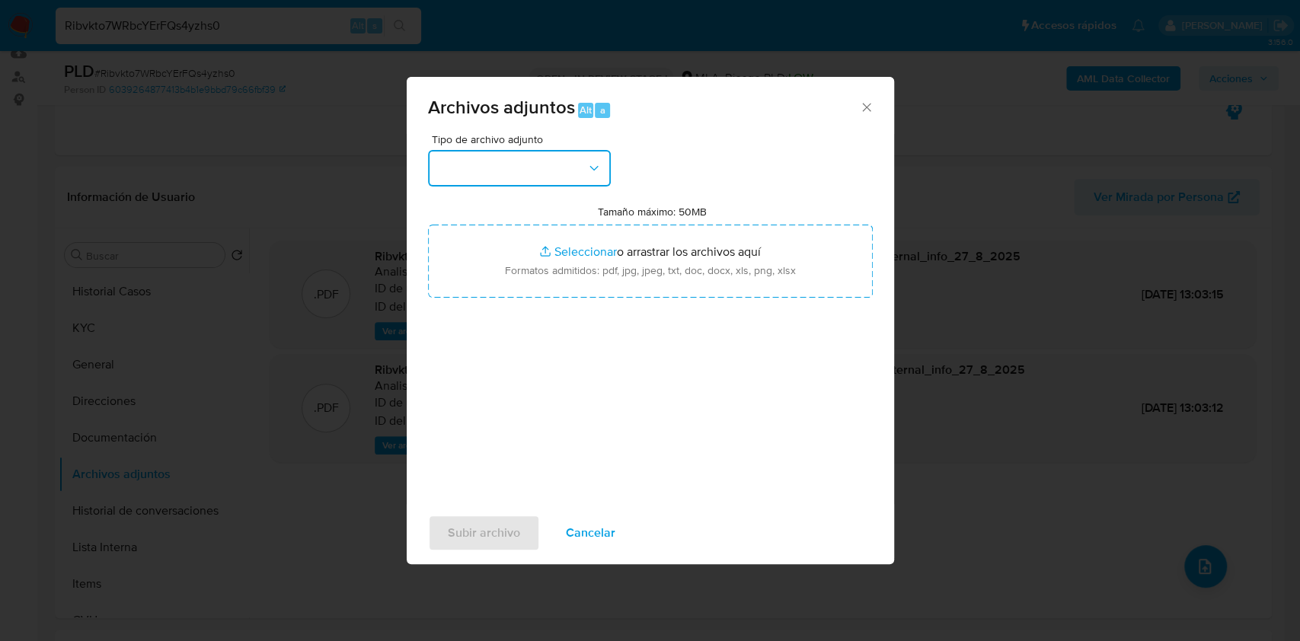
click at [517, 178] on button "button" at bounding box center [519, 168] width 183 height 37
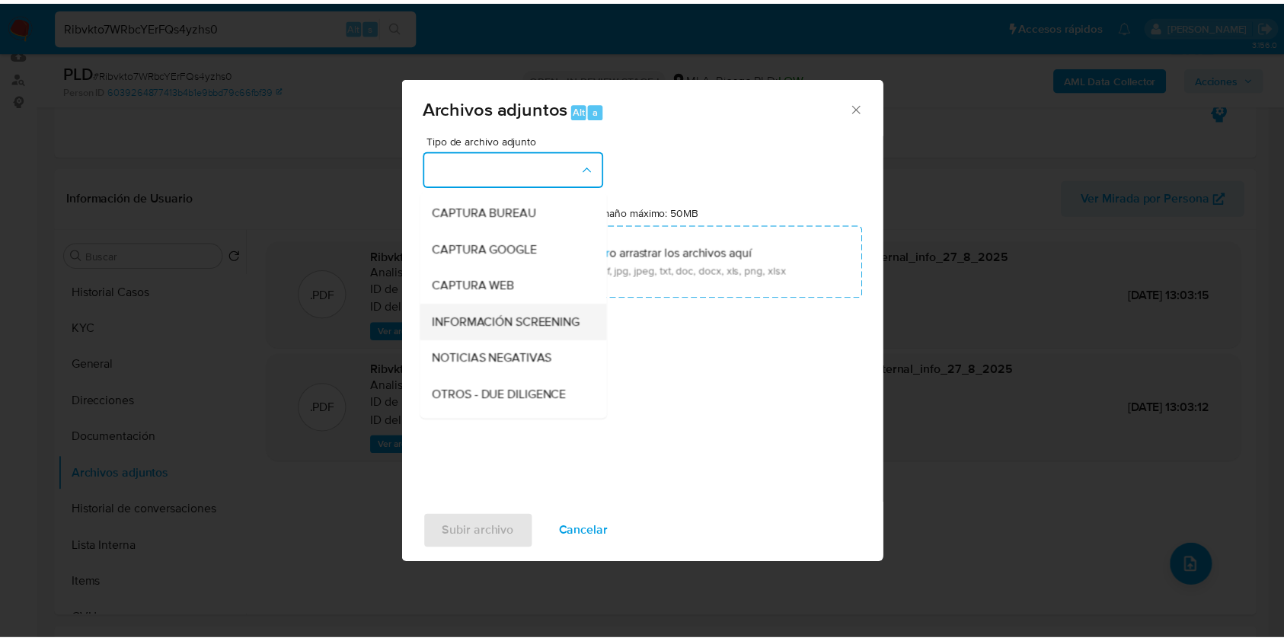
scroll to position [101, 0]
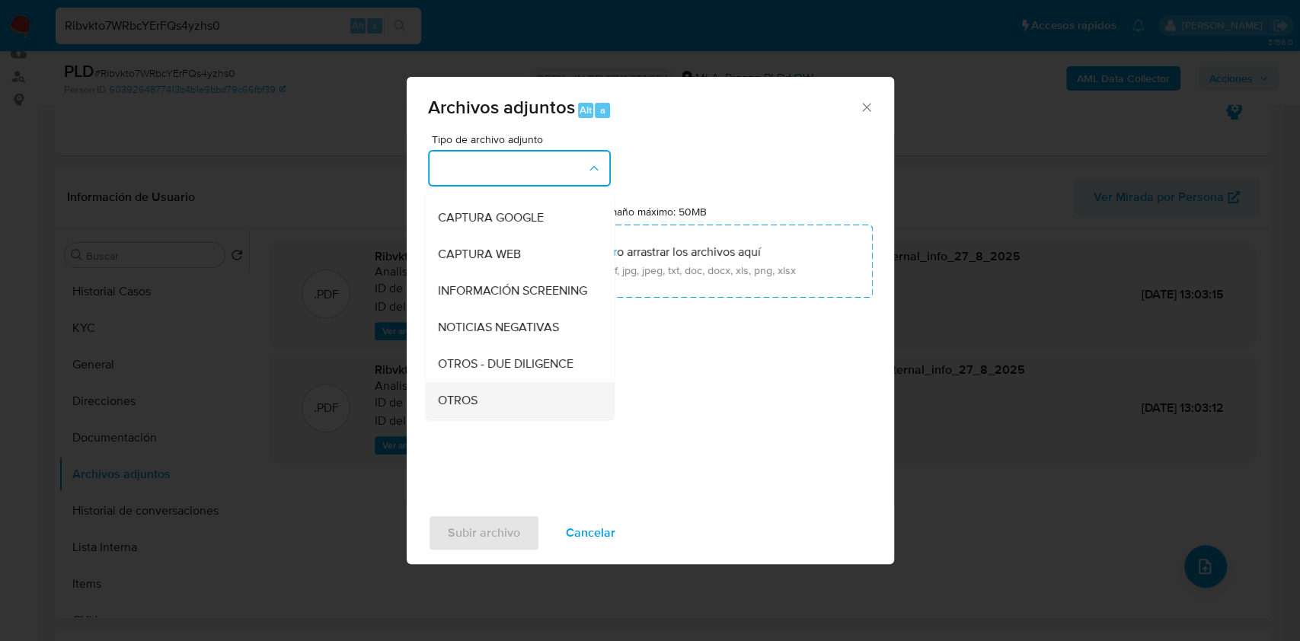
click at [481, 401] on div "OTROS" at bounding box center [514, 400] width 155 height 37
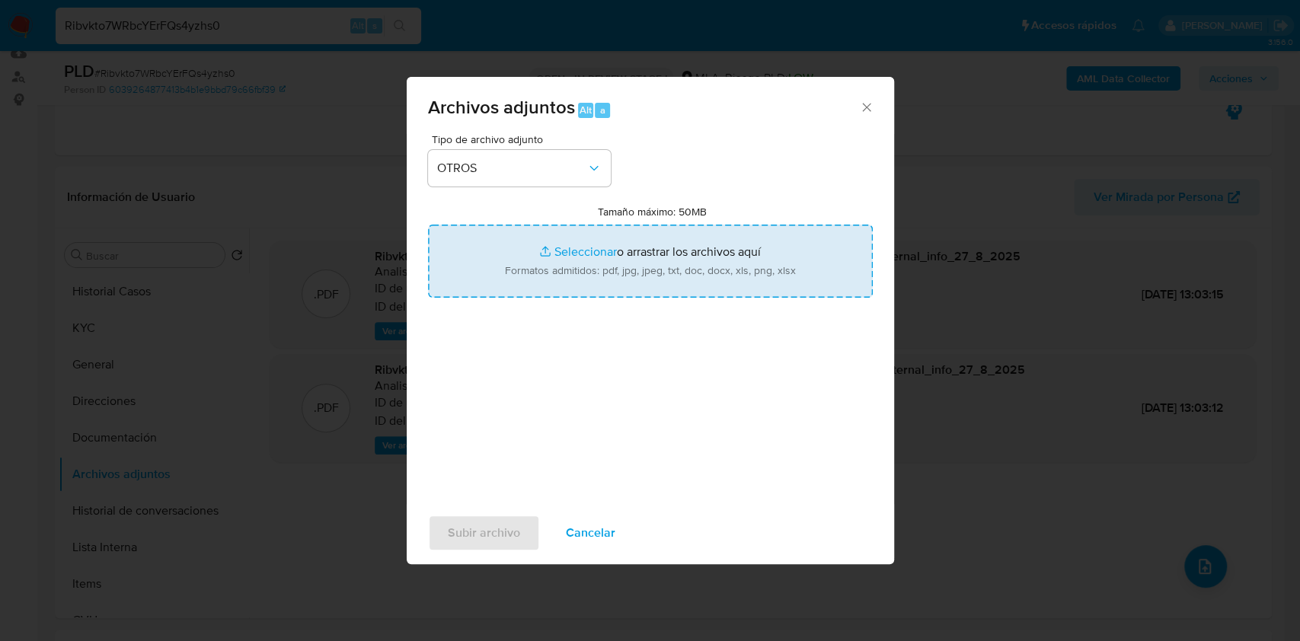
click at [581, 254] on input "Tamaño máximo: 50MB Seleccionar archivos" at bounding box center [650, 261] width 445 height 73
type input "C:\fakepath\Movimientos - 37233616 - Ribvkto7WRbcYErFQs4yzhs0.xlsx"
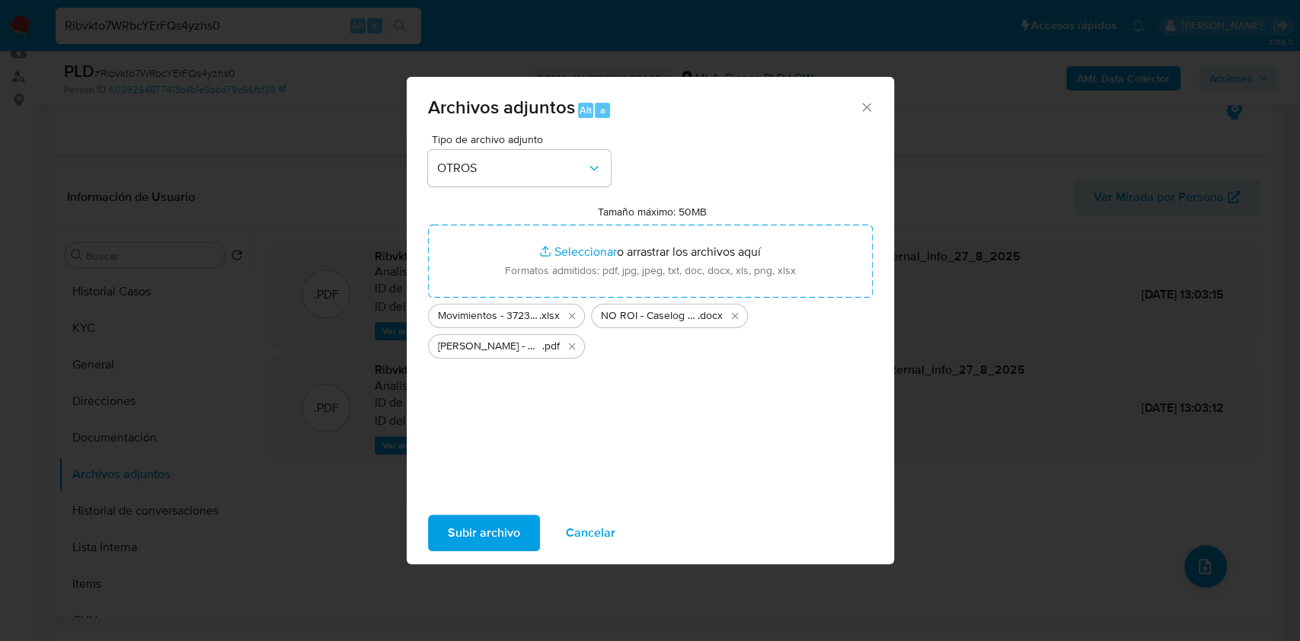
click at [478, 537] on span "Subir archivo" at bounding box center [484, 534] width 72 height 34
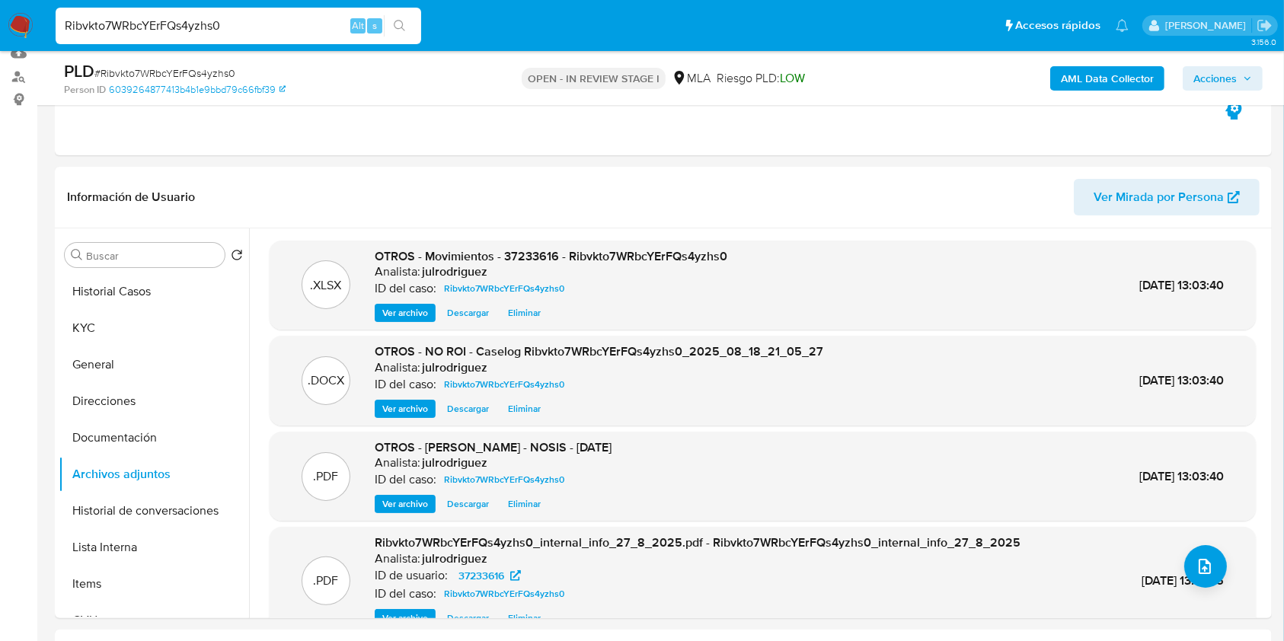
click at [1229, 66] on span "Acciones" at bounding box center [1215, 78] width 43 height 24
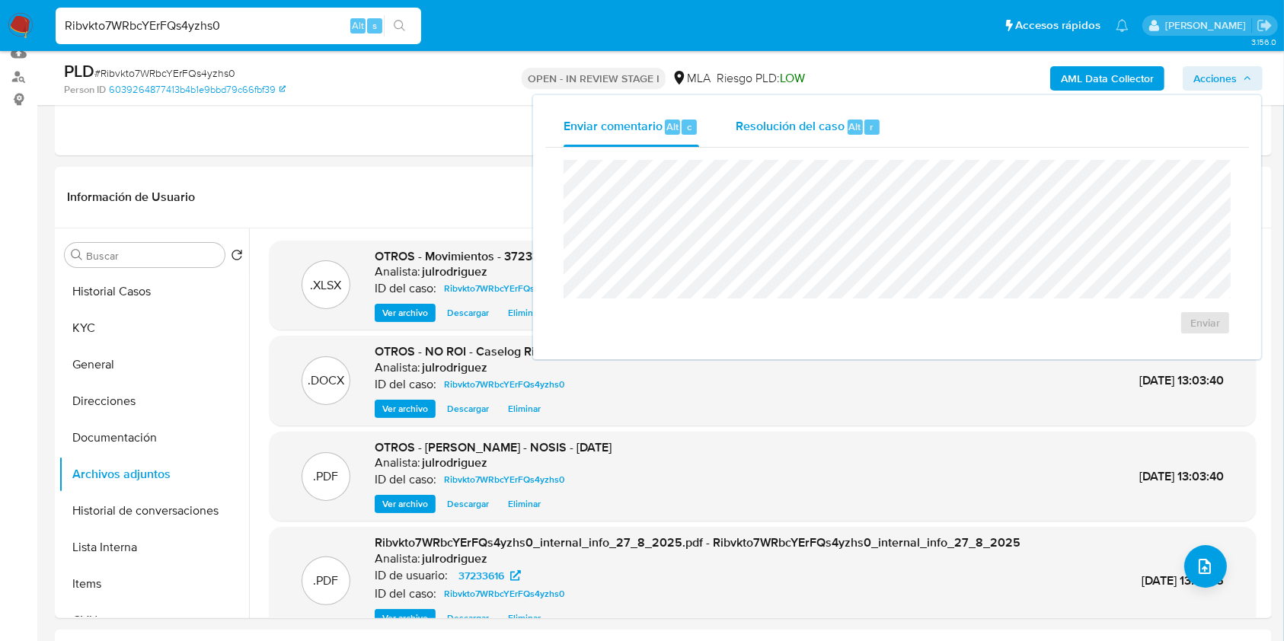
click at [831, 133] on span "Resolución del caso" at bounding box center [790, 126] width 109 height 18
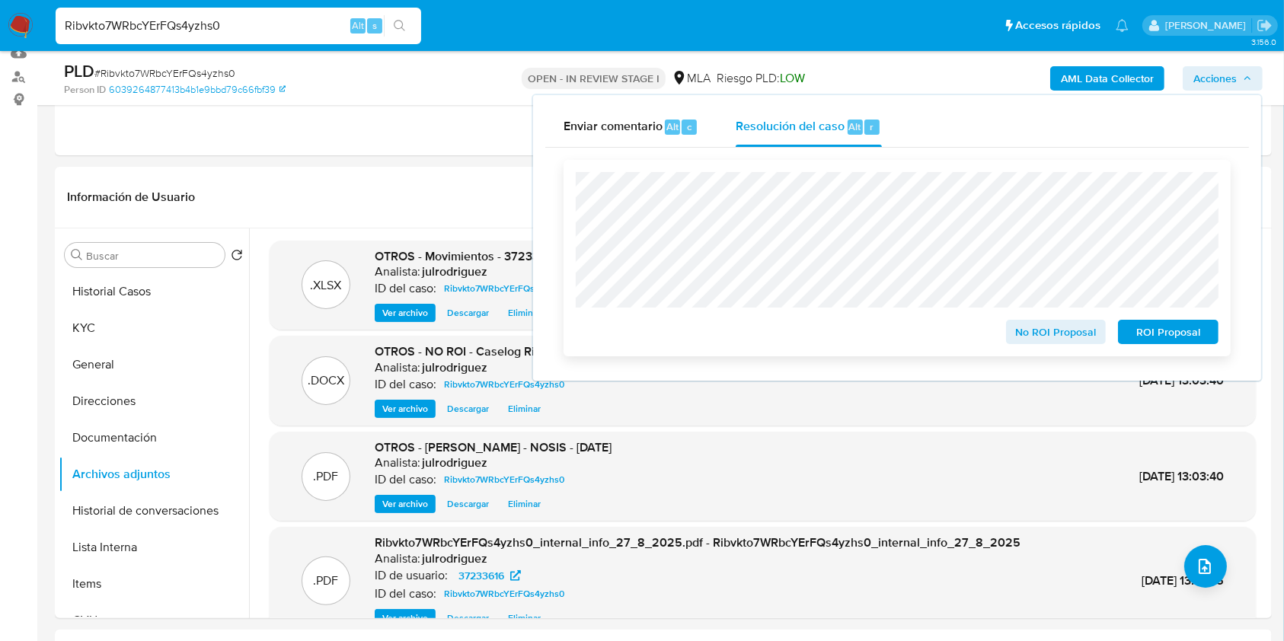
click at [1024, 329] on span "No ROI Proposal" at bounding box center [1056, 331] width 79 height 21
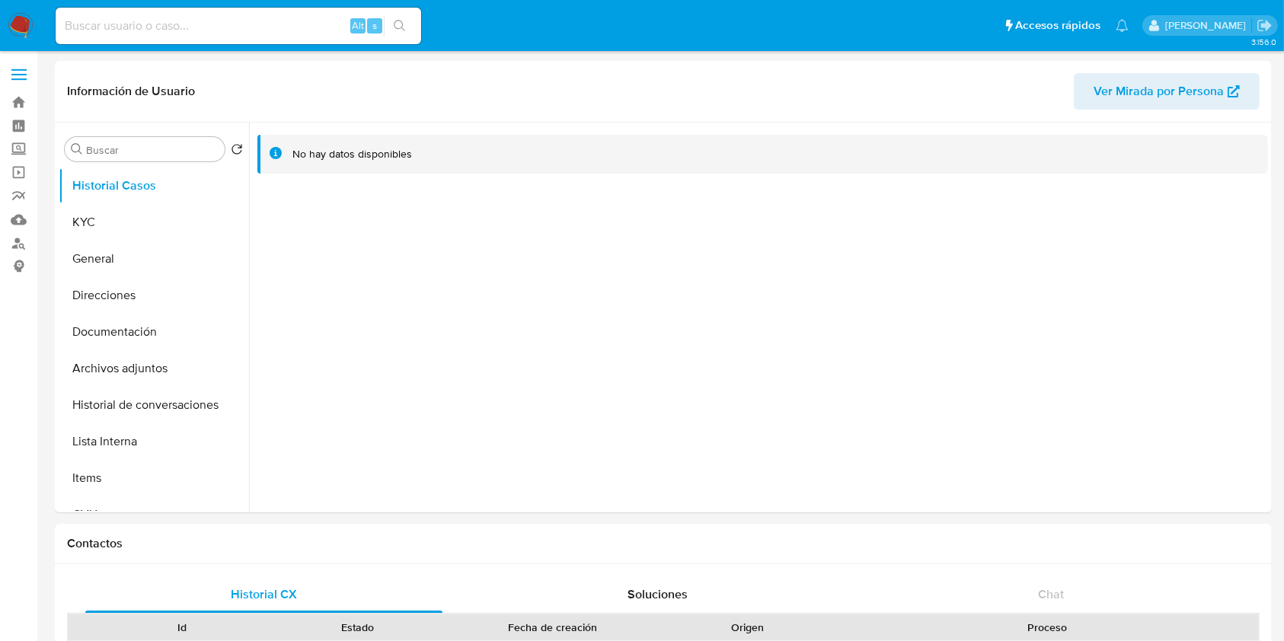
select select "10"
click at [134, 222] on button "KYC" at bounding box center [148, 222] width 178 height 37
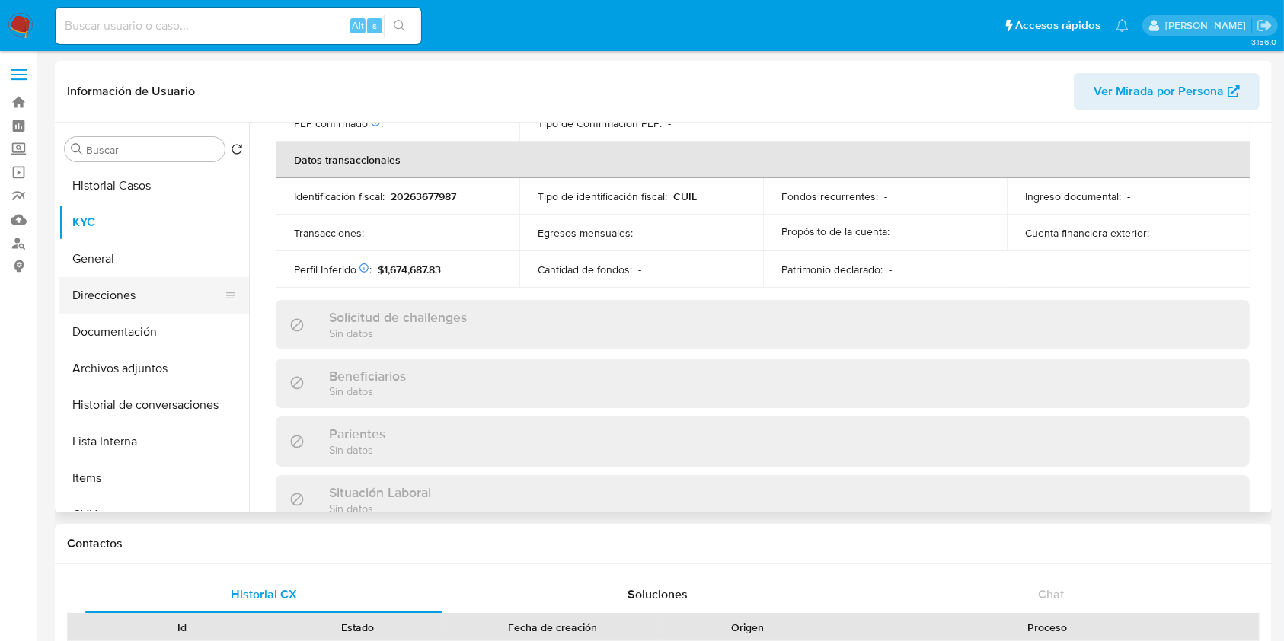
scroll to position [802, 0]
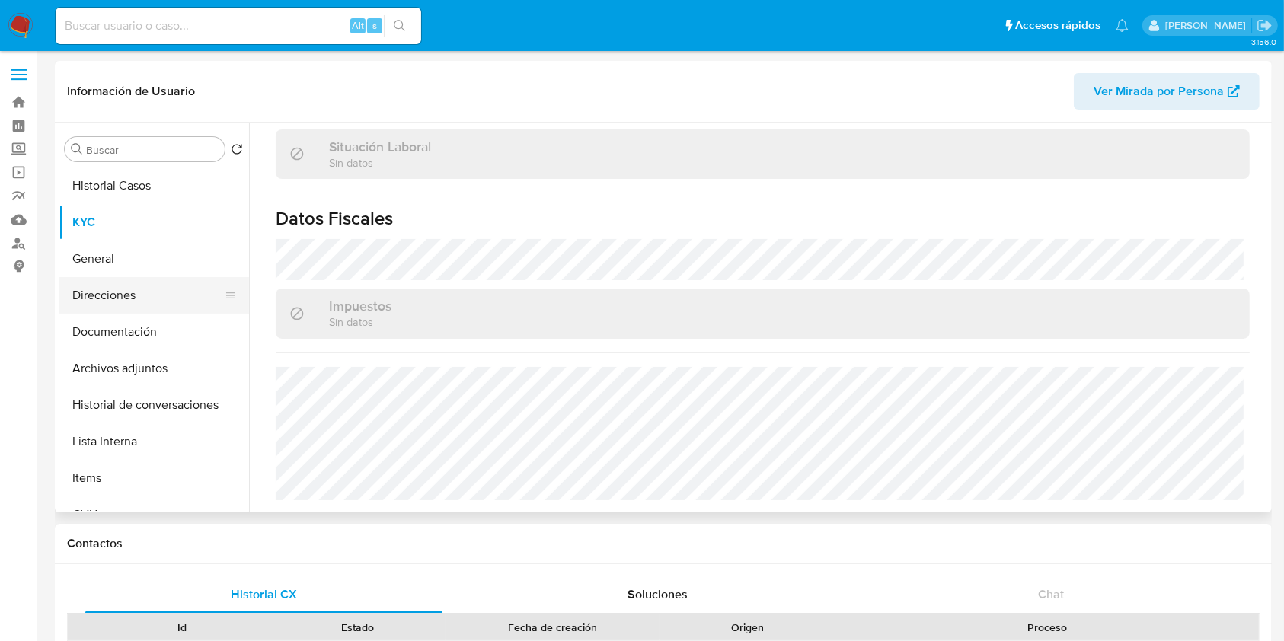
click at [130, 293] on button "Direcciones" at bounding box center [148, 295] width 178 height 37
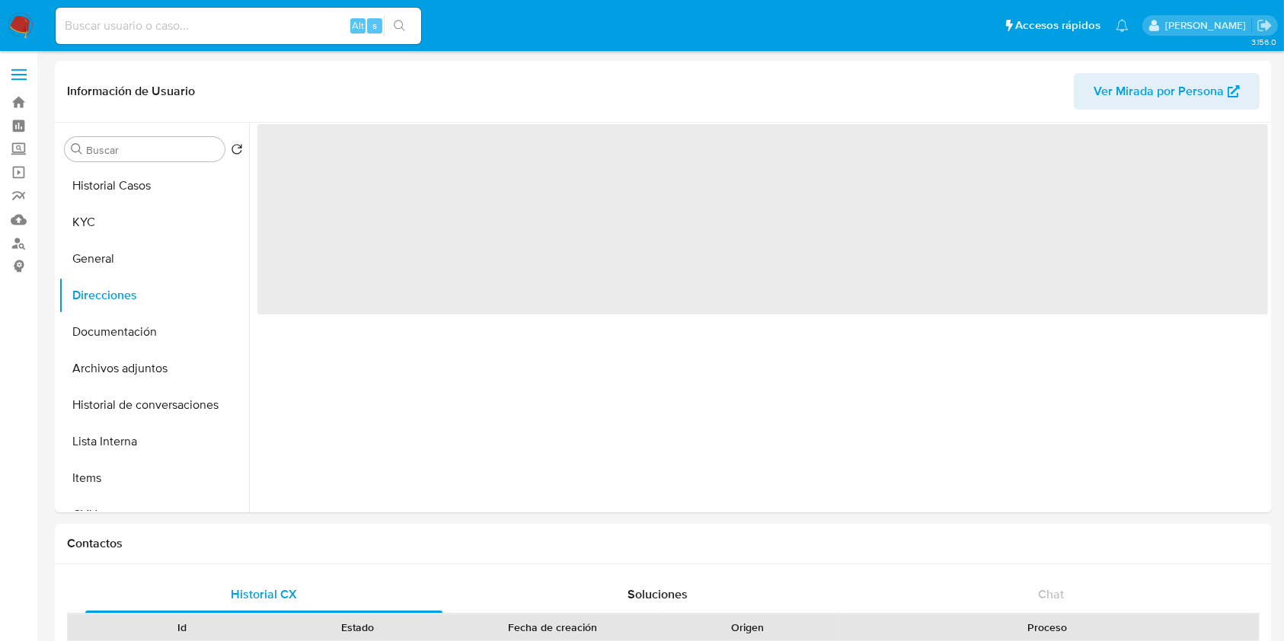
scroll to position [0, 0]
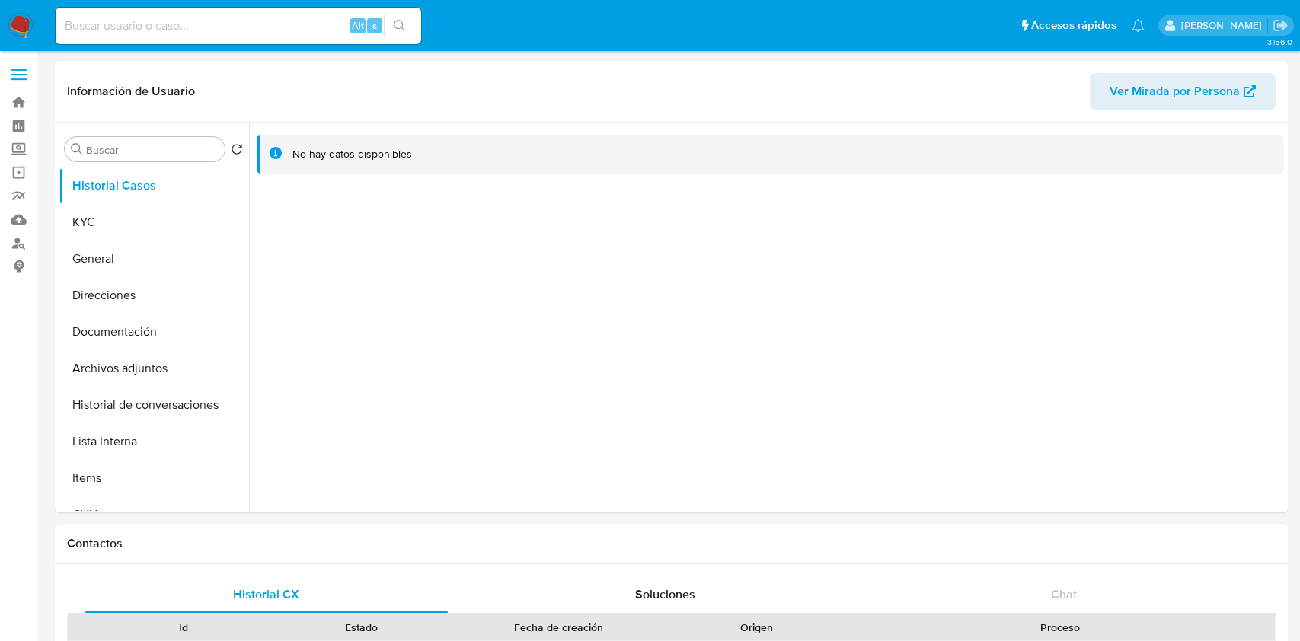
select select "10"
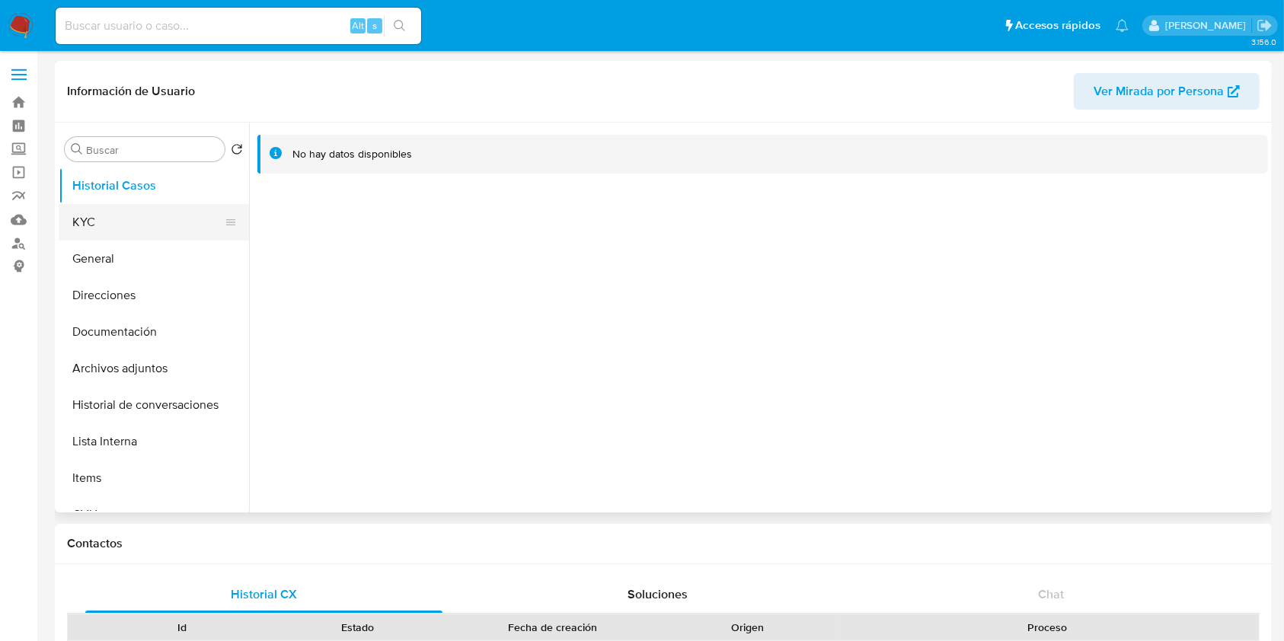
click at [98, 214] on button "KYC" at bounding box center [148, 222] width 178 height 37
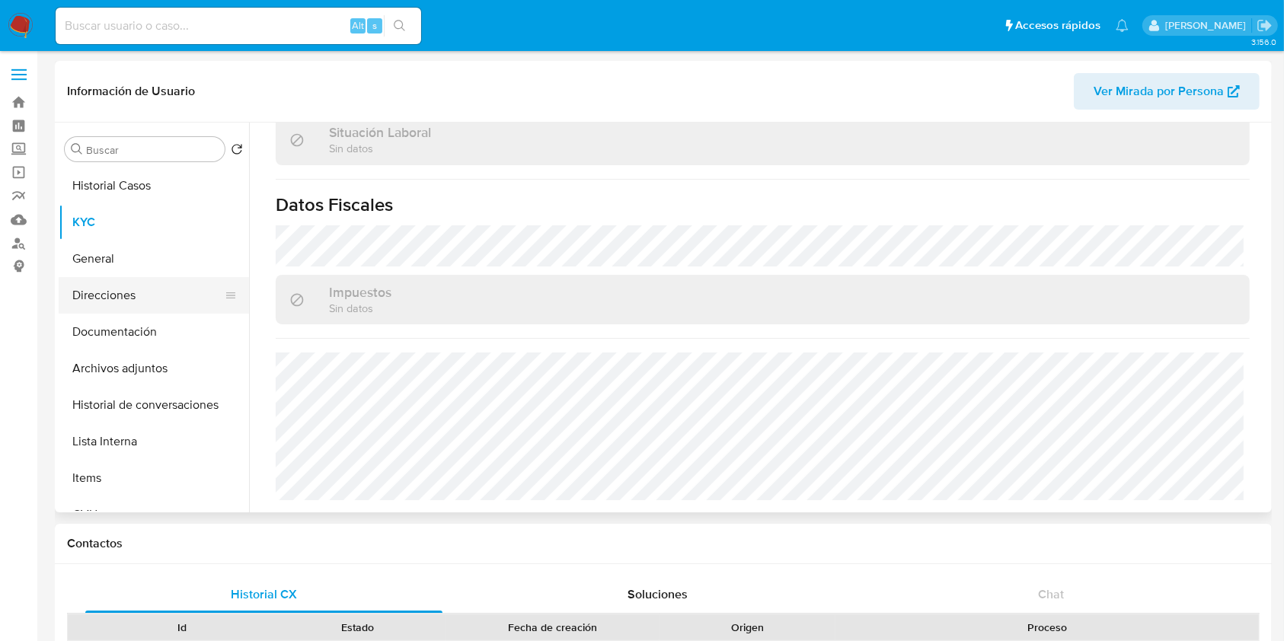
scroll to position [766, 0]
click at [108, 283] on button "Direcciones" at bounding box center [148, 295] width 178 height 37
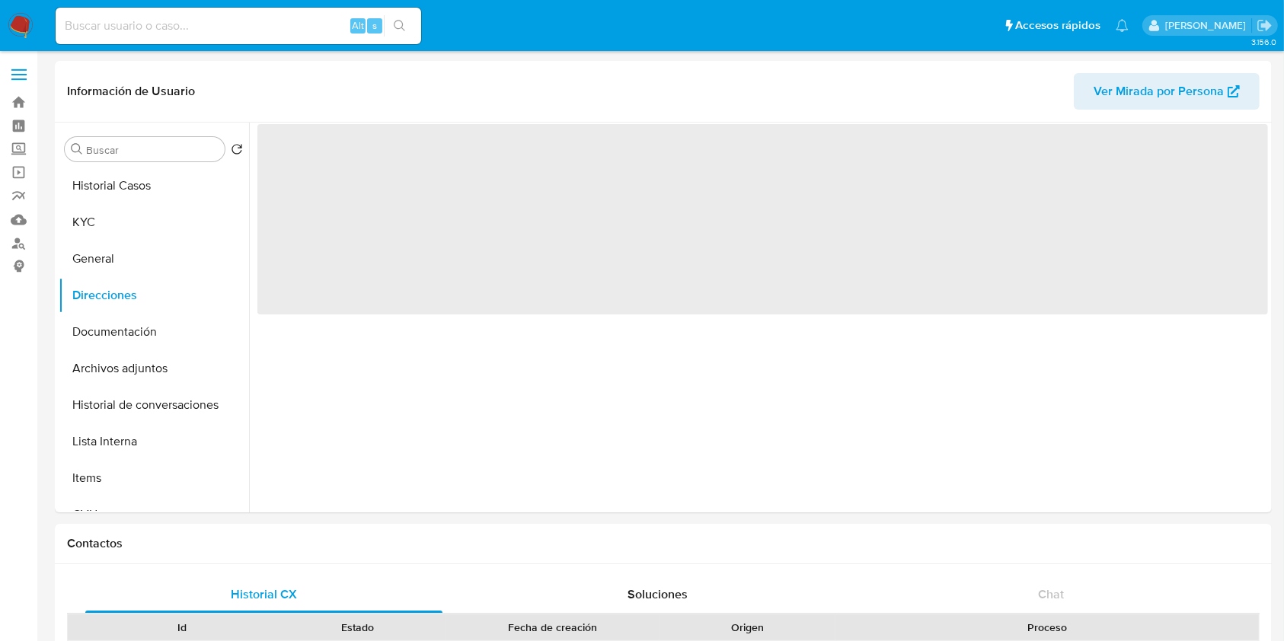
scroll to position [0, 0]
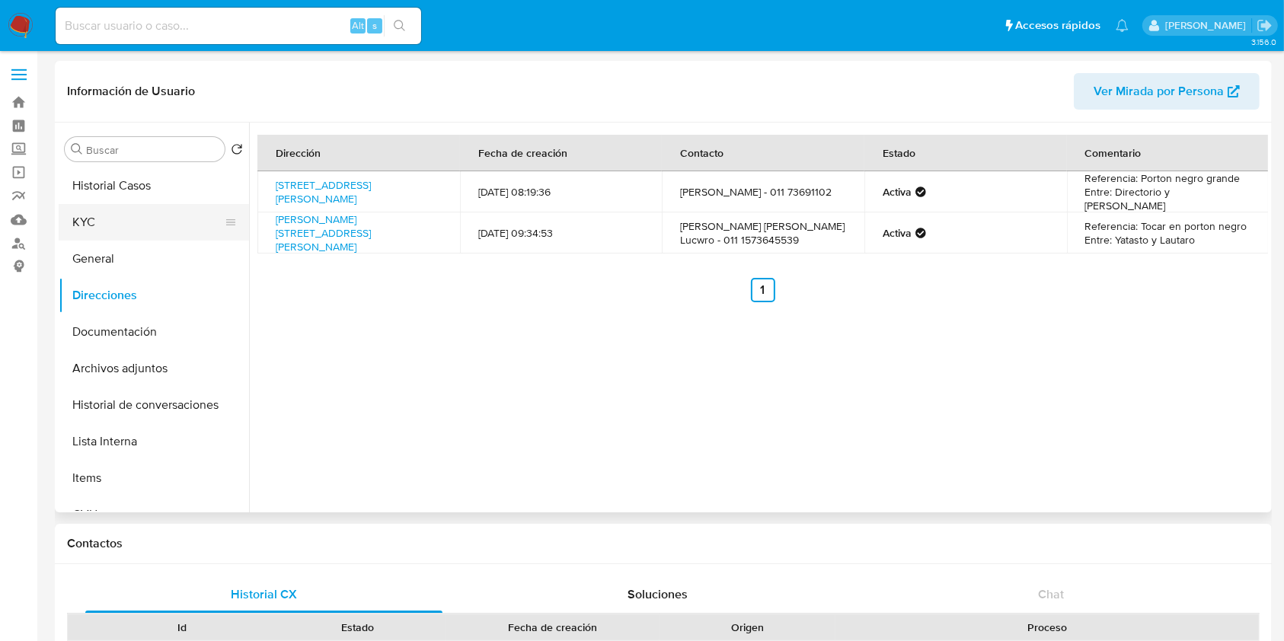
drag, startPoint x: 184, startPoint y: 213, endPoint x: 230, endPoint y: 217, distance: 46.6
click at [184, 213] on button "KYC" at bounding box center [148, 222] width 178 height 37
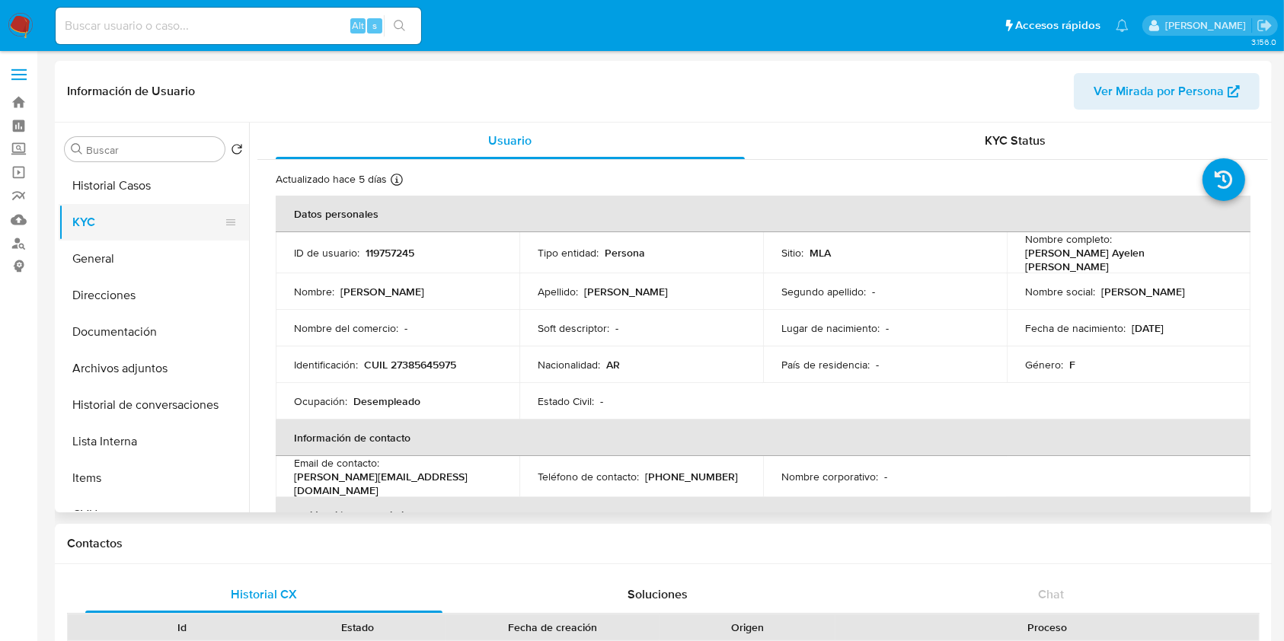
click at [107, 205] on button "KYC" at bounding box center [148, 222] width 178 height 37
click at [128, 184] on button "Historial Casos" at bounding box center [148, 186] width 178 height 37
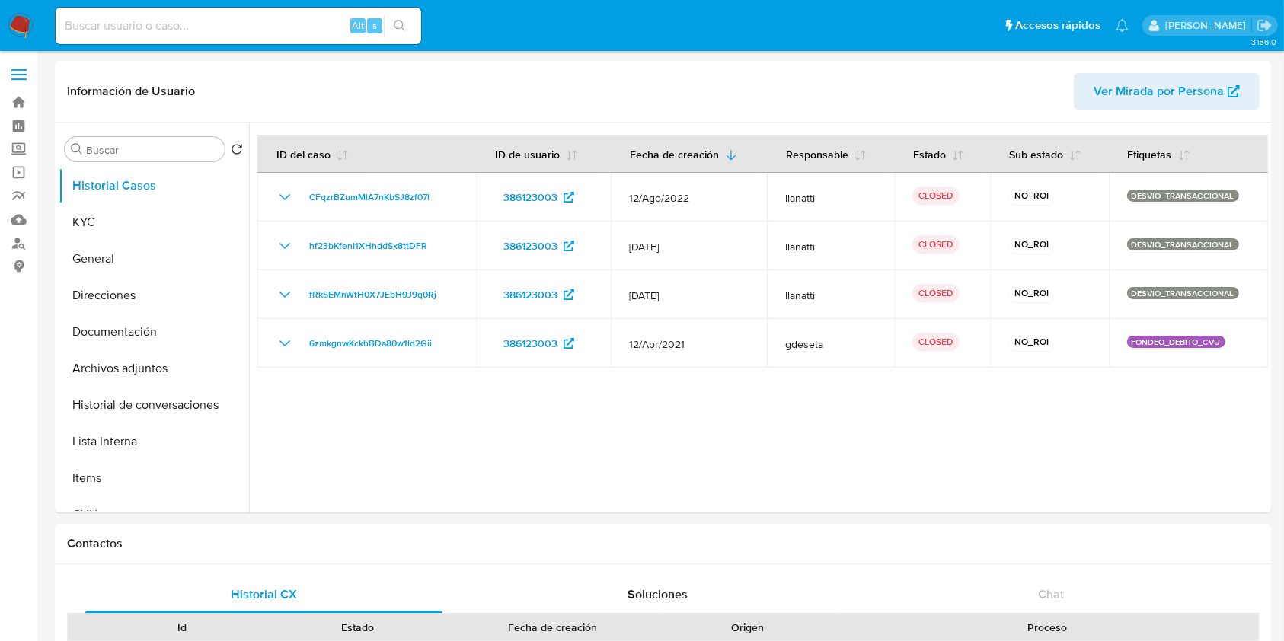
select select "10"
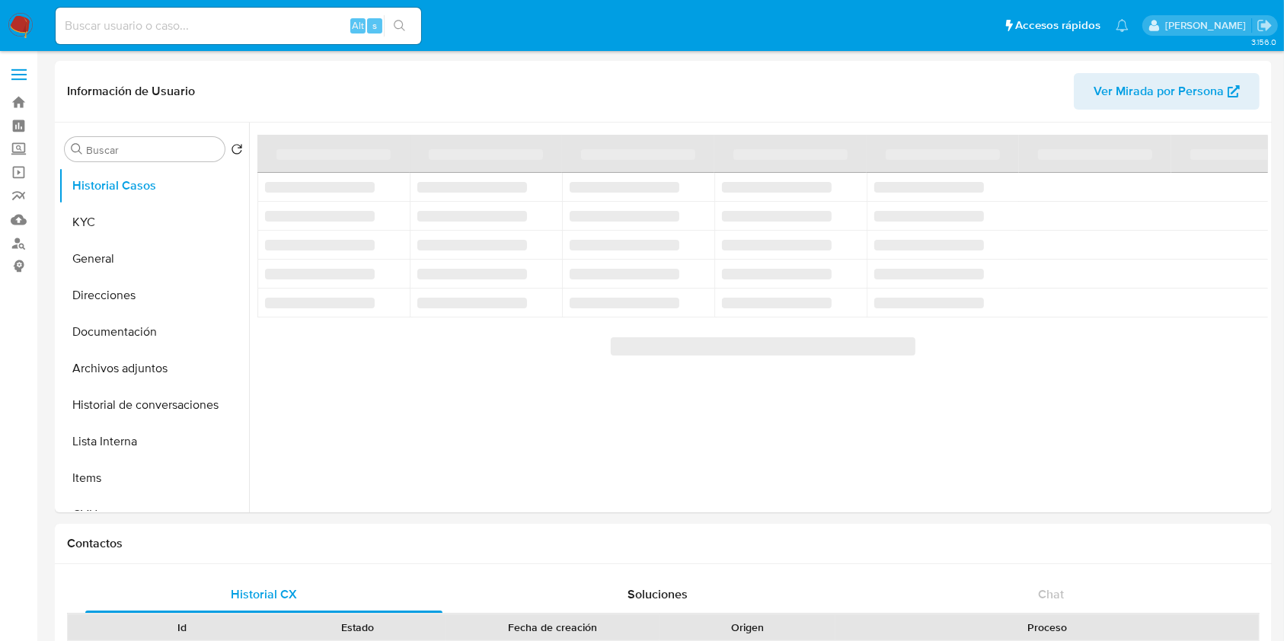
select select "10"
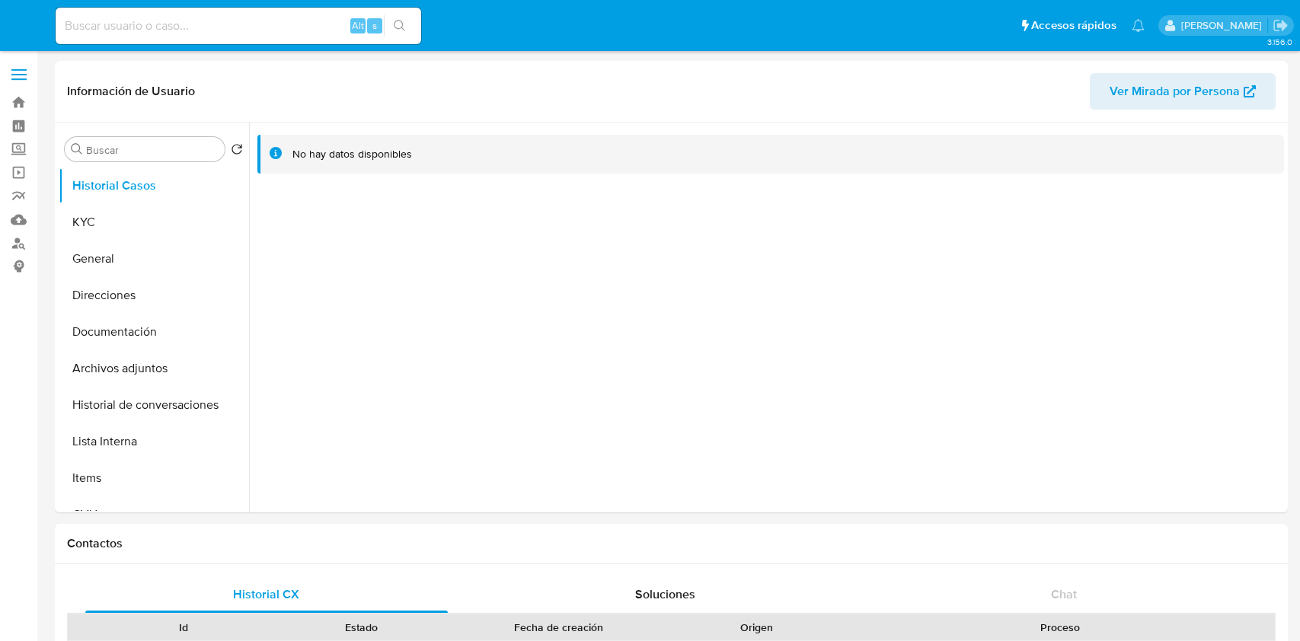
select select "10"
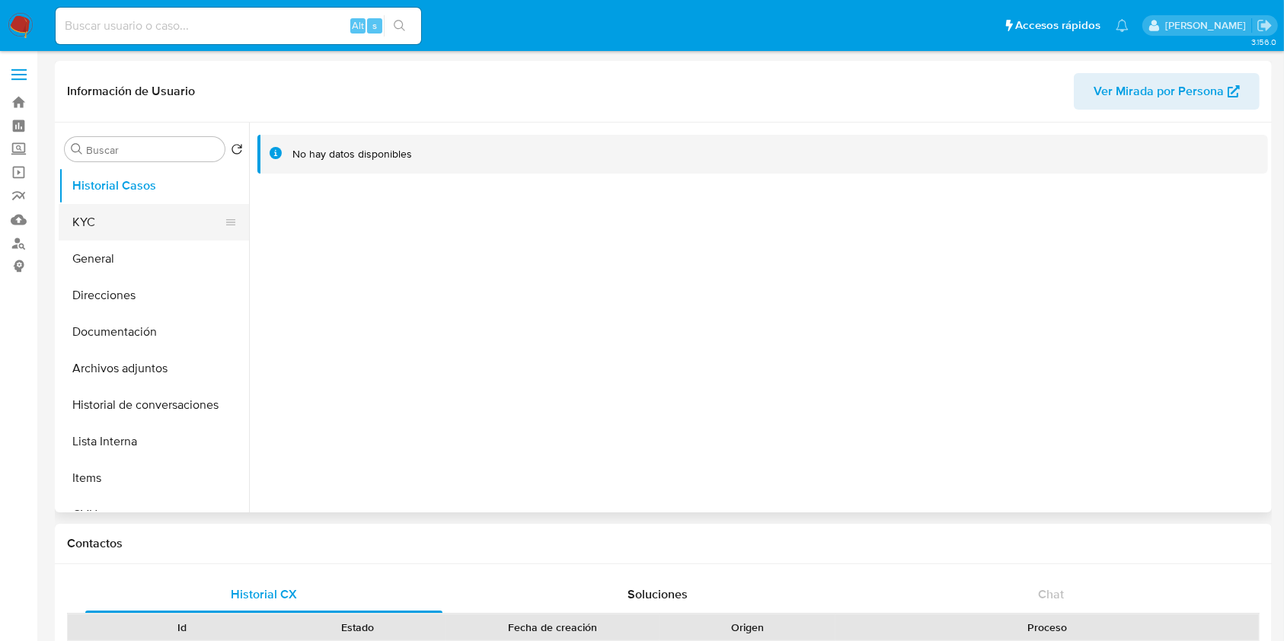
click at [164, 223] on button "KYC" at bounding box center [148, 222] width 178 height 37
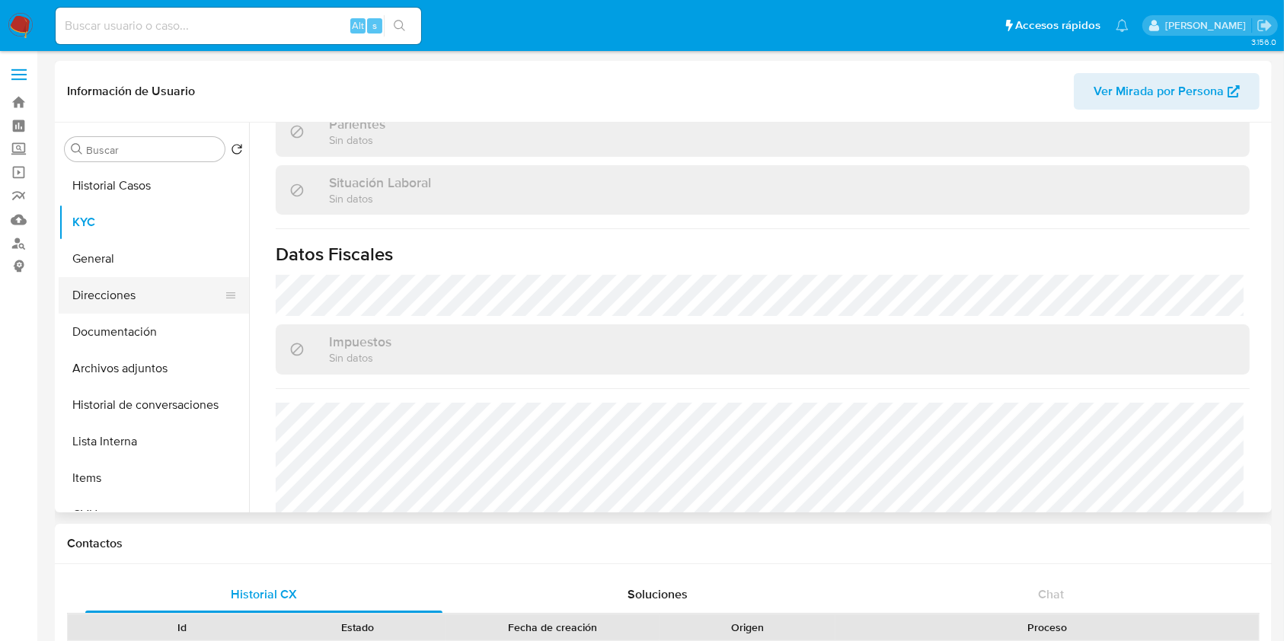
scroll to position [766, 0]
click at [133, 298] on button "Direcciones" at bounding box center [148, 295] width 178 height 37
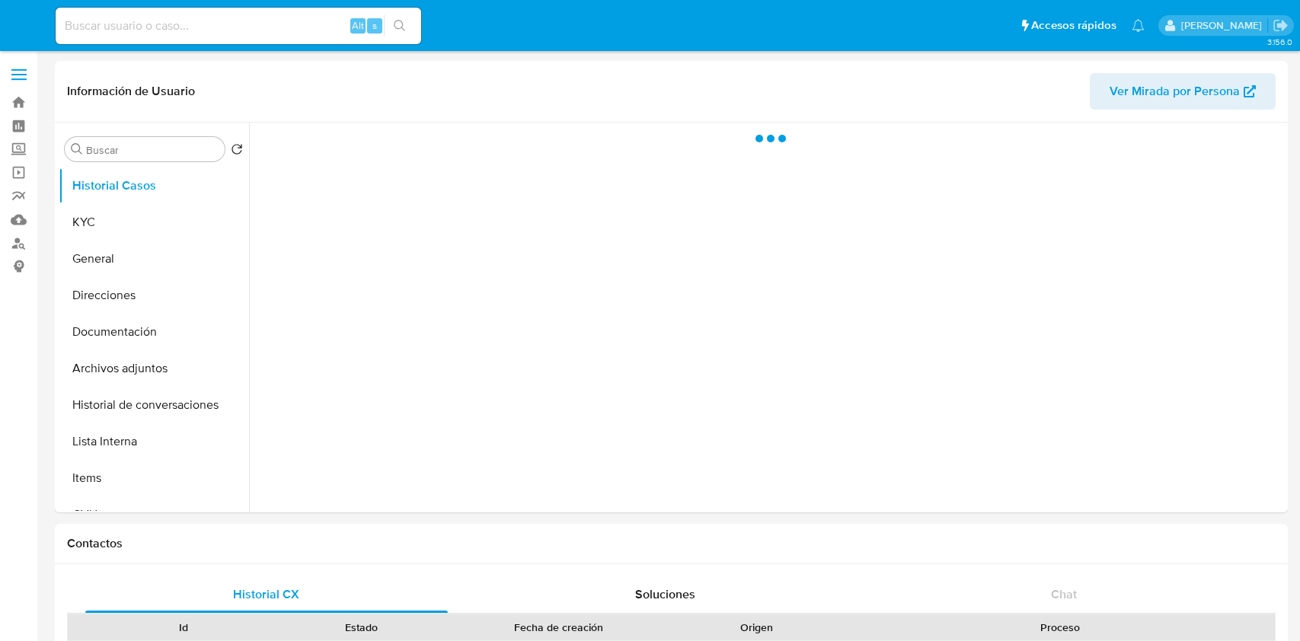
select select "10"
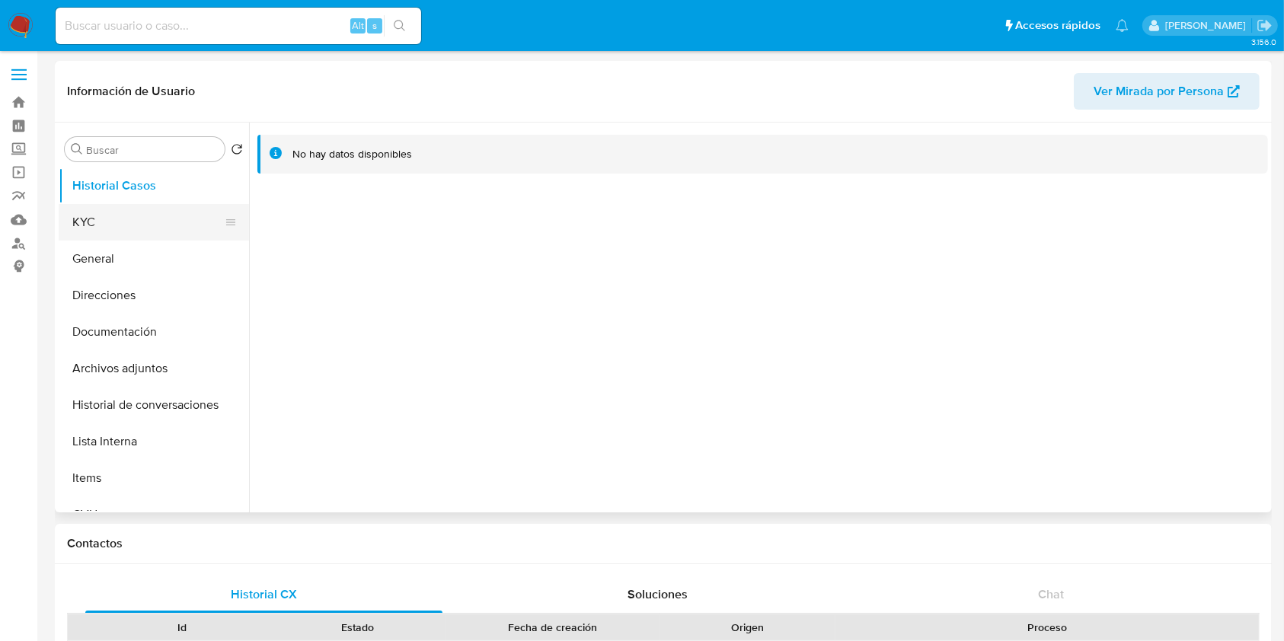
drag, startPoint x: 111, startPoint y: 214, endPoint x: 134, endPoint y: 209, distance: 23.5
click at [112, 214] on button "KYC" at bounding box center [148, 222] width 178 height 37
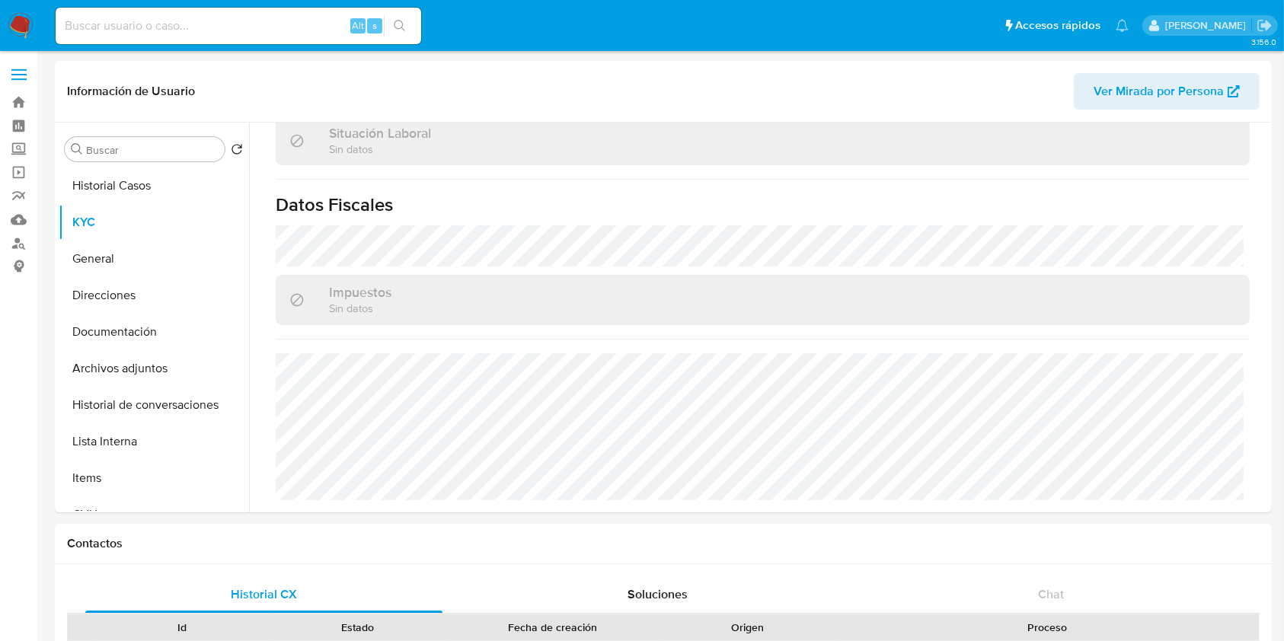
scroll to position [802, 0]
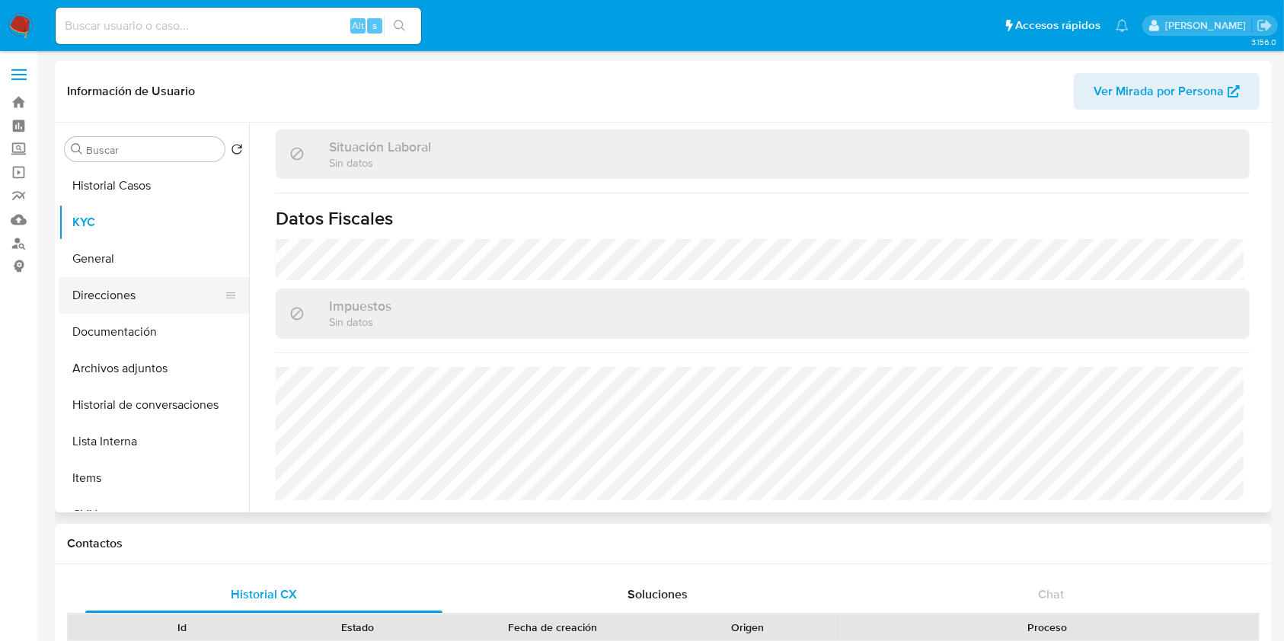
click at [110, 296] on button "Direcciones" at bounding box center [148, 295] width 178 height 37
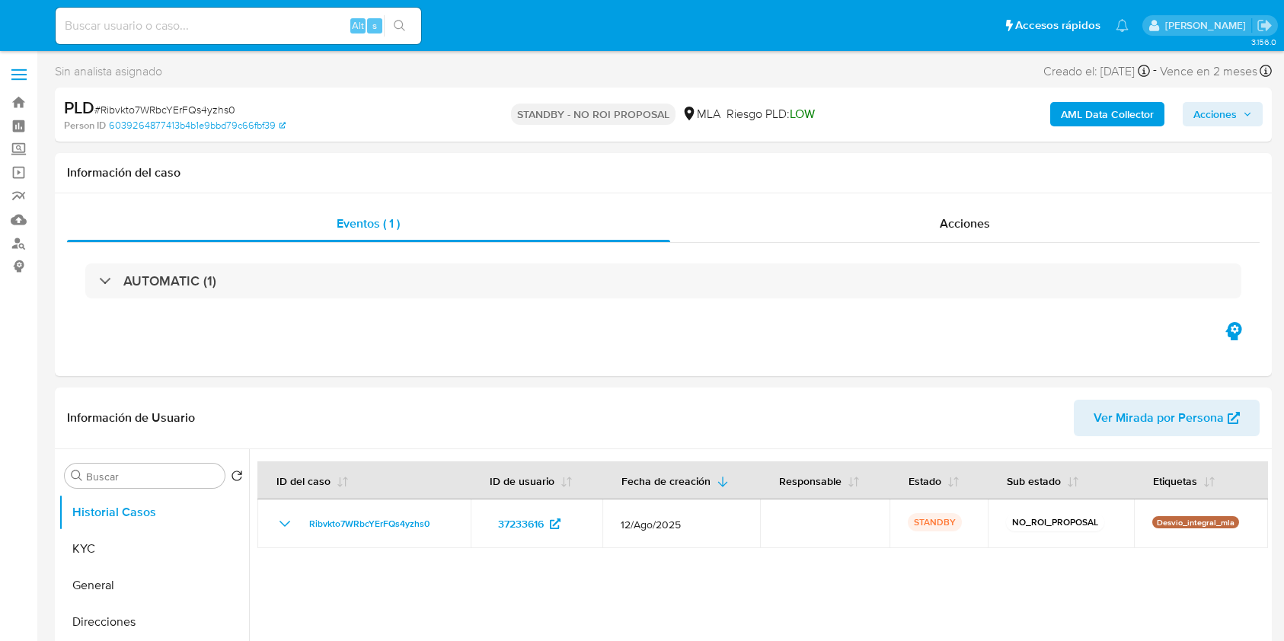
select select "10"
click at [236, 43] on div "Alt s" at bounding box center [239, 26] width 366 height 37
click at [232, 19] on input at bounding box center [239, 26] width 366 height 20
paste input "QocFmPVapjpP3EceyXgKgSG3"
type input "QocFmPVapjpP3EceyXgKgSG3"
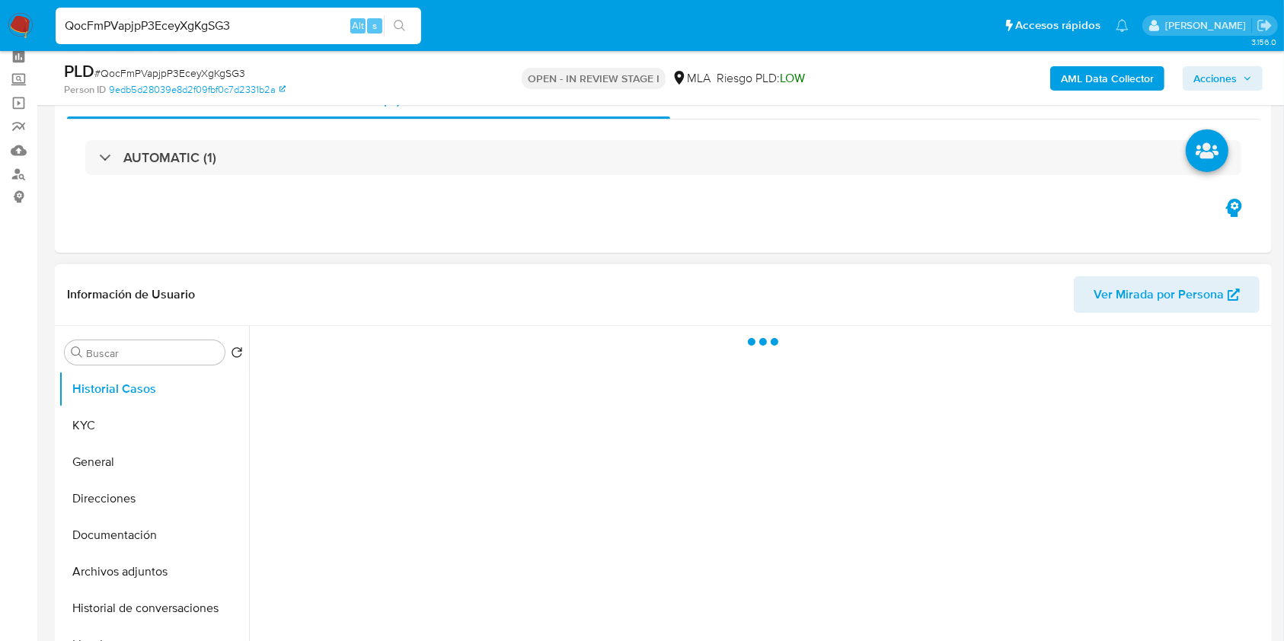
scroll to position [101, 0]
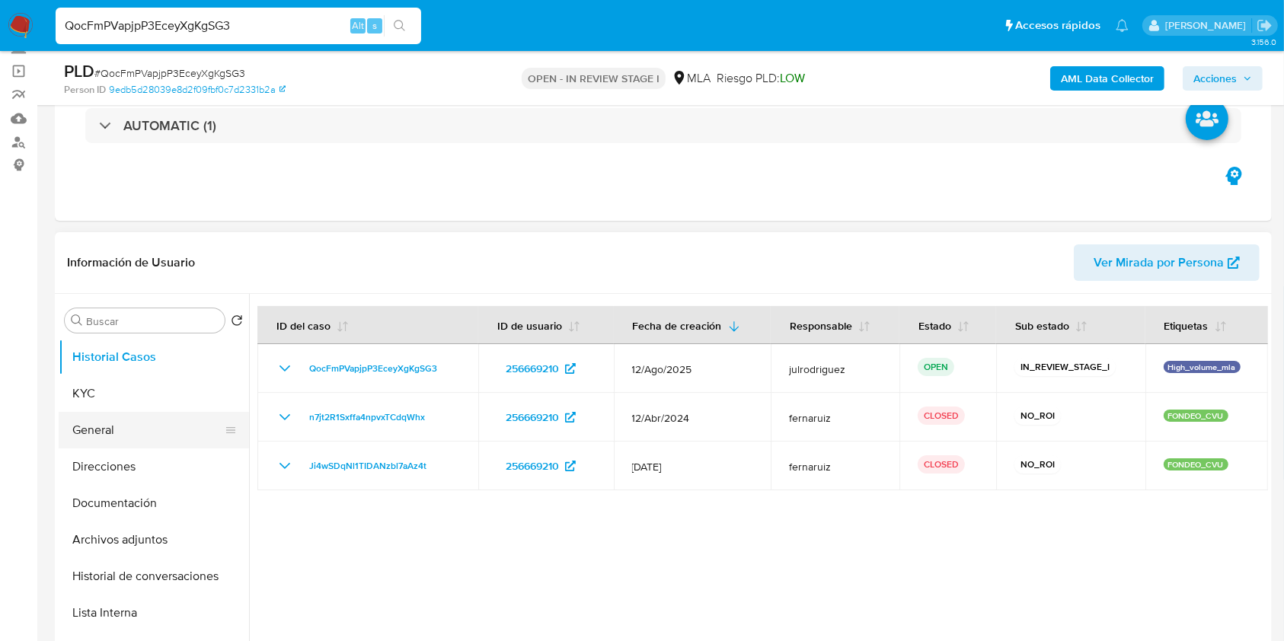
select select "10"
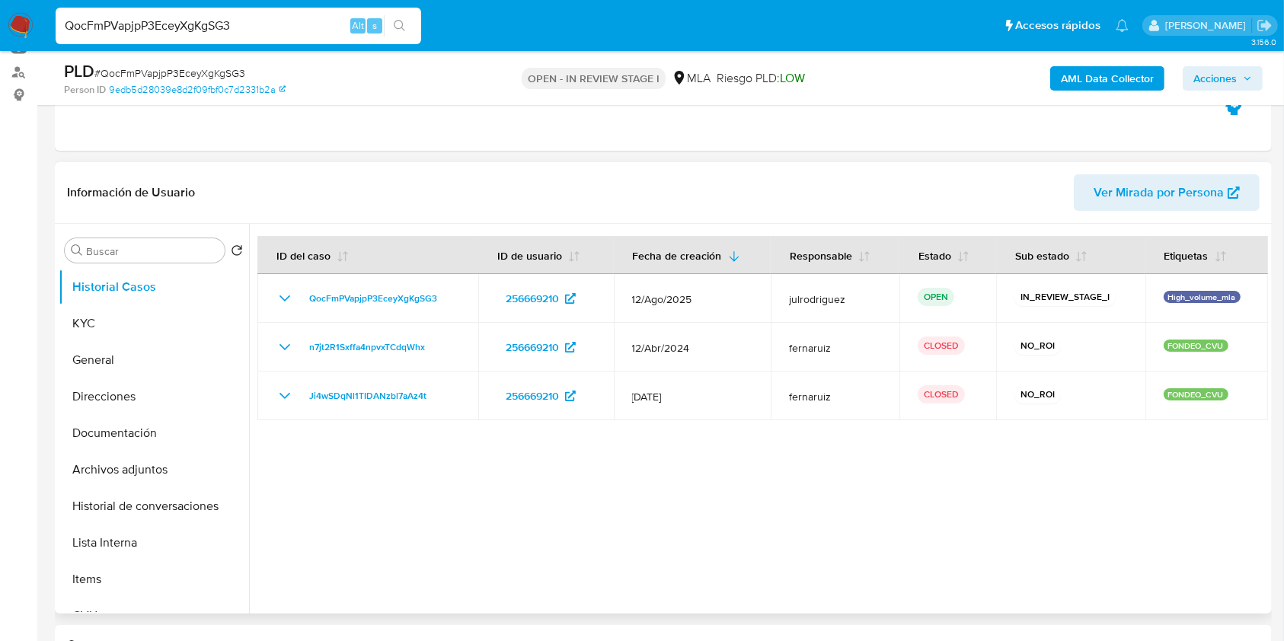
scroll to position [203, 0]
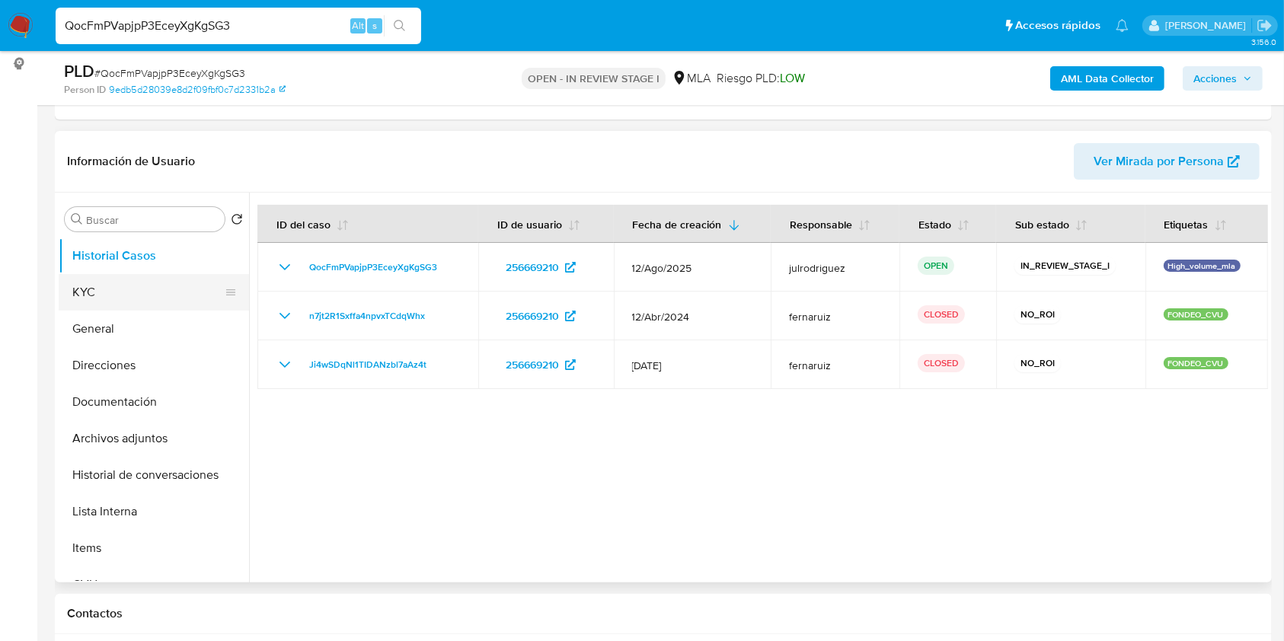
drag, startPoint x: 120, startPoint y: 280, endPoint x: 194, endPoint y: 299, distance: 75.6
click at [120, 280] on button "KYC" at bounding box center [148, 292] width 178 height 37
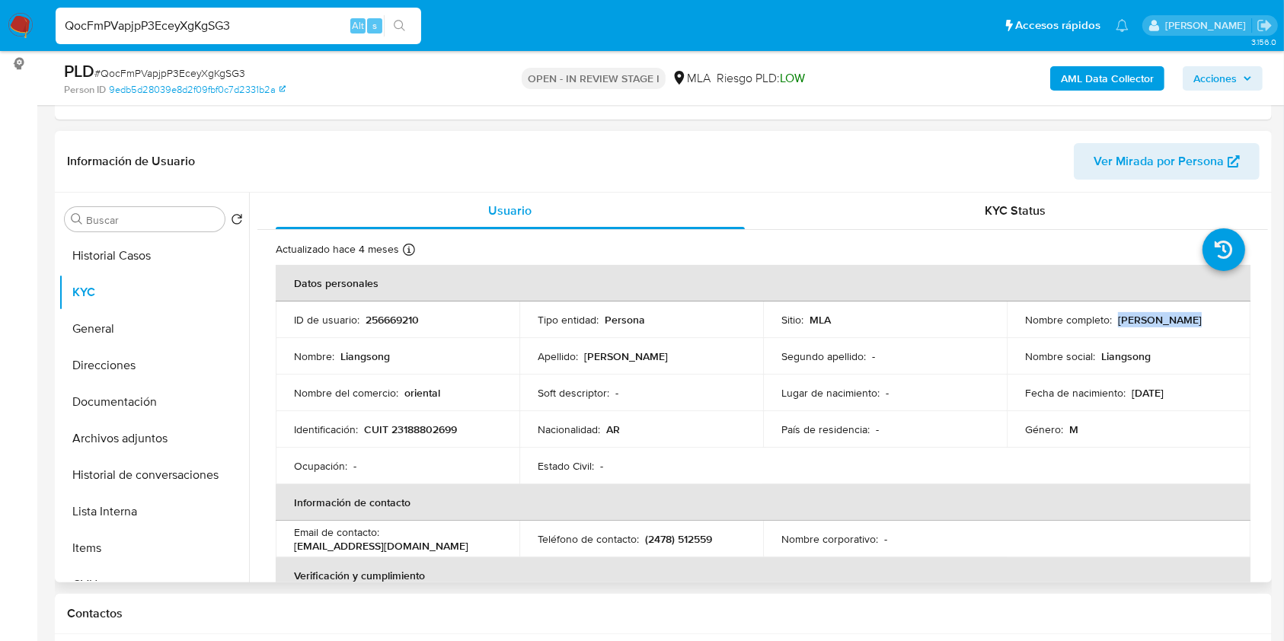
drag, startPoint x: 1113, startPoint y: 318, endPoint x: 1209, endPoint y: 319, distance: 96.0
click at [1209, 319] on div "Nombre completo : Liangsong Yan" at bounding box center [1128, 320] width 207 height 14
copy p "Liangsong Yan"
click at [380, 314] on p "256669210" at bounding box center [392, 320] width 53 height 14
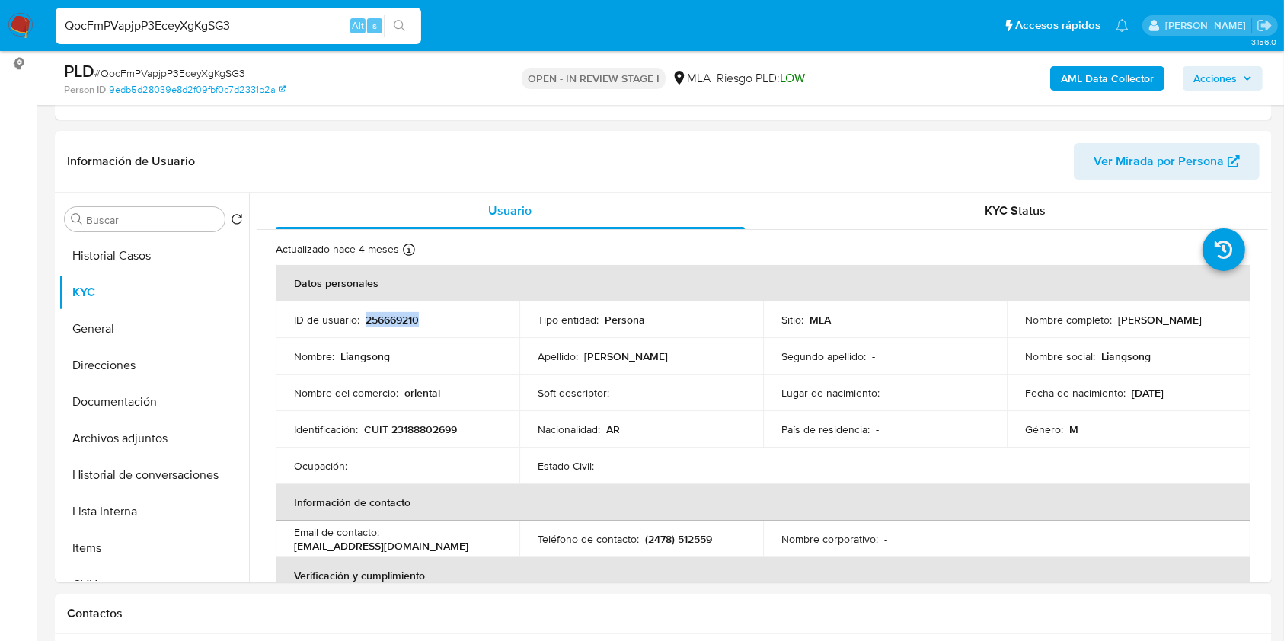
copy p "256669210"
click at [203, 66] on span "# QocFmPVapjpP3EceyXgKgSG3" at bounding box center [169, 73] width 151 height 15
copy span "QocFmPVapjpP3EceyXgKgSG3"
click at [96, 400] on button "Documentación" at bounding box center [148, 402] width 178 height 37
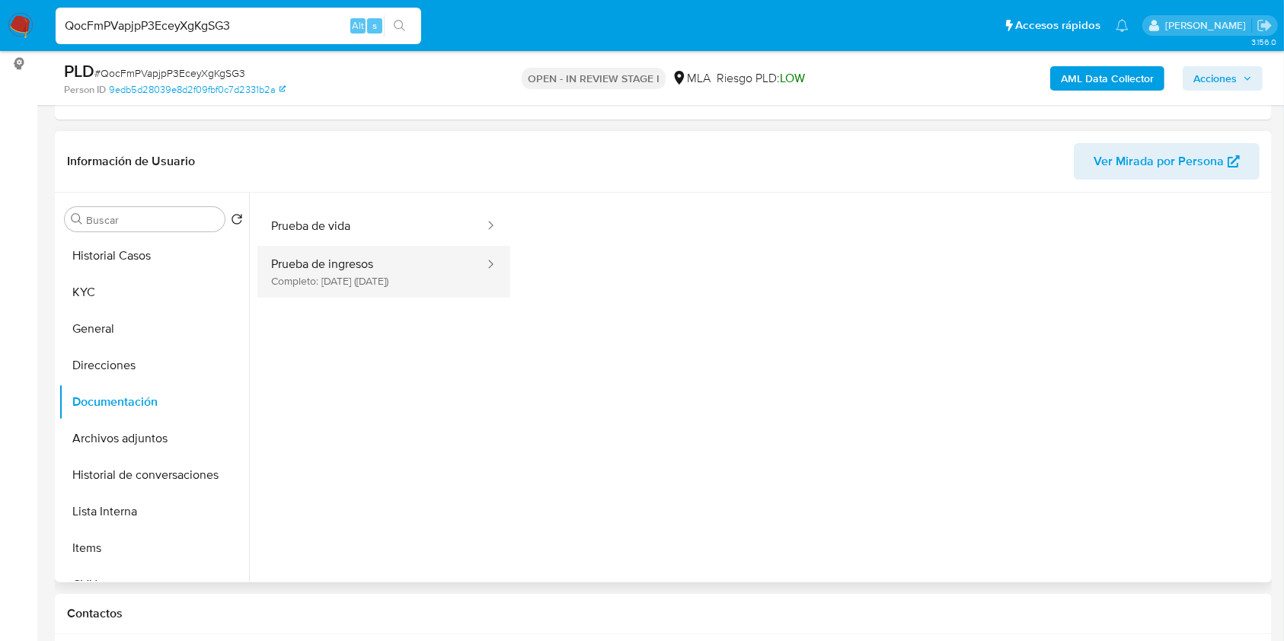
scroll to position [123, 0]
click at [292, 283] on button "Prueba de ingresos Completo: 06/08/2024 (hace un año)" at bounding box center [371, 268] width 229 height 52
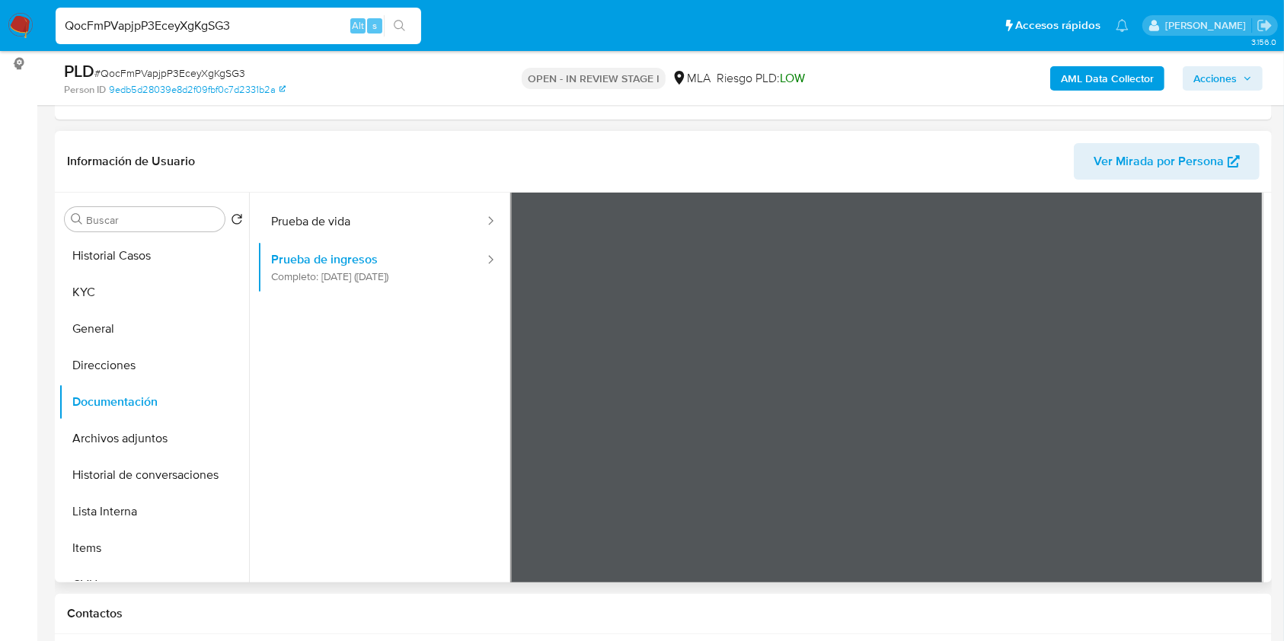
scroll to position [133, 0]
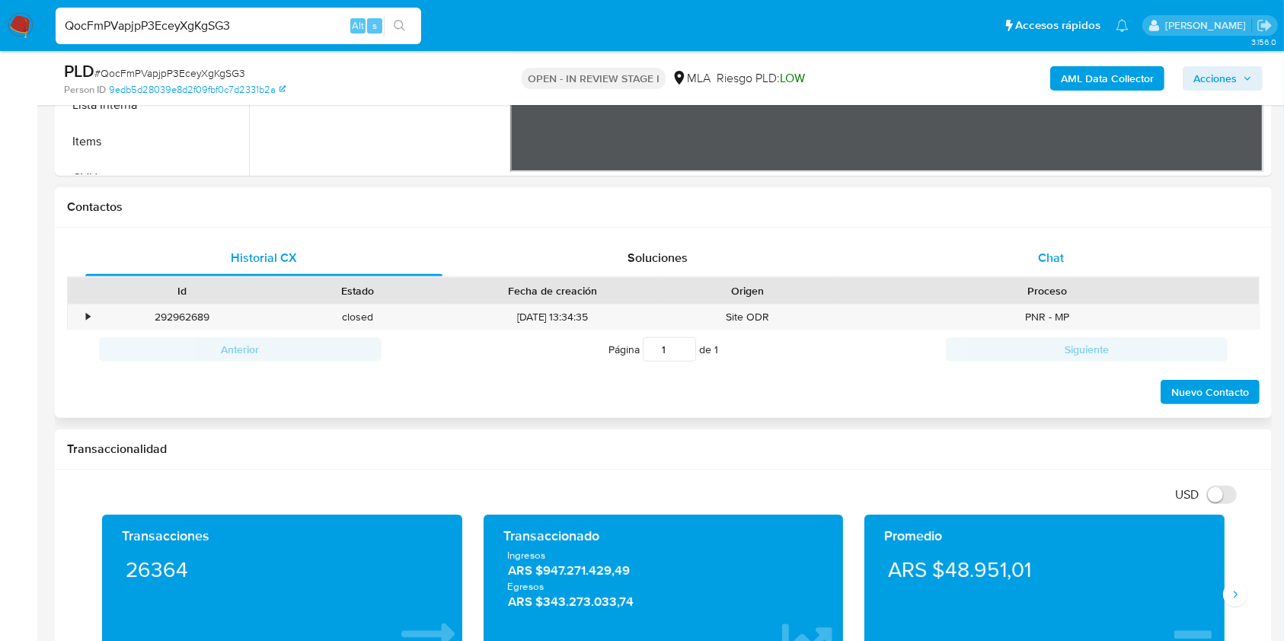
click at [1061, 254] on span "Chat" at bounding box center [1051, 258] width 26 height 18
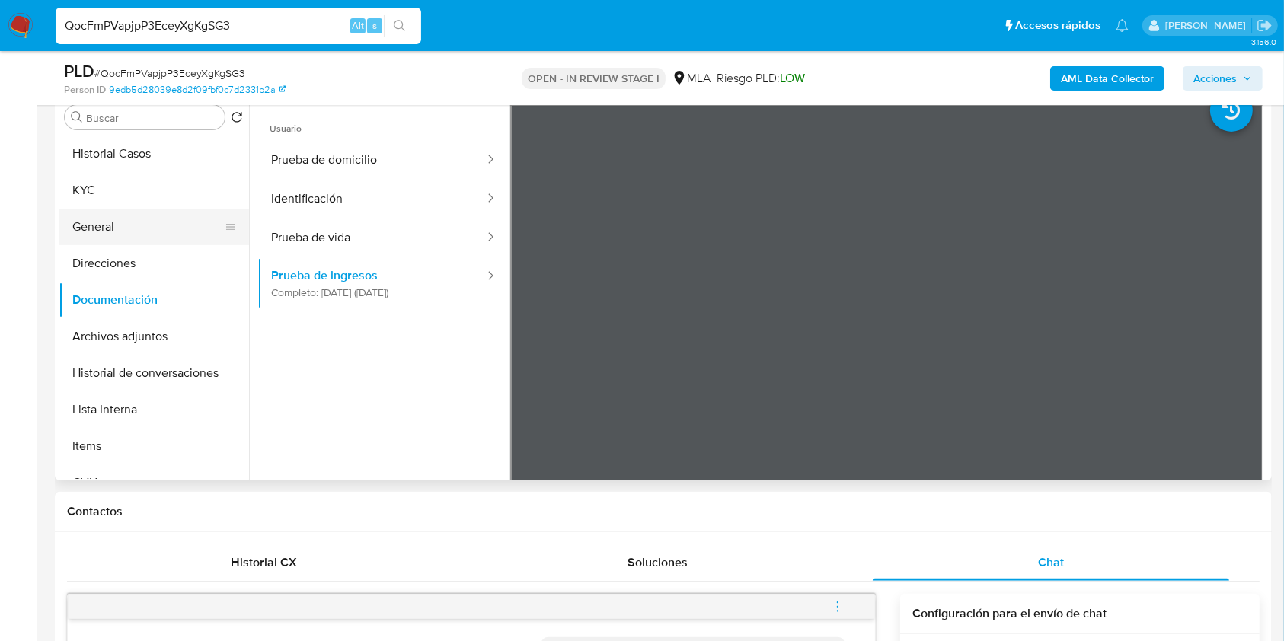
scroll to position [0, 0]
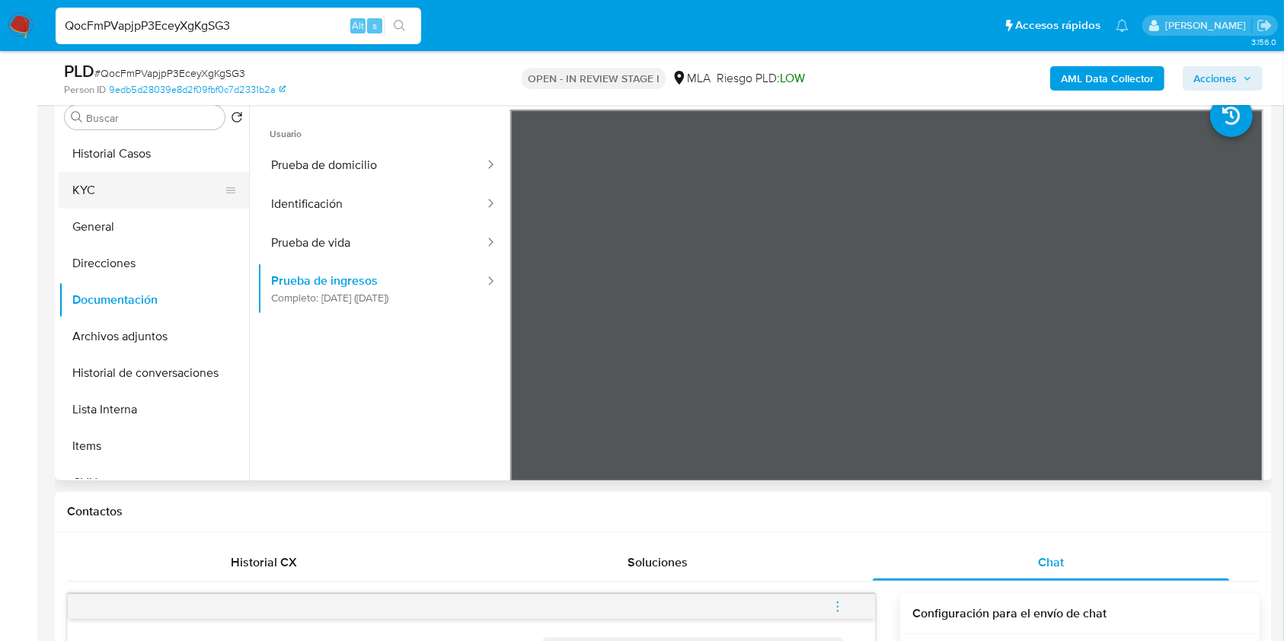
click at [135, 183] on button "KYC" at bounding box center [148, 190] width 178 height 37
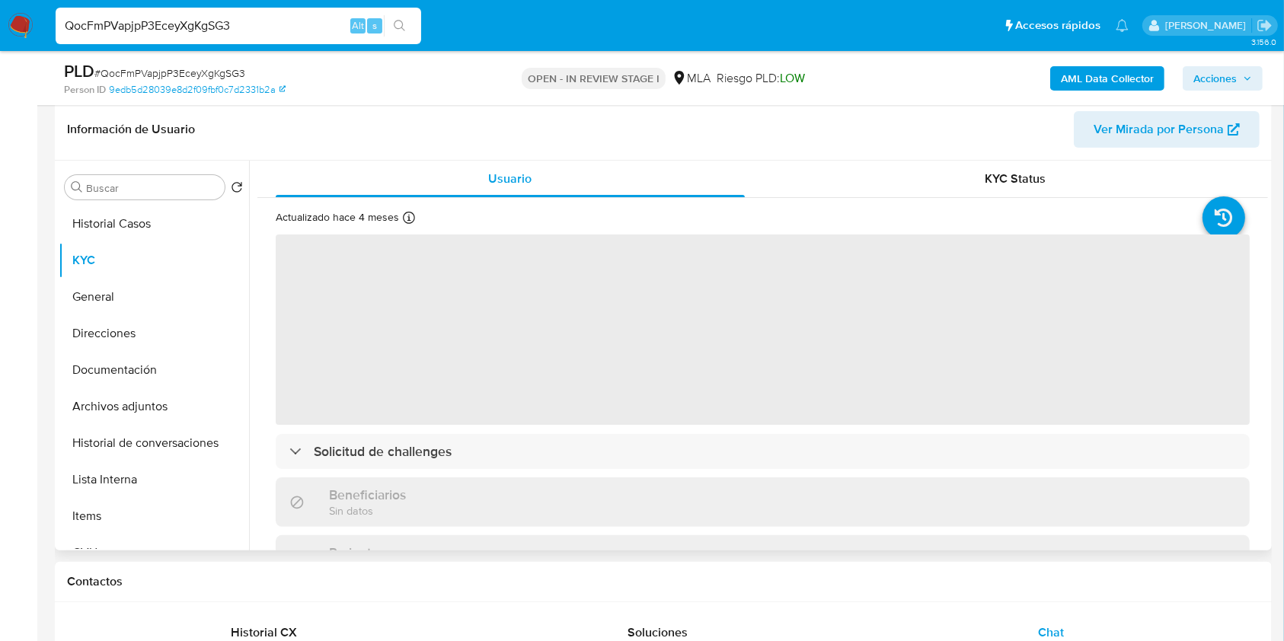
scroll to position [203, 0]
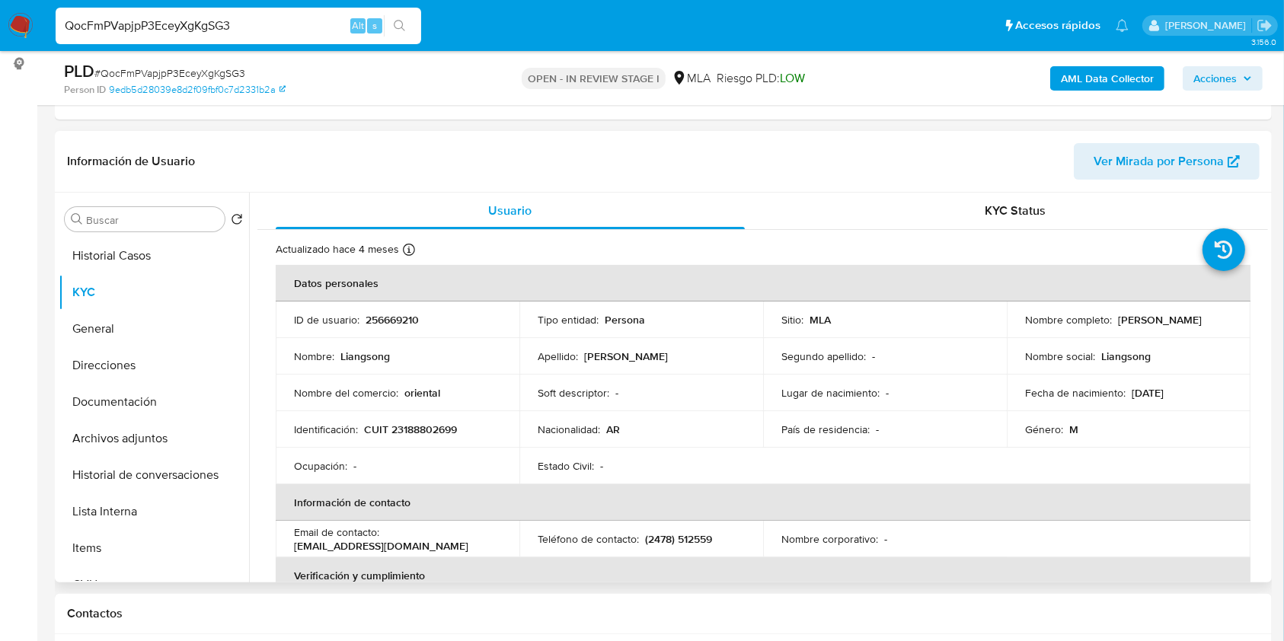
click at [392, 428] on p "CUIT 23188802699" at bounding box center [410, 430] width 93 height 14
copy p "23188802699"
click at [380, 315] on p "256669210" at bounding box center [392, 320] width 53 height 14
click at [379, 315] on p "256669210" at bounding box center [392, 320] width 53 height 14
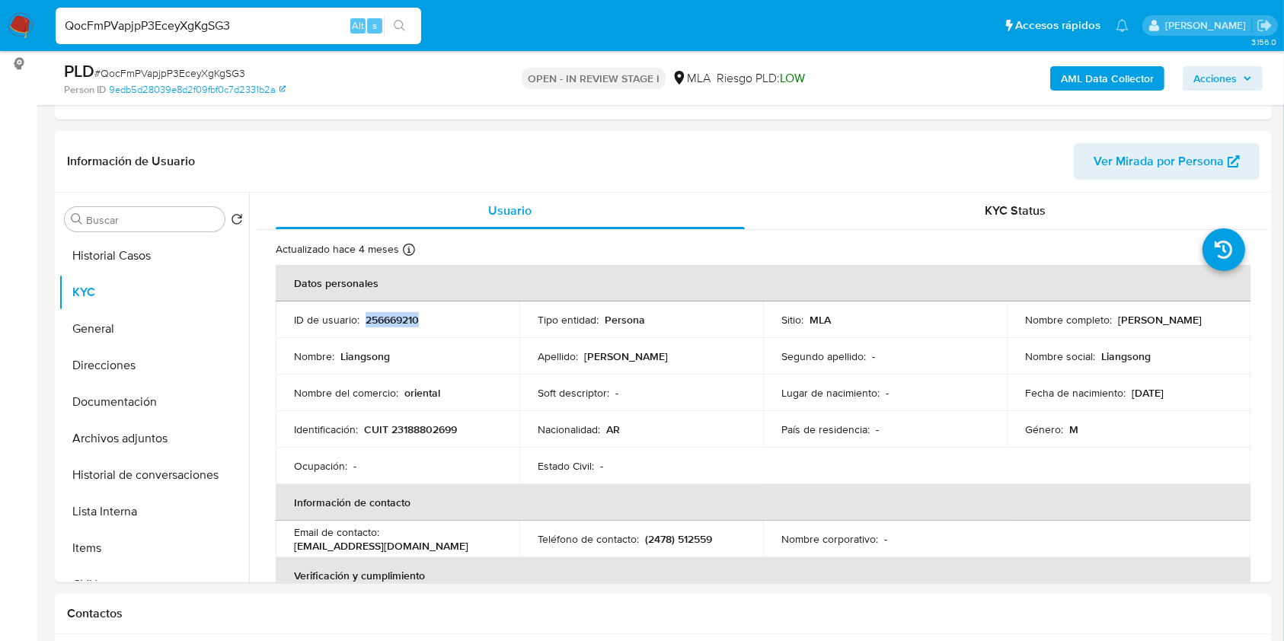
copy p "256669210"
click at [120, 271] on button "Historial Casos" at bounding box center [148, 256] width 178 height 37
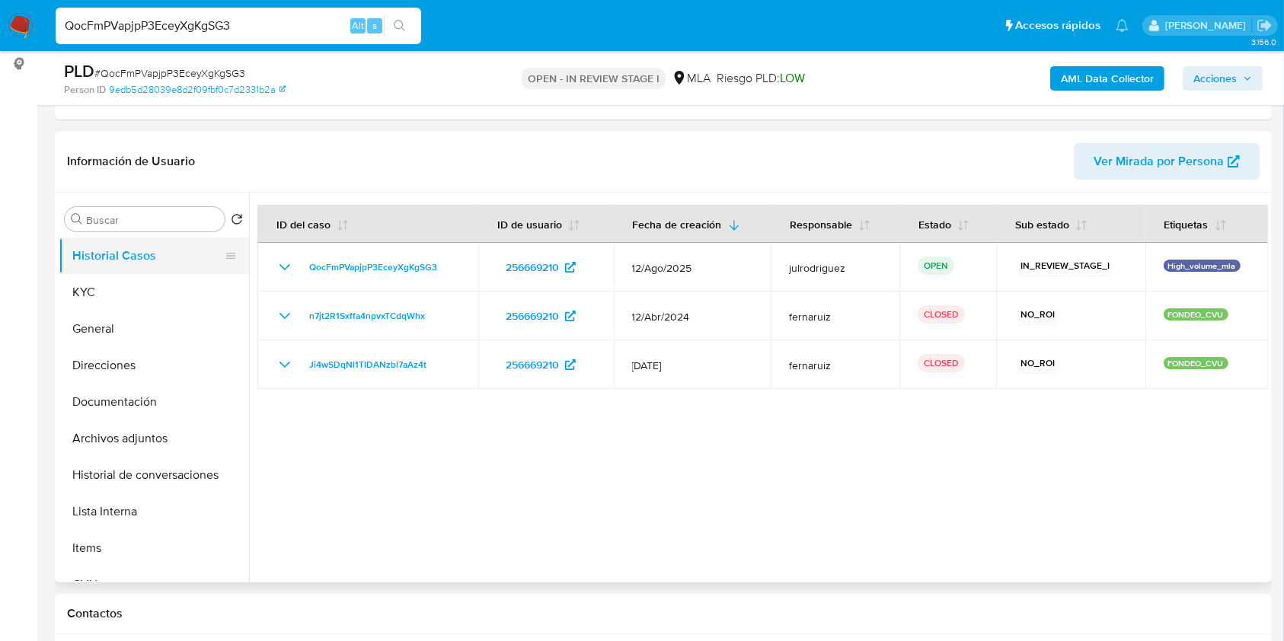
click at [86, 272] on button "Historial Casos" at bounding box center [148, 256] width 178 height 37
click at [88, 296] on button "KYC" at bounding box center [148, 292] width 178 height 37
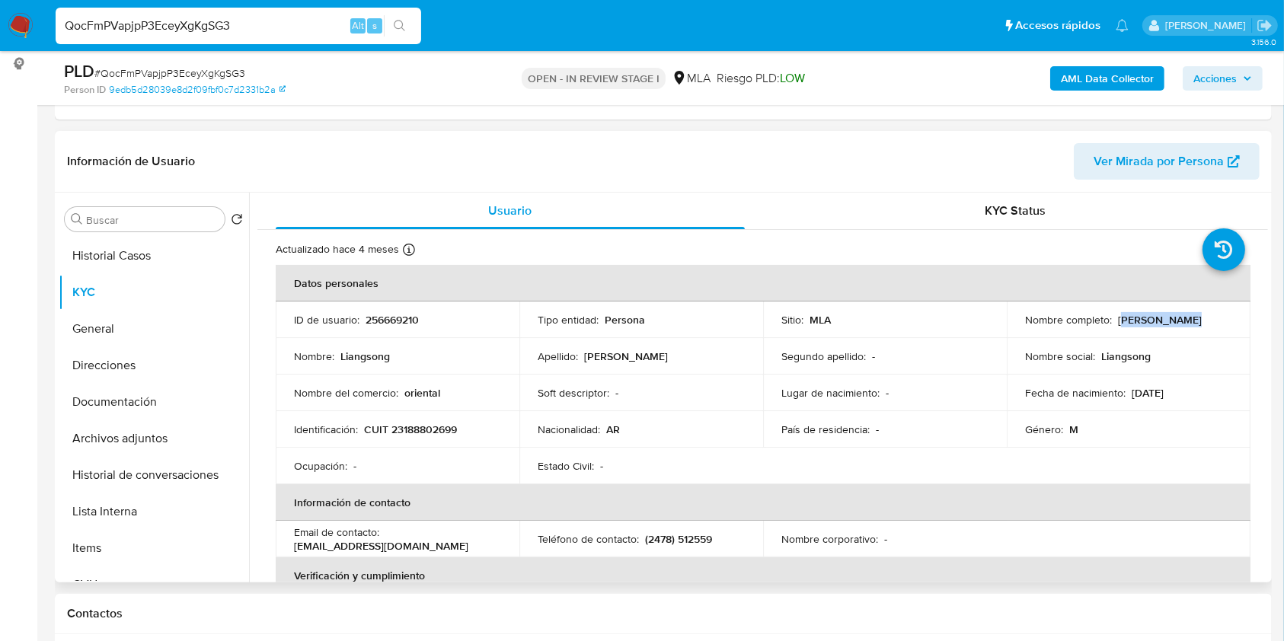
drag, startPoint x: 1118, startPoint y: 320, endPoint x: 1195, endPoint y: 321, distance: 77.0
click at [1195, 321] on div "Nombre completo : Liangsong Yan" at bounding box center [1128, 320] width 207 height 14
drag, startPoint x: 1111, startPoint y: 320, endPoint x: 1213, endPoint y: 320, distance: 102.1
click at [1213, 320] on div "Nombre completo : Liangsong Yan" at bounding box center [1128, 320] width 207 height 14
copy div "Liangsong Yan"
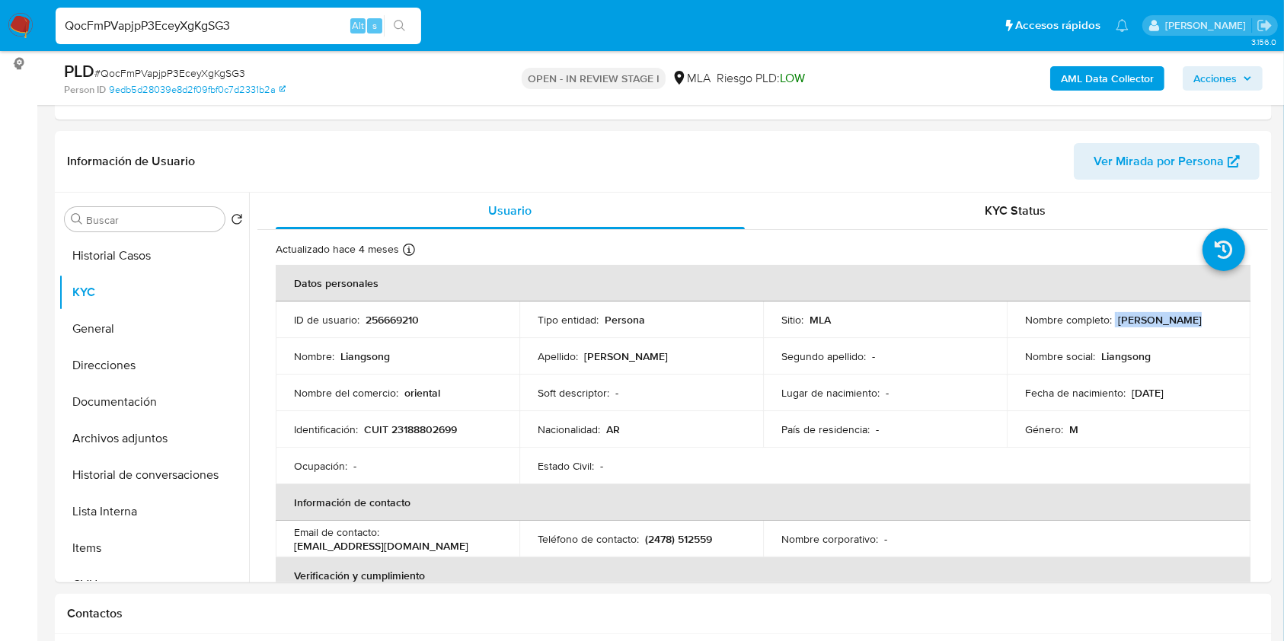
copy div "[PERSON_NAME]"
click at [416, 431] on p "CUIT 23188802699" at bounding box center [410, 430] width 93 height 14
copy p "23188802699"
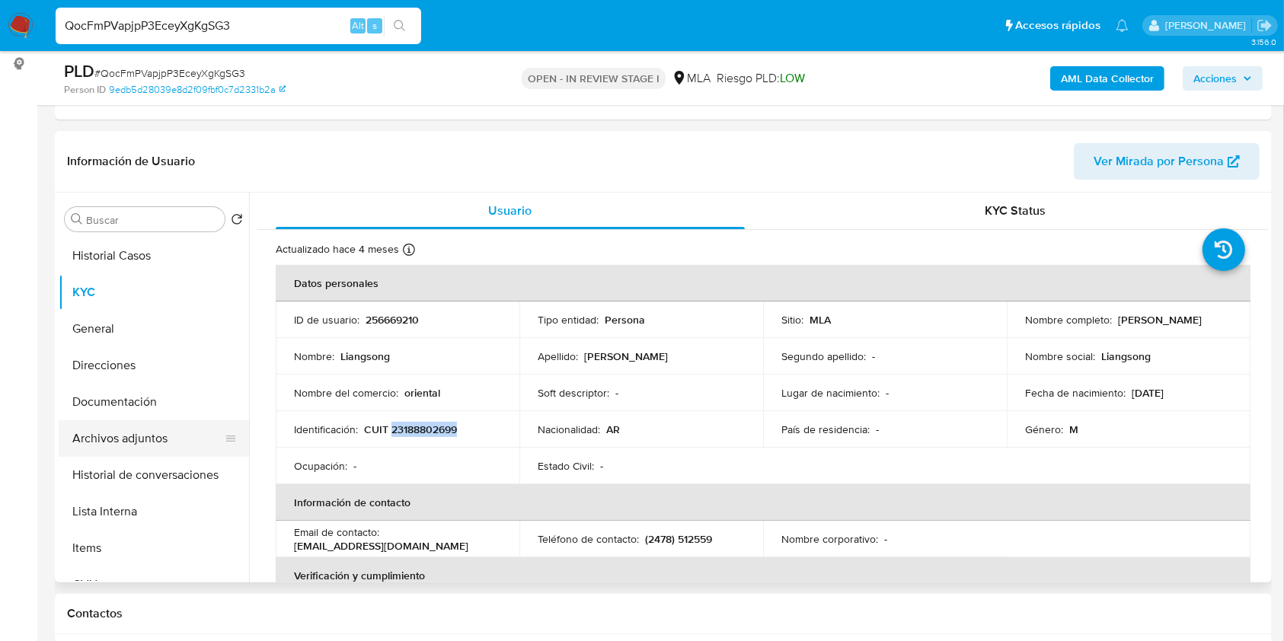
drag, startPoint x: 133, startPoint y: 431, endPoint x: 248, endPoint y: 404, distance: 118.3
click at [133, 433] on button "Archivos adjuntos" at bounding box center [154, 439] width 190 height 37
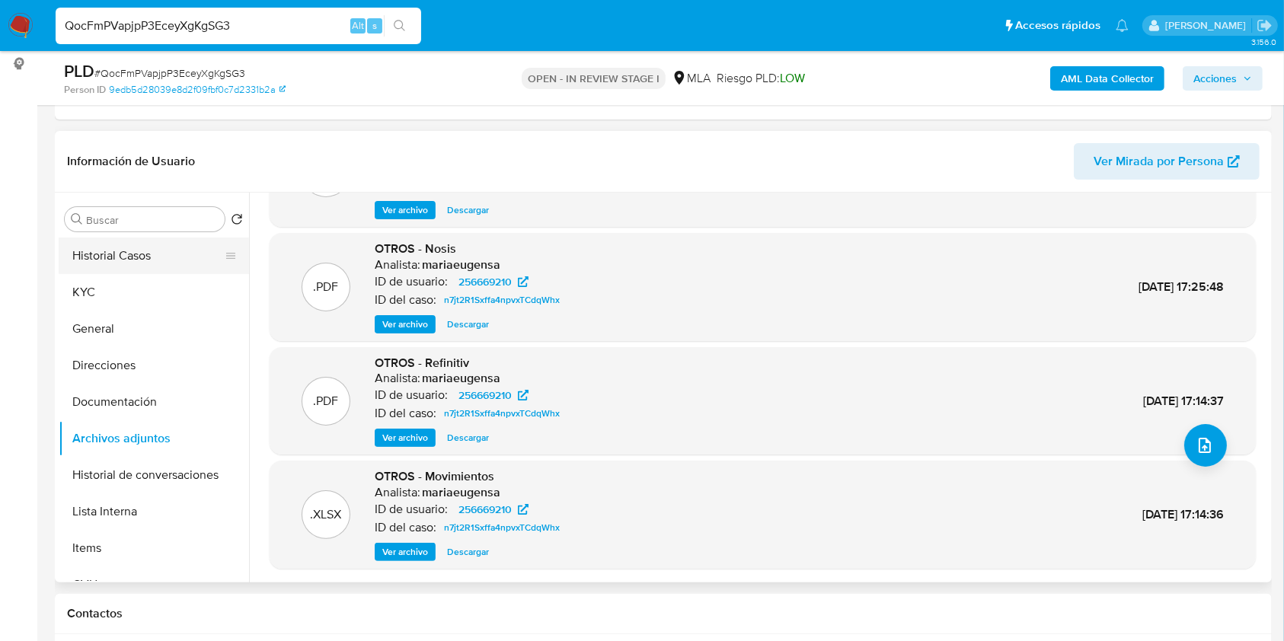
click at [135, 261] on button "Historial Casos" at bounding box center [148, 256] width 178 height 37
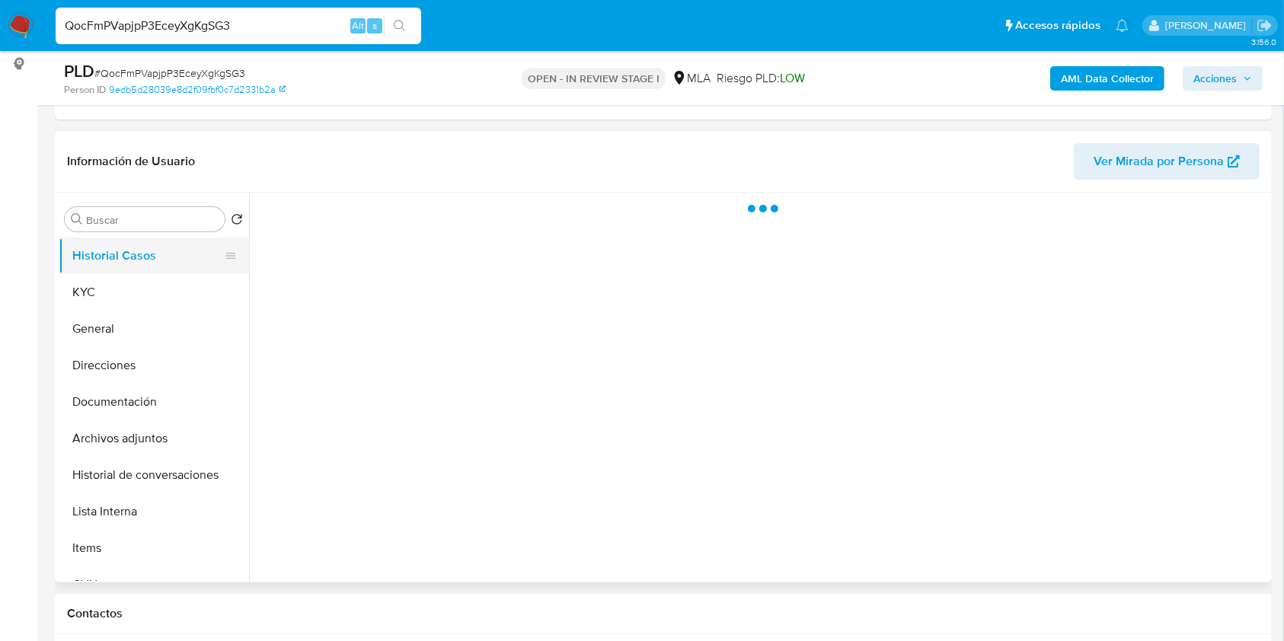
scroll to position [0, 0]
click at [98, 405] on button "Documentación" at bounding box center [148, 402] width 178 height 37
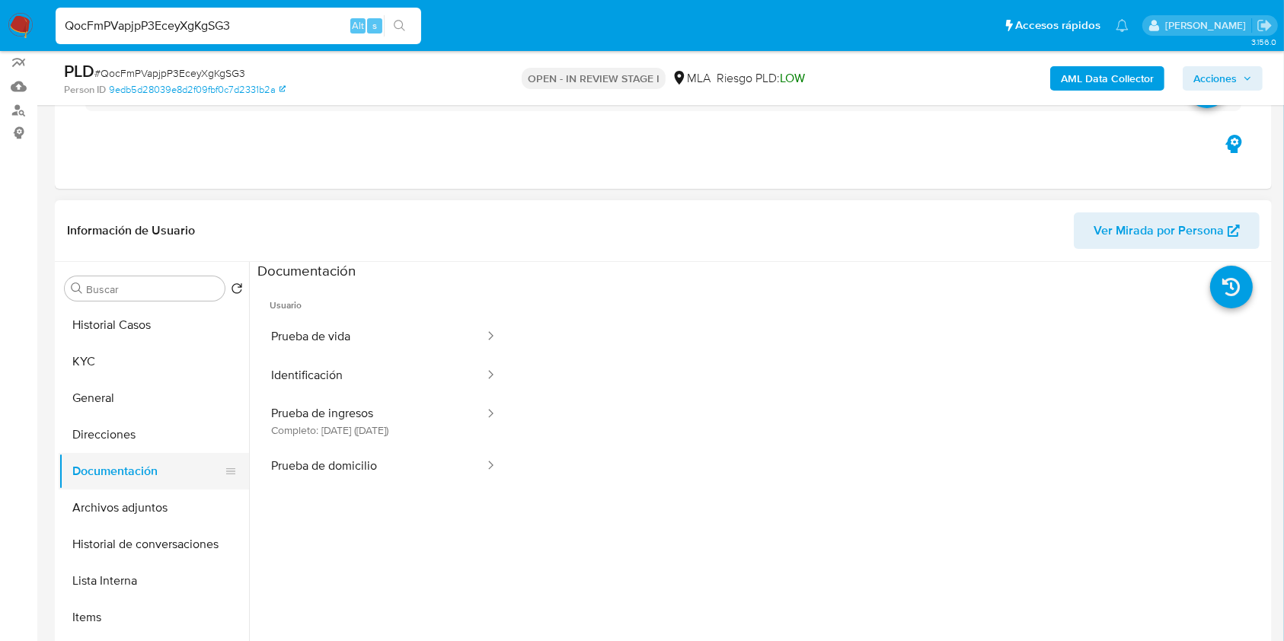
scroll to position [101, 0]
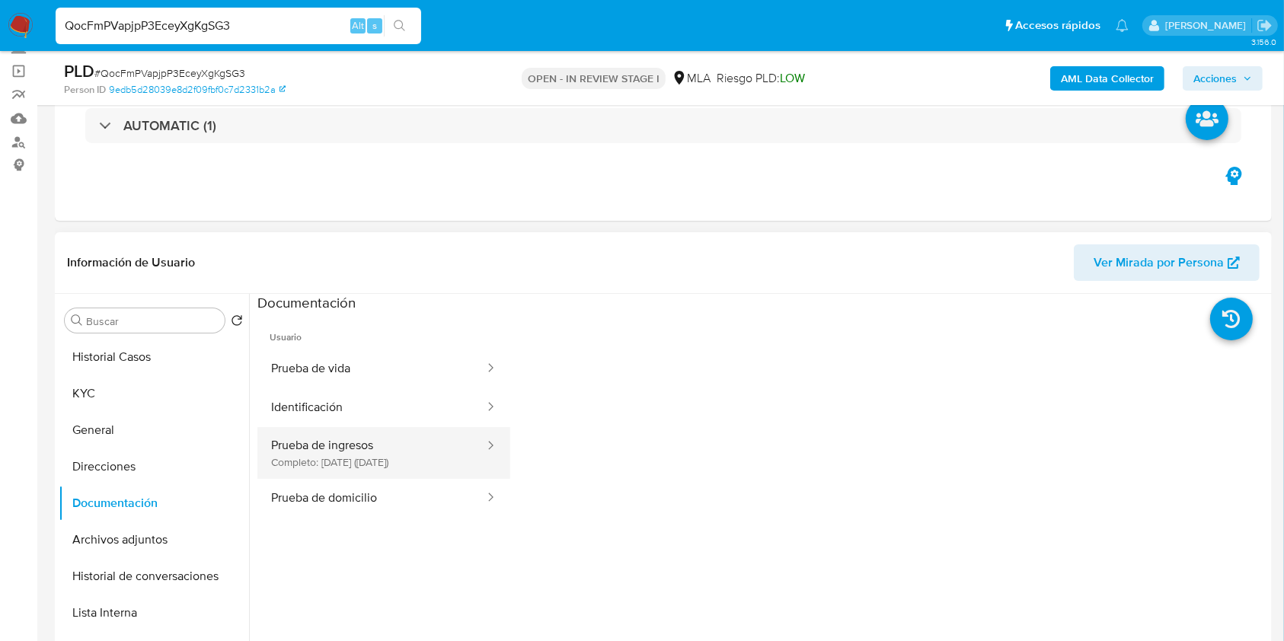
click at [311, 445] on button "Prueba de ingresos Completo: 06/08/2024 (hace un año)" at bounding box center [371, 453] width 229 height 52
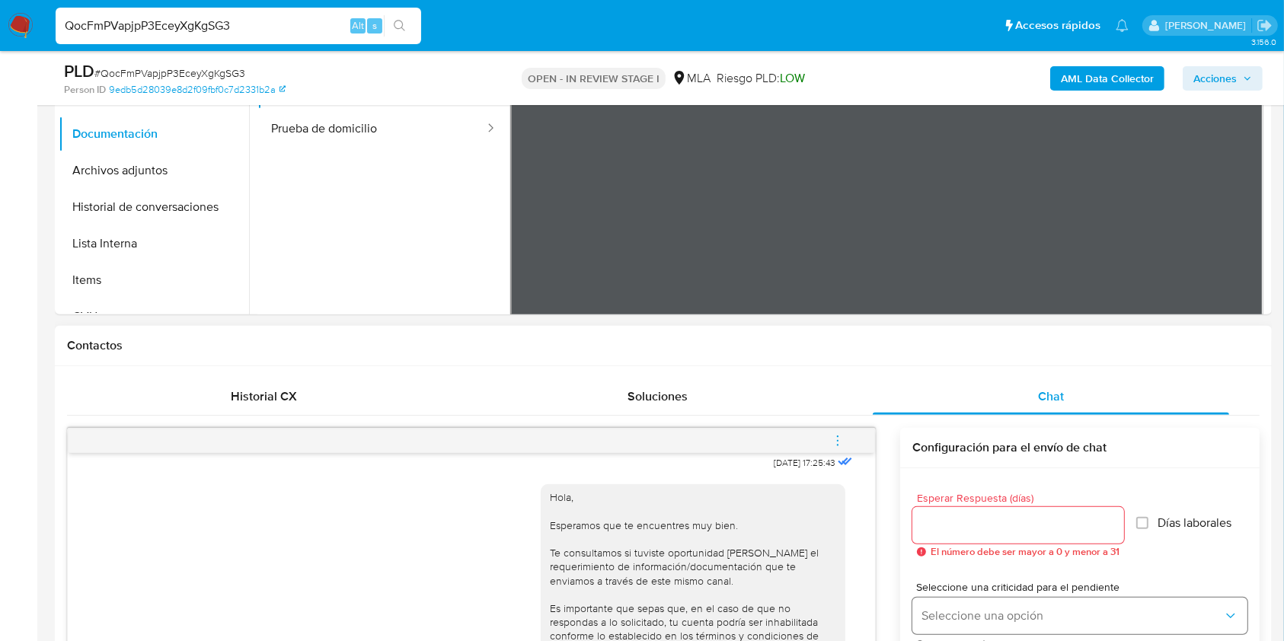
scroll to position [711, 0]
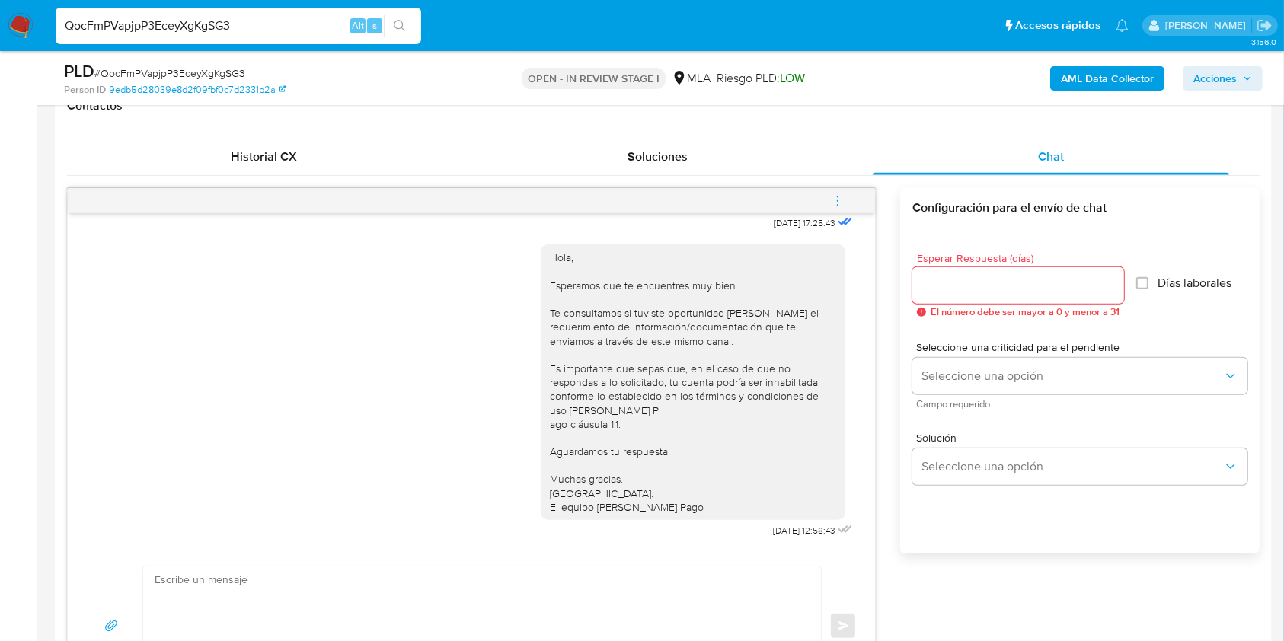
click at [964, 278] on input "Esperar Respuesta (días)" at bounding box center [1019, 286] width 212 height 20
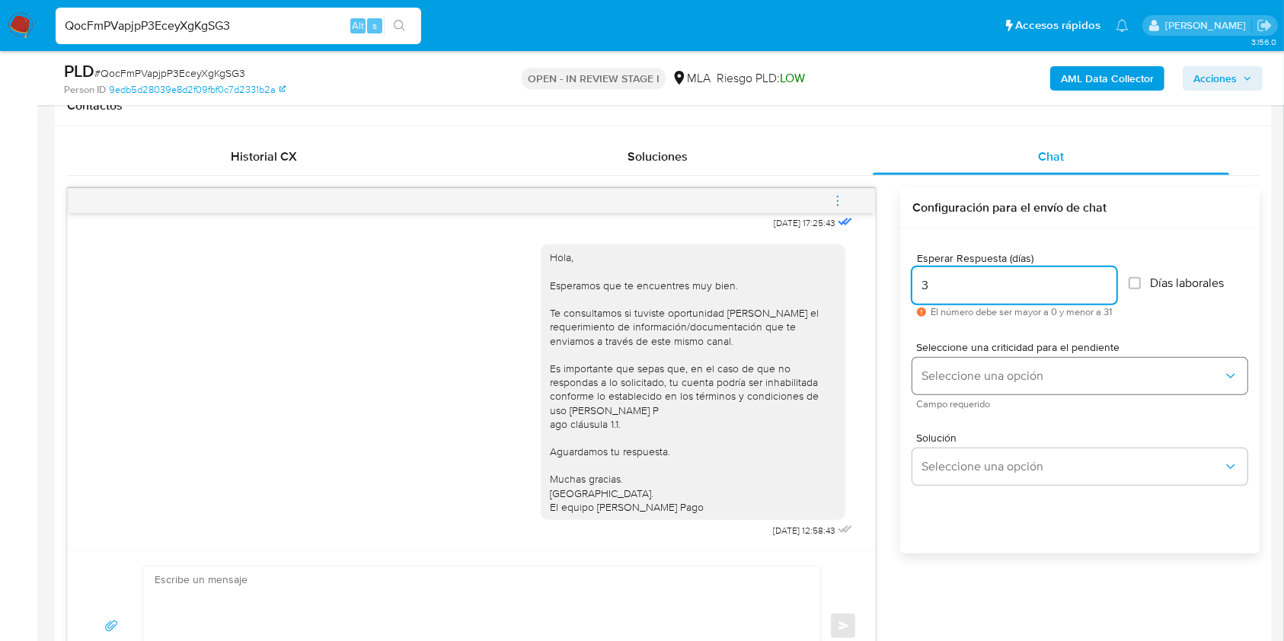
type input "3"
click at [964, 369] on span "Seleccione una opción" at bounding box center [1073, 376] width 302 height 15
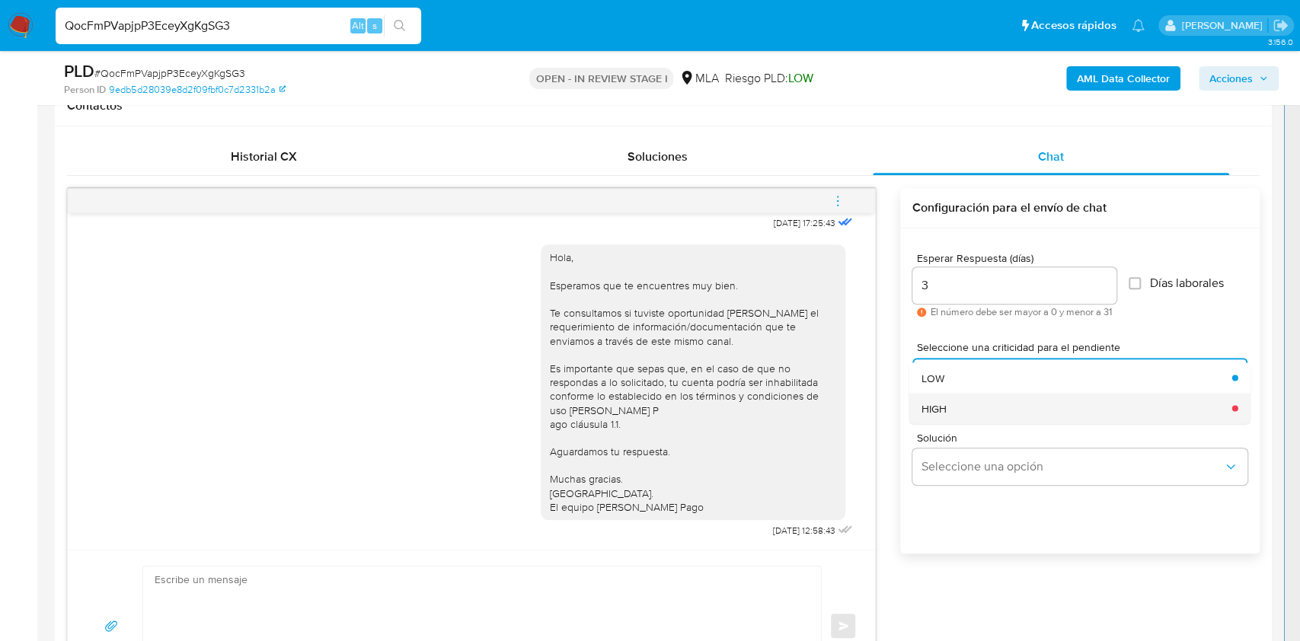
click at [964, 405] on div "HIGH" at bounding box center [1073, 408] width 302 height 30
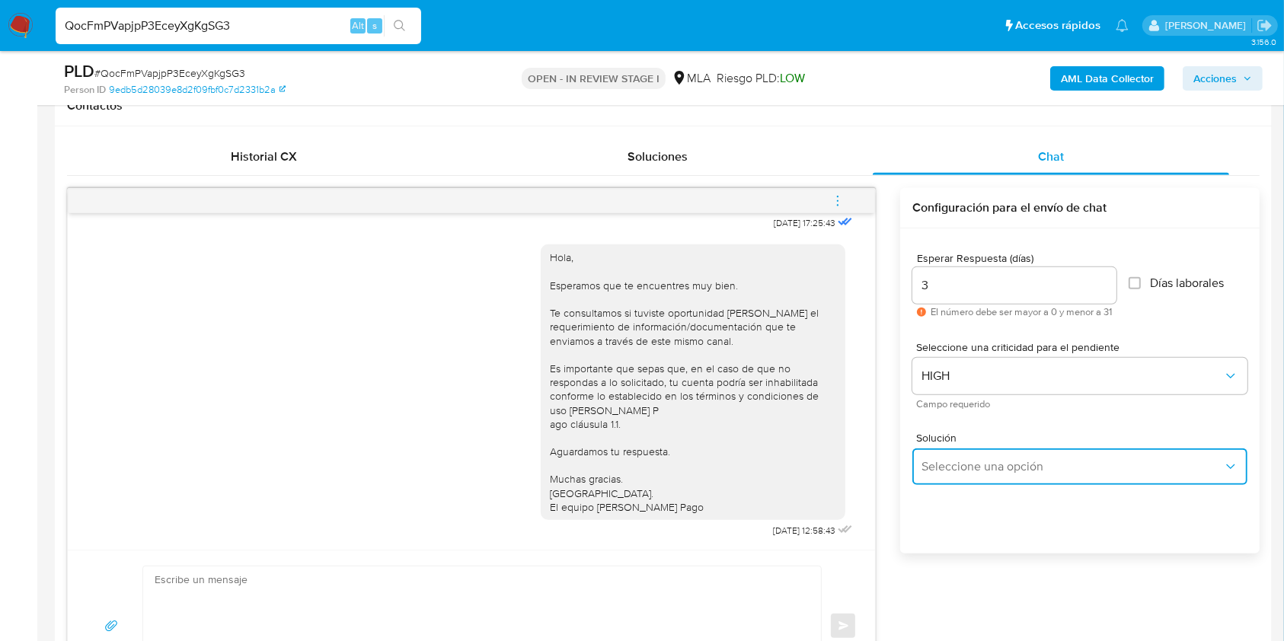
click at [977, 472] on span "Seleccione una opción" at bounding box center [1073, 466] width 302 height 15
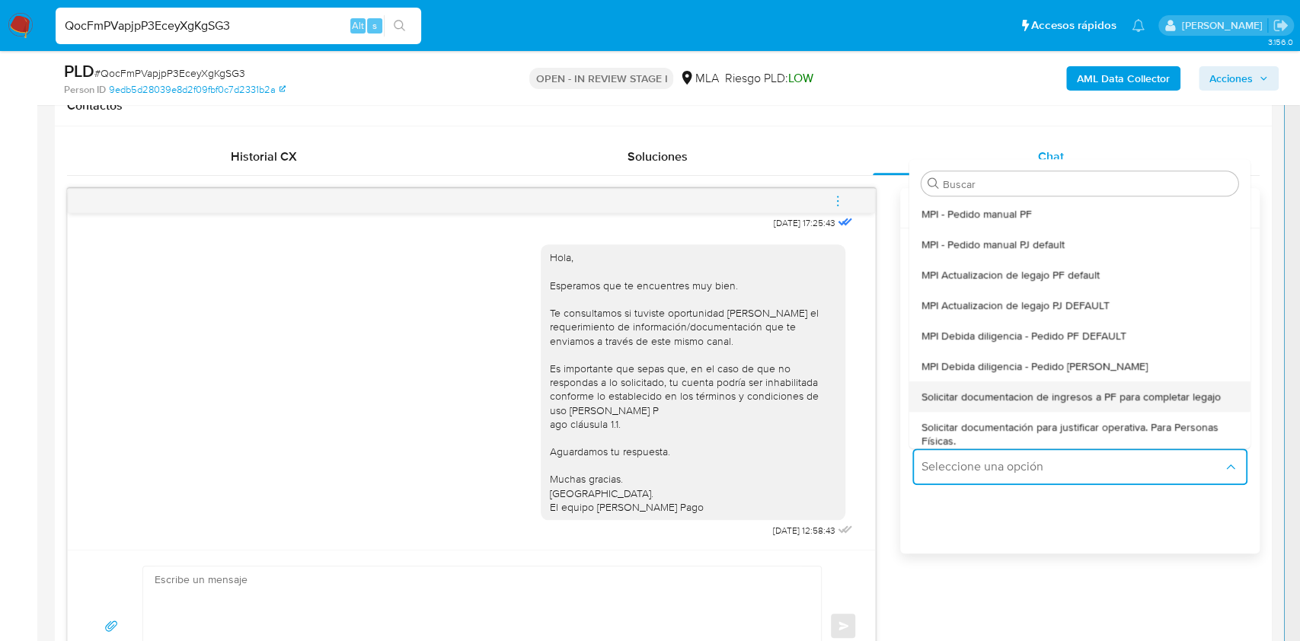
click at [1011, 398] on span "Solicitar documentacion de ingresos a PF para completar legajo" at bounding box center [1071, 397] width 299 height 14
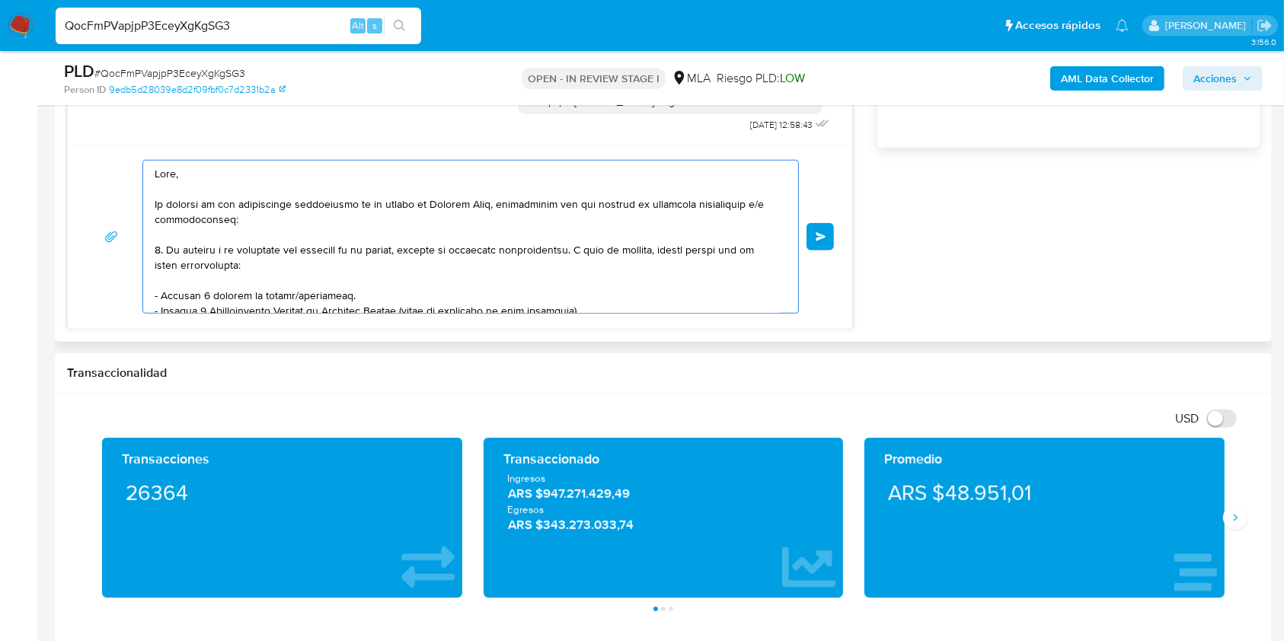
scroll to position [308, 0]
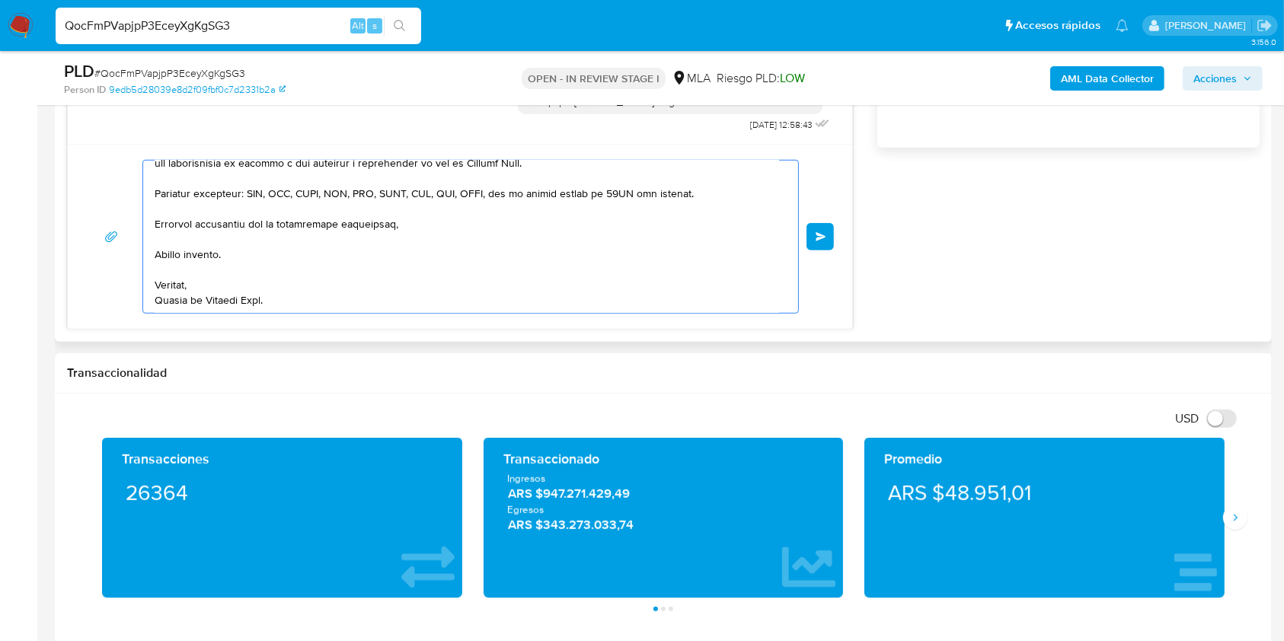
drag, startPoint x: 279, startPoint y: 196, endPoint x: 672, endPoint y: 335, distance: 417.1
type textarea "Hola, En función de las operacio"
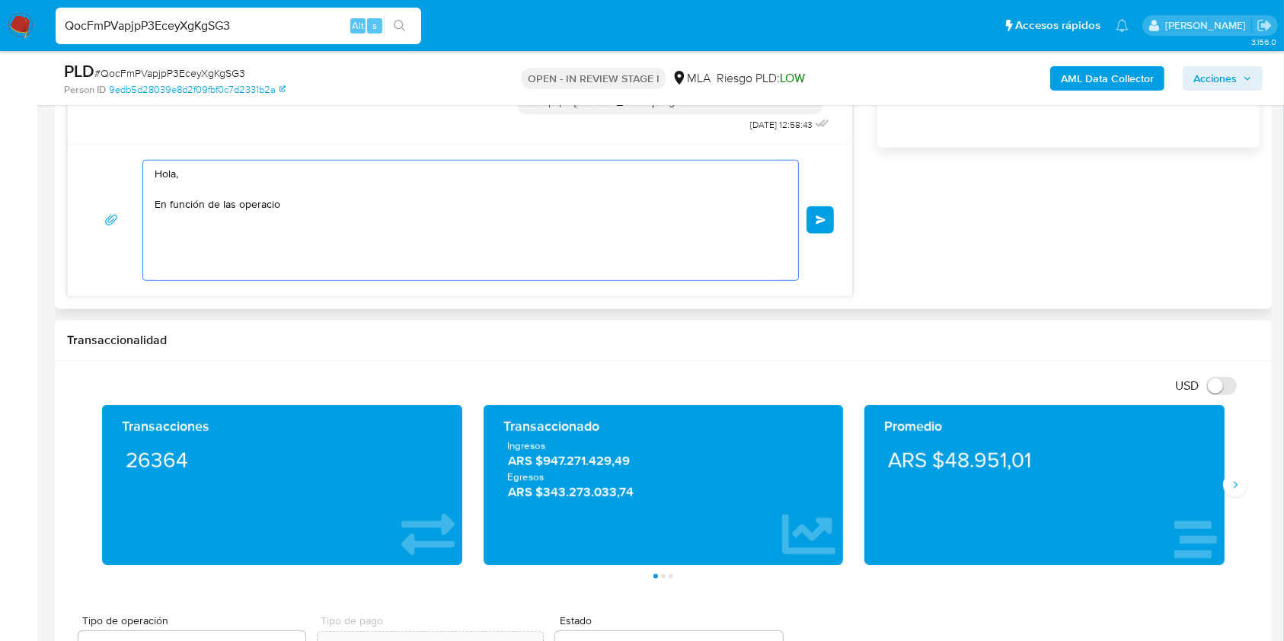
scroll to position [0, 0]
drag, startPoint x: 216, startPoint y: 159, endPoint x: 73, endPoint y: 136, distance: 144.4
click at [73, 136] on div "18/08/2025 17:25:43 Hola, Esperamos que te encuentres muy bien. Te consultamos …" at bounding box center [460, 39] width 786 height 515
paste textarea "Buenas tardes, Queremos aclararte que la Resolución General ARCA 5696/2025 indi…"
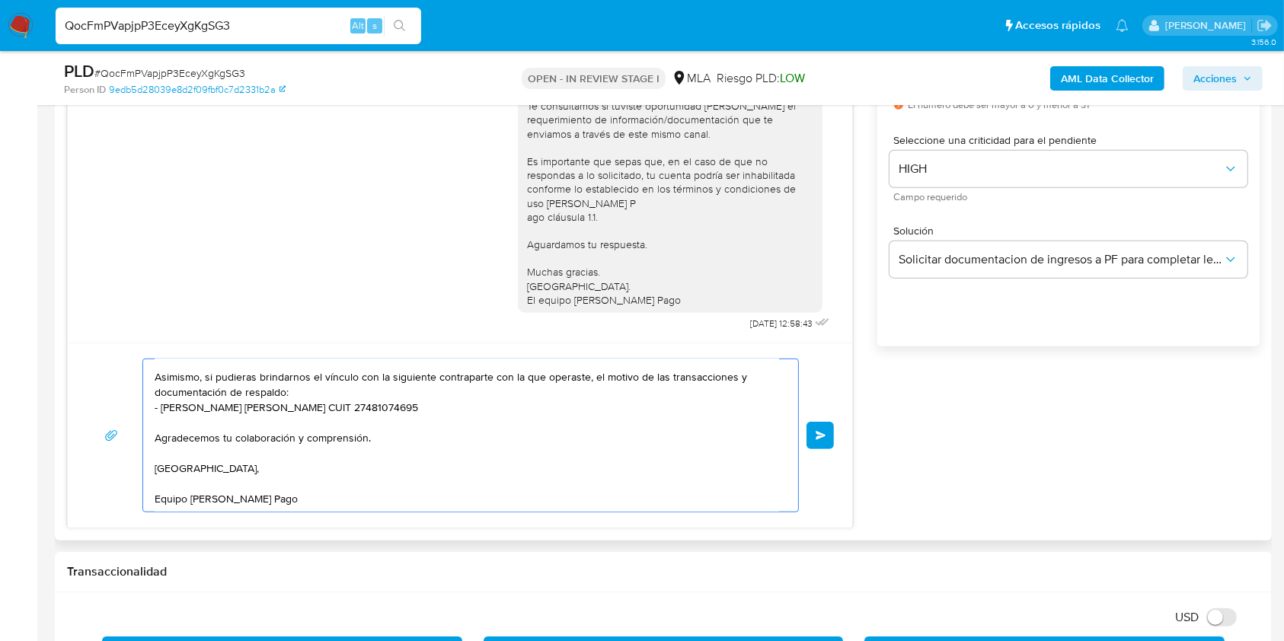
scroll to position [914, 0]
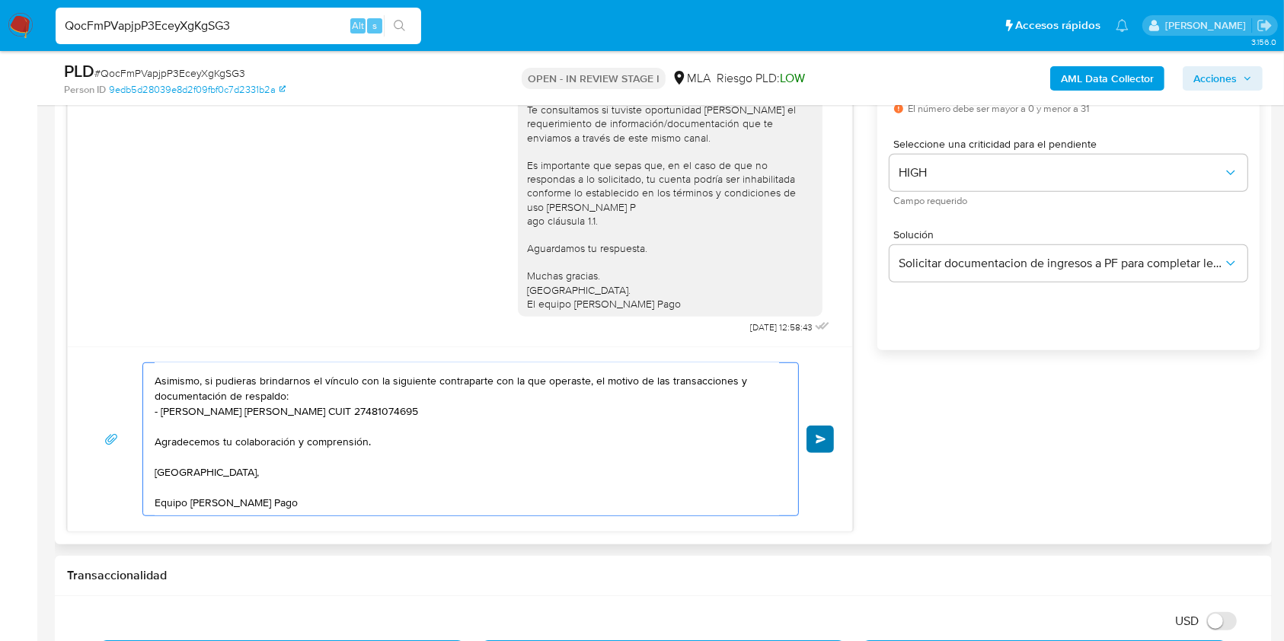
type textarea "Buenas tardes, Queremos aclararte que la Resolución General ARCA 5696/2025 indi…"
click at [820, 437] on span "Enviar" at bounding box center [821, 439] width 11 height 9
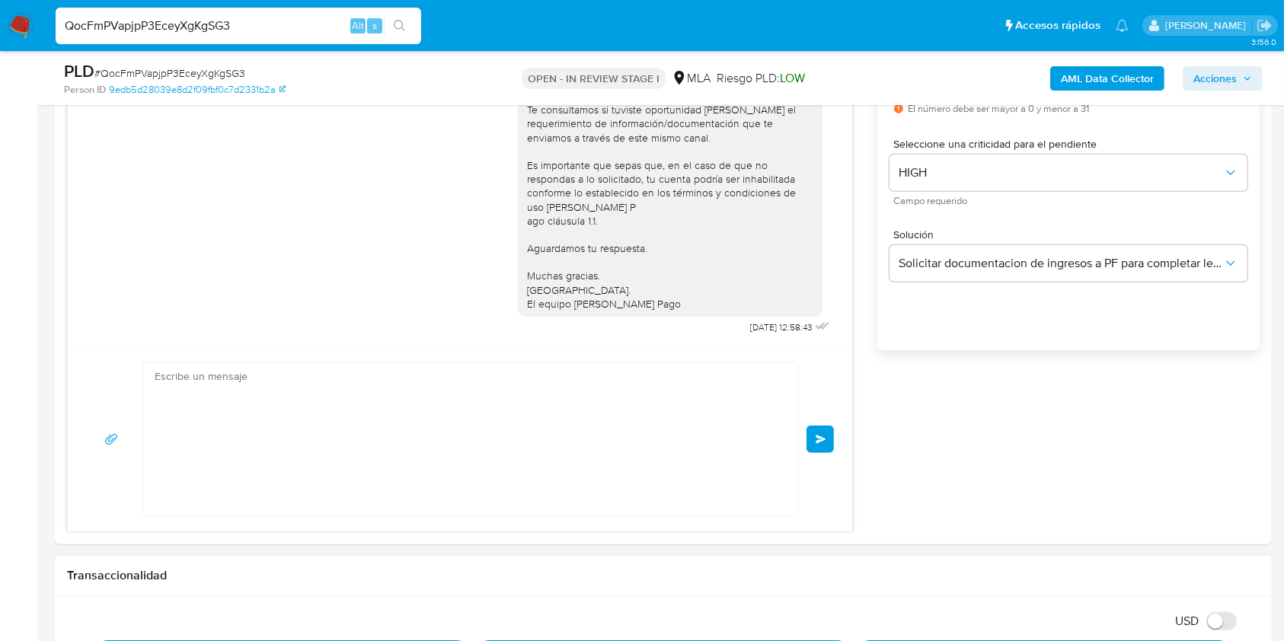
scroll to position [1252, 0]
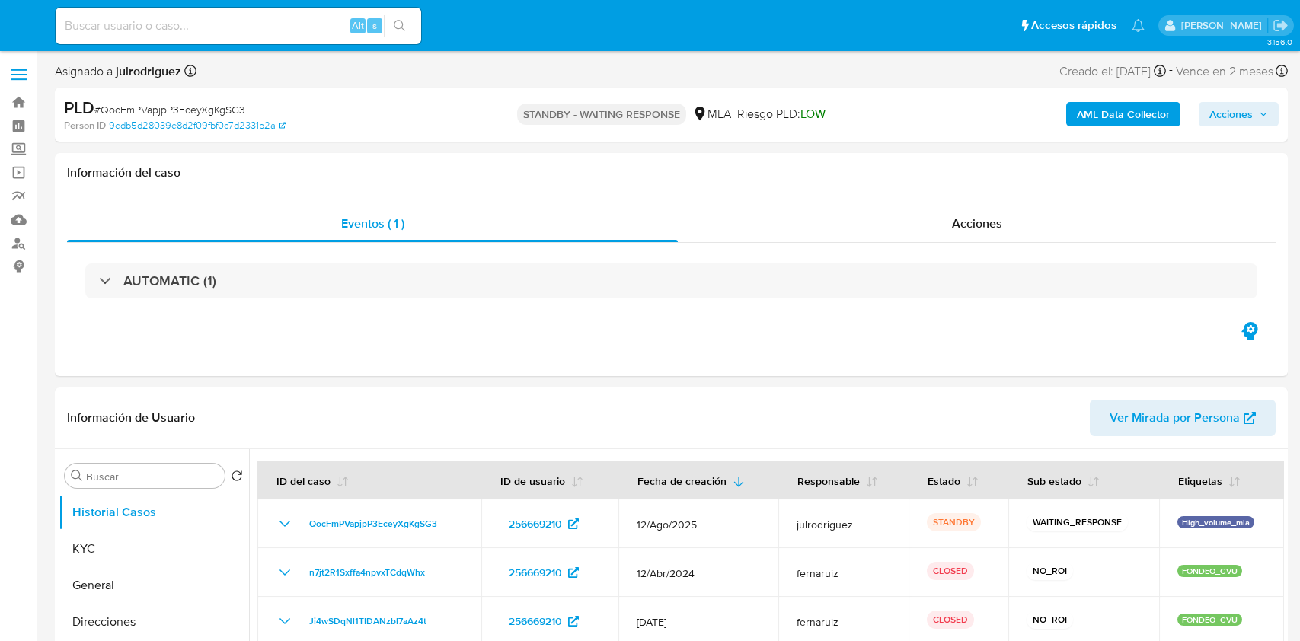
select select "10"
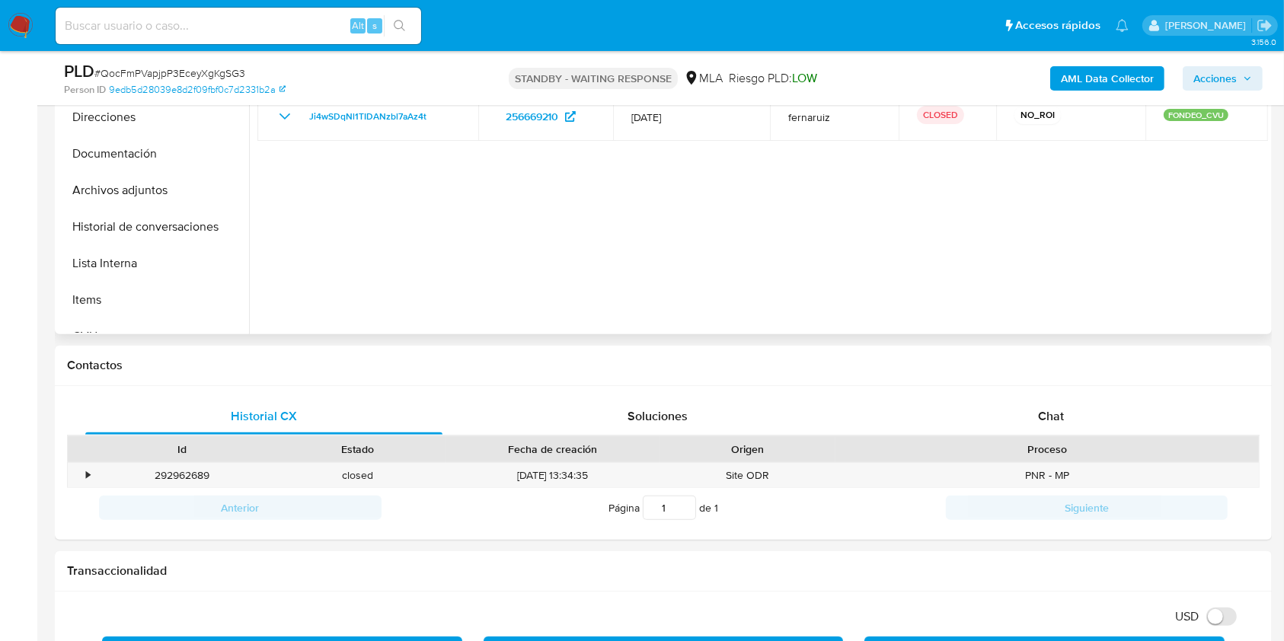
scroll to position [203, 0]
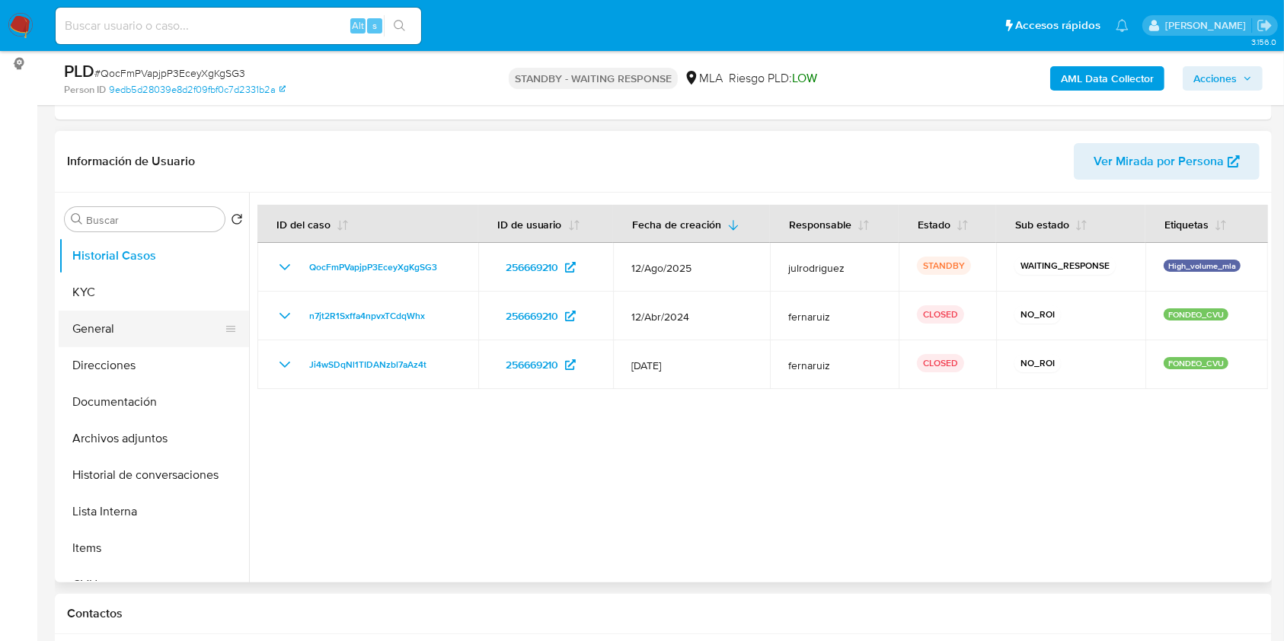
click at [104, 314] on button "General" at bounding box center [148, 329] width 178 height 37
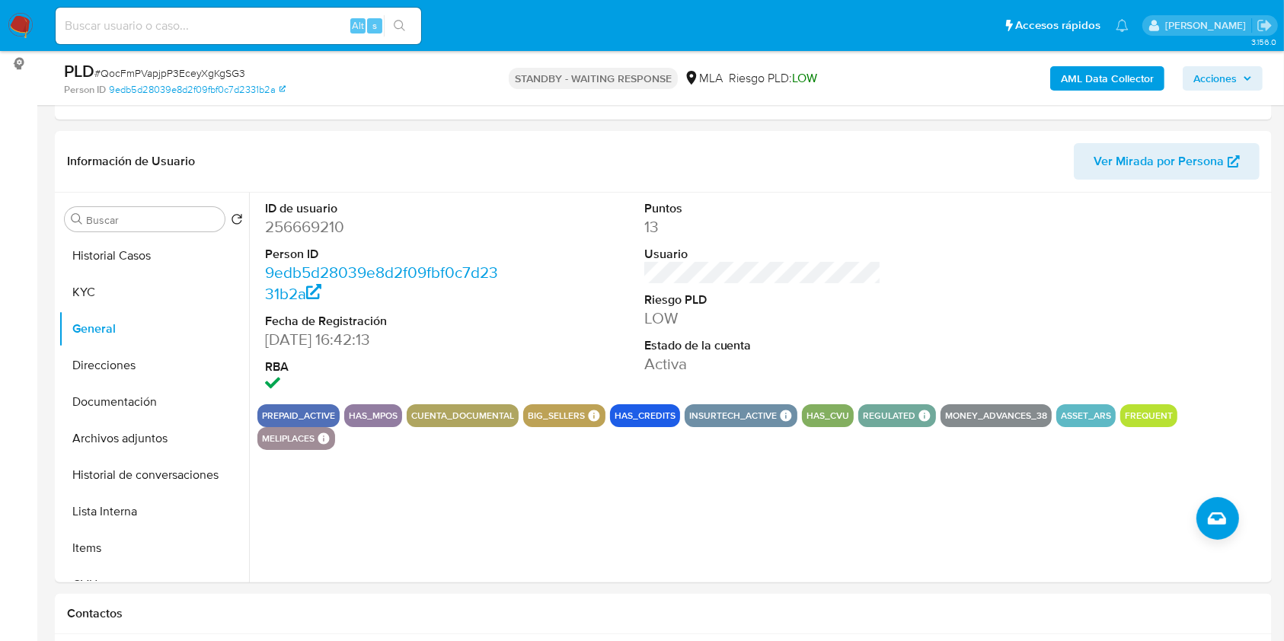
click at [249, 12] on div "Alt s" at bounding box center [239, 26] width 366 height 37
click at [283, 28] on input at bounding box center [239, 26] width 366 height 20
paste input "KyqJ5IffULUtBKO7JDiPeM9a"
type input "KyqJ5IffULUtBKO7JDiPeM9a"
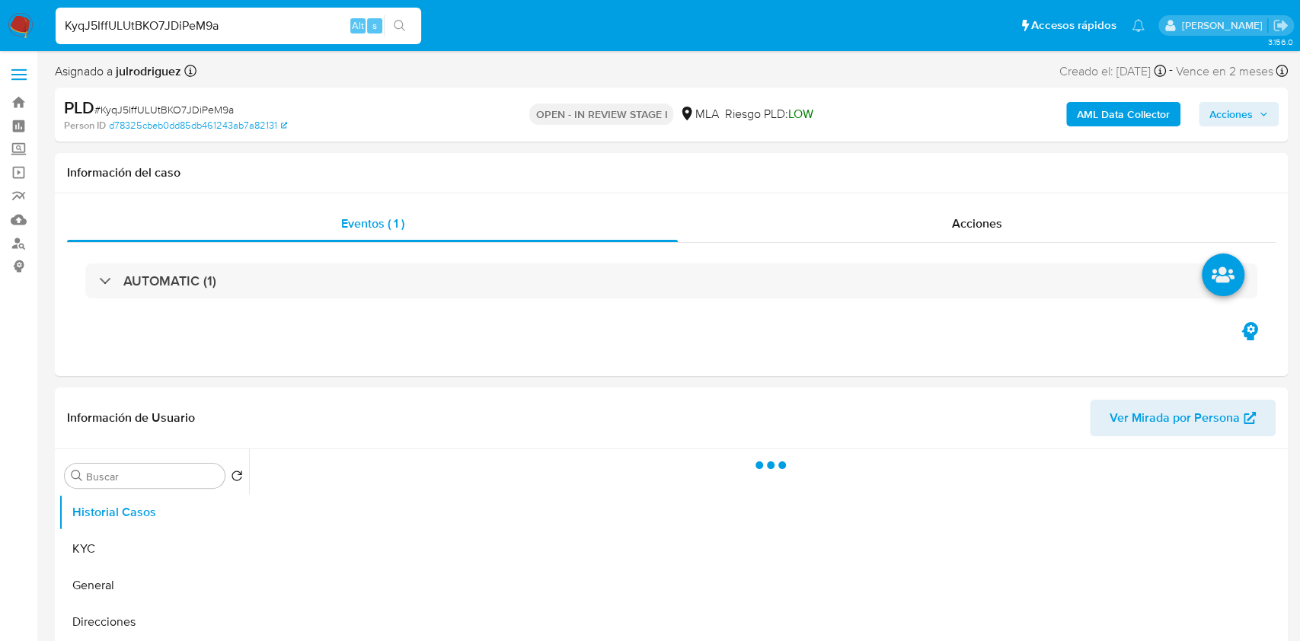
select select "10"
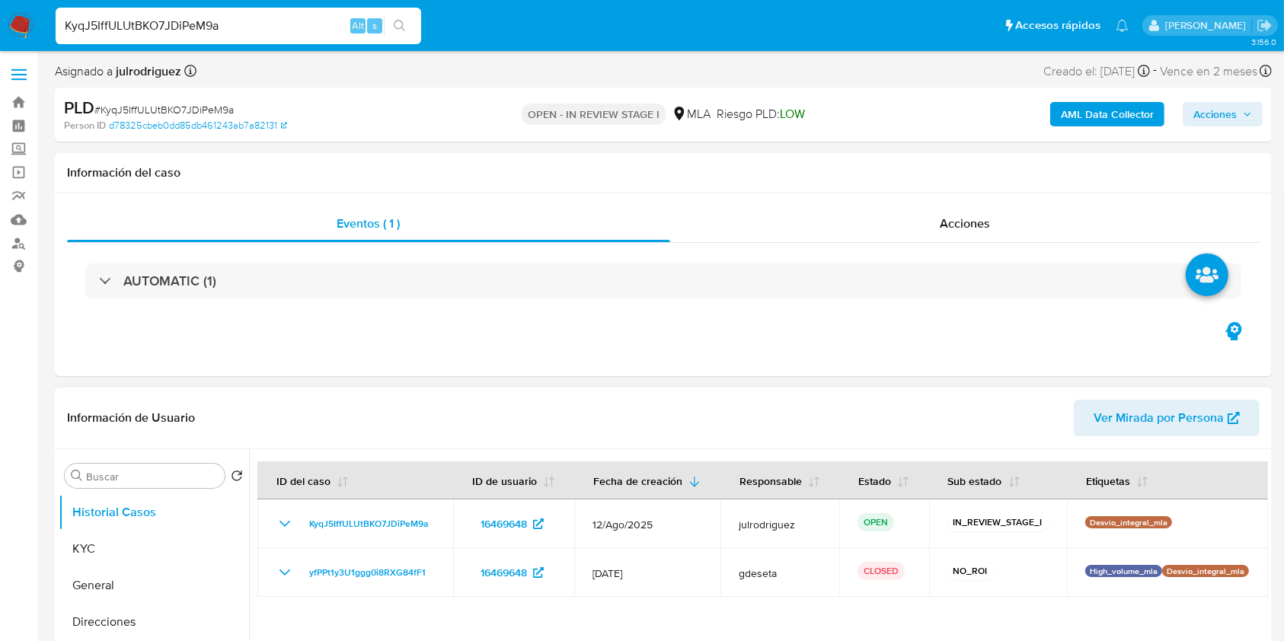
scroll to position [101, 0]
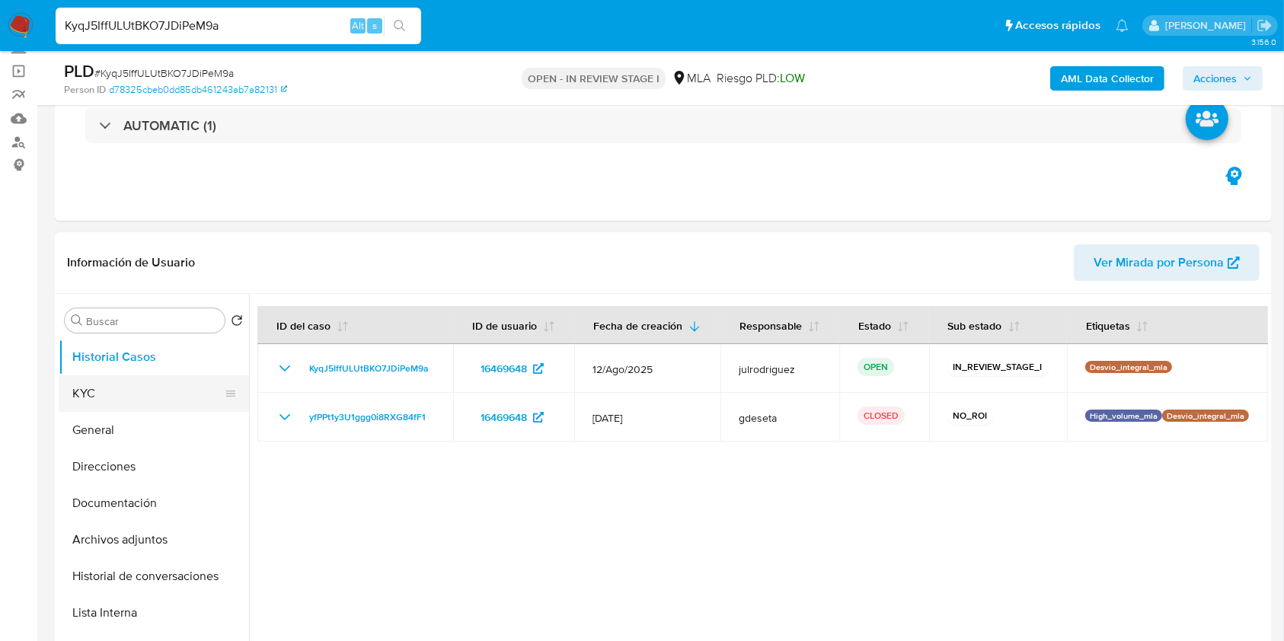
click at [136, 392] on button "KYC" at bounding box center [148, 394] width 178 height 37
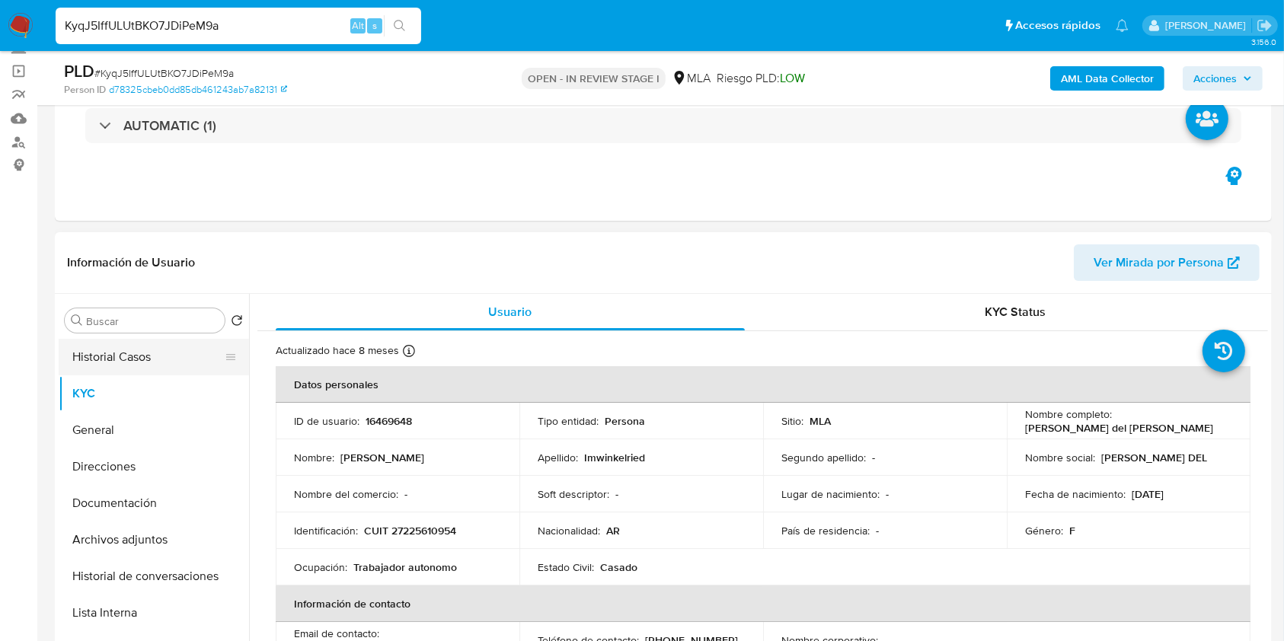
click at [91, 363] on button "Historial Casos" at bounding box center [148, 357] width 178 height 37
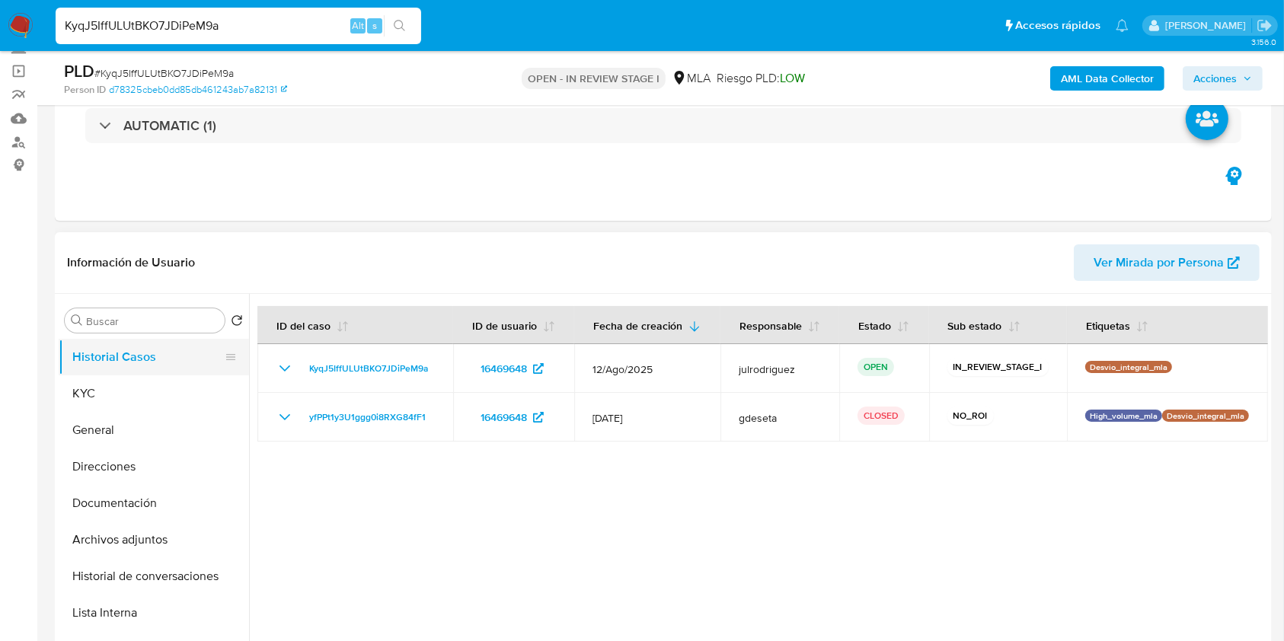
drag, startPoint x: 139, startPoint y: 392, endPoint x: 217, endPoint y: 348, distance: 89.7
click at [138, 389] on button "KYC" at bounding box center [154, 394] width 190 height 37
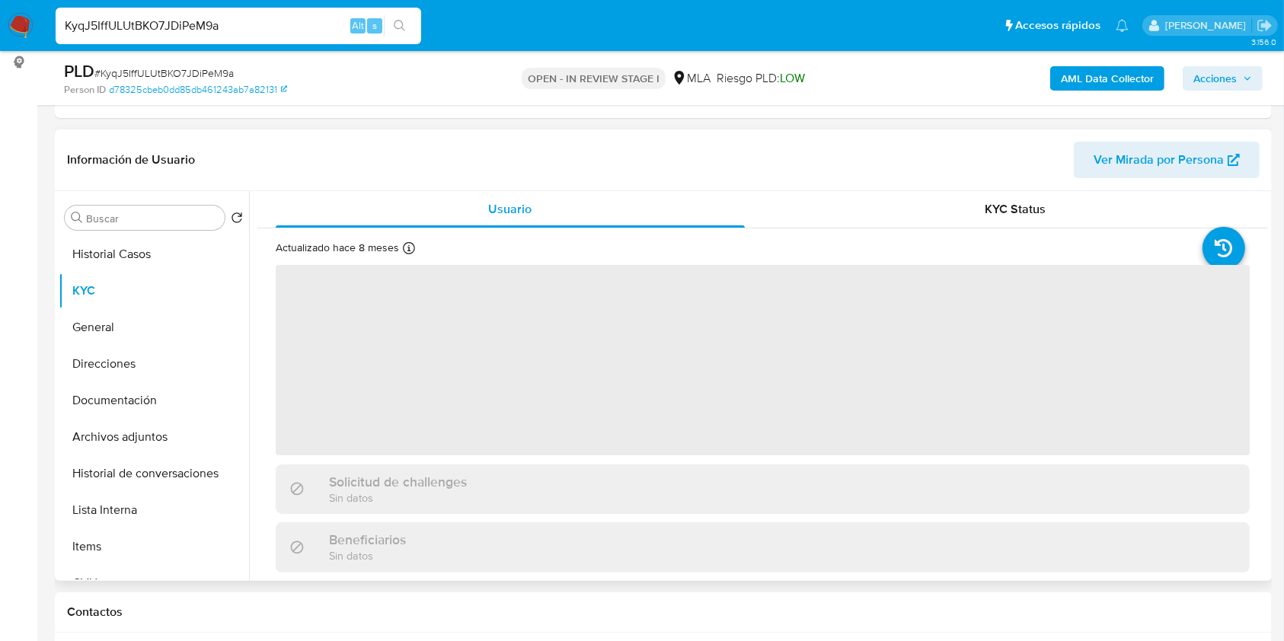
scroll to position [305, 0]
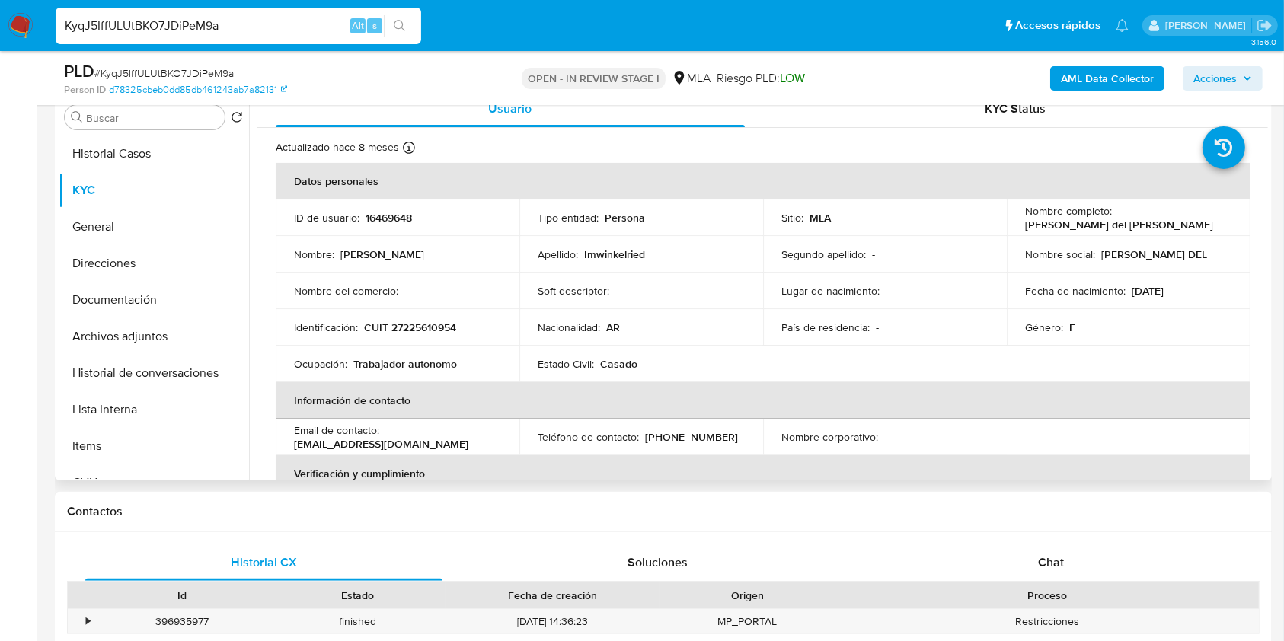
click at [388, 216] on p "16469648" at bounding box center [389, 218] width 46 height 14
copy p "16469648"
click at [414, 328] on p "CUIT 27225610954" at bounding box center [410, 328] width 92 height 14
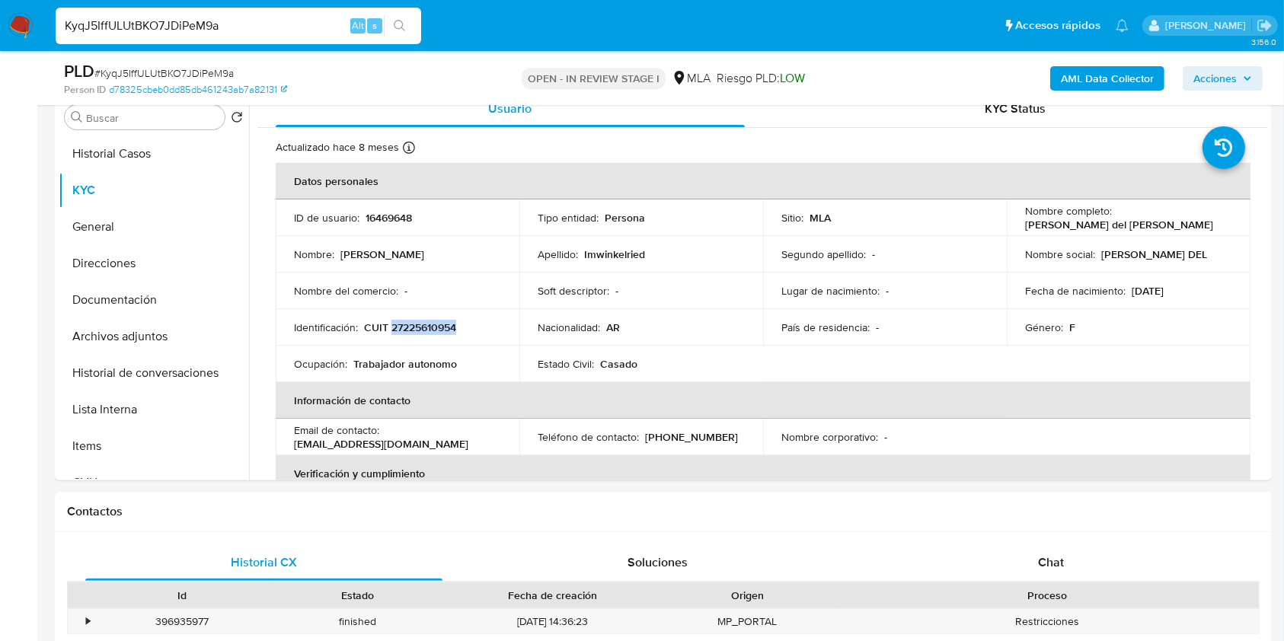
copy p "27225610954"
click at [390, 215] on p "16469648" at bounding box center [389, 218] width 46 height 14
copy p "16469648"
click at [433, 332] on p "CUIT 27225610954" at bounding box center [410, 328] width 92 height 14
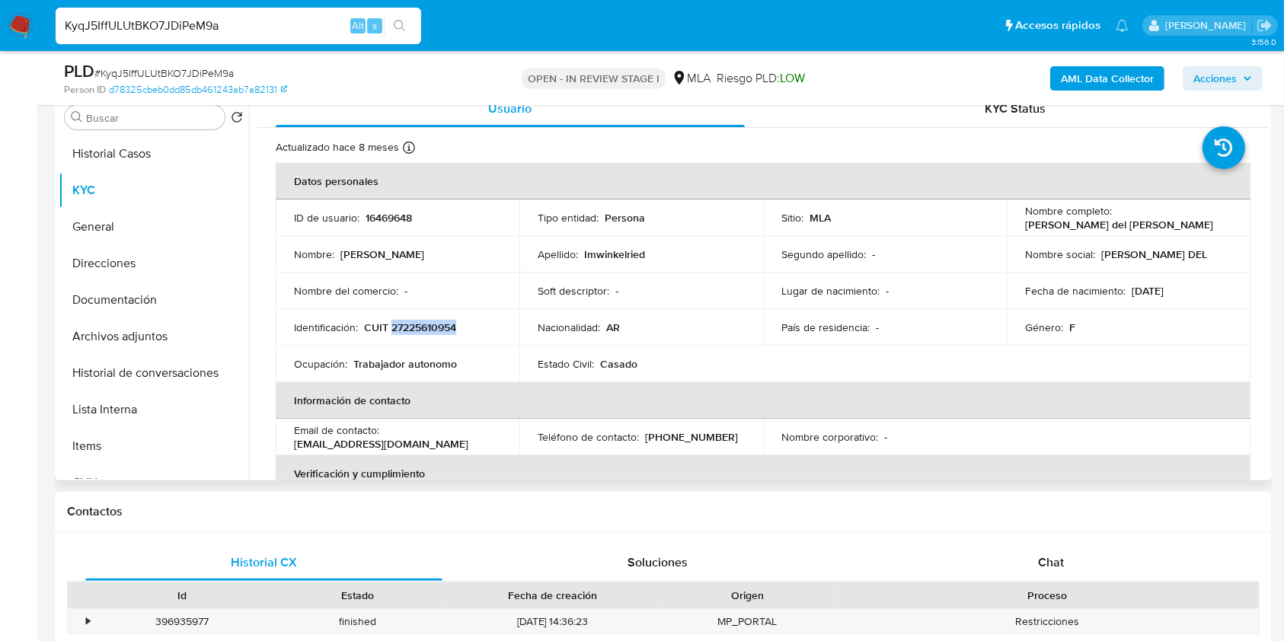
click at [433, 332] on p "CUIT 27225610954" at bounding box center [410, 328] width 92 height 14
copy p "27225610954"
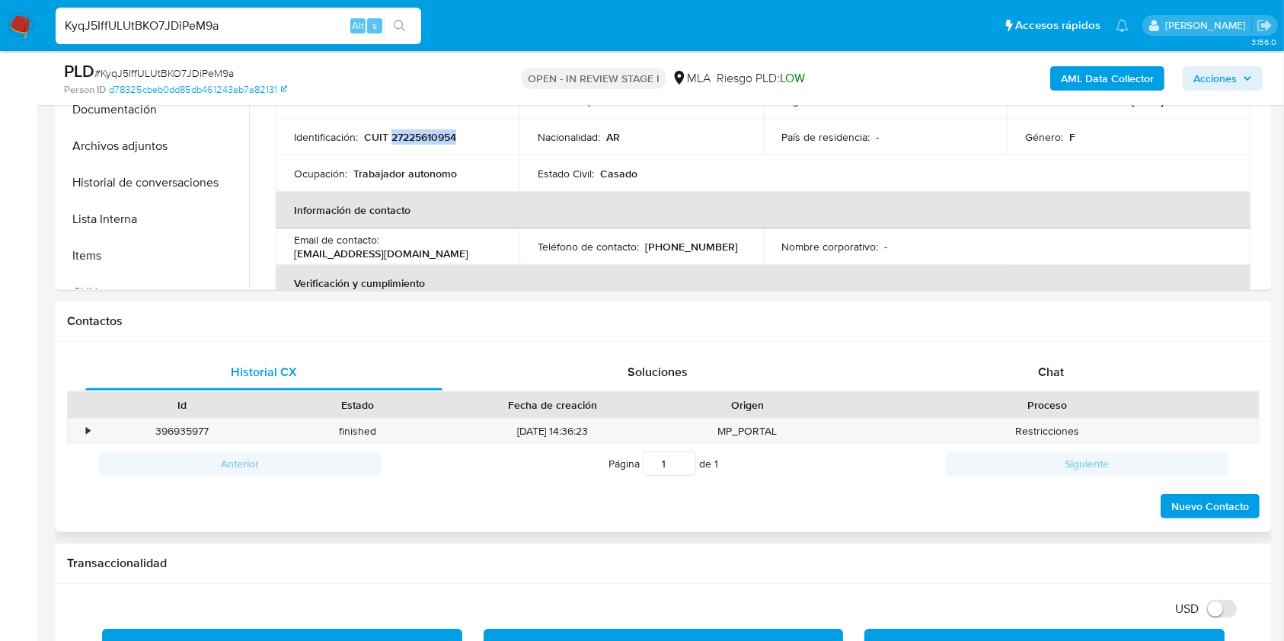
scroll to position [711, 0]
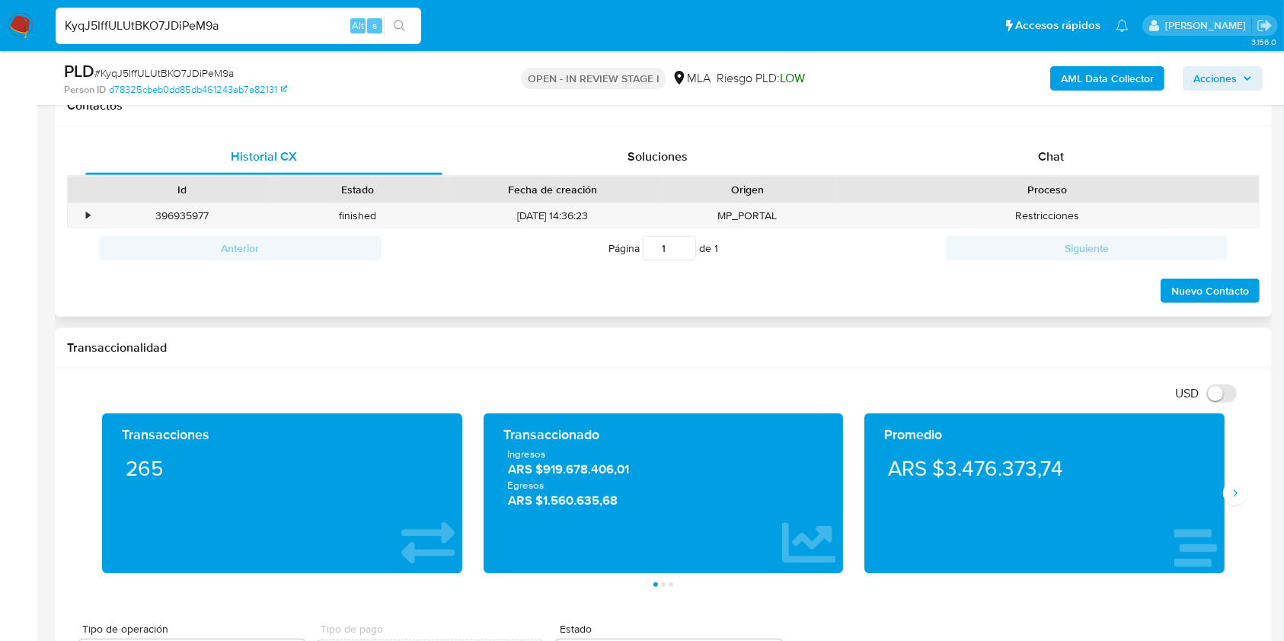
click at [1060, 168] on div "Chat" at bounding box center [1051, 157] width 357 height 37
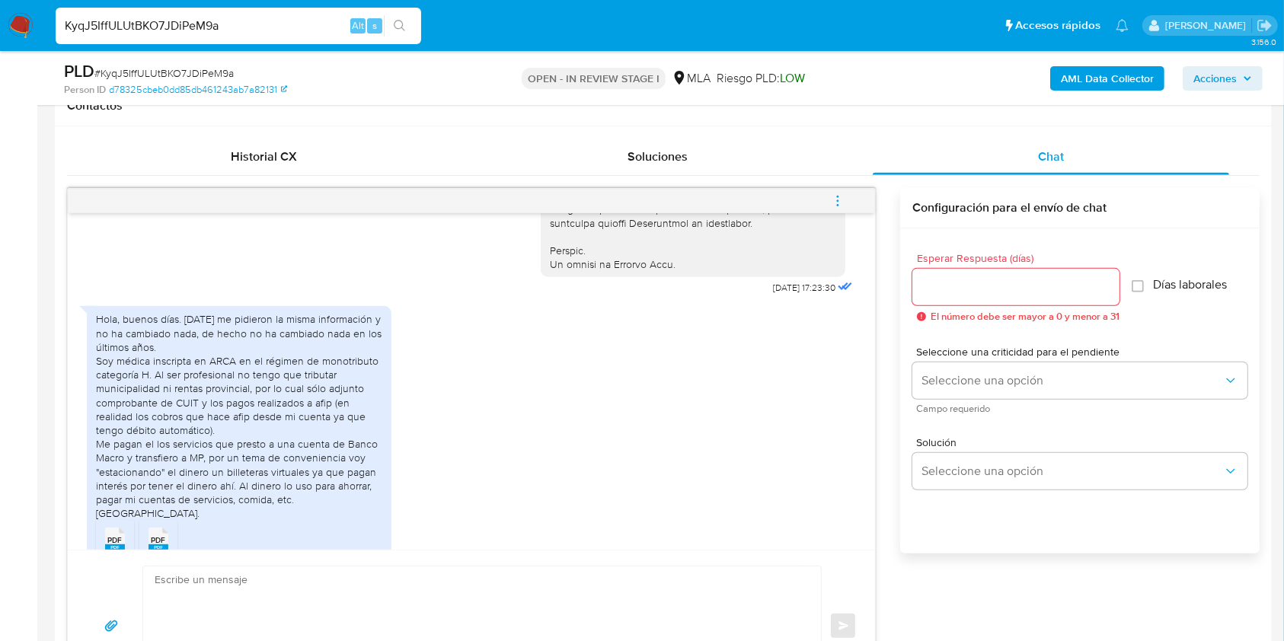
scroll to position [833, 0]
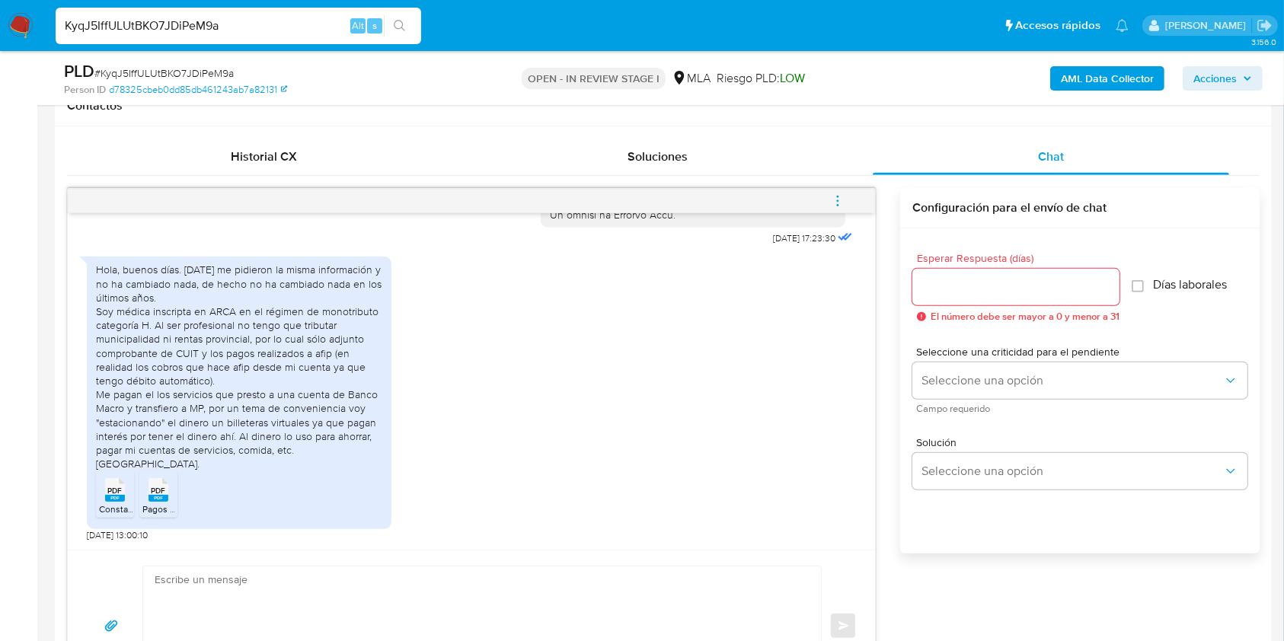
click at [99, 503] on div "PDF PDF" at bounding box center [115, 489] width 32 height 30
click at [165, 492] on icon at bounding box center [159, 490] width 20 height 24
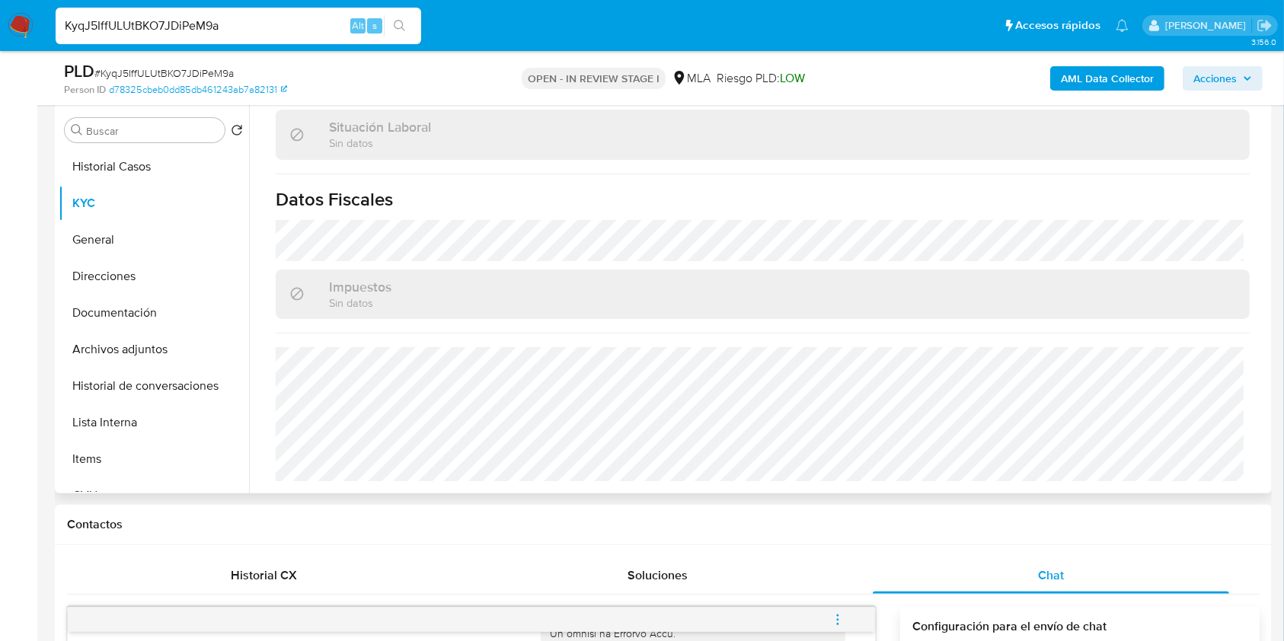
scroll to position [203, 0]
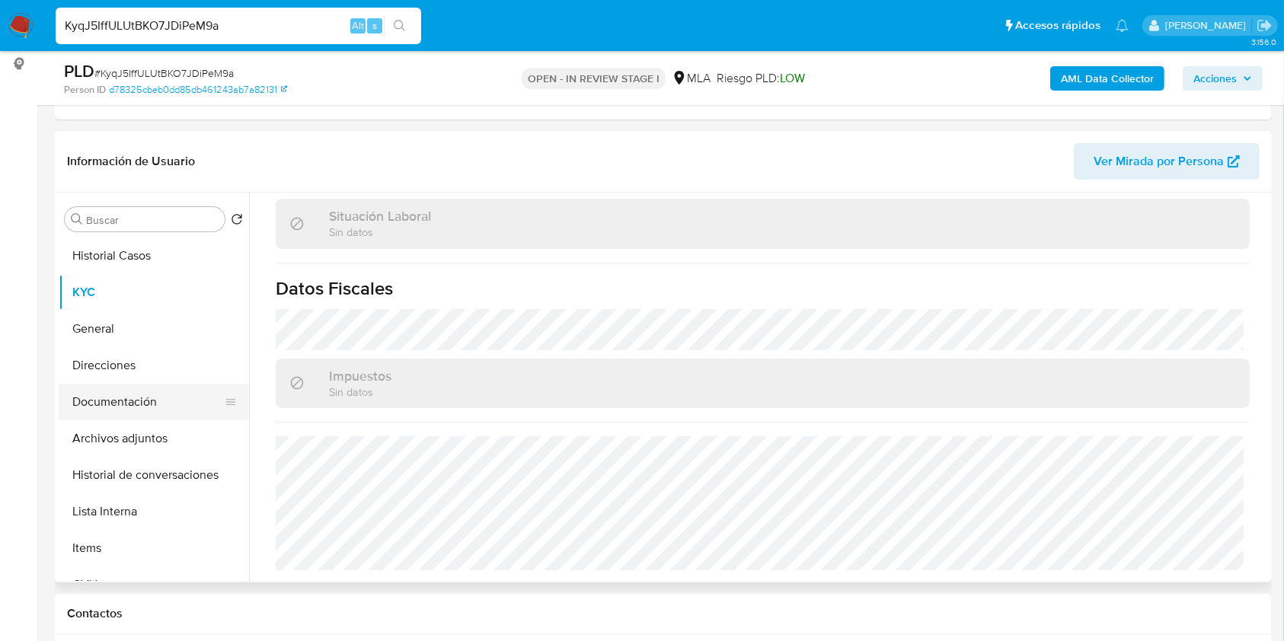
click at [160, 411] on button "Documentación" at bounding box center [148, 402] width 178 height 37
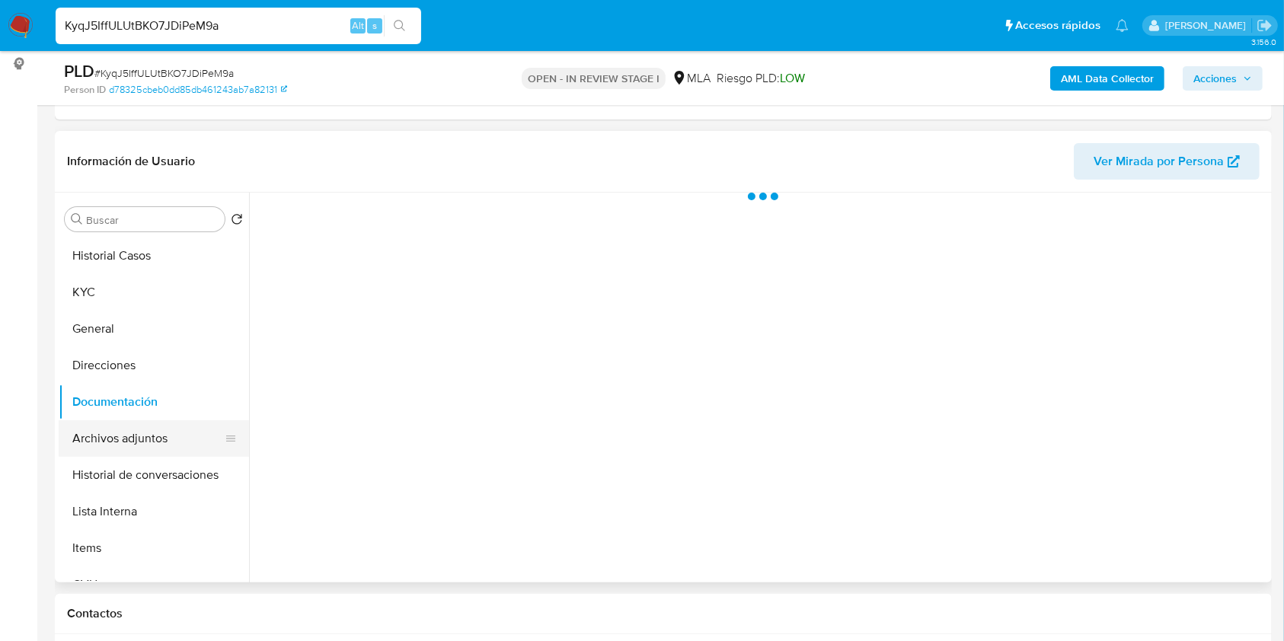
scroll to position [0, 0]
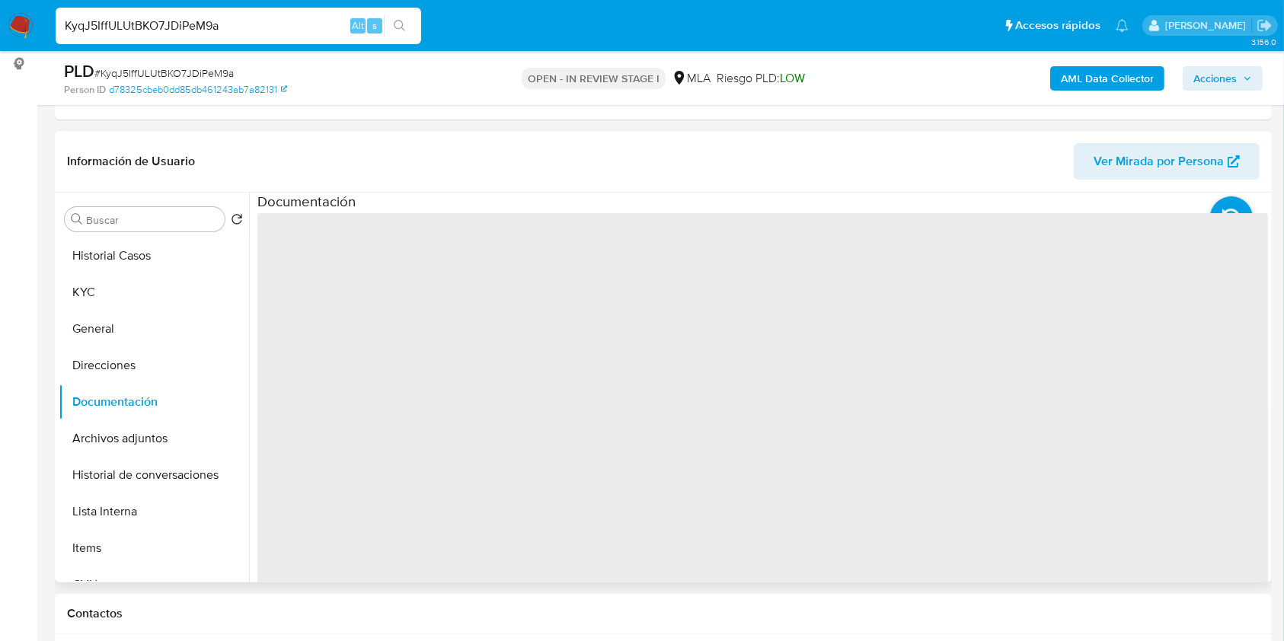
drag, startPoint x: 160, startPoint y: 430, endPoint x: 296, endPoint y: 432, distance: 136.4
click at [159, 430] on button "Archivos adjuntos" at bounding box center [154, 439] width 190 height 37
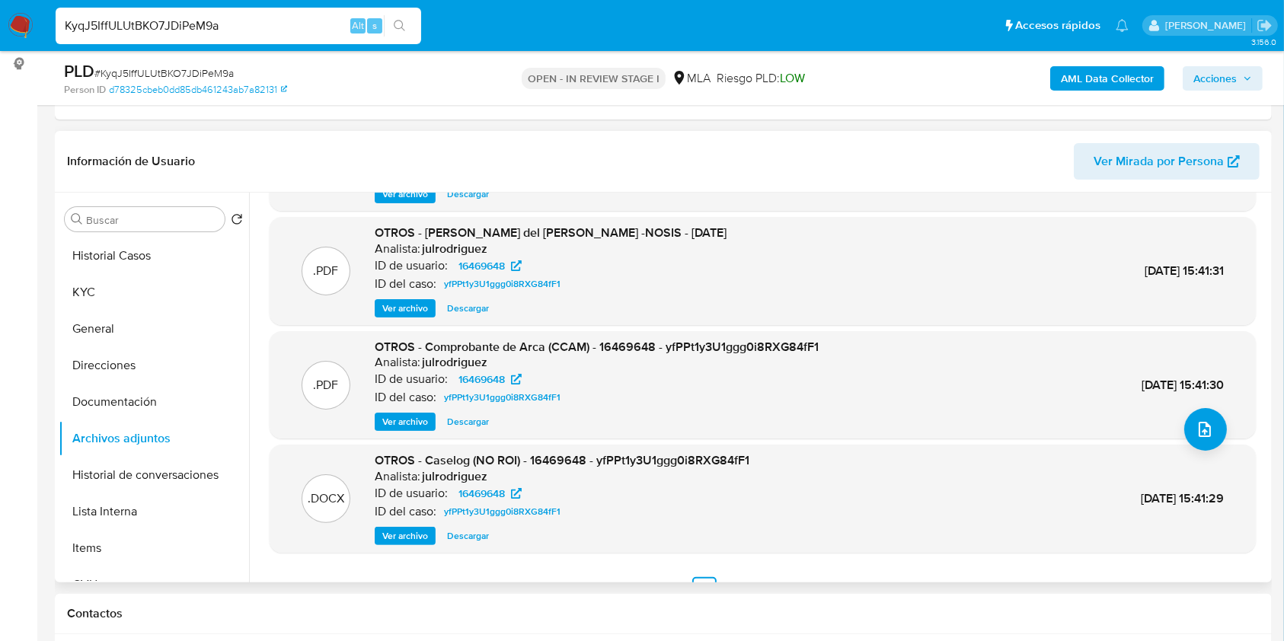
scroll to position [128, 0]
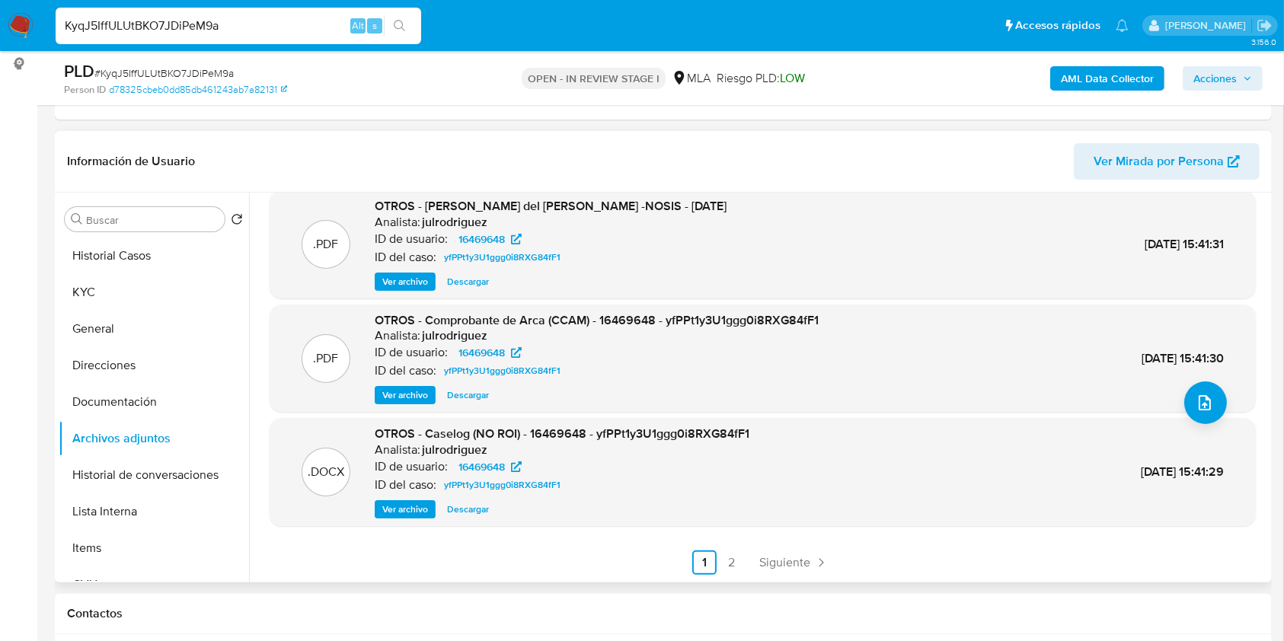
click at [475, 509] on span "Descargar" at bounding box center [468, 509] width 42 height 15
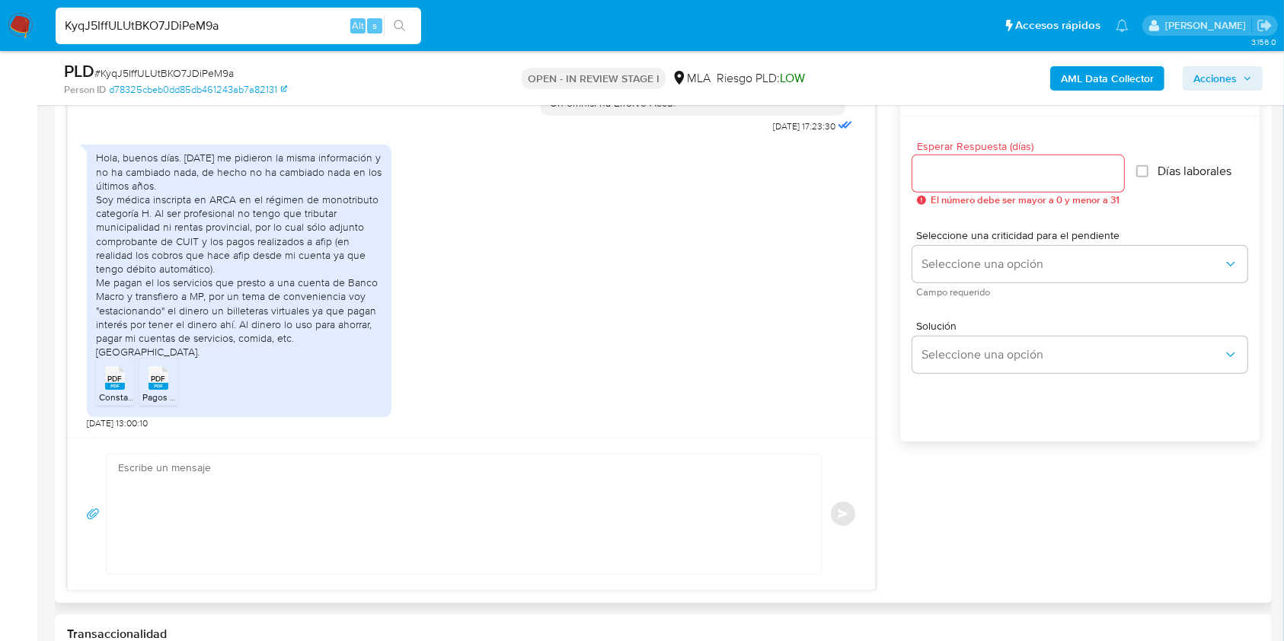
scroll to position [711, 0]
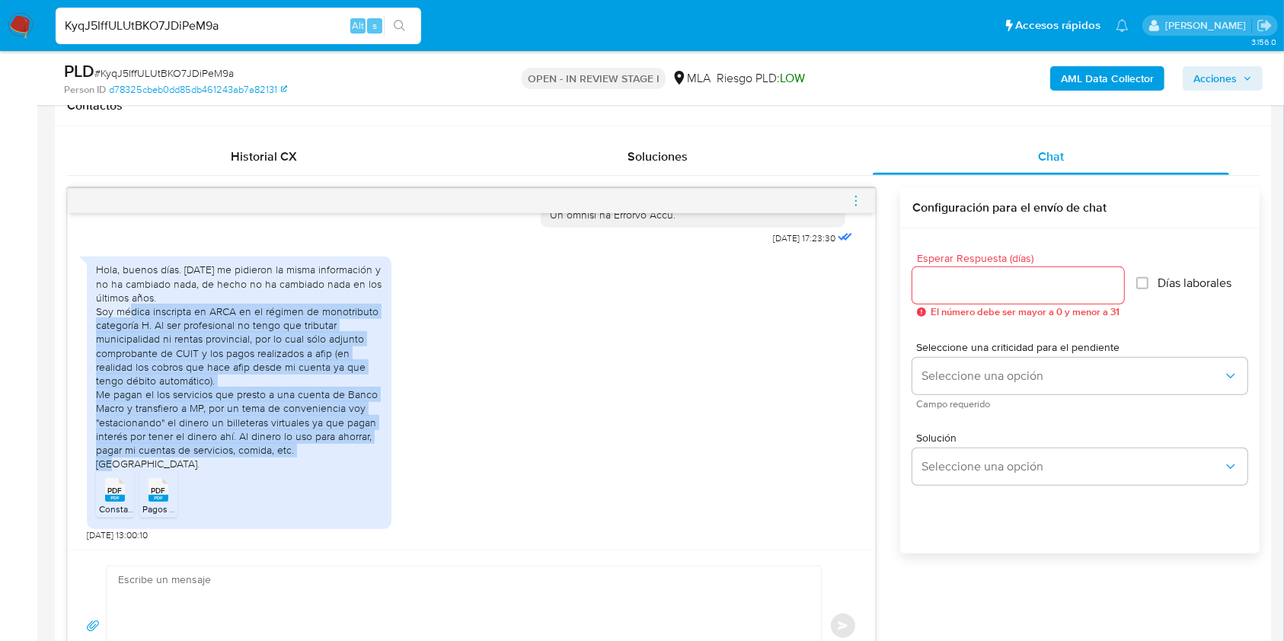
drag, startPoint x: 100, startPoint y: 305, endPoint x: 373, endPoint y: 448, distance: 307.7
click at [373, 448] on div "Hola, buenos días. [DATE] me pidieron la misma información y no ha cambiado nad…" at bounding box center [239, 367] width 286 height 208
copy div "oy médica inscripta en ARCA en el régimen de monotributo categoría H. Al ser pr…"
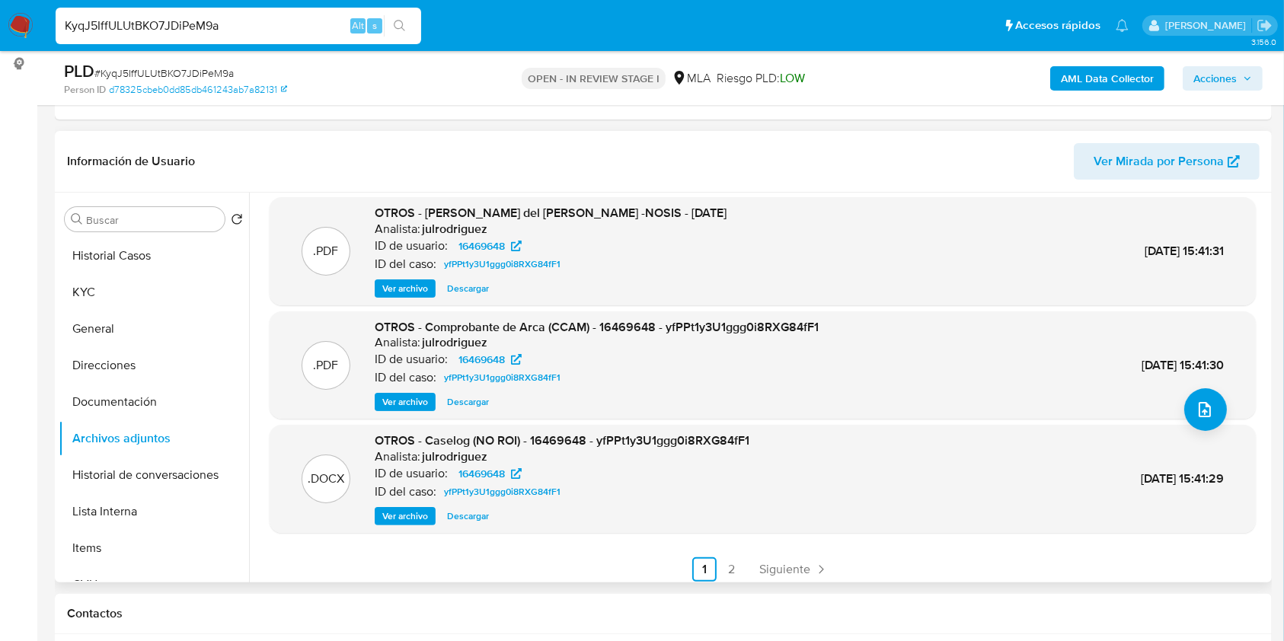
scroll to position [128, 0]
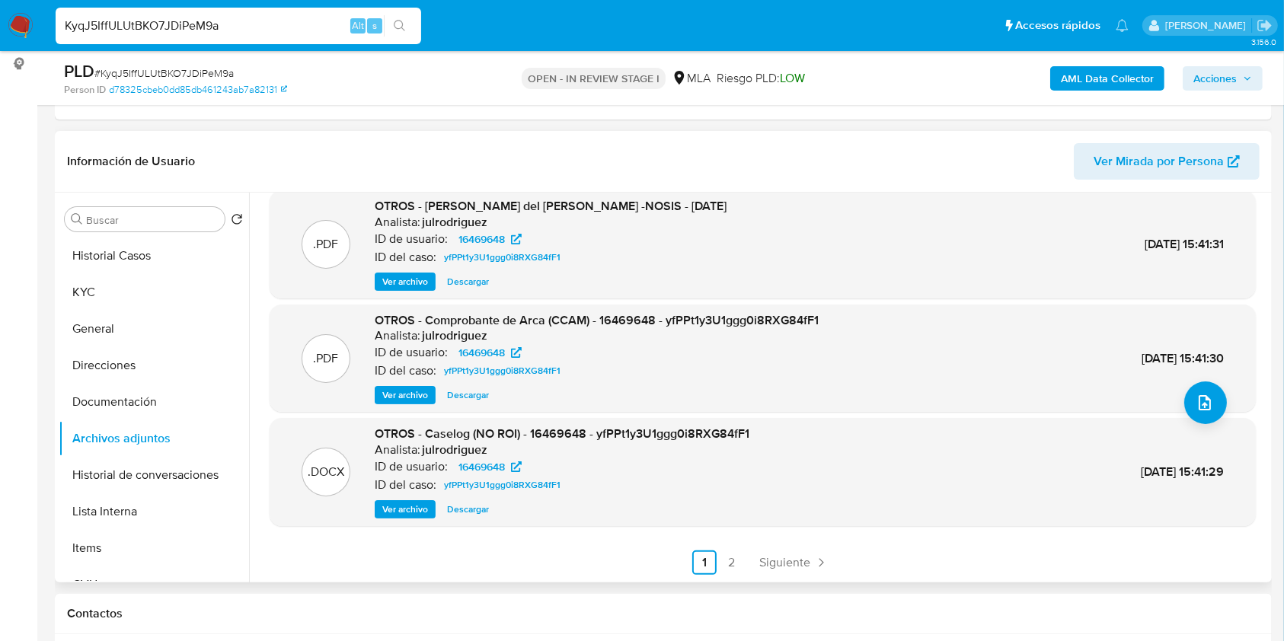
drag, startPoint x: 411, startPoint y: 391, endPoint x: 417, endPoint y: 385, distance: 8.7
click at [411, 391] on span "Ver archivo" at bounding box center [405, 395] width 46 height 15
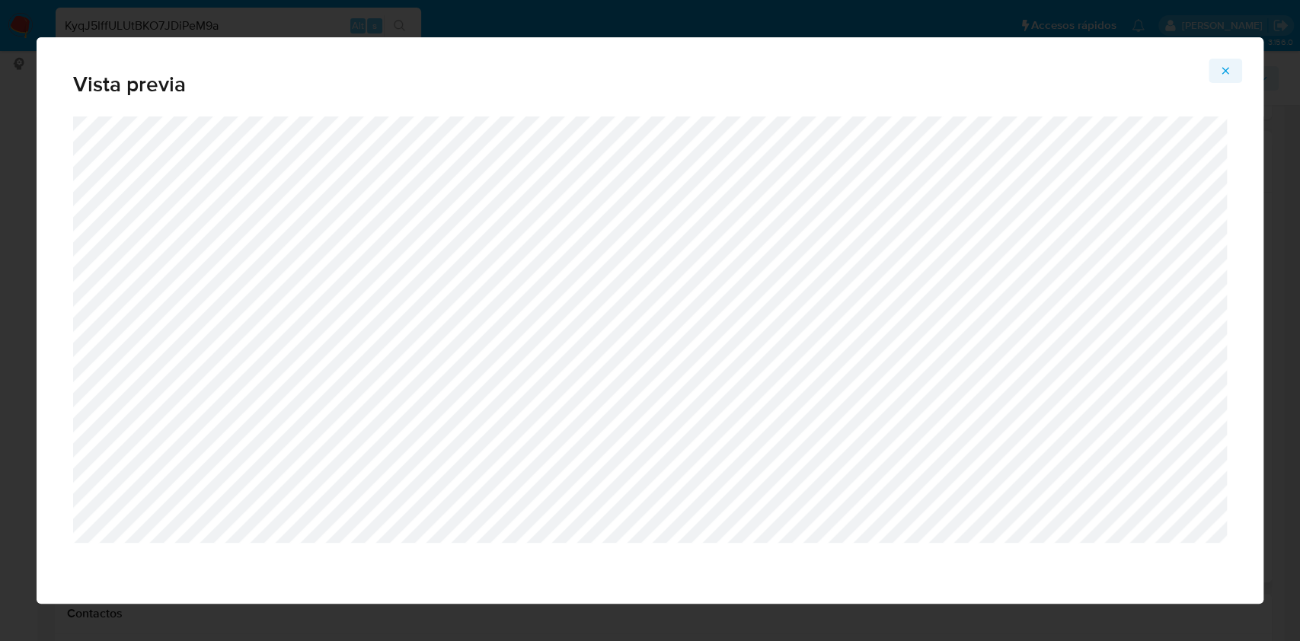
click at [1230, 70] on icon "Attachment preview" at bounding box center [1226, 71] width 12 height 12
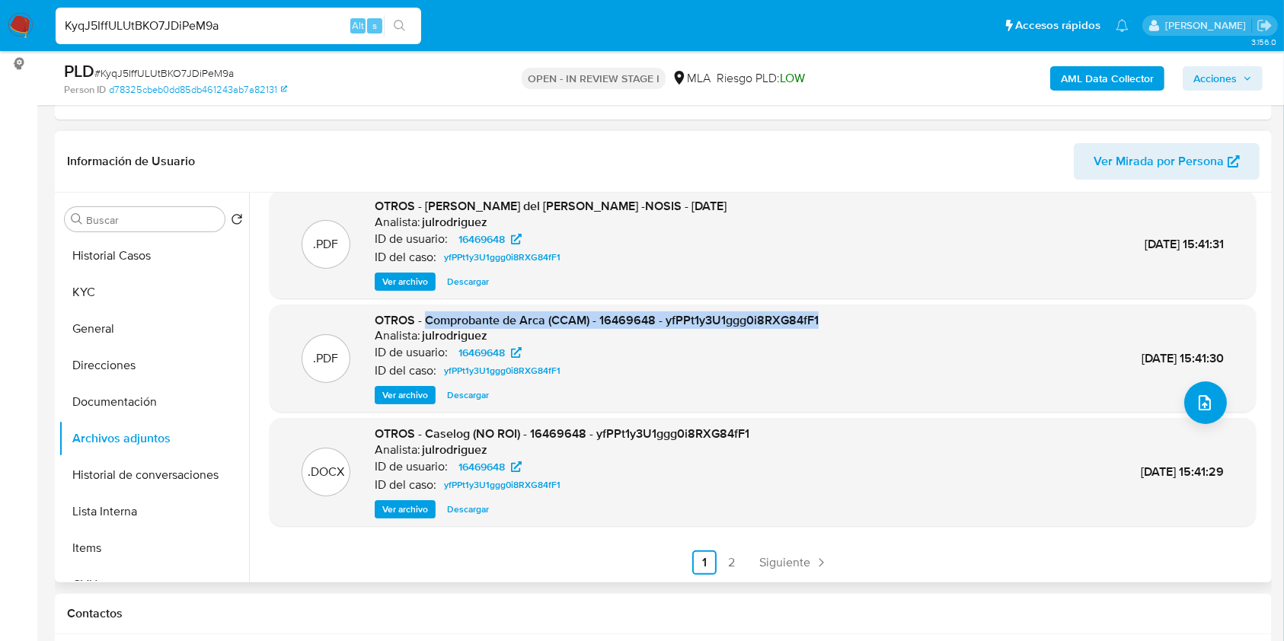
drag, startPoint x: 427, startPoint y: 318, endPoint x: 824, endPoint y: 316, distance: 397.7
click at [824, 316] on div ".PDF OTROS - Comprobante de Arca (CCAM) - 16469648 - yfPPt1y3U1ggg0i8RXG84fF1 A…" at bounding box center [762, 358] width 971 height 93
copy span "Comprobante de Arca (CCAM) - 16469648 - yfPPt1y3U1ggg0i8RXG84fF1"
click at [558, 308] on div ".PDF OTROS - Comprobante de Arca (CCAM) - 16469648 - yfPPt1y3U1ggg0i8RXG84fF1 A…" at bounding box center [763, 359] width 987 height 108
drag, startPoint x: 587, startPoint y: 321, endPoint x: 424, endPoint y: 324, distance: 163.1
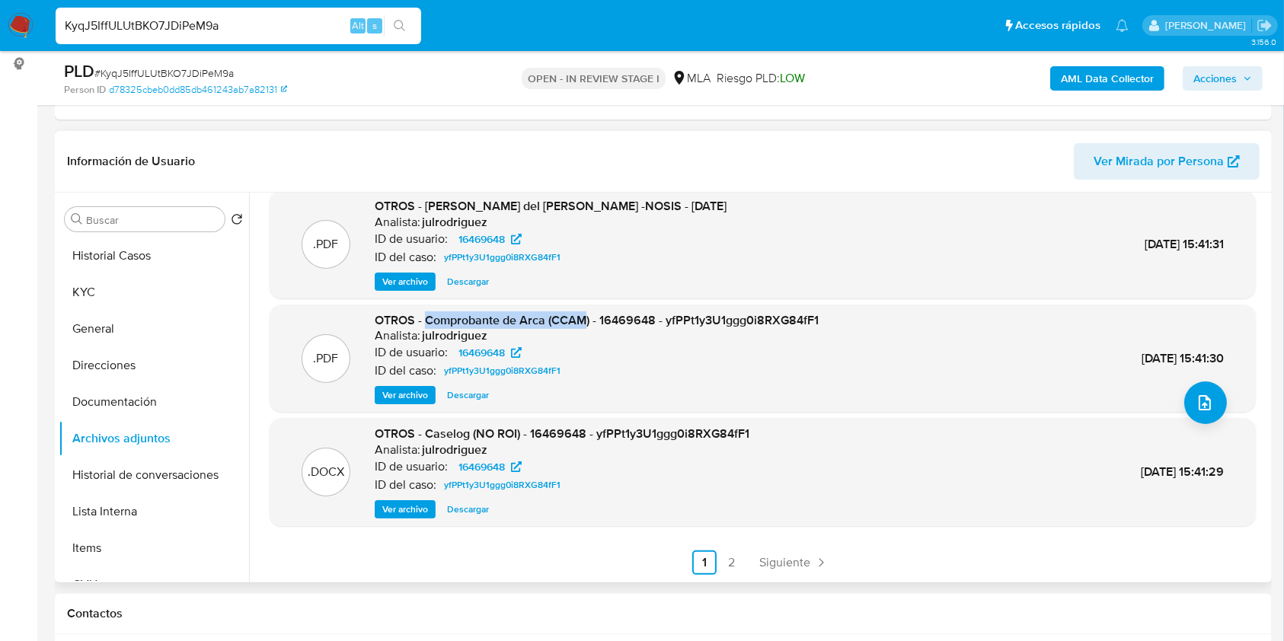
click at [424, 324] on span "OTROS - Comprobante de Arca (CCAM) - 16469648 - yfPPt1y3U1ggg0i8RXG84fF1" at bounding box center [597, 321] width 444 height 18
copy span "Comprobante de Arca (CCAM"
drag, startPoint x: 105, startPoint y: 289, endPoint x: 250, endPoint y: 334, distance: 151.3
click at [105, 290] on button "KYC" at bounding box center [154, 292] width 190 height 37
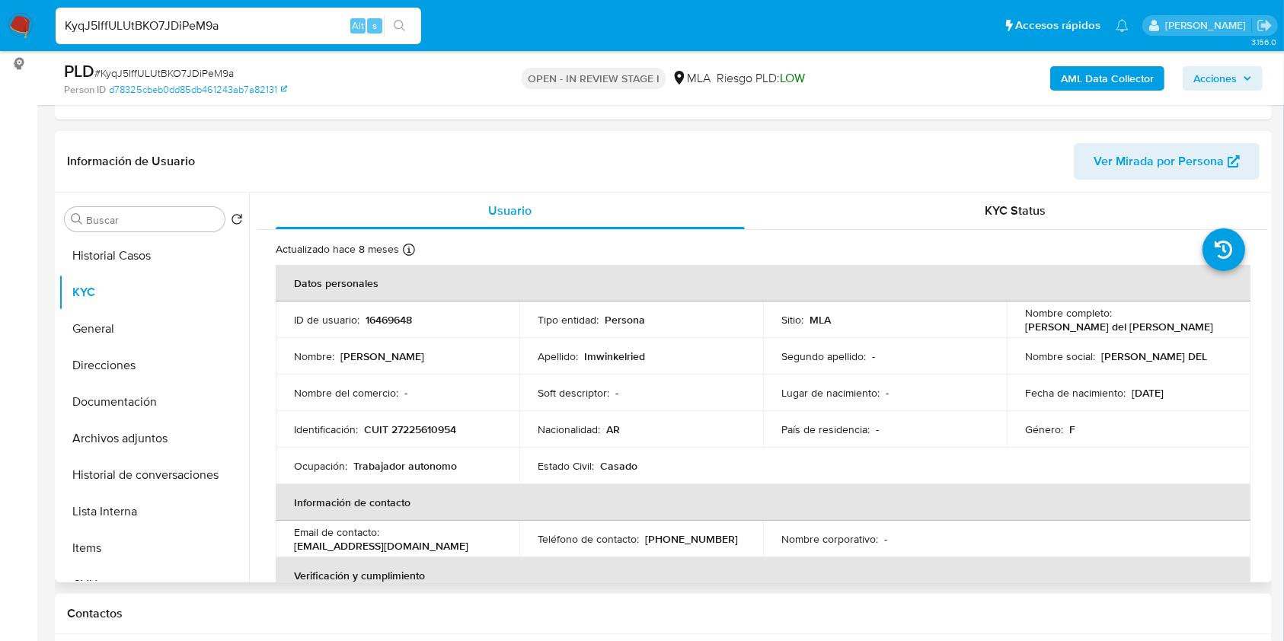
click at [436, 425] on p "CUIT 27225610954" at bounding box center [410, 430] width 92 height 14
copy p "27225610954"
click at [116, 479] on button "Historial de conversaciones" at bounding box center [148, 475] width 178 height 37
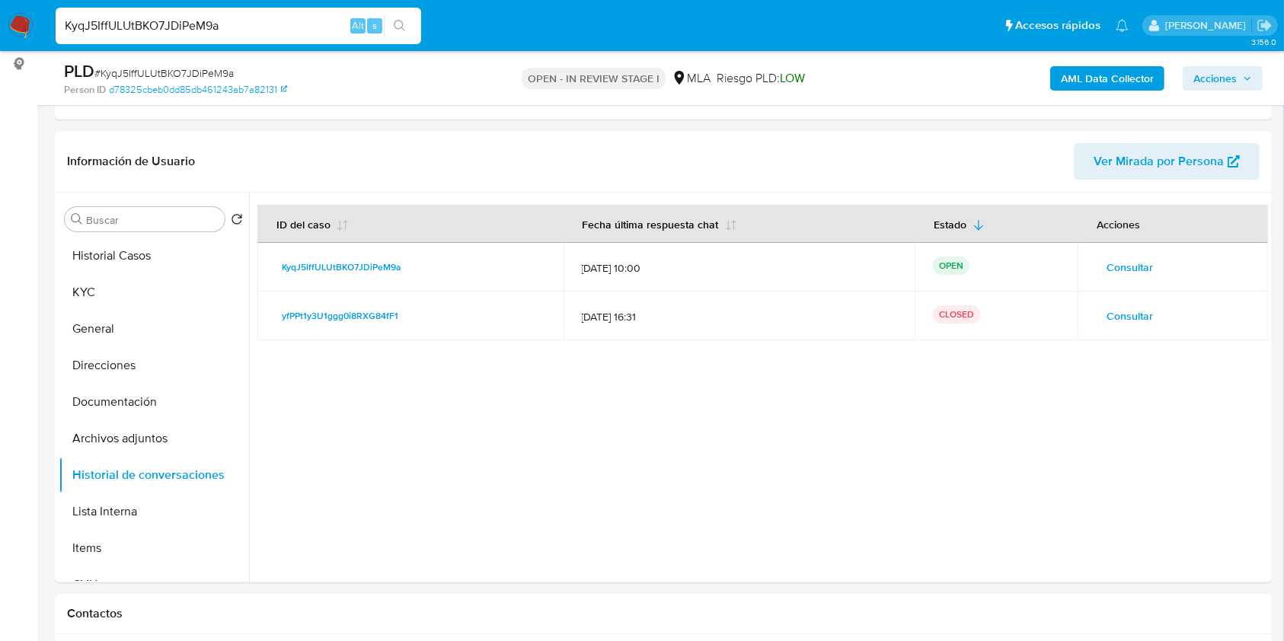
click at [206, 73] on span "# KyqJ5IffULUtBKO7JDiPeM9a" at bounding box center [163, 73] width 139 height 15
copy span "KyqJ5IffULUtBKO7JDiPeM9a"
click at [206, 75] on span "# KyqJ5IffULUtBKO7JDiPeM9a" at bounding box center [163, 73] width 139 height 15
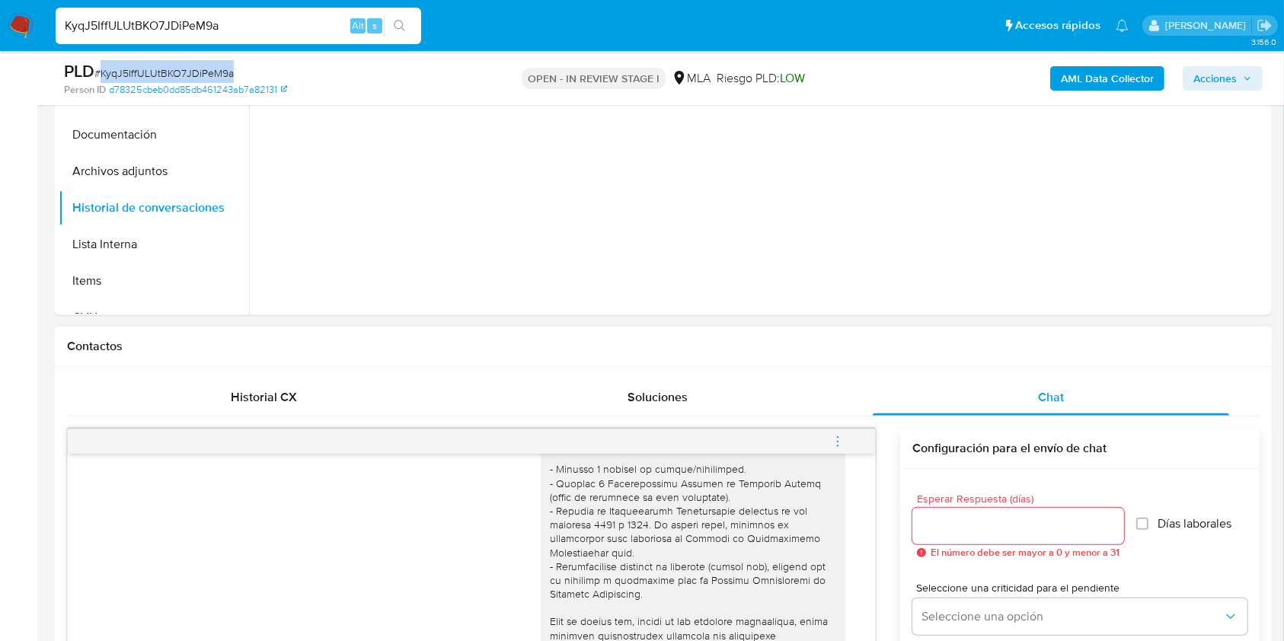
scroll to position [609, 0]
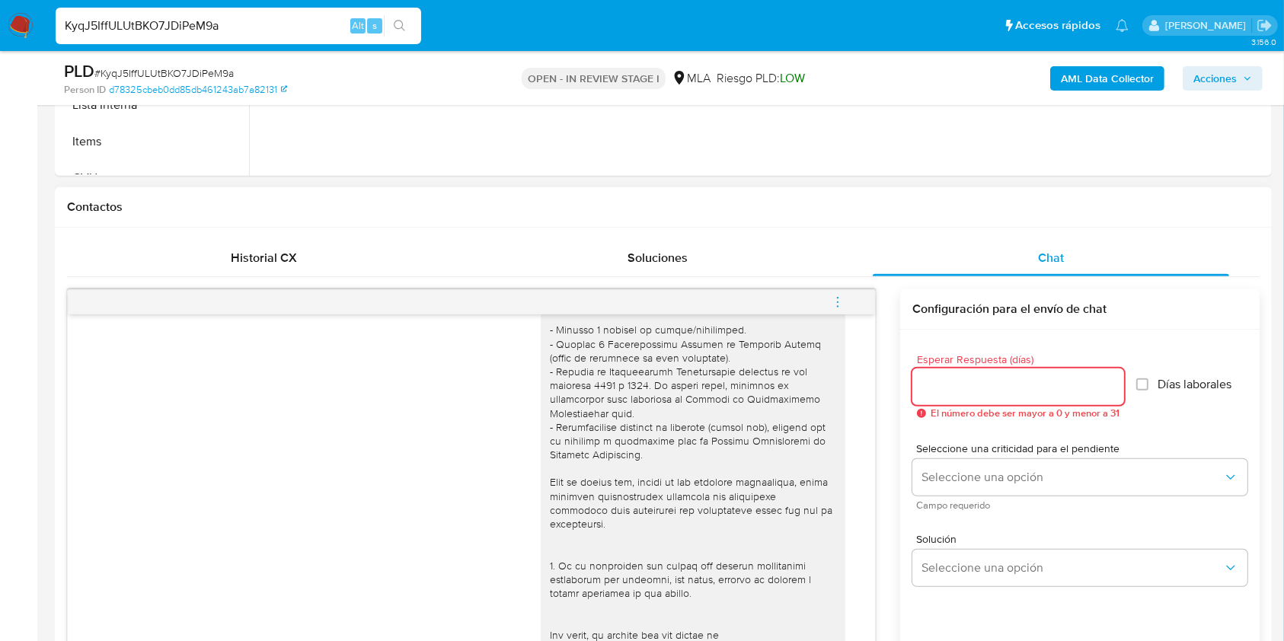
click at [1018, 379] on input "Esperar Respuesta (días)" at bounding box center [1019, 387] width 212 height 20
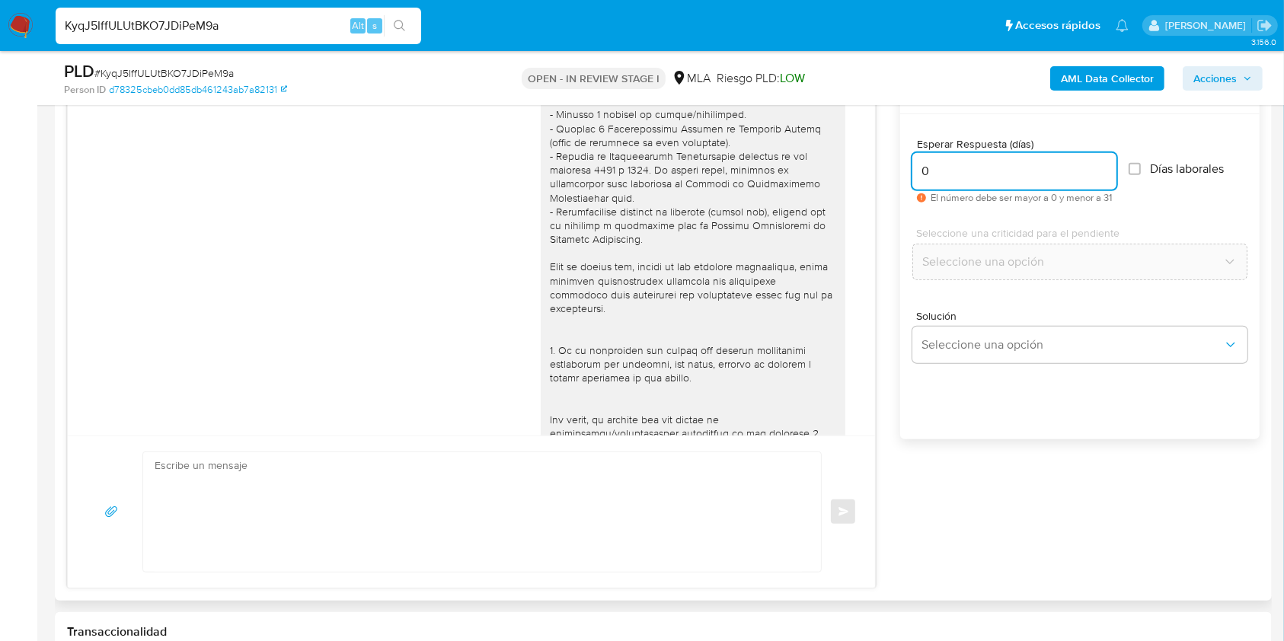
scroll to position [914, 0]
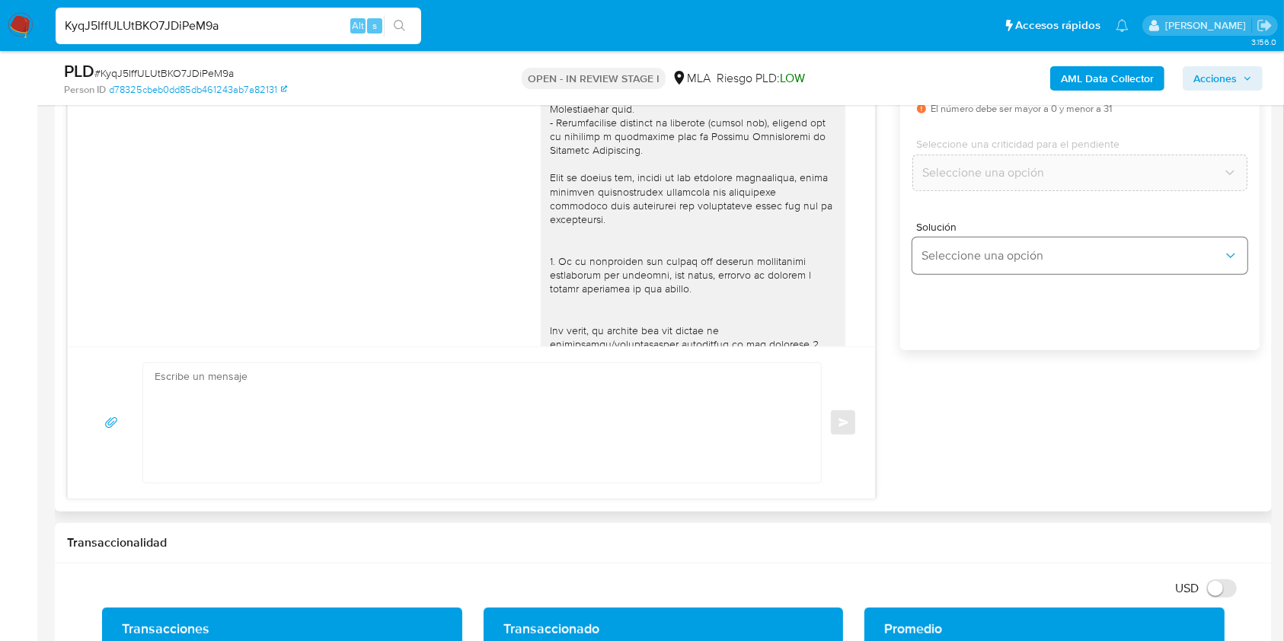
type input "0"
click at [925, 258] on span "Seleccione una opción" at bounding box center [1073, 255] width 302 height 15
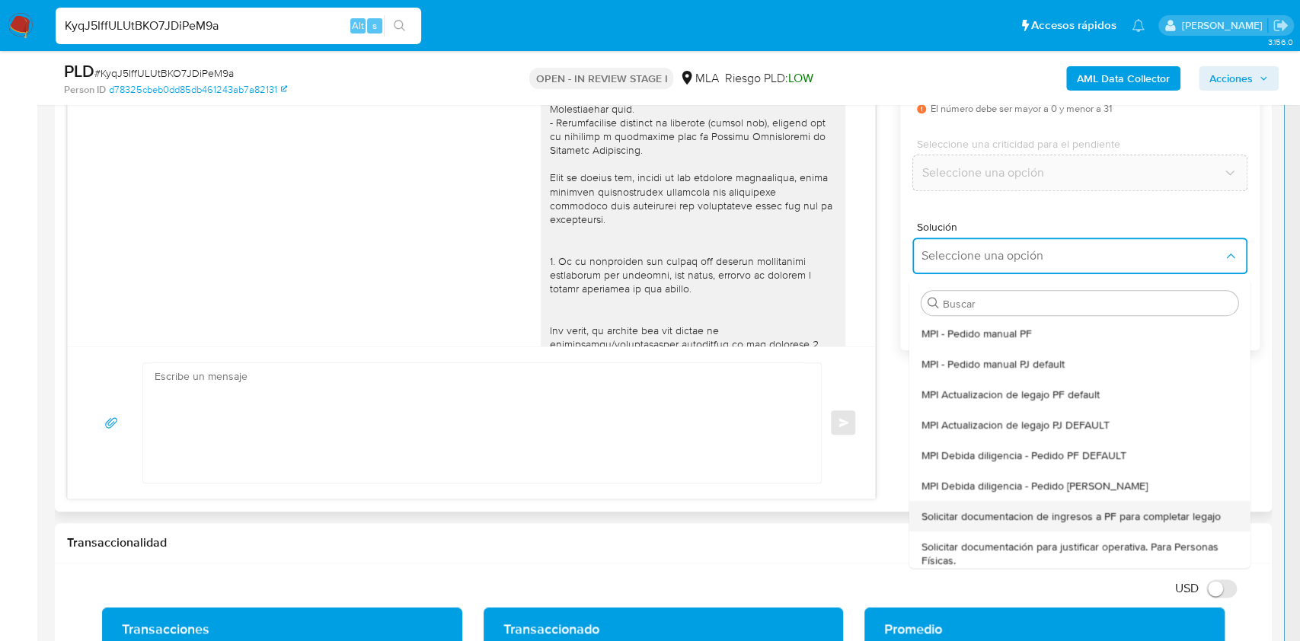
click at [1058, 506] on div "Solicitar documentacion de ingresos a PF para completar legajo" at bounding box center [1076, 516] width 308 height 30
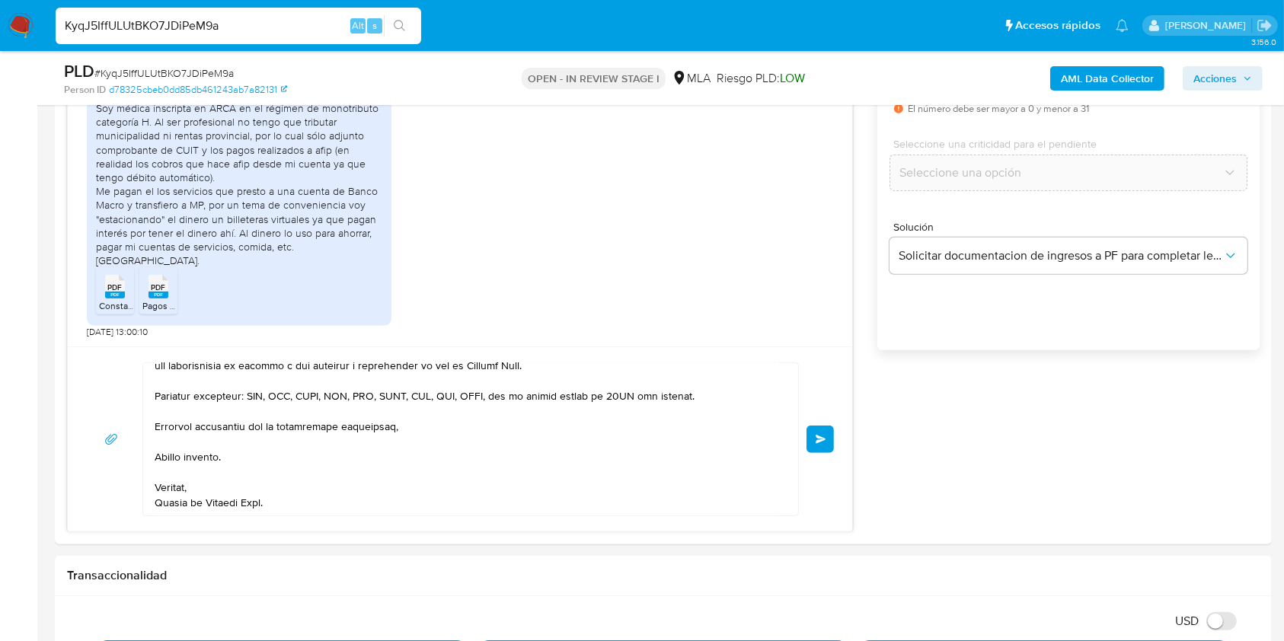
scroll to position [1061, 0]
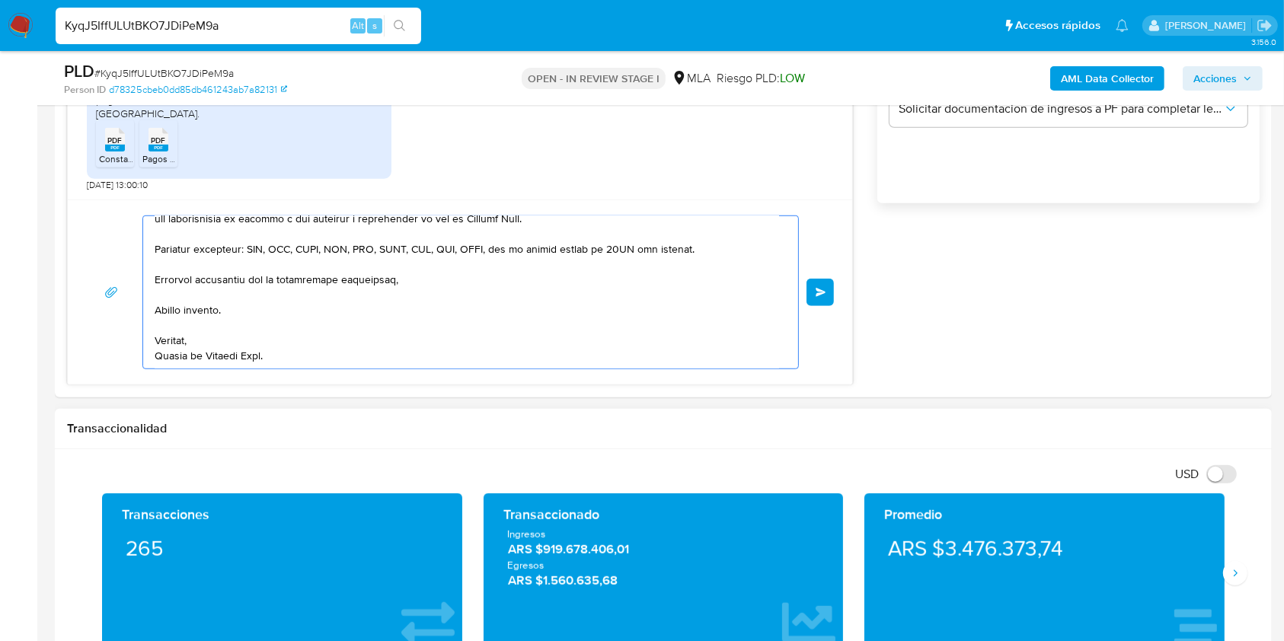
drag, startPoint x: 228, startPoint y: 403, endPoint x: 504, endPoint y: 506, distance: 294.3
click at [648, 641] on html "Pausado Ver notificaciones KyqJ5IffULUtBKO7JDiPeM9a Alt s Accesos rápidos Presi…" at bounding box center [642, 617] width 1284 height 3356
type textarea "Hola, En función de las operaciones registradas en tu cuenta de Mercado Pago, n…"
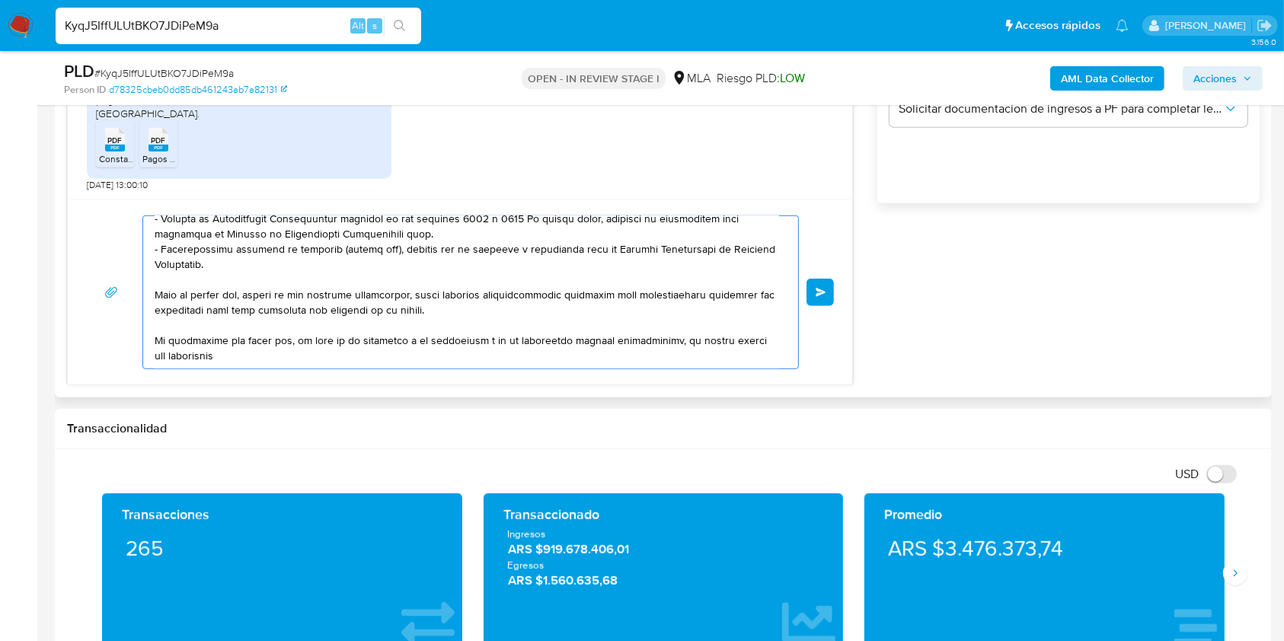
scroll to position [0, 0]
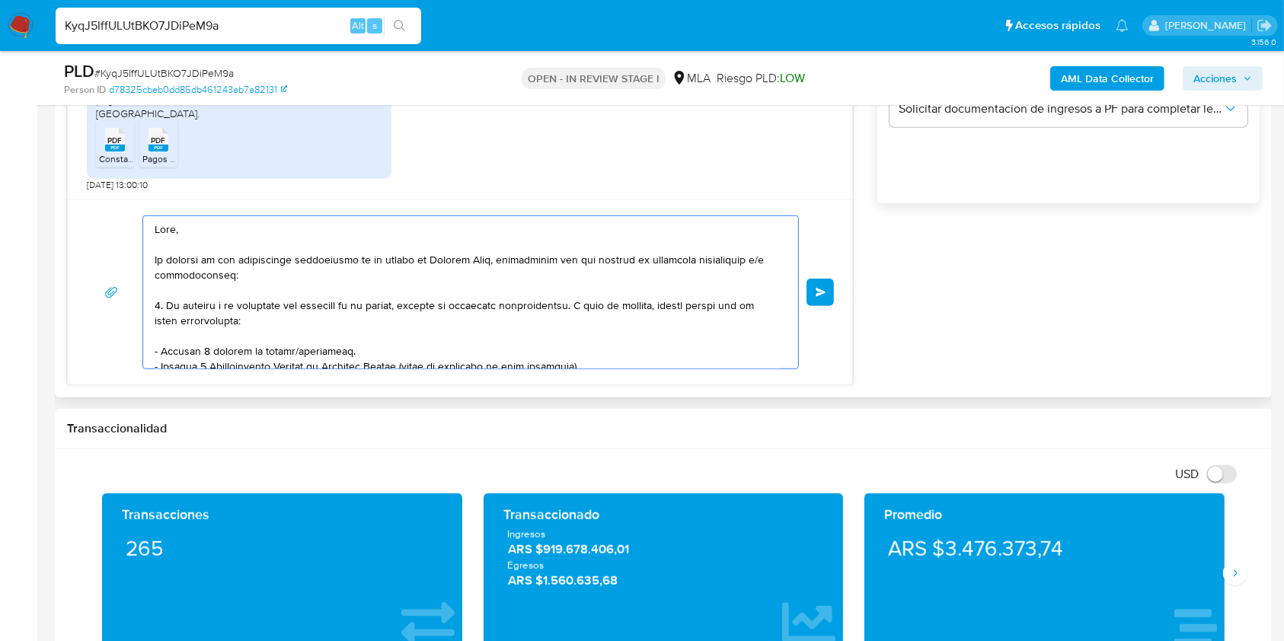
drag, startPoint x: 258, startPoint y: 348, endPoint x: 85, endPoint y: 148, distance: 264.7
click at [85, 148] on div "18/08/2025 17:23:30 Hola, buenos días. Hace un mes me pidieron la misma informa…" at bounding box center [460, 112] width 786 height 548
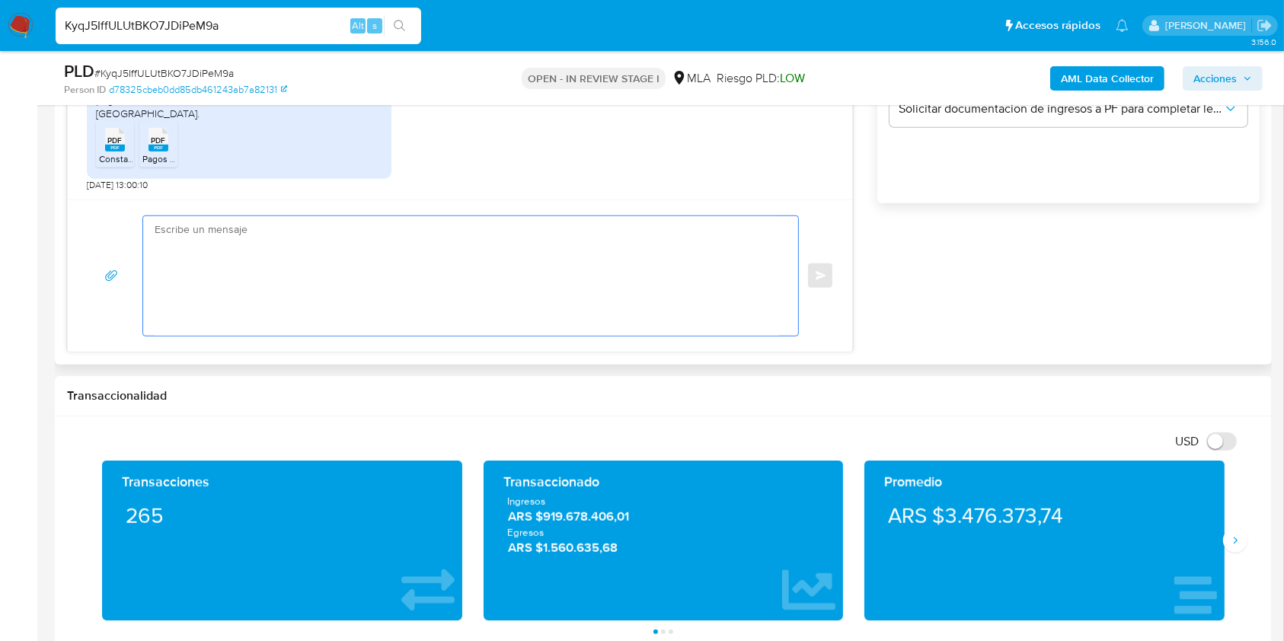
paste textarea "Buenas tardes, ¡Muchas gracias por tu respuesta! Confirmamos la recepción de la…"
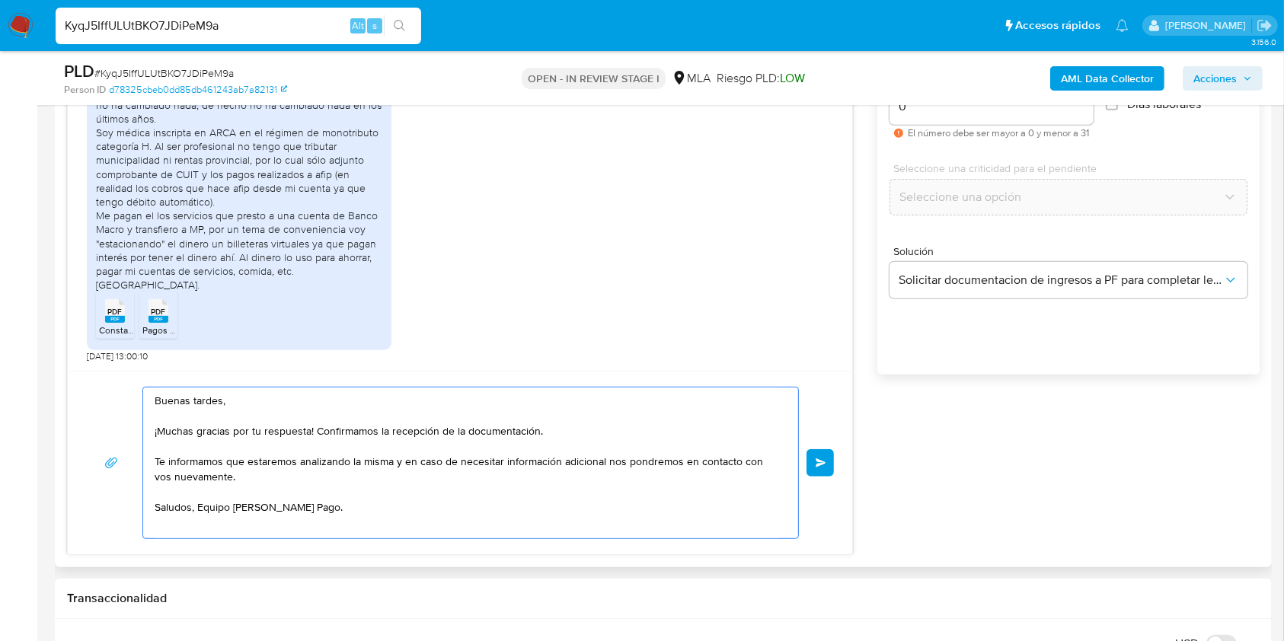
scroll to position [859, 0]
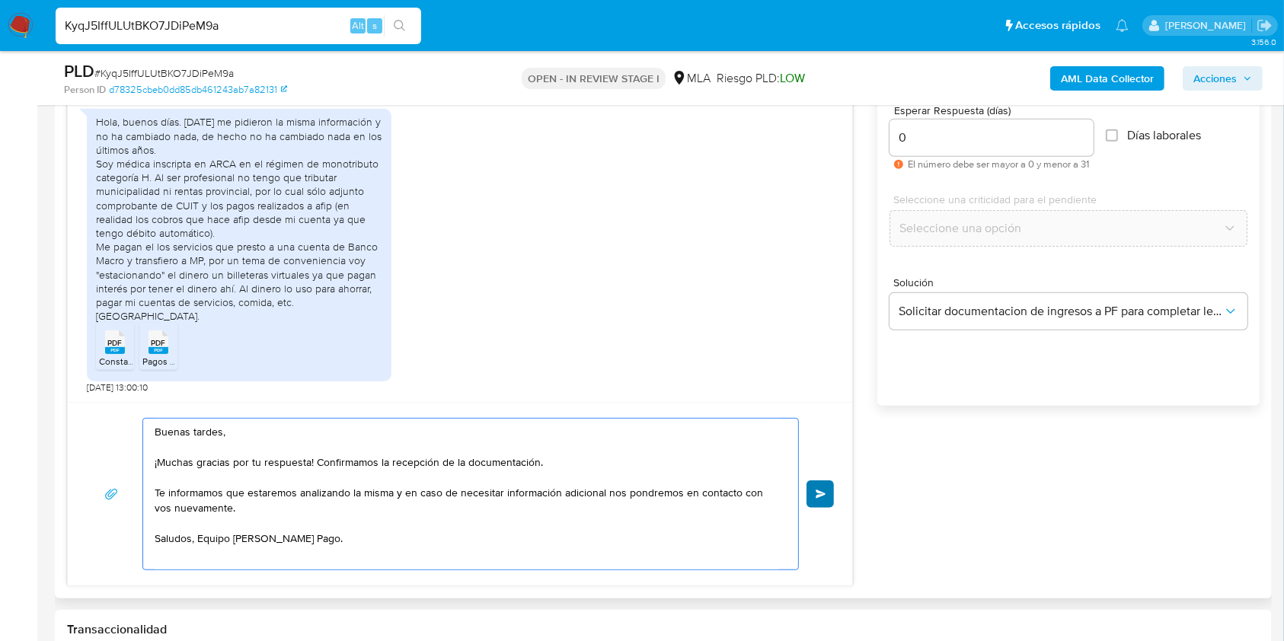
type textarea "Buenas tardes, ¡Muchas gracias por tu respuesta! Confirmamos la recepción de la…"
click at [826, 498] on button "Enviar" at bounding box center [820, 494] width 27 height 27
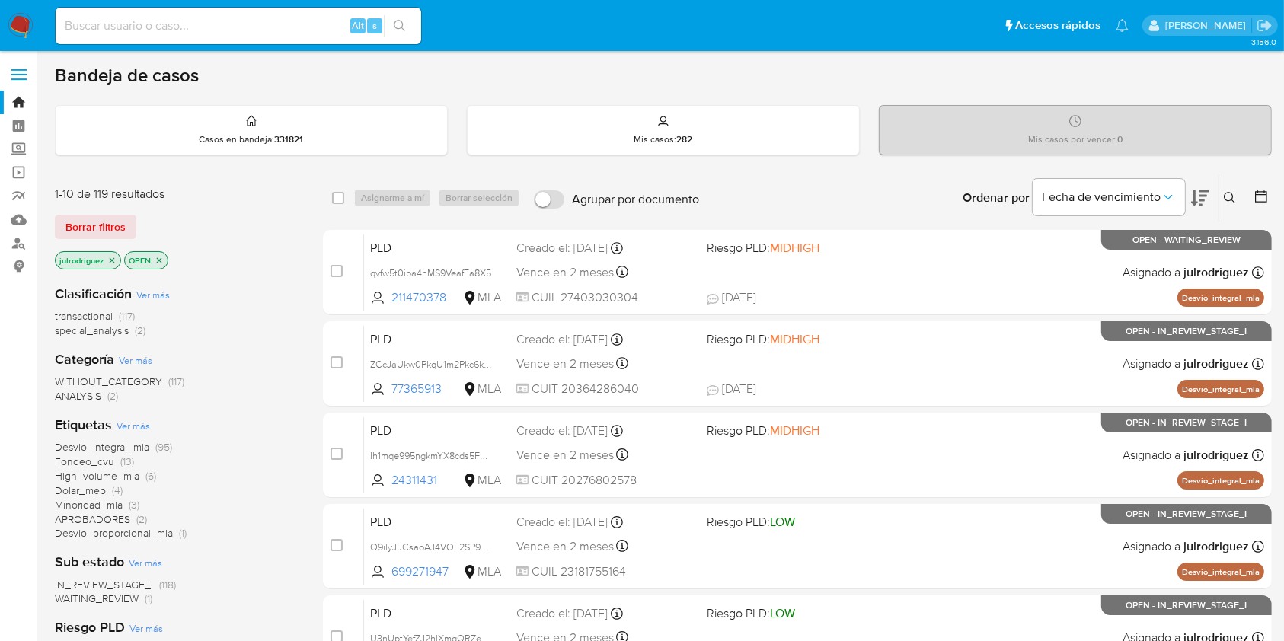
click at [1227, 192] on icon at bounding box center [1229, 197] width 11 height 11
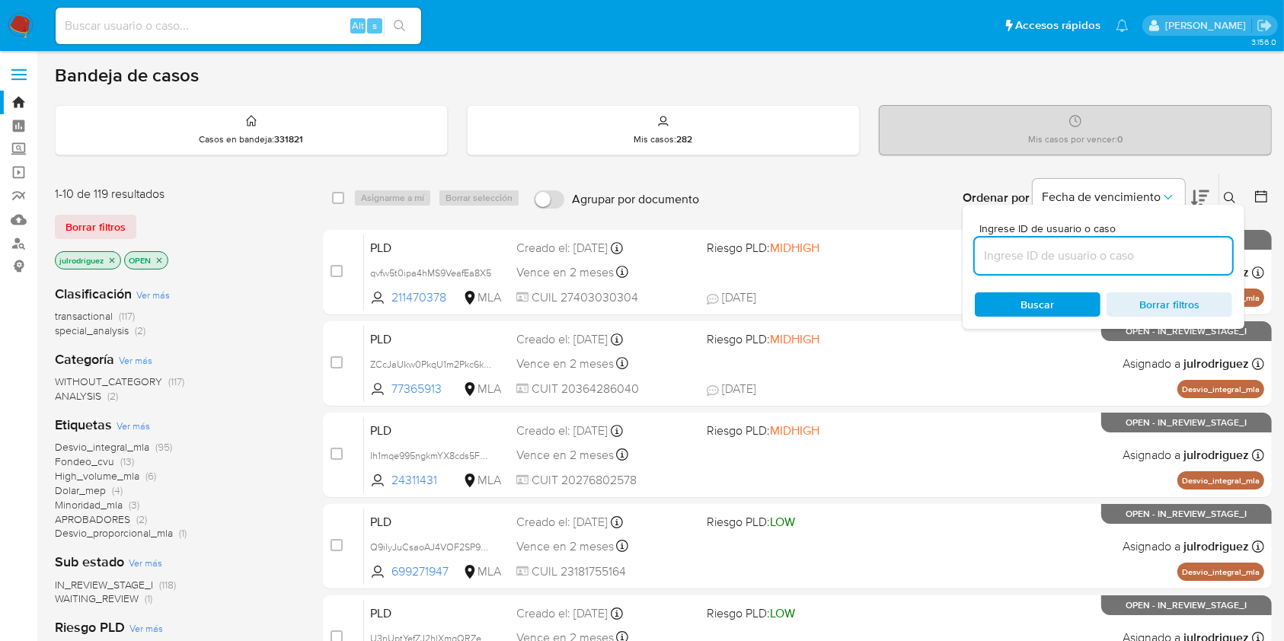
click at [1051, 250] on input at bounding box center [1103, 256] width 257 height 20
type input "KyqJ5IffULUtBKO7JDiPeM9a"
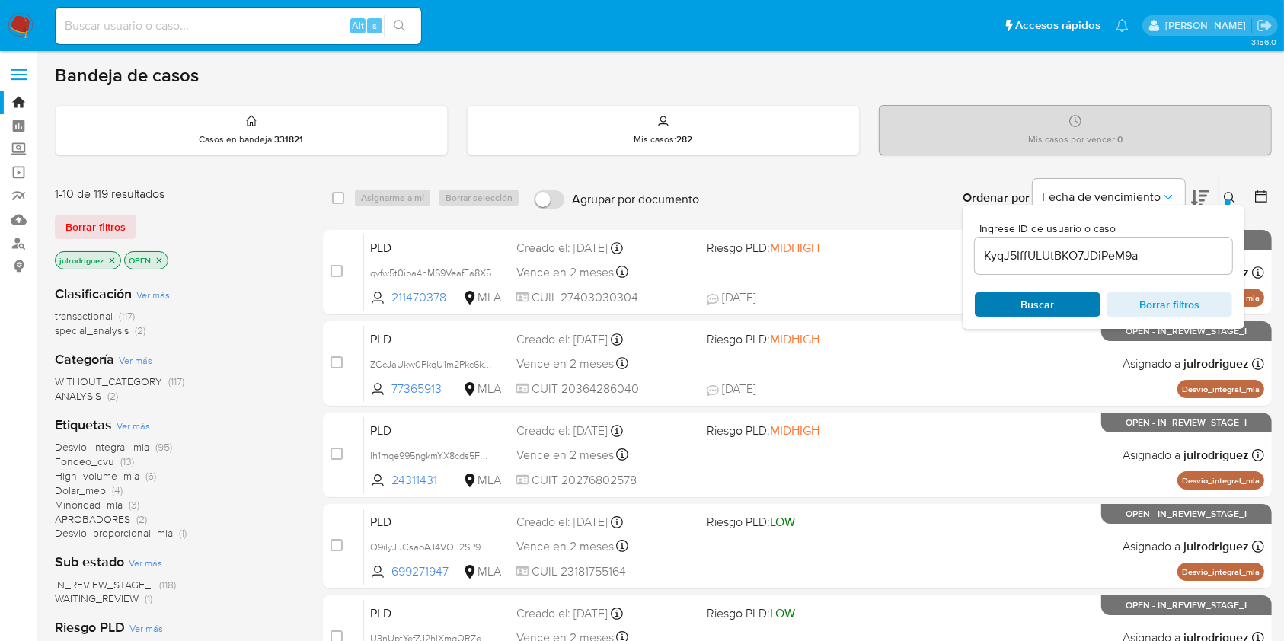
click at [1022, 304] on span "Buscar" at bounding box center [1039, 305] width 34 height 24
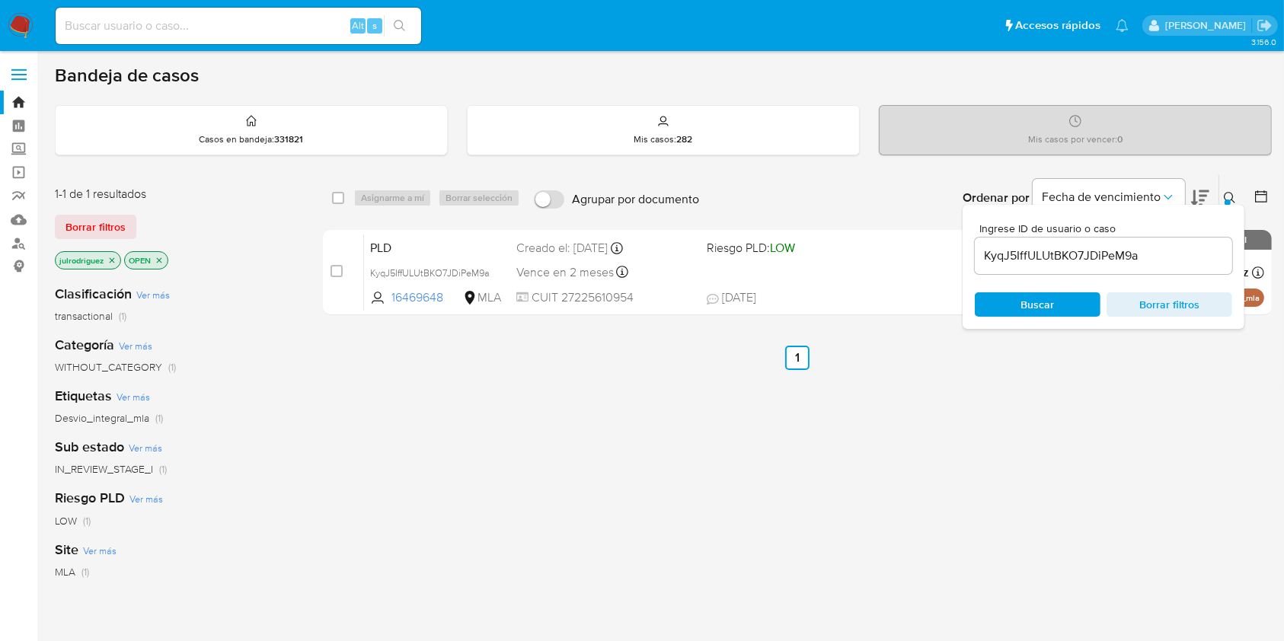
click at [345, 198] on div "select-all-cases-checkbox" at bounding box center [341, 198] width 18 height 18
click at [340, 196] on input "checkbox" at bounding box center [338, 198] width 12 height 12
checkbox input "true"
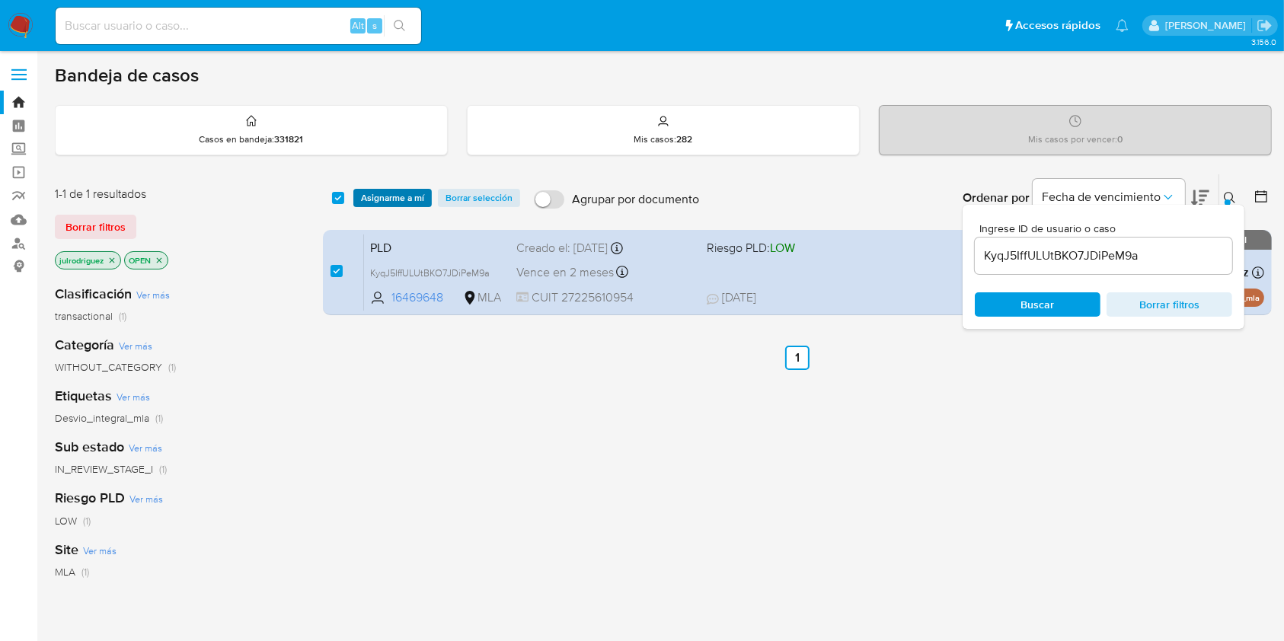
click at [395, 196] on span "Asignarme a mí" at bounding box center [392, 197] width 63 height 15
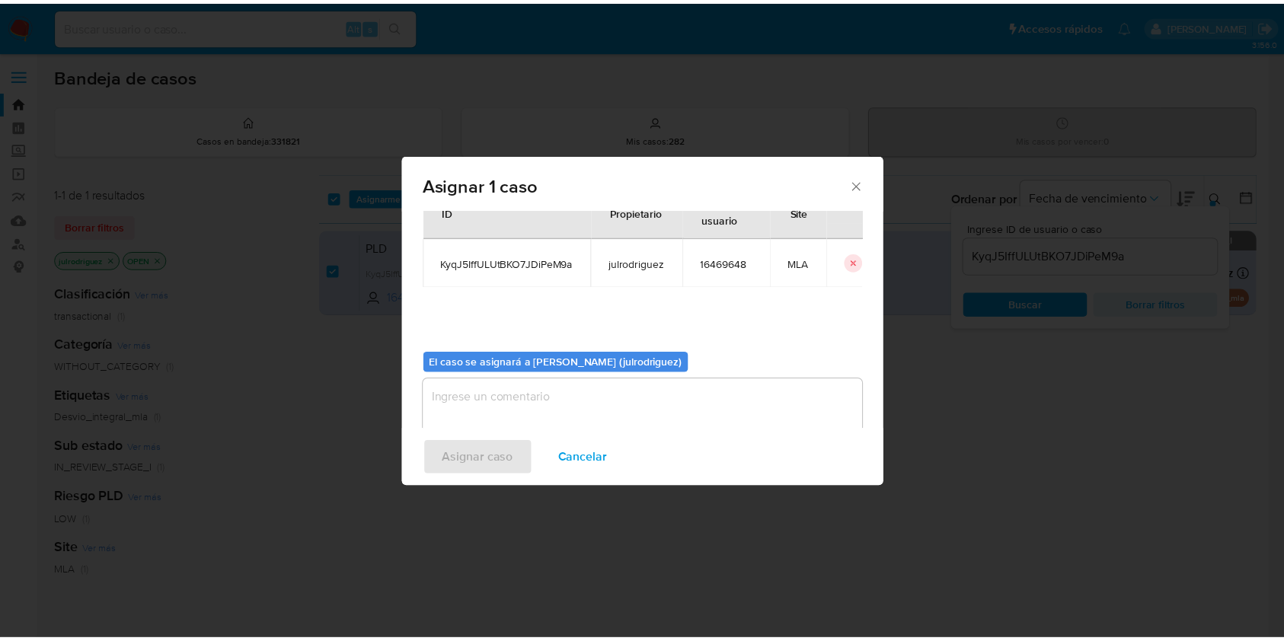
scroll to position [78, 0]
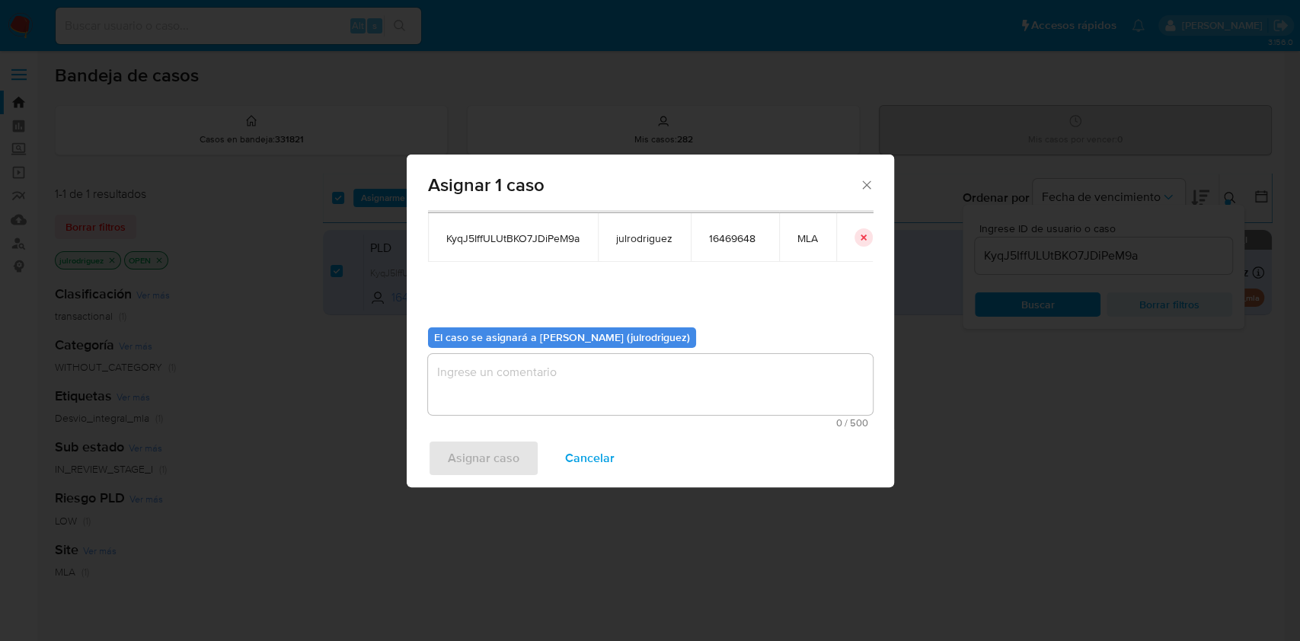
click at [556, 386] on textarea "assign-modal" at bounding box center [650, 384] width 445 height 61
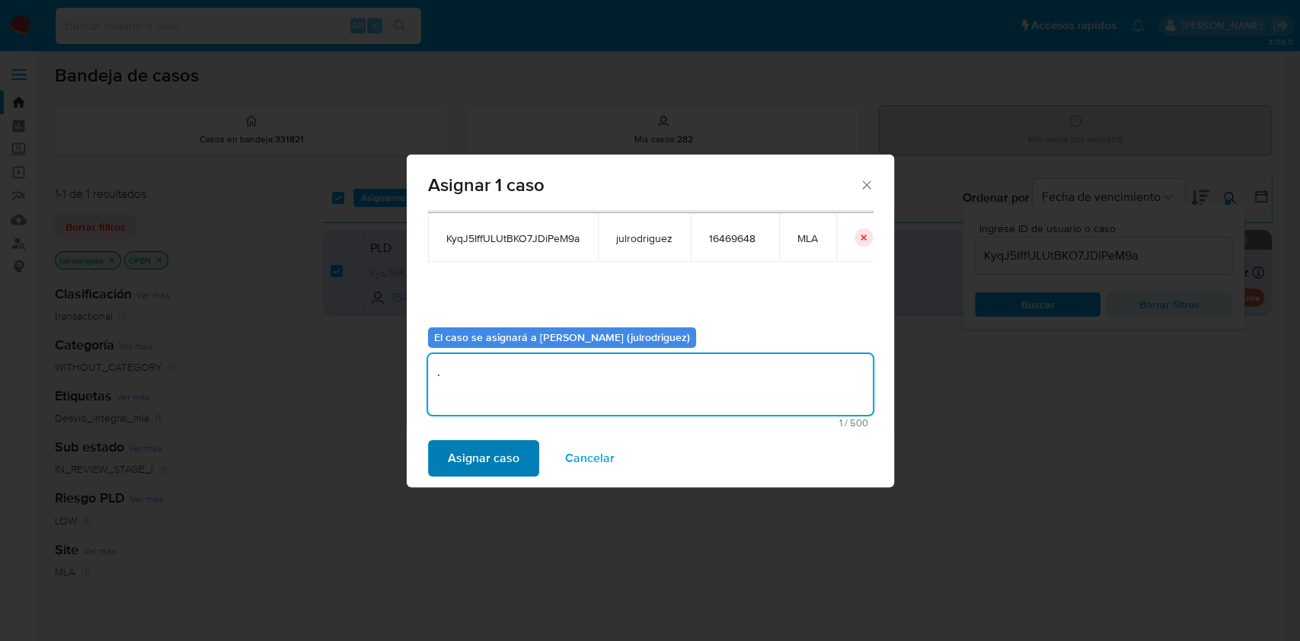
type textarea "."
click at [500, 454] on span "Asignar caso" at bounding box center [484, 459] width 72 height 34
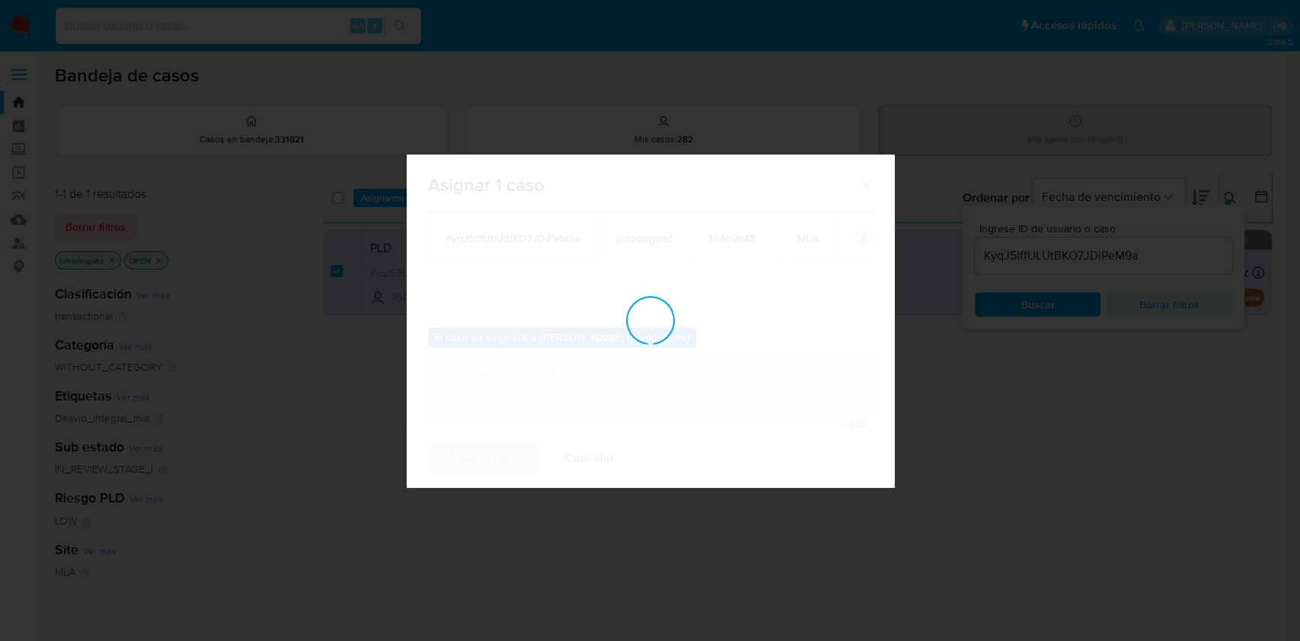
checkbox input "false"
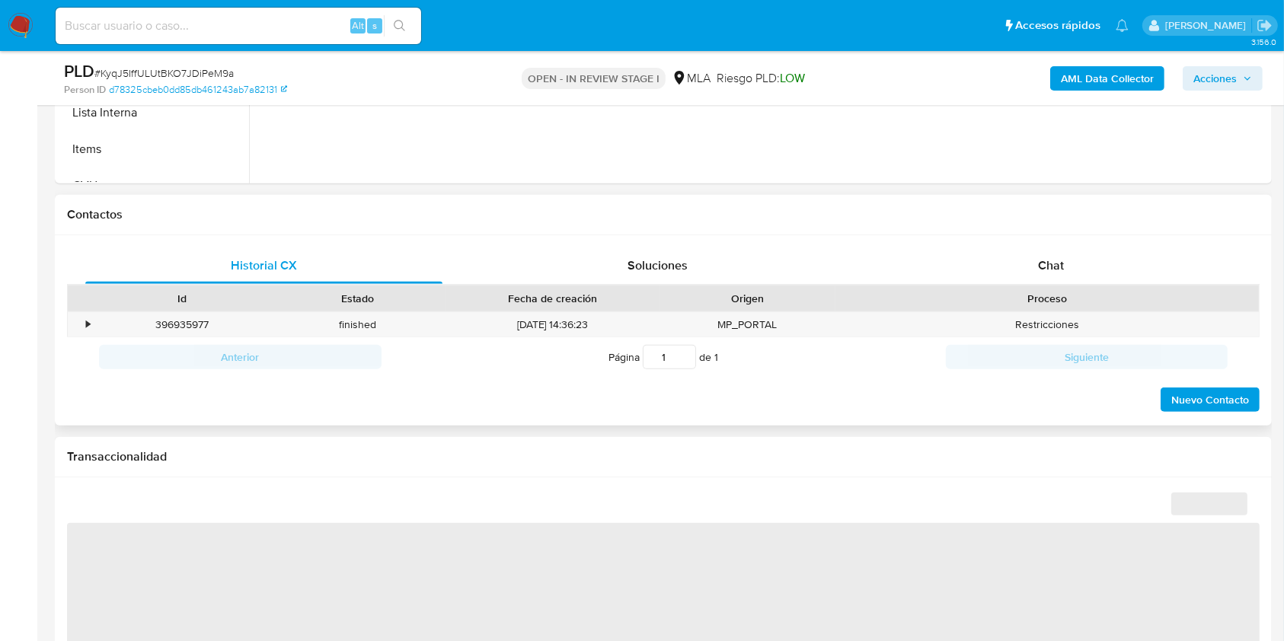
scroll to position [711, 0]
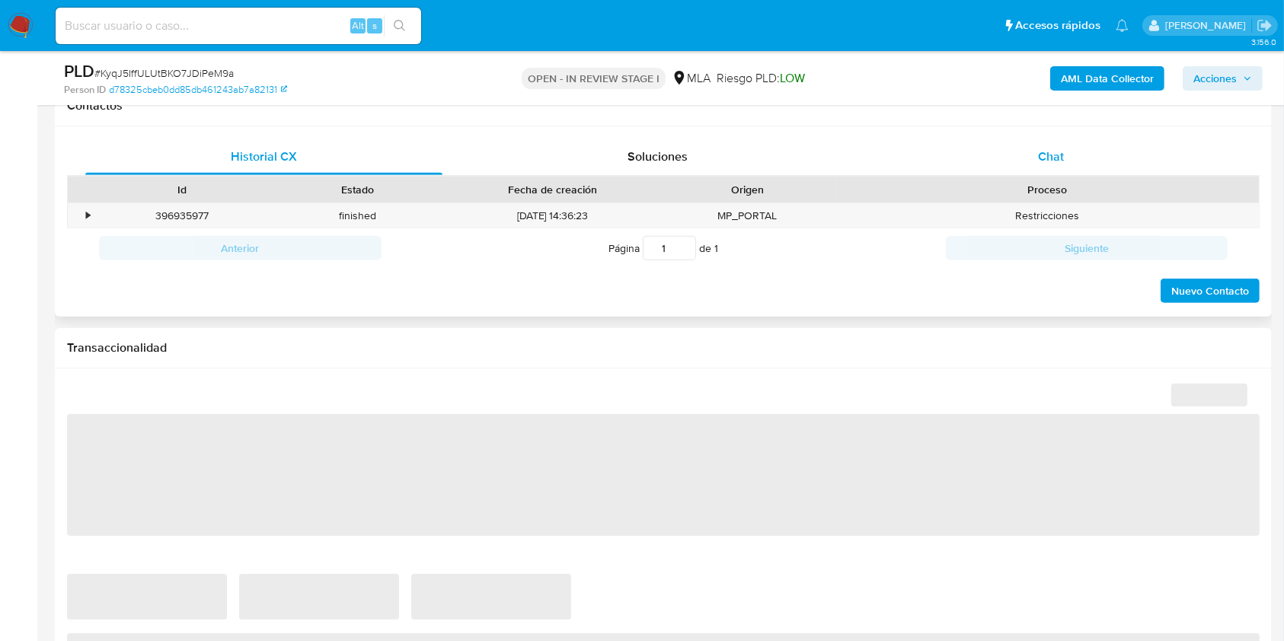
click at [1064, 171] on div "Chat" at bounding box center [1051, 157] width 357 height 37
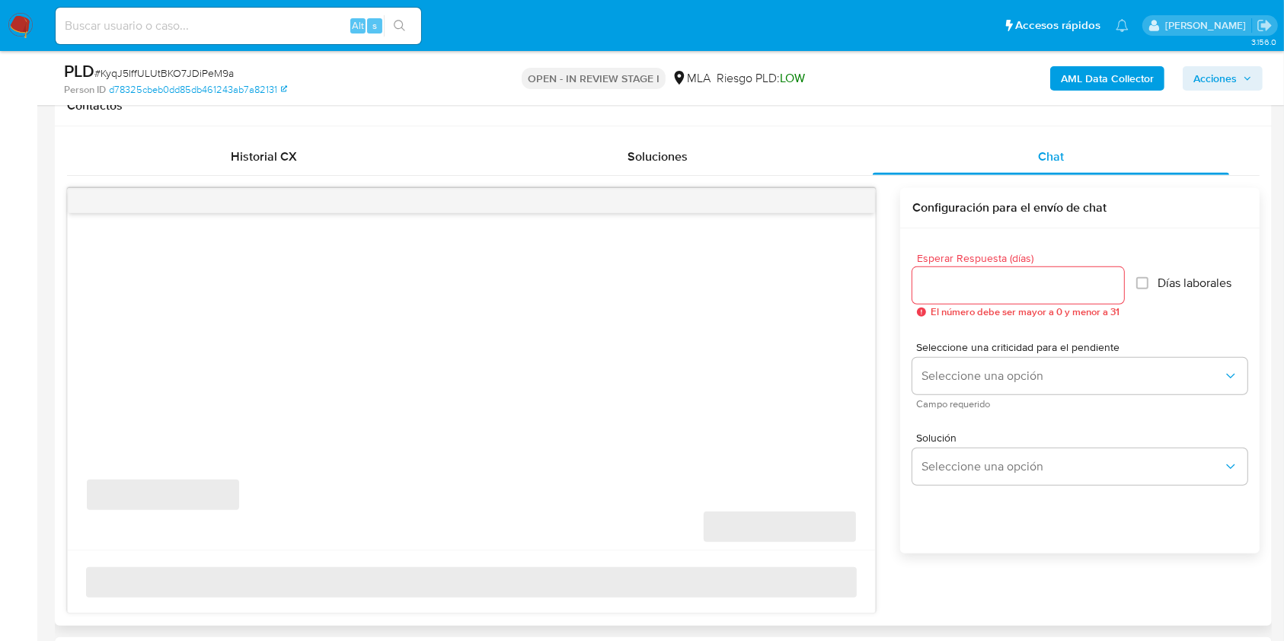
select select "10"
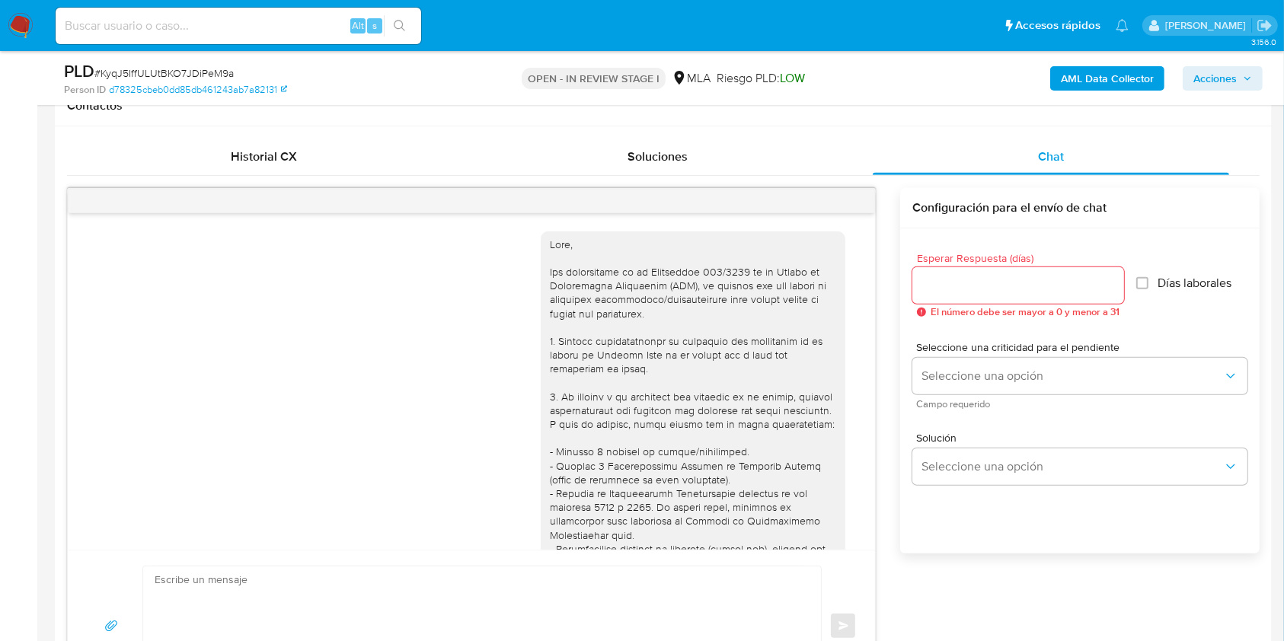
scroll to position [1016, 0]
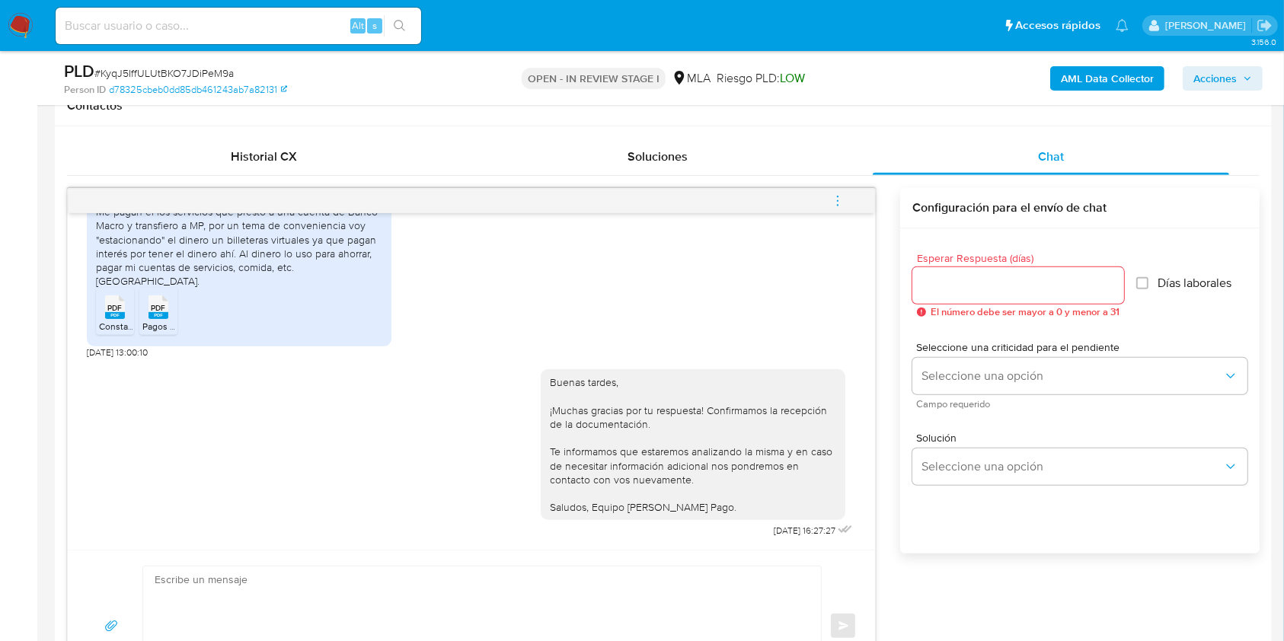
click at [838, 203] on icon "menu-action" at bounding box center [838, 201] width 14 height 14
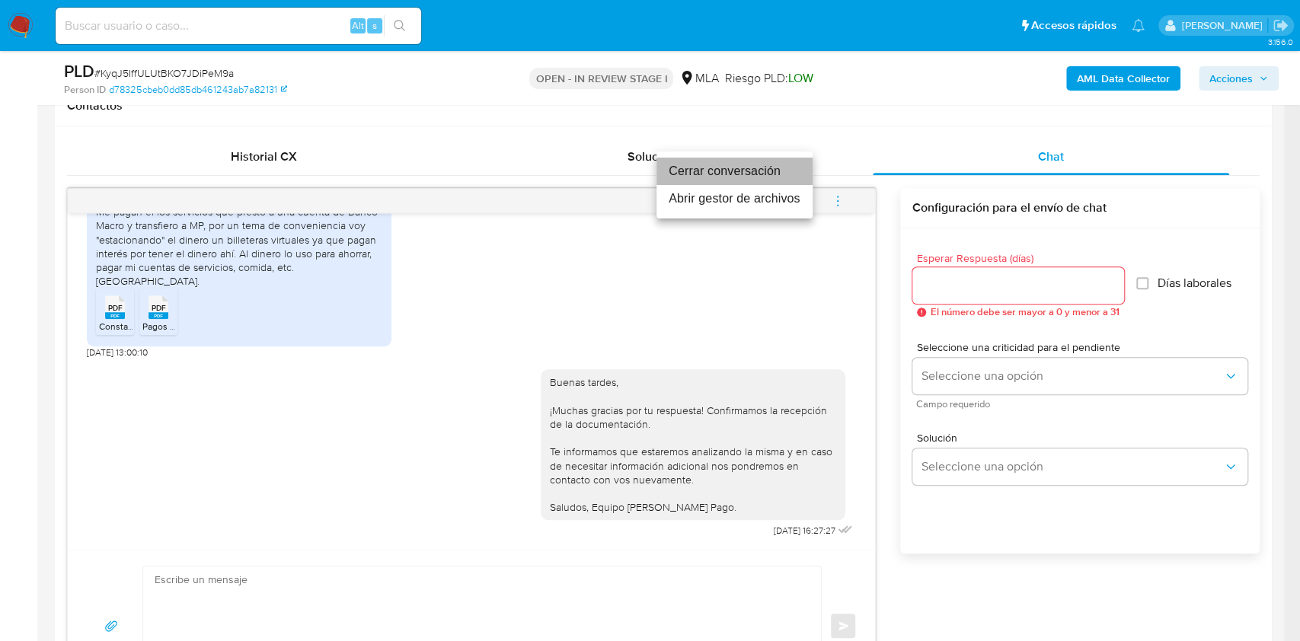
click at [759, 174] on li "Cerrar conversación" at bounding box center [735, 171] width 156 height 27
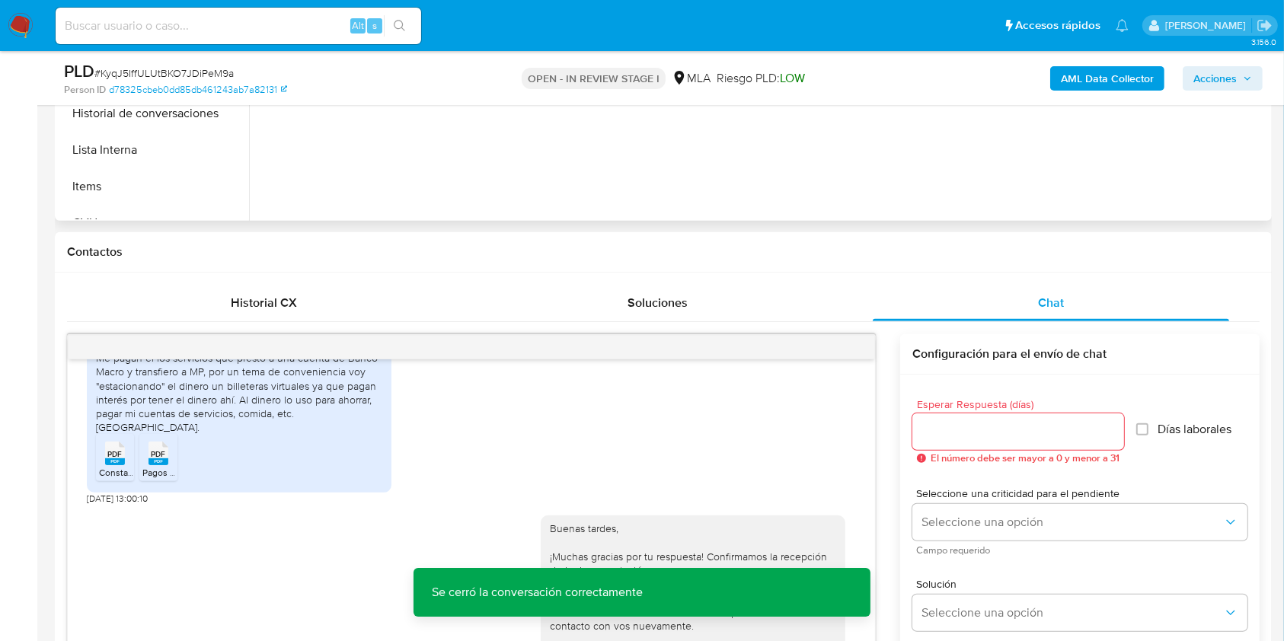
scroll to position [305, 0]
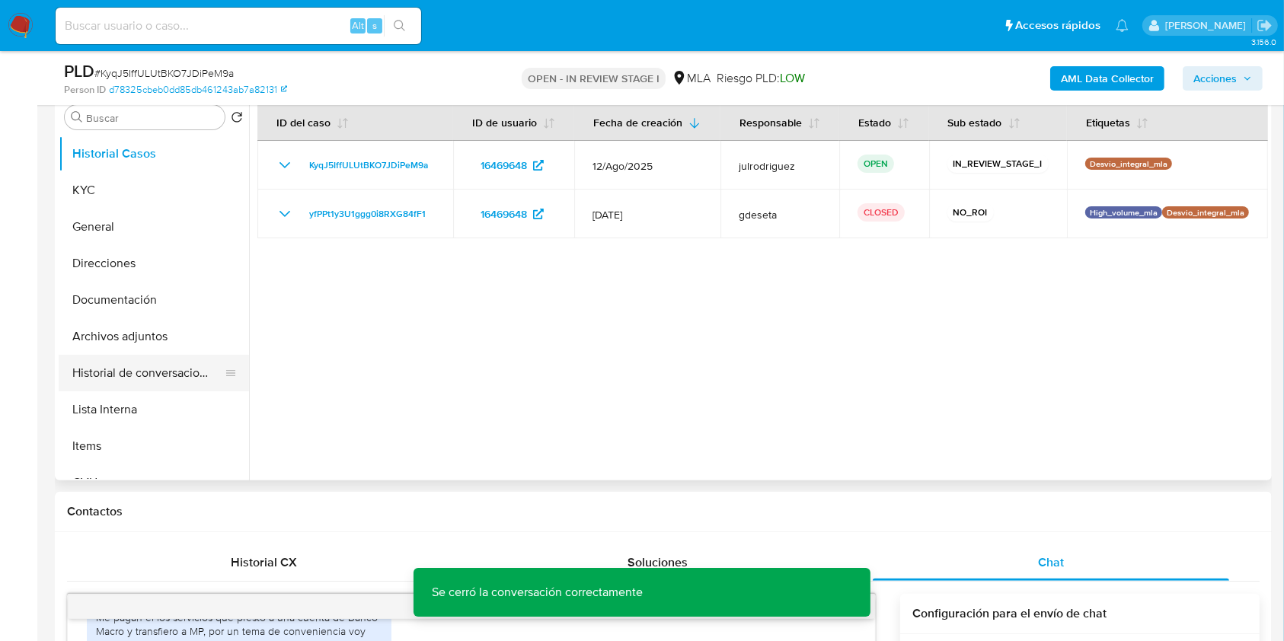
click at [180, 363] on button "Historial de conversaciones" at bounding box center [148, 373] width 178 height 37
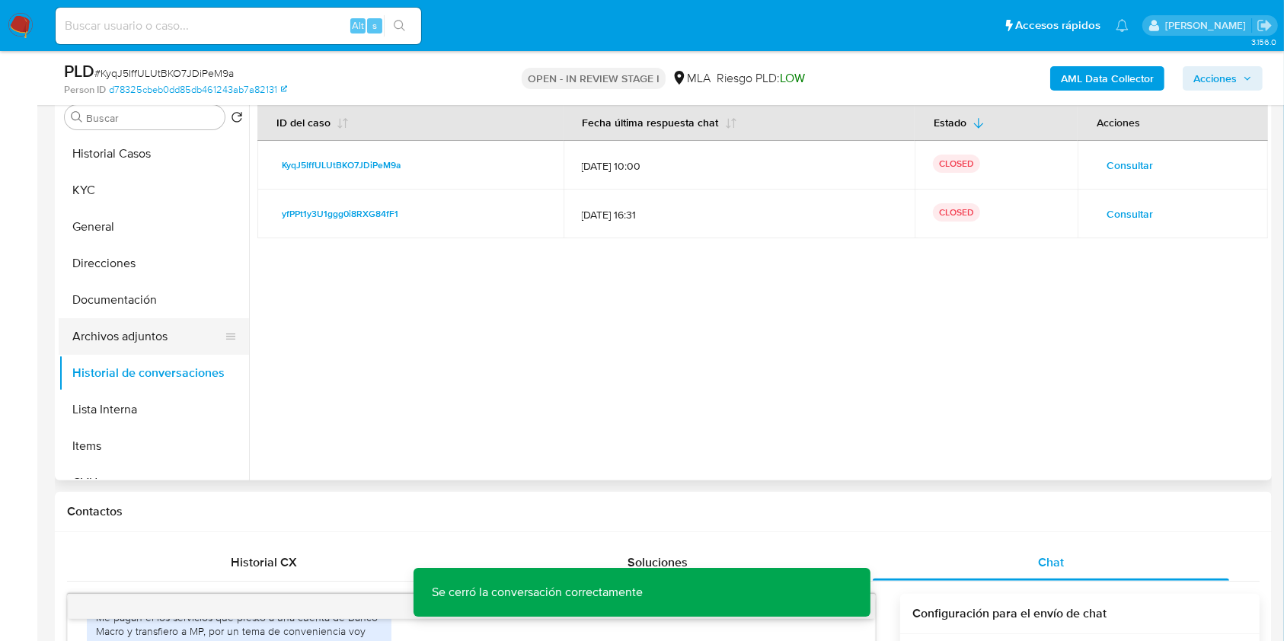
click at [119, 331] on button "Archivos adjuntos" at bounding box center [148, 336] width 178 height 37
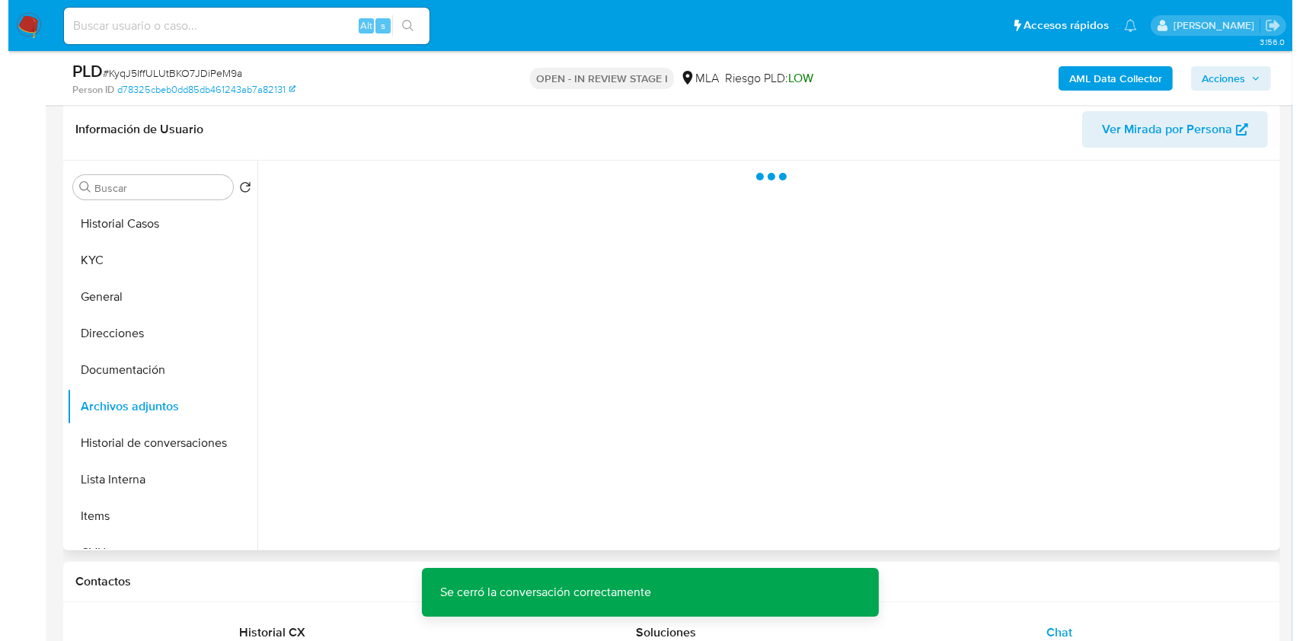
scroll to position [203, 0]
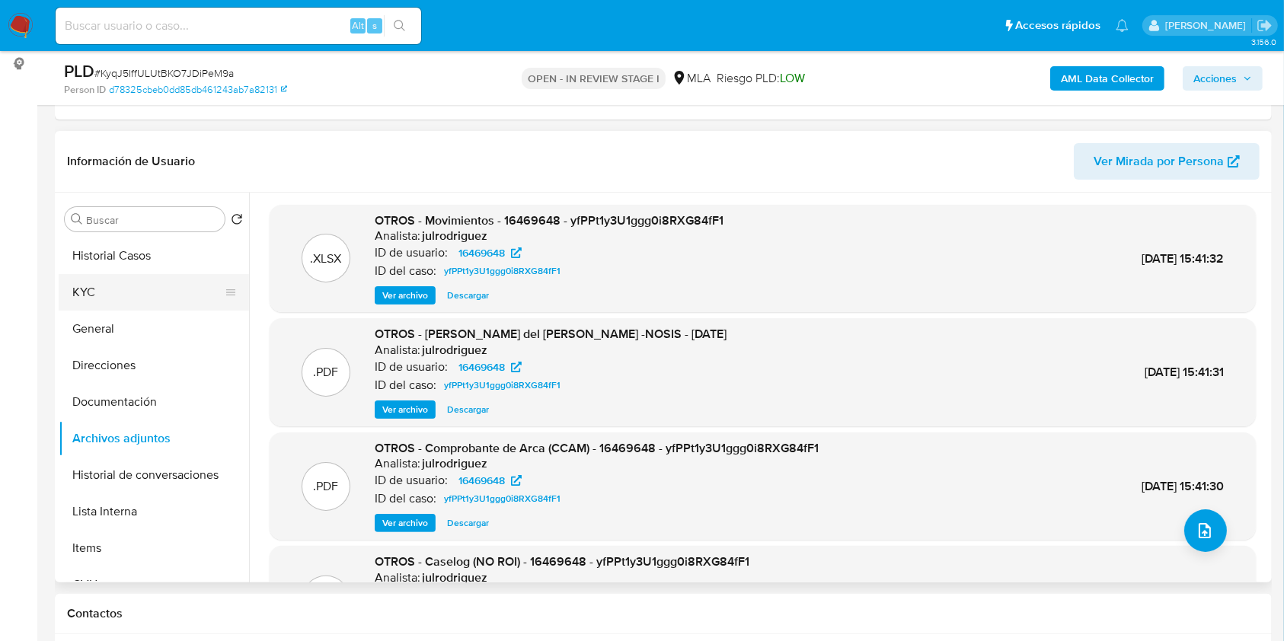
click at [156, 279] on button "KYC" at bounding box center [148, 292] width 178 height 37
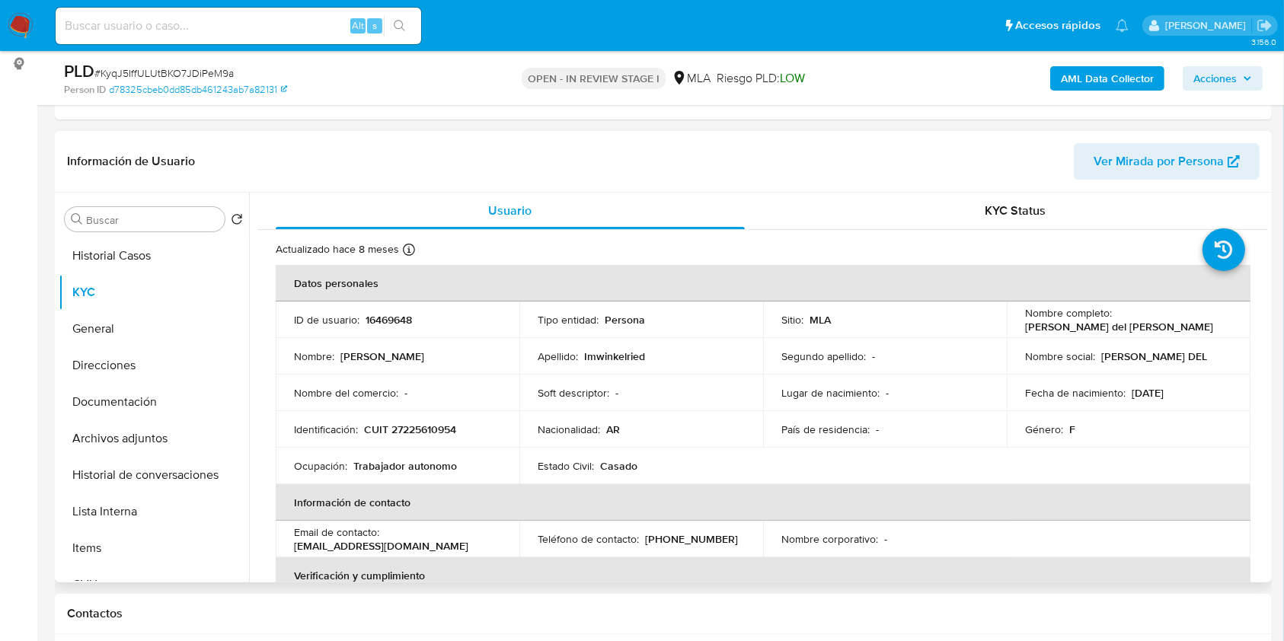
click at [382, 320] on p "16469648" at bounding box center [389, 320] width 46 height 14
copy p "16469648"
click at [152, 249] on button "Historial Casos" at bounding box center [148, 256] width 178 height 37
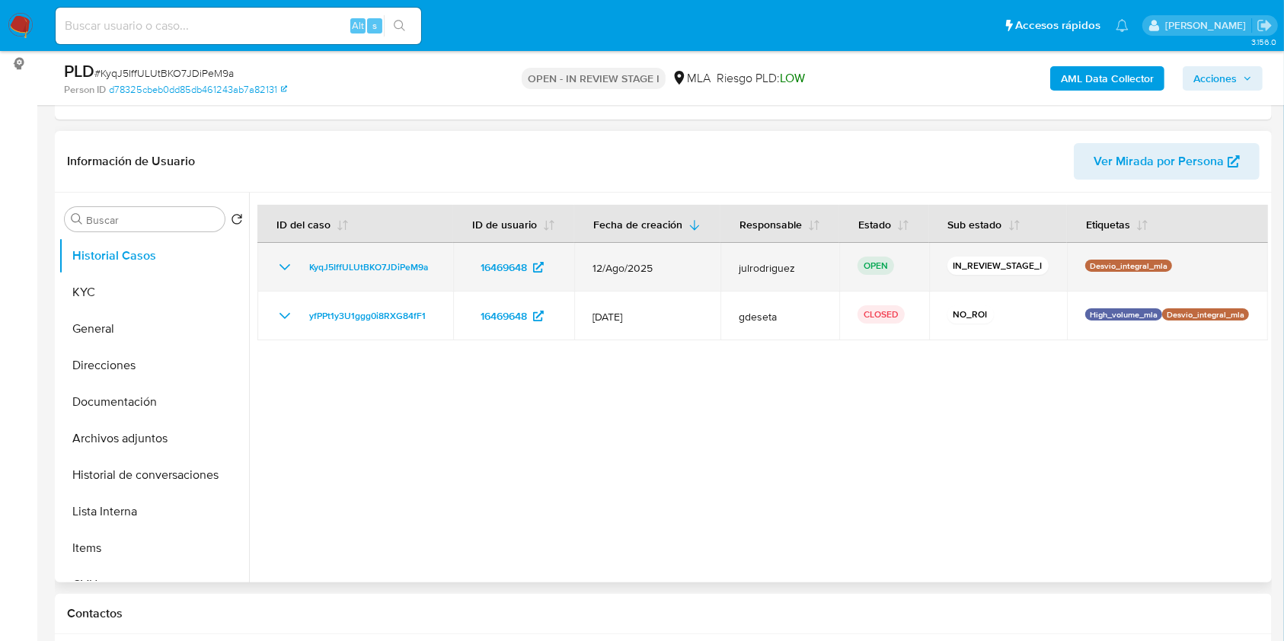
drag, startPoint x: 439, startPoint y: 267, endPoint x: 296, endPoint y: 261, distance: 142.6
click at [296, 261] on td "KyqJ5IffULUtBKO7JDiPeM9a" at bounding box center [355, 267] width 196 height 49
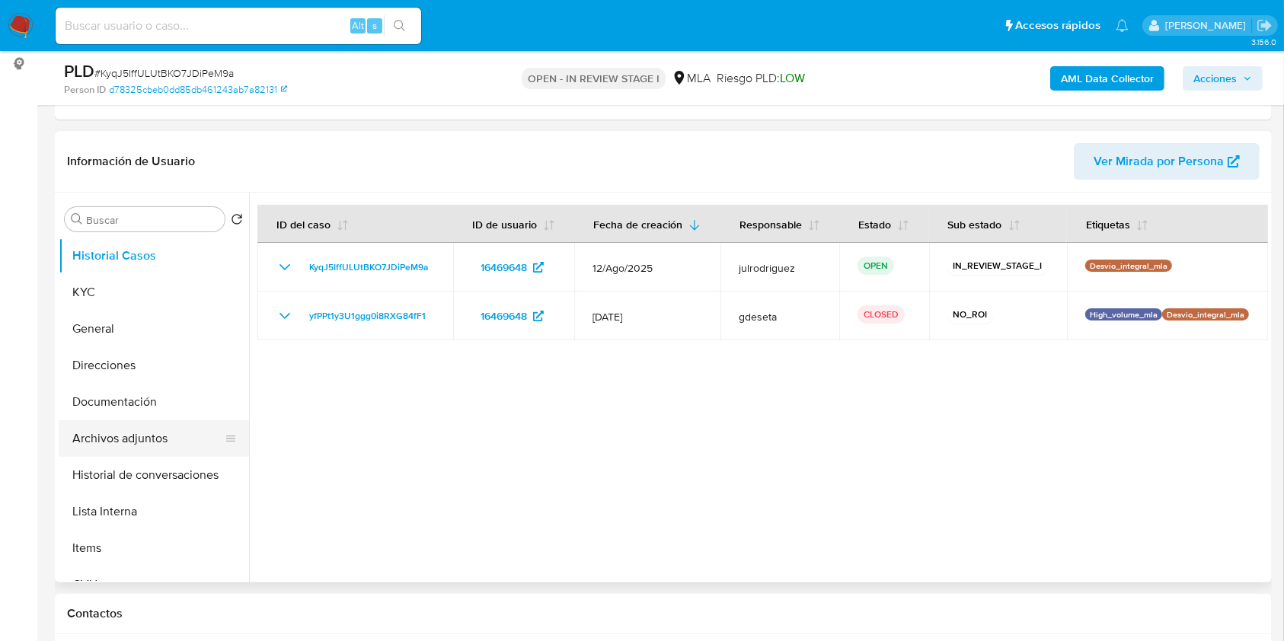
click at [159, 436] on button "Archivos adjuntos" at bounding box center [148, 439] width 178 height 37
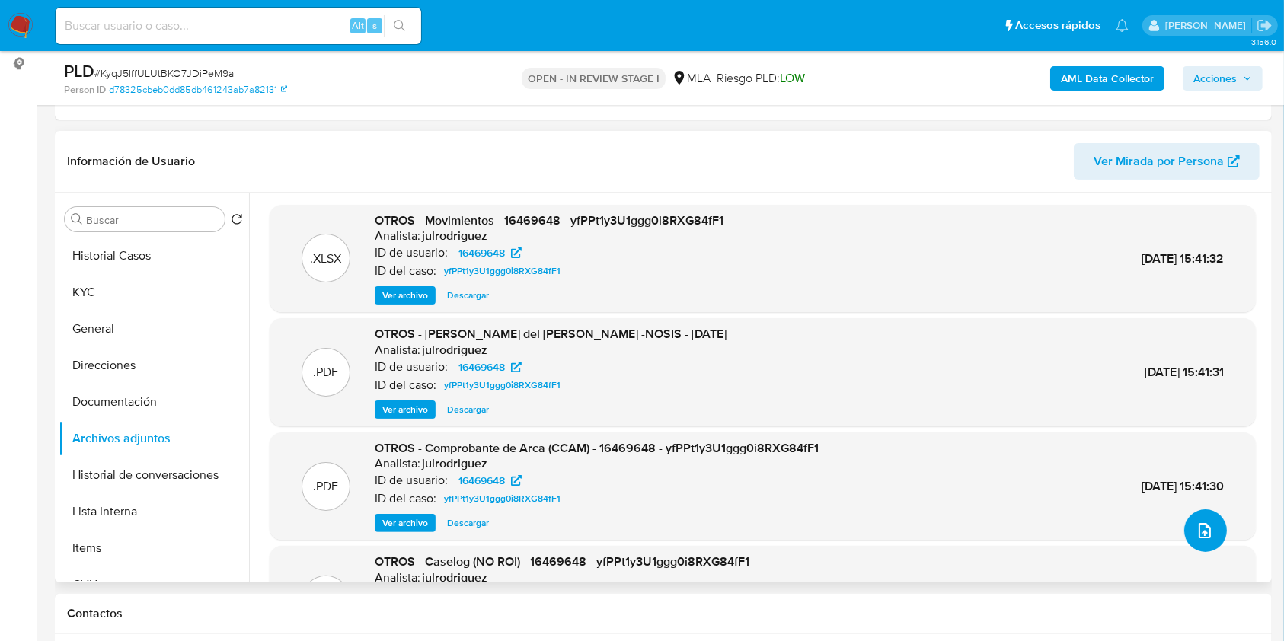
click at [1195, 545] on button "upload-file" at bounding box center [1206, 531] width 43 height 43
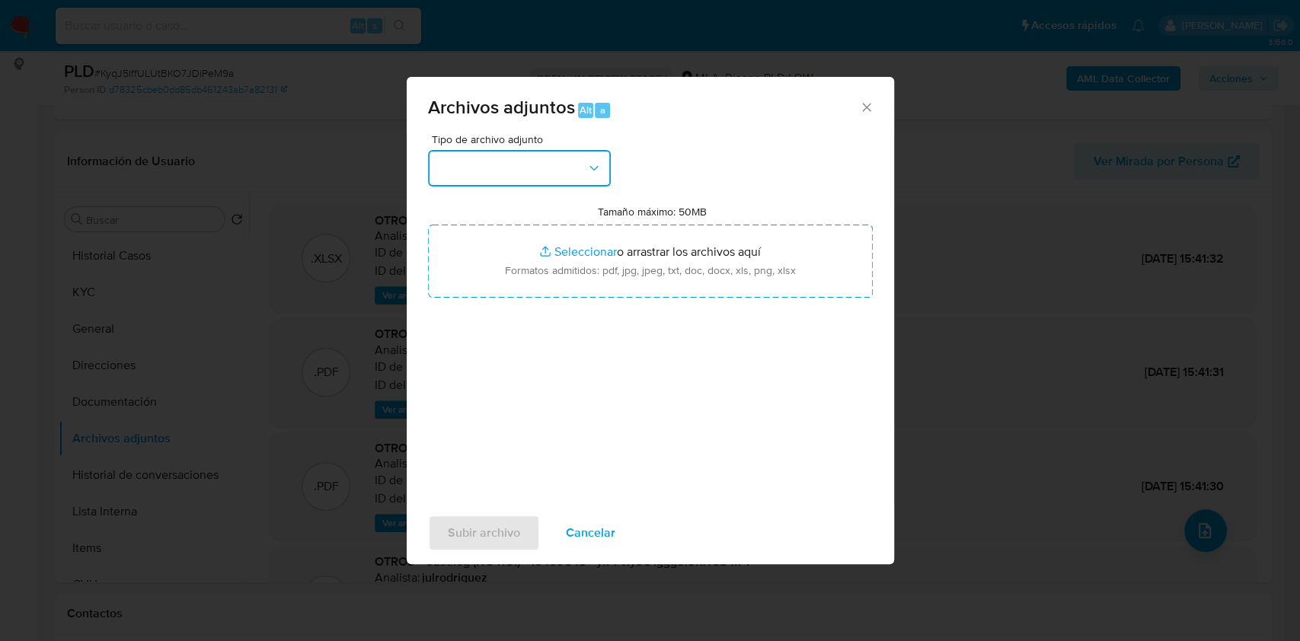
click at [561, 158] on button "button" at bounding box center [519, 168] width 183 height 37
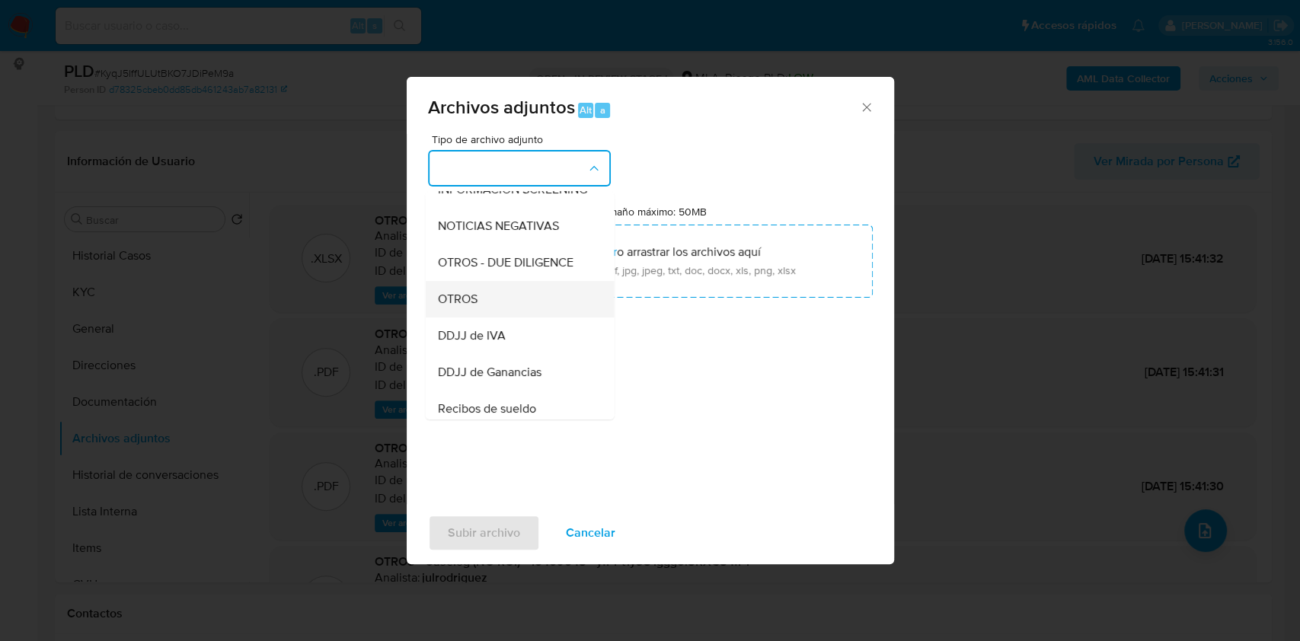
click at [477, 315] on div "OTROS" at bounding box center [514, 299] width 155 height 37
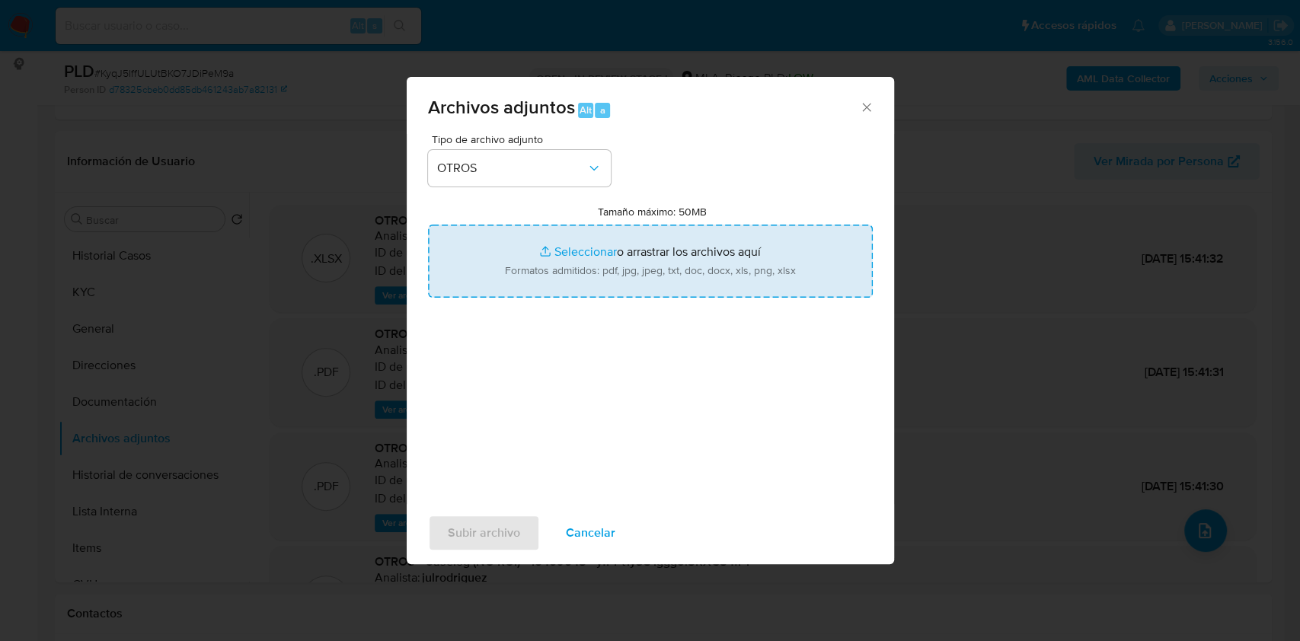
click at [664, 248] on input "Tamaño máximo: 50MB Seleccionar archivos" at bounding box center [650, 261] width 445 height 73
type input "C:\fakepath\Comprobante de Arca (CCAM) 2 - 16469648 - KyqJ5IffULUtBKO7JDiPeM9a.…"
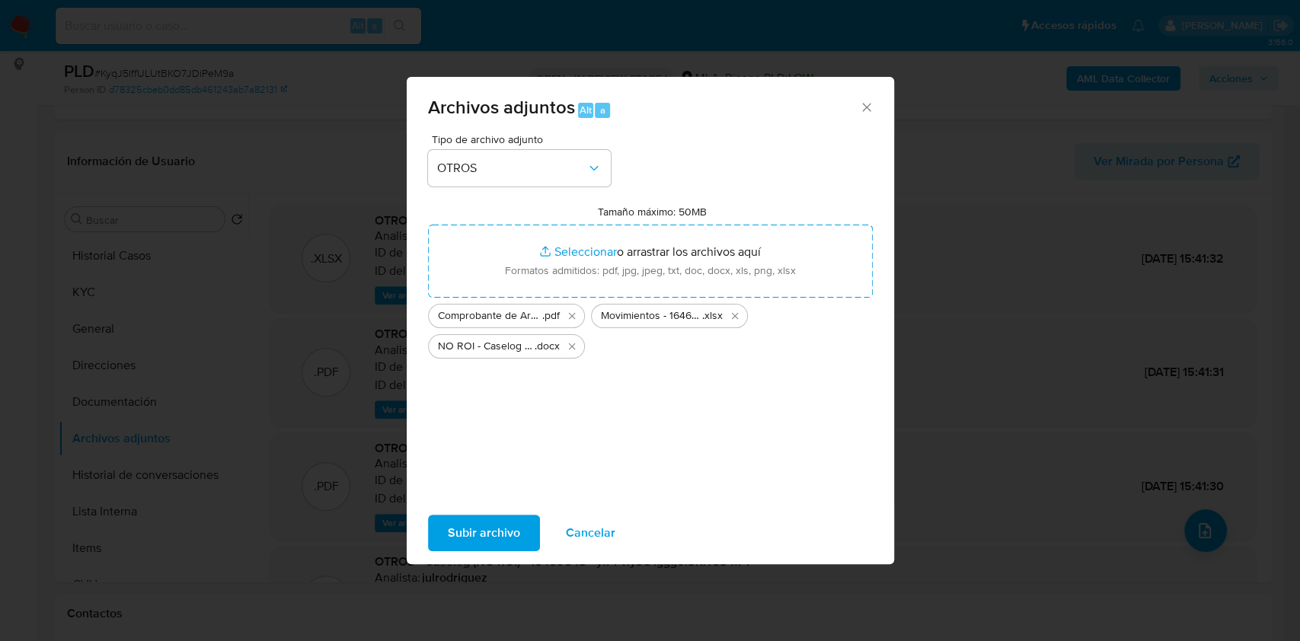
click at [509, 520] on span "Subir archivo" at bounding box center [484, 534] width 72 height 34
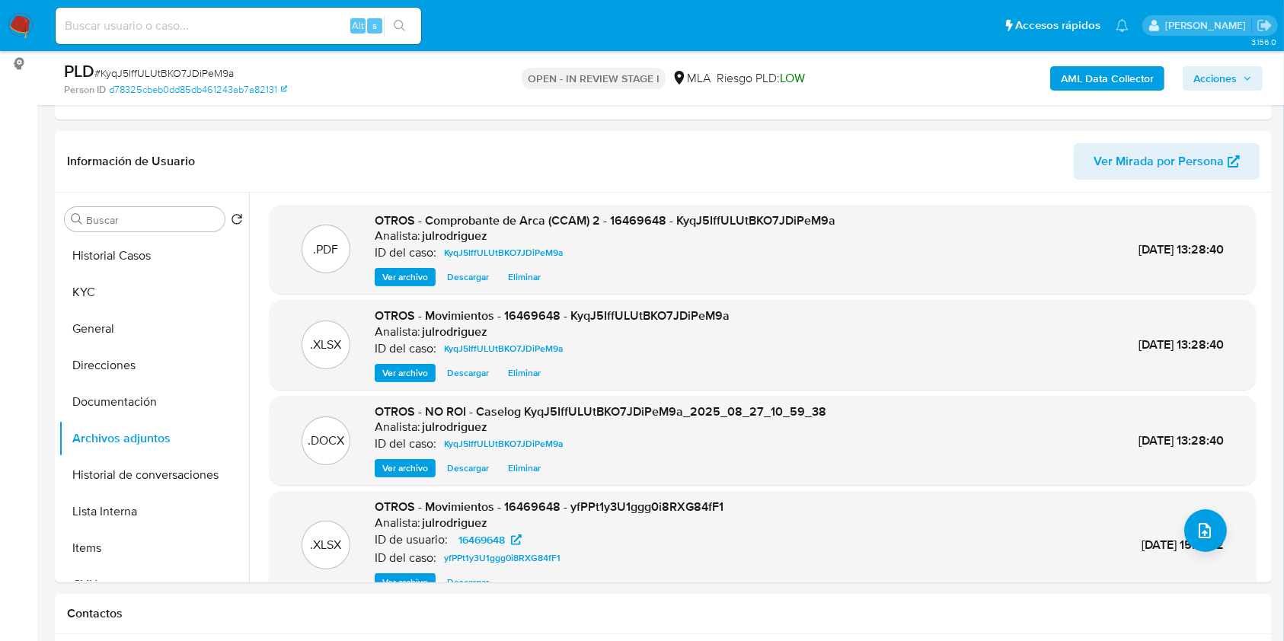
click at [1242, 81] on span "Acciones" at bounding box center [1223, 78] width 59 height 21
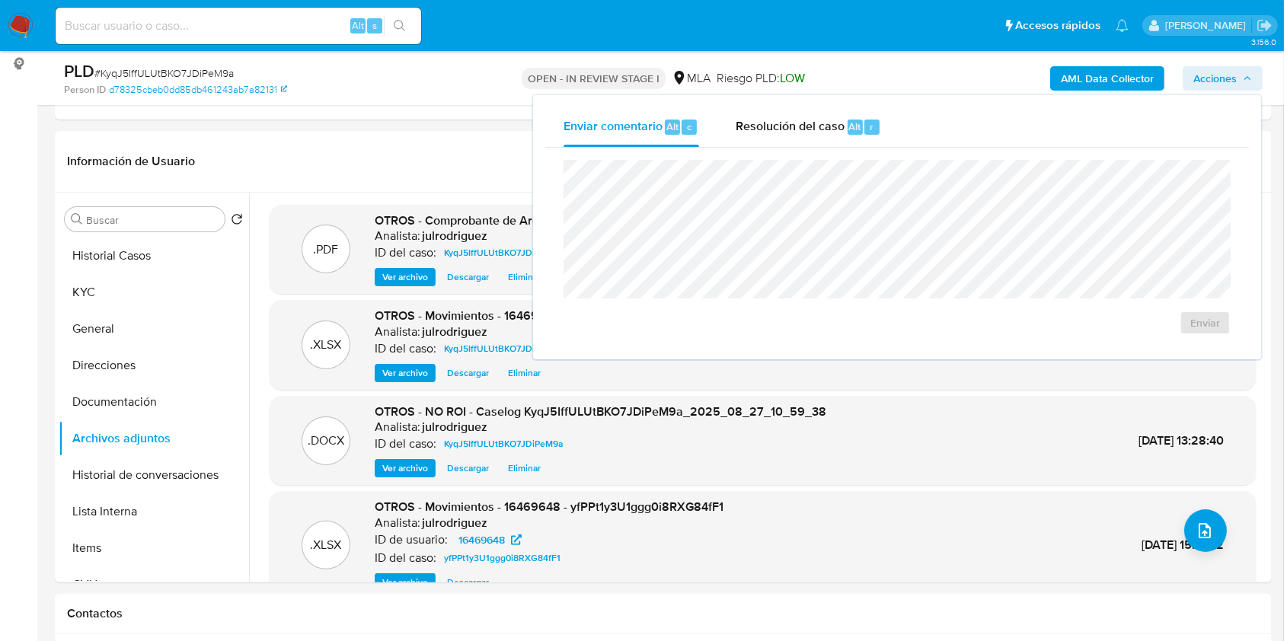
drag, startPoint x: 799, startPoint y: 131, endPoint x: 798, endPoint y: 149, distance: 18.3
click at [799, 133] on span "Resolución del caso" at bounding box center [790, 126] width 109 height 18
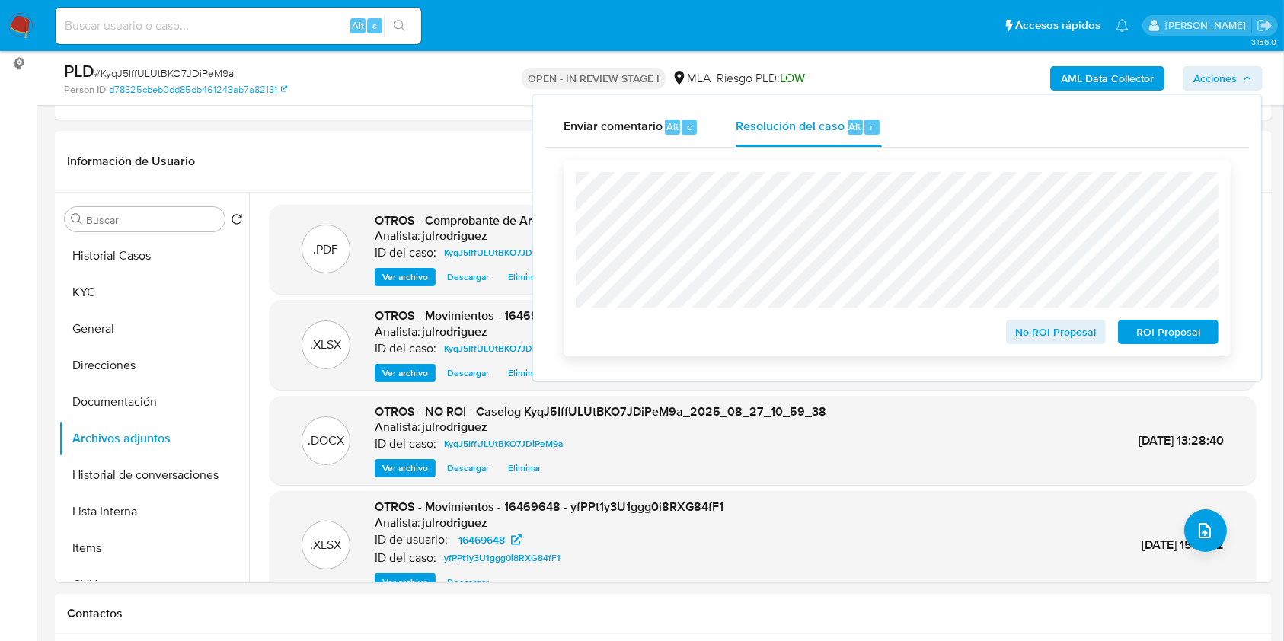
click at [1041, 337] on span "No ROI Proposal" at bounding box center [1056, 331] width 79 height 21
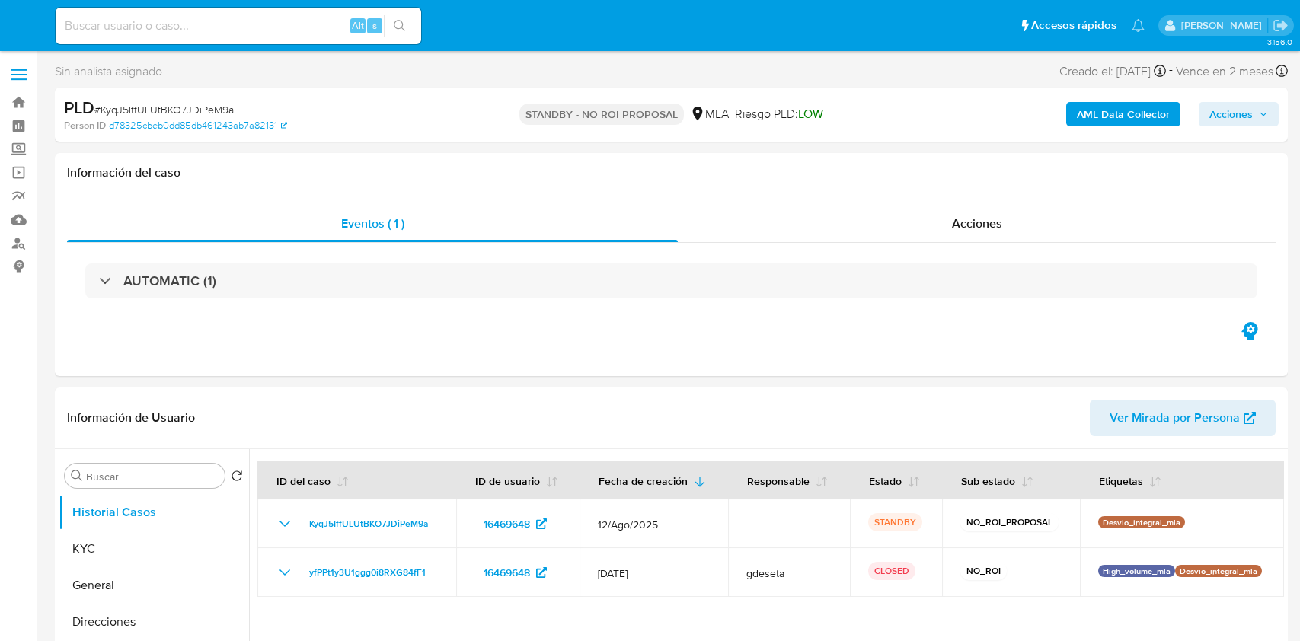
select select "10"
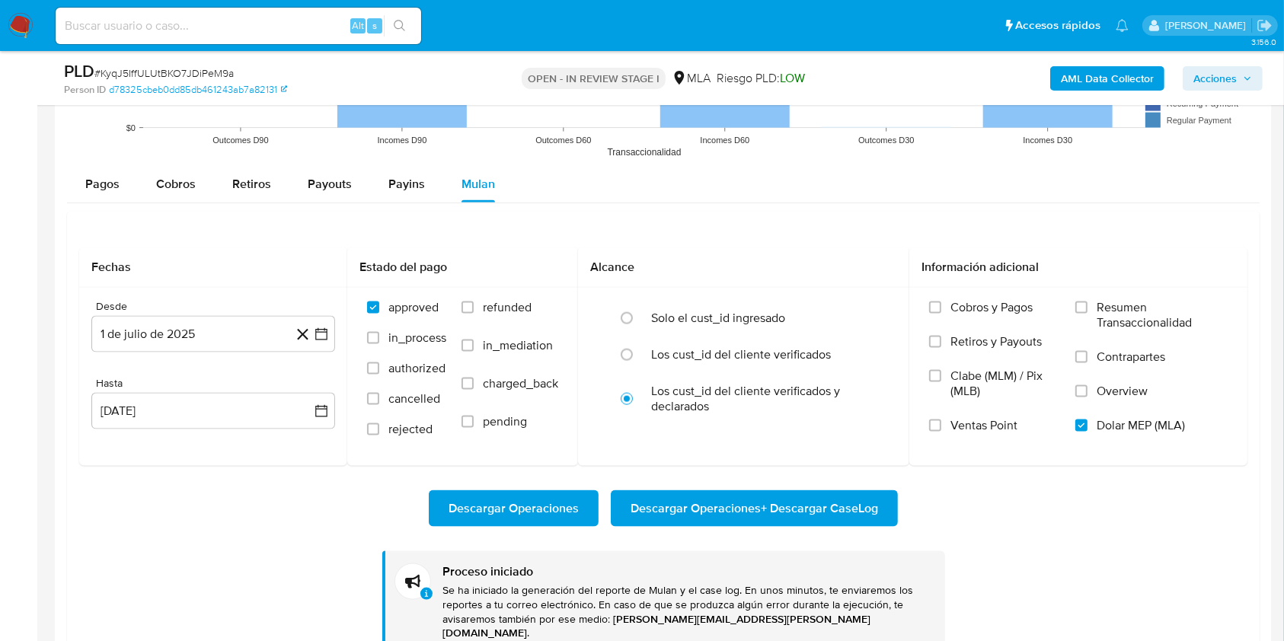
scroll to position [833, 0]
